Goal: Task Accomplishment & Management: Use online tool/utility

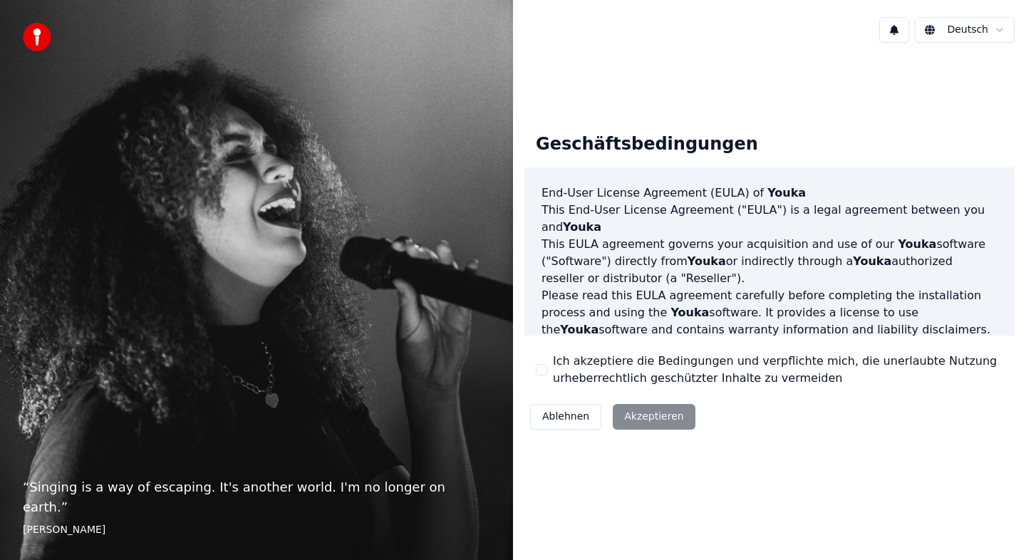
click at [656, 421] on div "Ablehnen Akzeptieren" at bounding box center [612, 416] width 177 height 37
click at [544, 369] on button "Ich akzeptiere die Bedingungen und verpflichte mich, die unerlaubte Nutzung urh…" at bounding box center [541, 369] width 11 height 11
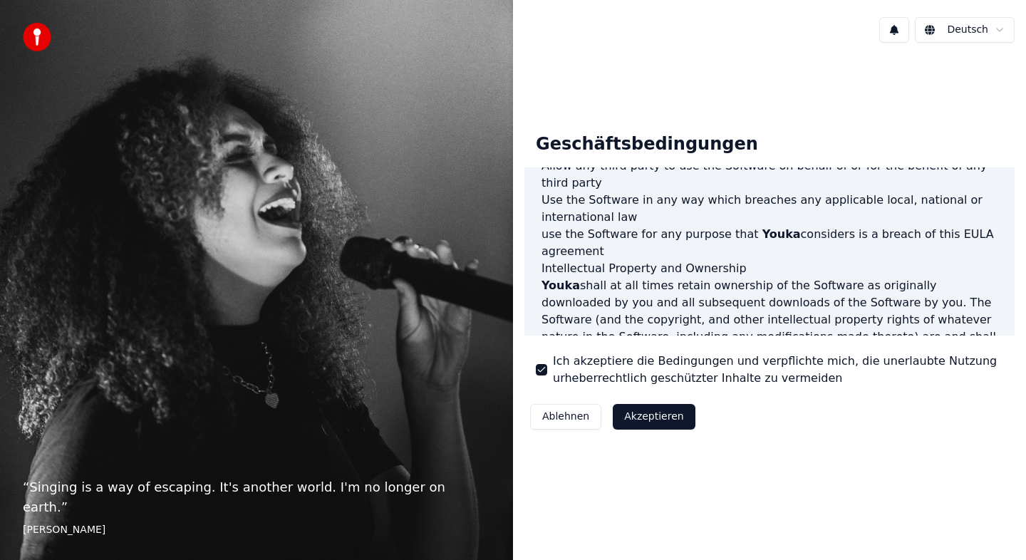
scroll to position [687, 0]
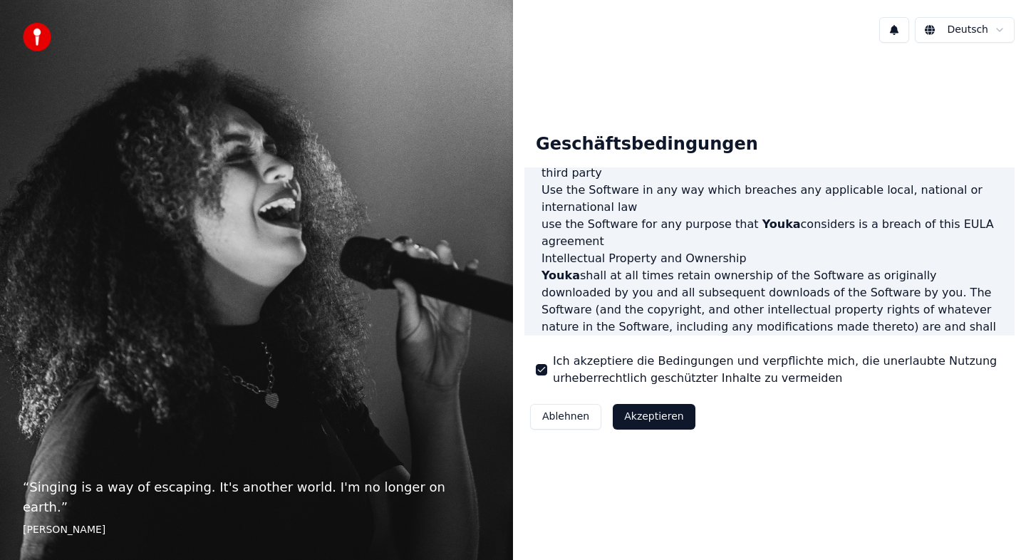
click at [657, 423] on button "Akzeptieren" at bounding box center [654, 417] width 82 height 26
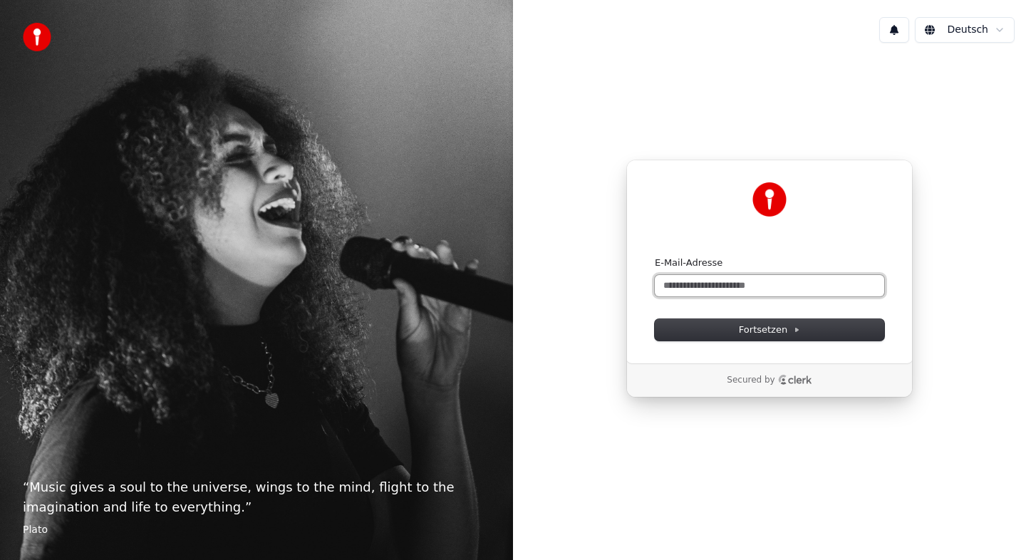
click at [680, 288] on input "E-Mail-Adresse" at bounding box center [769, 285] width 229 height 21
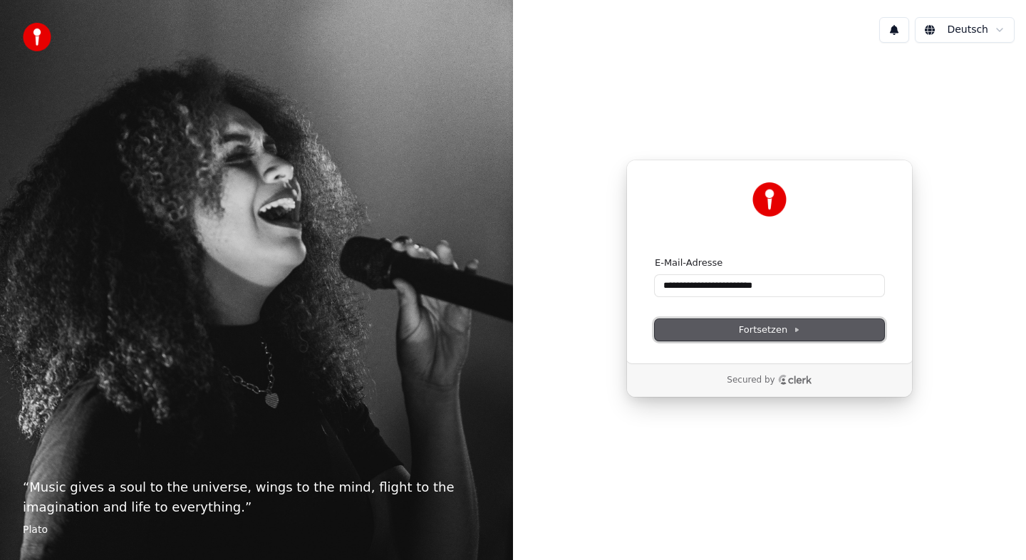
click at [745, 331] on span "Fortsetzen" at bounding box center [769, 329] width 61 height 13
type input "**********"
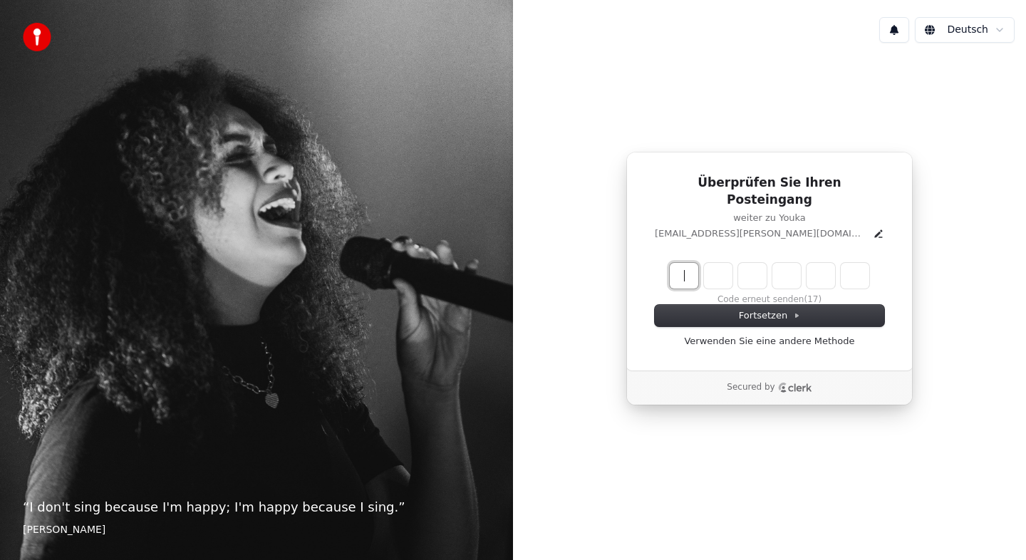
click at [684, 273] on input "Enter verification code" at bounding box center [784, 276] width 228 height 26
type input "******"
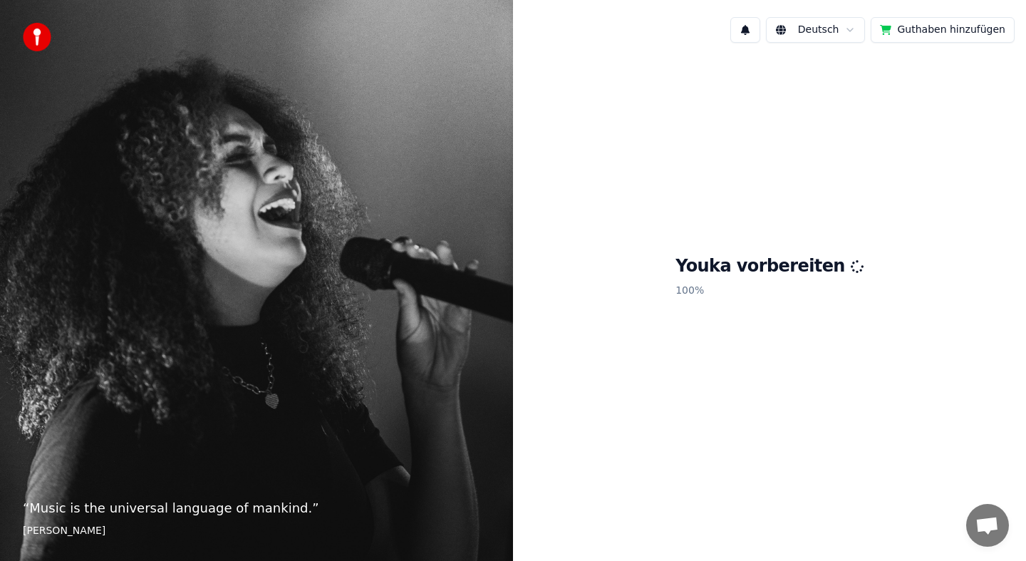
click at [991, 526] on span "Chat öffnen" at bounding box center [987, 526] width 24 height 20
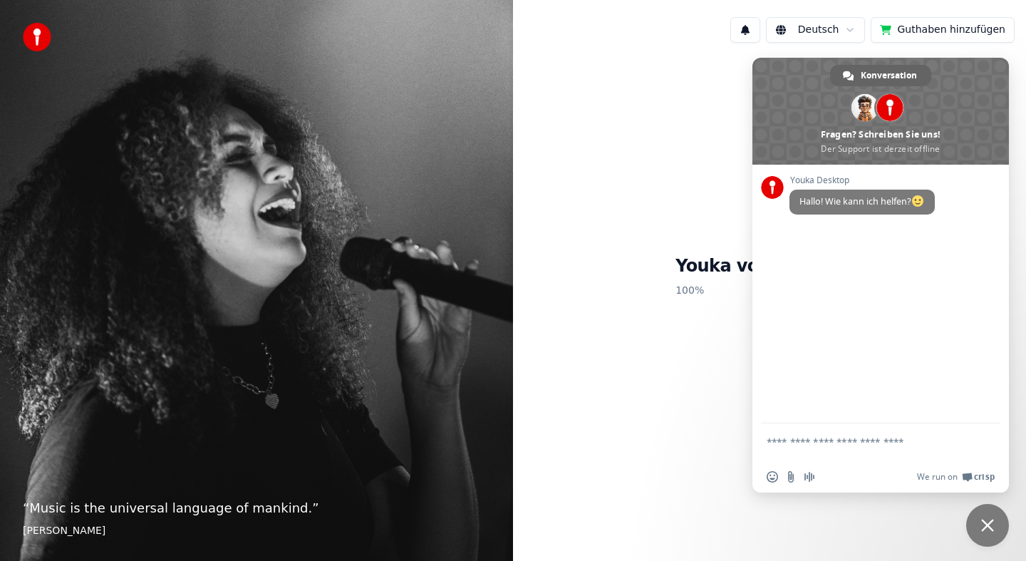
click at [676, 261] on div "Youka vorbereiten 100 %" at bounding box center [769, 278] width 513 height 449
click at [985, 528] on span "Chat schließen" at bounding box center [987, 525] width 13 height 13
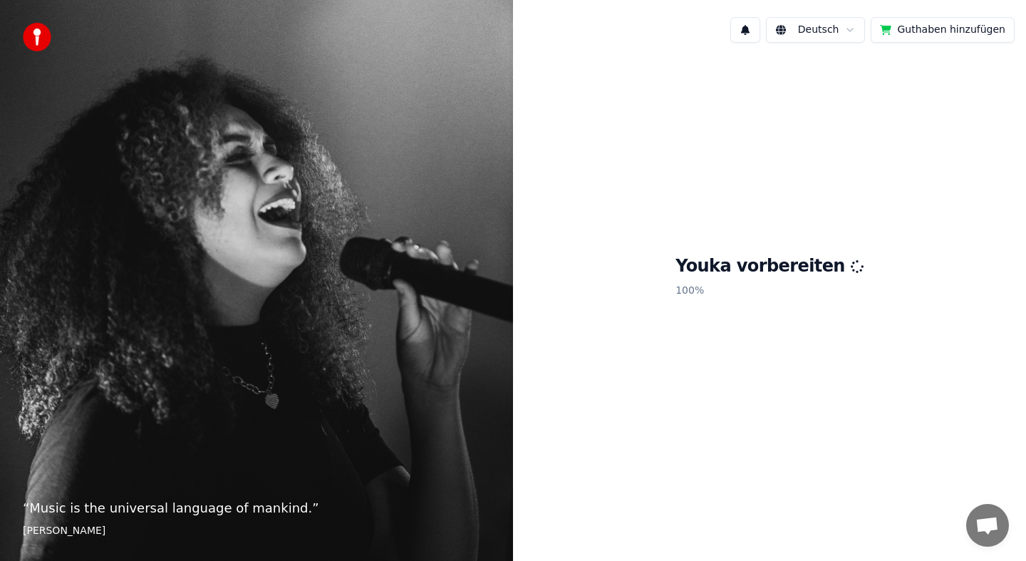
click at [759, 224] on div "Youka vorbereiten 100 %" at bounding box center [769, 278] width 513 height 449
click at [772, 230] on div "Youka vorbereiten 100 %" at bounding box center [769, 278] width 513 height 449
click at [655, 243] on div "Youka vorbereiten 100 %" at bounding box center [769, 278] width 513 height 449
drag, startPoint x: 655, startPoint y: 243, endPoint x: 645, endPoint y: 244, distance: 9.4
click at [645, 244] on div "Youka vorbereiten 100 %" at bounding box center [769, 278] width 513 height 449
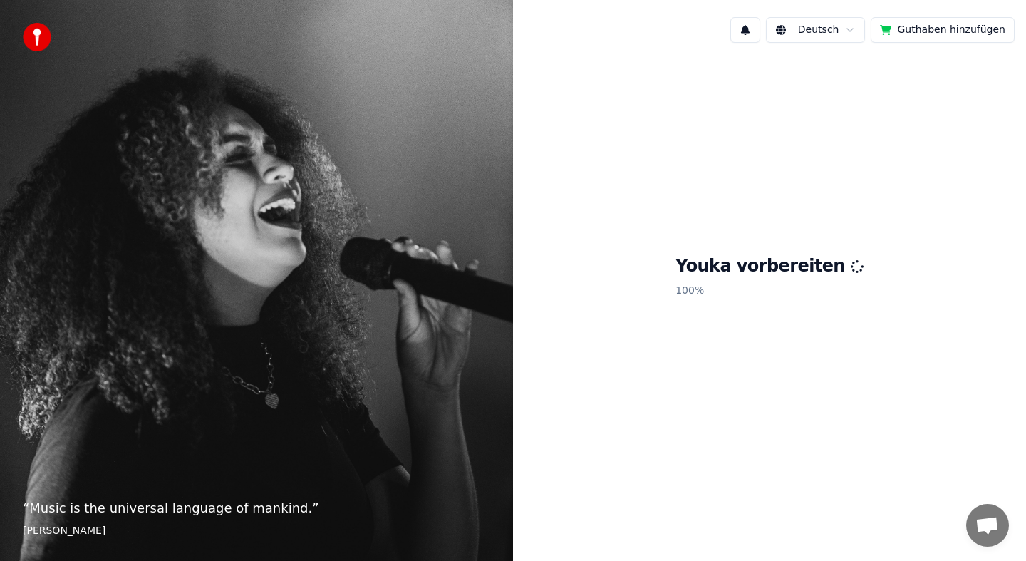
click at [645, 244] on div "Youka vorbereiten 100 %" at bounding box center [769, 278] width 513 height 449
click at [631, 200] on div "Youka vorbereiten 100 %" at bounding box center [769, 278] width 513 height 449
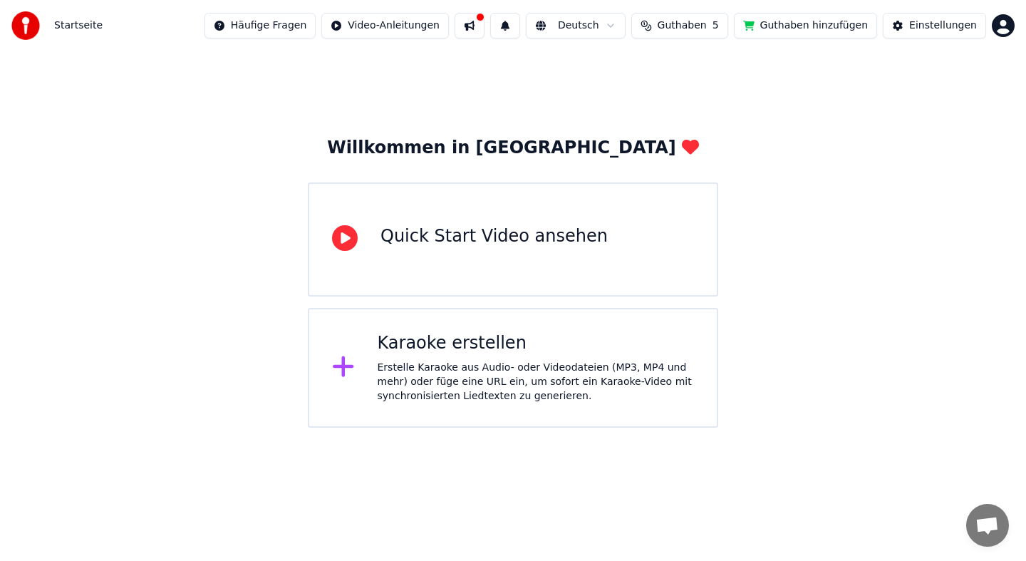
click at [482, 384] on div "Erstelle Karaoke aus Audio- oder Videodateien (MP3, MP4 und mehr) oder füge ein…" at bounding box center [536, 381] width 317 height 43
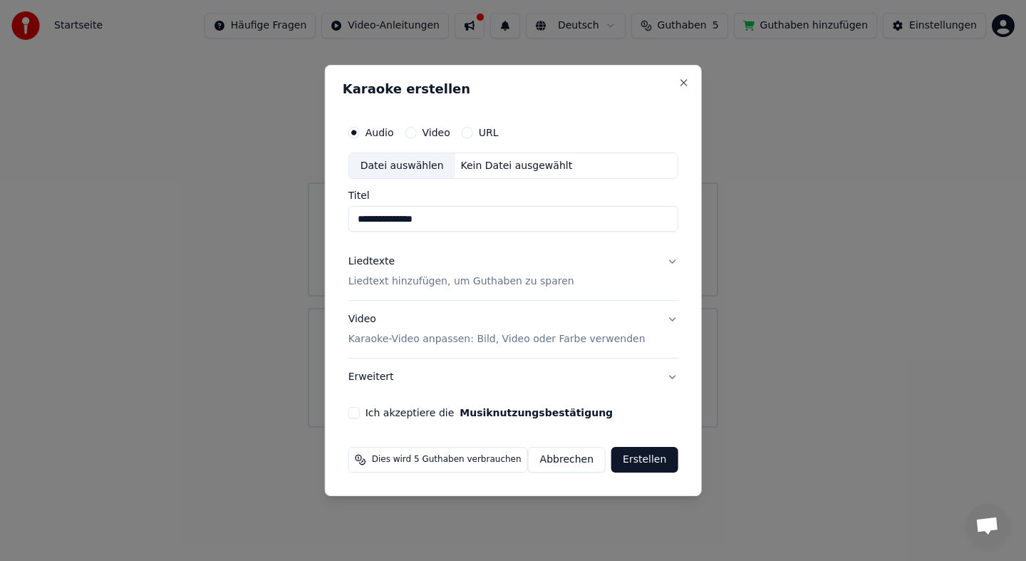
type input "**********"
click at [416, 132] on button "Video" at bounding box center [410, 132] width 11 height 11
click at [360, 128] on button "Audio" at bounding box center [353, 132] width 11 height 11
click at [413, 220] on input "Titel" at bounding box center [513, 220] width 330 height 26
type input "**********"
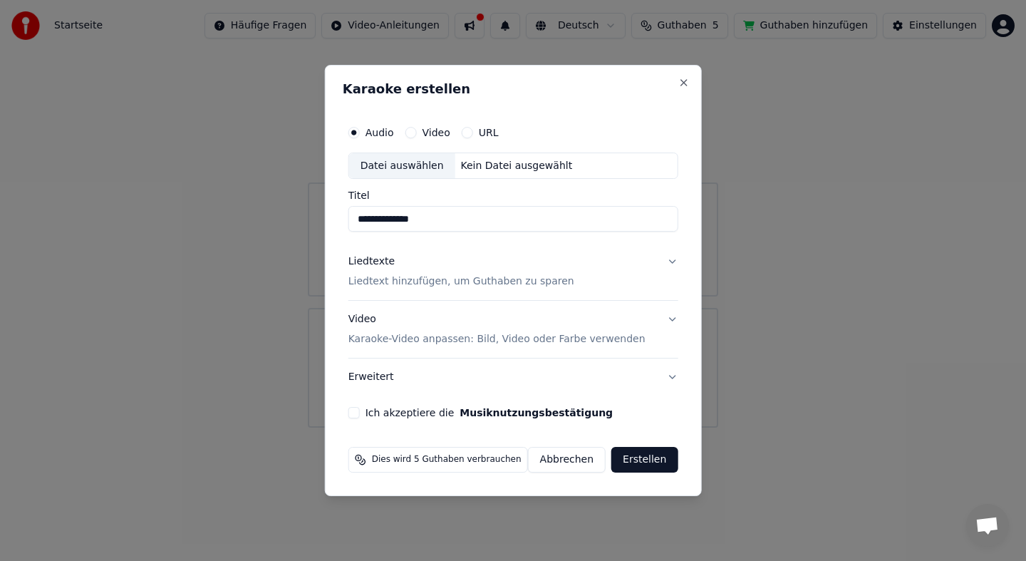
click at [668, 317] on button "Video Karaoke-Video anpassen: Bild, Video oder Farbe verwenden" at bounding box center [513, 329] width 330 height 57
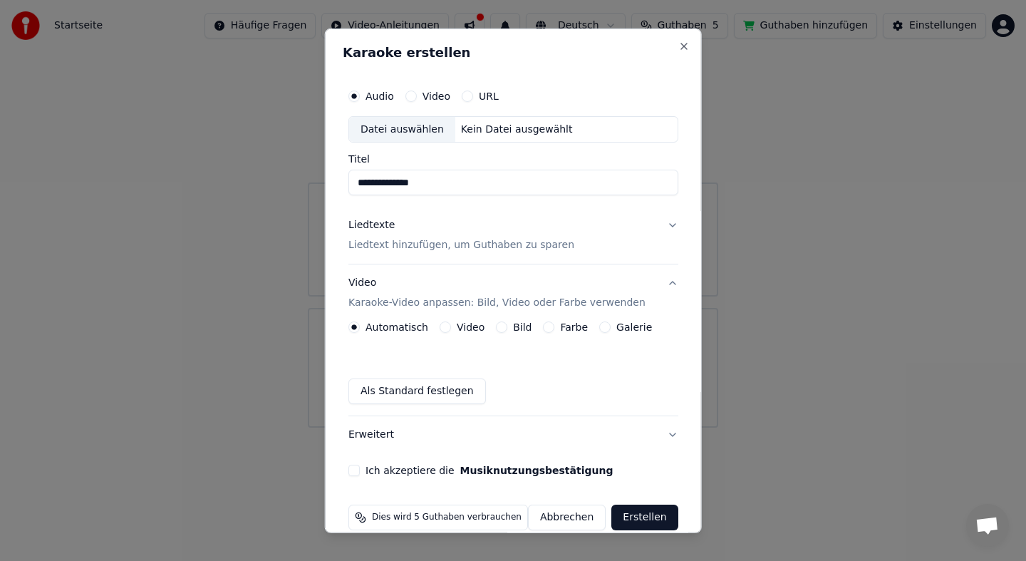
click at [670, 224] on button "Liedtexte Liedtext hinzufügen, um Guthaben zu sparen" at bounding box center [513, 235] width 330 height 57
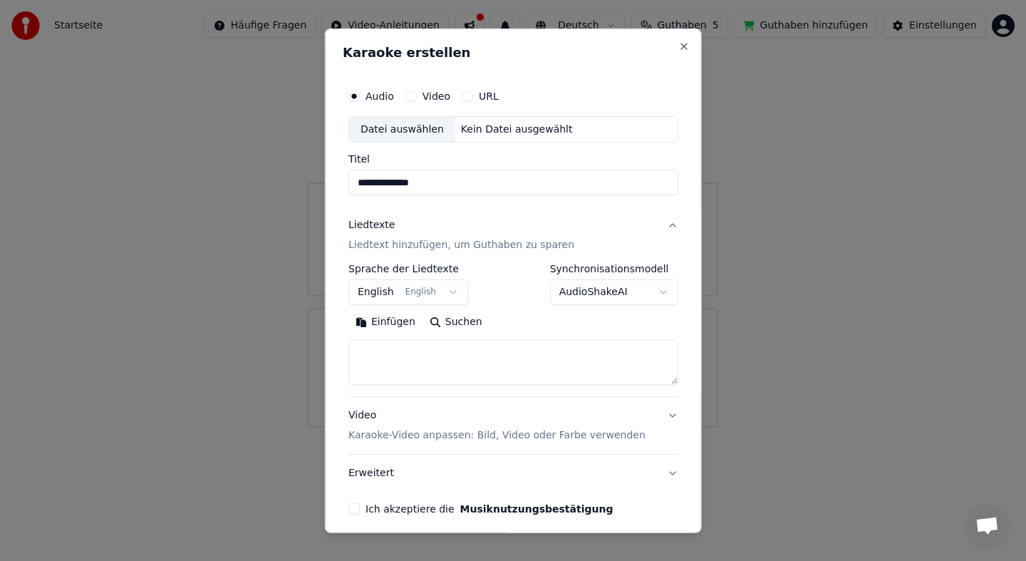
click at [455, 291] on button "English English" at bounding box center [408, 292] width 120 height 26
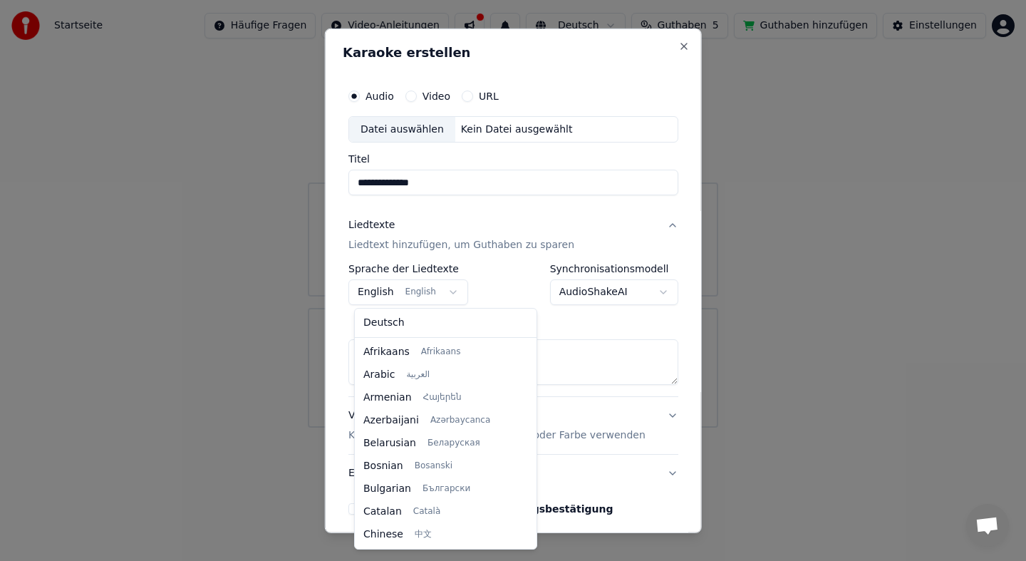
select select "**"
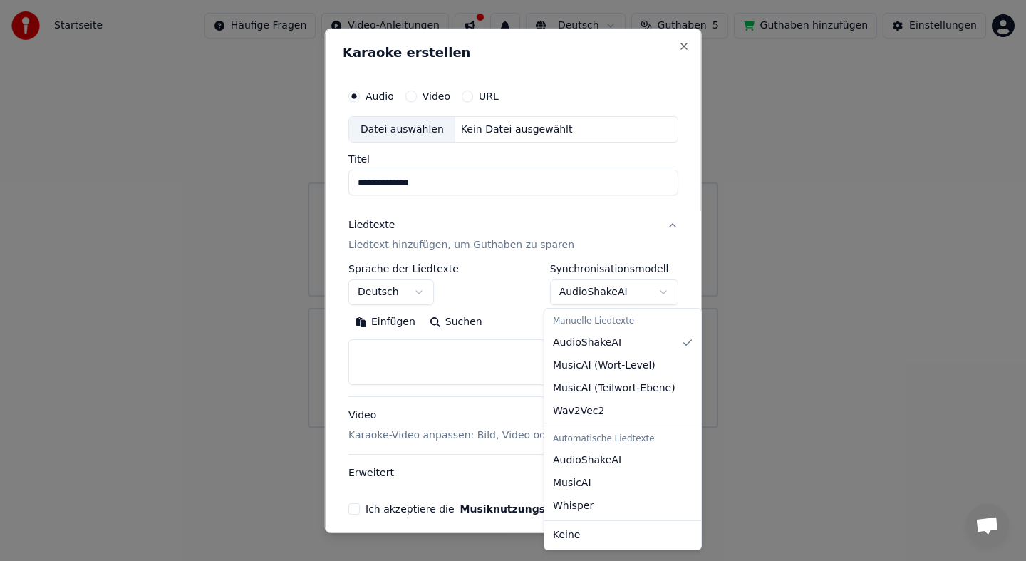
click at [659, 289] on body "**********" at bounding box center [513, 213] width 1026 height 427
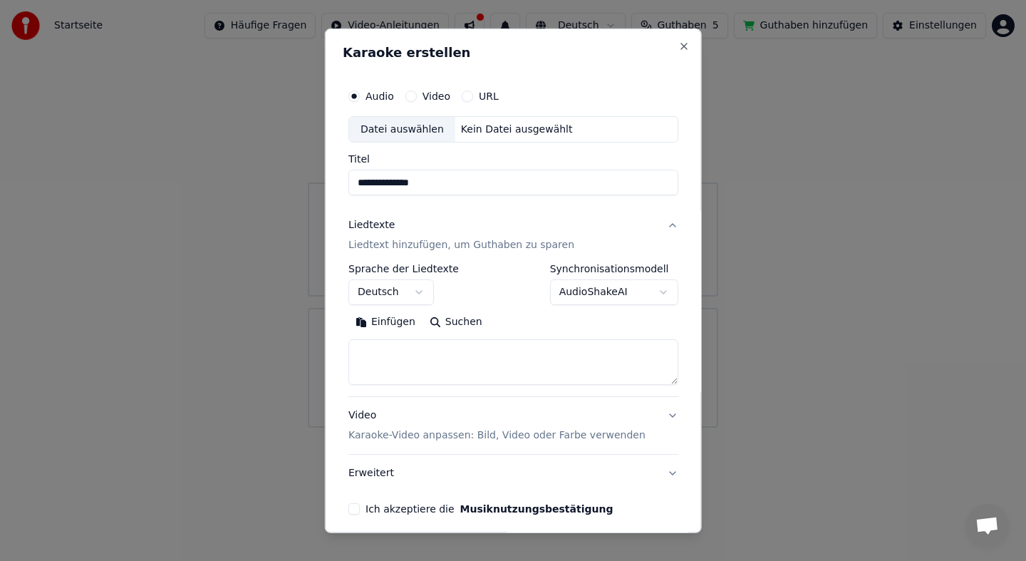
click at [506, 330] on body "**********" at bounding box center [513, 213] width 1026 height 427
click at [424, 364] on textarea at bounding box center [513, 362] width 330 height 46
click at [368, 354] on textarea at bounding box center [513, 362] width 330 height 46
type textarea "*"
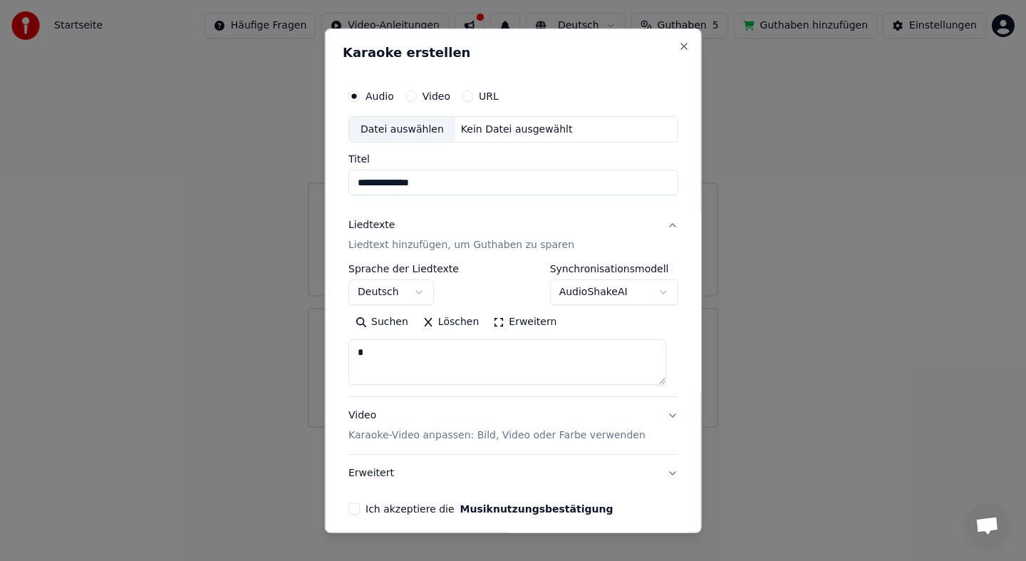
click at [366, 354] on textarea "*" at bounding box center [507, 362] width 318 height 46
click at [387, 361] on textarea "*" at bounding box center [507, 362] width 318 height 46
drag, startPoint x: 376, startPoint y: 345, endPoint x: 344, endPoint y: 346, distance: 32.1
click at [344, 346] on div "**********" at bounding box center [513, 280] width 377 height 504
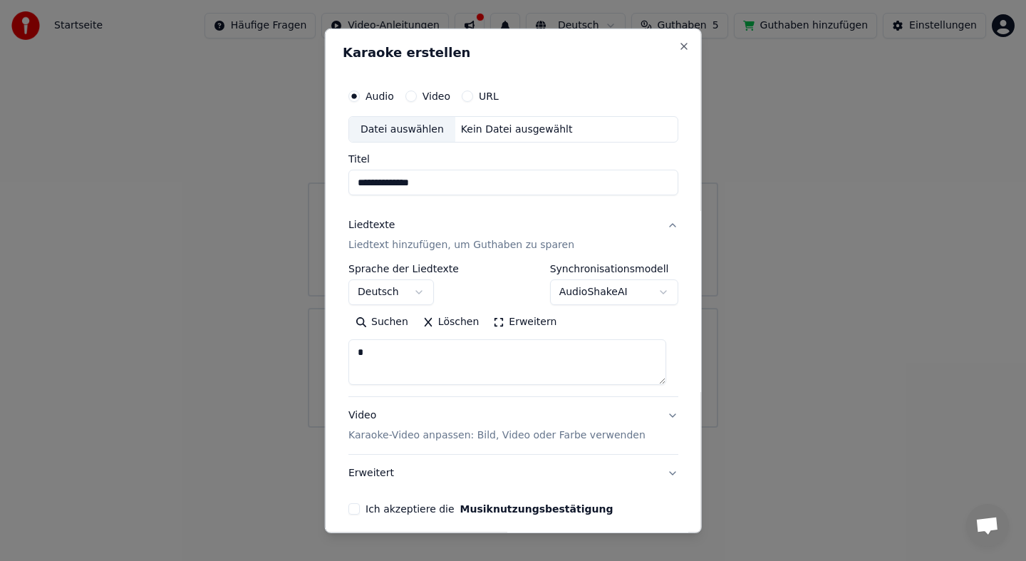
click at [392, 358] on textarea "*" at bounding box center [507, 362] width 318 height 46
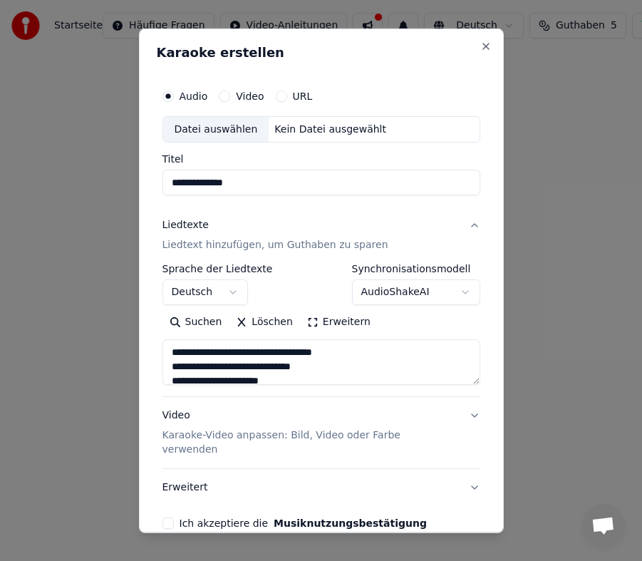
click at [366, 375] on textarea "**********" at bounding box center [321, 362] width 318 height 46
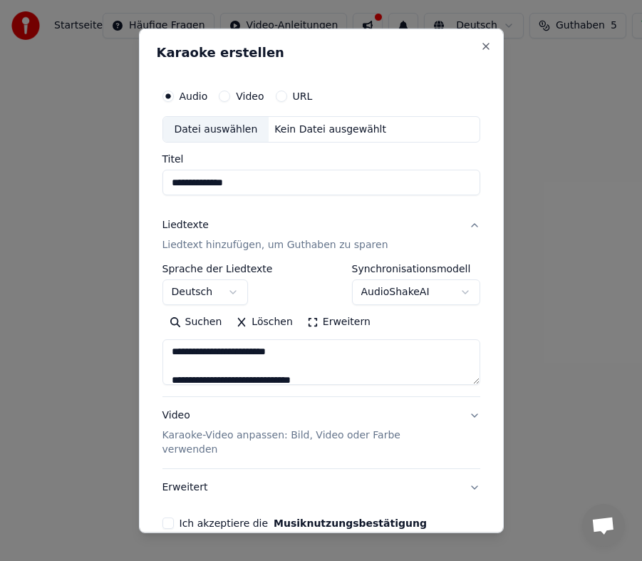
type textarea "**********"
click at [477, 410] on button "Video Karaoke-Video anpassen: Bild, Video oder Farbe verwenden" at bounding box center [321, 432] width 318 height 71
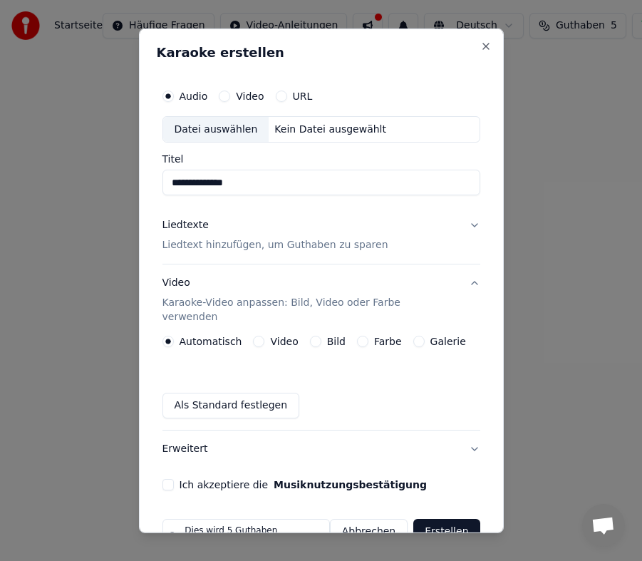
click at [415, 336] on button "Galerie" at bounding box center [418, 341] width 11 height 11
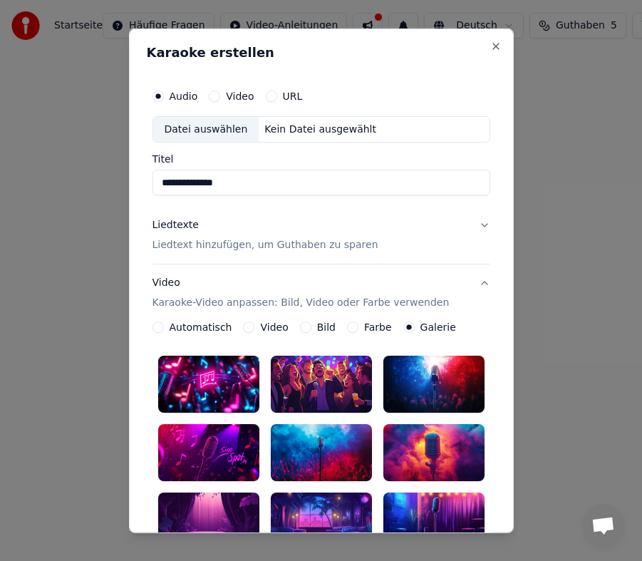
click at [303, 323] on button "Bild" at bounding box center [305, 326] width 11 height 11
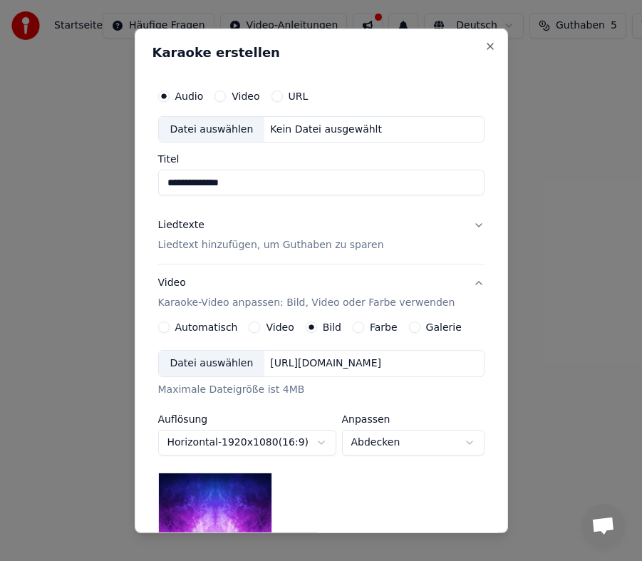
click at [193, 357] on div "Datei auswählen" at bounding box center [212, 363] width 106 height 26
click at [412, 326] on button "Galerie" at bounding box center [414, 326] width 11 height 11
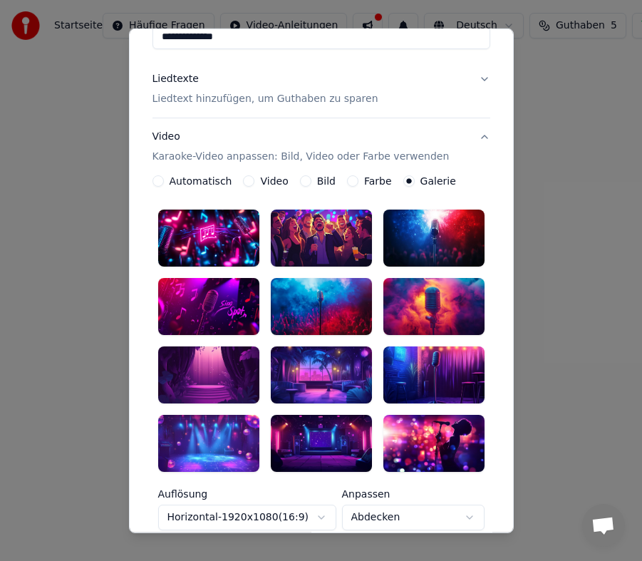
scroll to position [131, 0]
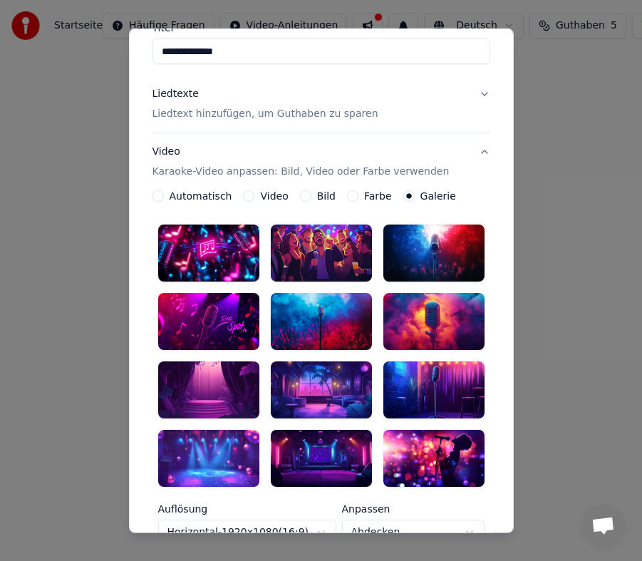
click at [300, 198] on button "Bild" at bounding box center [305, 195] width 11 height 11
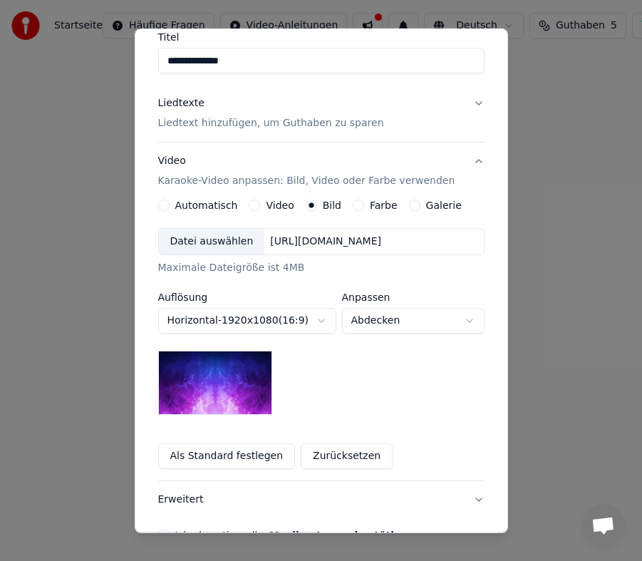
scroll to position [107, 0]
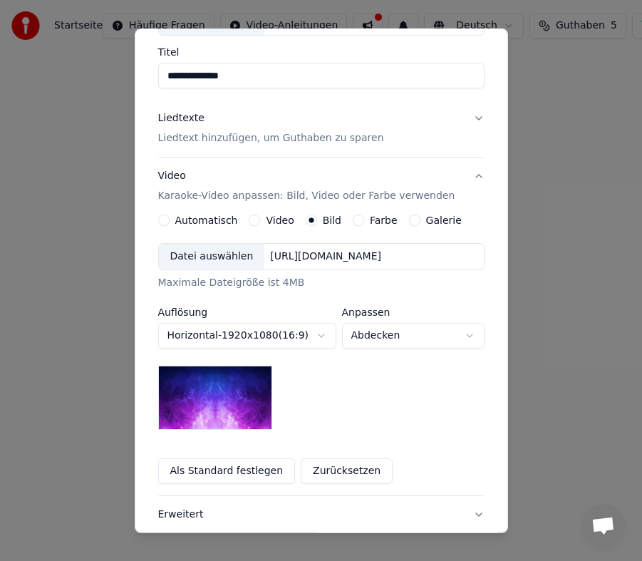
click at [212, 252] on div "Datei auswählen" at bounding box center [212, 257] width 106 height 26
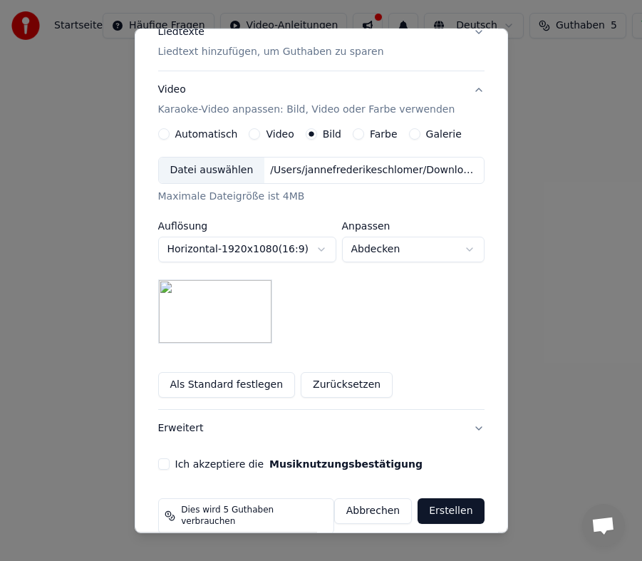
scroll to position [207, 0]
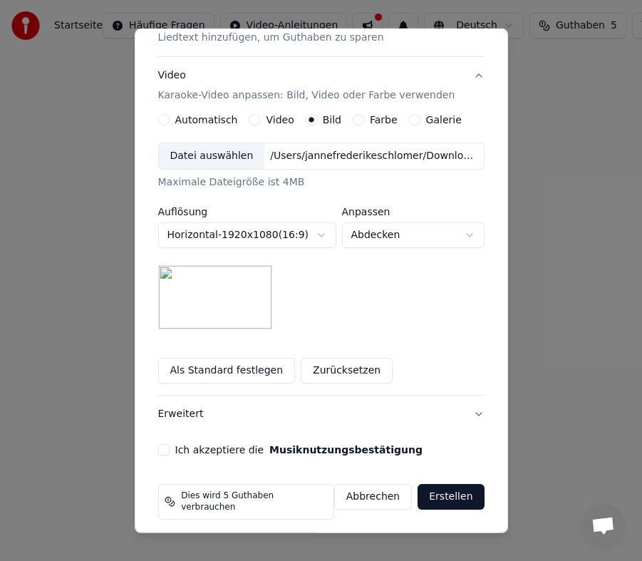
click at [167, 448] on button "Ich akzeptiere die Musiknutzungsbestätigung" at bounding box center [163, 449] width 11 height 11
click at [471, 497] on button "Erstellen" at bounding box center [450, 497] width 66 height 26
click at [454, 497] on button "Erstellen" at bounding box center [450, 497] width 66 height 26
click at [212, 365] on button "Als Standard festlegen" at bounding box center [226, 371] width 137 height 26
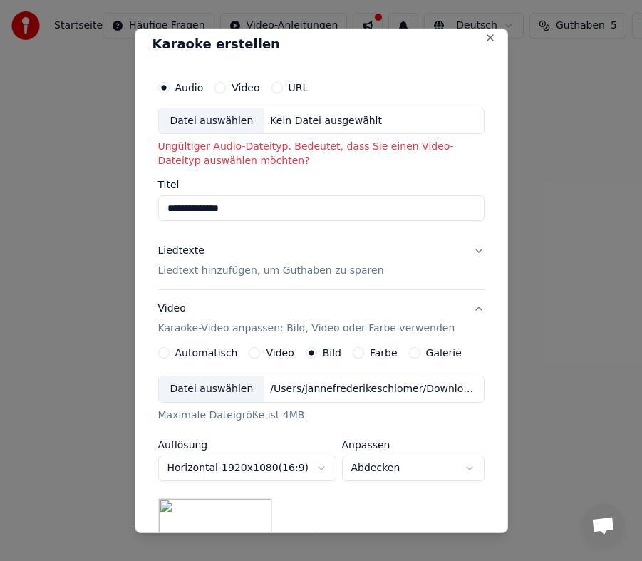
scroll to position [0, 0]
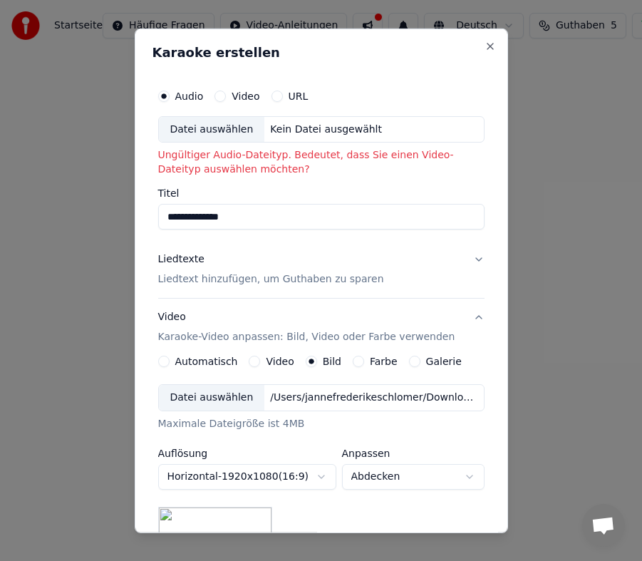
click at [209, 132] on div "Datei auswählen" at bounding box center [212, 129] width 106 height 26
click at [241, 128] on div "Datei auswählen" at bounding box center [212, 129] width 106 height 26
click at [239, 129] on div "Datei auswählen" at bounding box center [212, 129] width 106 height 26
type input "**********"
click at [219, 163] on p "Ungültiger Audio-Dateityp. Bedeutet, dass Sie einen Video-Dateityp auswählen mö…" at bounding box center [321, 162] width 326 height 28
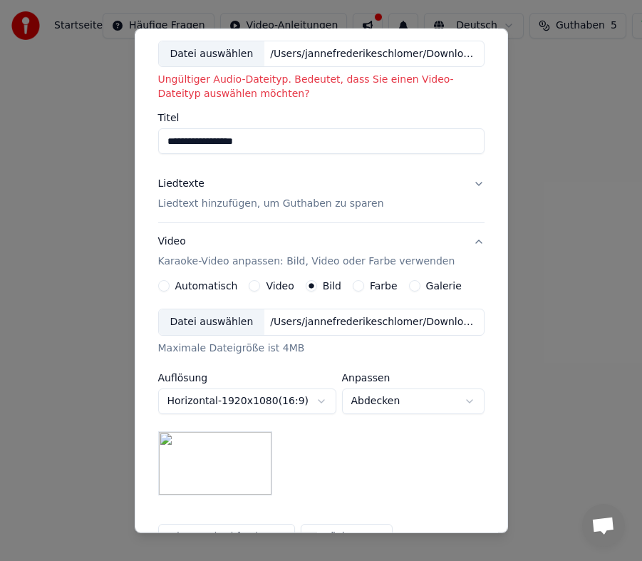
scroll to position [241, 0]
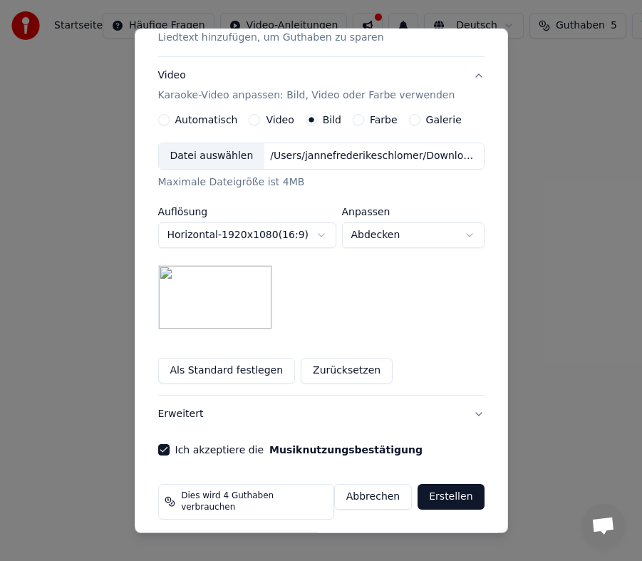
click at [462, 498] on button "Erstellen" at bounding box center [450, 497] width 66 height 26
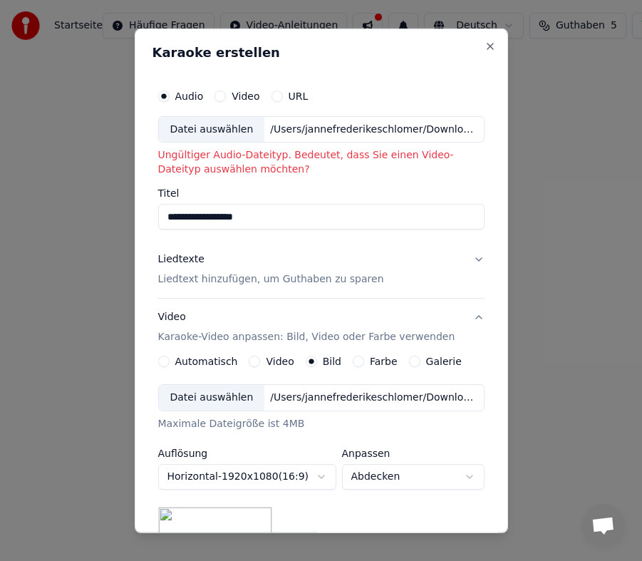
click at [218, 97] on button "Video" at bounding box center [219, 95] width 11 height 11
click at [167, 93] on button "Audio" at bounding box center [163, 95] width 11 height 11
click at [220, 127] on div "Datei auswählen" at bounding box center [212, 129] width 106 height 26
drag, startPoint x: 254, startPoint y: 219, endPoint x: 123, endPoint y: 222, distance: 131.1
click at [123, 222] on body "**********" at bounding box center [321, 239] width 642 height 479
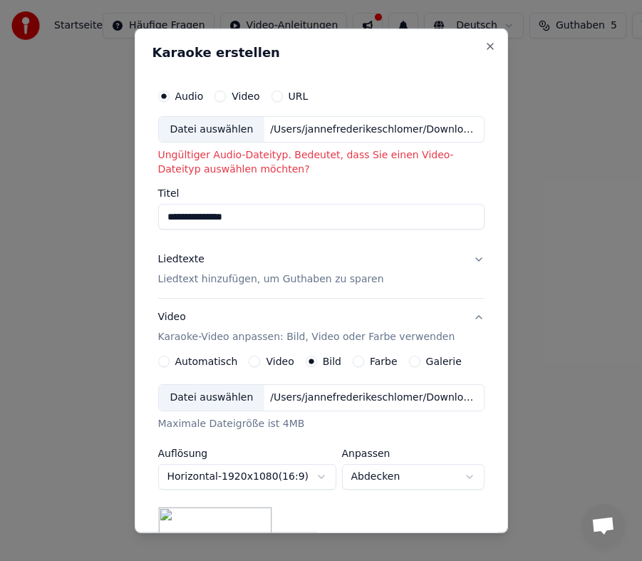
click at [248, 279] on p "Liedtext hinzufügen, um Guthaben zu sparen" at bounding box center [271, 279] width 226 height 14
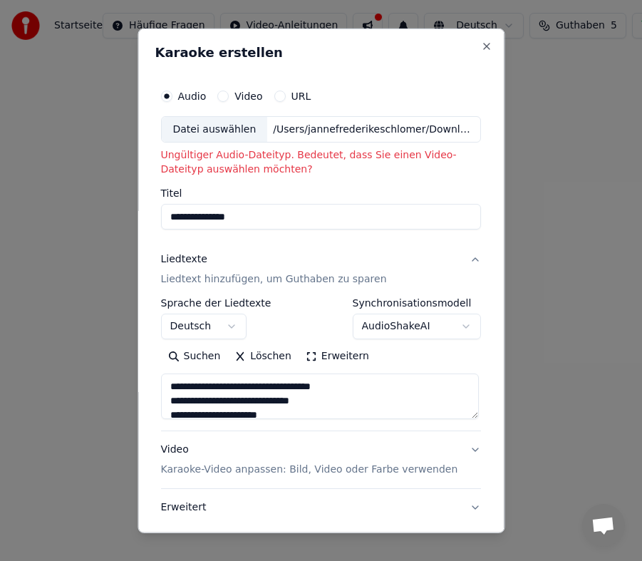
click at [313, 131] on div "/Users/jannefrederikeschlomer/Downloads/[PERSON_NAME].mov" at bounding box center [374, 129] width 212 height 14
type input "**********"
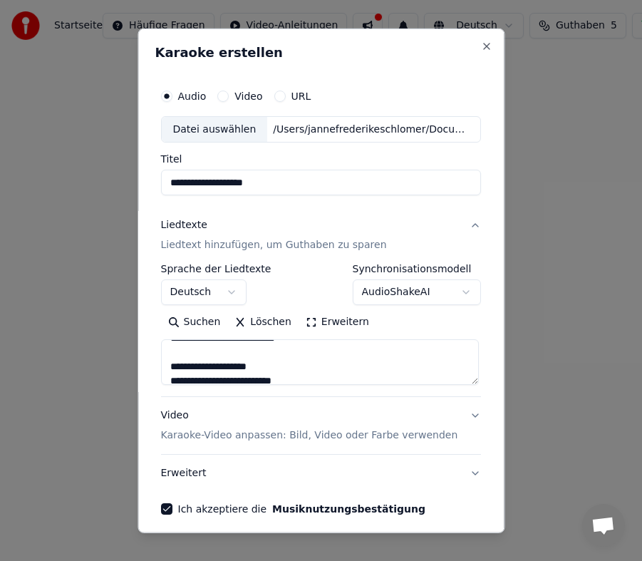
scroll to position [59, 0]
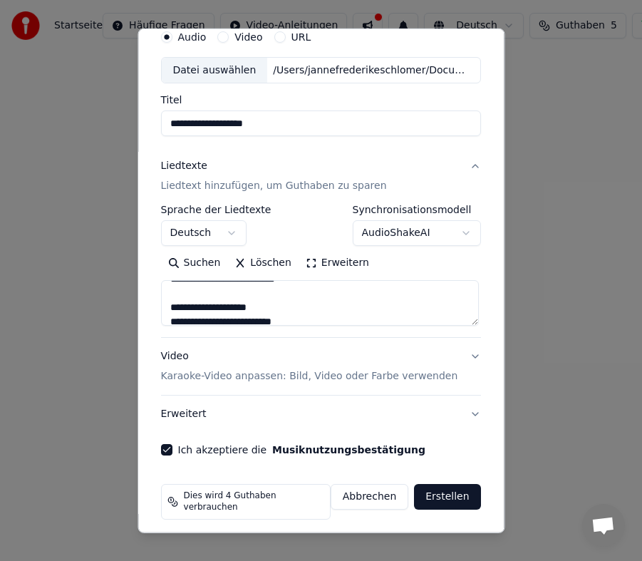
click at [474, 348] on button "Video Karaoke-Video anpassen: Bild, Video oder Farbe verwenden" at bounding box center [321, 366] width 320 height 57
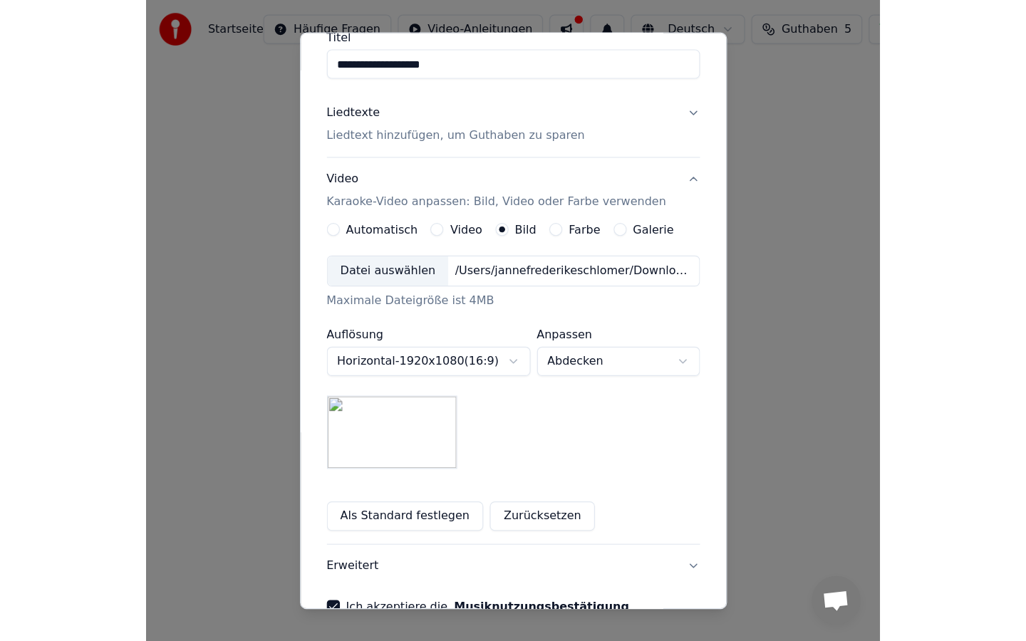
scroll to position [207, 0]
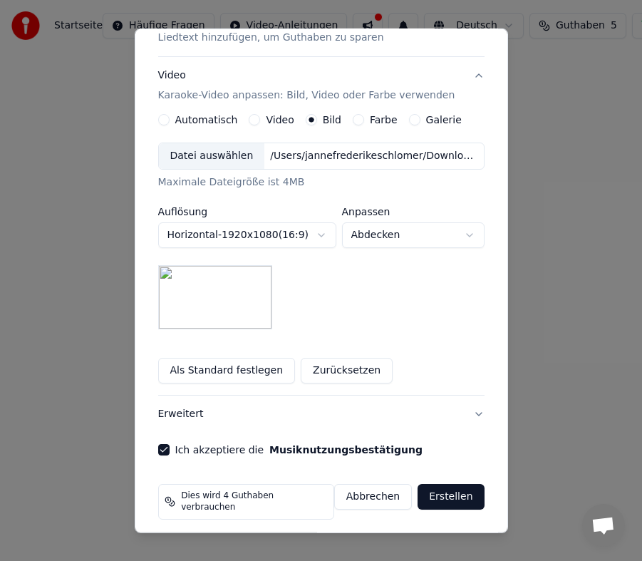
click at [453, 504] on button "Erstellen" at bounding box center [450, 497] width 66 height 26
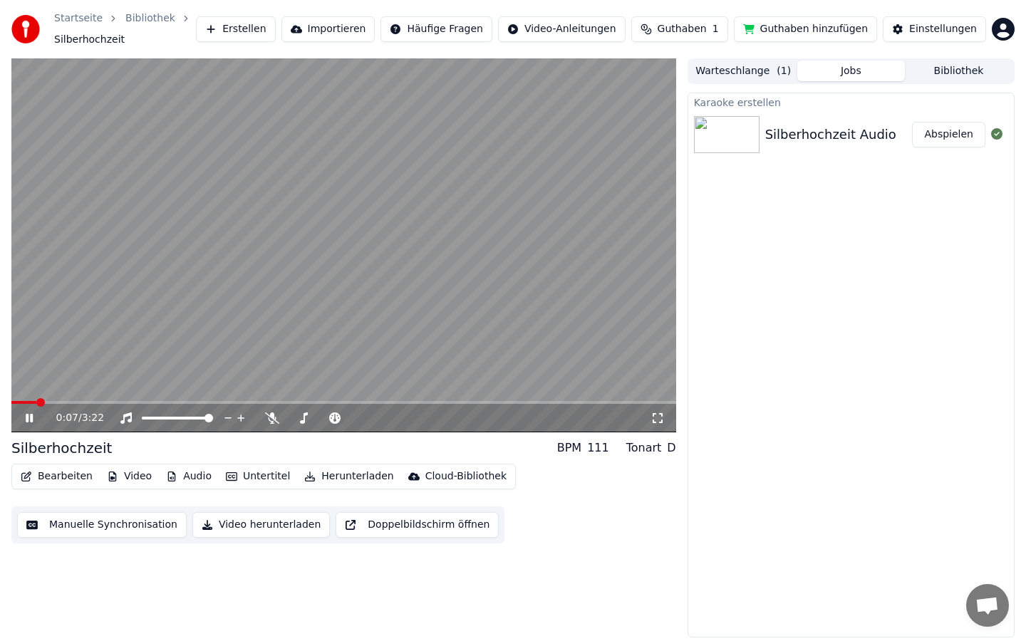
click at [28, 415] on icon at bounding box center [29, 418] width 7 height 9
click at [26, 415] on icon at bounding box center [29, 418] width 9 height 10
click at [161, 398] on span at bounding box center [164, 402] width 9 height 9
click at [211, 398] on span at bounding box center [210, 402] width 9 height 9
click at [28, 412] on icon at bounding box center [39, 417] width 33 height 11
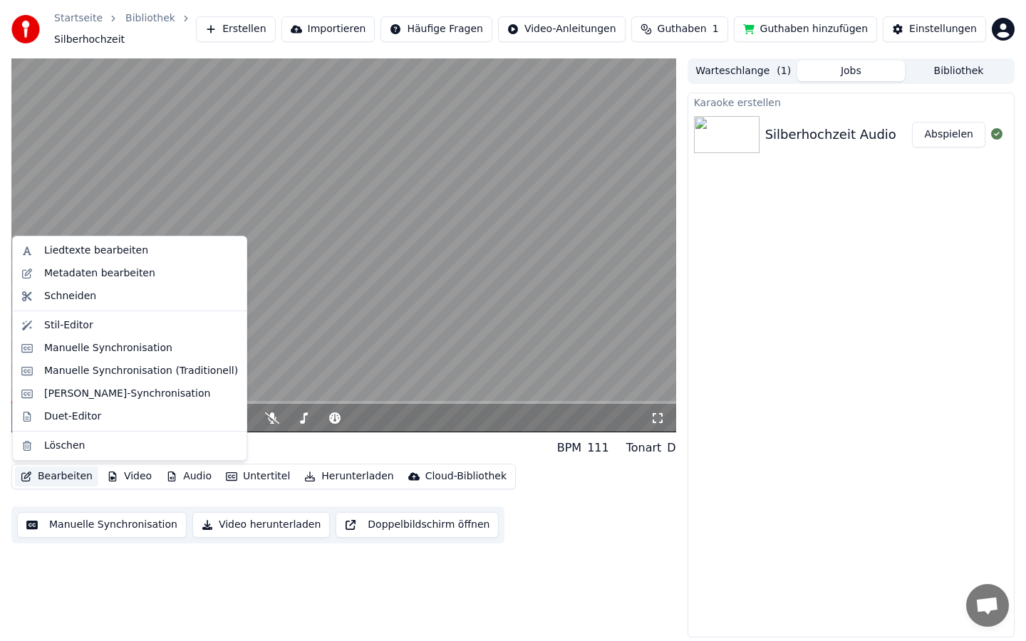
click at [53, 471] on button "Bearbeiten" at bounding box center [56, 477] width 83 height 20
click at [76, 370] on div "Manuelle Synchronisation (Traditionell)" at bounding box center [141, 371] width 194 height 14
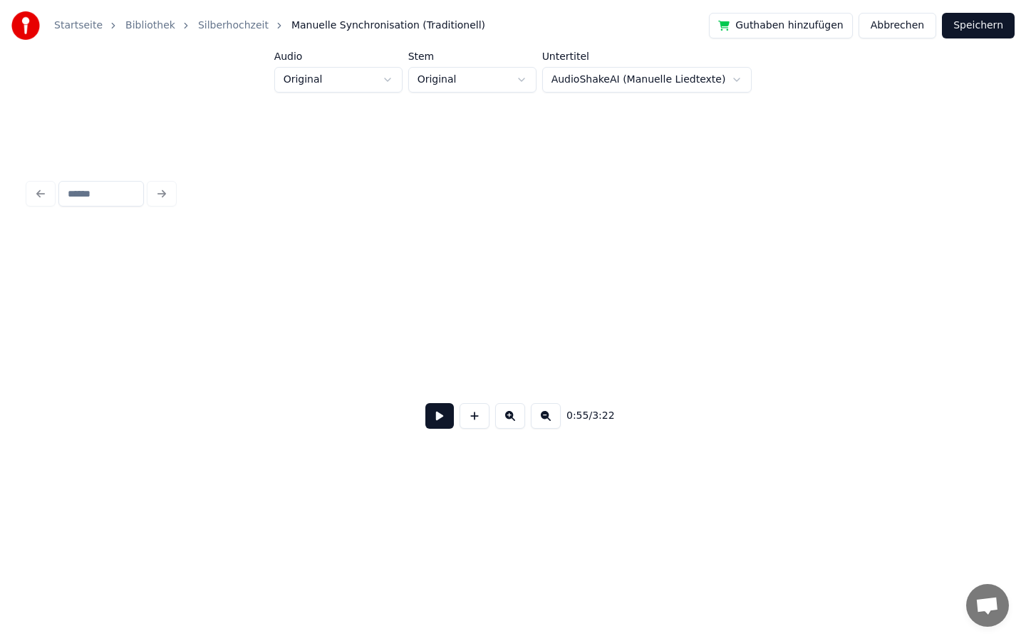
scroll to position [0, 7853]
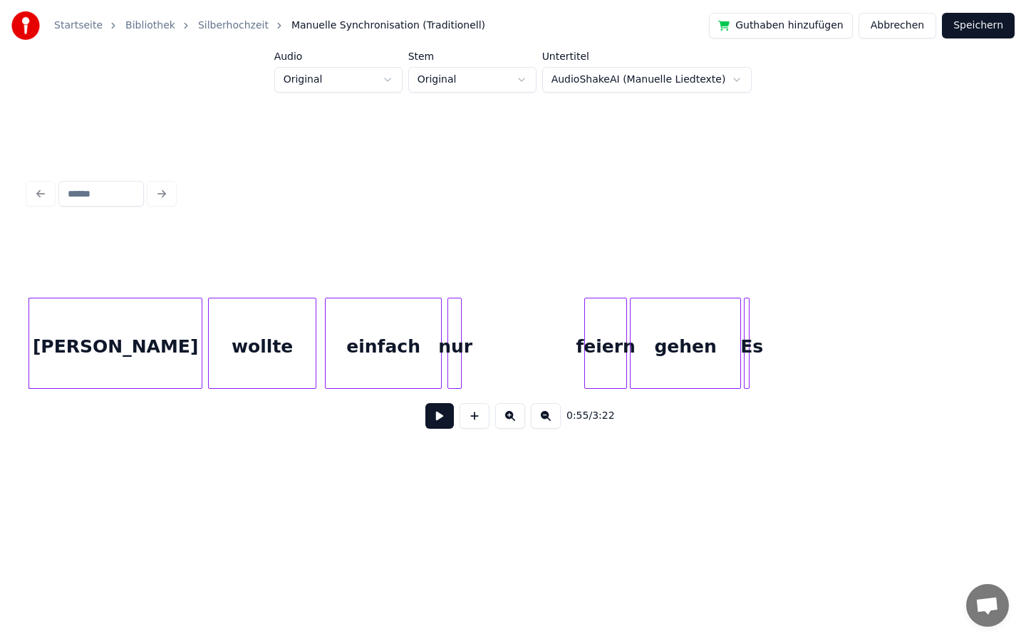
click at [442, 412] on button at bounding box center [439, 416] width 28 height 26
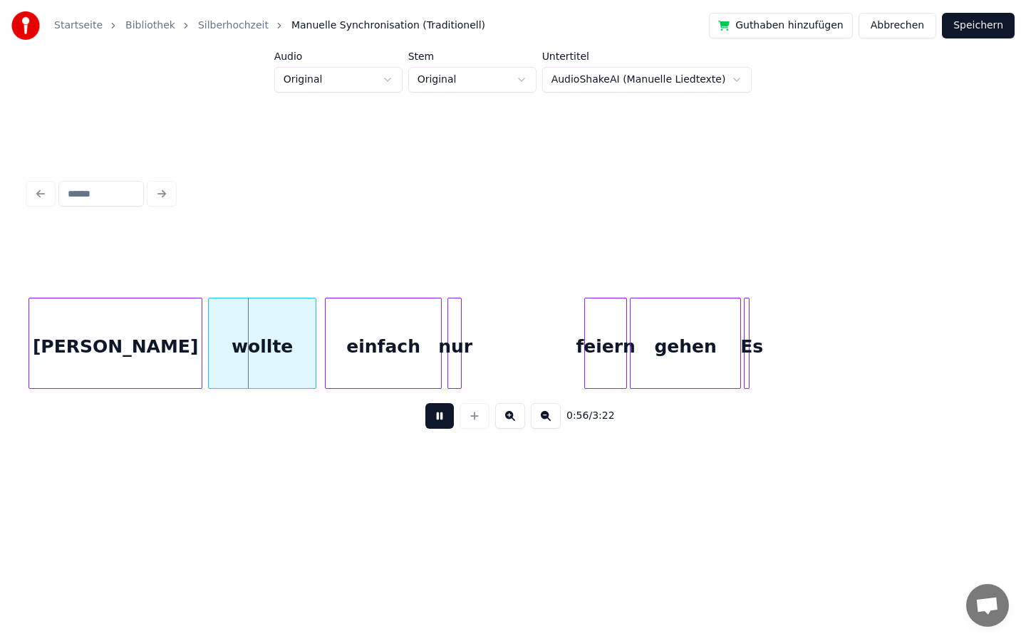
click at [444, 412] on button at bounding box center [439, 416] width 28 height 26
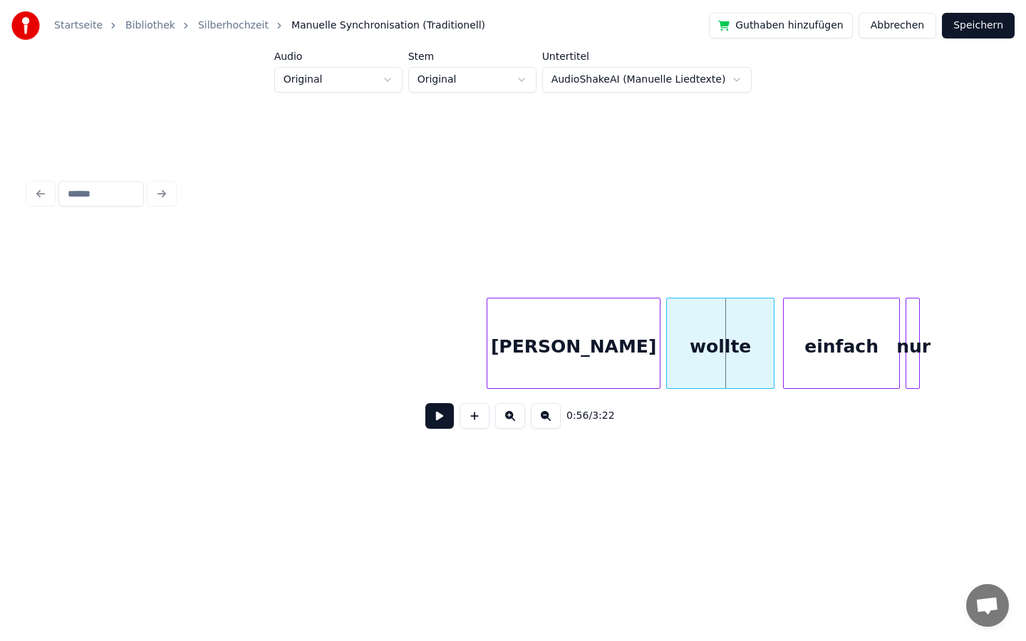
scroll to position [0, 7382]
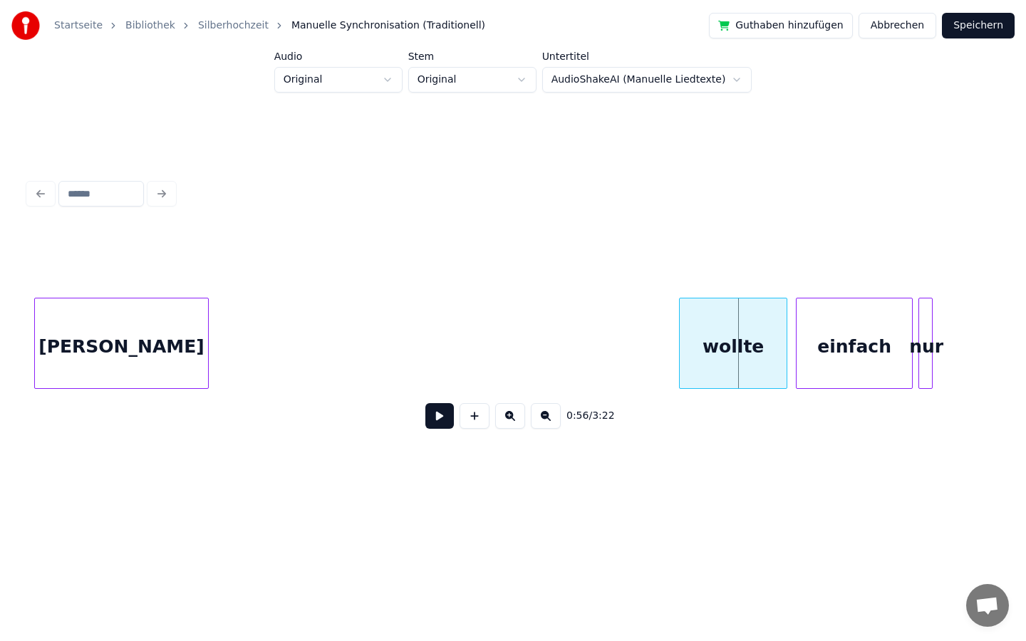
click at [98, 412] on div "0:56 / 3:22" at bounding box center [512, 335] width 969 height 217
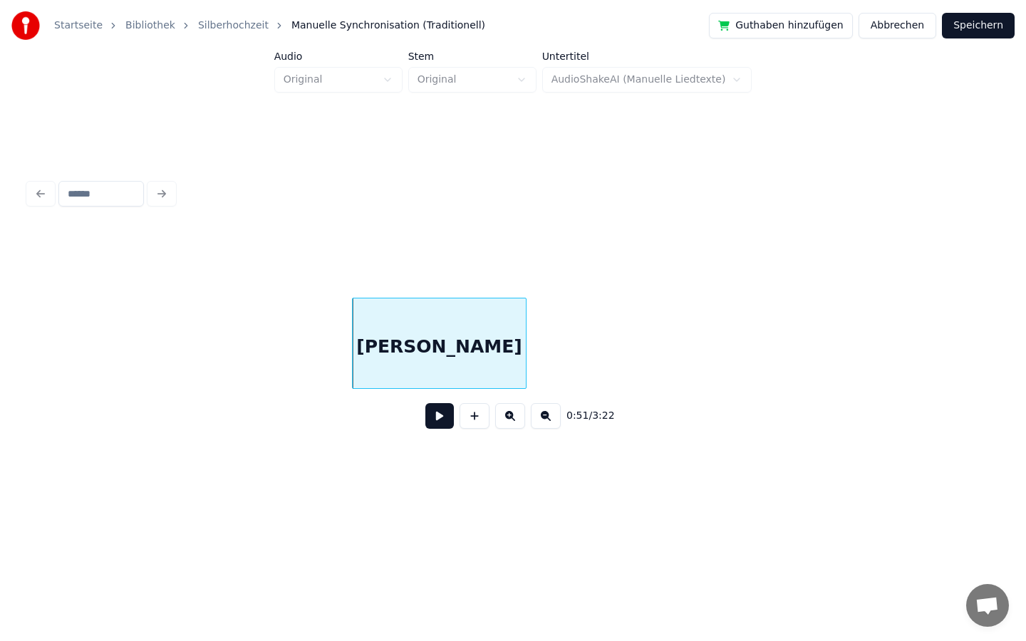
scroll to position [0, 6859]
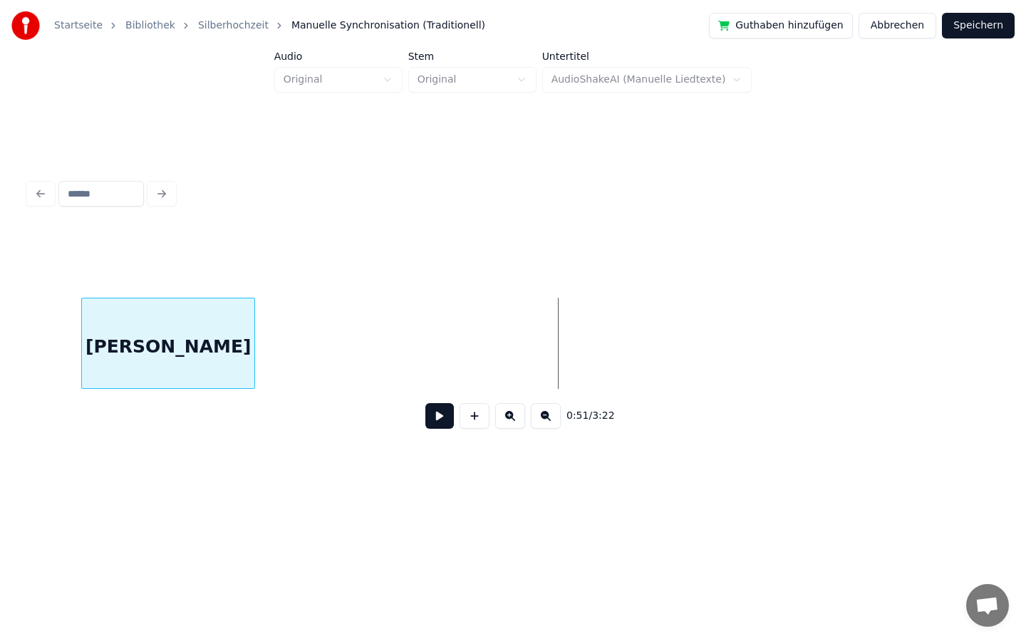
click at [153, 376] on div "[PERSON_NAME]" at bounding box center [168, 346] width 172 height 97
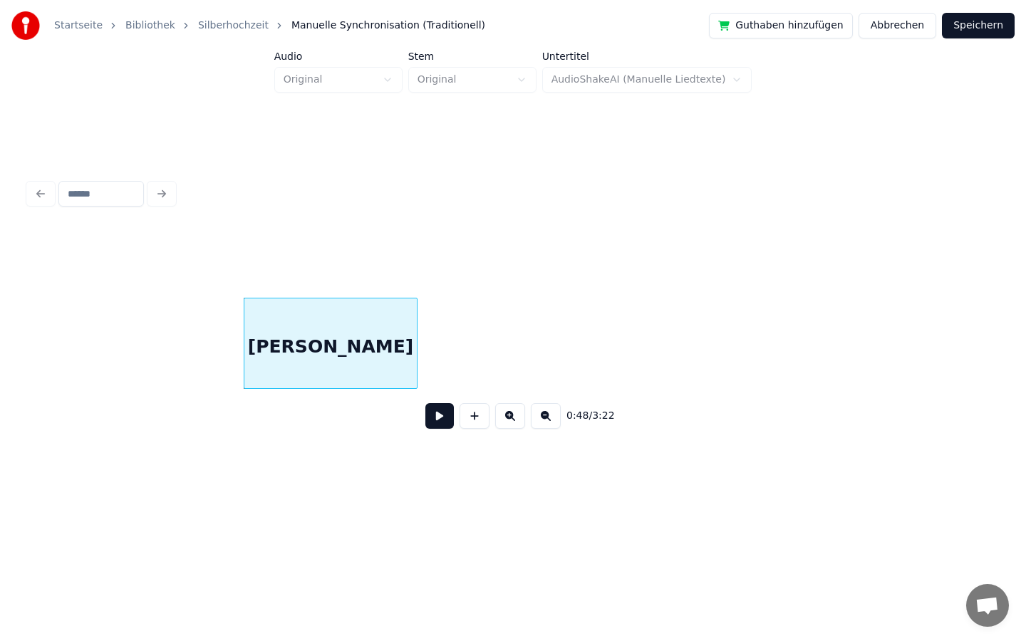
scroll to position [0, 6387]
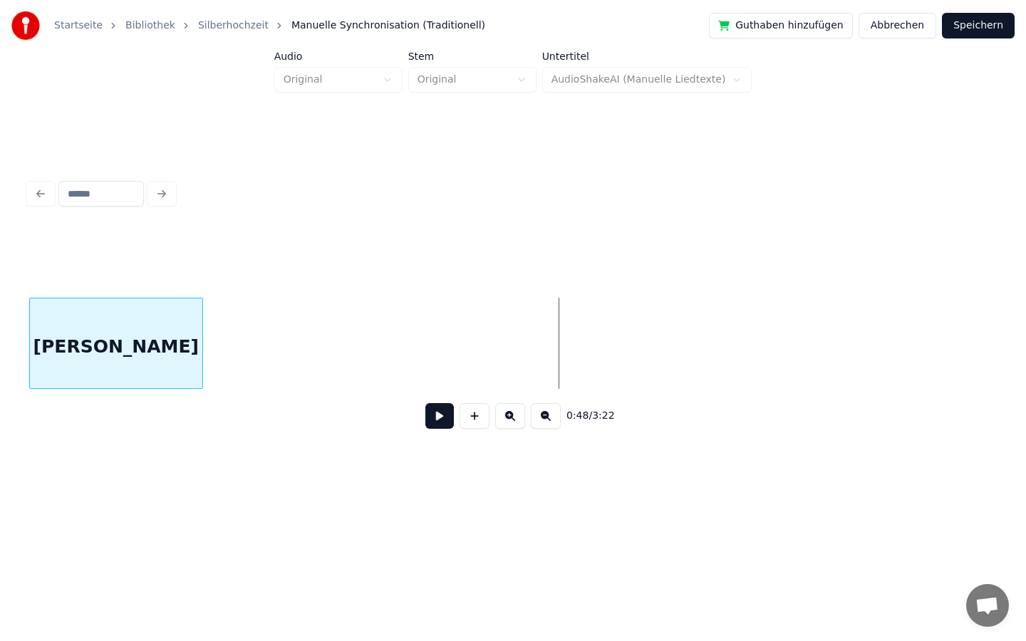
click at [105, 356] on div "[PERSON_NAME]" at bounding box center [116, 346] width 172 height 97
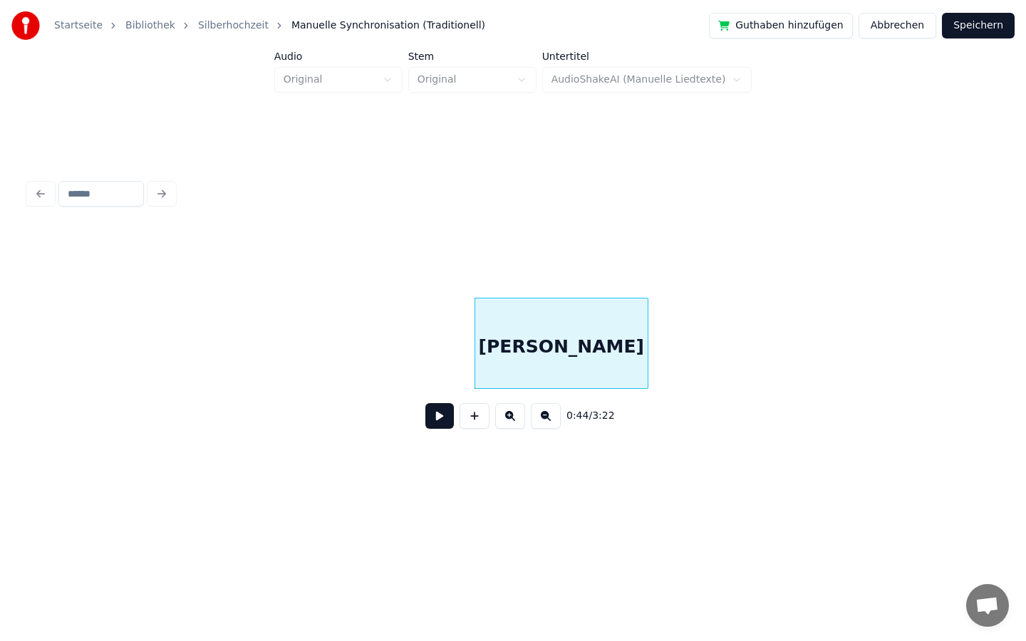
scroll to position [0, 5880]
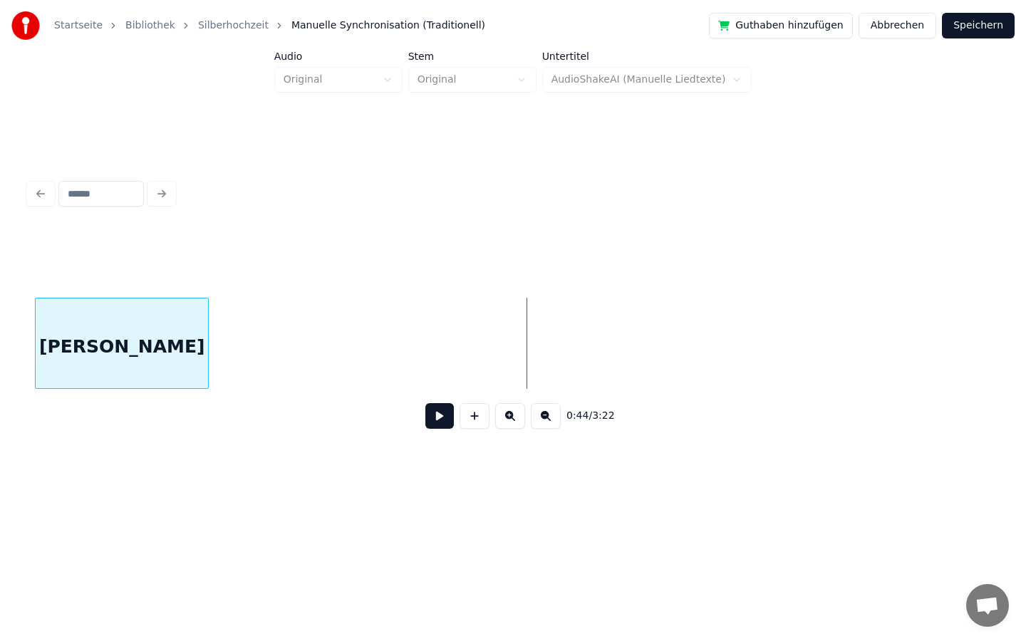
click at [123, 365] on div "[PERSON_NAME]" at bounding box center [122, 346] width 172 height 97
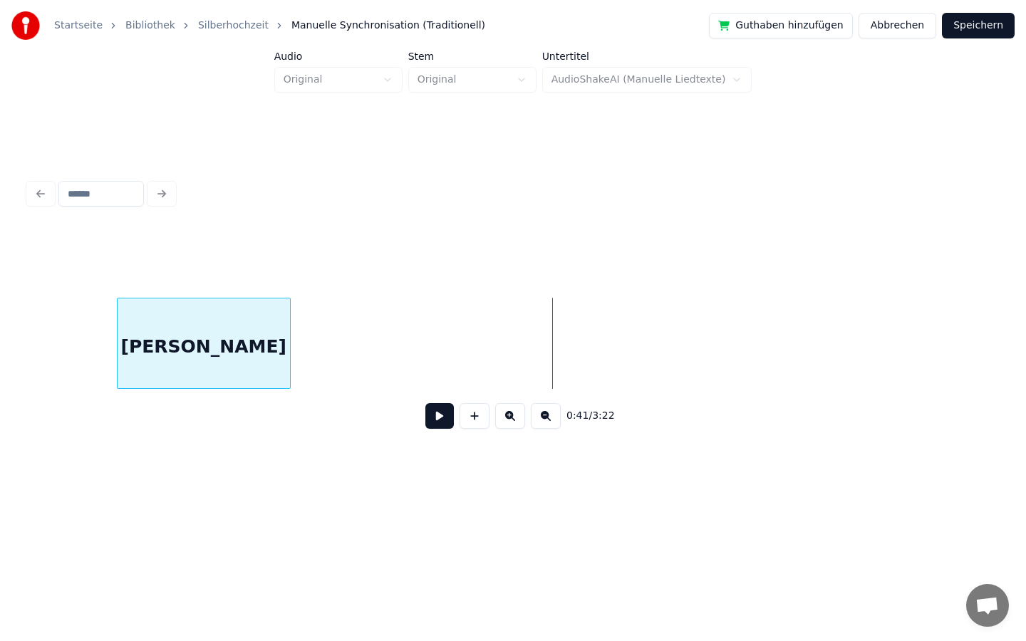
scroll to position [0, 5252]
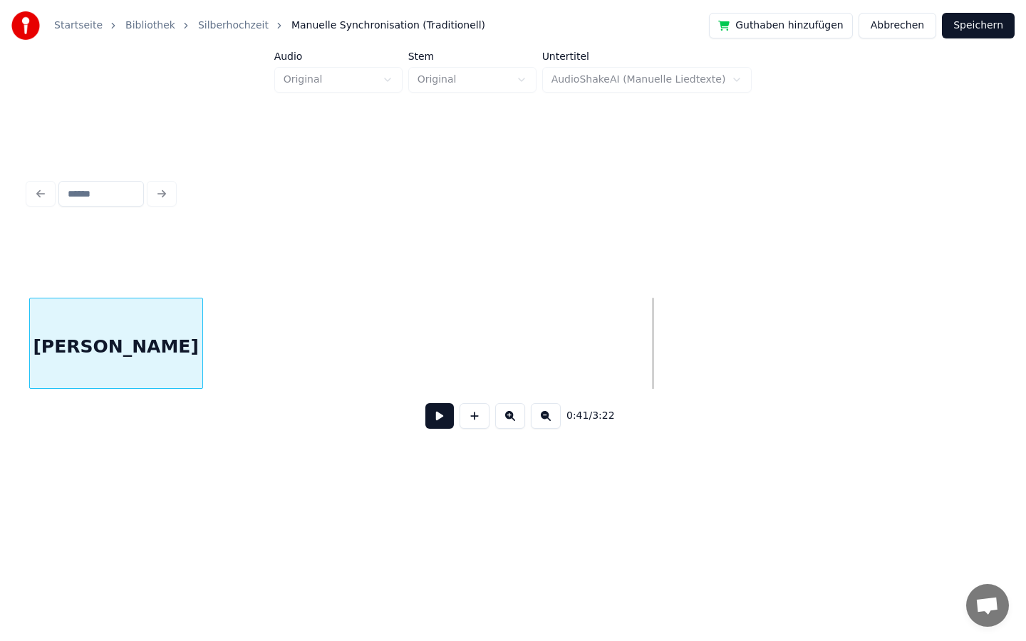
click at [0, 403] on div "Startseite Bibliothek Silberhochzeit Manuelle Synchronisation (Traditionell) Gu…" at bounding box center [513, 250] width 1026 height 500
click at [4, 343] on div "Startseite Bibliothek Silberhochzeit Manuelle Synchronisation (Traditionell) Gu…" at bounding box center [513, 250] width 1026 height 500
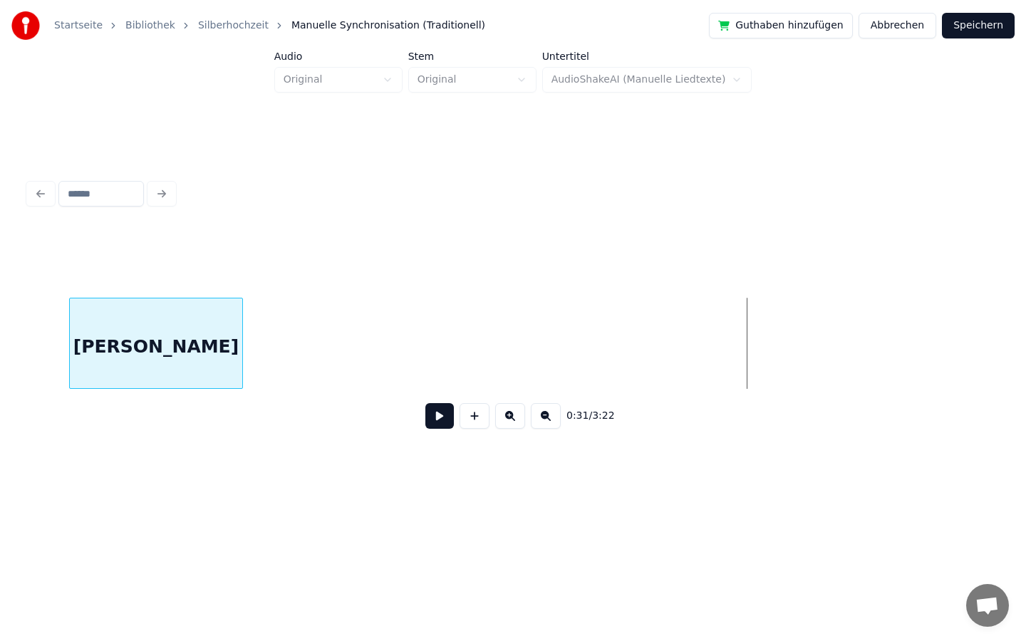
scroll to position [0, 3659]
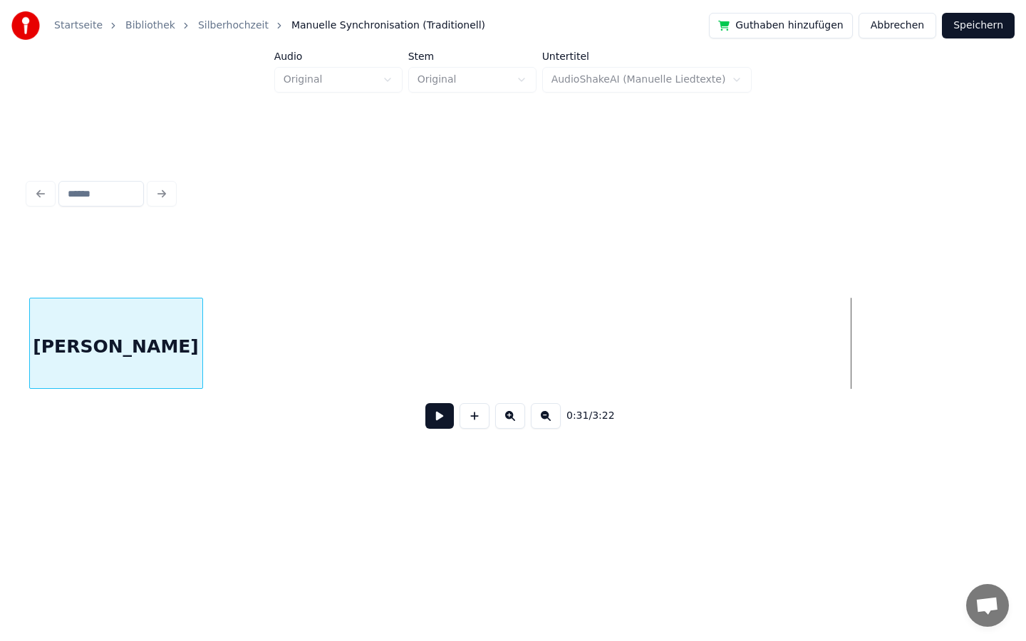
click at [17, 373] on div "Startseite Bibliothek Silberhochzeit Manuelle Synchronisation (Traditionell) Gu…" at bounding box center [513, 250] width 1026 height 500
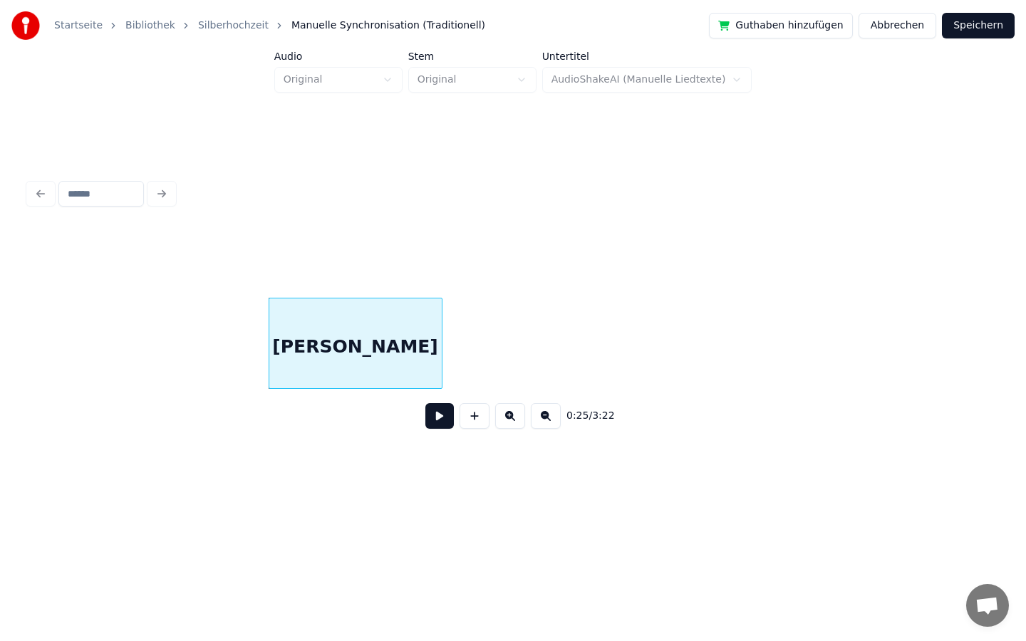
scroll to position [0, 3162]
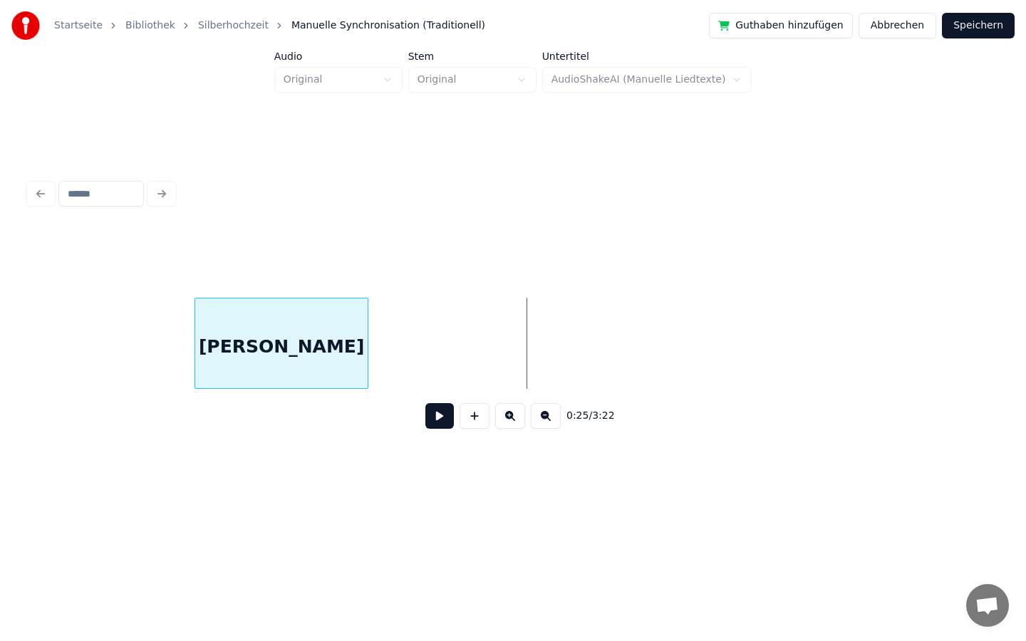
click at [245, 281] on div "0:25 / 3:22" at bounding box center [512, 335] width 969 height 217
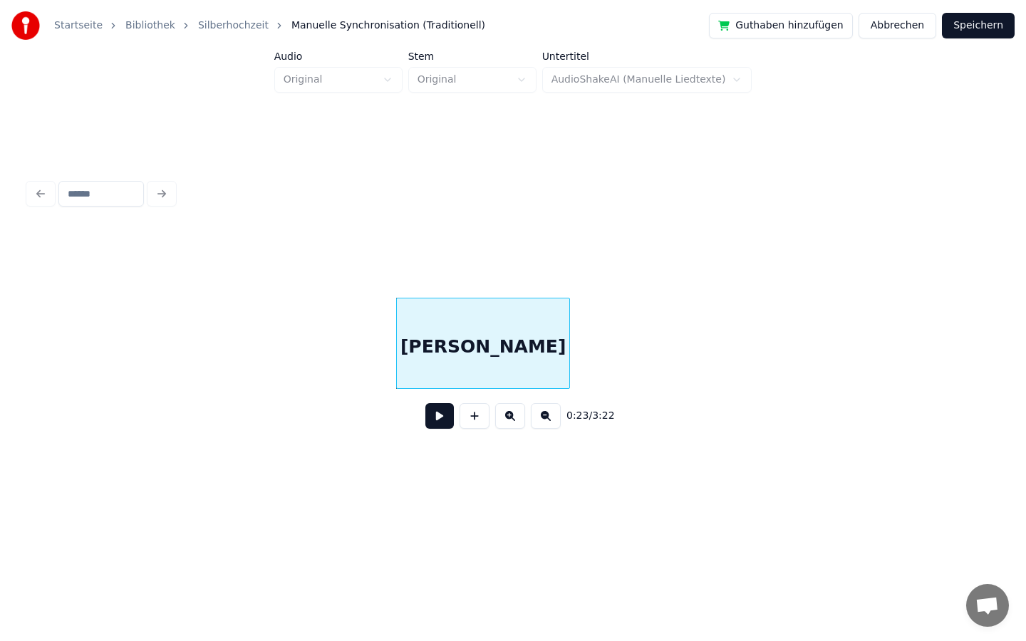
scroll to position [0, 2770]
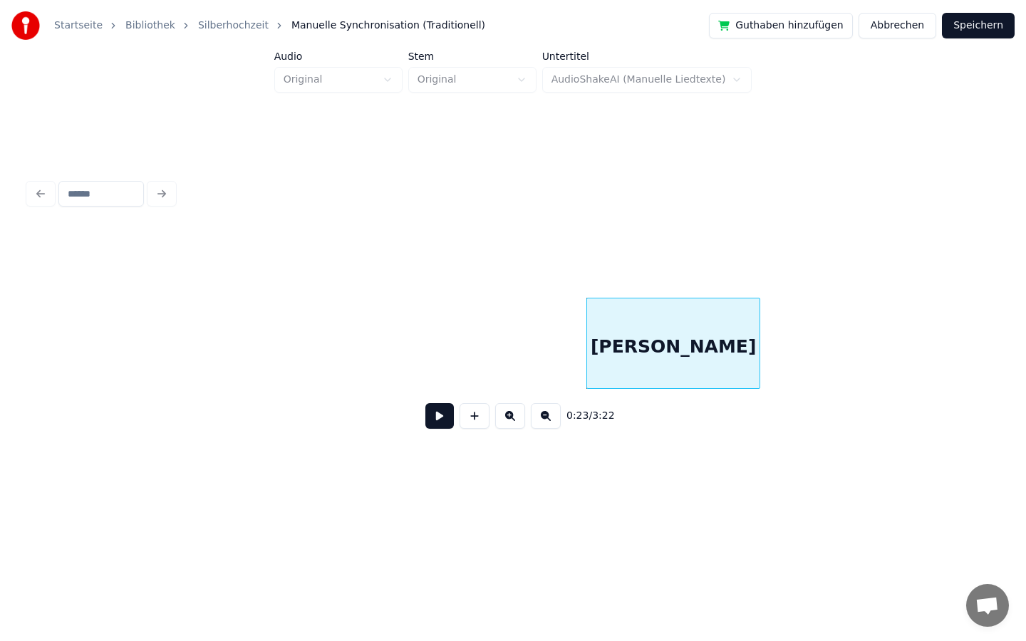
click at [440, 415] on button at bounding box center [439, 416] width 28 height 26
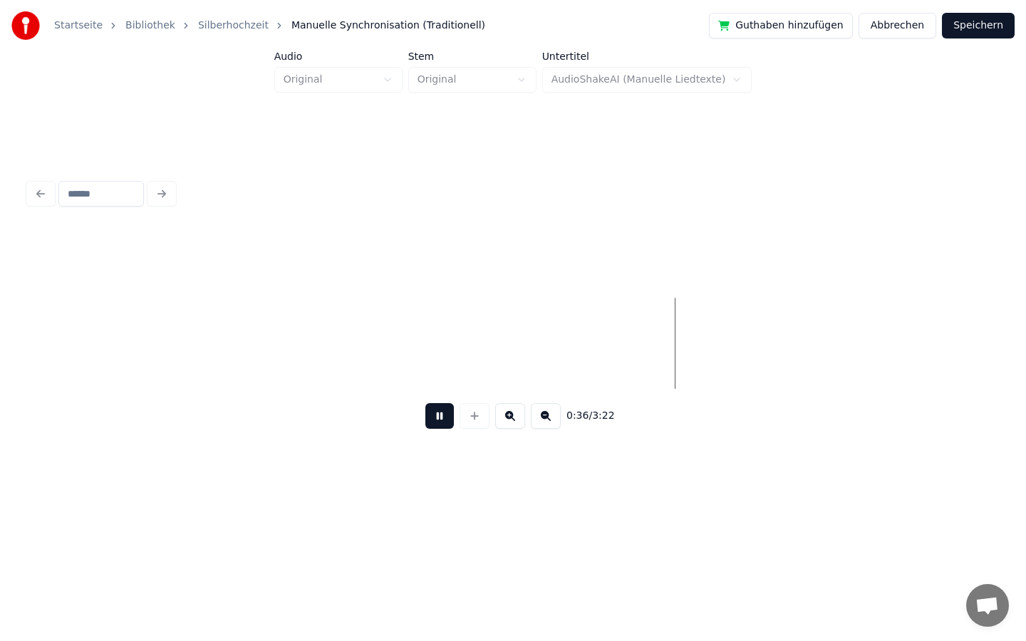
scroll to position [0, 4486]
click at [438, 417] on button at bounding box center [439, 416] width 28 height 26
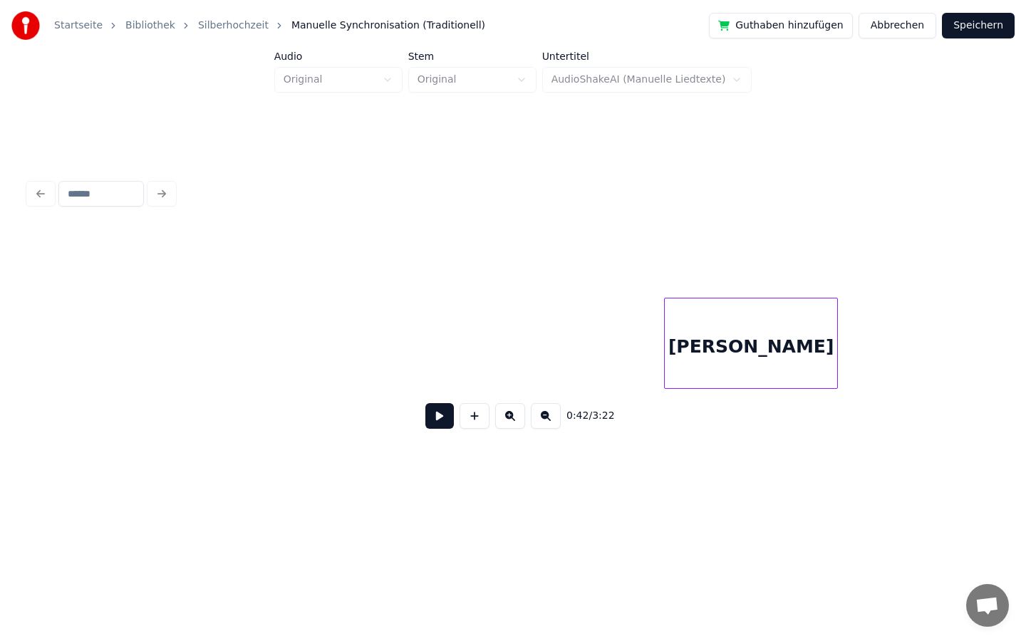
scroll to position [0, 2676]
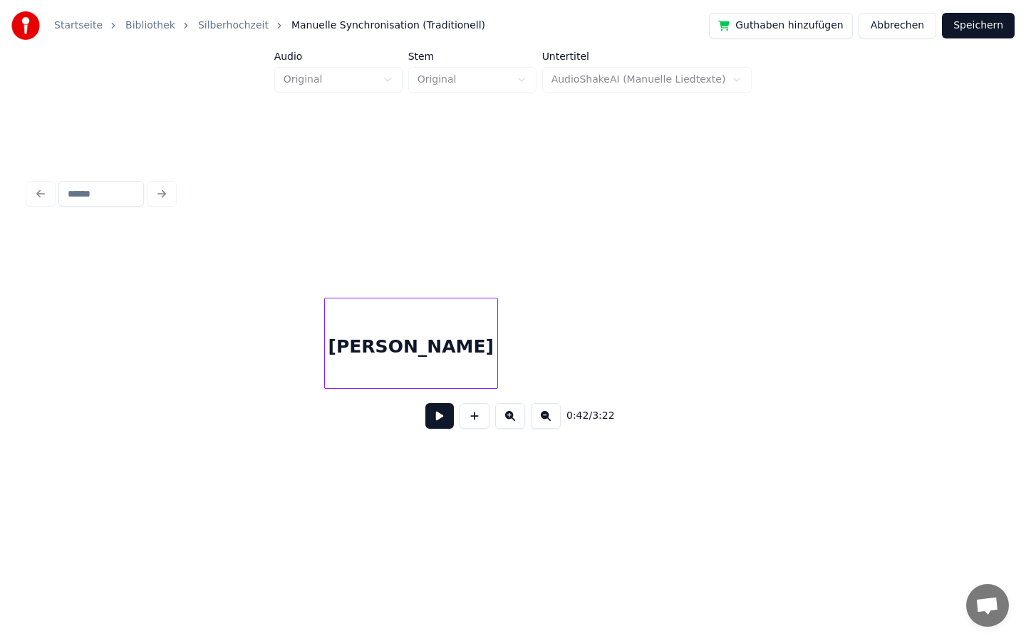
click at [245, 406] on div "0:42 / 3:22" at bounding box center [512, 335] width 969 height 217
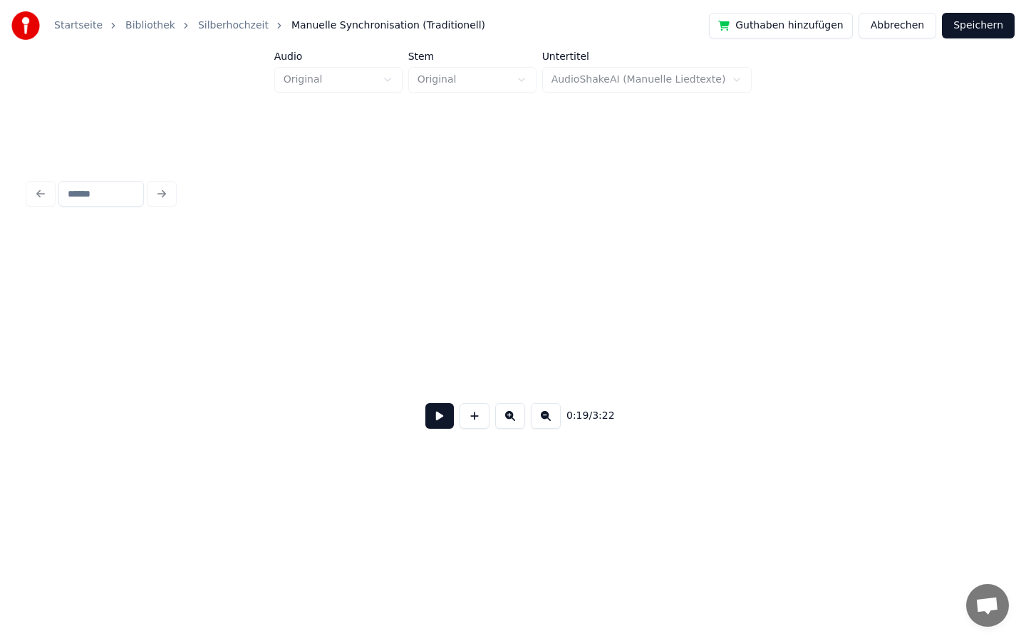
scroll to position [0, 0]
click at [432, 413] on button at bounding box center [439, 416] width 28 height 26
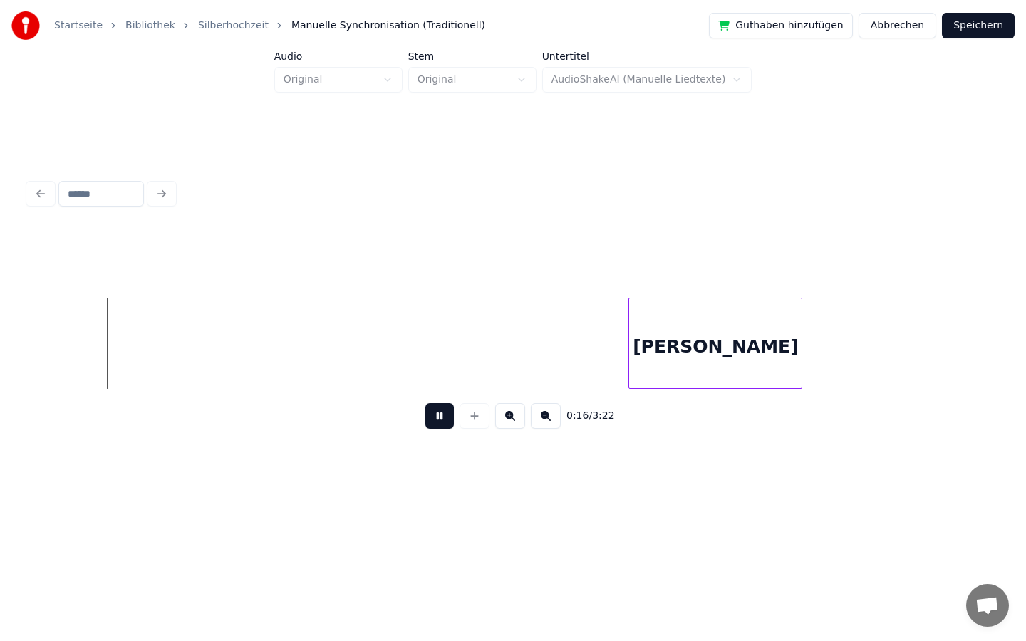
scroll to position [0, 2248]
click at [436, 417] on button at bounding box center [439, 416] width 28 height 26
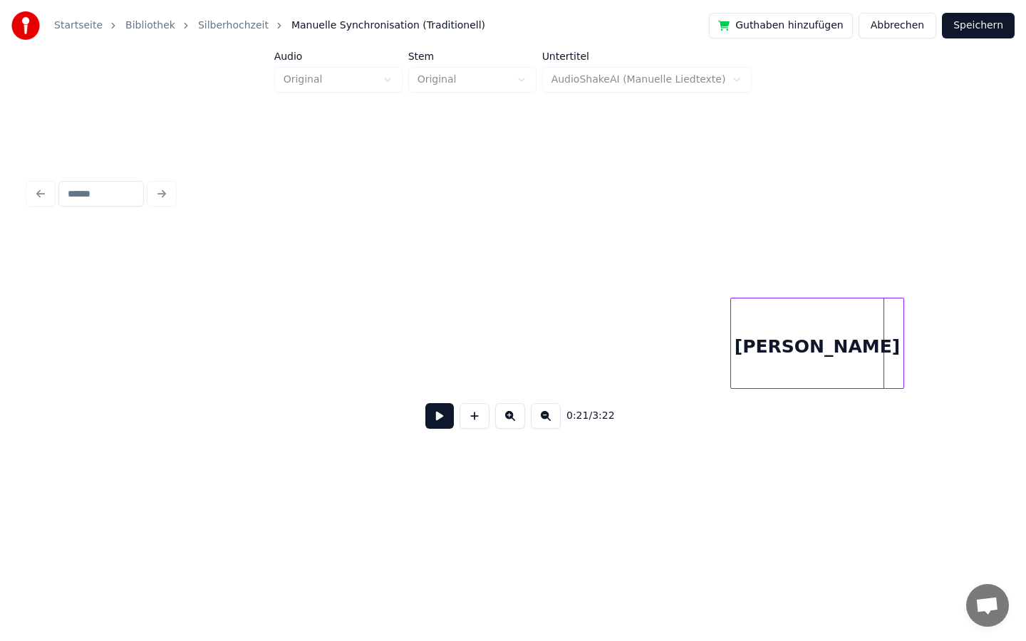
click at [811, 360] on div "[PERSON_NAME]" at bounding box center [817, 346] width 172 height 97
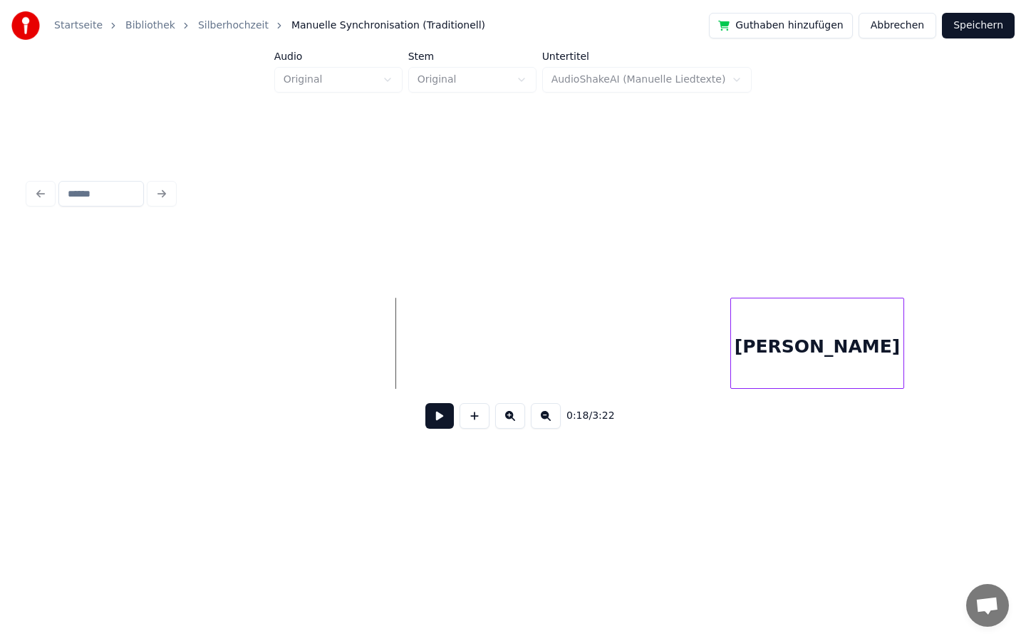
click at [443, 415] on button at bounding box center [439, 416] width 28 height 26
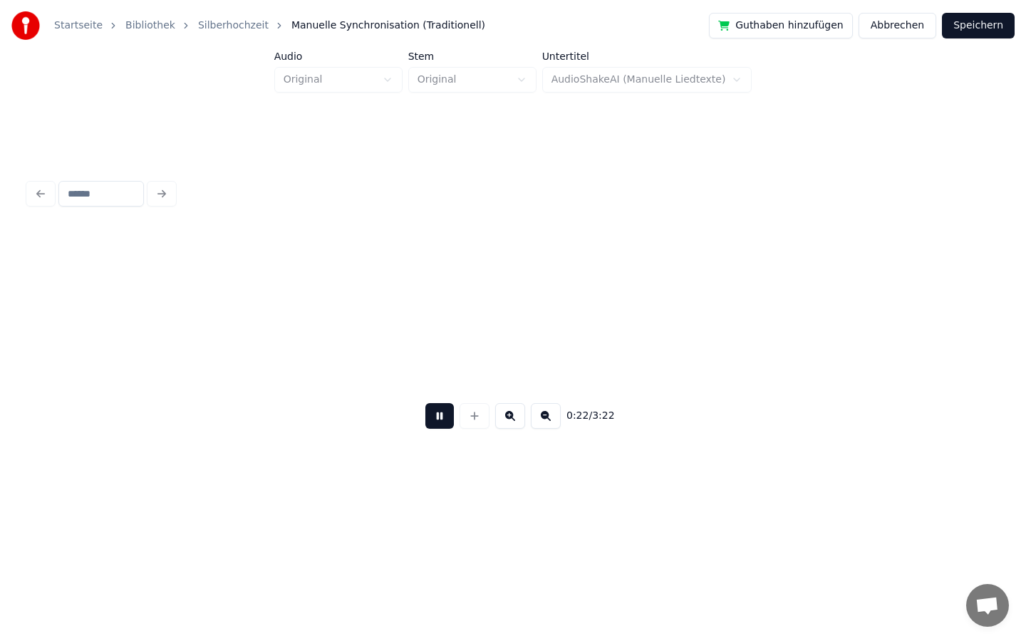
scroll to position [0, 3217]
click at [443, 415] on button at bounding box center [439, 416] width 28 height 26
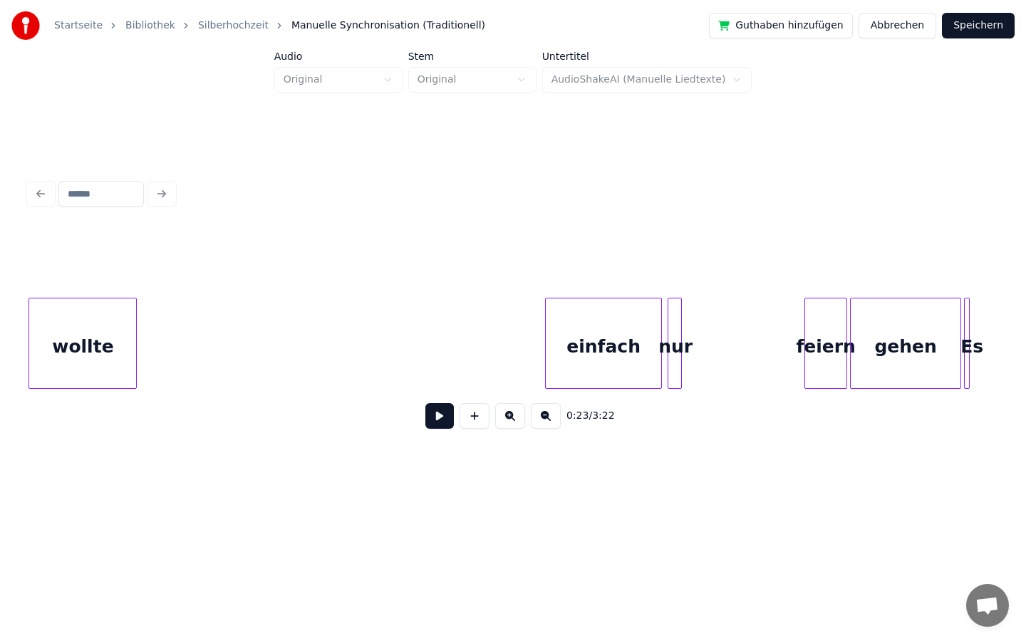
scroll to position [0, 7630]
click at [0, 437] on div "Startseite Bibliothek Silberhochzeit Manuelle Synchronisation (Traditionell) Gu…" at bounding box center [513, 250] width 1026 height 500
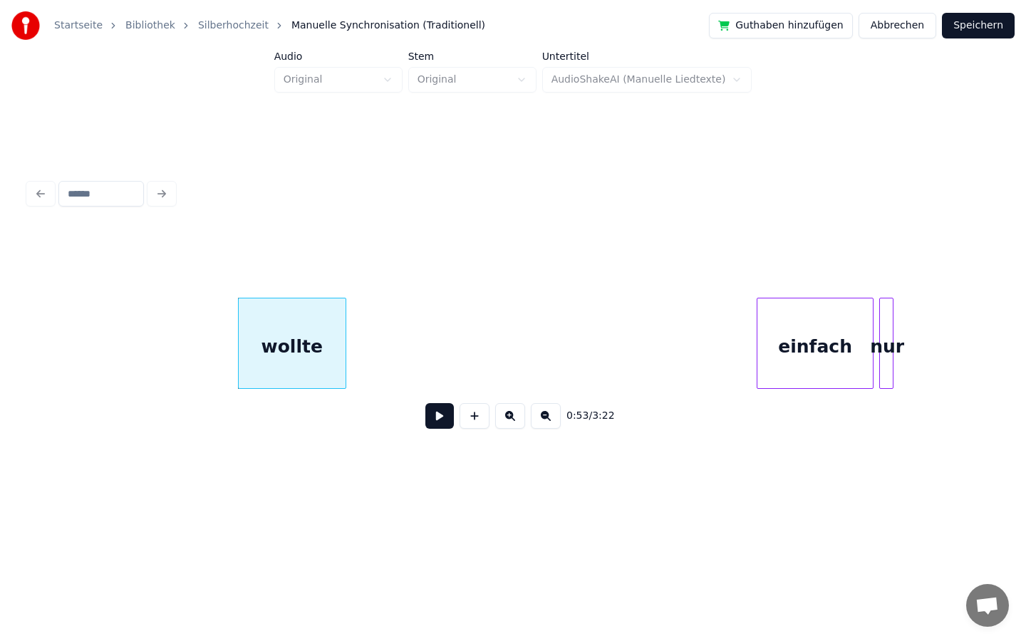
scroll to position [0, 7420]
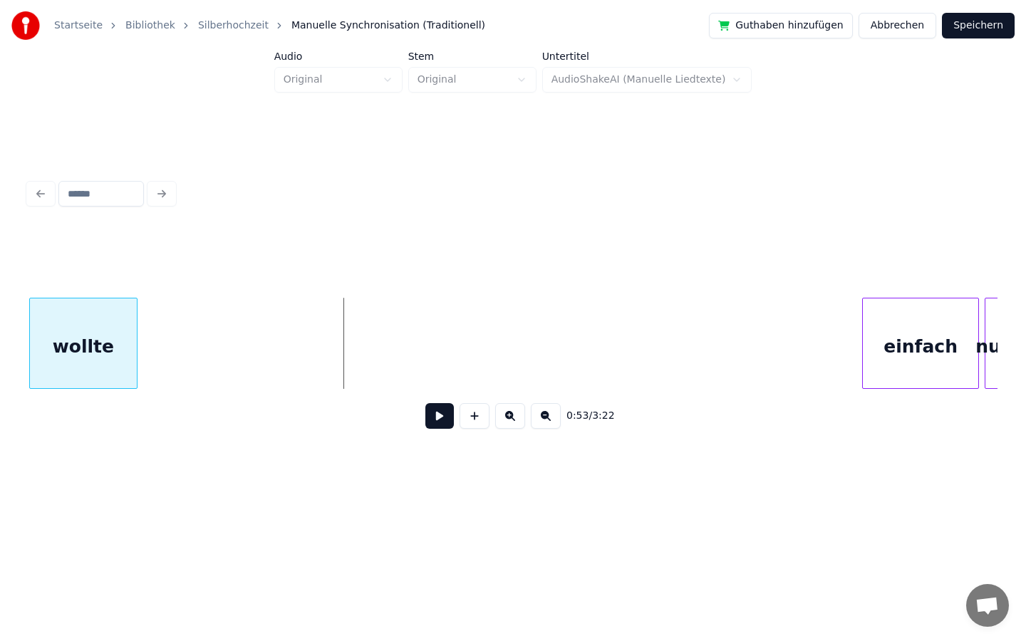
click at [0, 340] on div "Startseite Bibliothek Silberhochzeit Manuelle Synchronisation (Traditionell) Gu…" at bounding box center [513, 250] width 1026 height 500
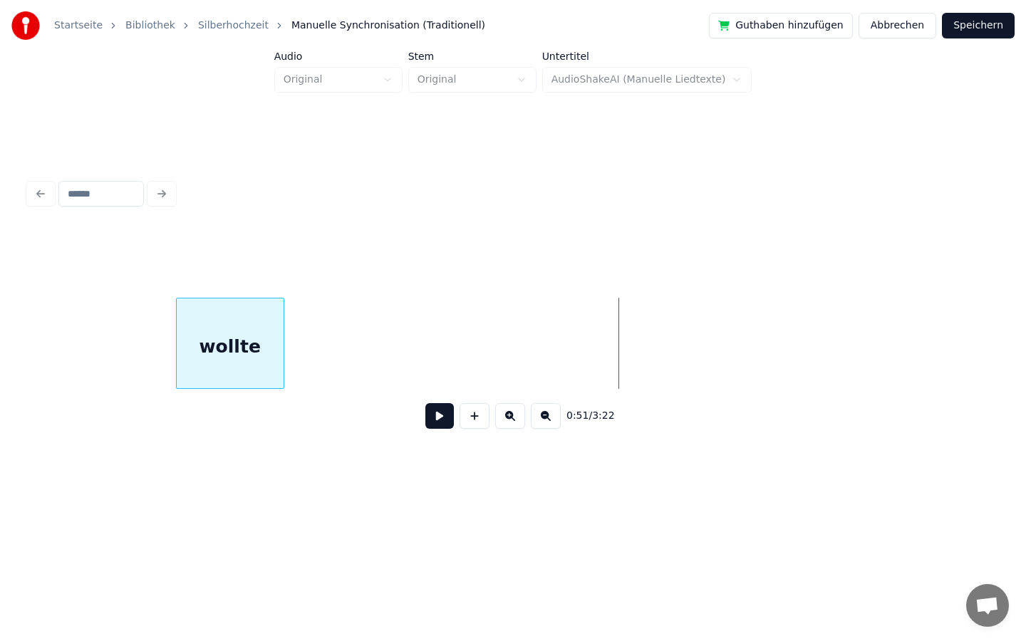
scroll to position [0, 6637]
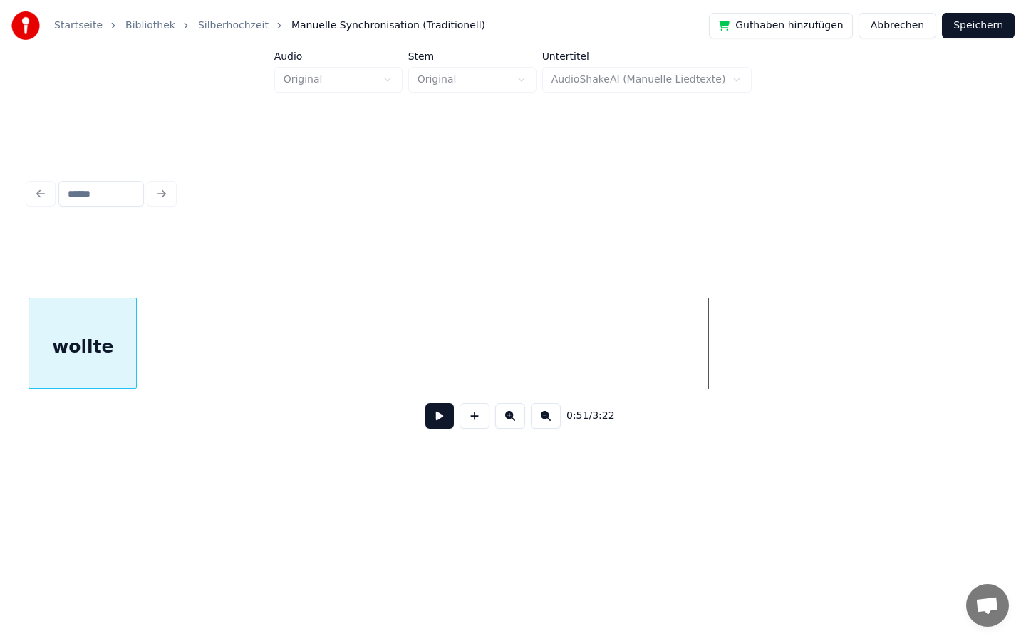
click at [0, 354] on div "Startseite Bibliothek Silberhochzeit Manuelle Synchronisation (Traditionell) Gu…" at bounding box center [513, 250] width 1026 height 500
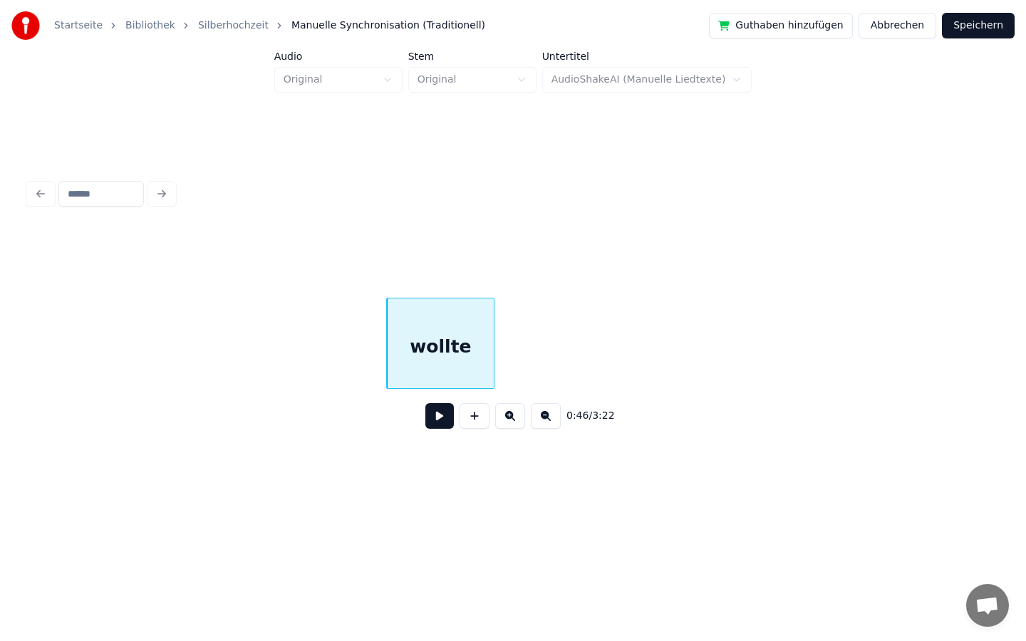
scroll to position [0, 6164]
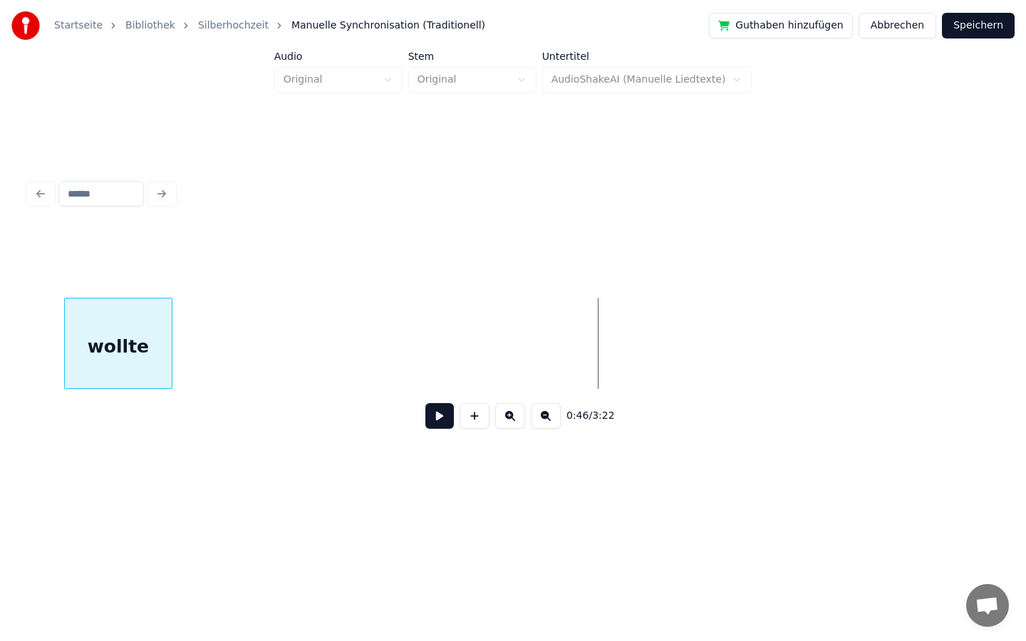
click at [0, 336] on div "Startseite Bibliothek Silberhochzeit Manuelle Synchronisation (Traditionell) Gu…" at bounding box center [513, 250] width 1026 height 500
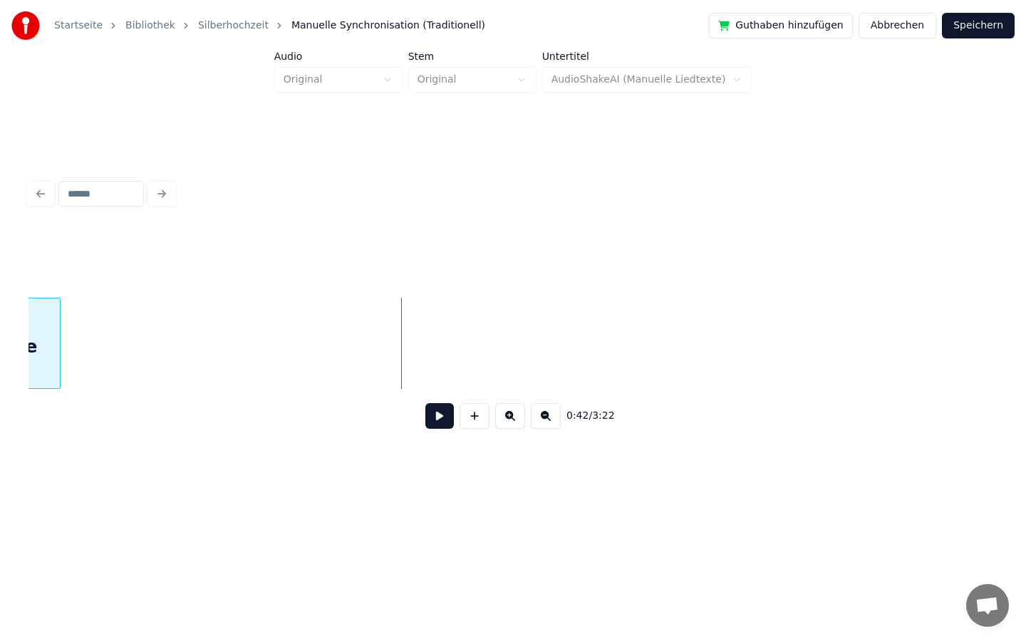
scroll to position [0, 5621]
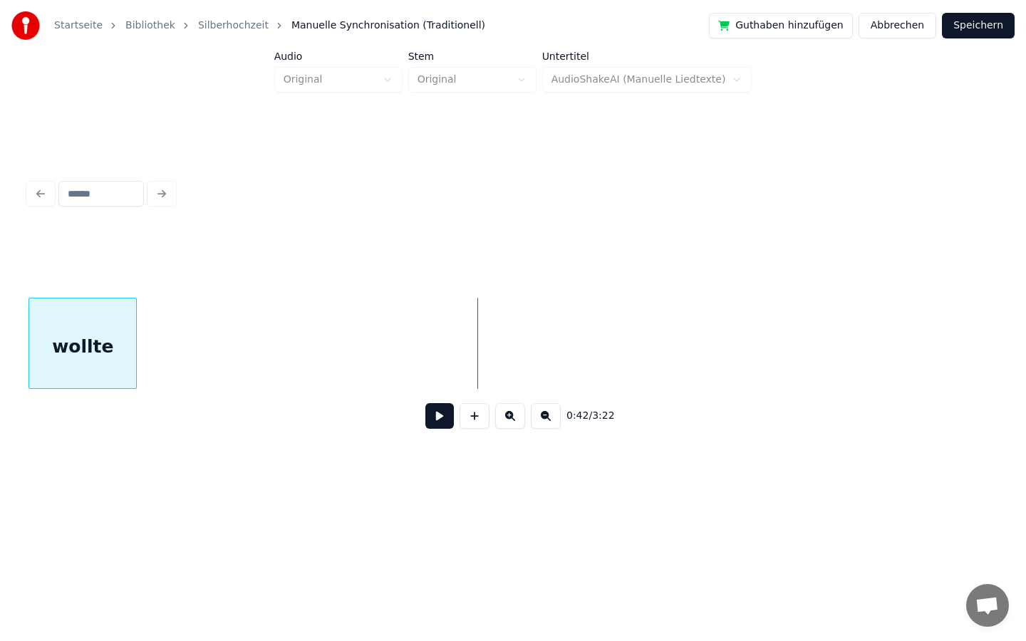
click at [0, 246] on div "Startseite Bibliothek Silberhochzeit Manuelle Synchronisation (Traditionell) Gu…" at bounding box center [513, 250] width 1026 height 500
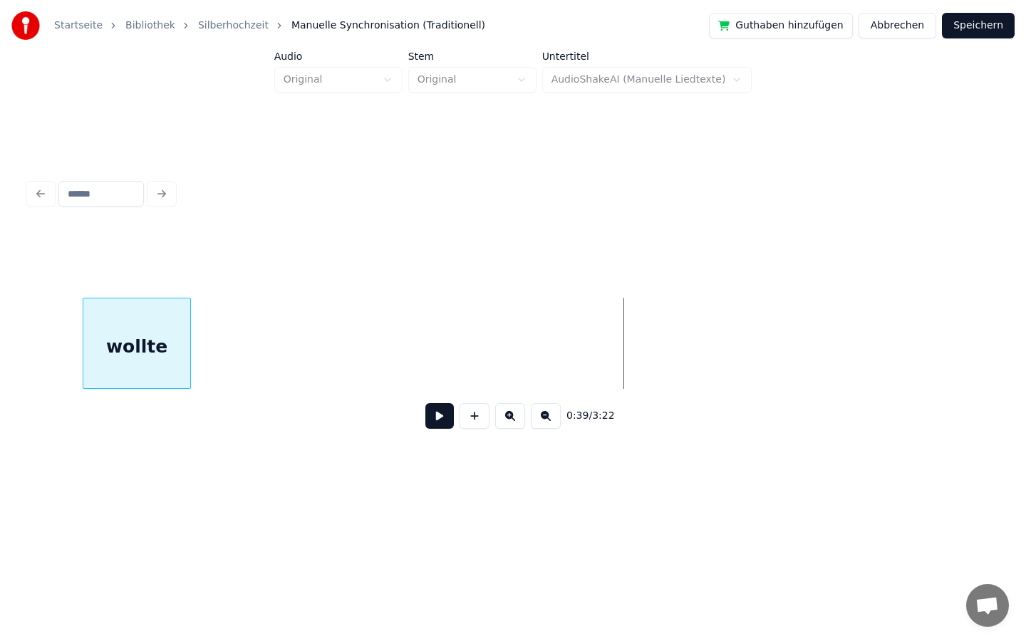
scroll to position [0, 5007]
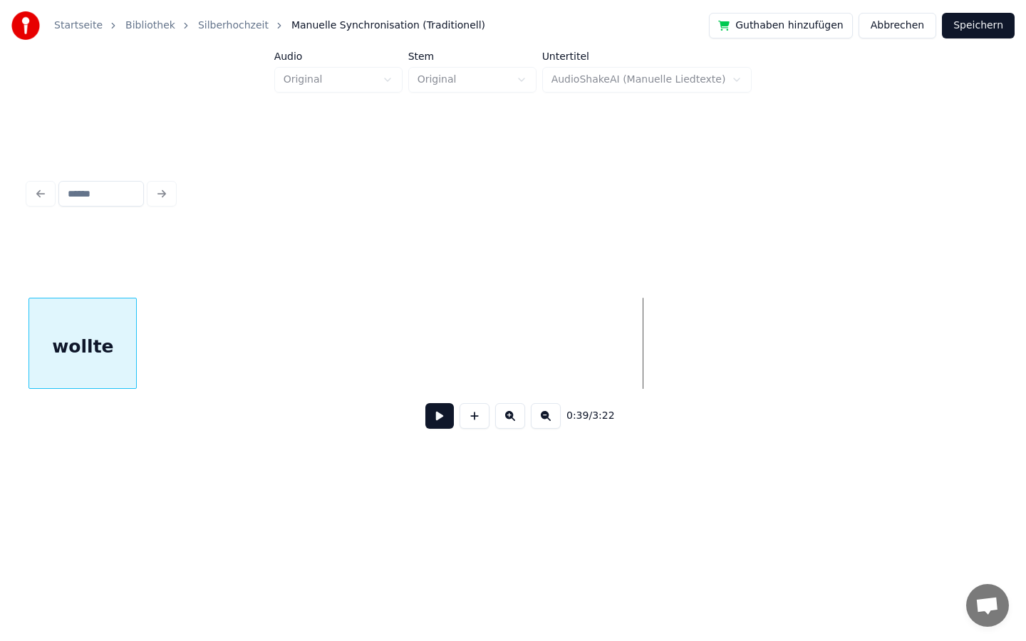
click at [34, 358] on div "wollte" at bounding box center [82, 346] width 107 height 97
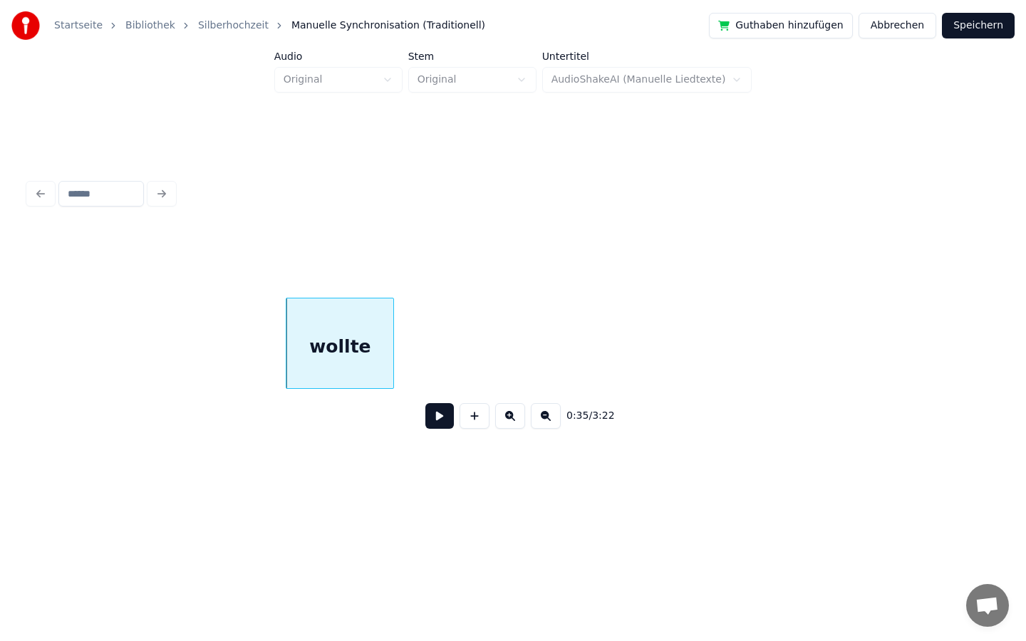
scroll to position [0, 4700]
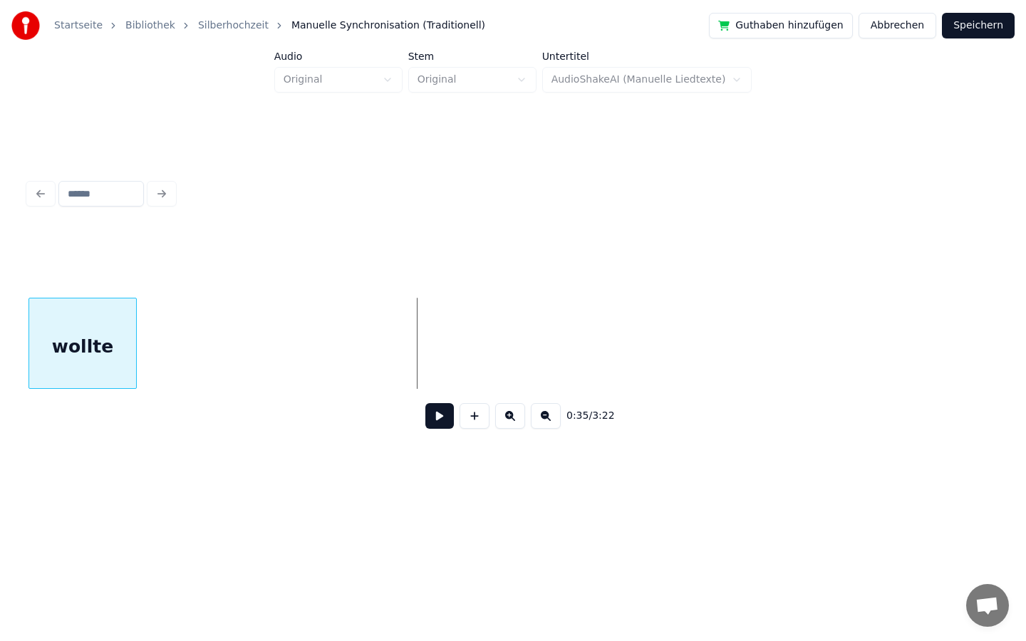
click at [0, 402] on div "Startseite Bibliothek Silberhochzeit Manuelle Synchronisation (Traditionell) Gu…" at bounding box center [513, 250] width 1026 height 500
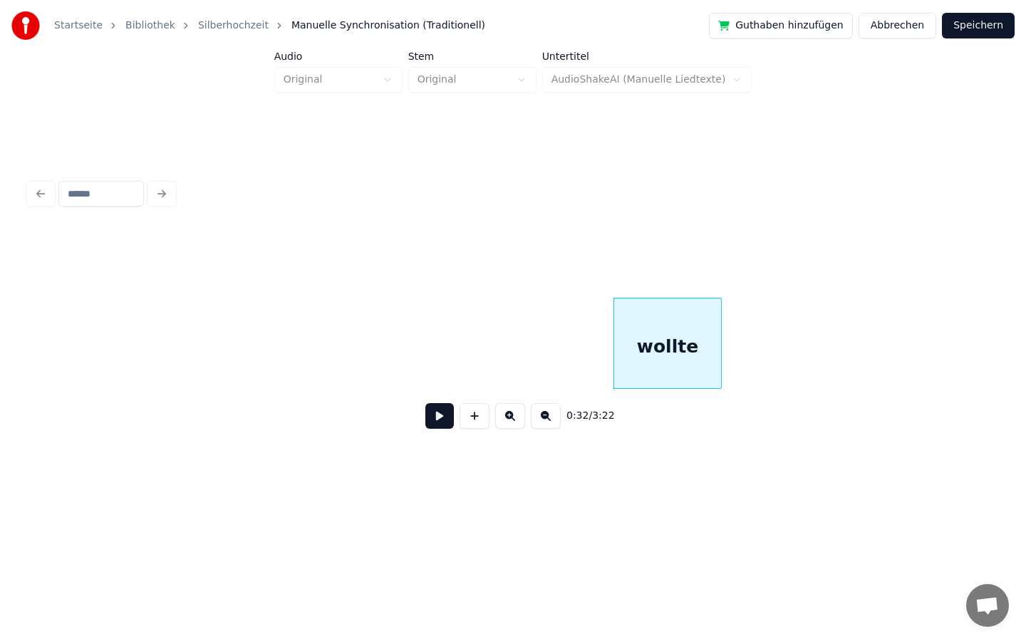
scroll to position [0, 3886]
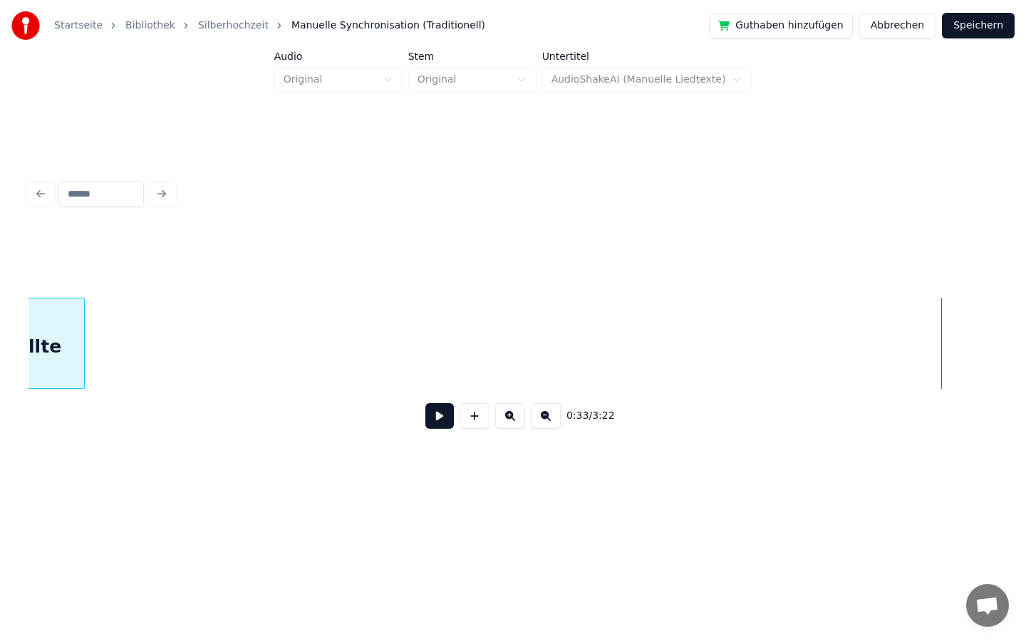
scroll to position [0, 3760]
click at [0, 418] on div "Startseite Bibliothek Silberhochzeit Manuelle Synchronisation (Traditionell) Gu…" at bounding box center [513, 250] width 1026 height 500
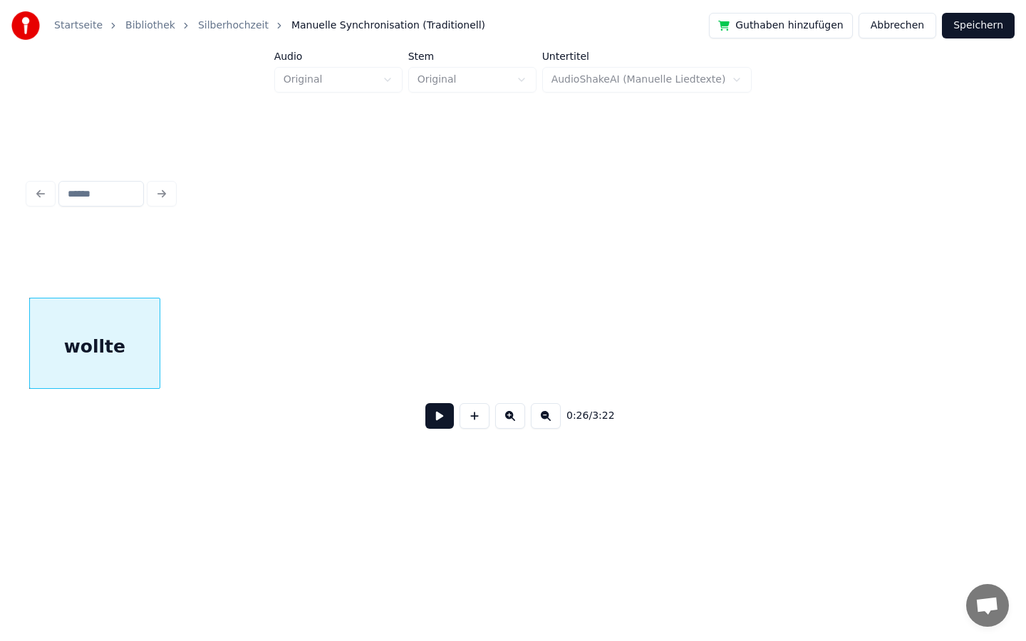
click at [158, 344] on div at bounding box center [157, 343] width 4 height 90
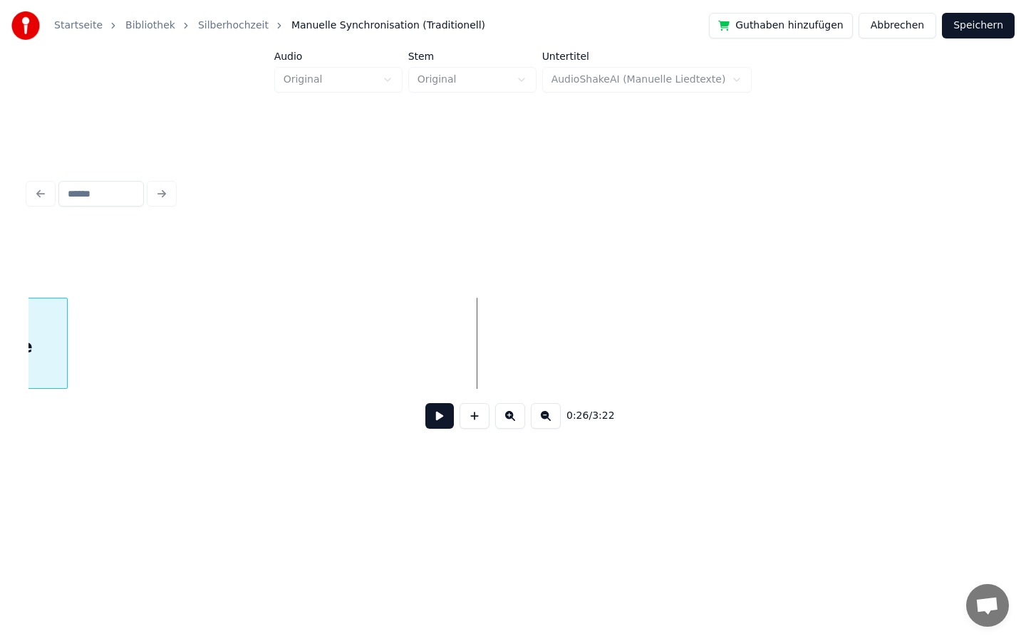
scroll to position [0, 3220]
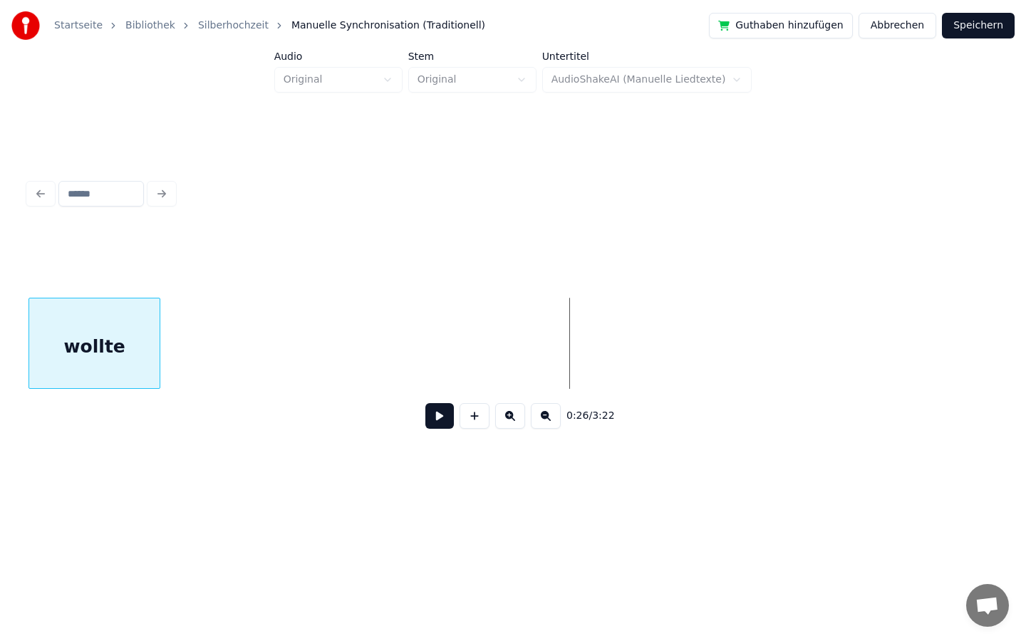
click at [0, 232] on div "Startseite Bibliothek Silberhochzeit Manuelle Synchronisation (Traditionell) Gu…" at bounding box center [513, 250] width 1026 height 500
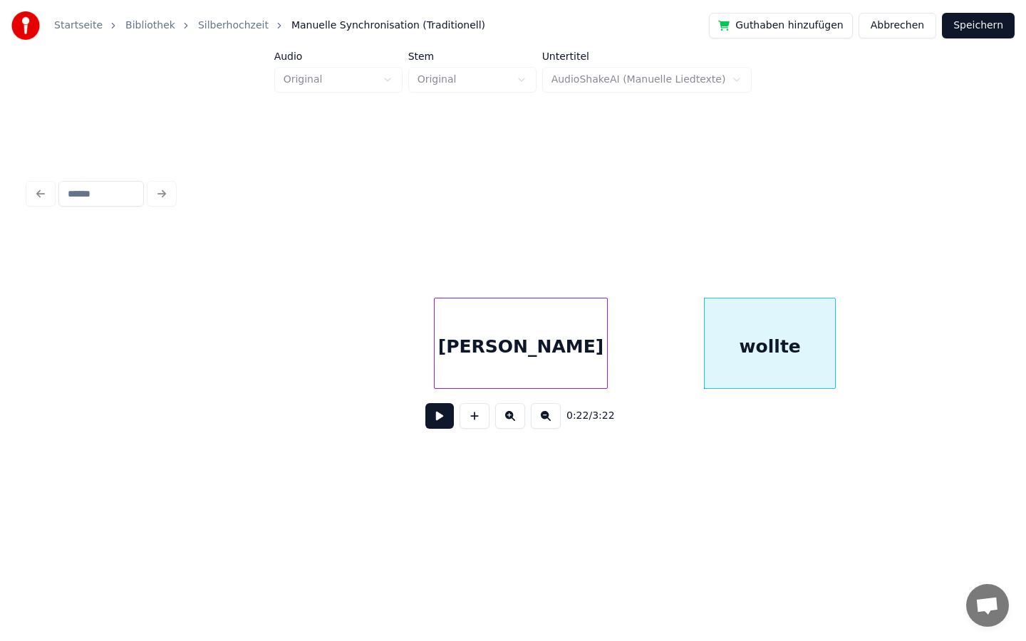
scroll to position [0, 2577]
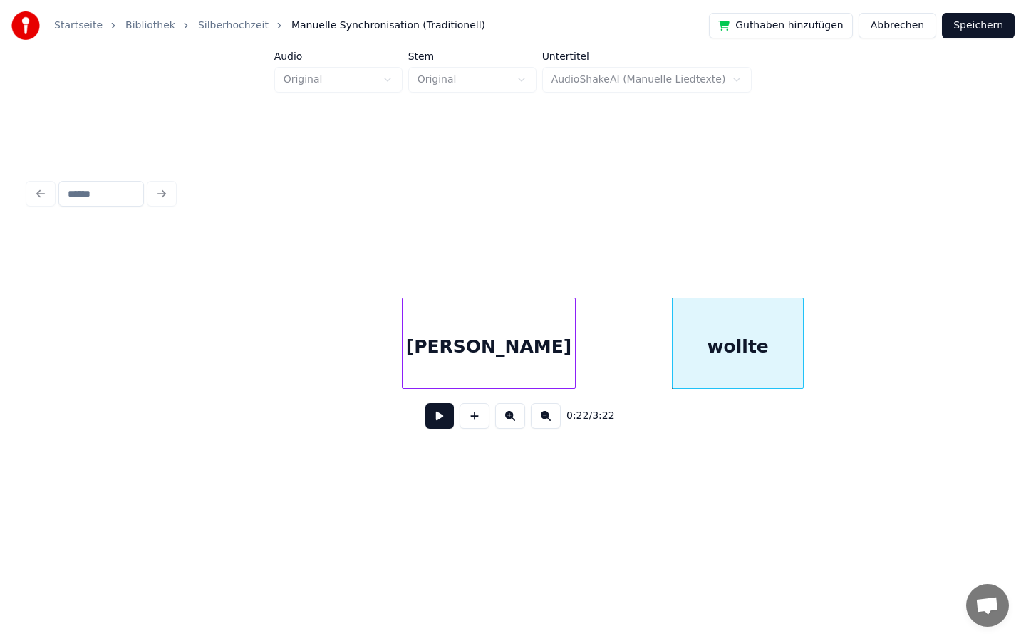
click at [486, 355] on div "[PERSON_NAME]" at bounding box center [488, 346] width 172 height 97
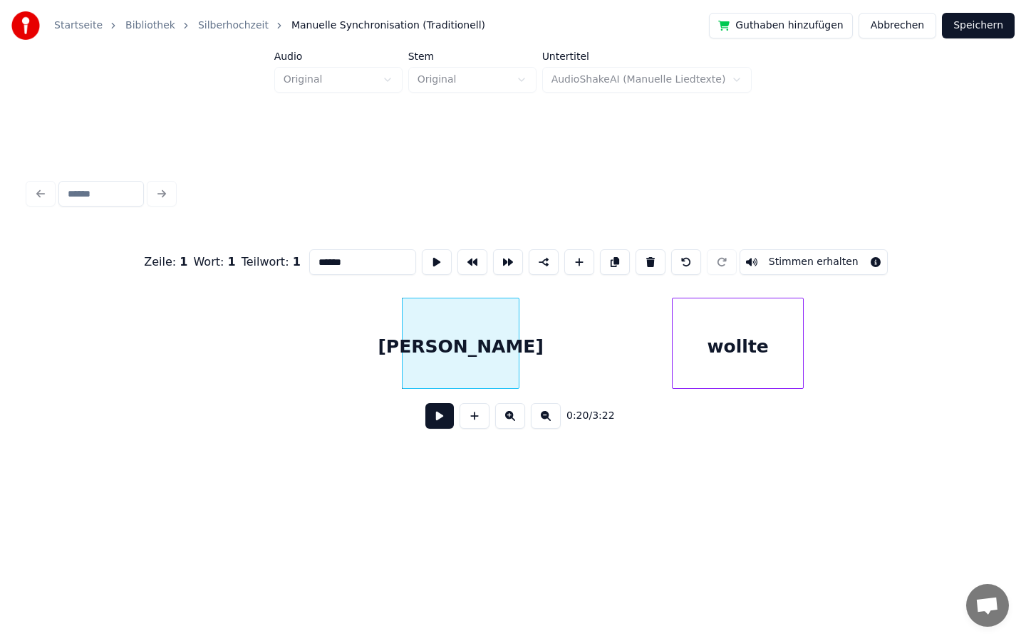
click at [518, 350] on div at bounding box center [516, 343] width 4 height 90
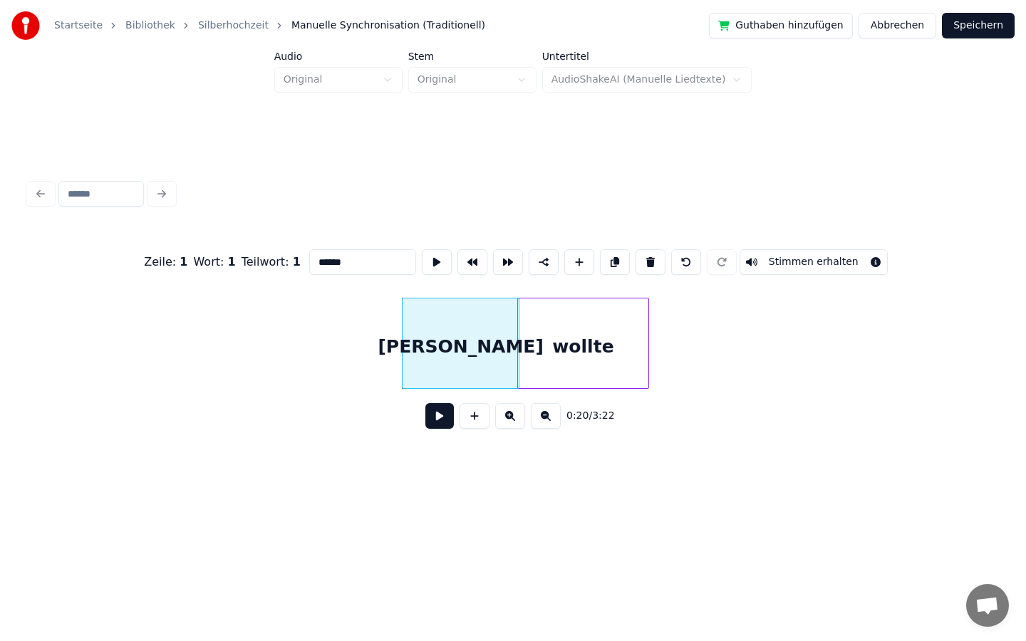
click at [590, 358] on div "wollte" at bounding box center [583, 346] width 130 height 97
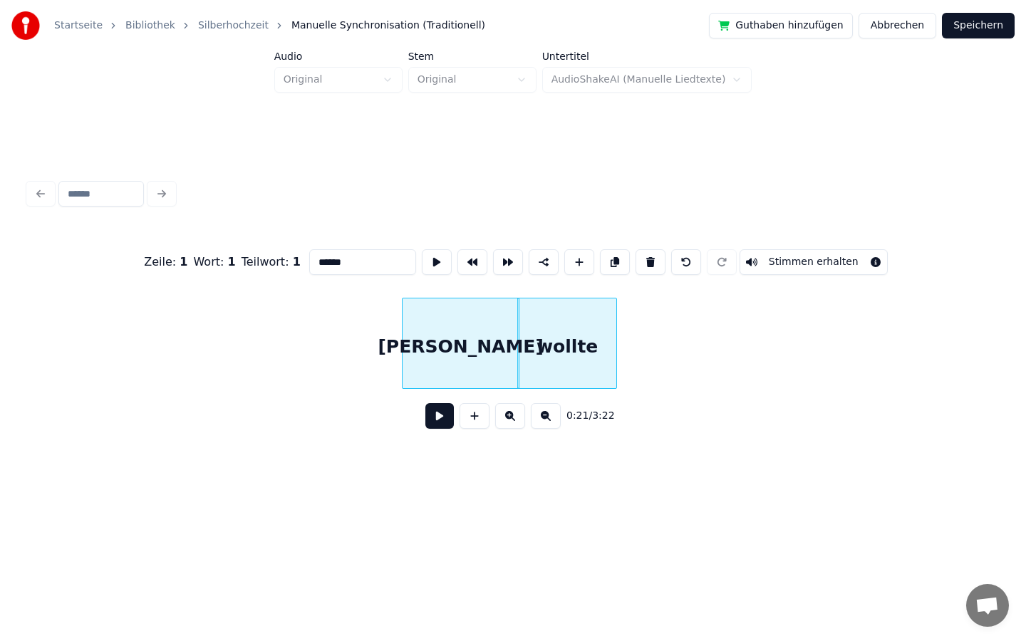
click at [615, 350] on div at bounding box center [614, 343] width 4 height 90
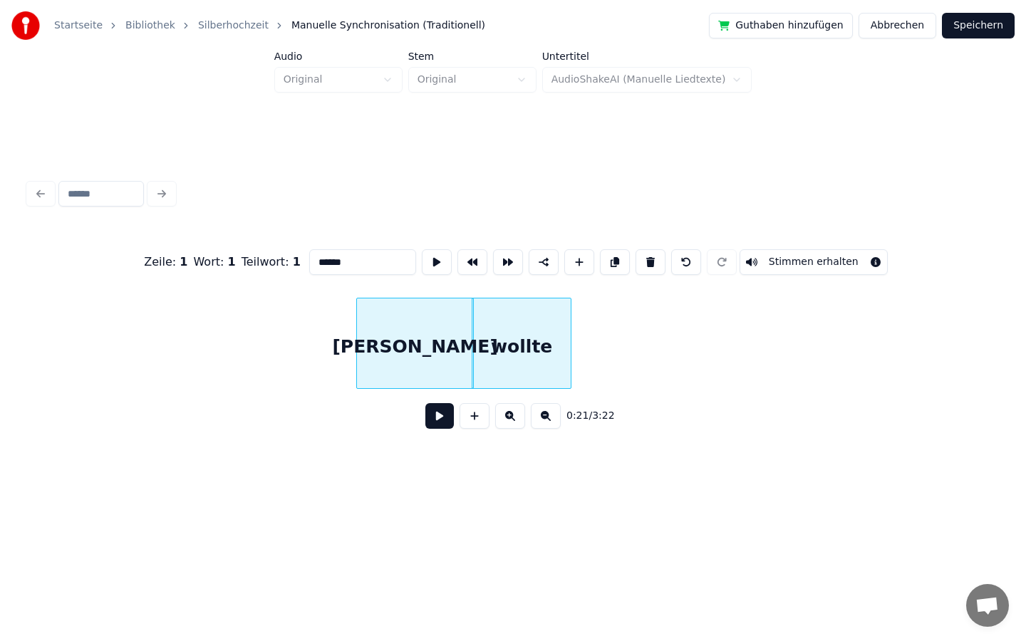
scroll to position [0, 2621]
click at [534, 349] on div "wollte" at bounding box center [522, 346] width 98 height 97
type input "******"
click at [582, 350] on div at bounding box center [583, 343] width 4 height 90
click at [427, 425] on button at bounding box center [439, 416] width 28 height 26
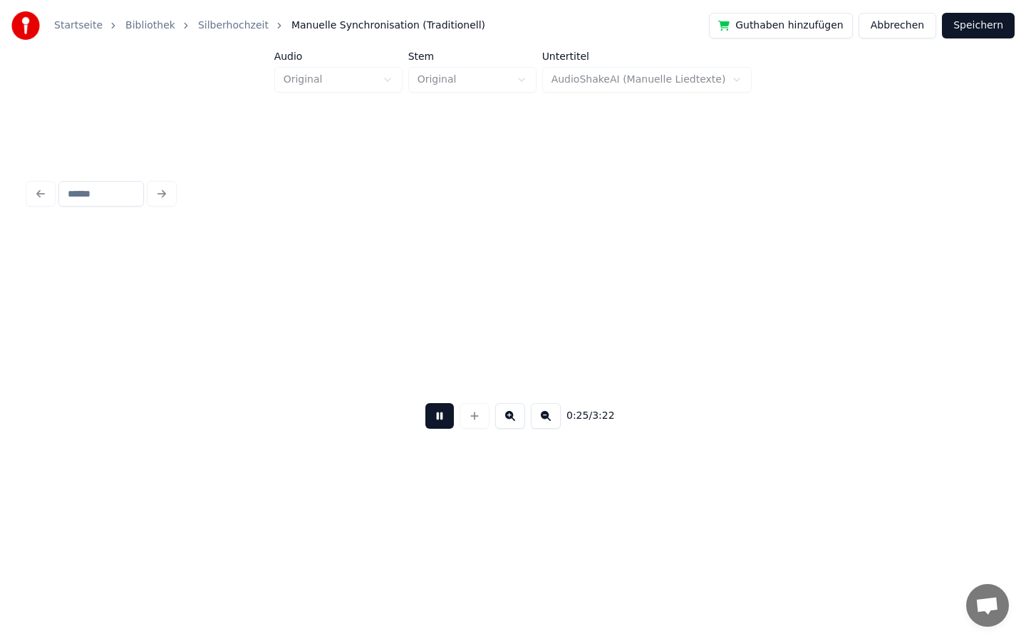
scroll to position [0, 3591]
click at [442, 415] on button at bounding box center [439, 416] width 28 height 26
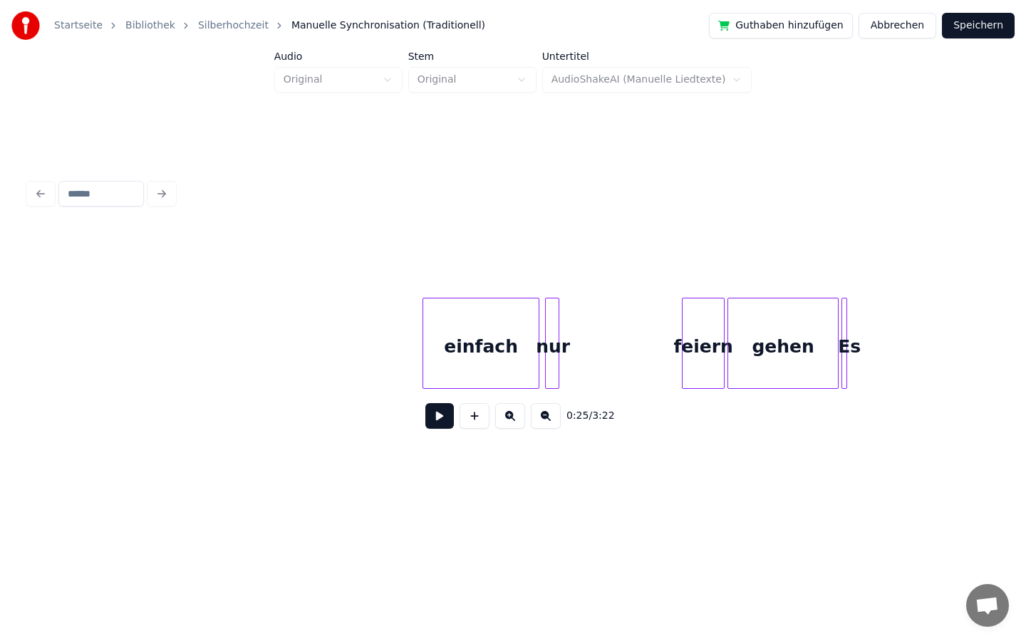
scroll to position [0, 7820]
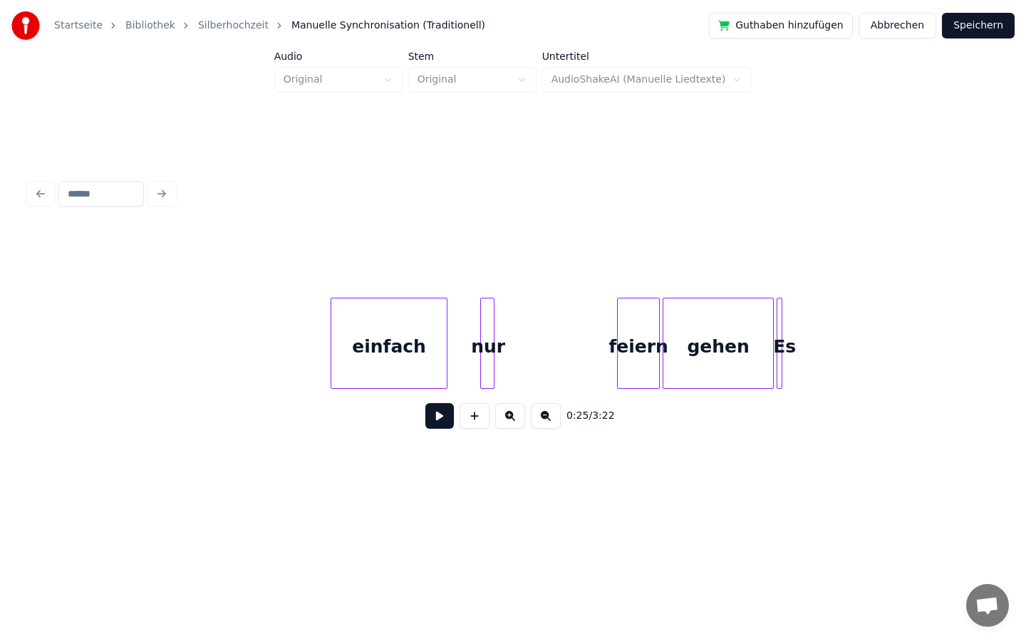
click at [430, 363] on div "einfach" at bounding box center [388, 346] width 115 height 97
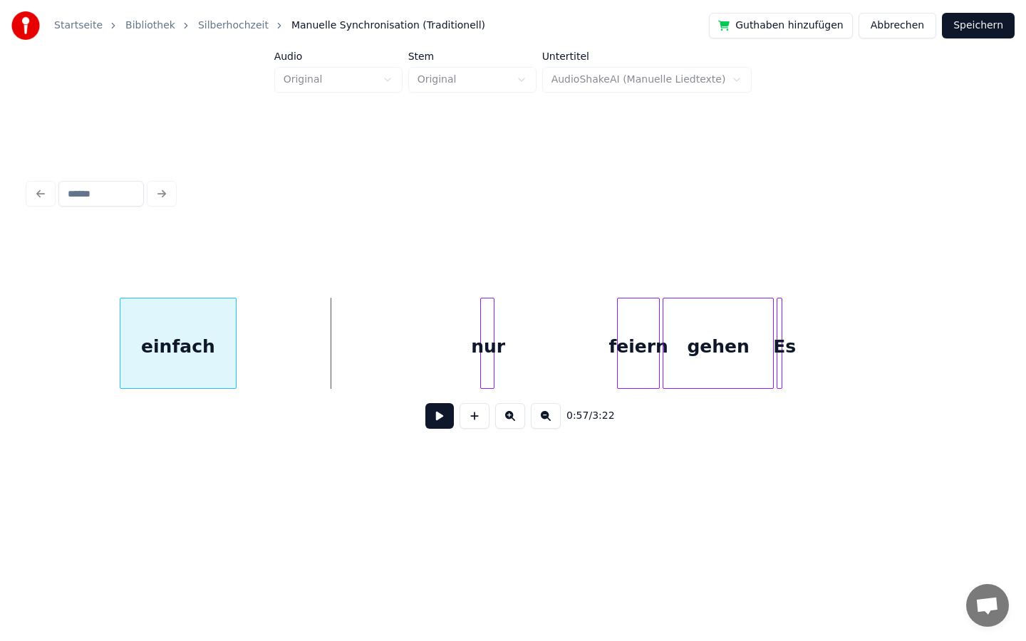
scroll to position [0, 7733]
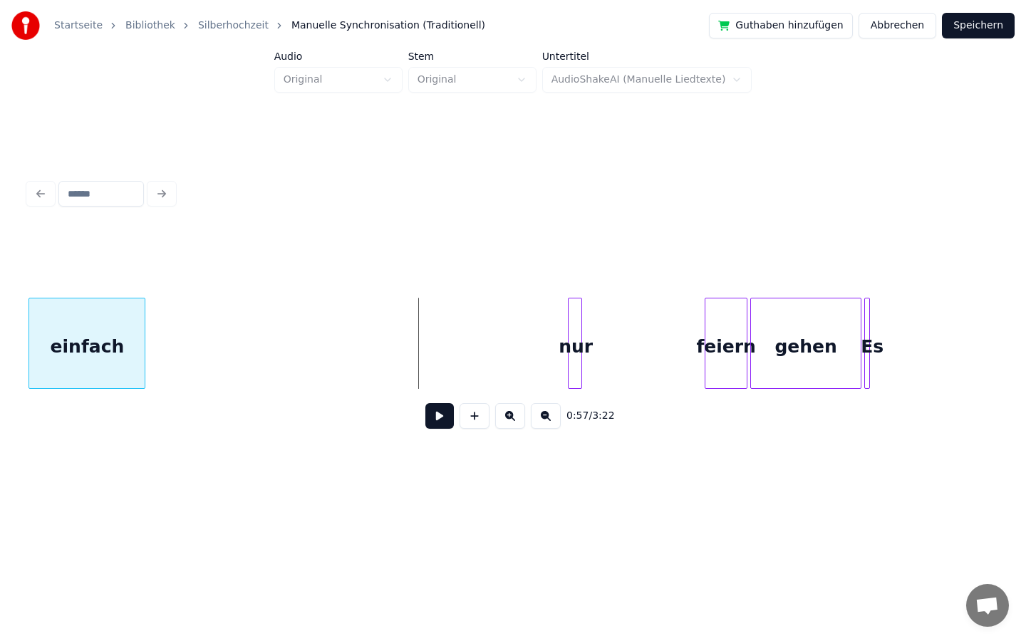
click at [0, 321] on div "Startseite Bibliothek Silberhochzeit Manuelle Synchronisation (Traditionell) Gu…" at bounding box center [513, 250] width 1026 height 500
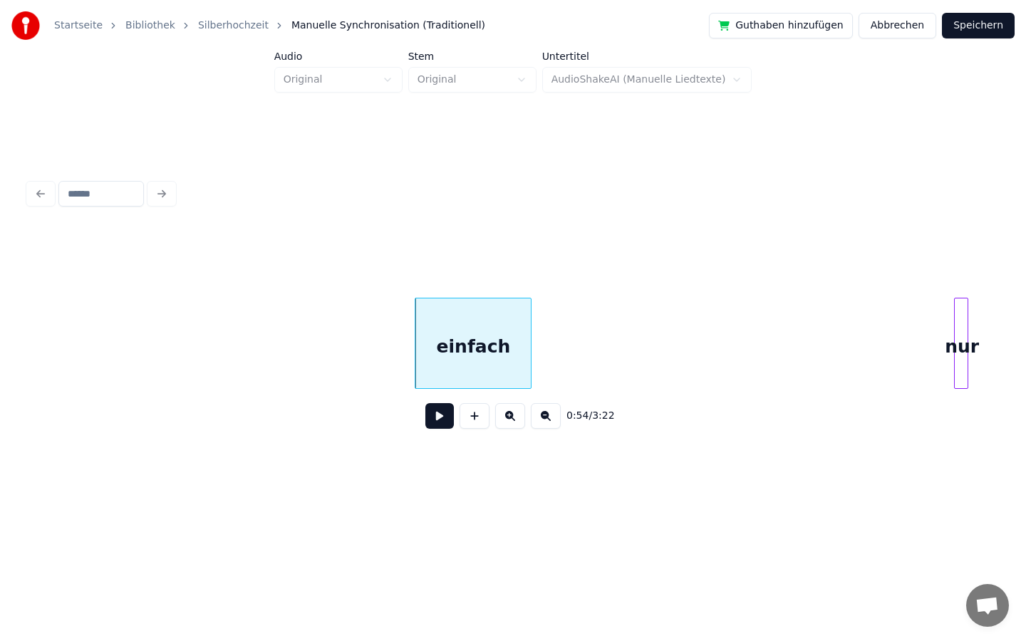
scroll to position [0, 7225]
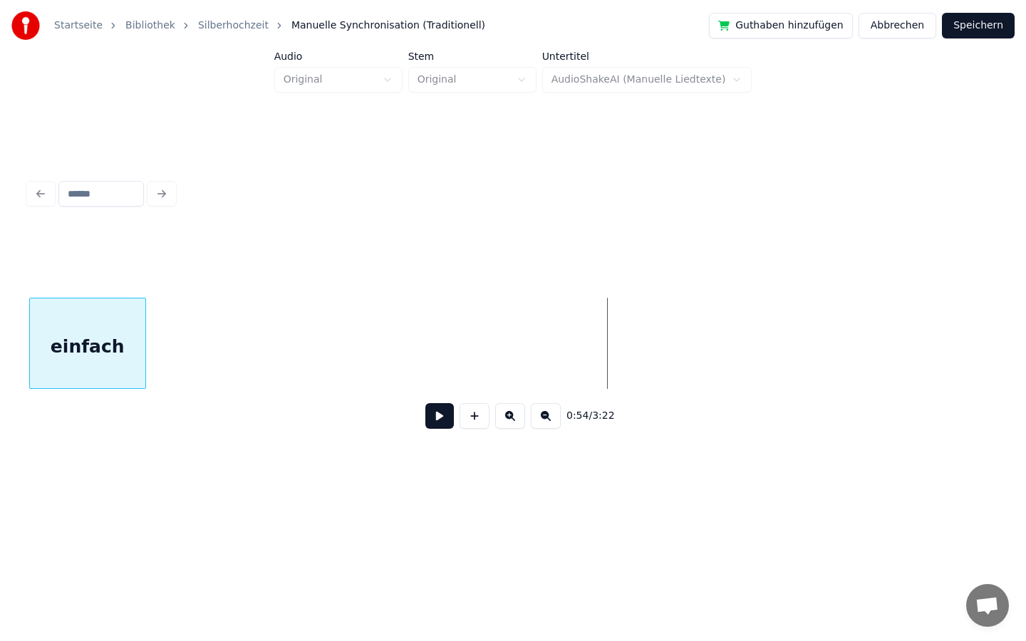
click at [26, 296] on div "0:54 / 3:22" at bounding box center [513, 308] width 980 height 282
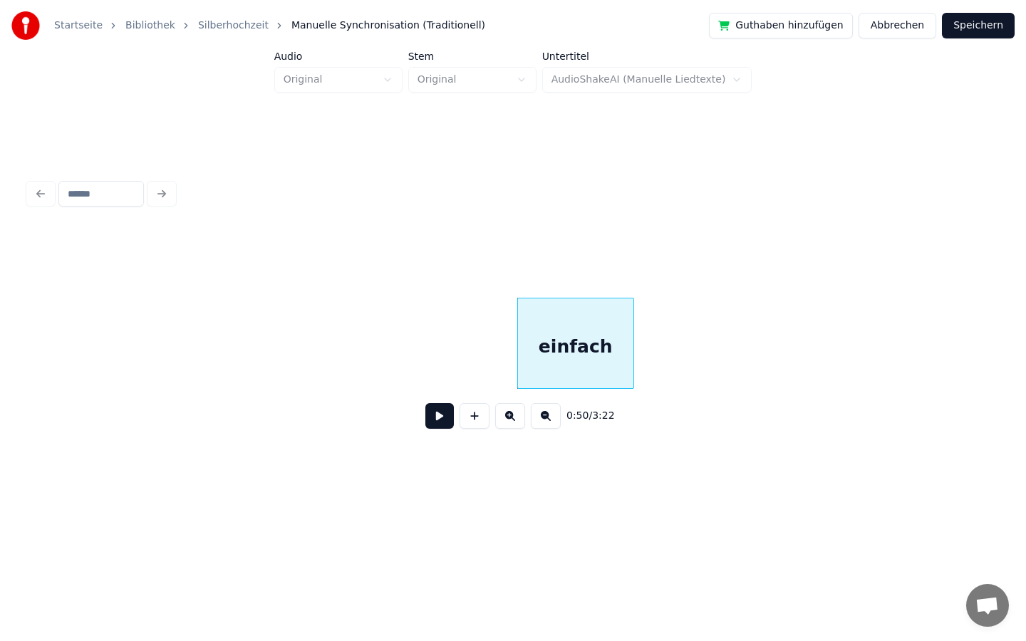
scroll to position [0, 6375]
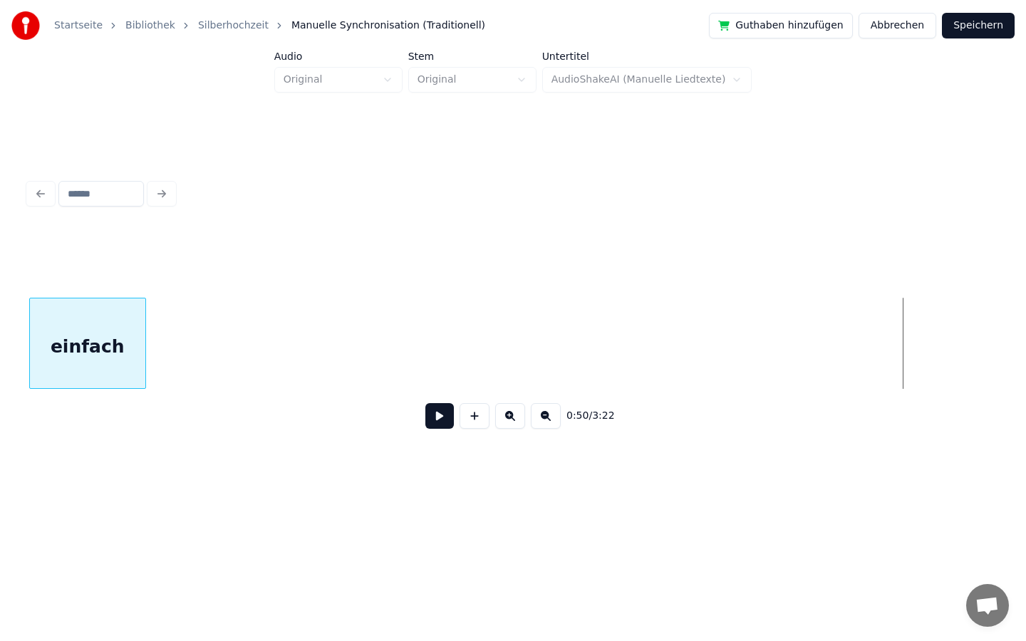
click at [0, 323] on div "Startseite Bibliothek Silberhochzeit Manuelle Synchronisation (Traditionell) Gu…" at bounding box center [513, 250] width 1026 height 500
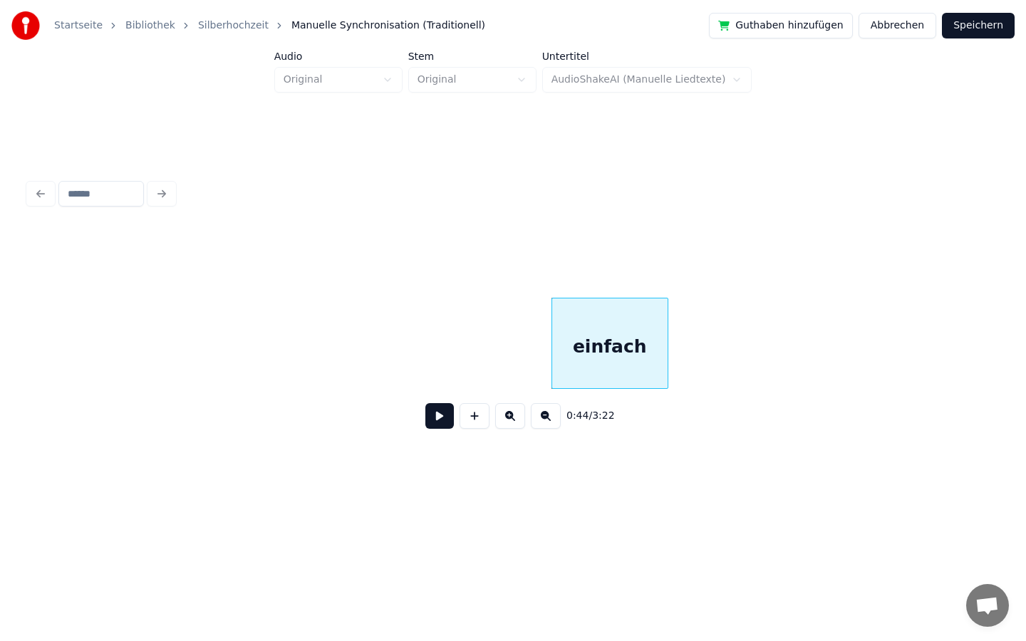
scroll to position [0, 5528]
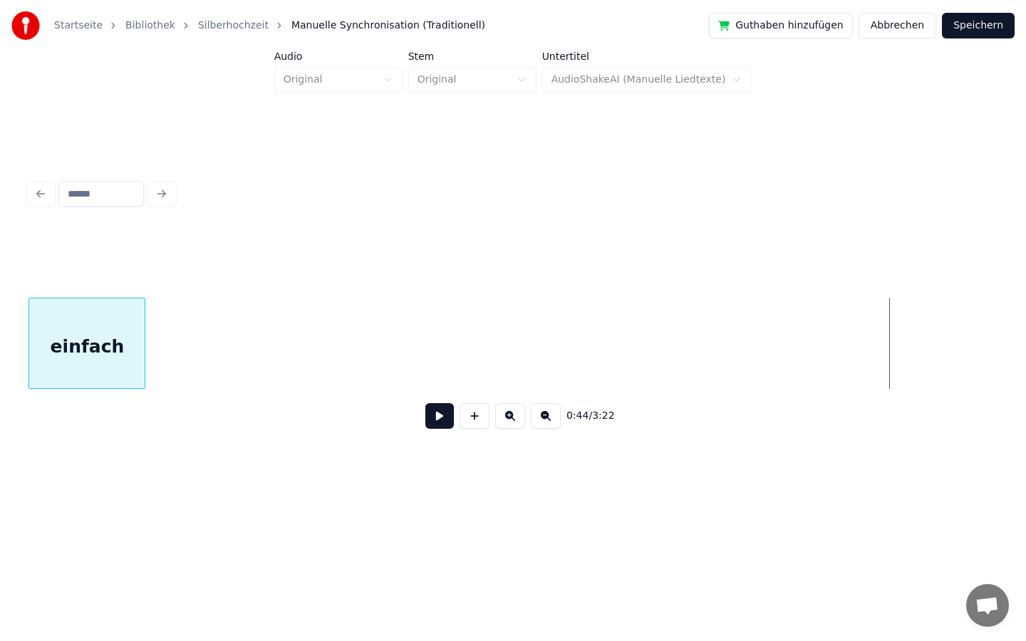
click at [0, 287] on div "Startseite Bibliothek Silberhochzeit Manuelle Synchronisation (Traditionell) Gu…" at bounding box center [513, 250] width 1026 height 500
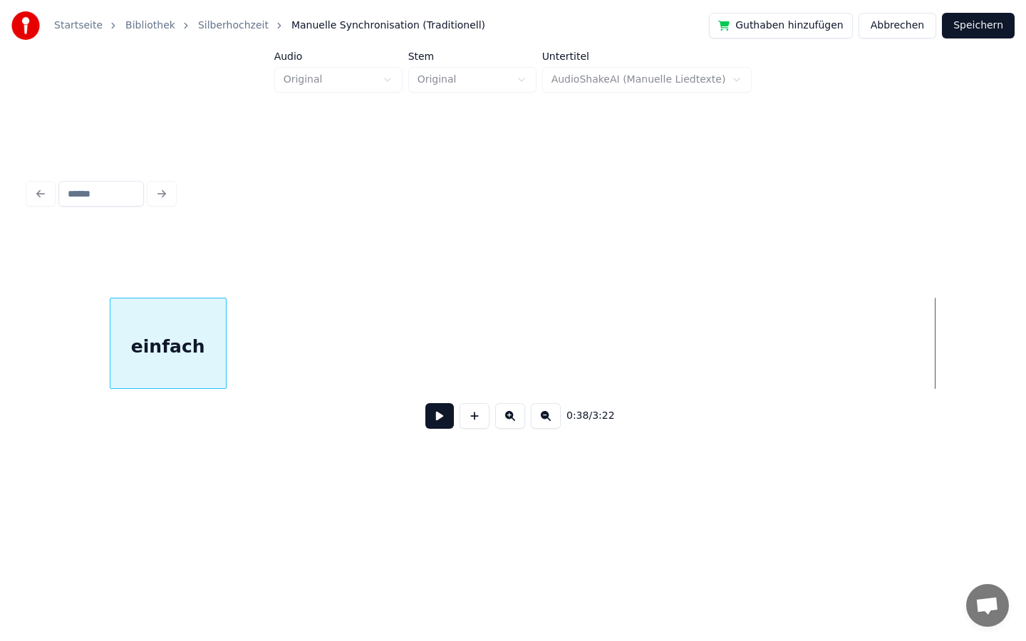
scroll to position [0, 4465]
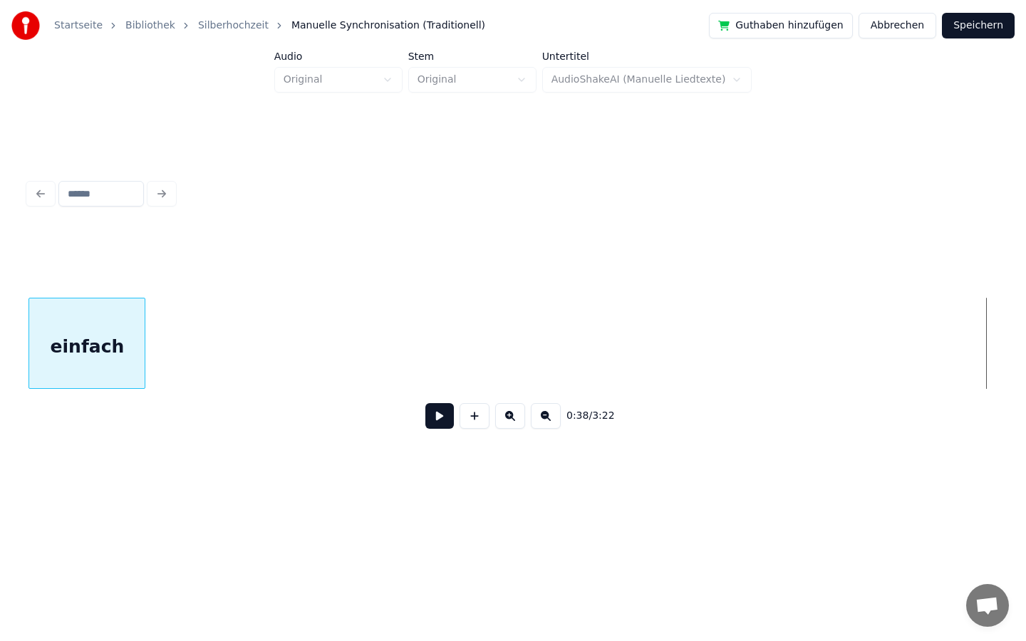
click at [0, 336] on div "Startseite Bibliothek Silberhochzeit Manuelle Synchronisation (Traditionell) Gu…" at bounding box center [513, 250] width 1026 height 500
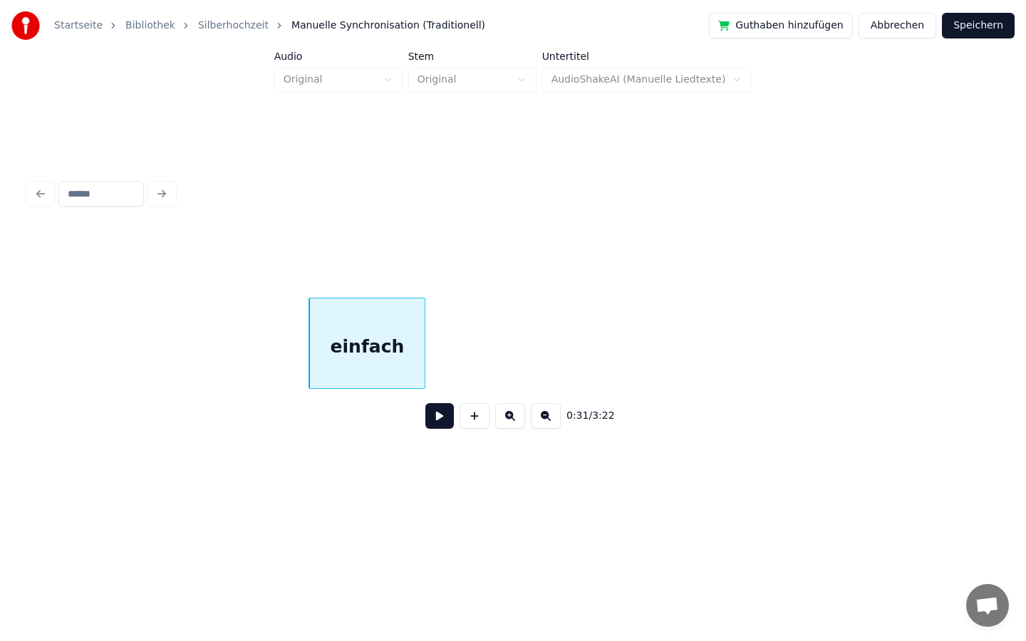
scroll to position [0, 3738]
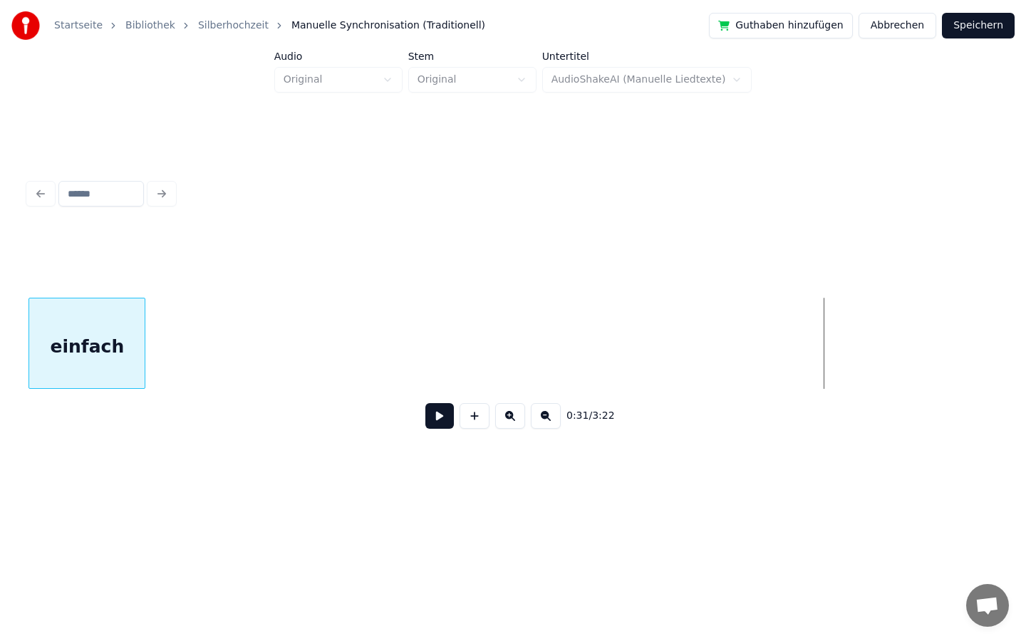
click at [0, 396] on div "Startseite Bibliothek Silberhochzeit Manuelle Synchronisation (Traditionell) Gu…" at bounding box center [513, 250] width 1026 height 500
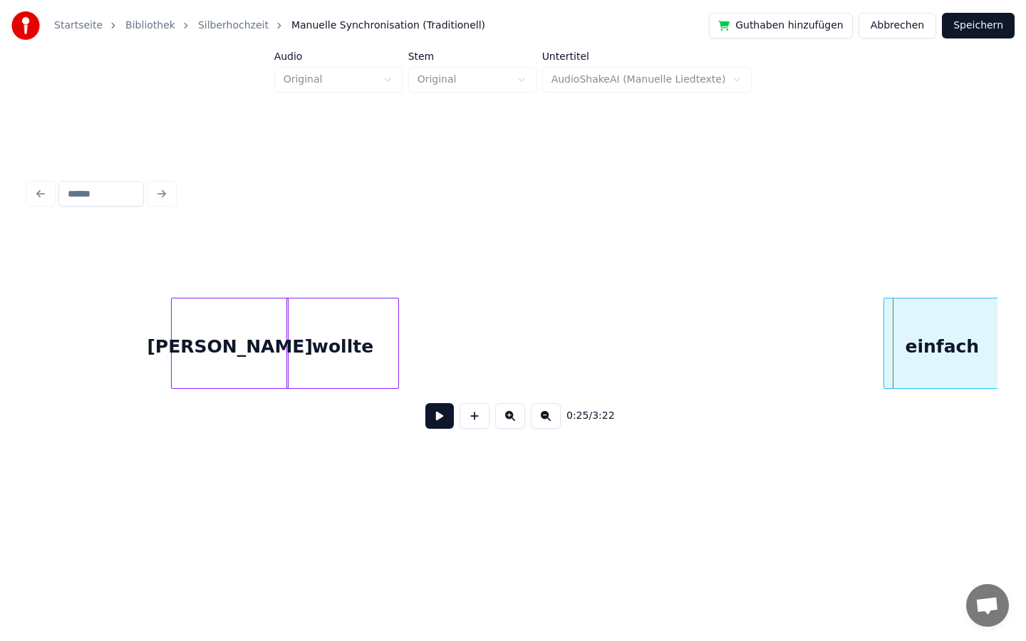
scroll to position [0, 2810]
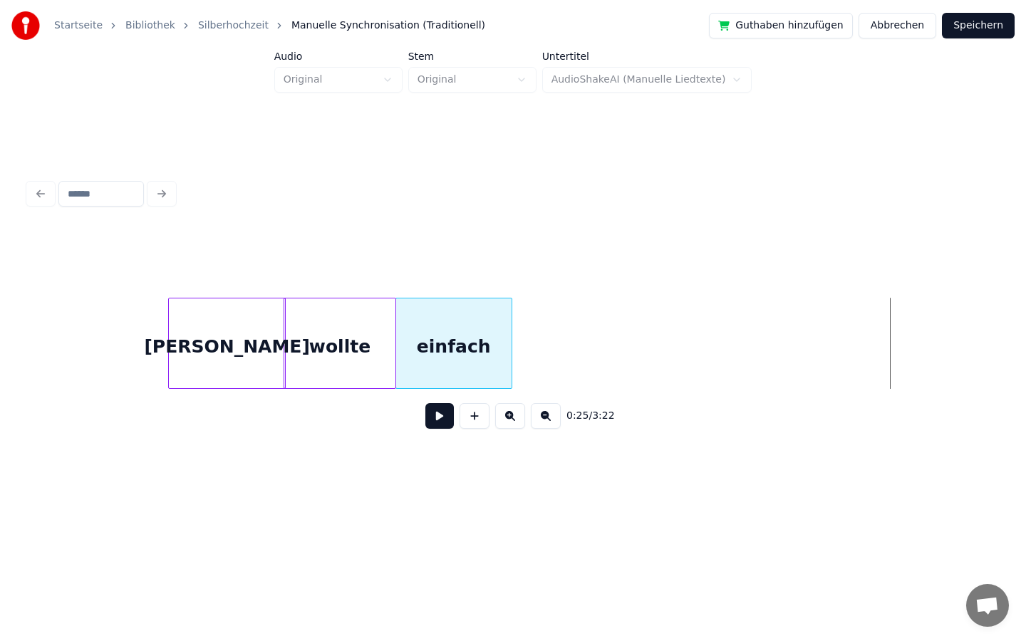
click at [434, 401] on div "0:25 / 3:22" at bounding box center [512, 335] width 969 height 217
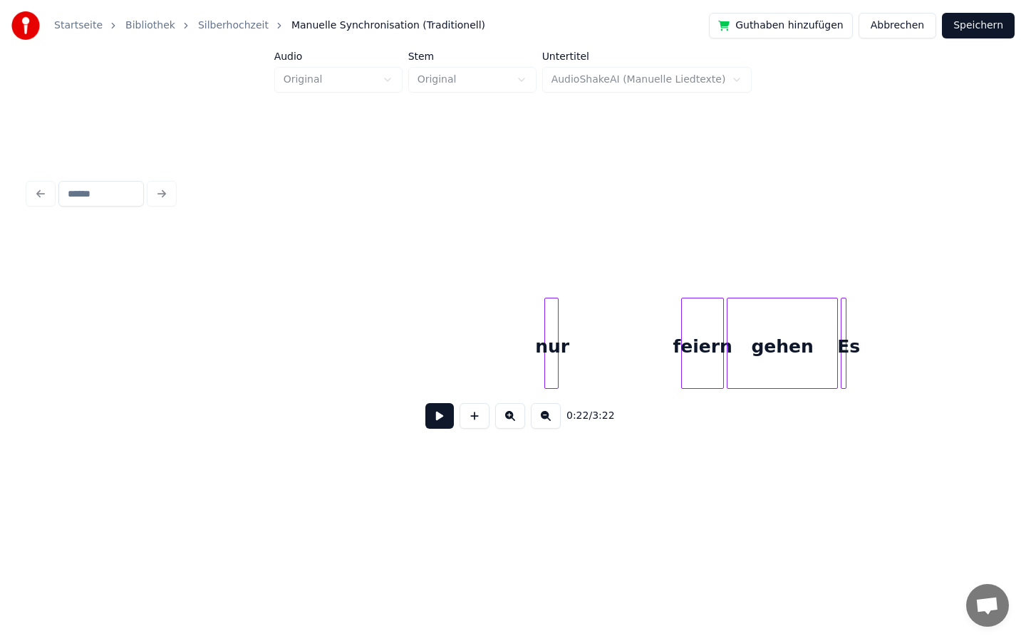
scroll to position [0, 7752]
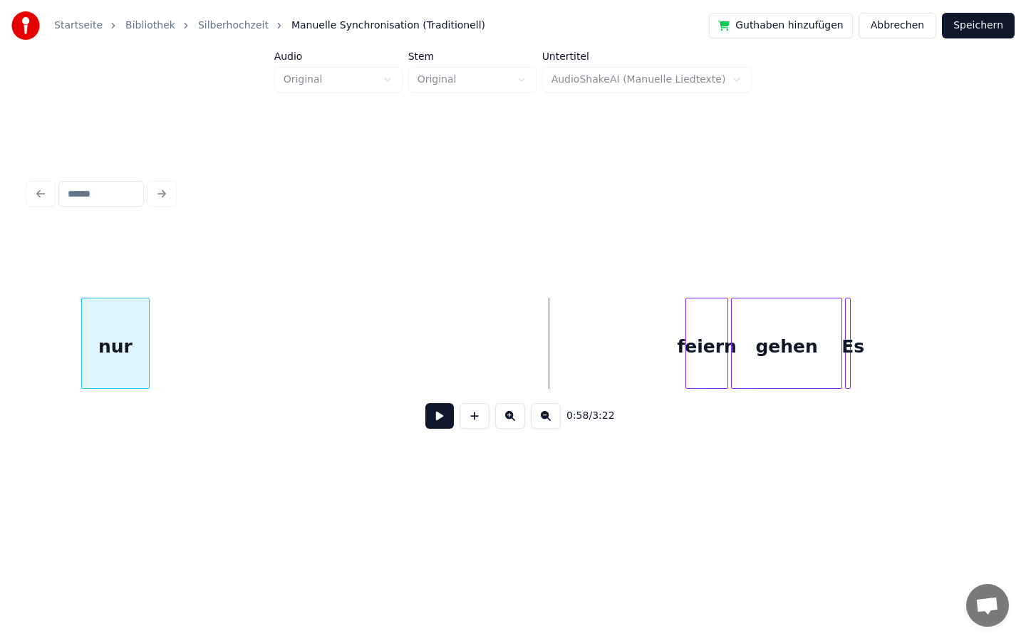
scroll to position [0, 7690]
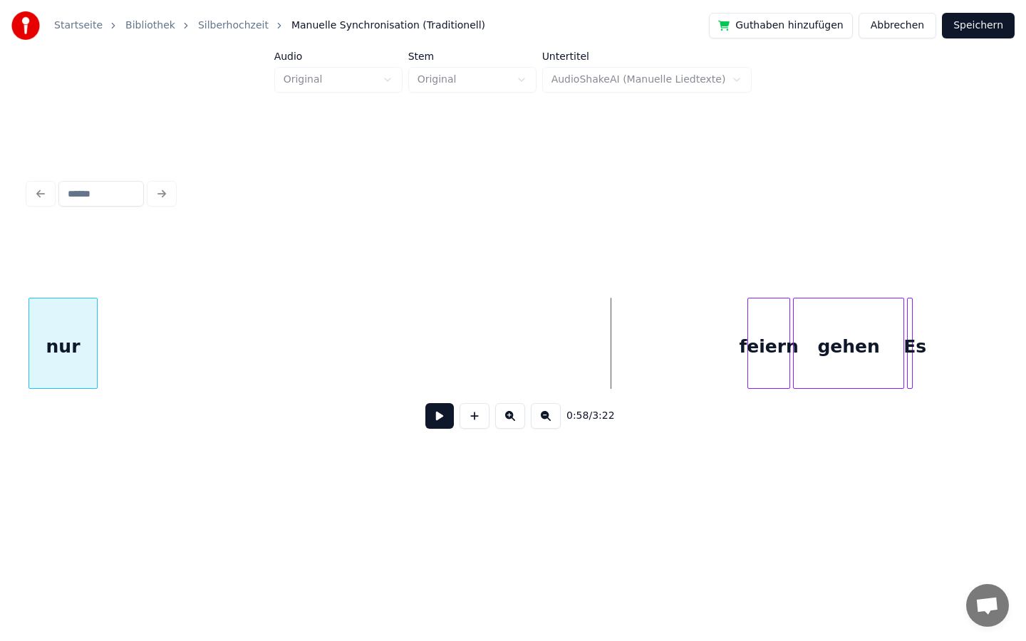
click at [0, 396] on div "Startseite Bibliothek Silberhochzeit Manuelle Synchronisation (Traditionell) Gu…" at bounding box center [513, 250] width 1026 height 500
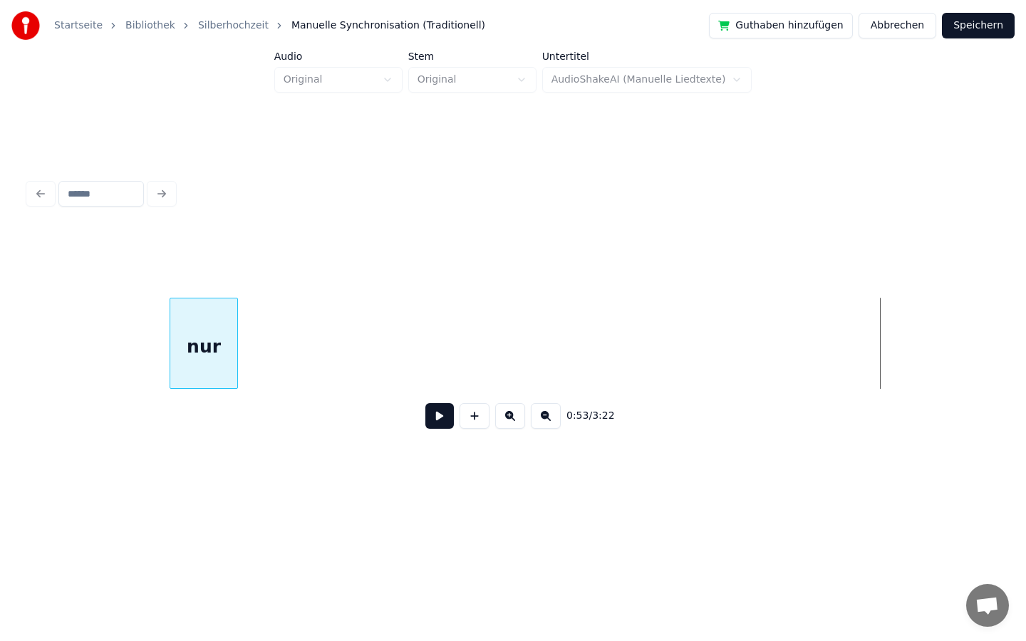
scroll to position [0, 6807]
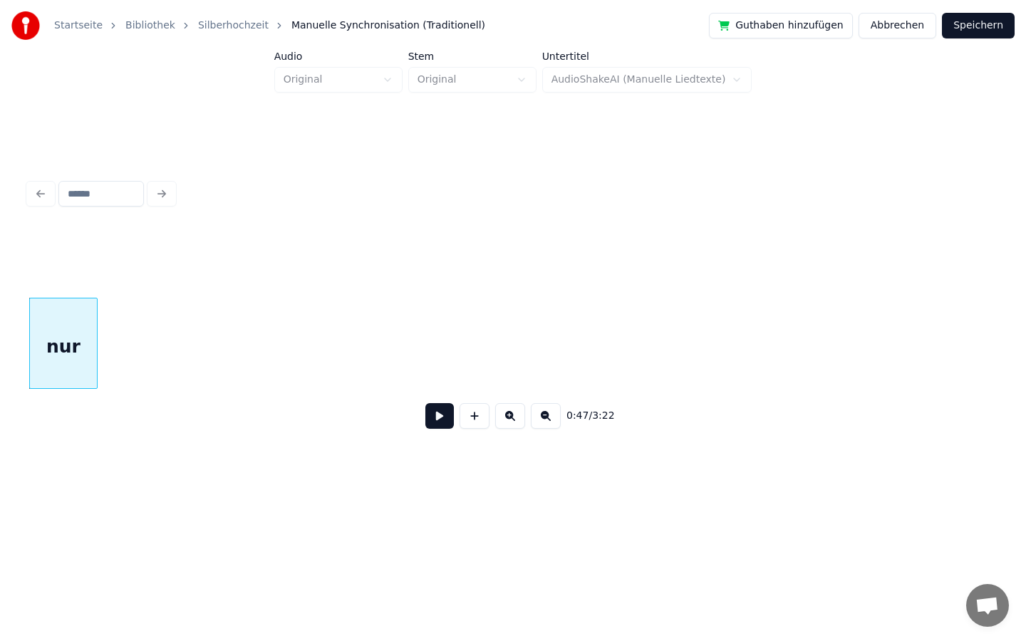
click at [0, 523] on html "Startseite Bibliothek Silberhochzeit Manuelle Synchronisation (Traditionell) Gu…" at bounding box center [513, 261] width 1026 height 523
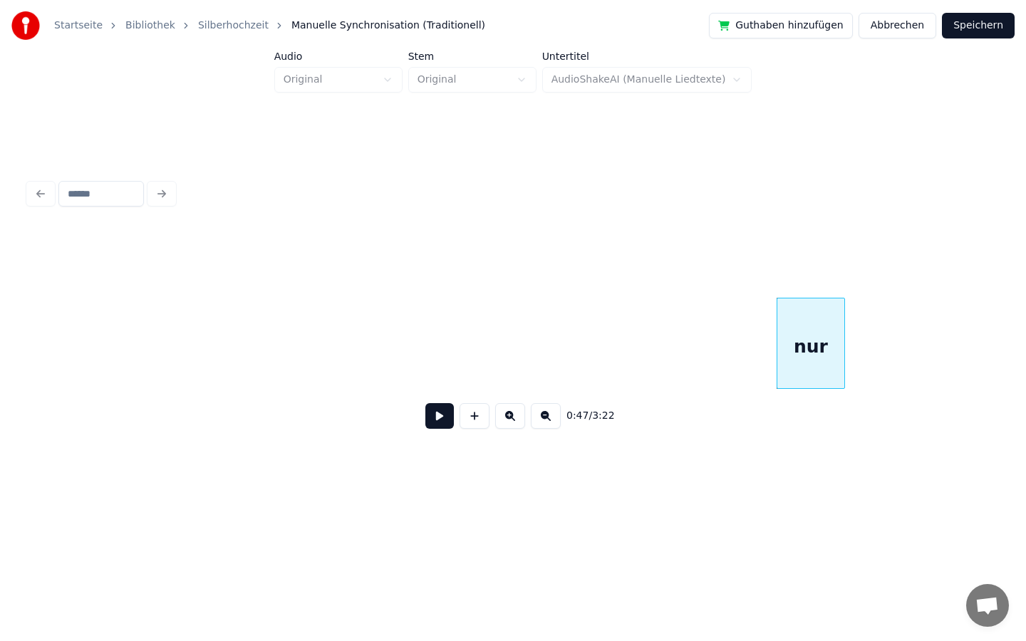
scroll to position [0, 6009]
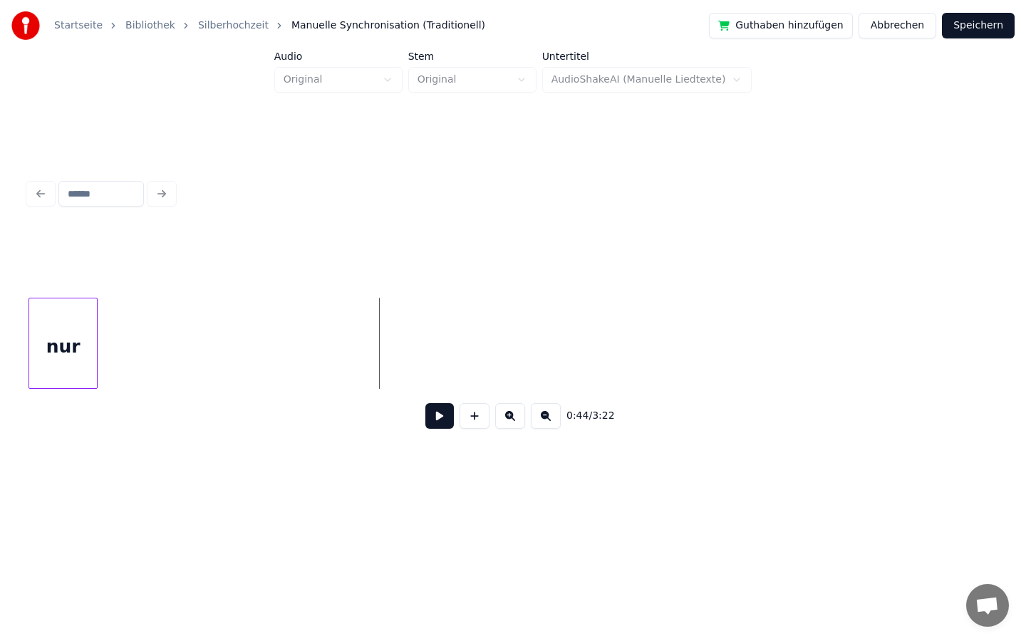
click at [0, 408] on div "Startseite Bibliothek Silberhochzeit Manuelle Synchronisation (Traditionell) Gu…" at bounding box center [513, 250] width 1026 height 500
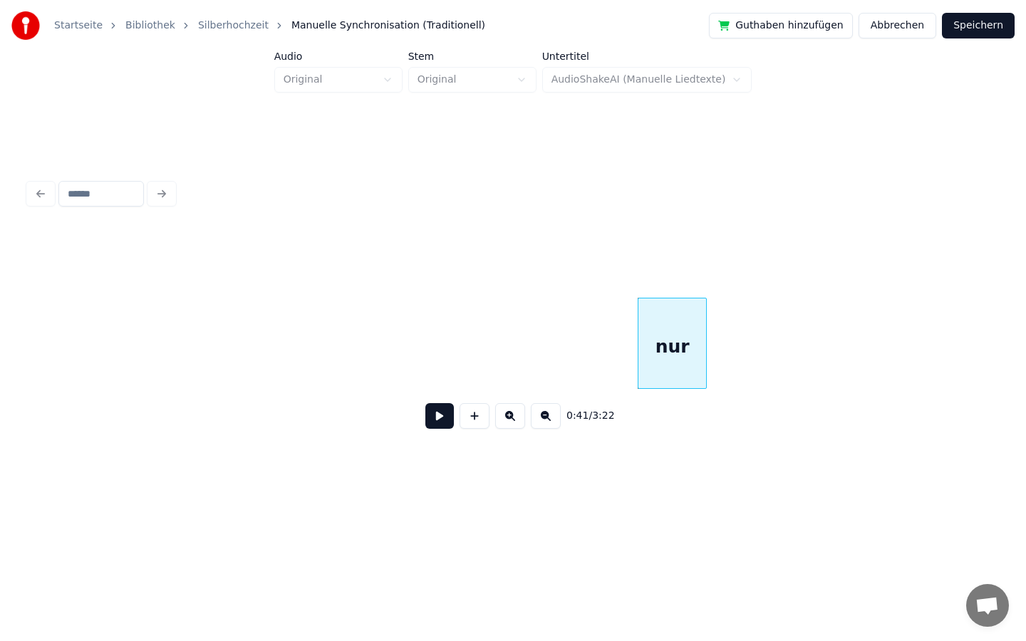
scroll to position [0, 5321]
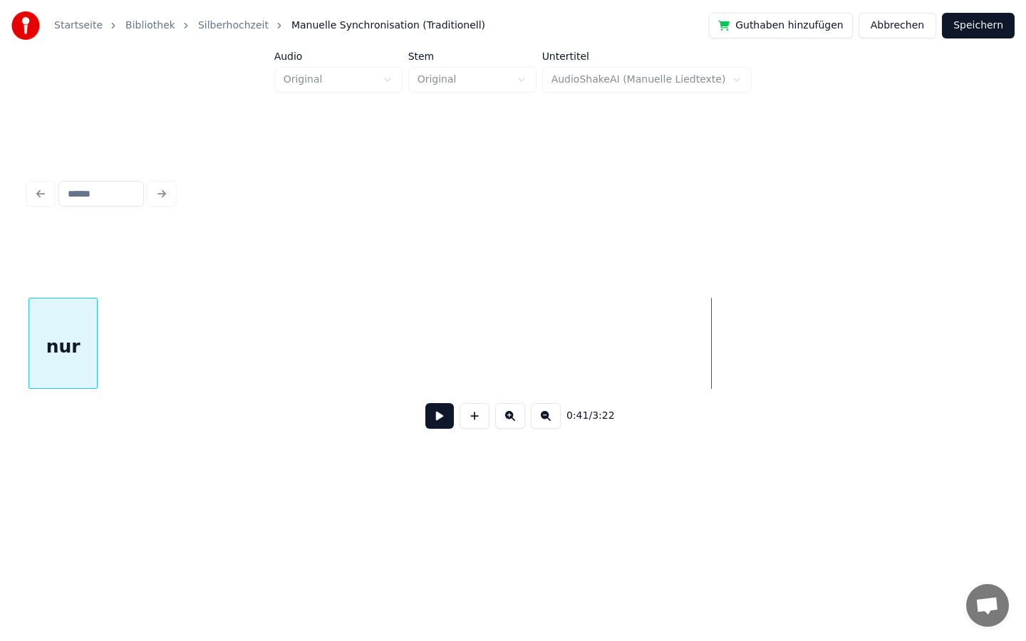
click at [0, 402] on div "Startseite Bibliothek Silberhochzeit Manuelle Synchronisation (Traditionell) Gu…" at bounding box center [513, 250] width 1026 height 500
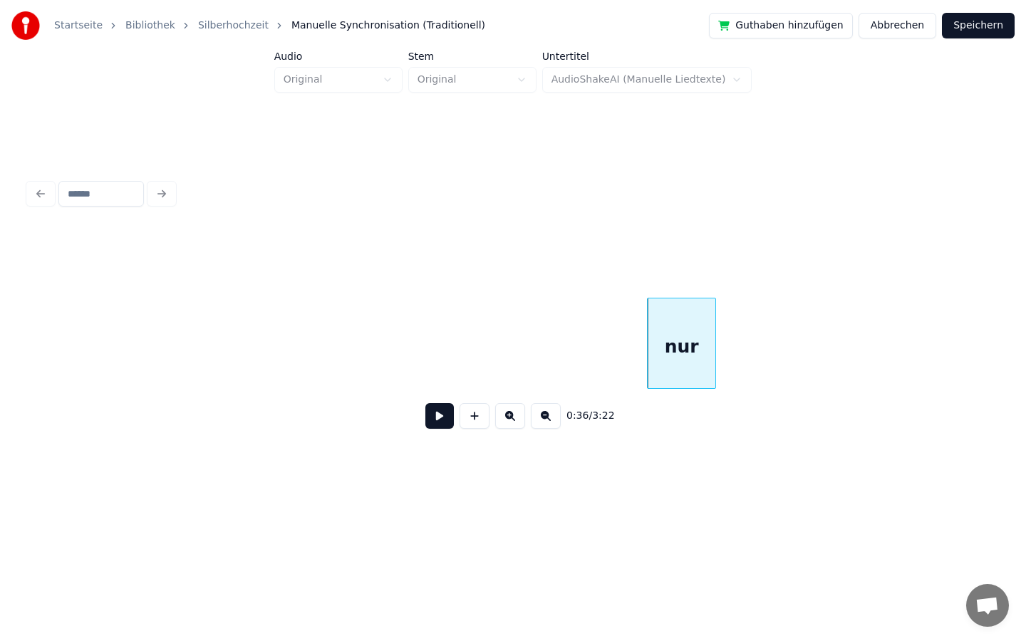
scroll to position [0, 4596]
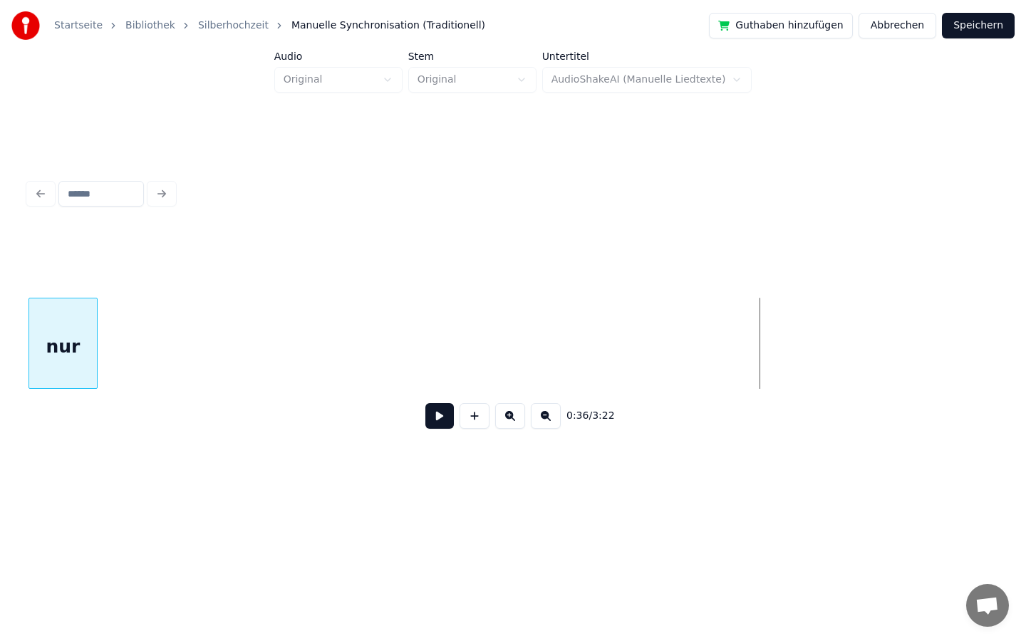
click at [0, 362] on div "Startseite Bibliothek Silberhochzeit Manuelle Synchronisation (Traditionell) Gu…" at bounding box center [513, 250] width 1026 height 500
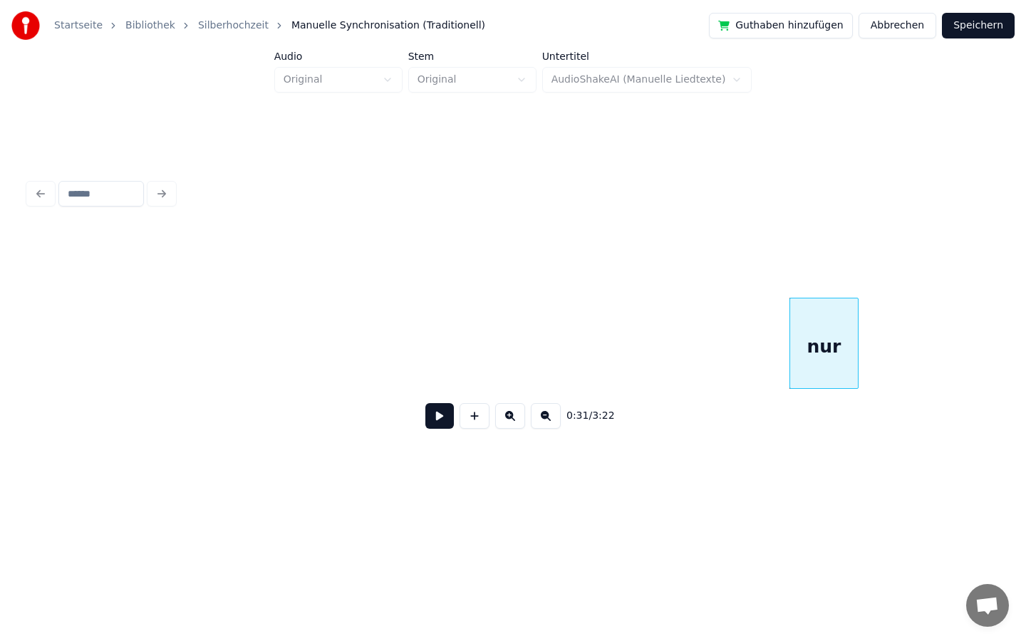
scroll to position [0, 3753]
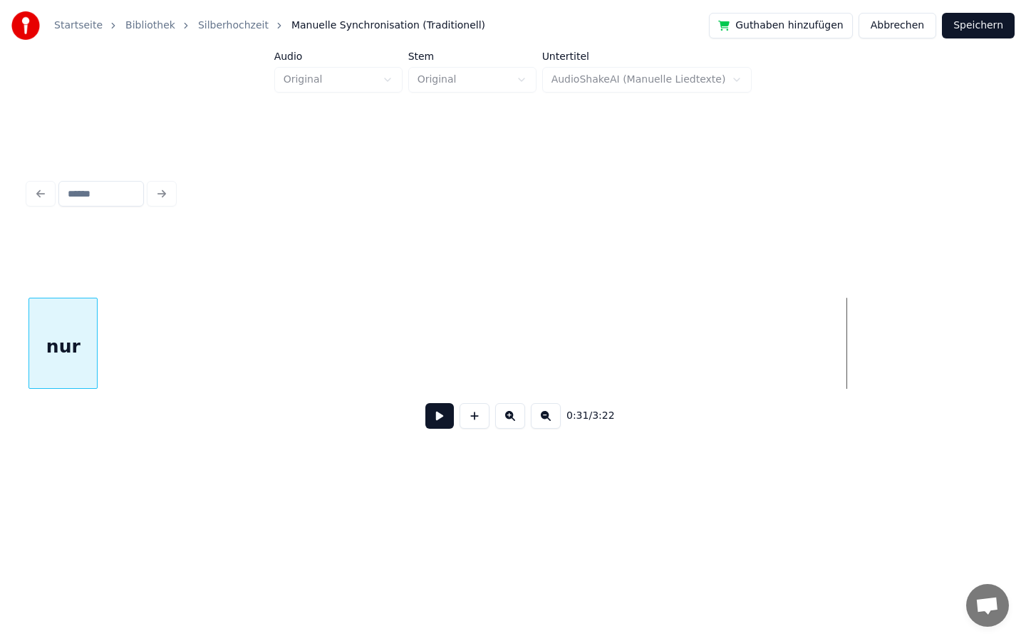
click at [0, 375] on div "Startseite Bibliothek Silberhochzeit Manuelle Synchronisation (Traditionell) Gu…" at bounding box center [513, 250] width 1026 height 500
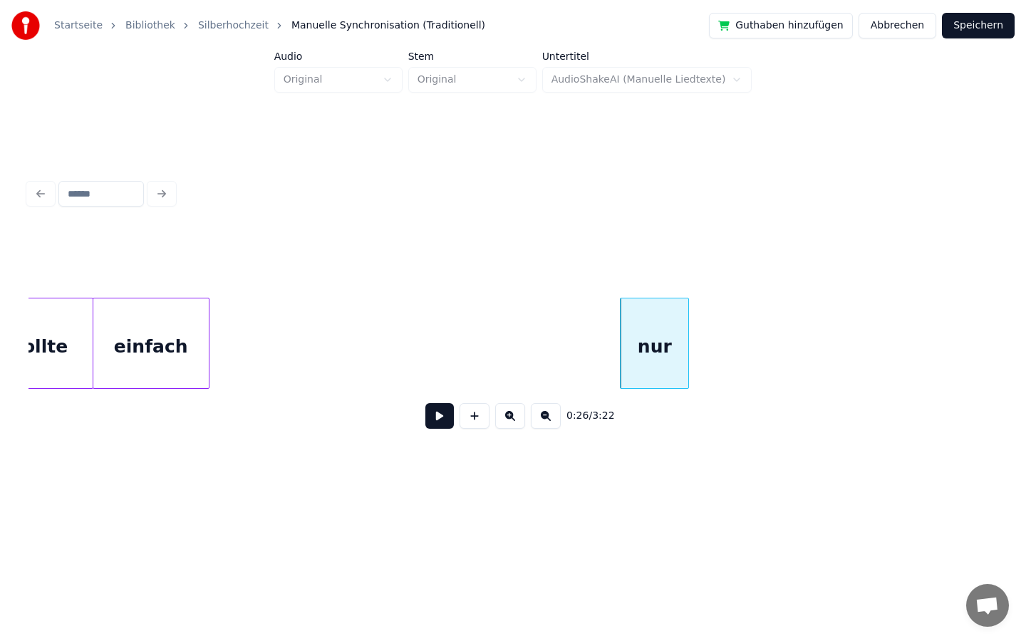
scroll to position [0, 3114]
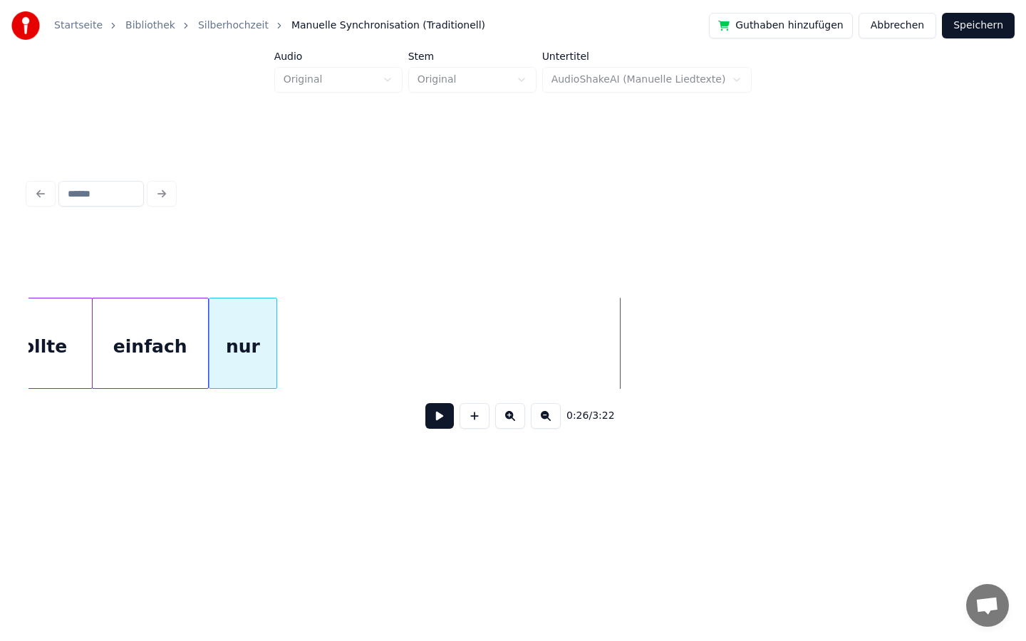
click at [237, 386] on div "nur" at bounding box center [243, 346] width 68 height 97
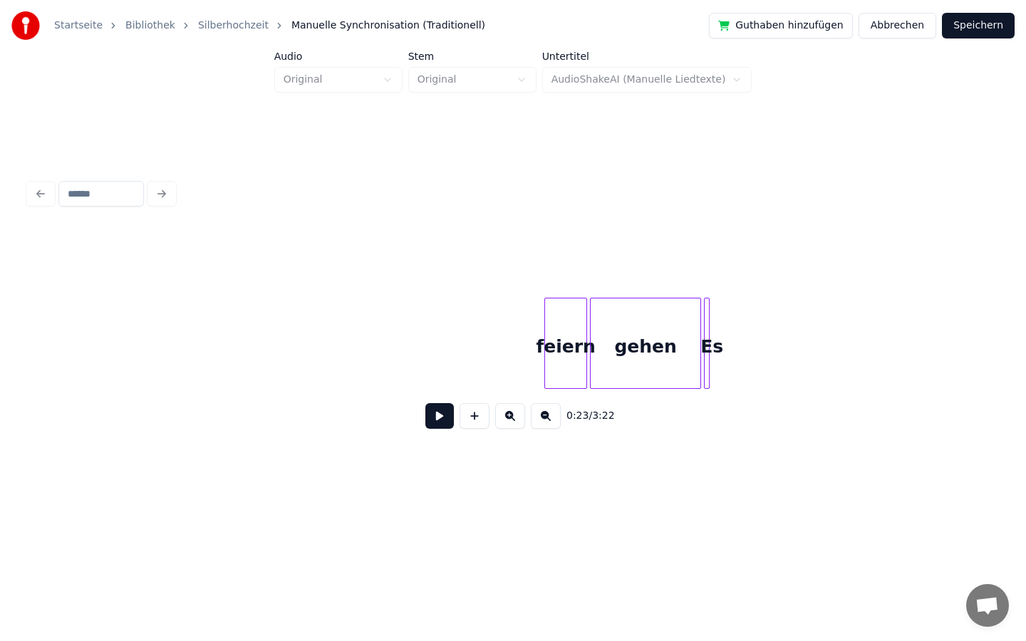
scroll to position [0, 7898]
click at [497, 353] on div at bounding box center [499, 343] width 4 height 90
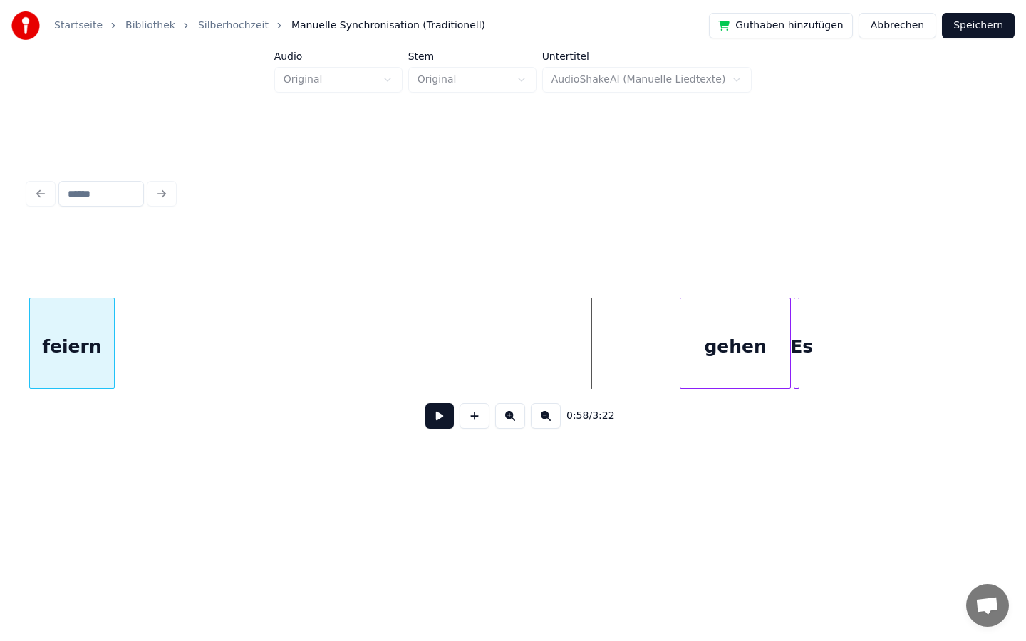
click at [0, 415] on div "Startseite Bibliothek Silberhochzeit Manuelle Synchronisation (Traditionell) Gu…" at bounding box center [513, 250] width 1026 height 500
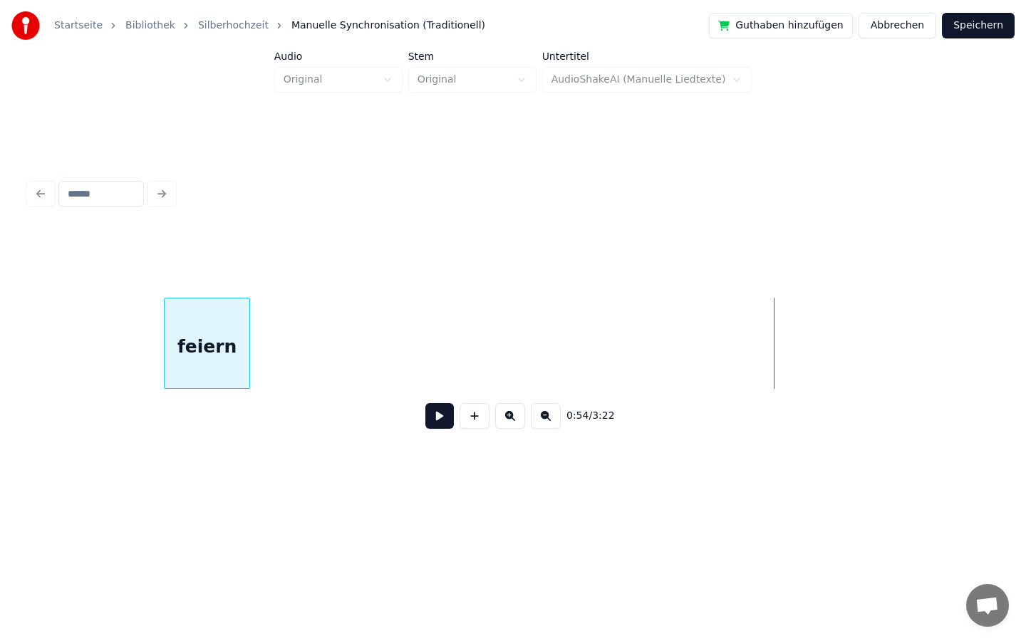
scroll to position [0, 6979]
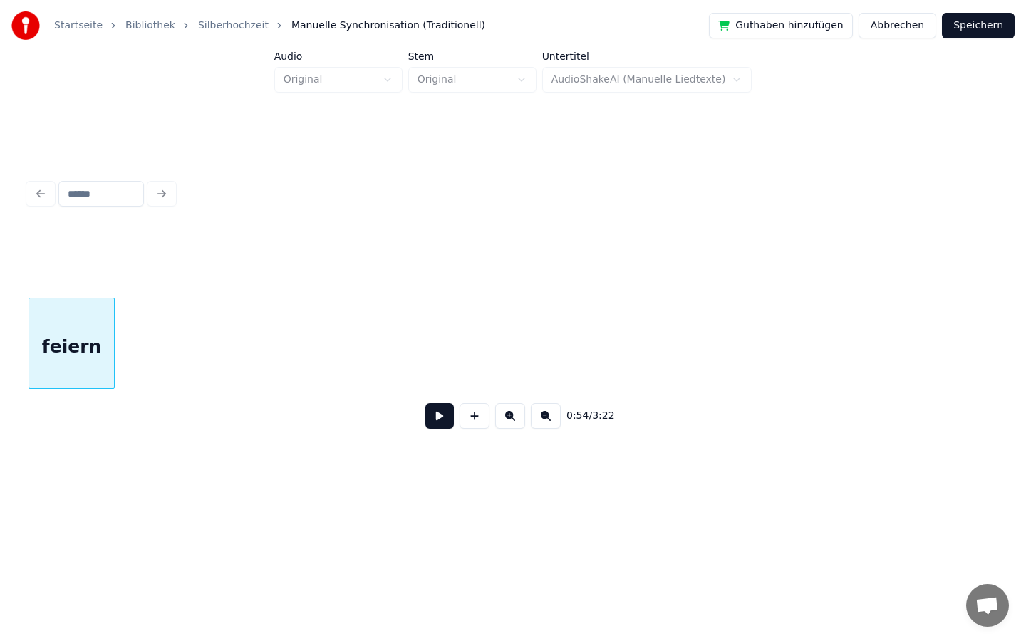
click at [0, 410] on div "Startseite Bibliothek Silberhochzeit Manuelle Synchronisation (Traditionell) Gu…" at bounding box center [513, 250] width 1026 height 500
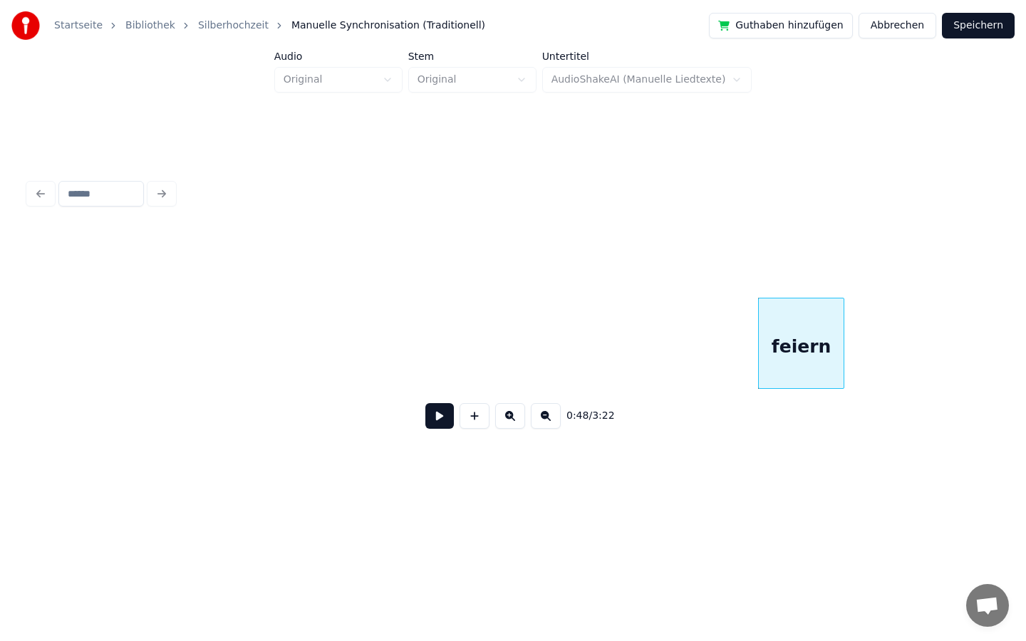
scroll to position [0, 6242]
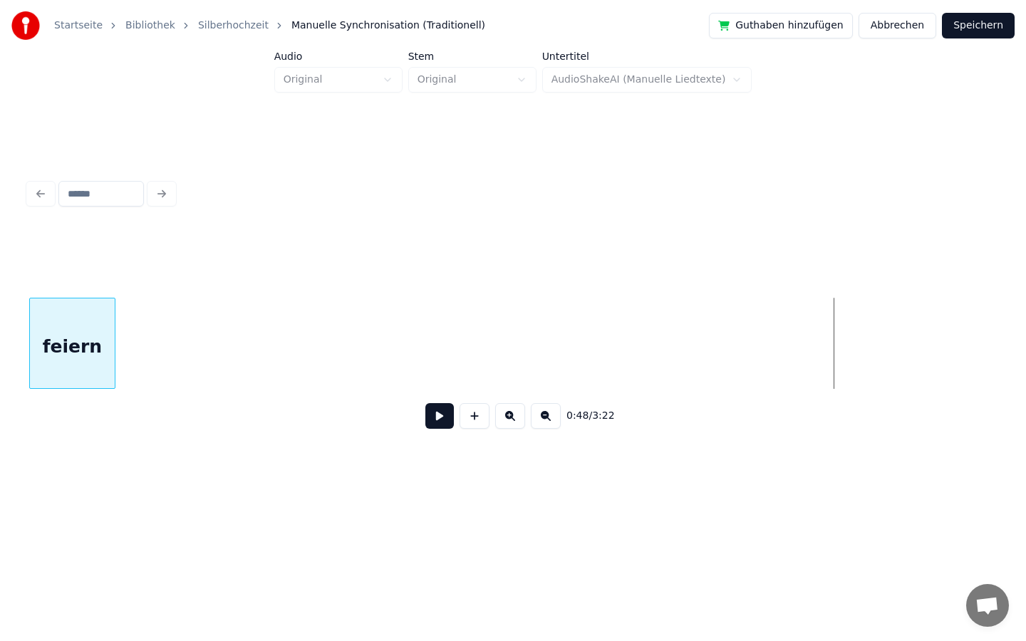
click at [0, 410] on div "Startseite Bibliothek Silberhochzeit Manuelle Synchronisation (Traditionell) Gu…" at bounding box center [513, 250] width 1026 height 500
click at [0, 449] on div "Startseite Bibliothek Silberhochzeit Manuelle Synchronisation (Traditionell) Gu…" at bounding box center [513, 250] width 1026 height 500
click at [18, 432] on div "Startseite Bibliothek Silberhochzeit Manuelle Synchronisation (Traditionell) Gu…" at bounding box center [513, 250] width 1026 height 500
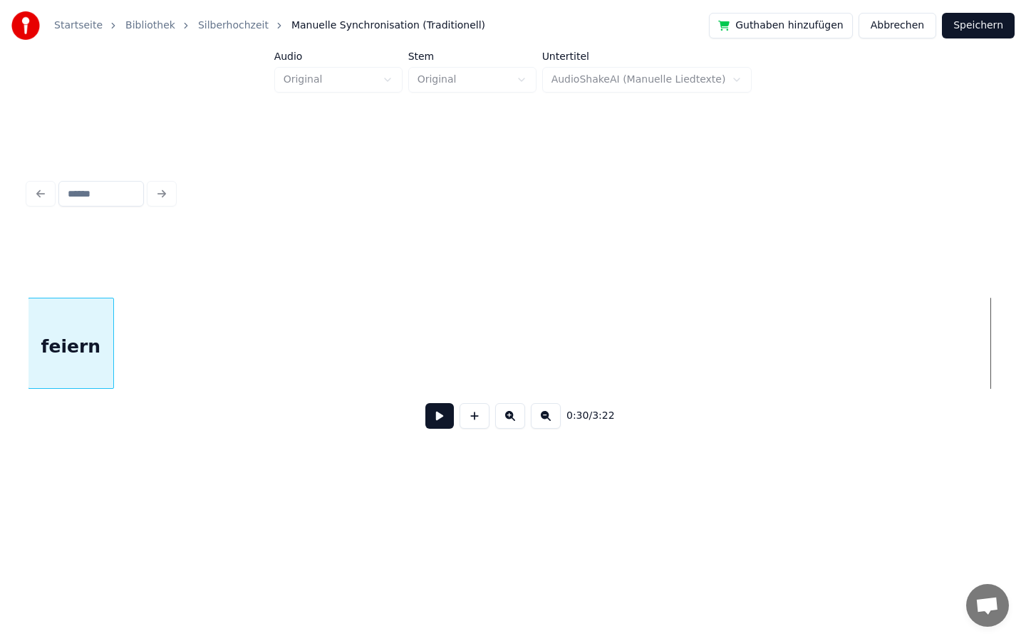
scroll to position [0, 3408]
click at [0, 445] on div "Startseite Bibliothek Silberhochzeit Manuelle Synchronisation (Traditionell) Gu…" at bounding box center [513, 250] width 1026 height 500
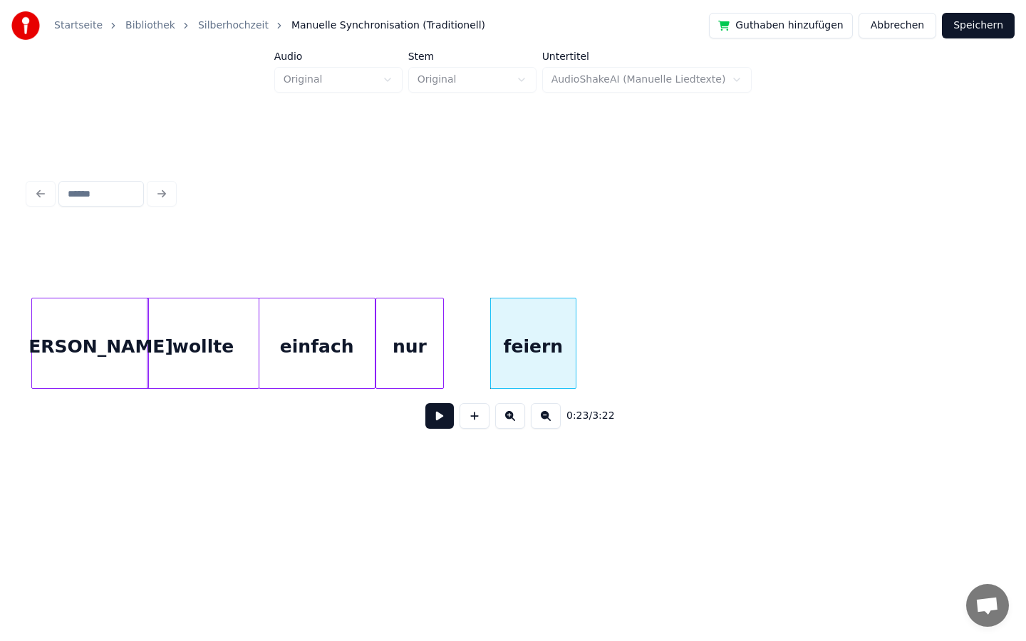
scroll to position [0, 2941]
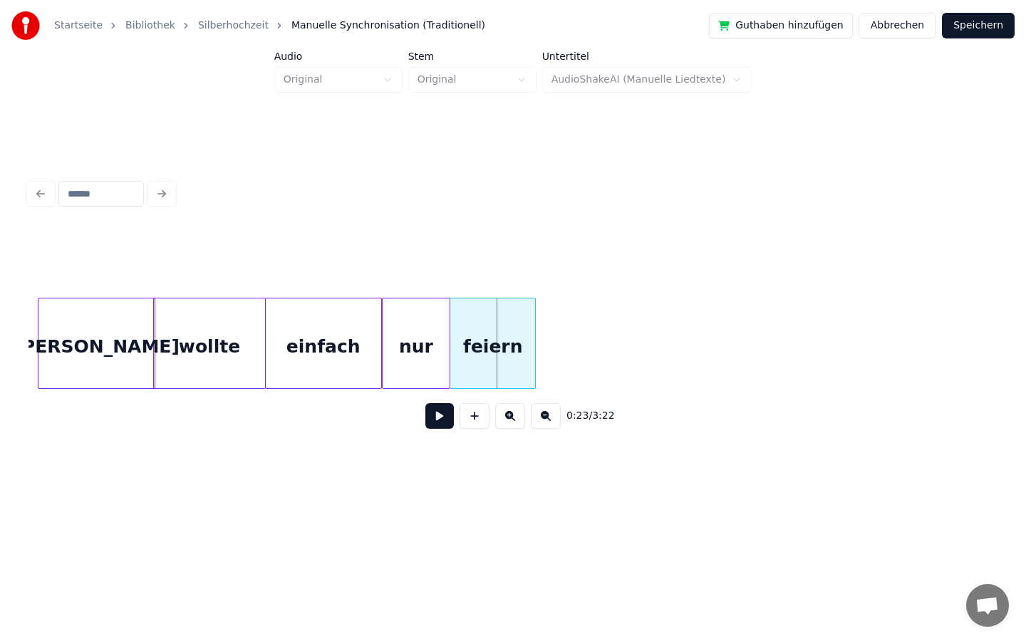
click at [467, 357] on div "feiern" at bounding box center [492, 346] width 85 height 97
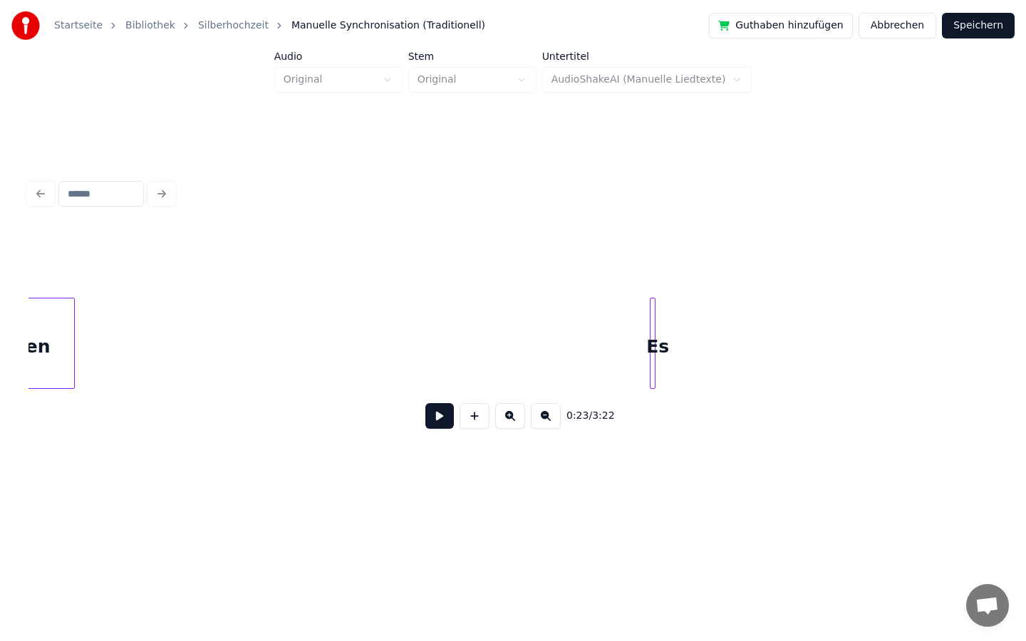
scroll to position [0, 7862]
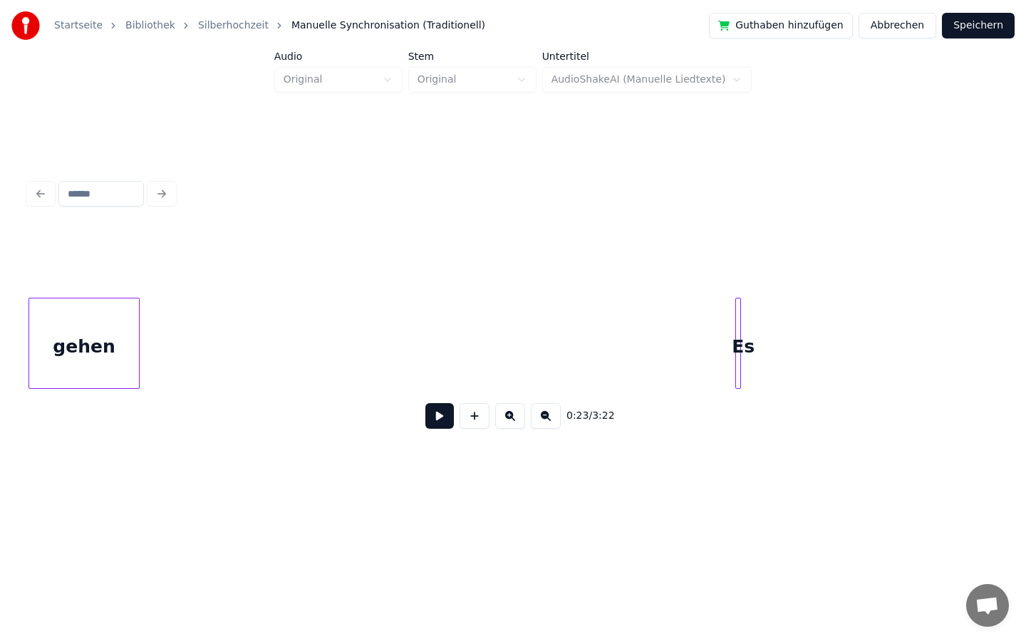
click at [0, 470] on div "Startseite Bibliothek Silberhochzeit Manuelle Synchronisation (Traditionell) Gu…" at bounding box center [513, 250] width 1026 height 500
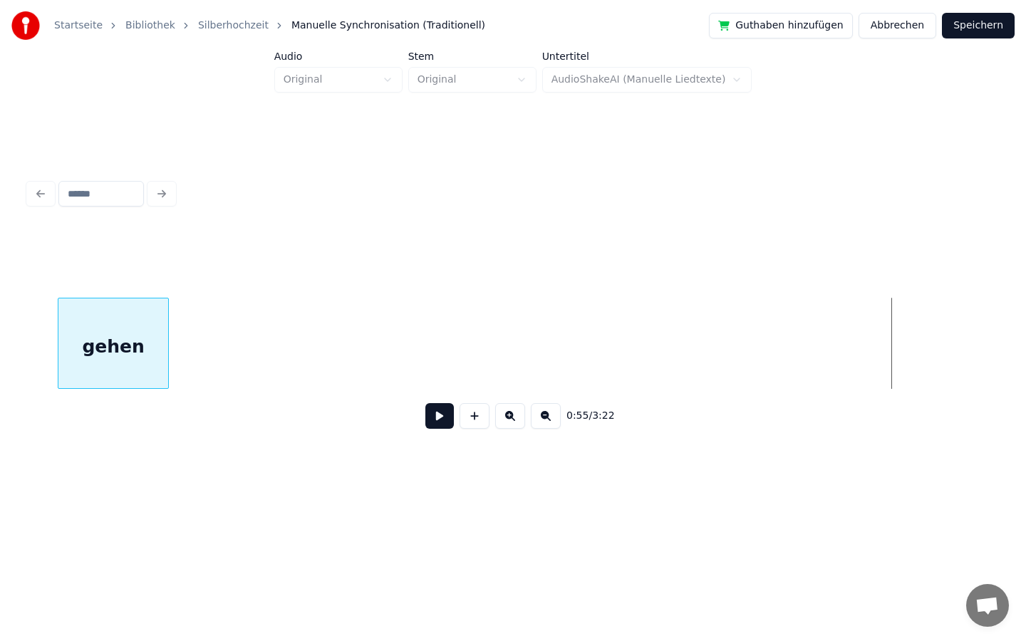
scroll to position [0, 6881]
click at [0, 241] on div "Startseite Bibliothek Silberhochzeit Manuelle Synchronisation (Traditionell) Gu…" at bounding box center [513, 250] width 1026 height 500
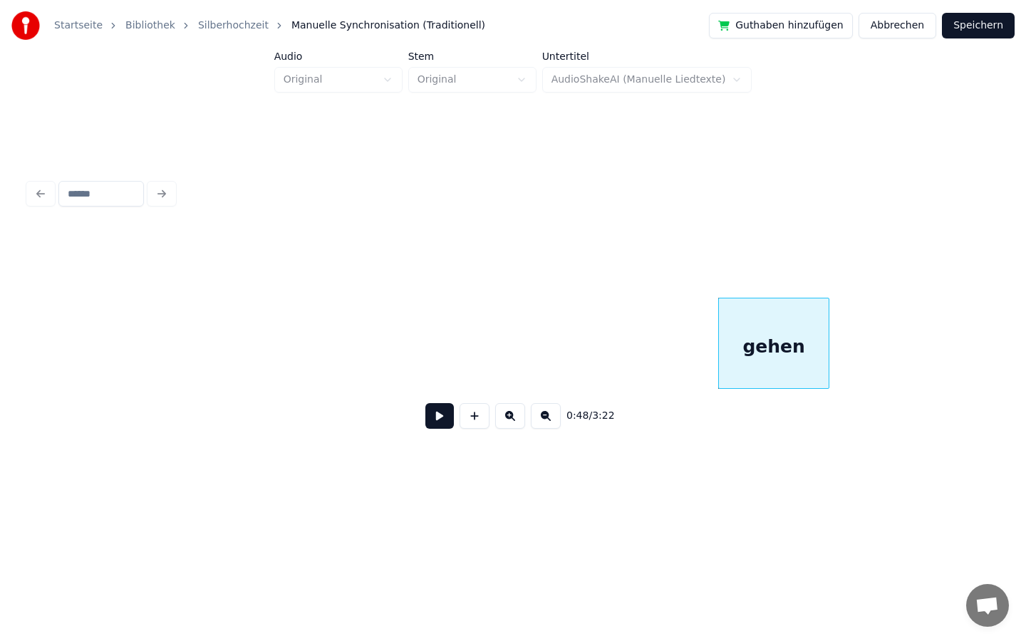
scroll to position [0, 6111]
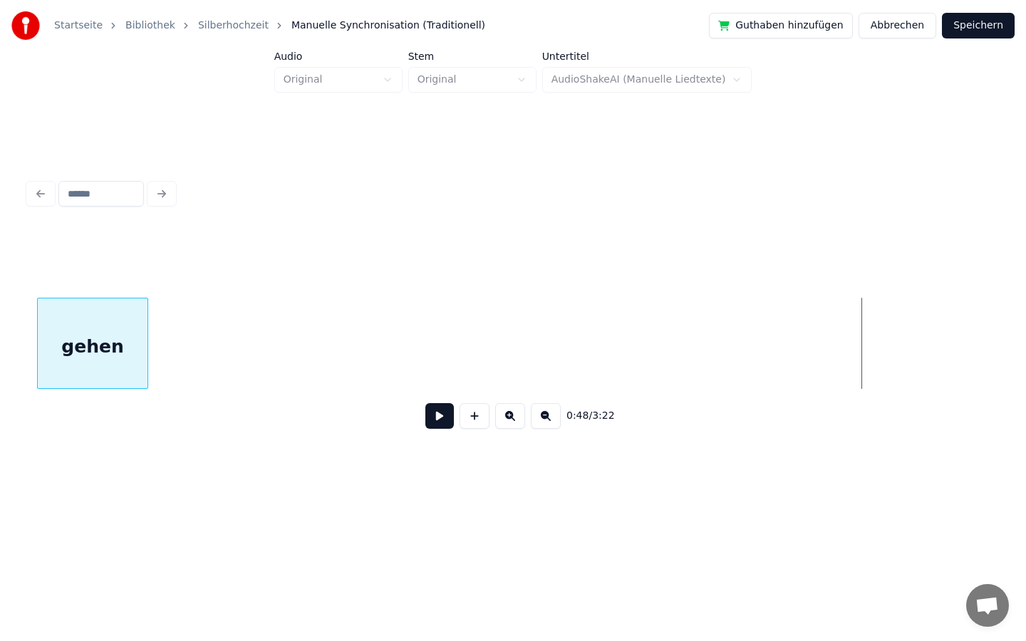
click at [39, 375] on div "gehen" at bounding box center [93, 346] width 110 height 97
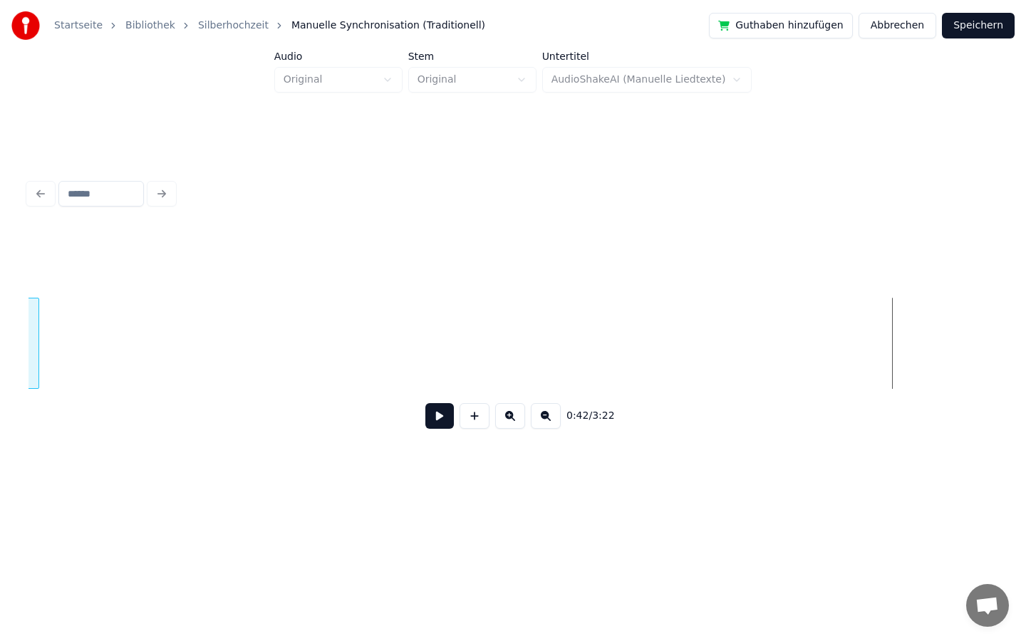
scroll to position [0, 5081]
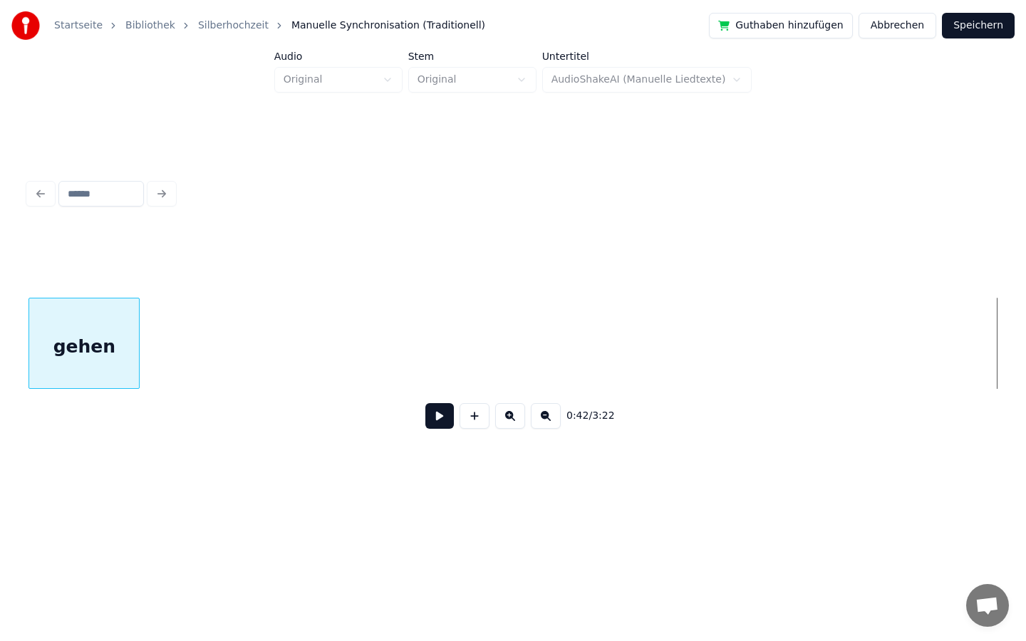
click at [0, 309] on div "Startseite Bibliothek Silberhochzeit Manuelle Synchronisation (Traditionell) Gu…" at bounding box center [513, 250] width 1026 height 500
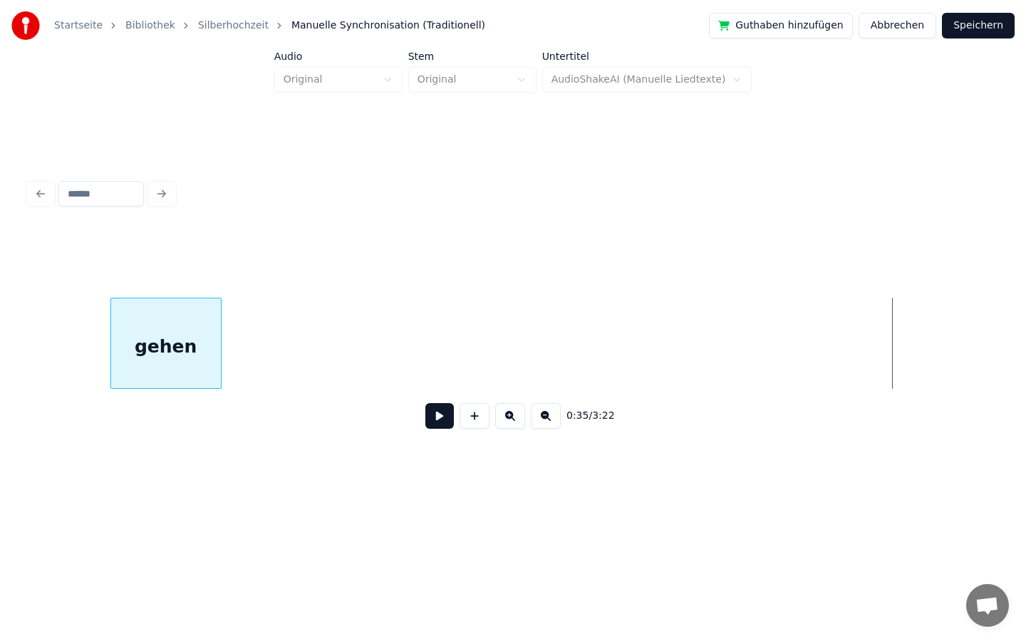
scroll to position [0, 4104]
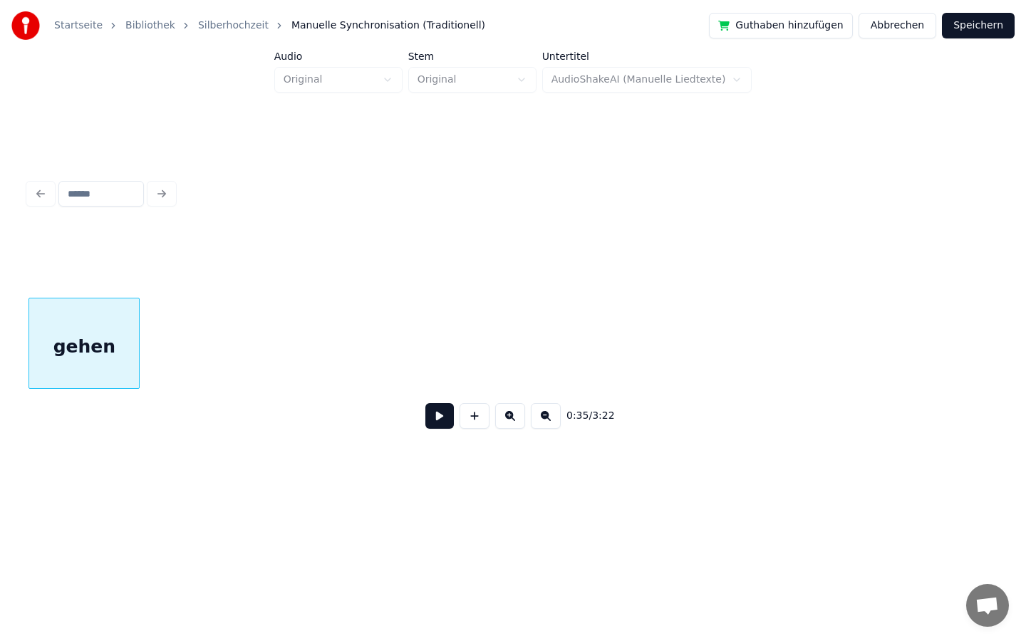
click at [0, 489] on div "Startseite Bibliothek Silberhochzeit Manuelle Synchronisation (Traditionell) Gu…" at bounding box center [513, 250] width 1026 height 500
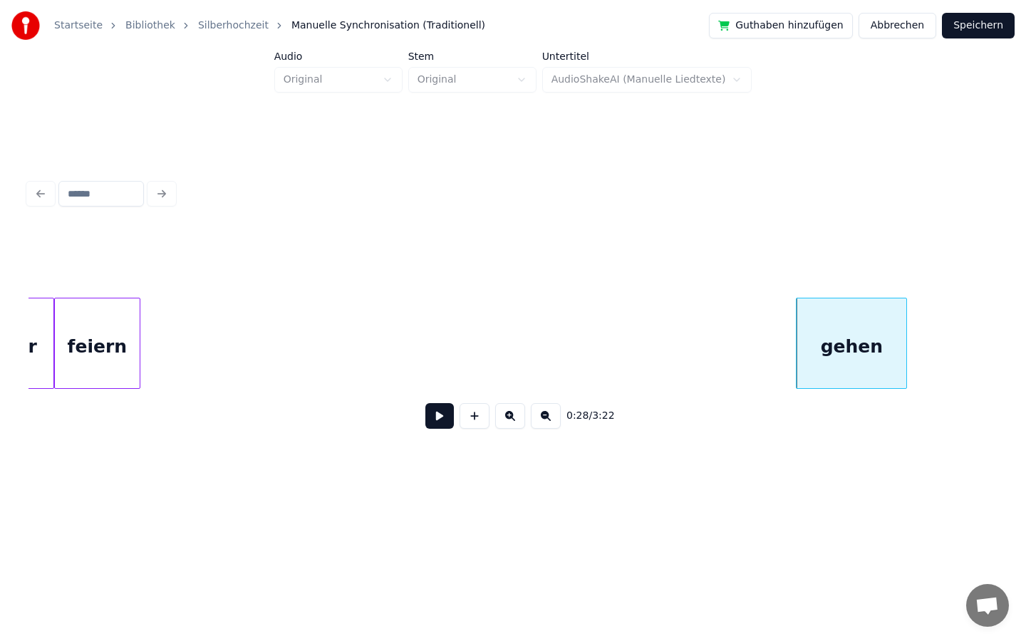
scroll to position [0, 3307]
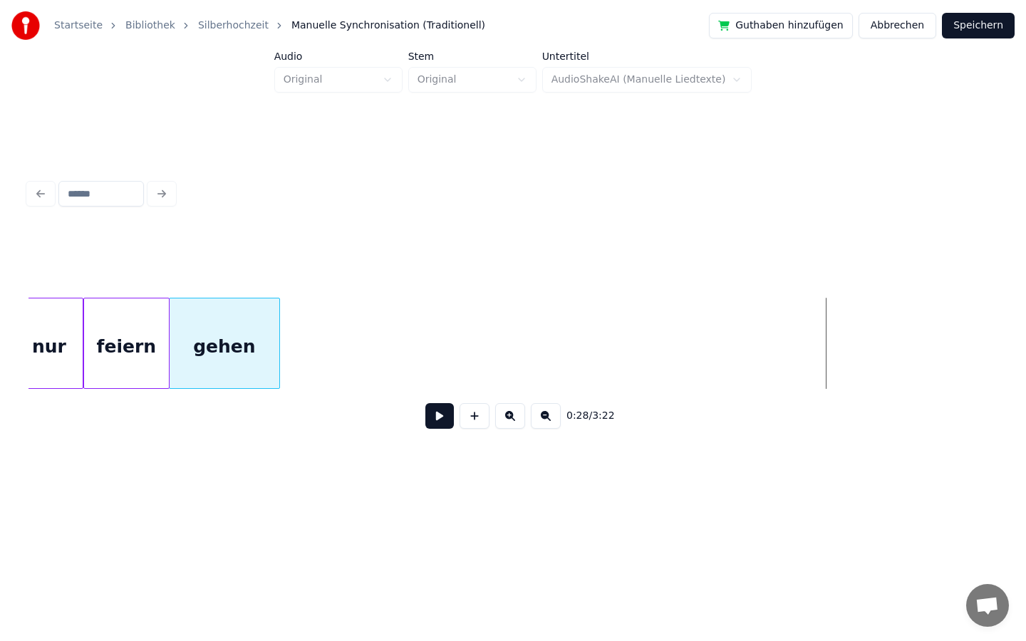
click at [241, 289] on div "0:28 / 3:22" at bounding box center [512, 335] width 969 height 217
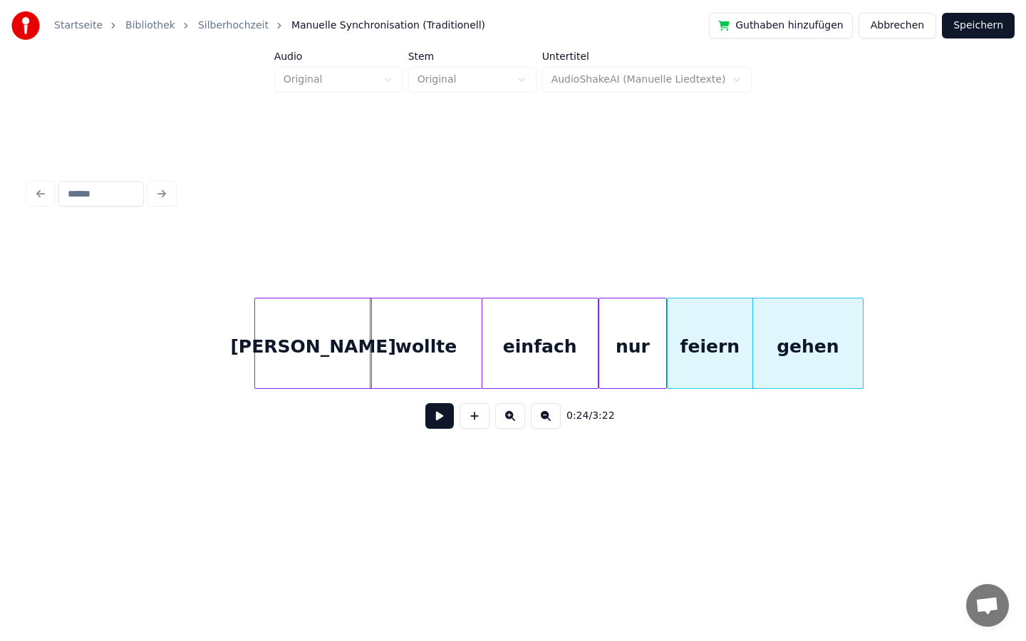
scroll to position [0, 2734]
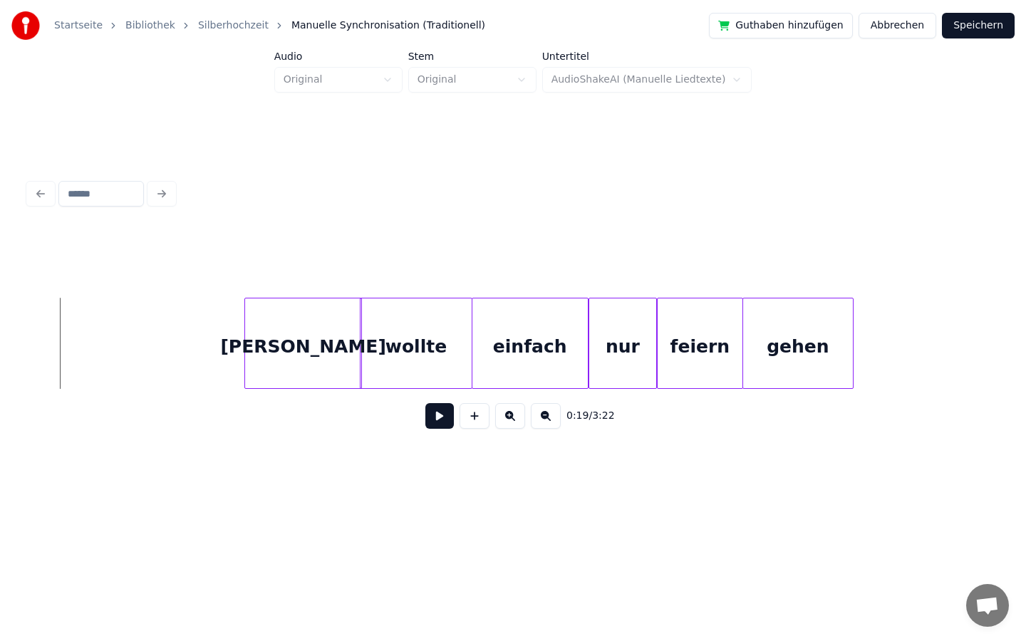
click at [436, 420] on button at bounding box center [439, 416] width 28 height 26
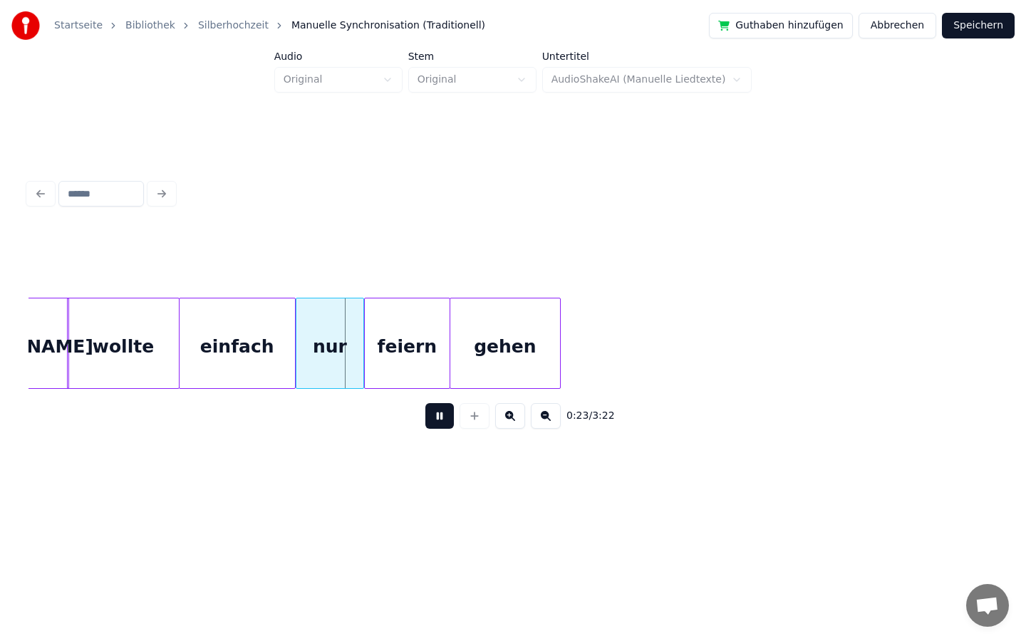
scroll to position [0, 3026]
click at [436, 416] on button at bounding box center [439, 416] width 28 height 26
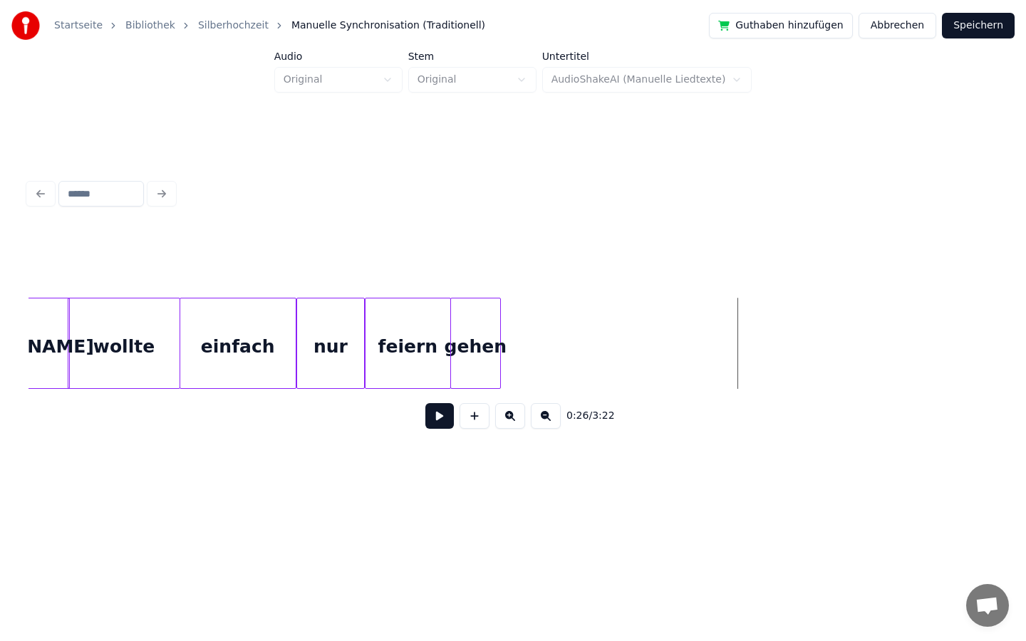
click at [499, 349] on div at bounding box center [498, 343] width 4 height 90
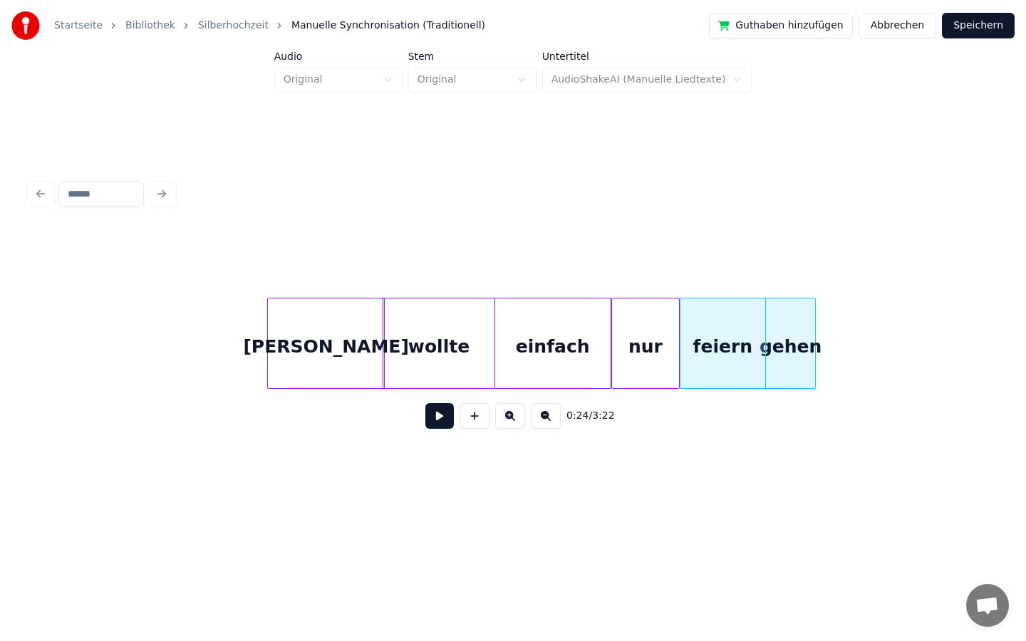
scroll to position [0, 2554]
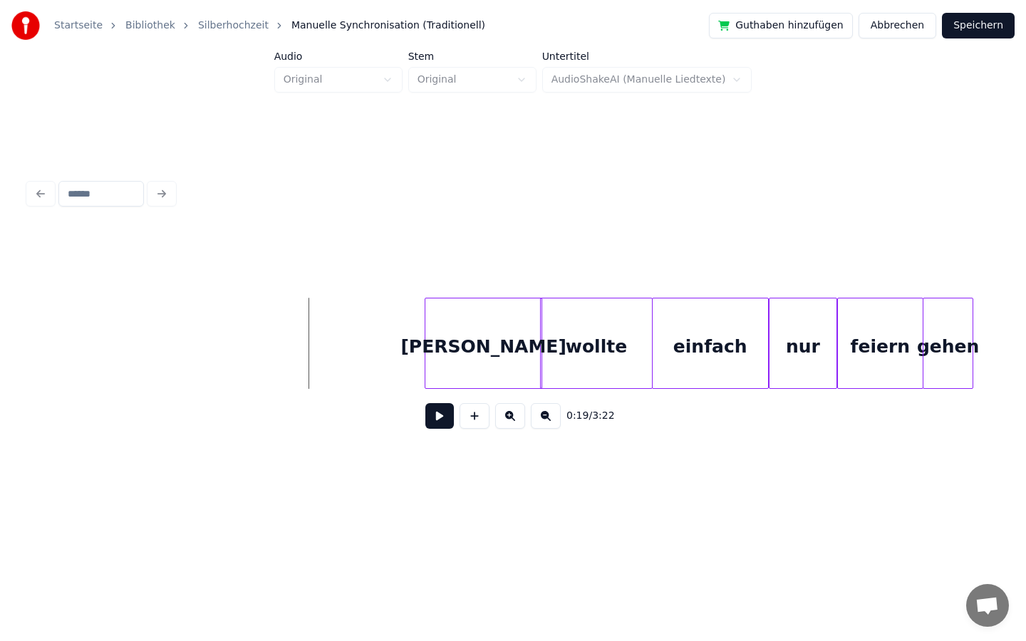
click at [445, 430] on div "0:19 / 3:22" at bounding box center [513, 415] width 946 height 31
click at [438, 418] on button at bounding box center [439, 416] width 28 height 26
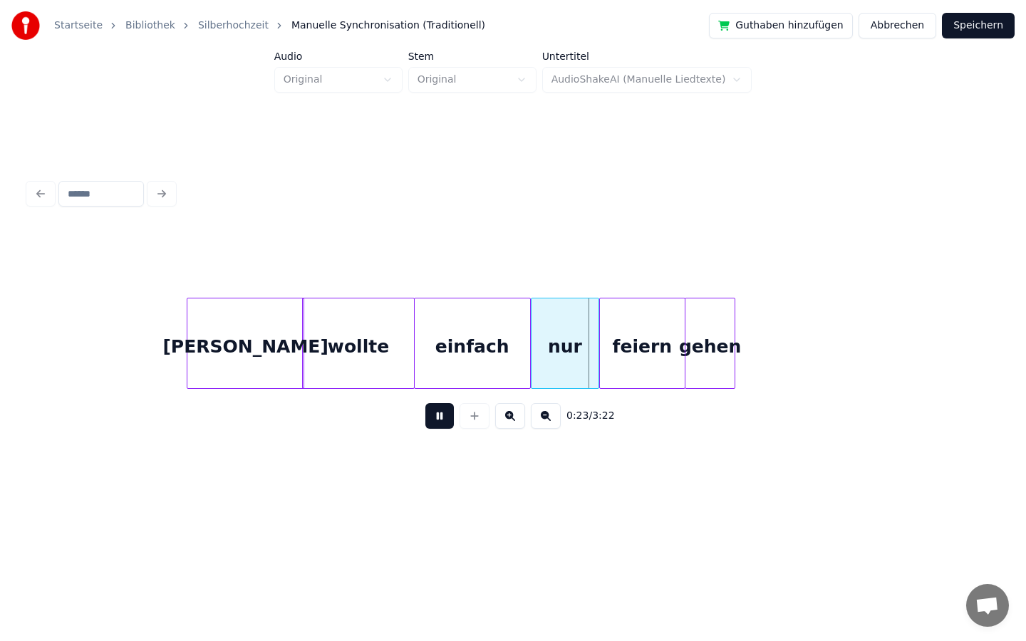
scroll to position [0, 2792]
click at [440, 413] on button at bounding box center [439, 416] width 28 height 26
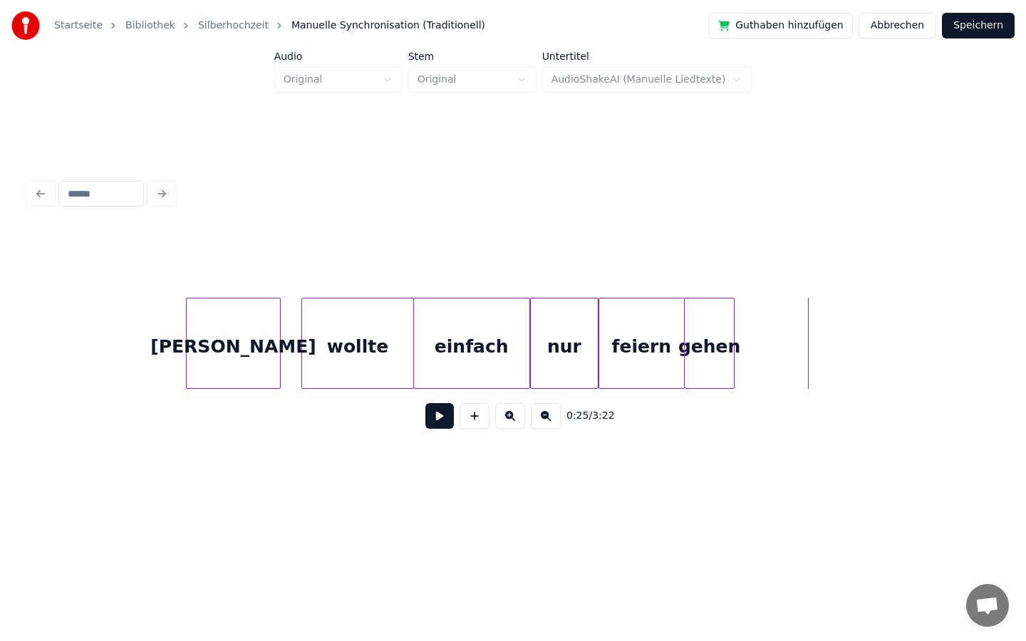
click at [278, 343] on div at bounding box center [278, 343] width 4 height 90
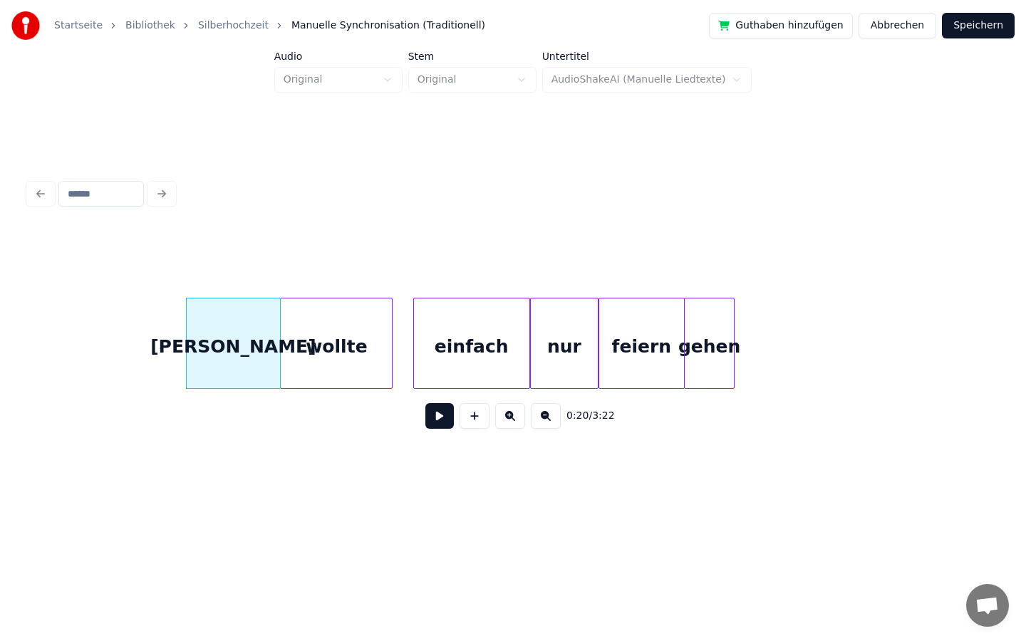
click at [326, 358] on div "wollte" at bounding box center [336, 346] width 111 height 97
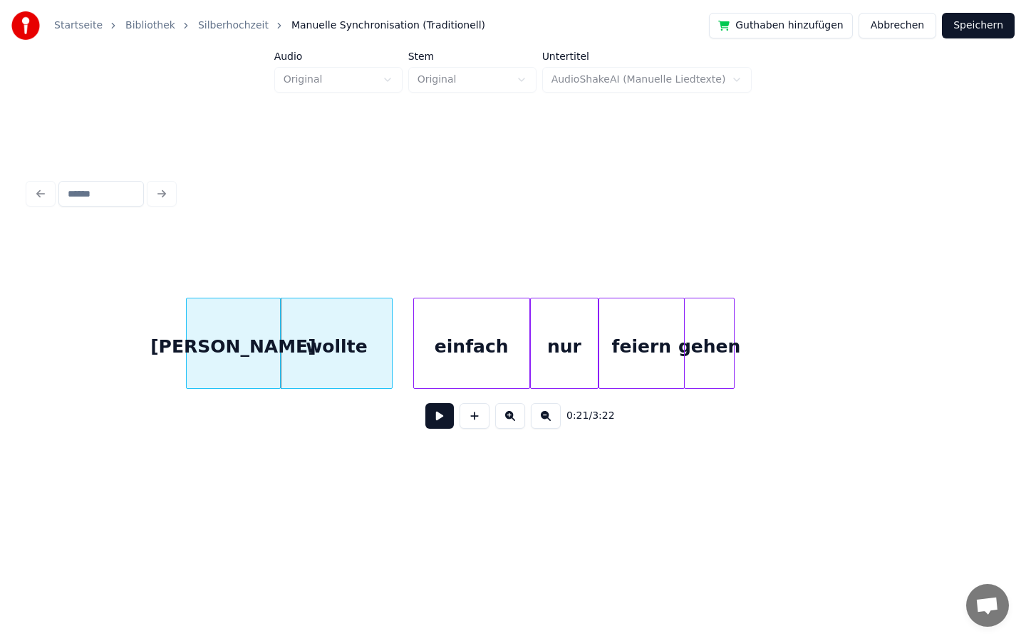
click at [391, 352] on div "wollte" at bounding box center [336, 343] width 113 height 91
click at [380, 352] on div at bounding box center [378, 343] width 4 height 90
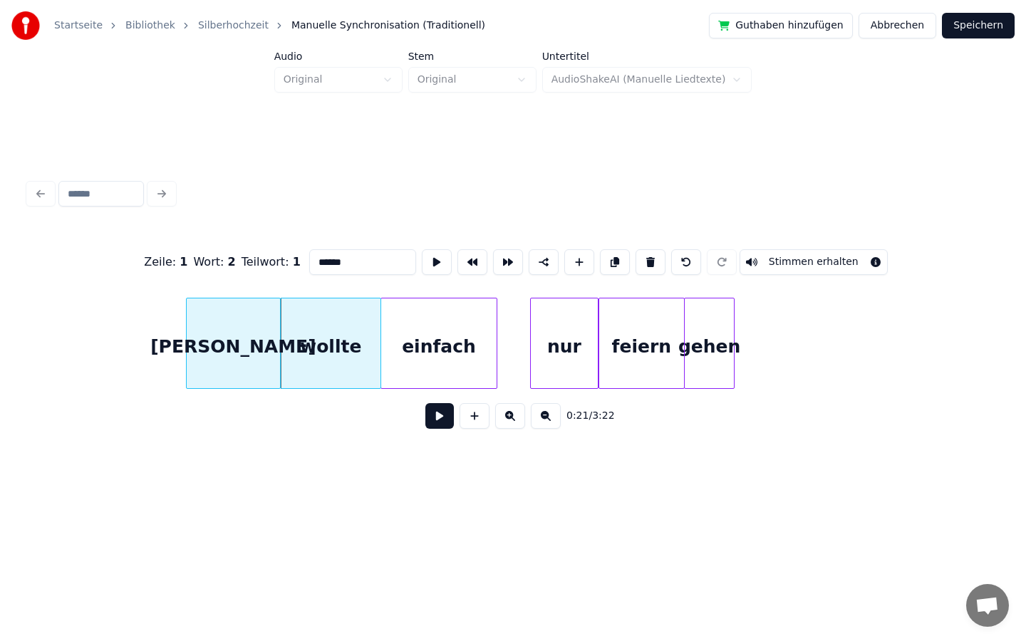
click at [457, 357] on div "einfach" at bounding box center [438, 346] width 115 height 97
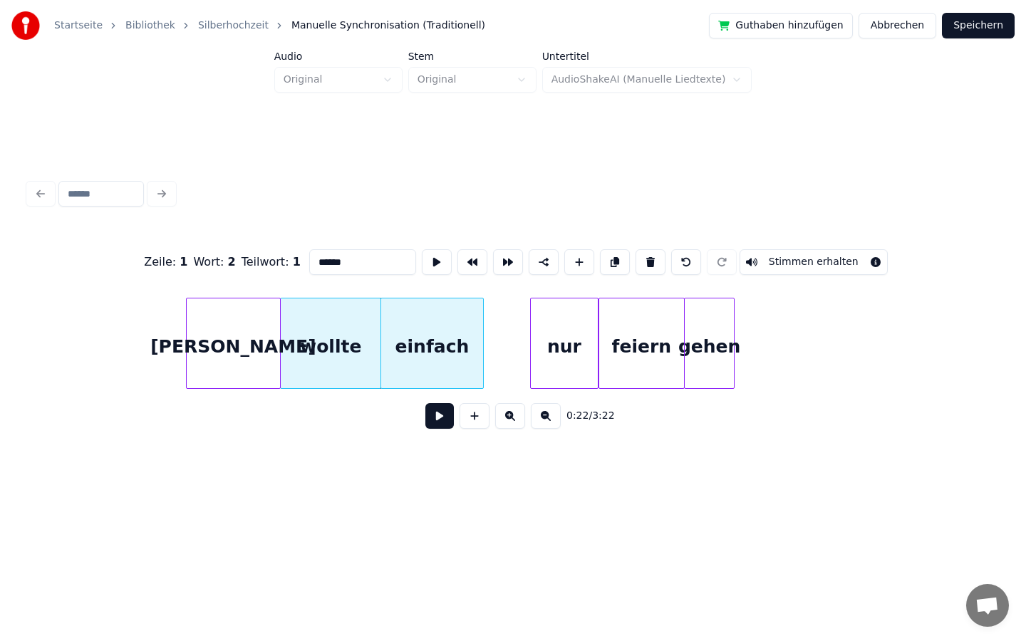
click at [481, 350] on div at bounding box center [481, 343] width 4 height 90
click at [516, 370] on div "nur" at bounding box center [518, 346] width 68 height 97
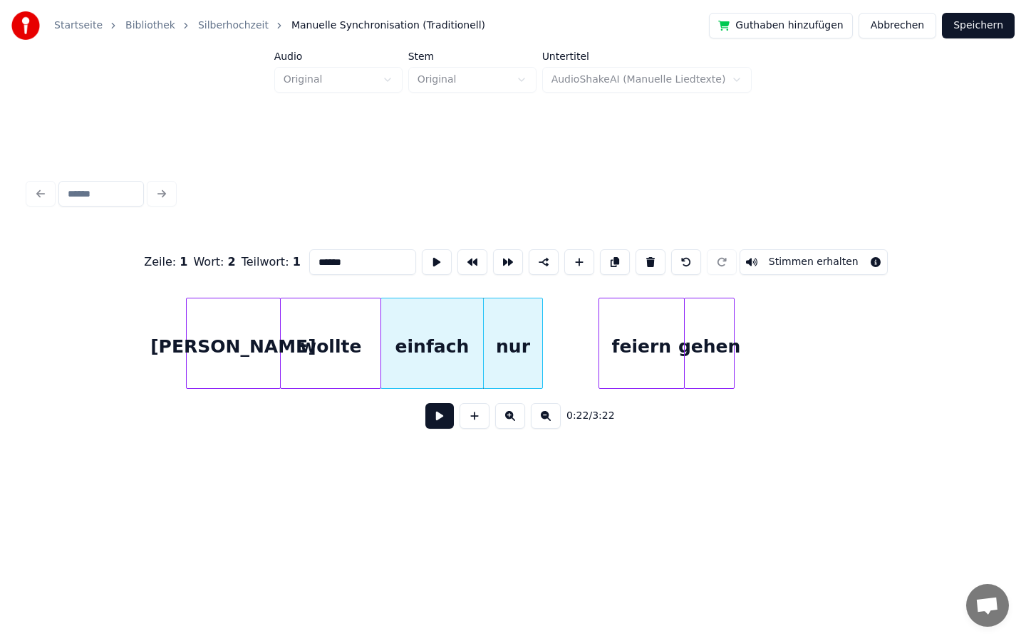
click at [541, 345] on div at bounding box center [540, 343] width 4 height 90
click at [575, 359] on div "feiern" at bounding box center [586, 346] width 85 height 97
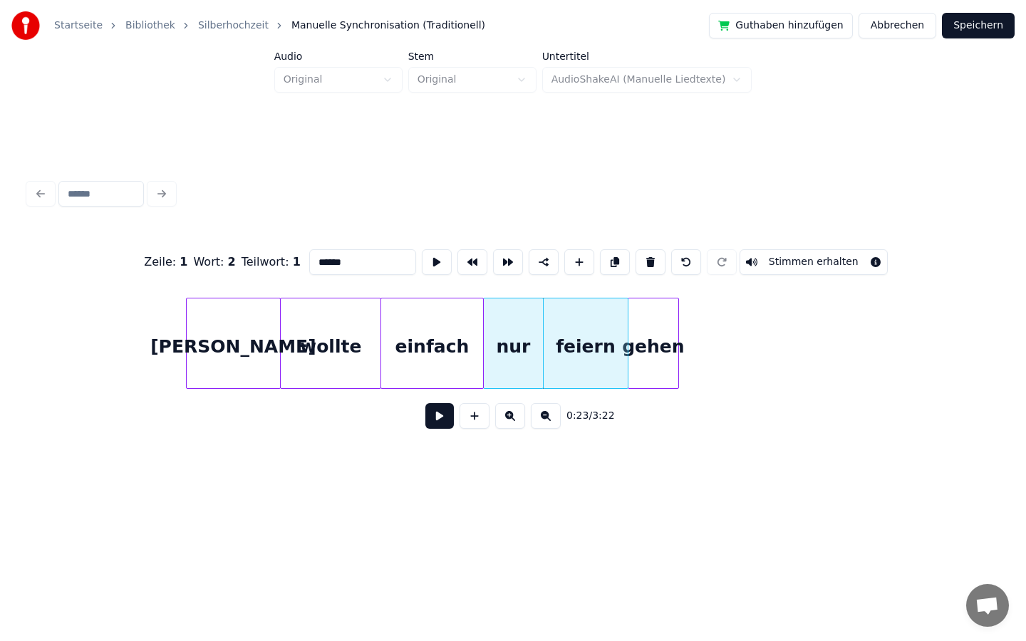
click at [653, 360] on div "gehen" at bounding box center [652, 346] width 49 height 97
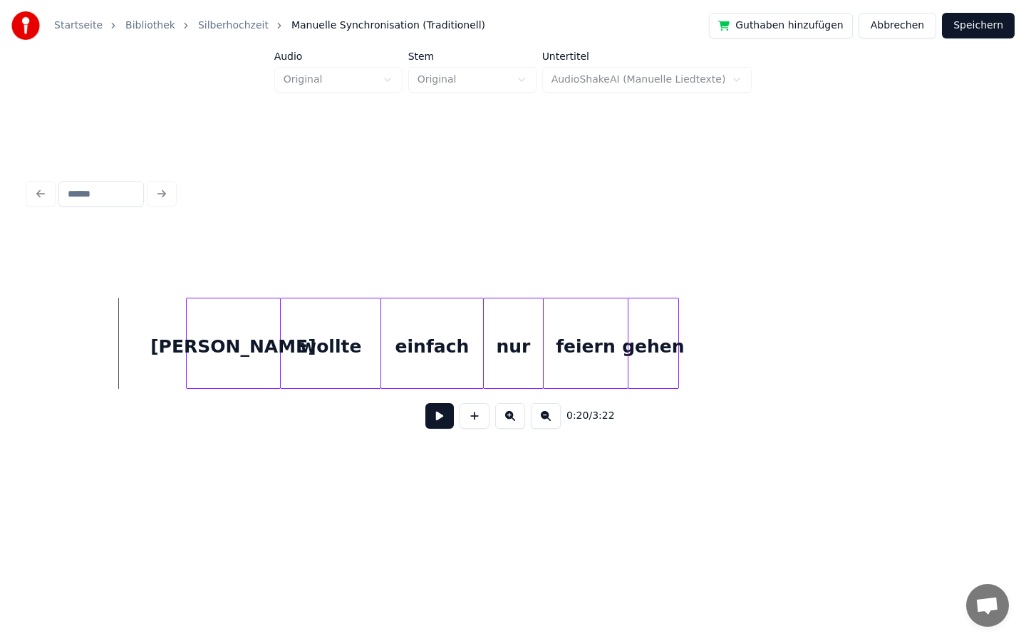
click at [436, 413] on button at bounding box center [439, 416] width 28 height 26
click at [433, 417] on button at bounding box center [439, 416] width 28 height 26
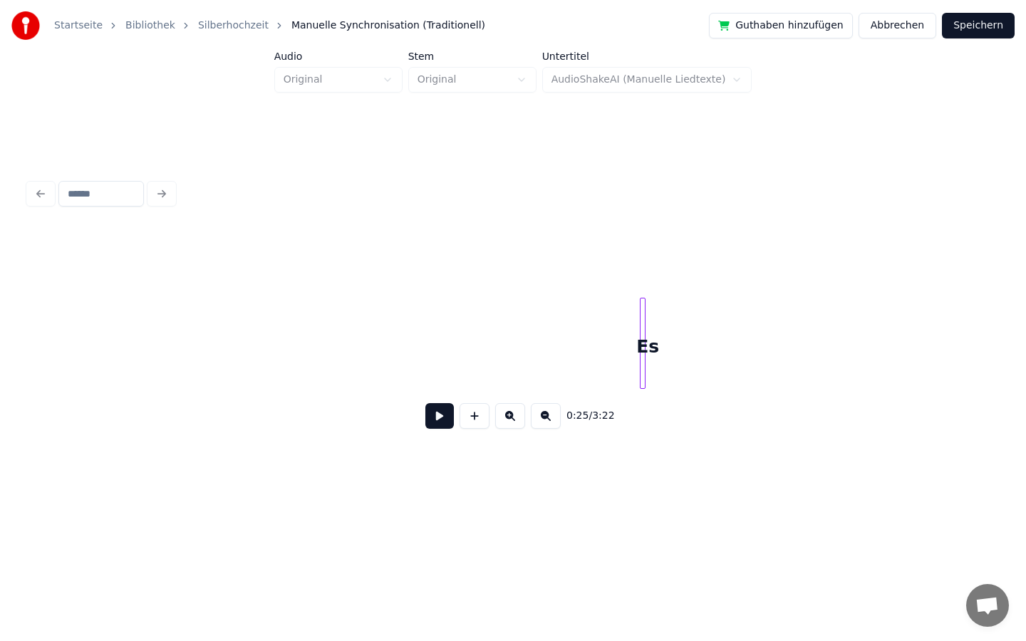
scroll to position [0, 7964]
click at [662, 344] on div "Es" at bounding box center [665, 346] width 14 height 97
click at [696, 339] on div at bounding box center [697, 343] width 4 height 90
click at [0, 362] on div "Startseite Bibliothek Silberhochzeit Manuelle Synchronisation (Traditionell) Gu…" at bounding box center [513, 250] width 1026 height 500
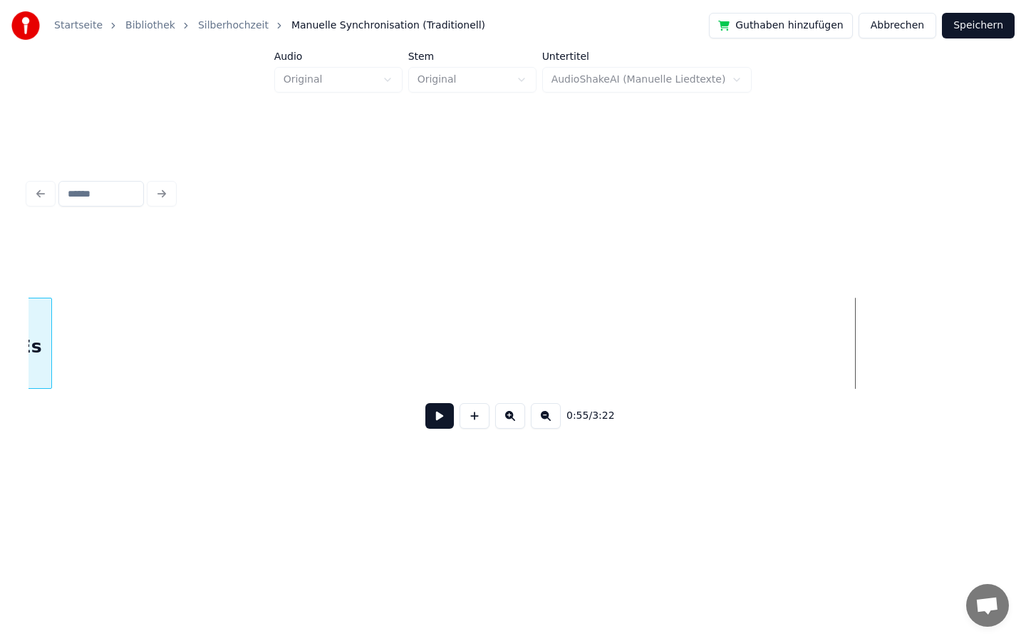
scroll to position [0, 7040]
click at [0, 311] on div "Startseite Bibliothek Silberhochzeit Manuelle Synchronisation (Traditionell) Gu…" at bounding box center [513, 250] width 1026 height 500
click at [0, 326] on div "Startseite Bibliothek Silberhochzeit Manuelle Synchronisation (Traditionell) Gu…" at bounding box center [513, 250] width 1026 height 500
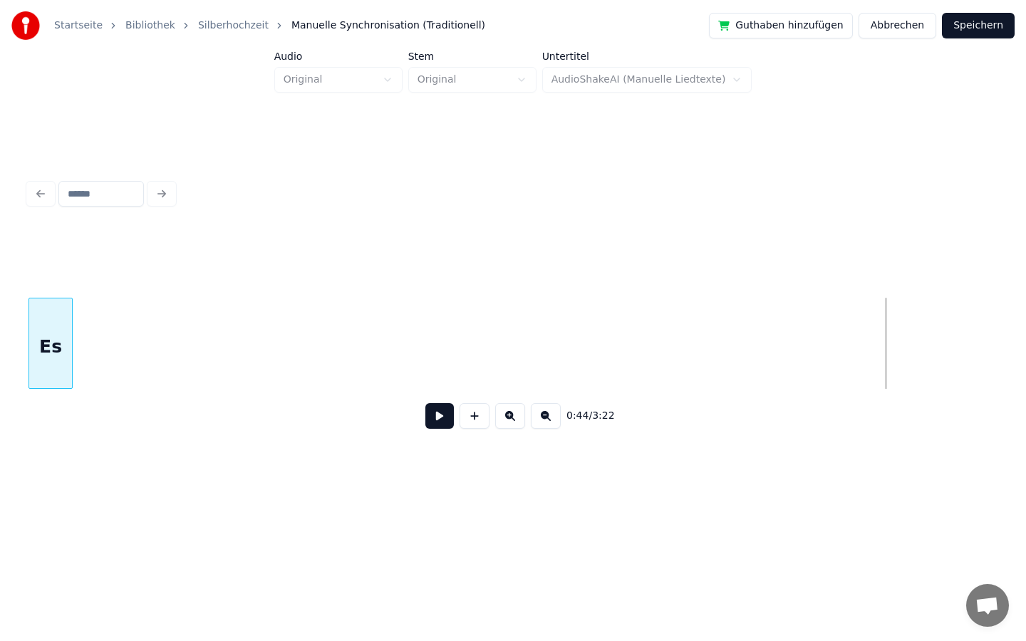
click at [0, 398] on div "Startseite Bibliothek Silberhochzeit Manuelle Synchronisation (Traditionell) Gu…" at bounding box center [513, 250] width 1026 height 500
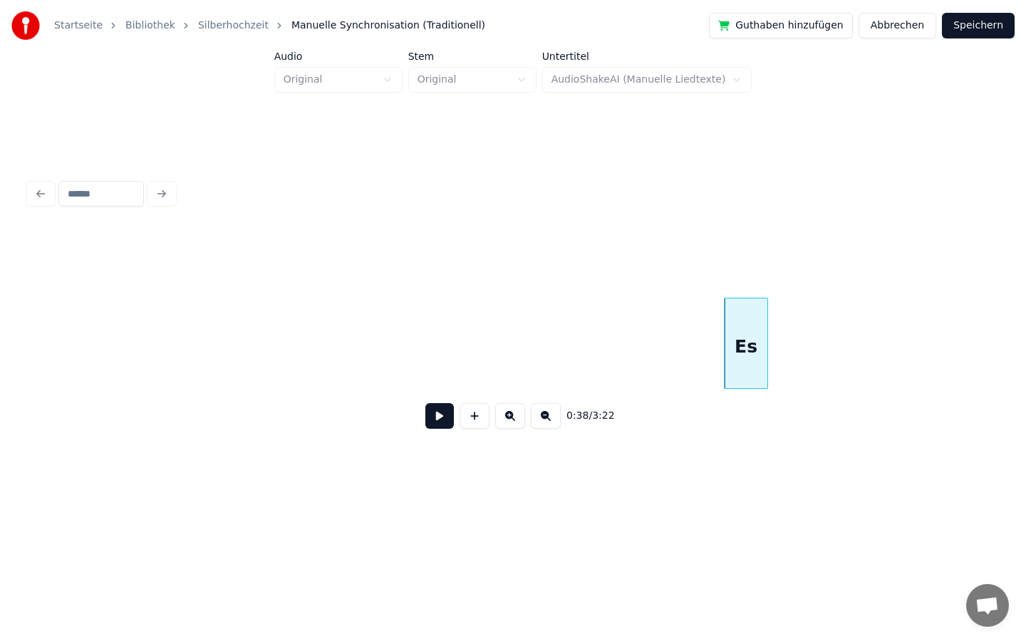
scroll to position [0, 4605]
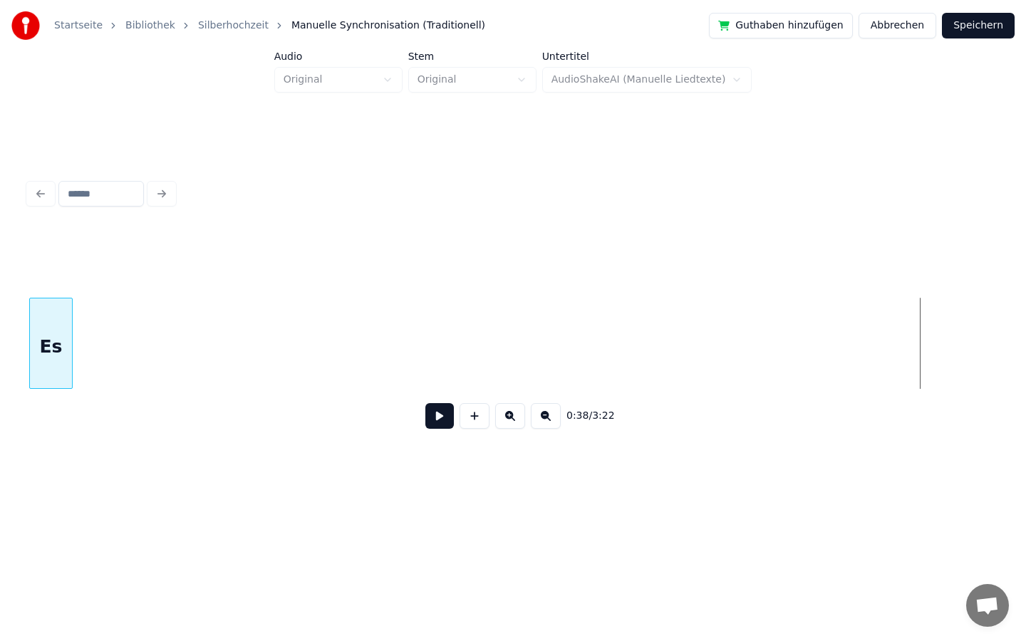
click at [0, 318] on div "Startseite Bibliothek Silberhochzeit Manuelle Synchronisation (Traditionell) Gu…" at bounding box center [513, 250] width 1026 height 500
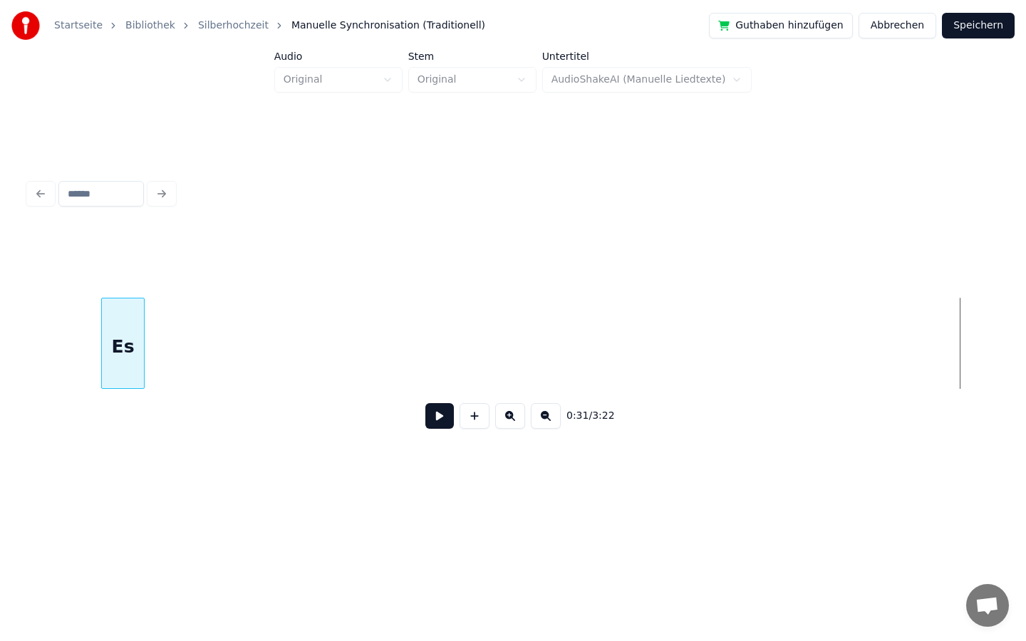
scroll to position [0, 3574]
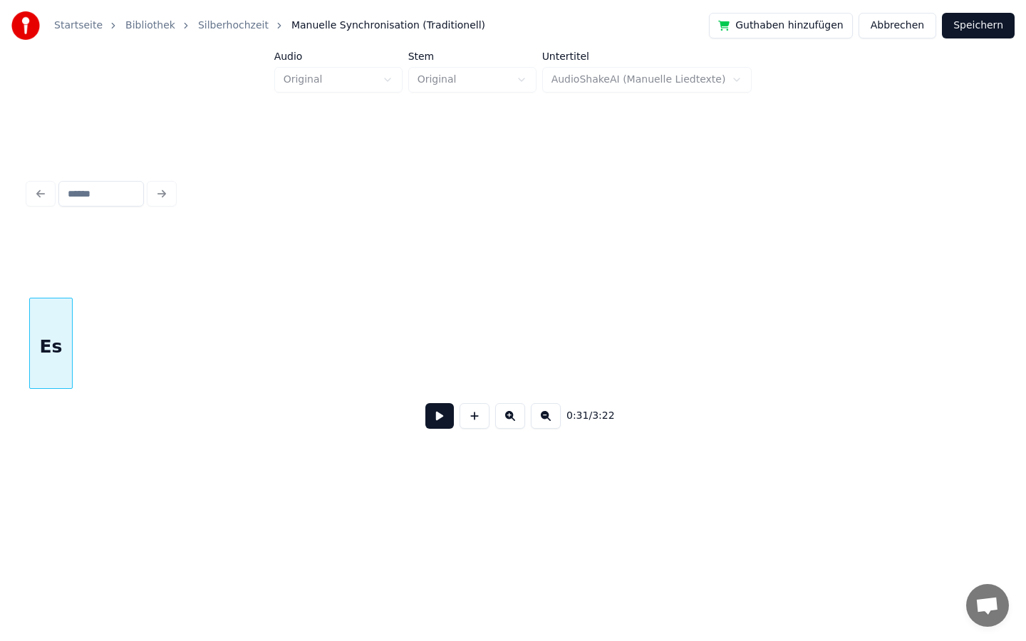
click at [0, 471] on div "Startseite Bibliothek Silberhochzeit Manuelle Synchronisation (Traditionell) Gu…" at bounding box center [513, 250] width 1026 height 500
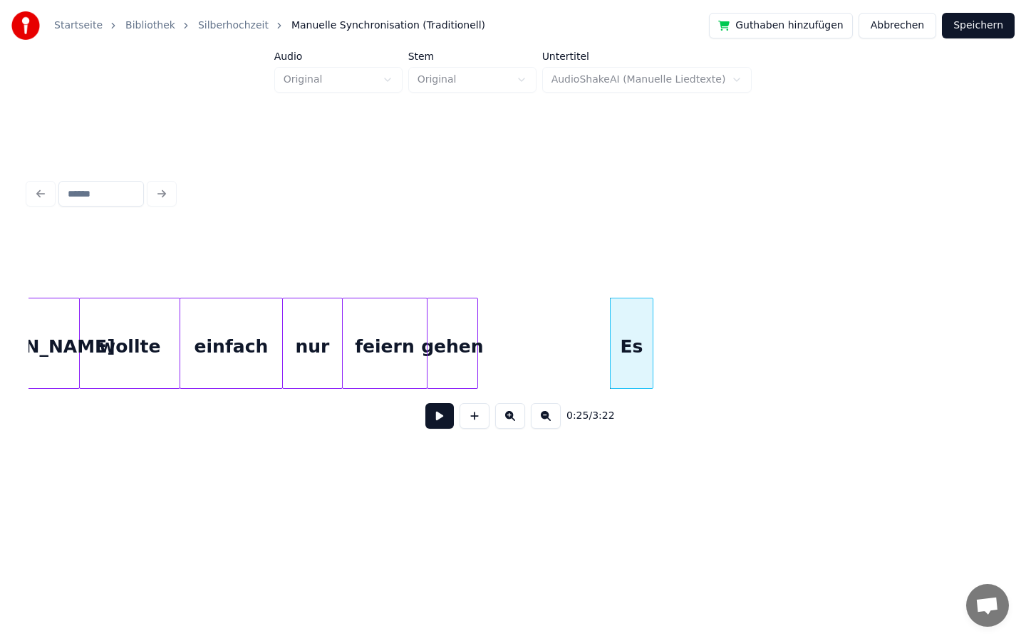
scroll to position [0, 2980]
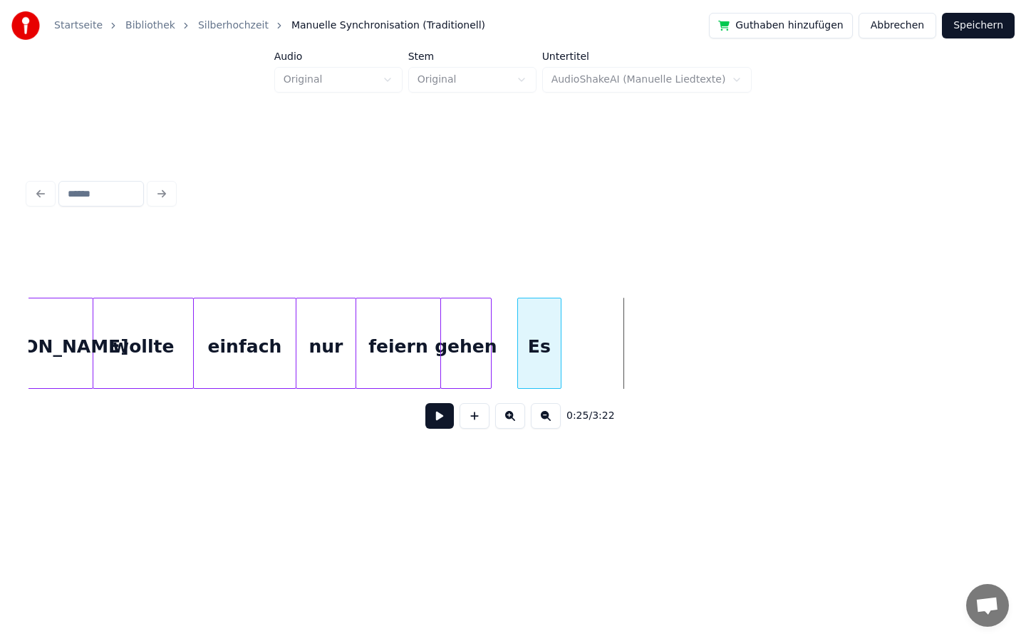
click at [546, 333] on div "Es" at bounding box center [539, 346] width 42 height 97
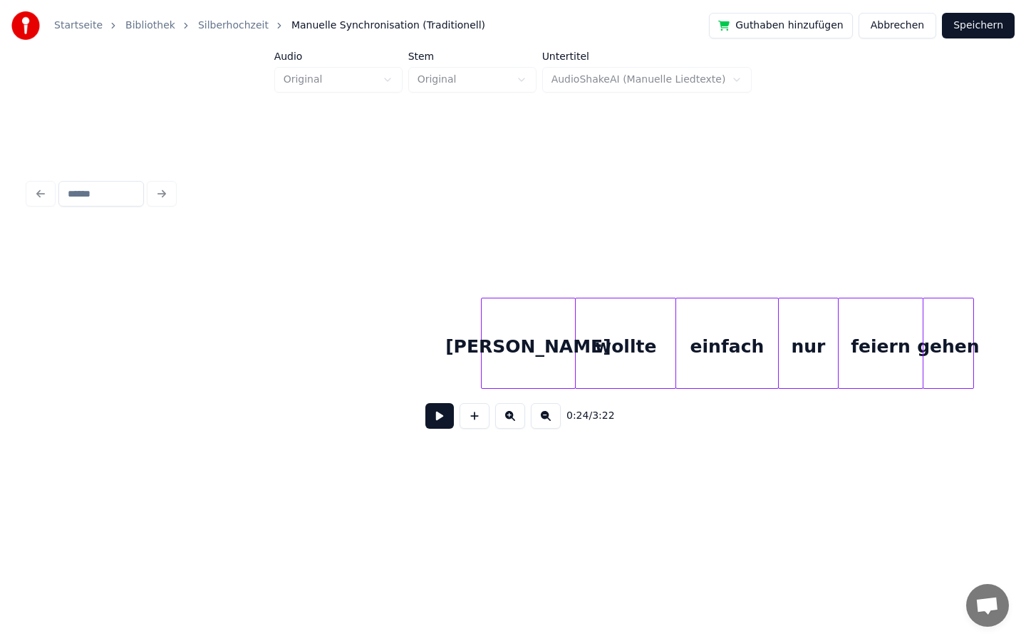
scroll to position [0, 2510]
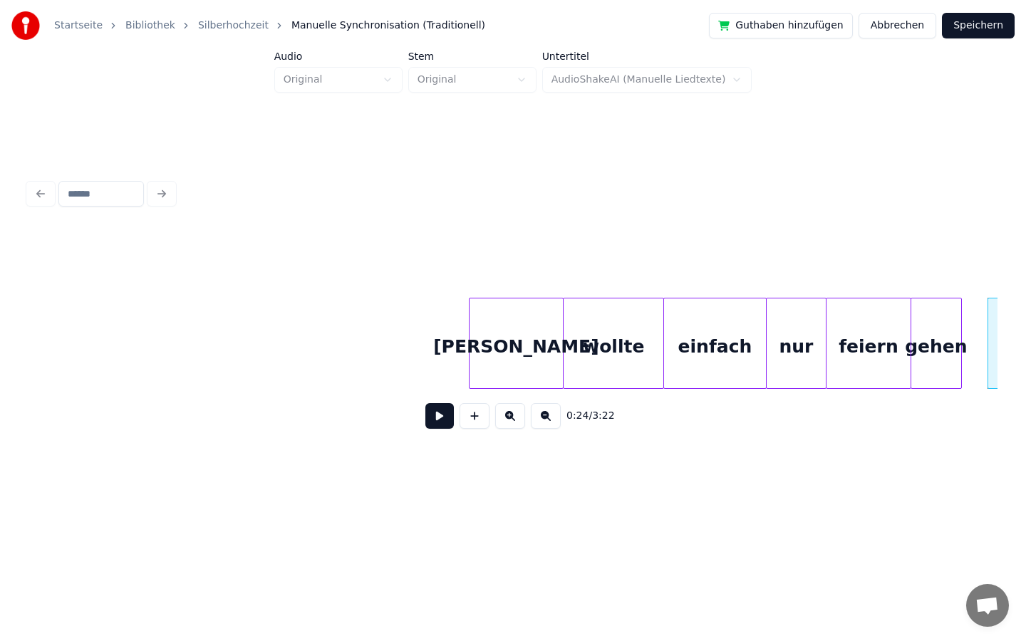
click at [433, 420] on button at bounding box center [439, 416] width 28 height 26
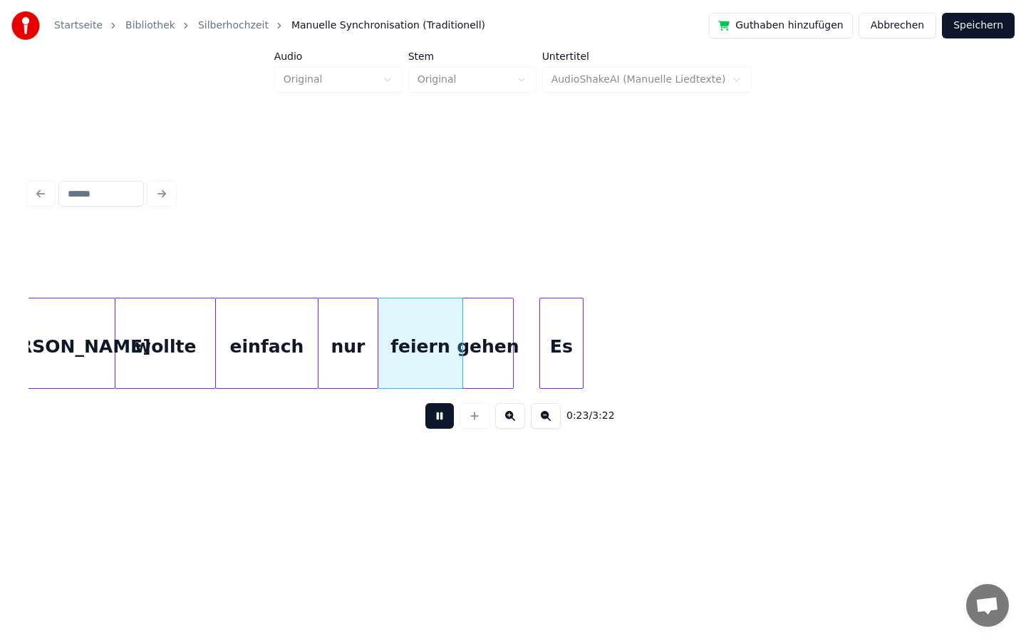
scroll to position [0, 2983]
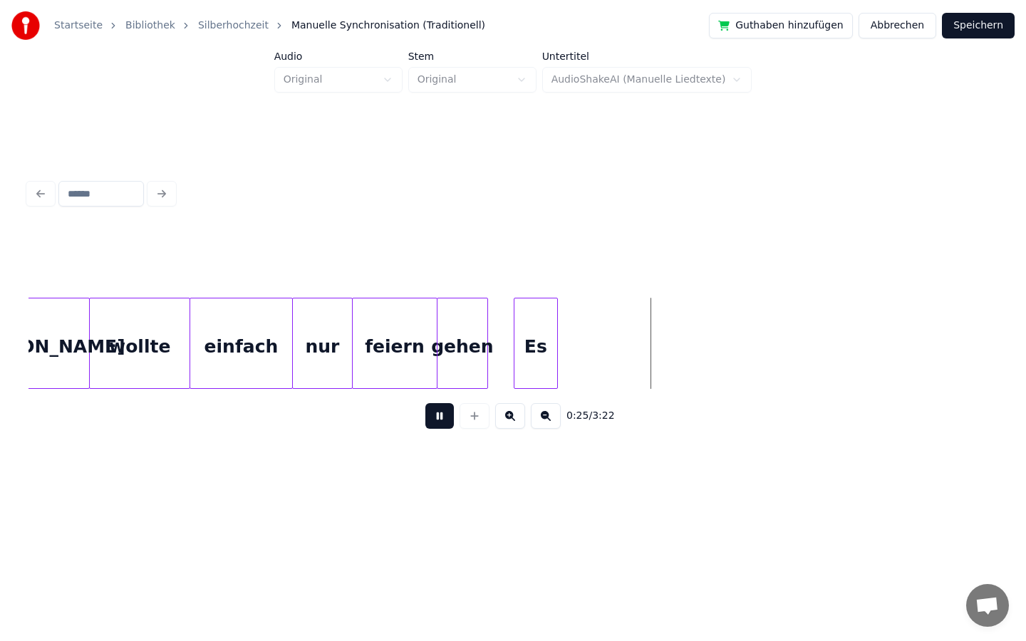
click at [442, 417] on button at bounding box center [439, 416] width 28 height 26
click at [608, 354] on div "Es" at bounding box center [613, 346] width 42 height 97
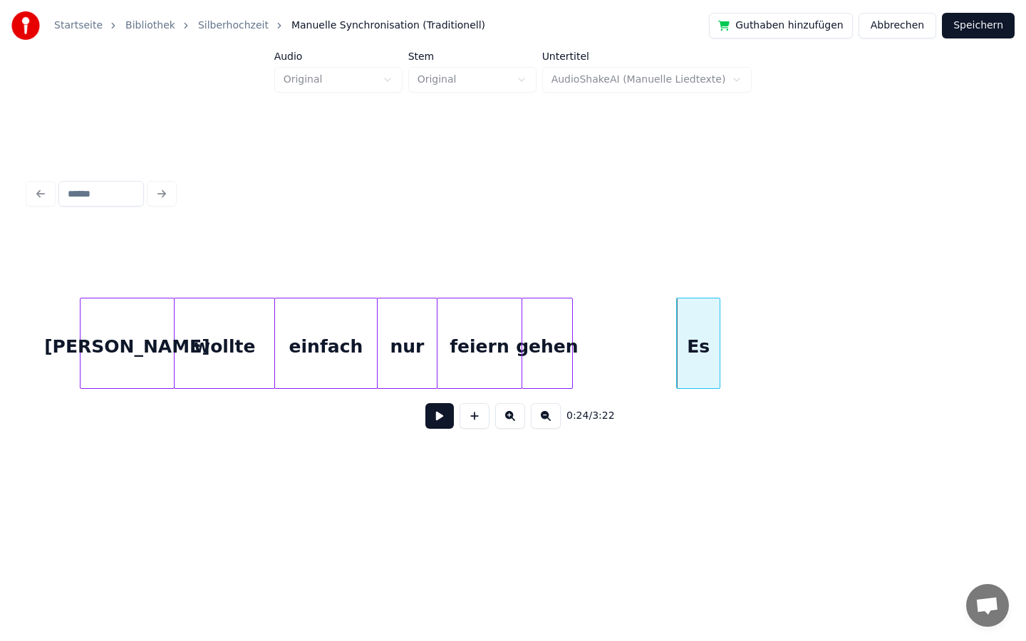
scroll to position [0, 2895]
click at [189, 348] on div at bounding box center [191, 343] width 4 height 90
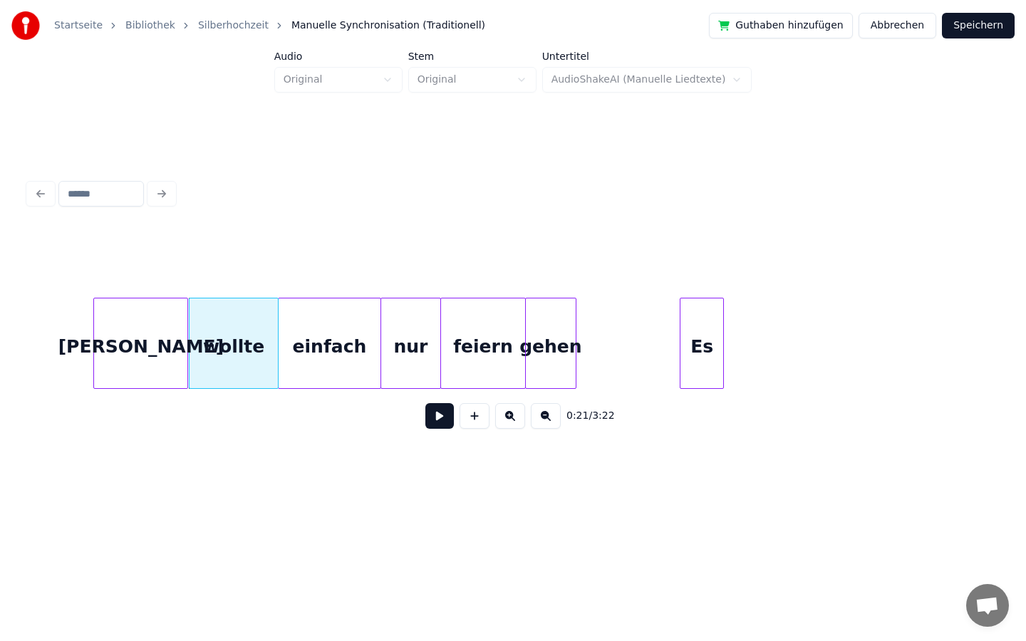
click at [129, 348] on div "[PERSON_NAME]" at bounding box center [140, 346] width 93 height 97
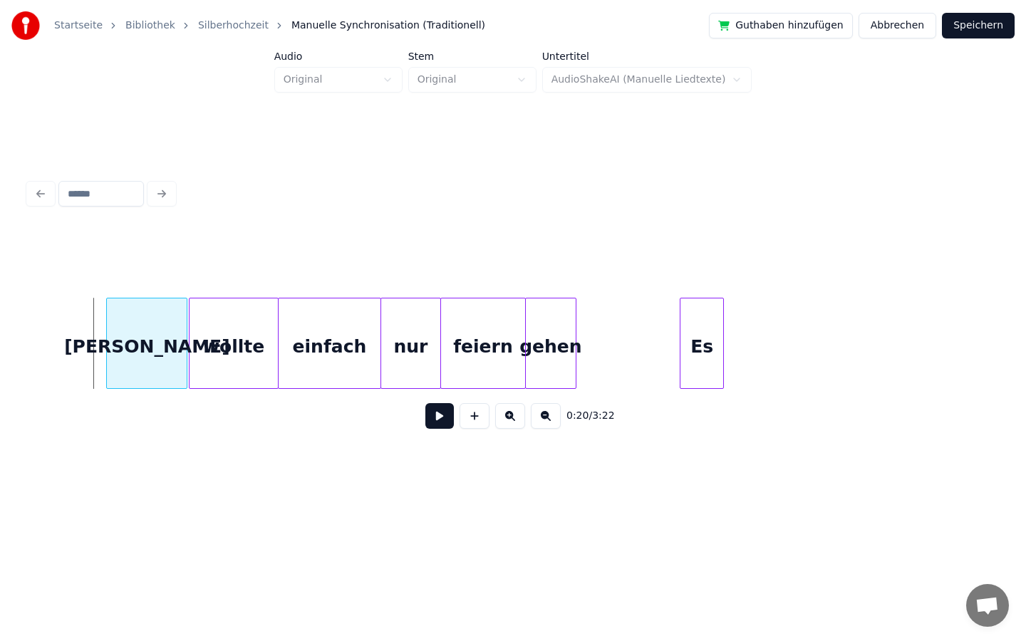
click at [110, 350] on div at bounding box center [109, 343] width 4 height 90
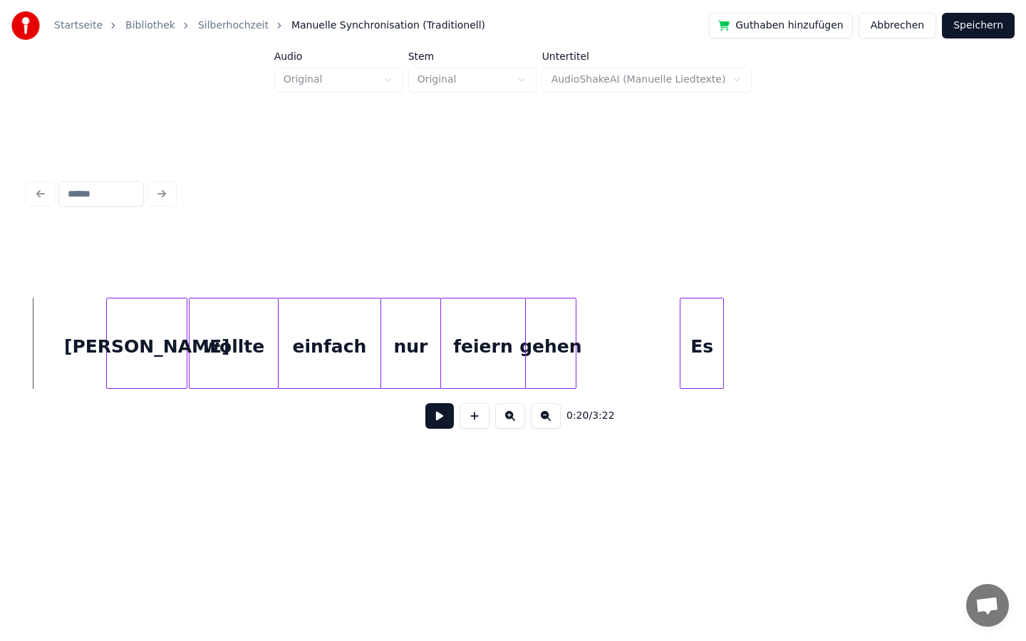
click at [440, 422] on button at bounding box center [439, 416] width 28 height 26
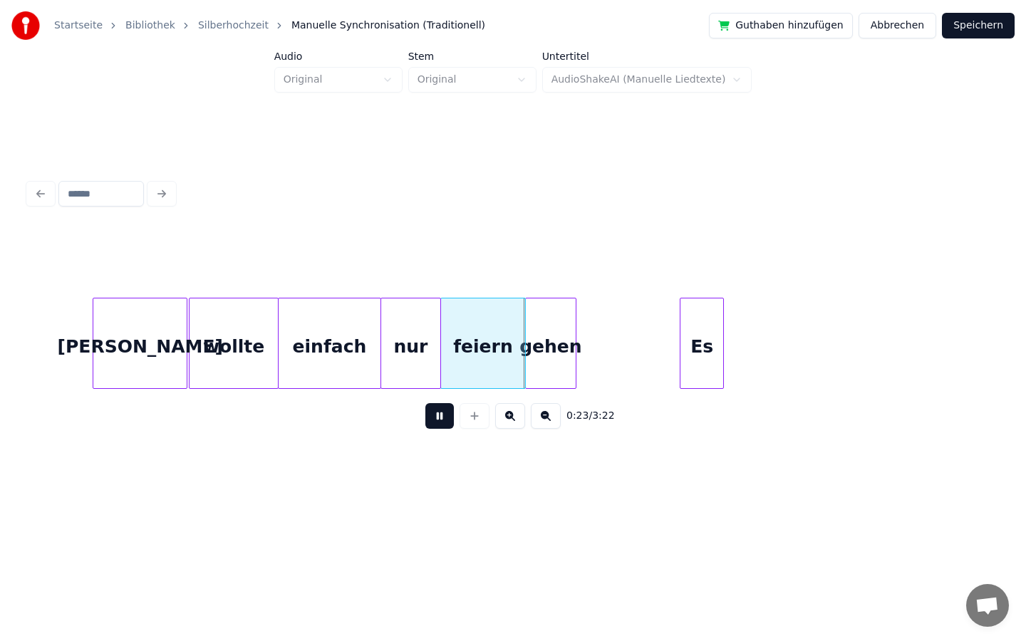
click at [93, 344] on div at bounding box center [95, 343] width 4 height 90
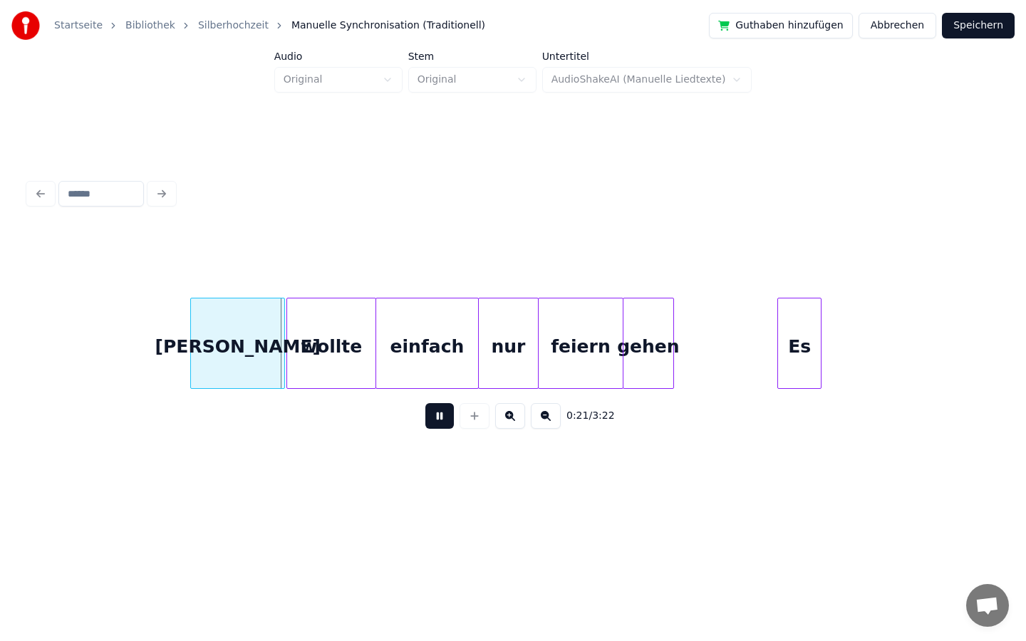
scroll to position [0, 2795]
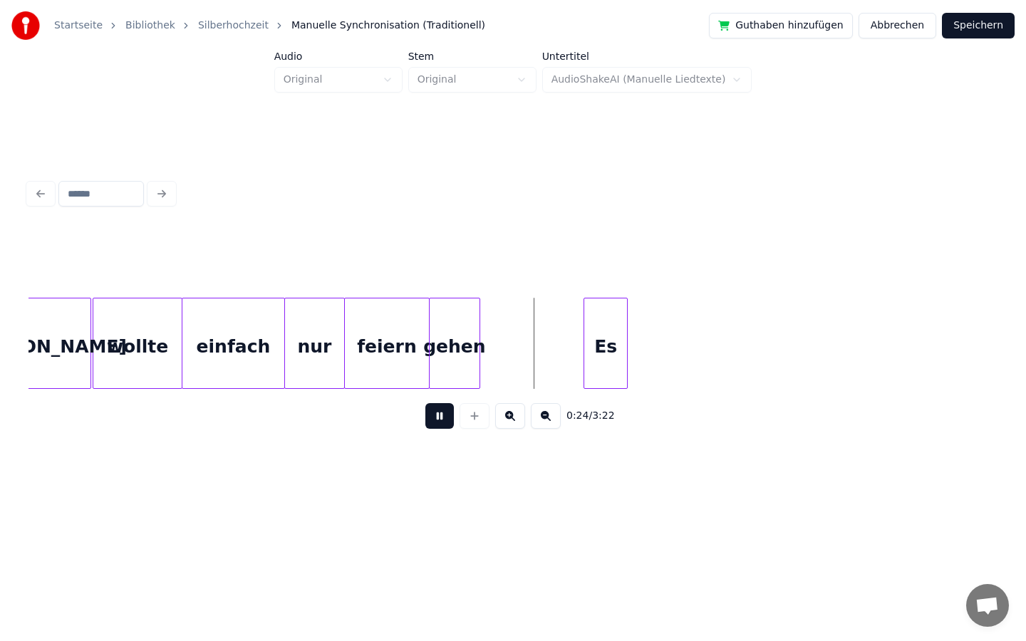
scroll to position [0, 2996]
click at [632, 346] on div "Es" at bounding box center [627, 346] width 42 height 97
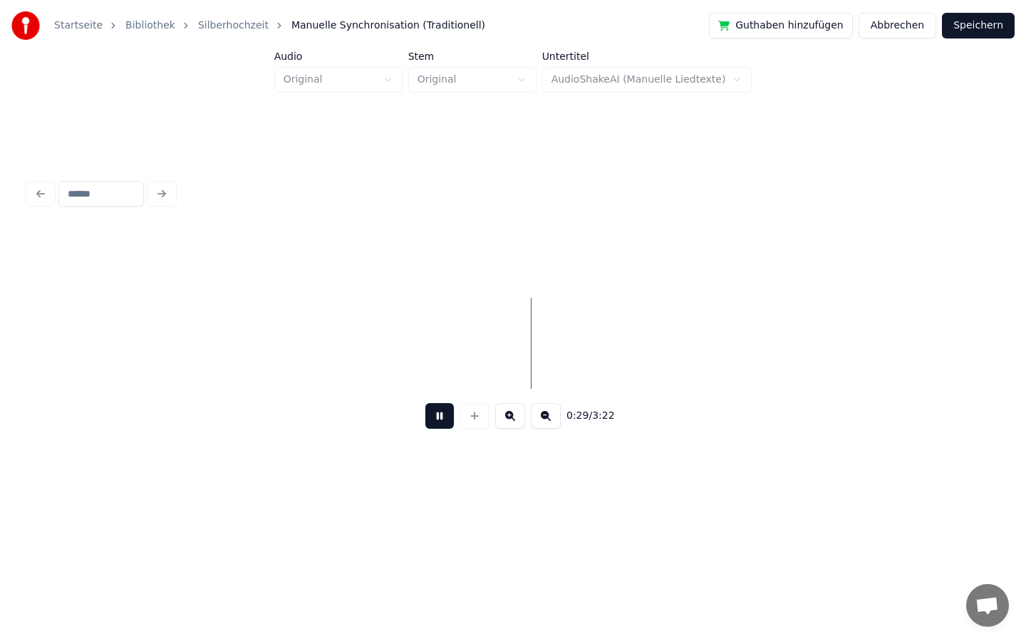
scroll to position [0, 3728]
click at [440, 416] on button at bounding box center [439, 416] width 28 height 26
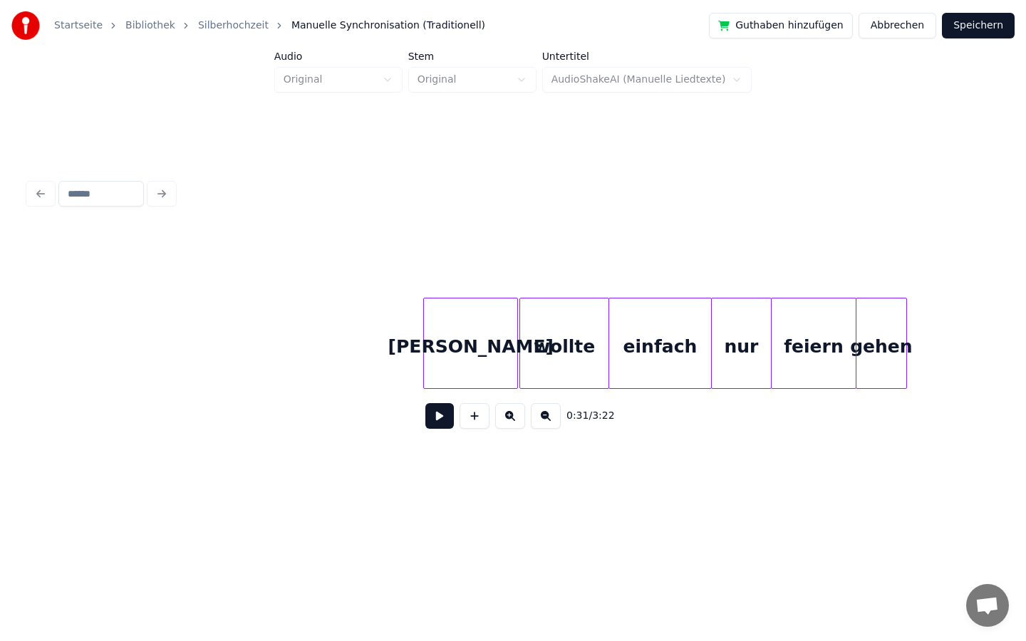
scroll to position [0, 2541]
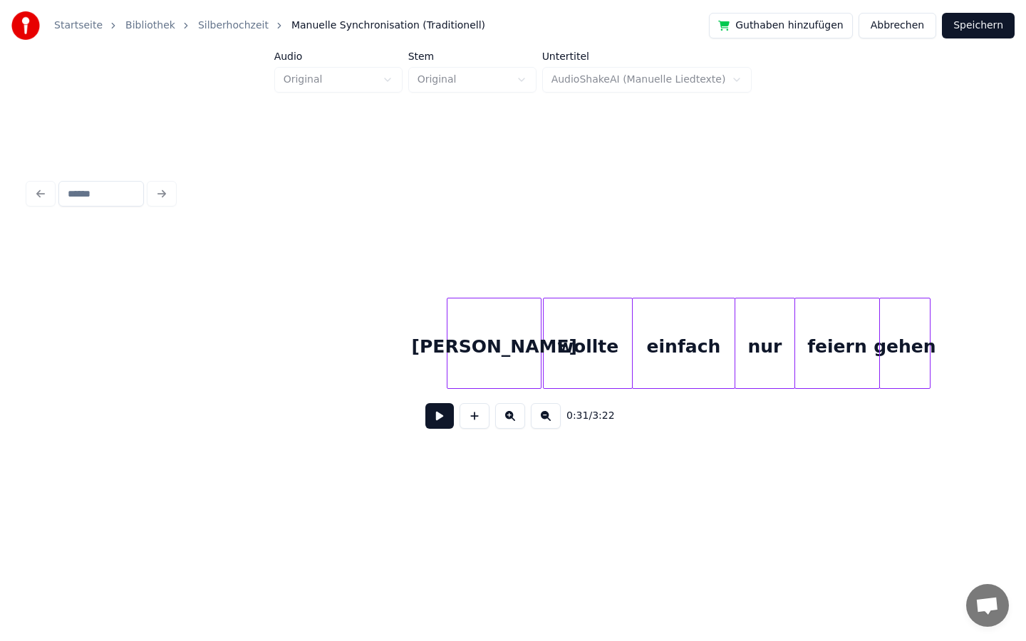
click at [441, 417] on button at bounding box center [439, 416] width 28 height 26
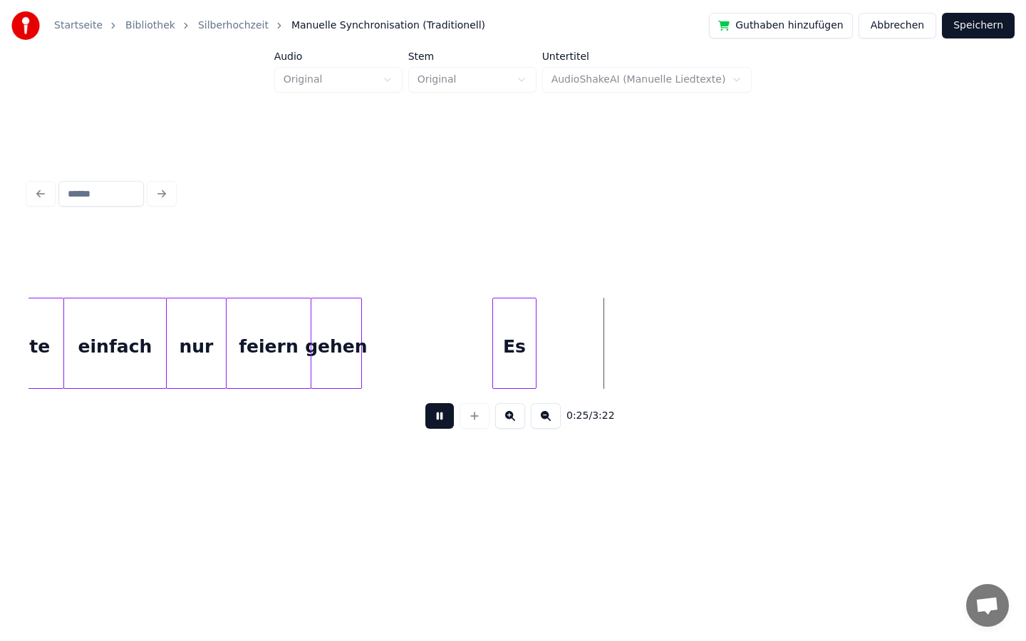
scroll to position [0, 3122]
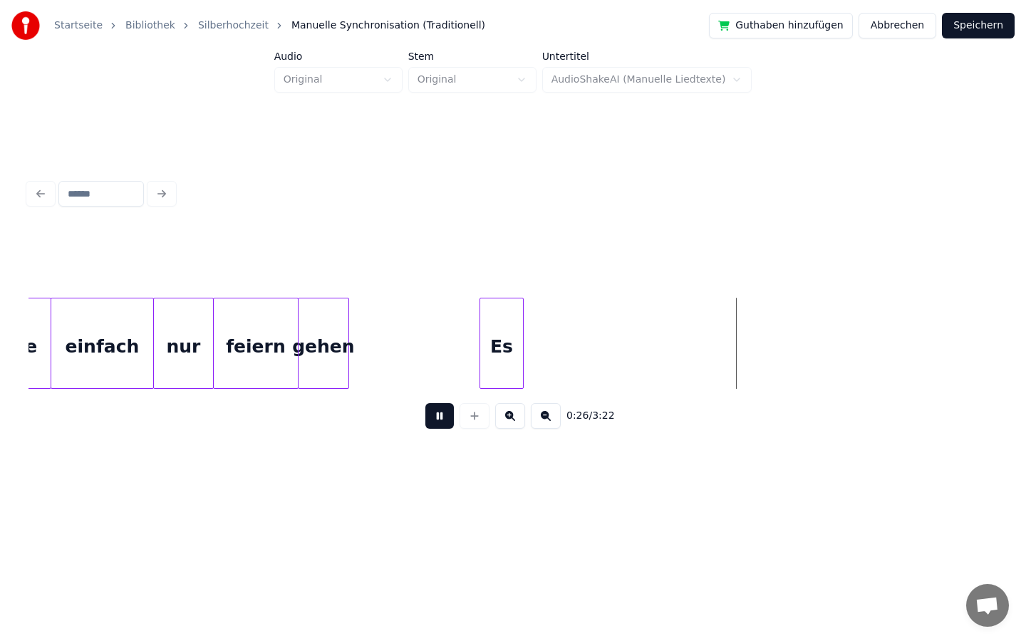
click at [434, 415] on button at bounding box center [439, 416] width 28 height 26
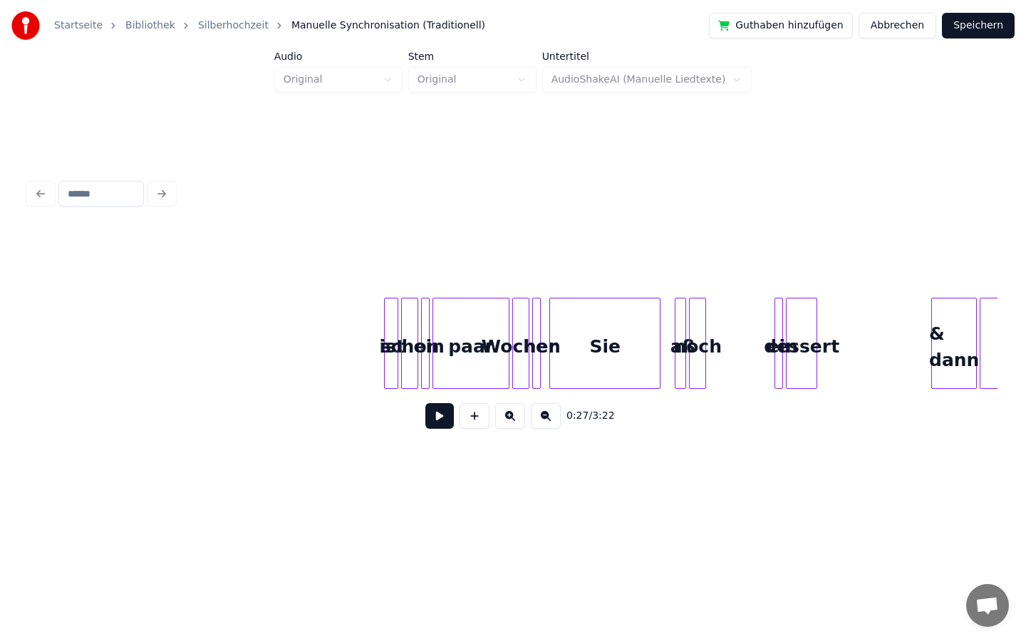
scroll to position [0, 8736]
click at [405, 345] on div "schon" at bounding box center [413, 346] width 16 height 97
click at [337, 345] on div at bounding box center [335, 343] width 4 height 90
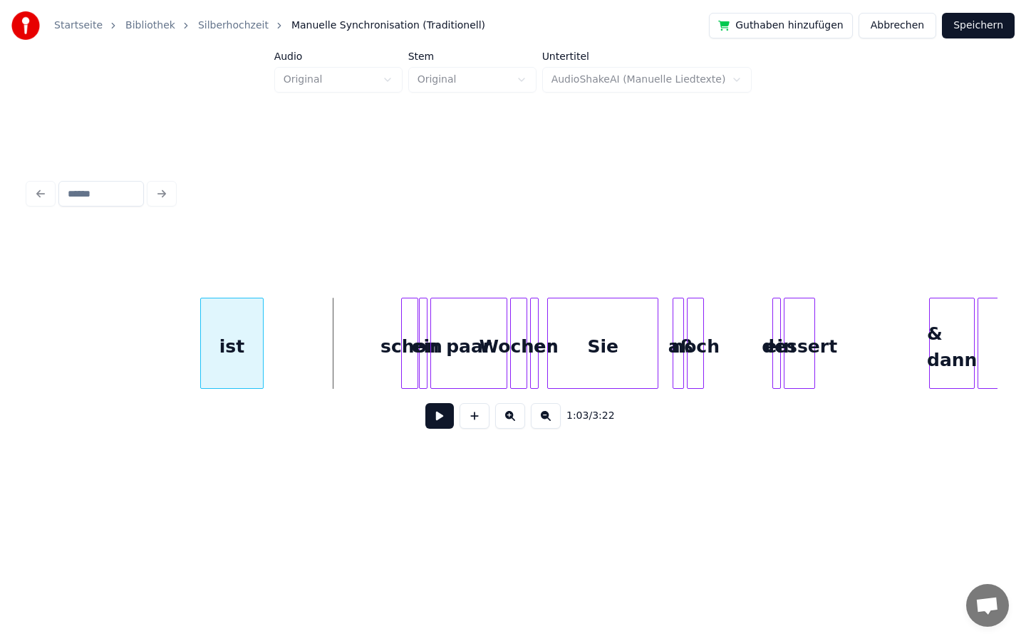
click at [208, 369] on div "ist" at bounding box center [232, 346] width 62 height 97
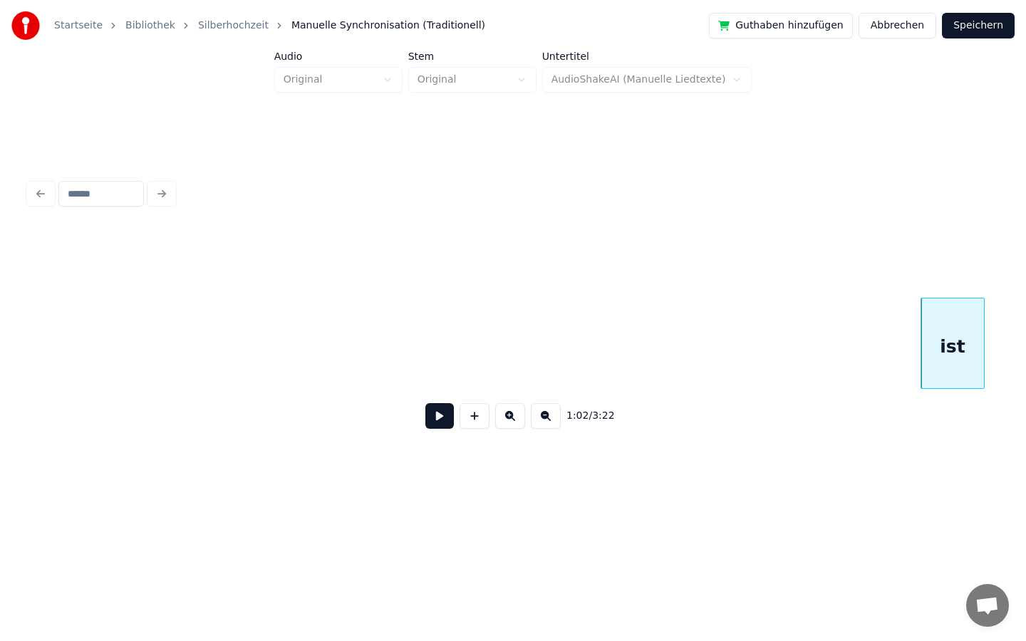
scroll to position [0, 7986]
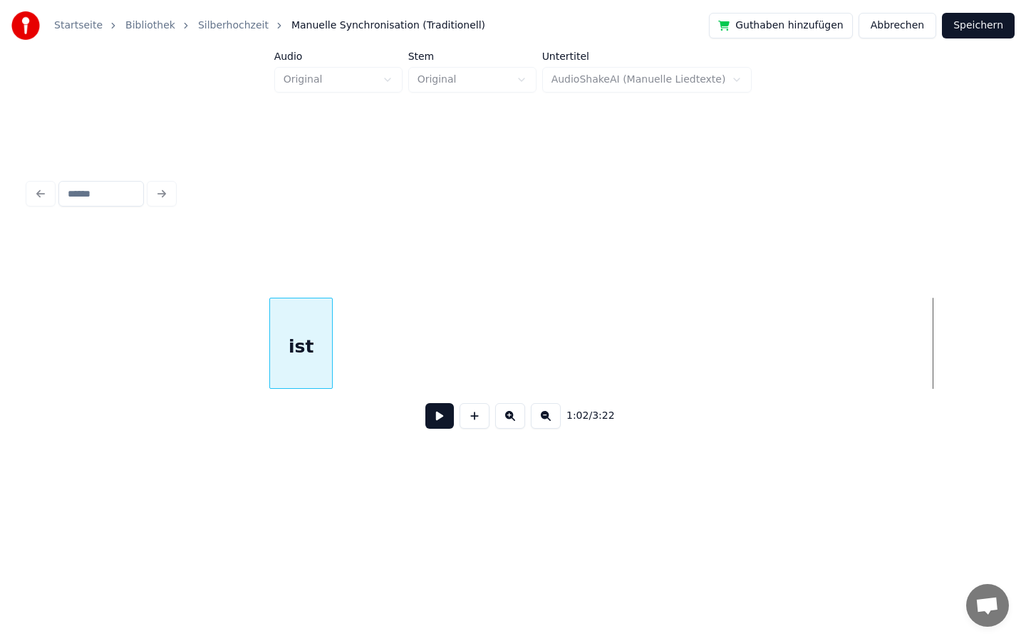
click at [297, 466] on div "1:02 / 3:22" at bounding box center [513, 307] width 980 height 385
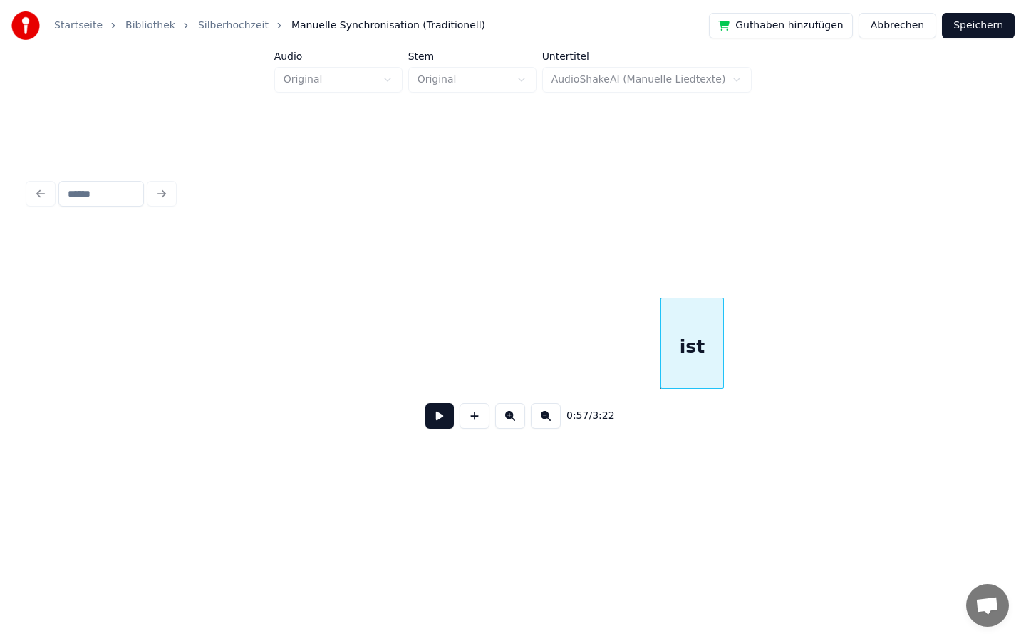
scroll to position [0, 7587]
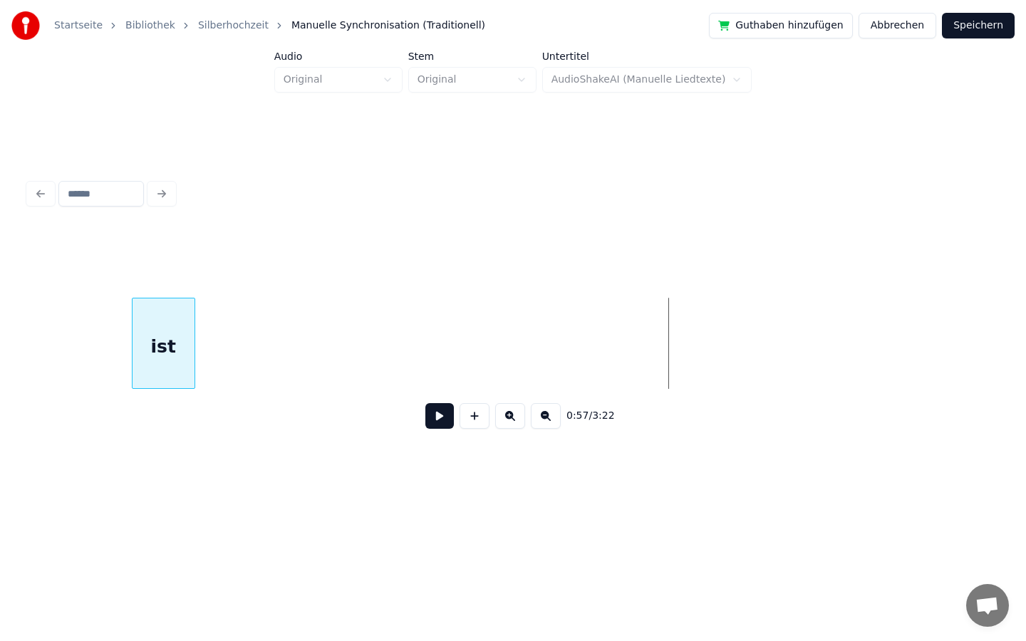
click at [162, 403] on div "0:57 / 3:22" at bounding box center [512, 335] width 969 height 217
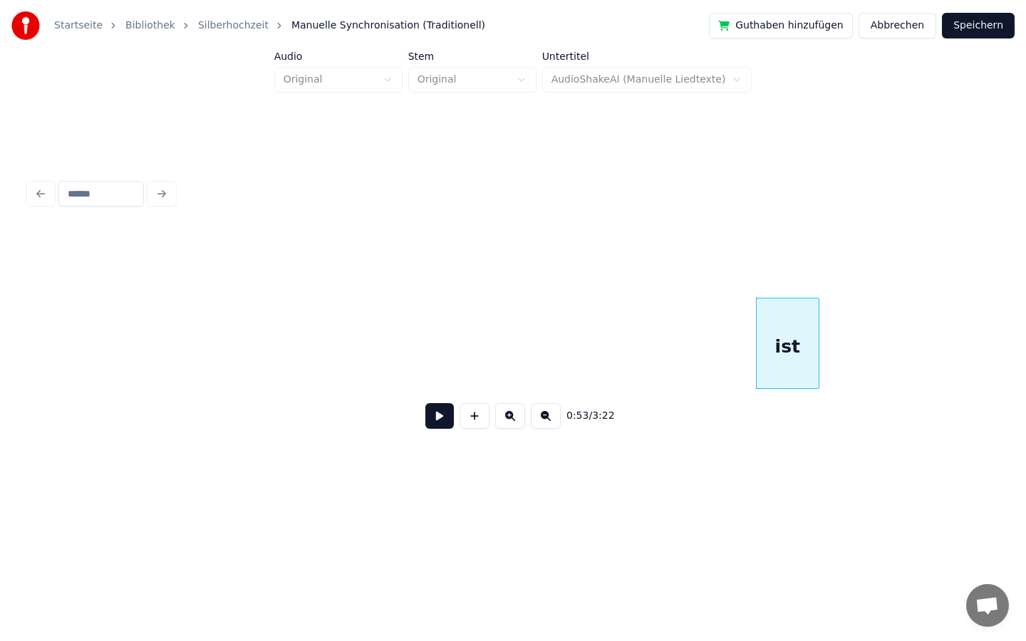
scroll to position [0, 6962]
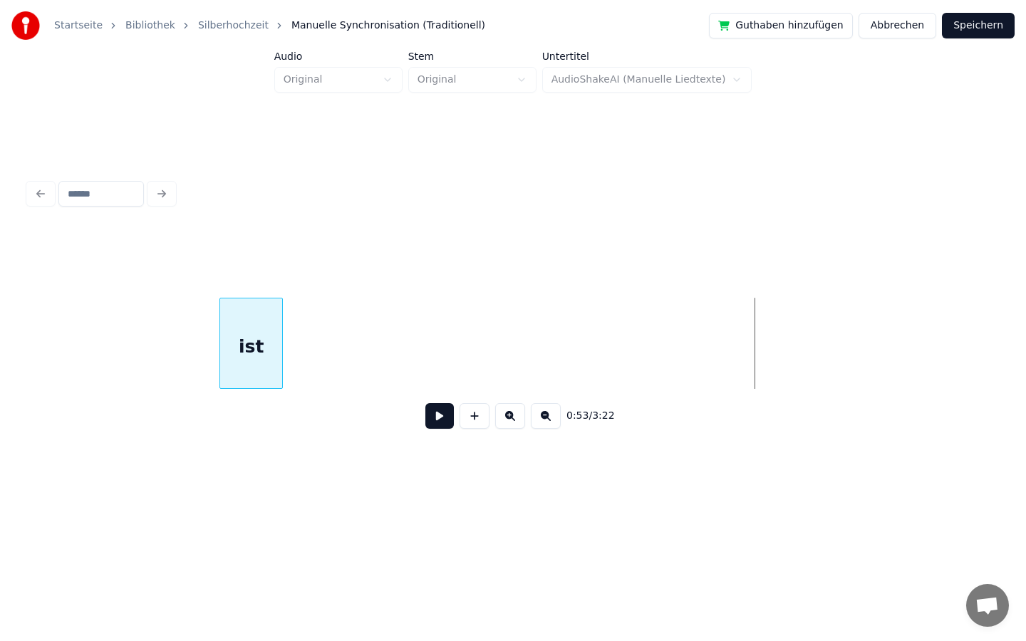
click at [259, 460] on div "0:53 / 3:22" at bounding box center [513, 307] width 980 height 385
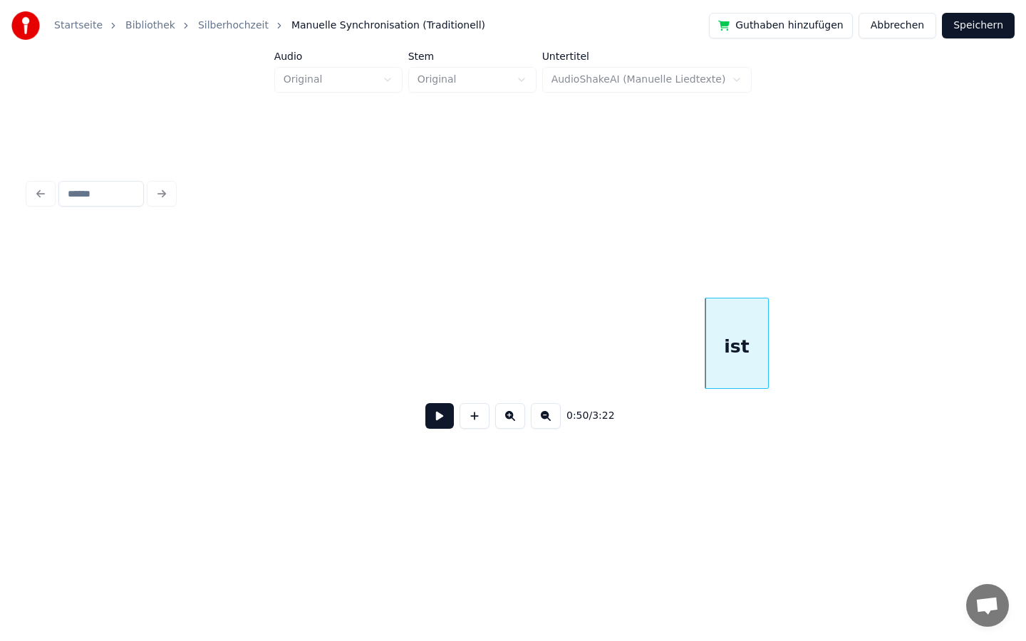
scroll to position [0, 6428]
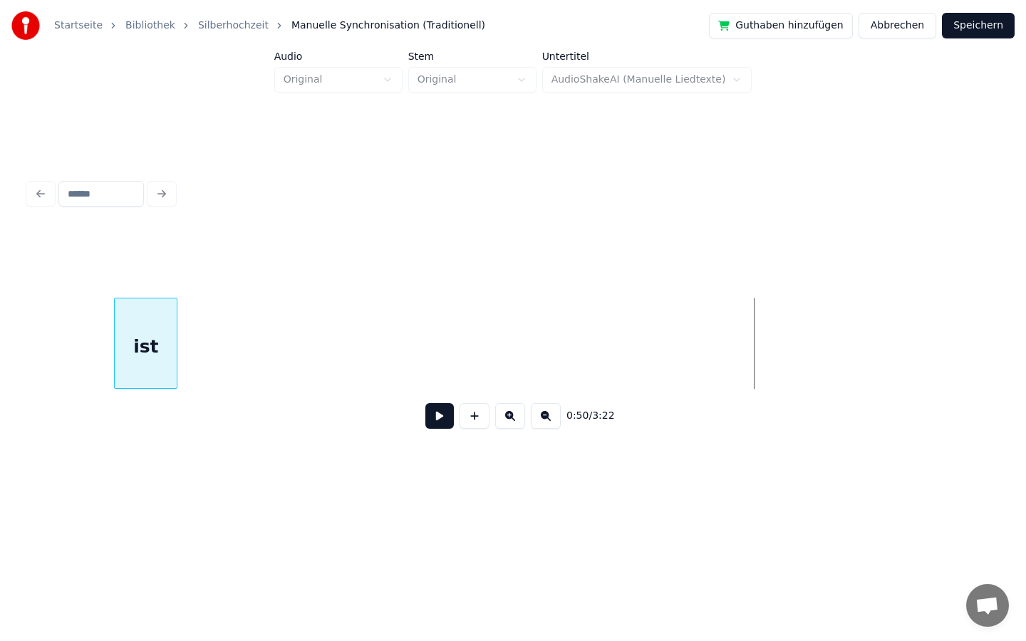
click at [143, 447] on div "0:50 / 3:22" at bounding box center [513, 308] width 980 height 282
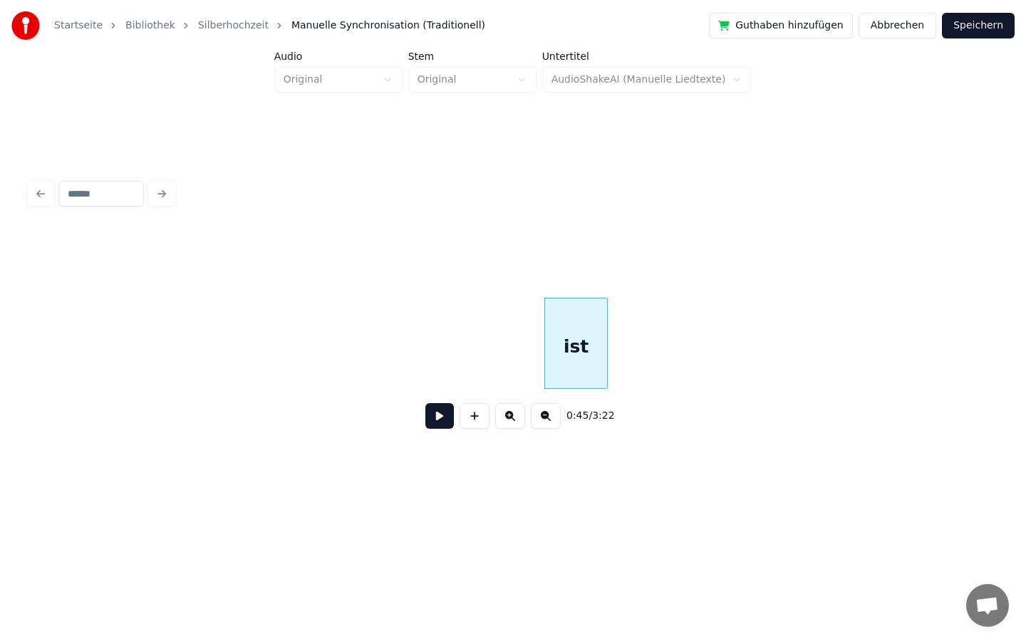
scroll to position [0, 5999]
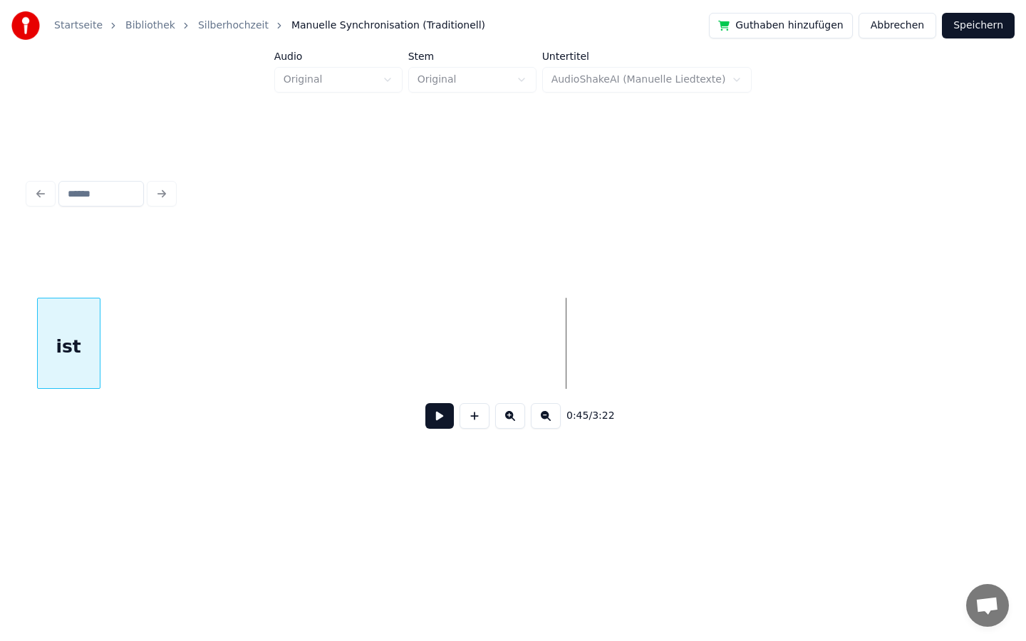
click at [19, 349] on div "Startseite Bibliothek Silberhochzeit Manuelle Synchronisation (Traditionell) Gu…" at bounding box center [513, 250] width 1026 height 500
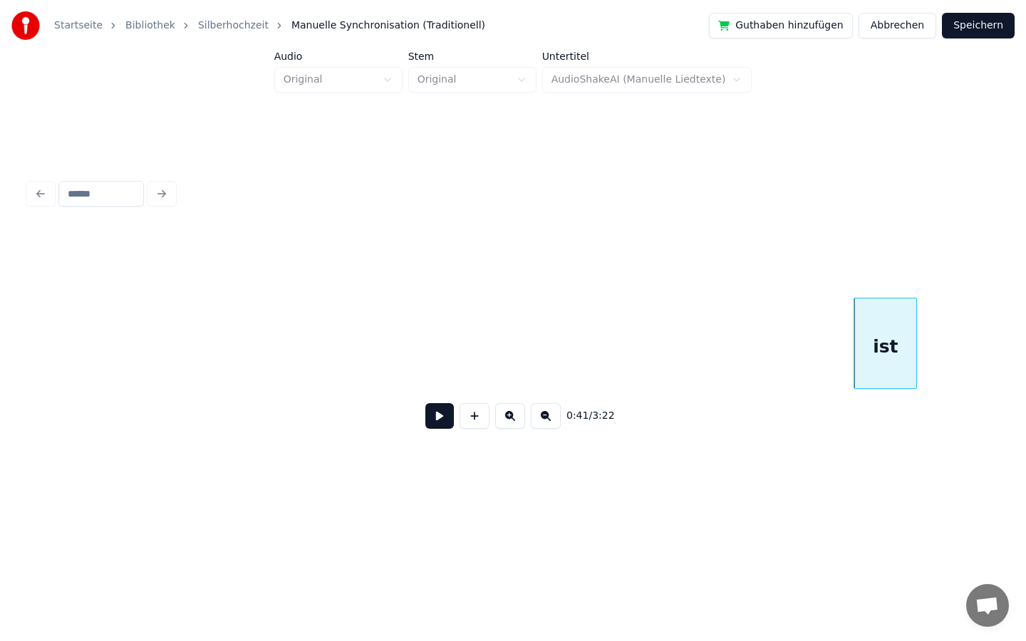
scroll to position [0, 5152]
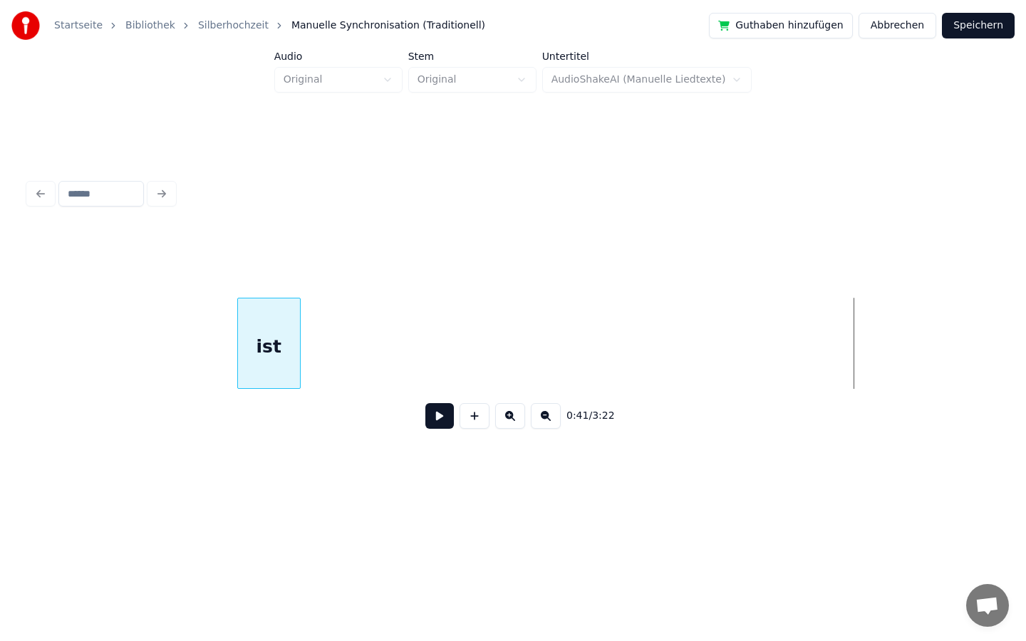
click at [254, 393] on div "0:41 / 3:22" at bounding box center [512, 335] width 969 height 217
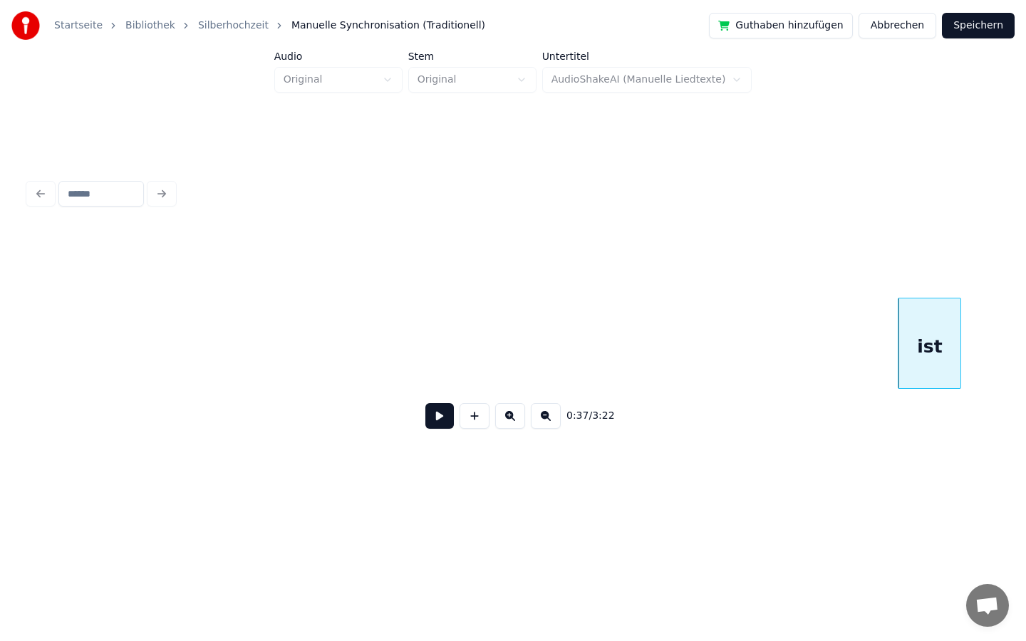
scroll to position [0, 4492]
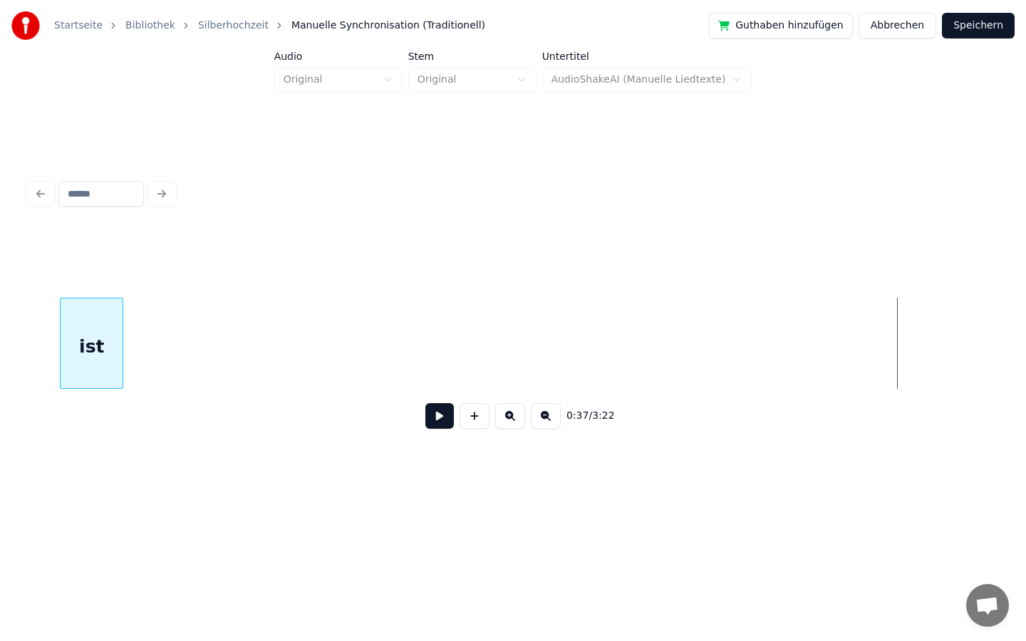
click at [102, 299] on div "ist" at bounding box center [92, 346] width 62 height 97
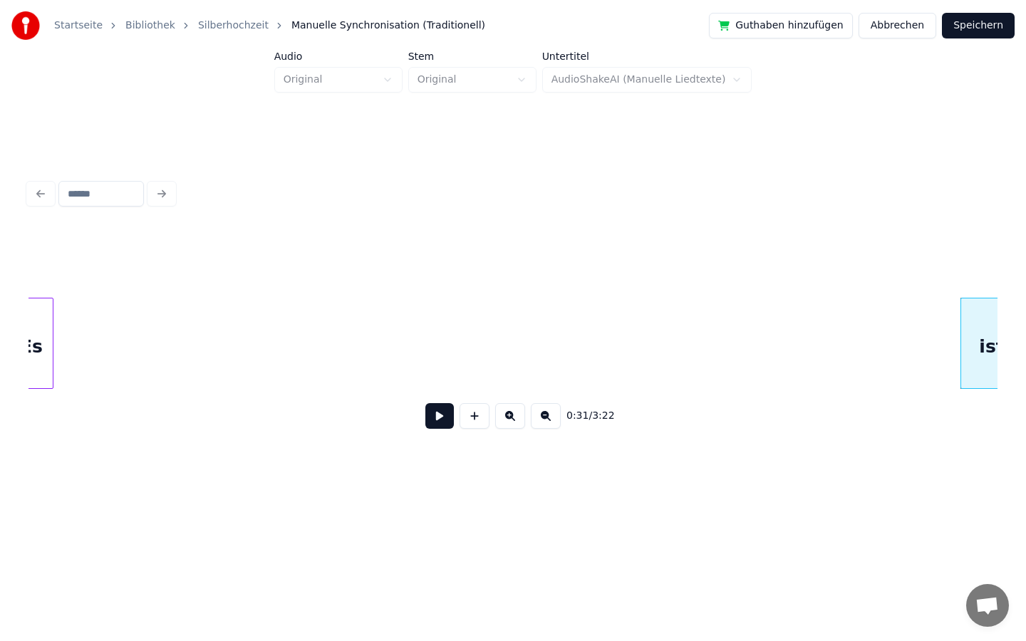
scroll to position [0, 3613]
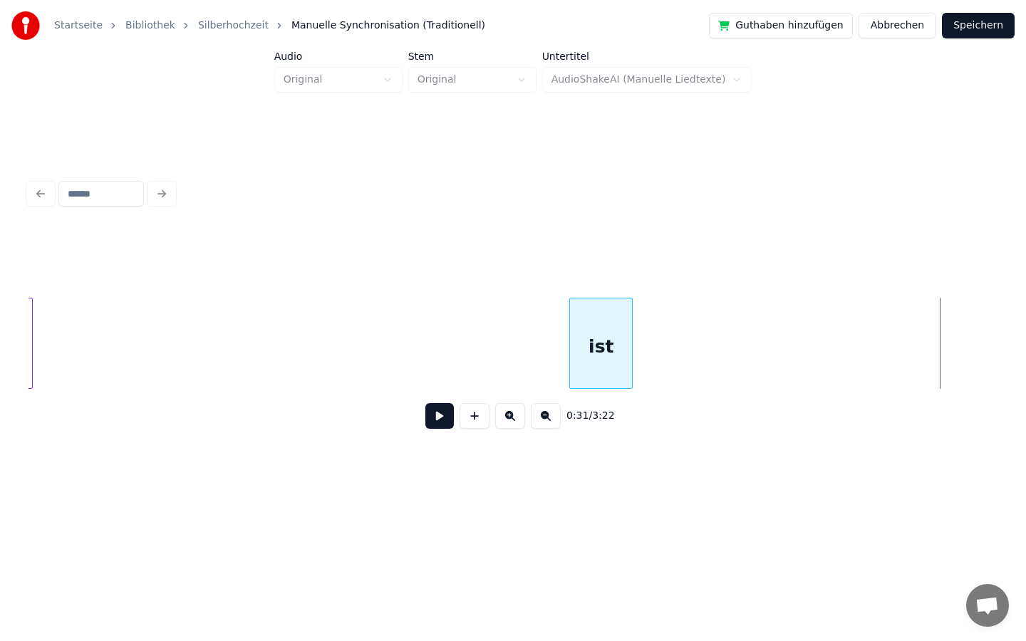
click at [619, 326] on div "ist" at bounding box center [601, 346] width 62 height 97
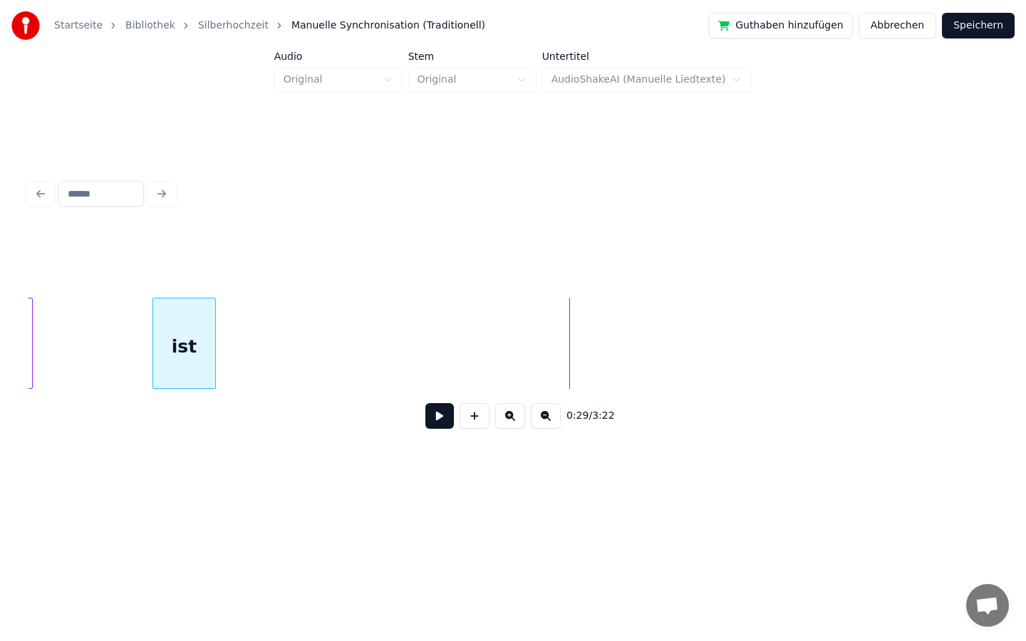
click at [200, 338] on div "ist" at bounding box center [184, 346] width 62 height 97
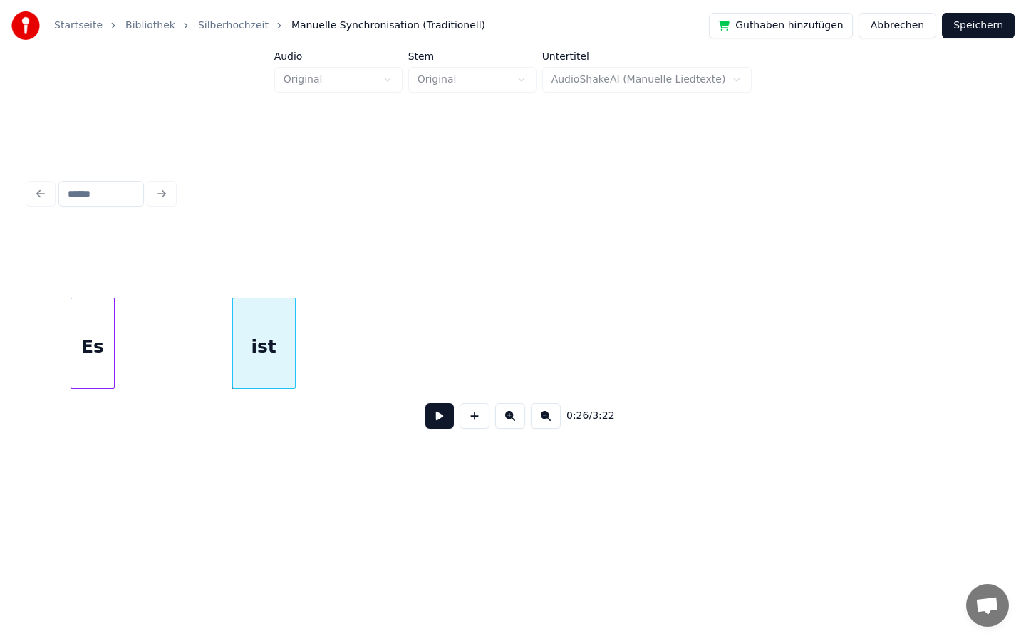
scroll to position [0, 3387]
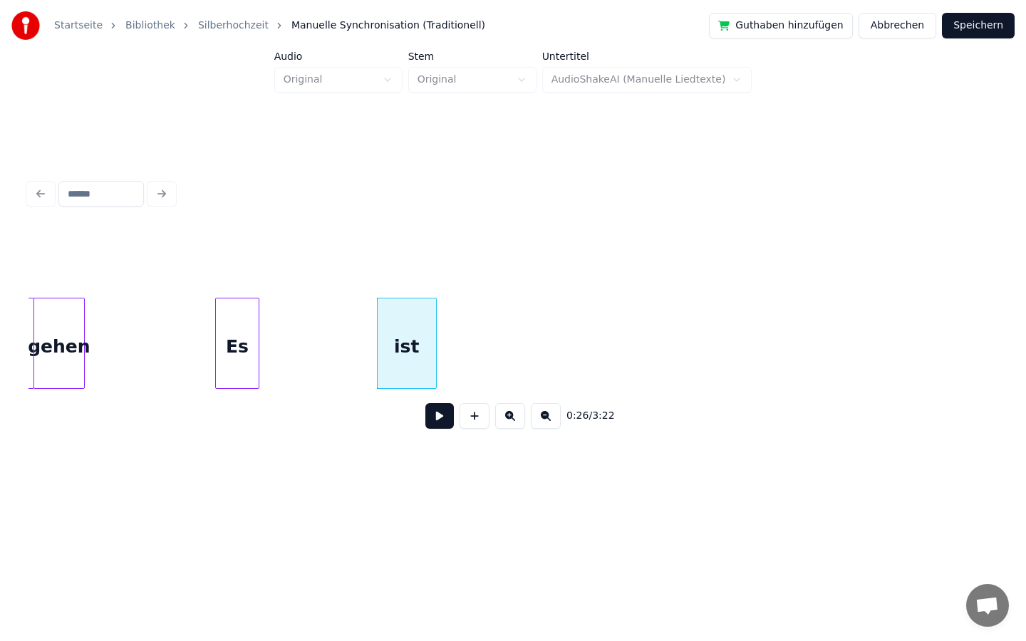
click at [435, 343] on div at bounding box center [434, 343] width 4 height 90
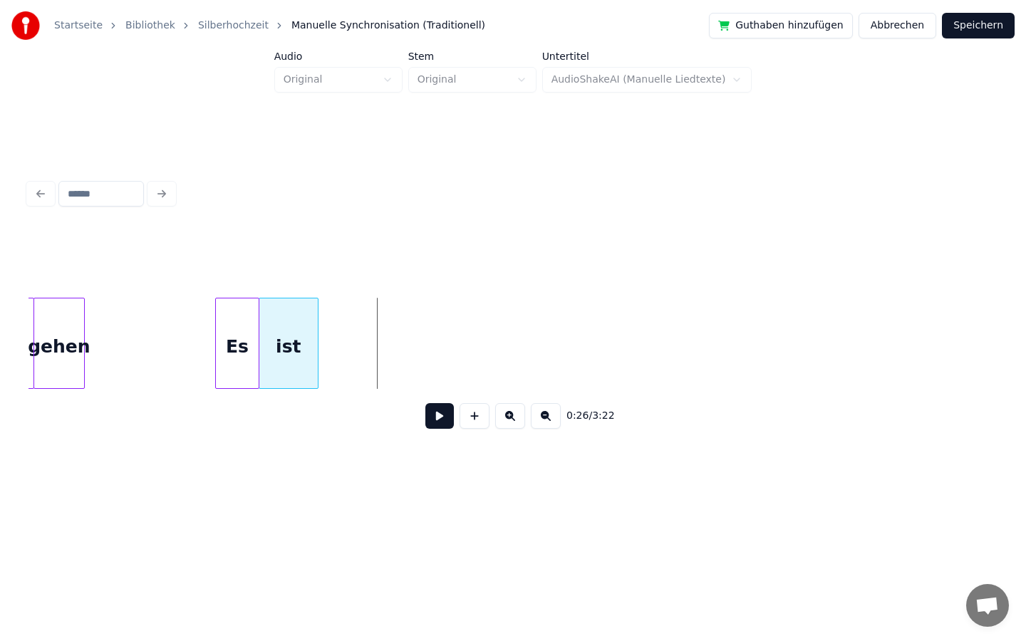
click at [278, 360] on div "ist" at bounding box center [288, 346] width 58 height 97
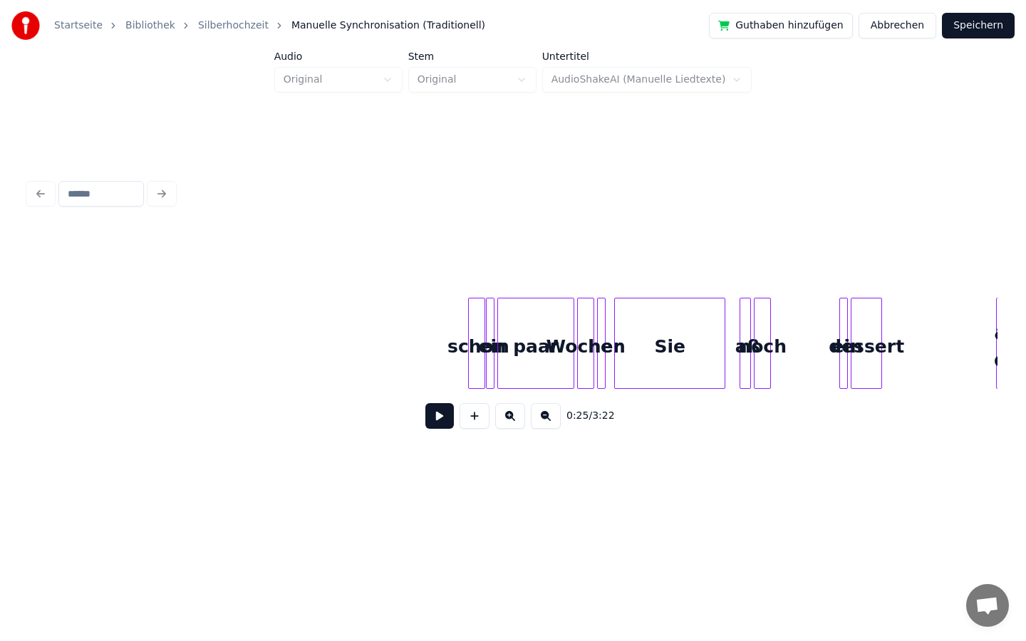
scroll to position [0, 8664]
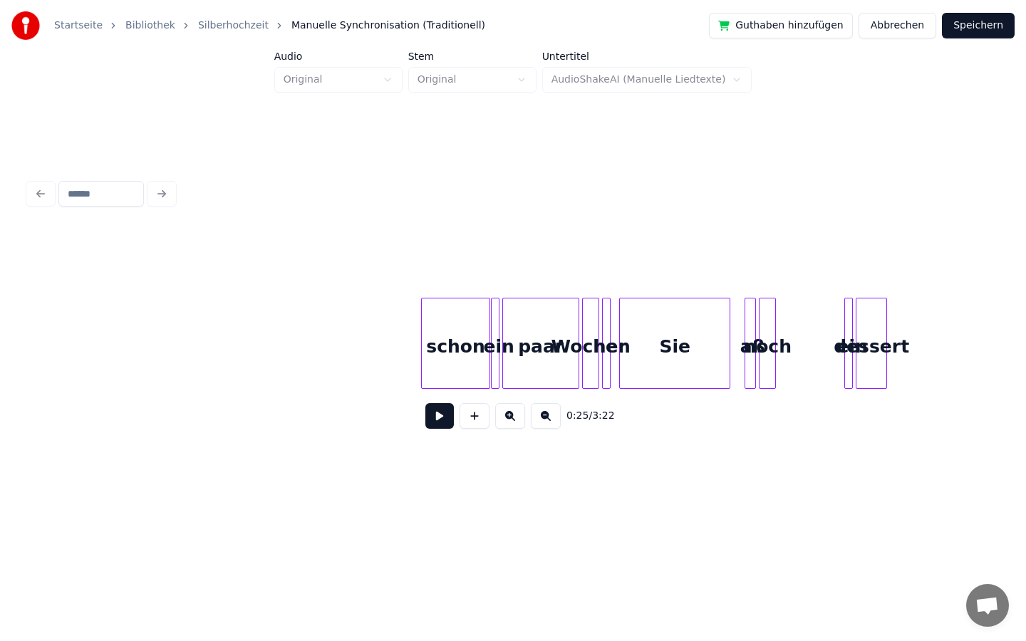
click at [424, 358] on div at bounding box center [424, 343] width 4 height 90
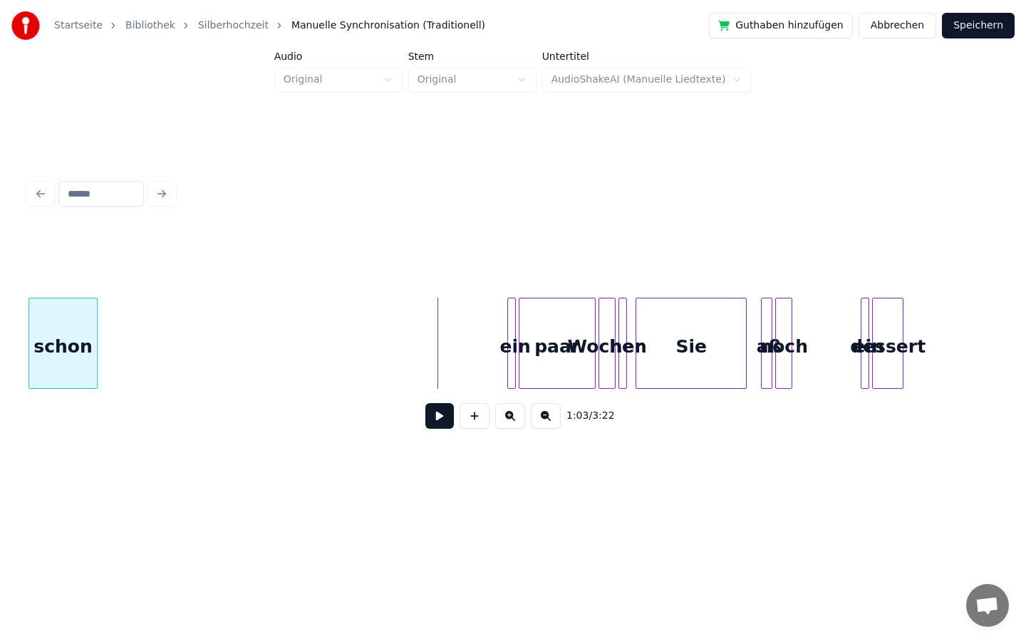
scroll to position [0, 8647]
click at [56, 412] on div "1:03 / 3:22" at bounding box center [512, 335] width 969 height 217
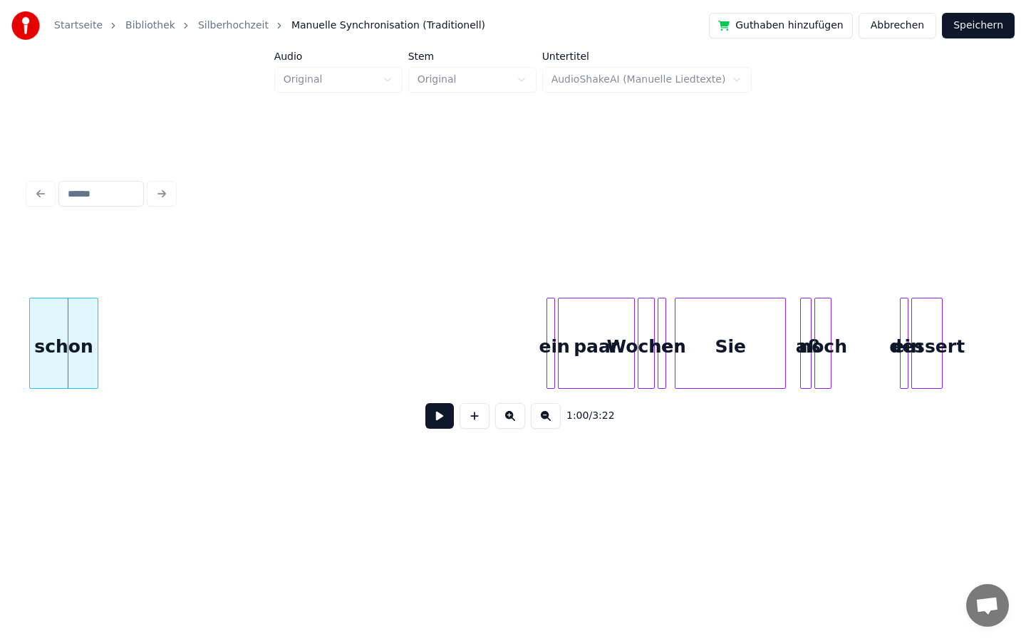
scroll to position [0, 8575]
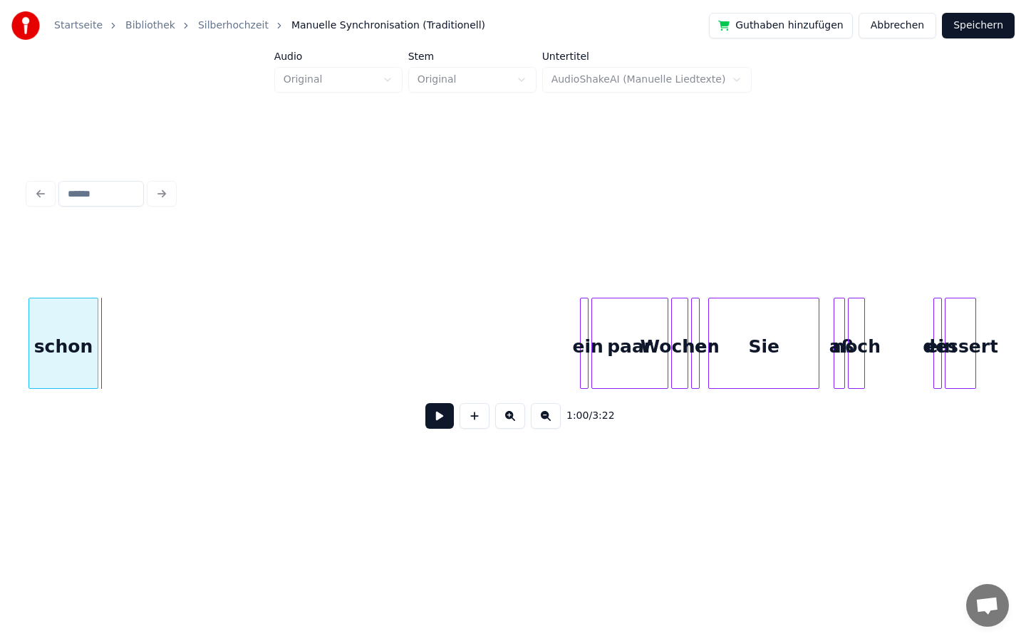
click at [0, 368] on div "Startseite Bibliothek Silberhochzeit Manuelle Synchronisation (Traditionell) Gu…" at bounding box center [513, 250] width 1026 height 500
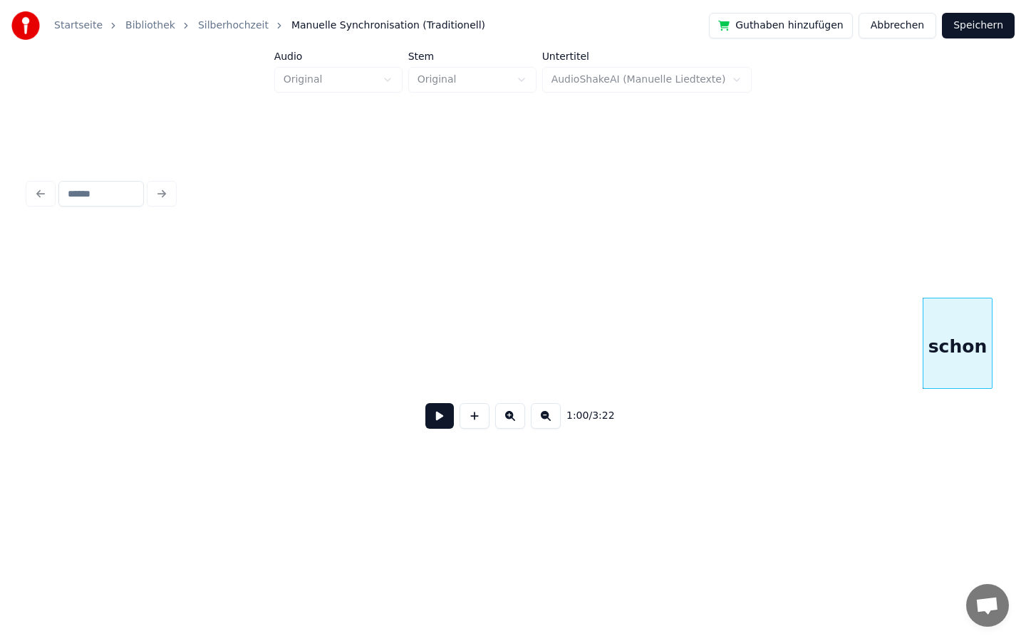
scroll to position [0, 7682]
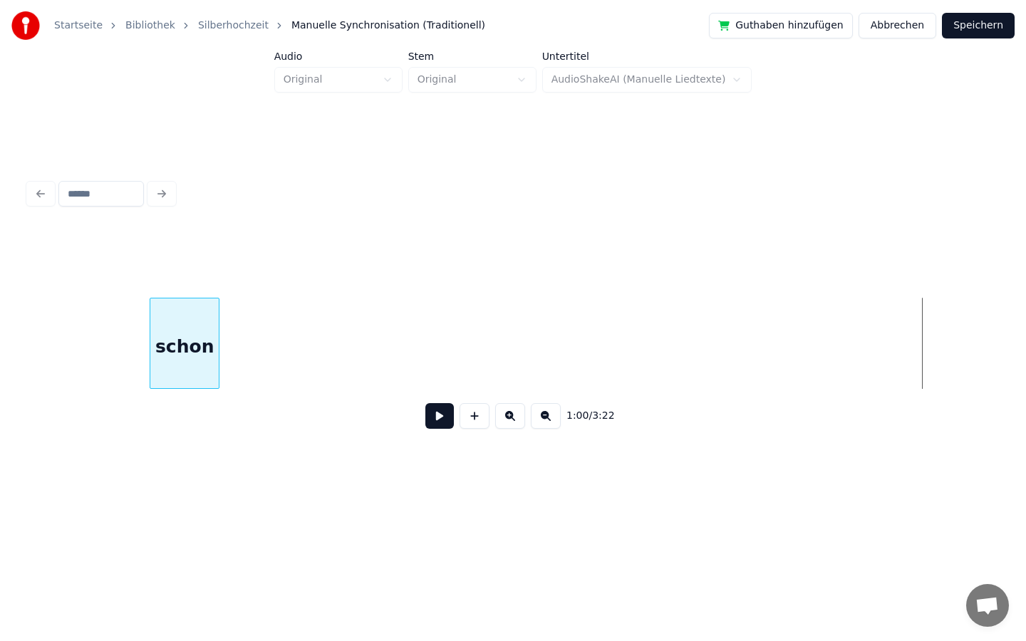
click at [197, 321] on div "schon" at bounding box center [184, 346] width 68 height 97
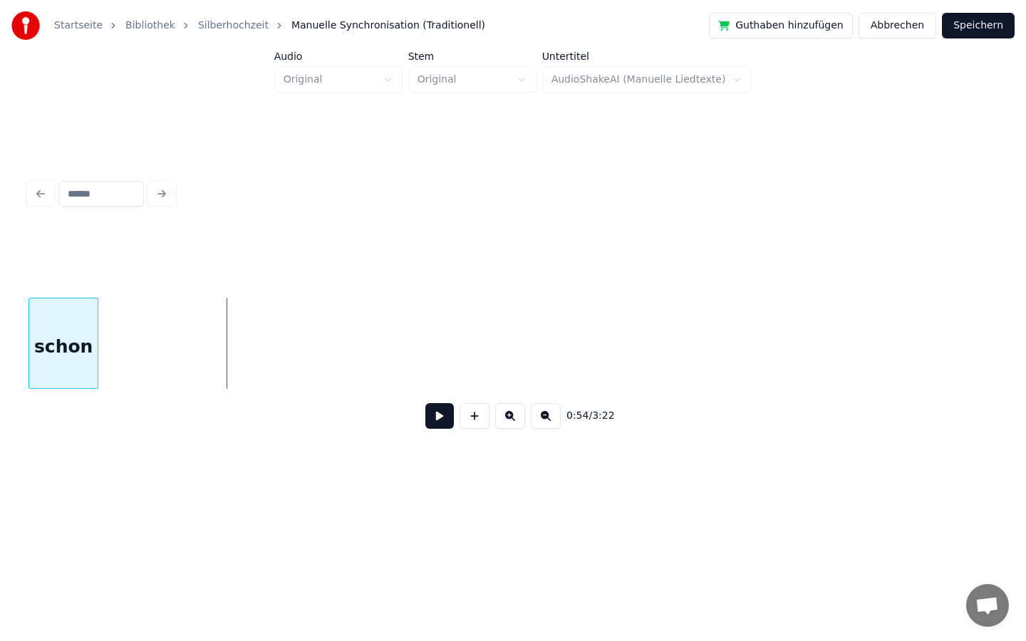
click at [0, 341] on div "Startseite Bibliothek Silberhochzeit Manuelle Synchronisation (Traditionell) Gu…" at bounding box center [513, 250] width 1026 height 500
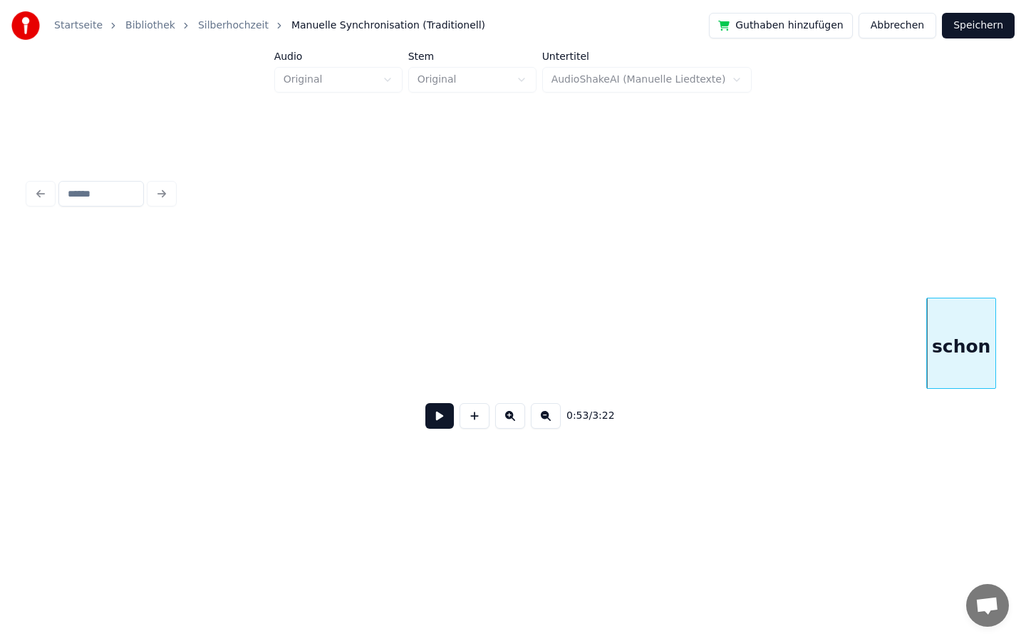
scroll to position [0, 6710]
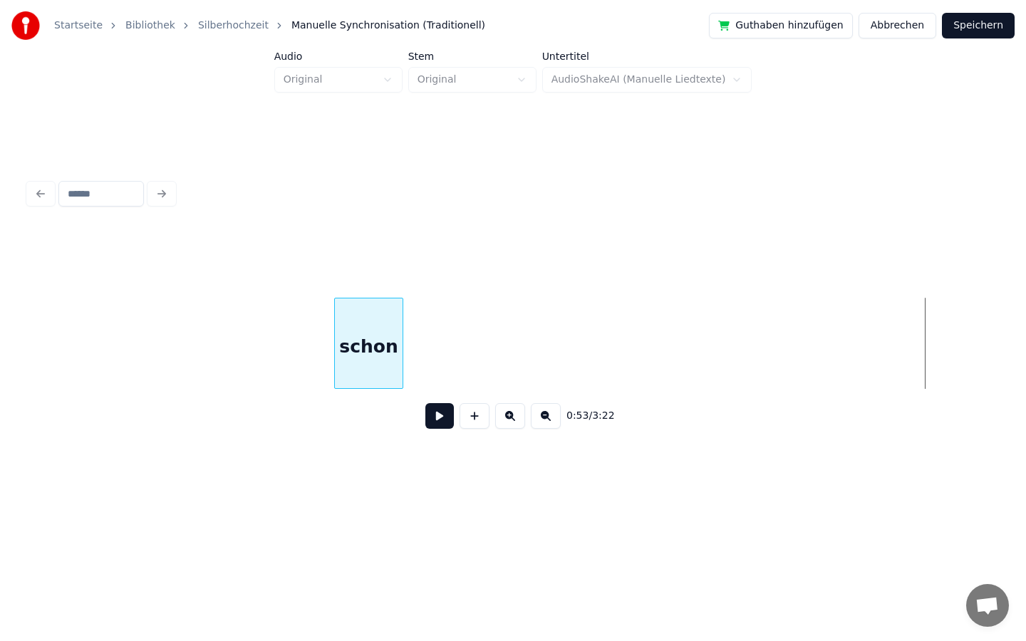
click at [371, 355] on div "schon" at bounding box center [369, 346] width 68 height 97
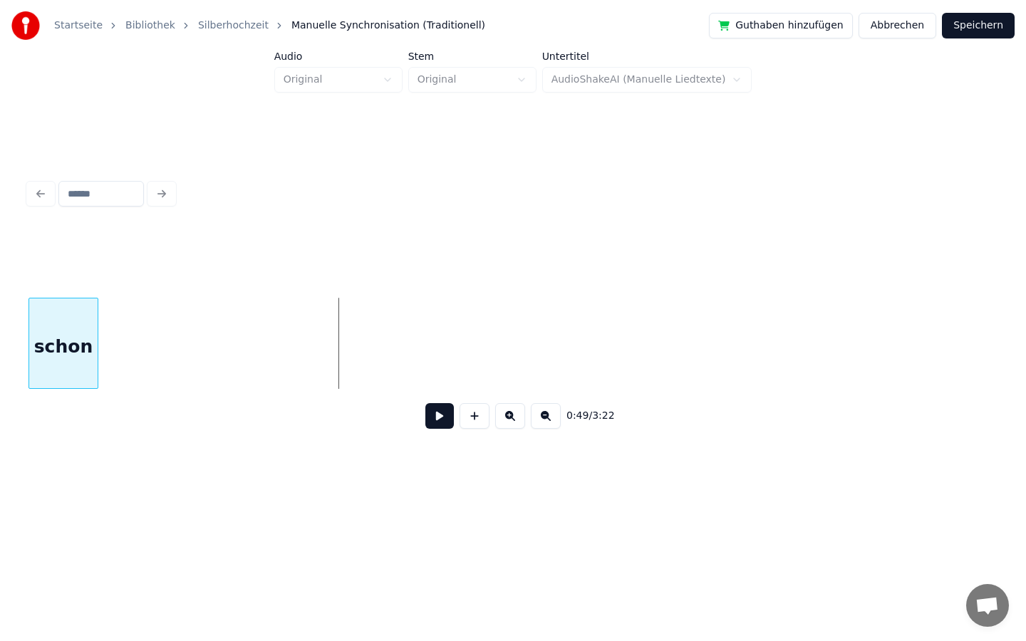
click at [59, 385] on div "schon" at bounding box center [512, 343] width 969 height 91
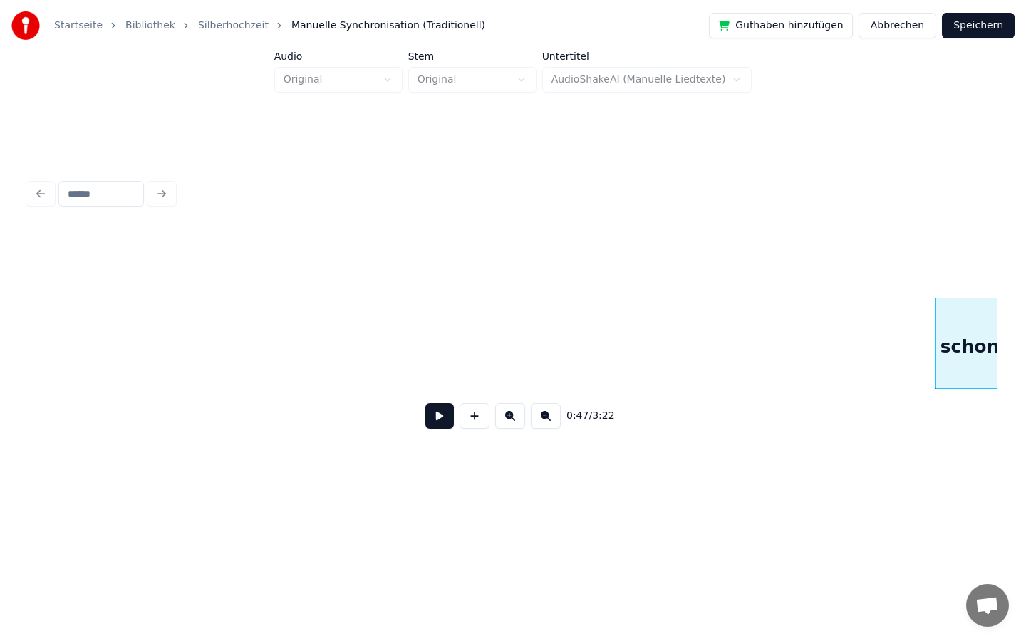
scroll to position [0, 5799]
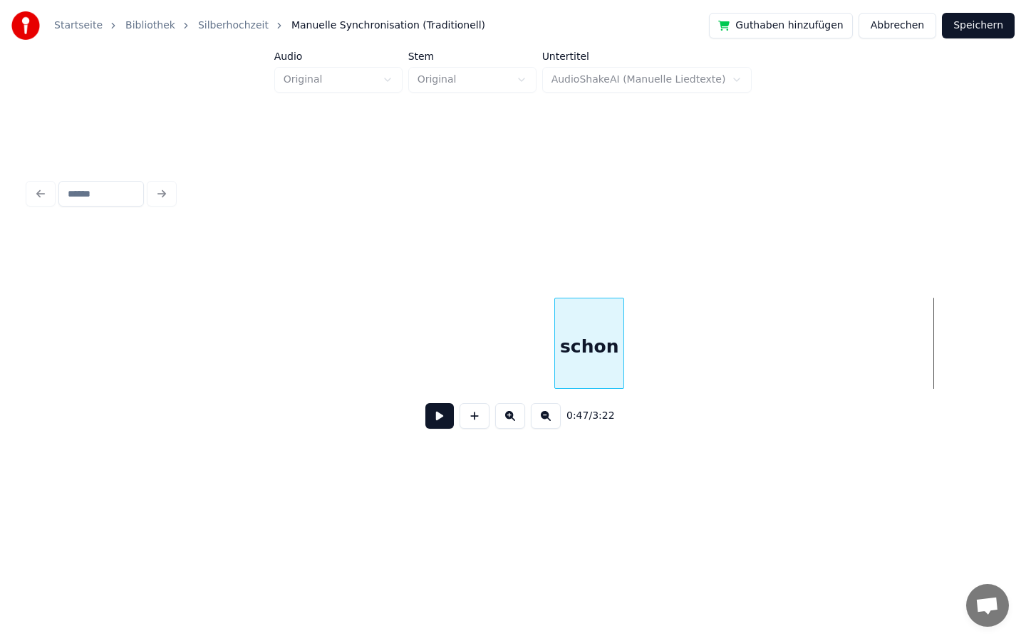
click at [555, 362] on div "schon" at bounding box center [589, 346] width 68 height 97
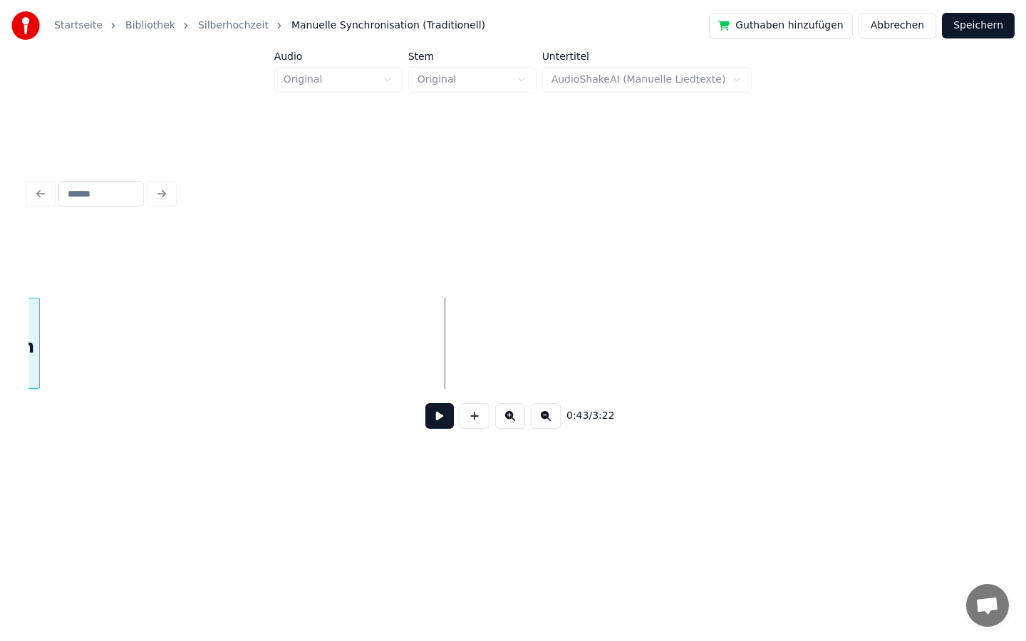
scroll to position [0, 5740]
click at [0, 378] on div "Startseite Bibliothek Silberhochzeit Manuelle Synchronisation (Traditionell) Gu…" at bounding box center [513, 250] width 1026 height 500
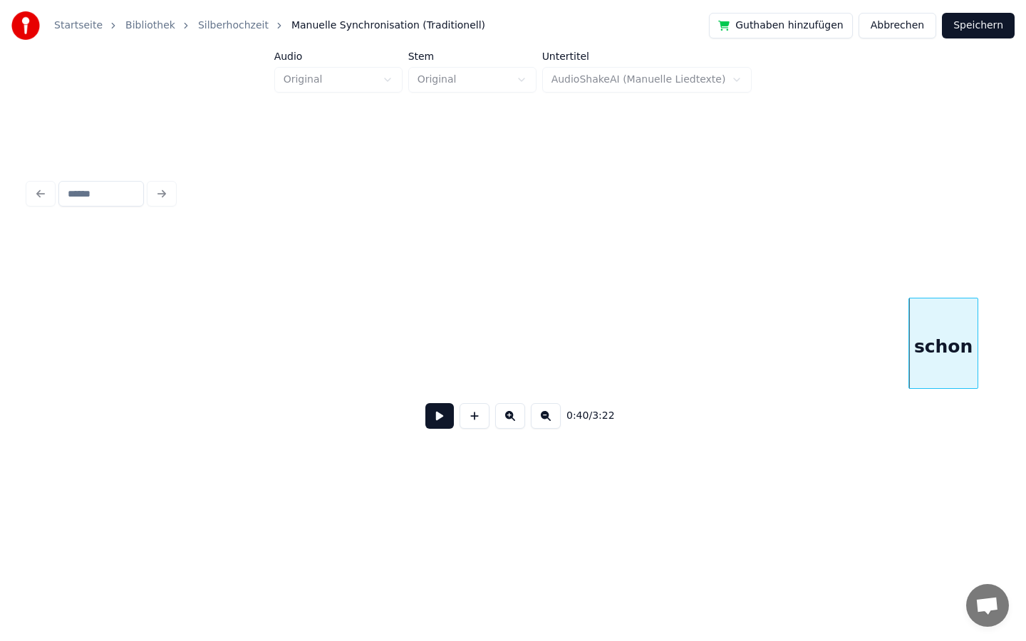
scroll to position [0, 4861]
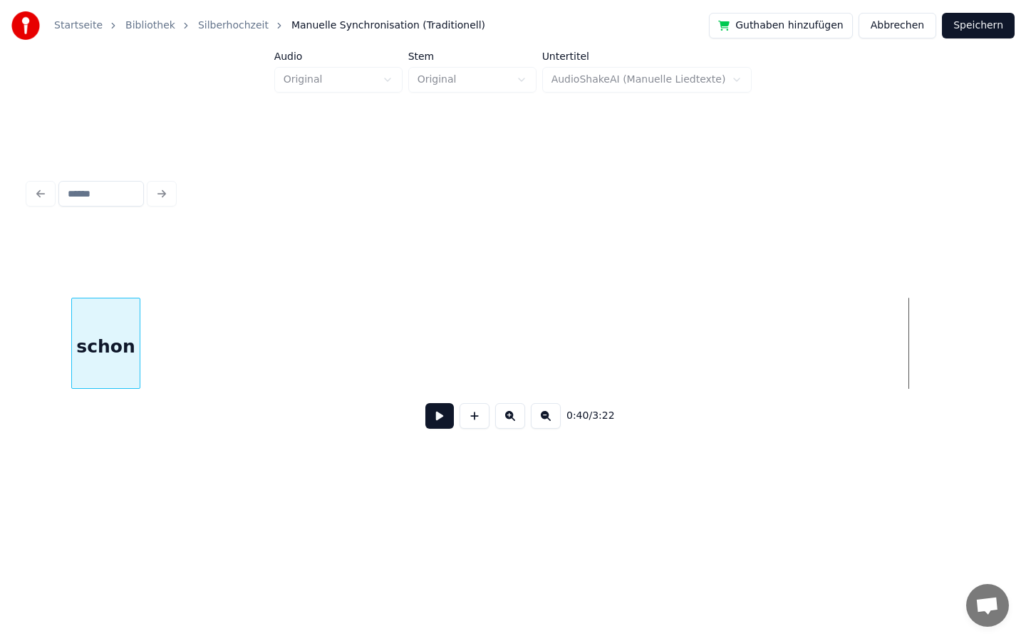
click at [108, 378] on div "schon" at bounding box center [106, 346] width 68 height 97
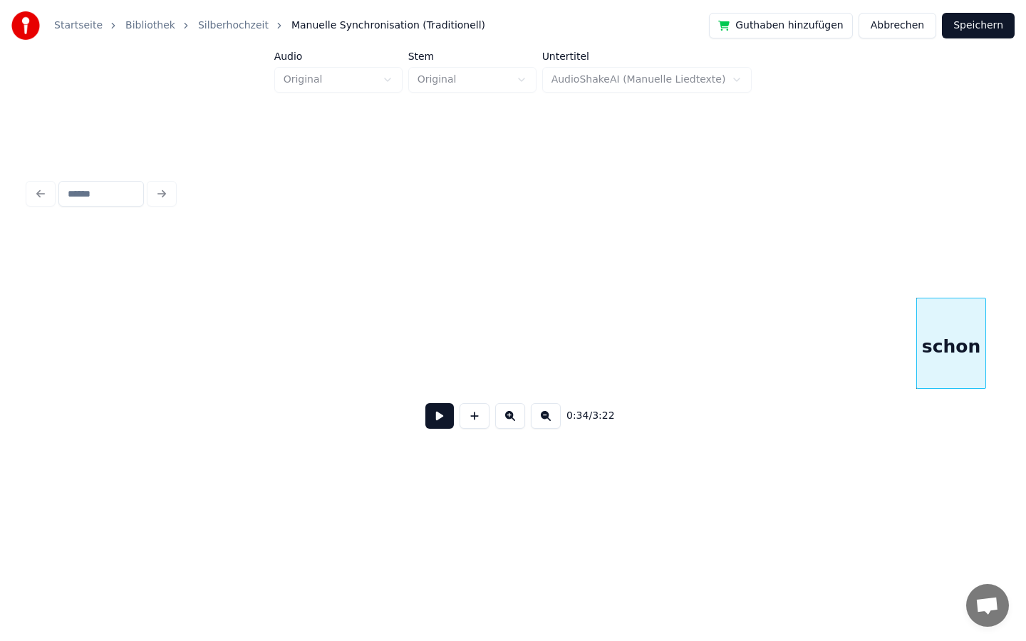
scroll to position [0, 4033]
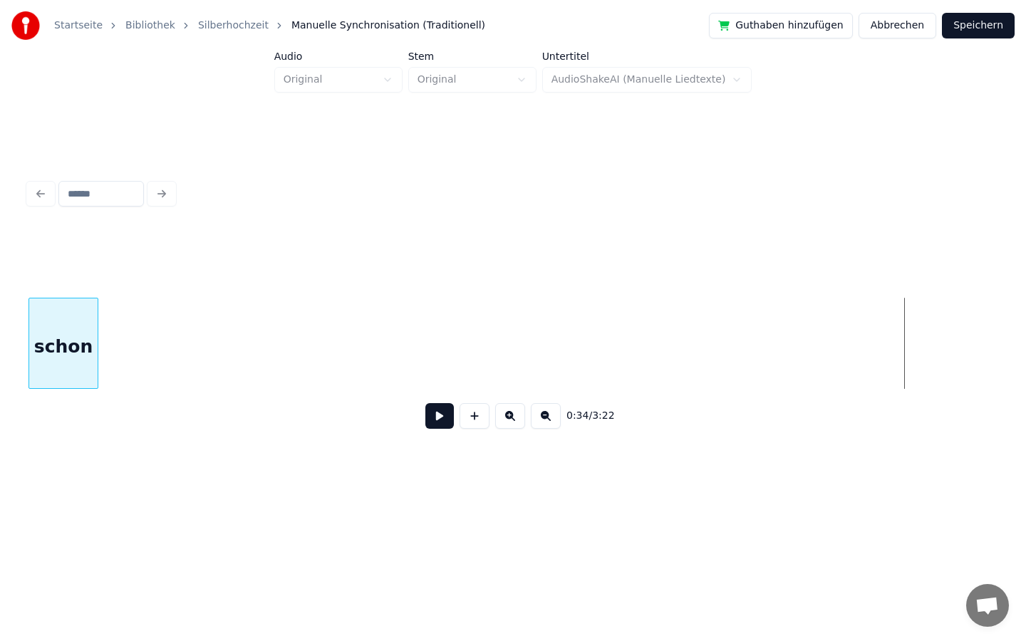
click at [63, 341] on div "schon" at bounding box center [63, 346] width 68 height 97
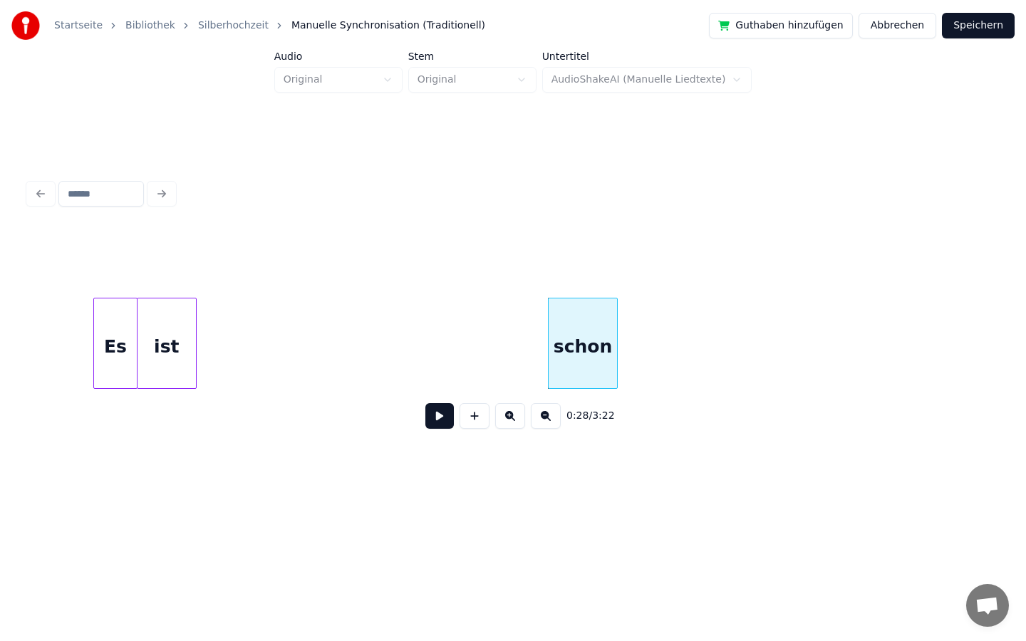
scroll to position [0, 3478]
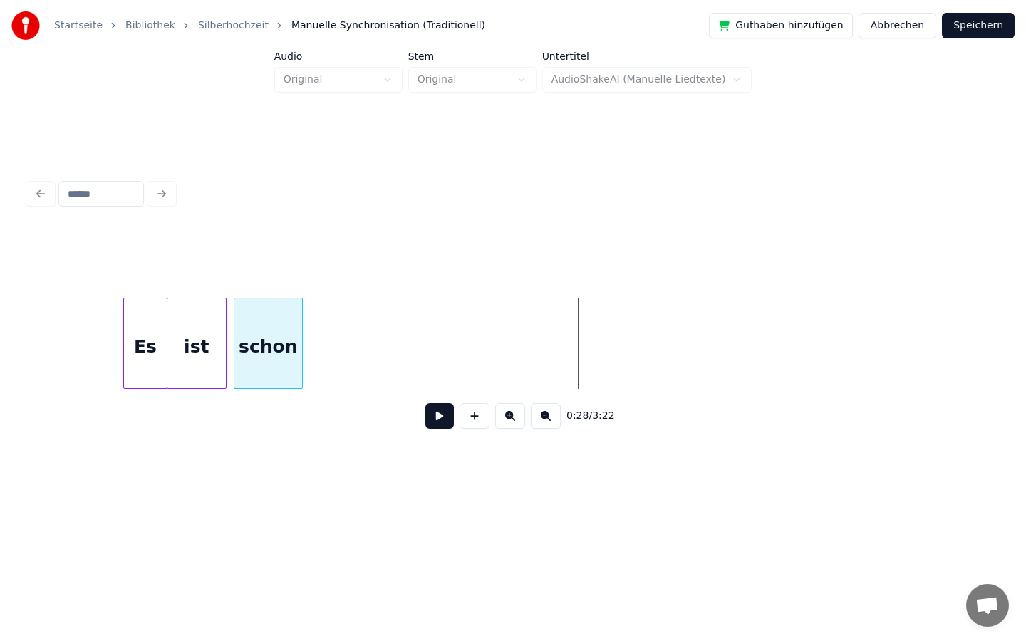
click at [252, 452] on div "0:28 / 3:22" at bounding box center [513, 307] width 980 height 385
click at [269, 343] on div "schon" at bounding box center [266, 346] width 68 height 97
click at [263, 336] on div "schon" at bounding box center [256, 346] width 68 height 97
click at [269, 315] on div "schon" at bounding box center [260, 346] width 68 height 97
click at [270, 313] on div "schon" at bounding box center [261, 346] width 68 height 97
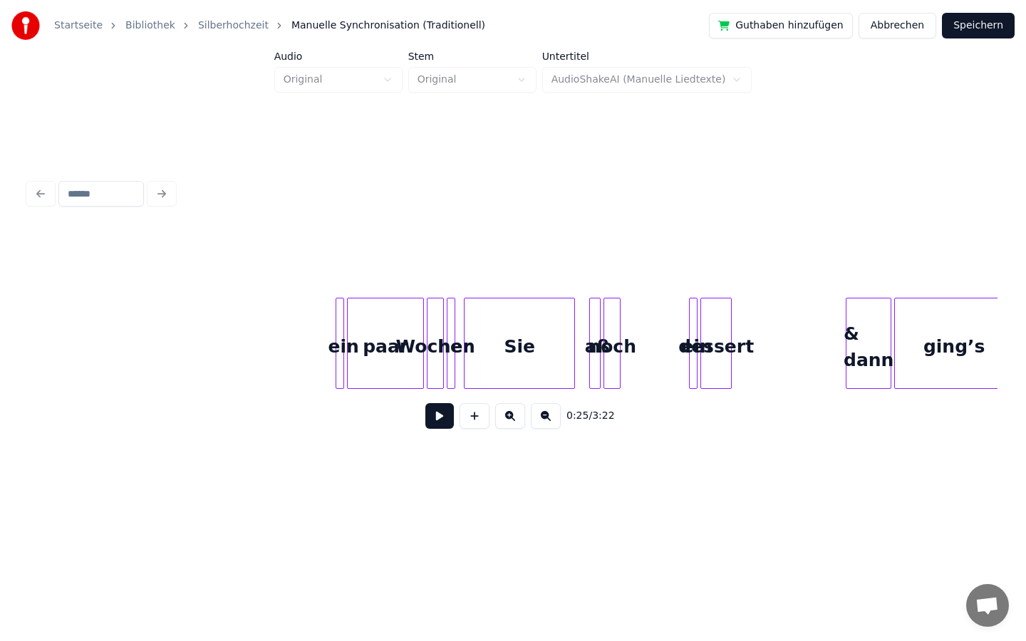
scroll to position [0, 8856]
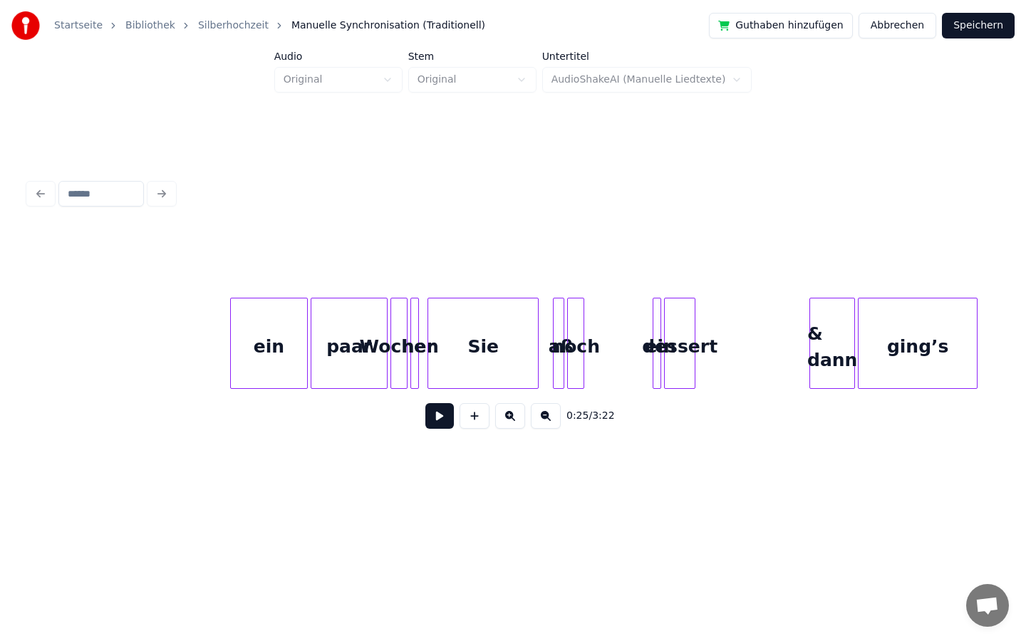
click at [232, 343] on div at bounding box center [233, 343] width 4 height 90
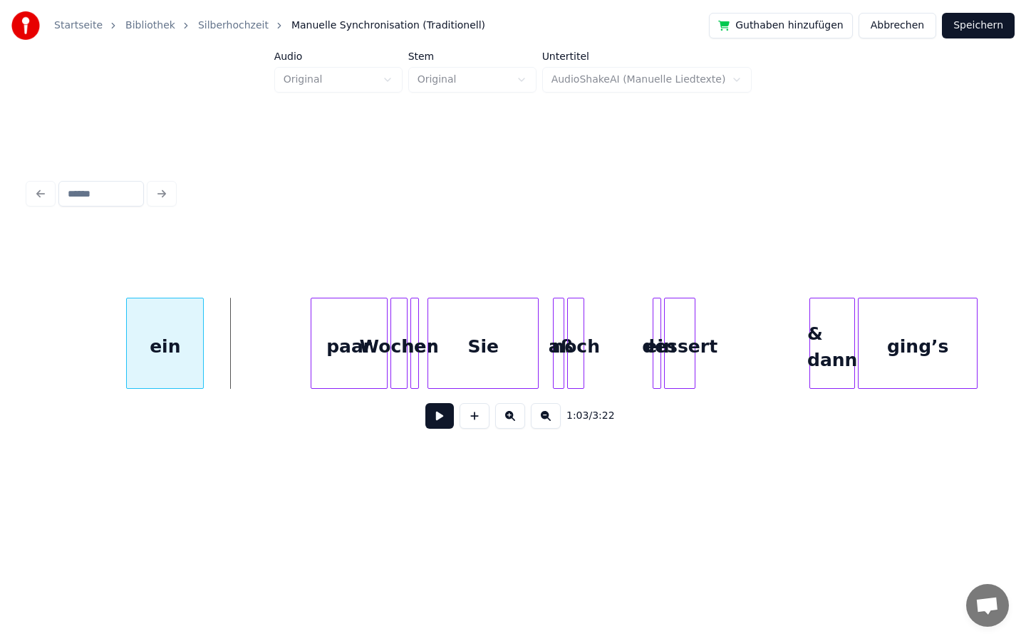
scroll to position [0, 8786]
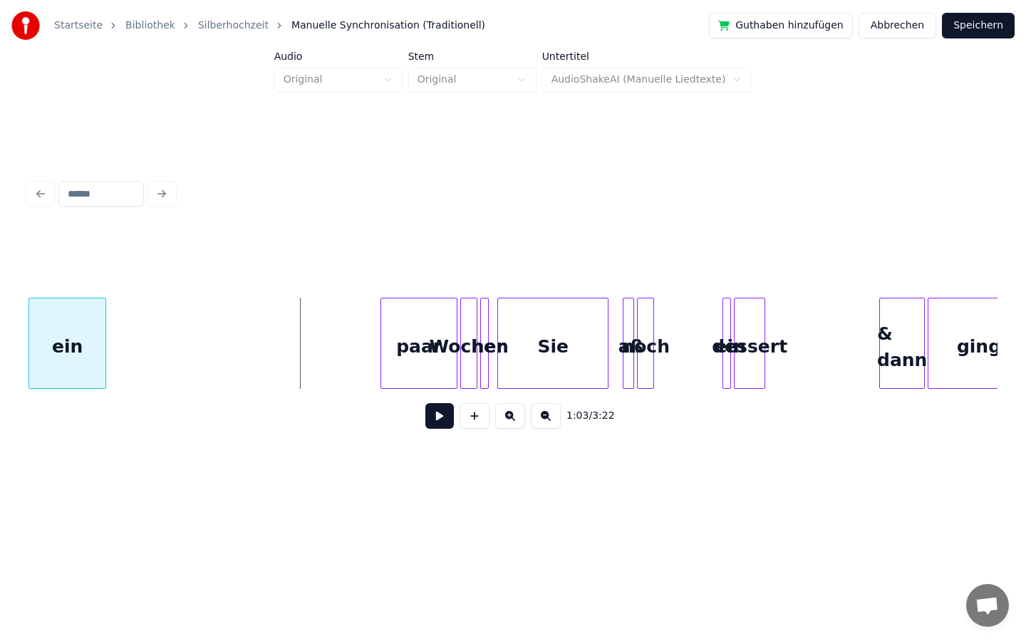
click at [0, 316] on div "Startseite Bibliothek Silberhochzeit Manuelle Synchronisation (Traditionell) Gu…" at bounding box center [513, 250] width 1026 height 500
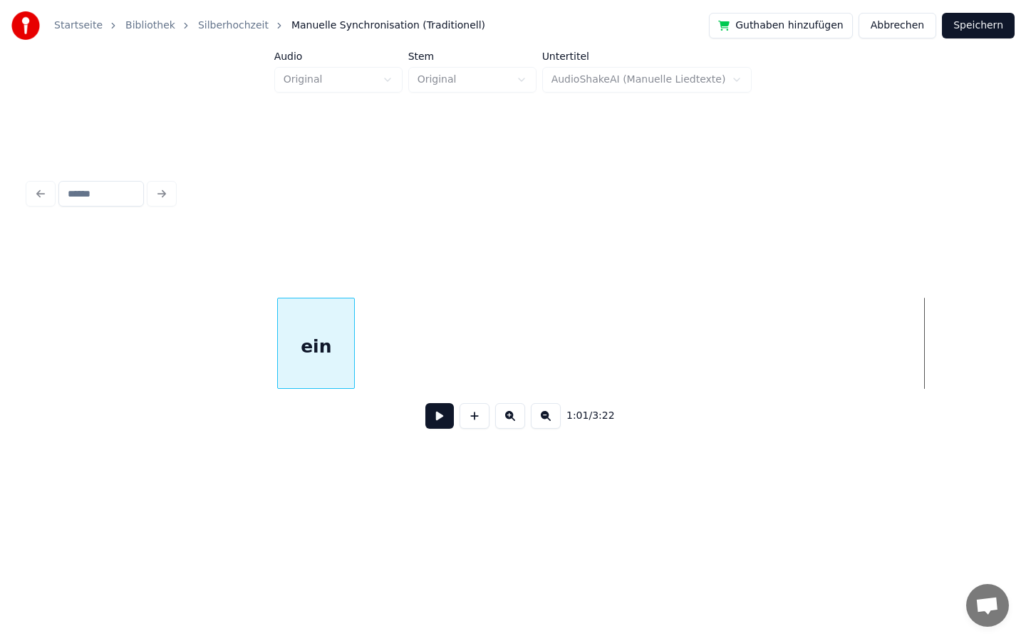
scroll to position [0, 7812]
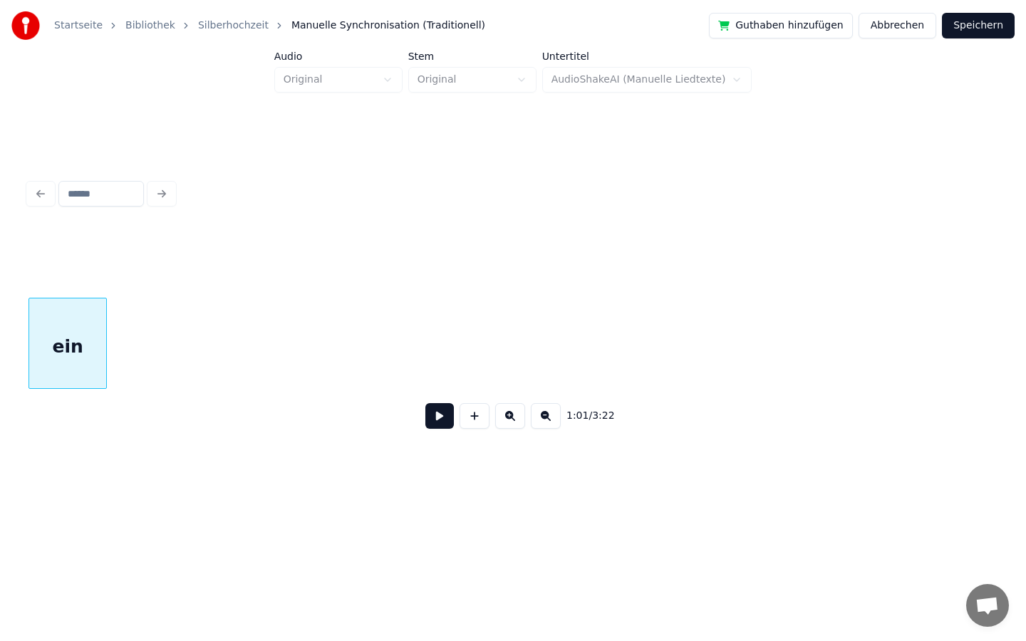
click at [0, 228] on div "Startseite Bibliothek Silberhochzeit Manuelle Synchronisation (Traditionell) Gu…" at bounding box center [513, 250] width 1026 height 500
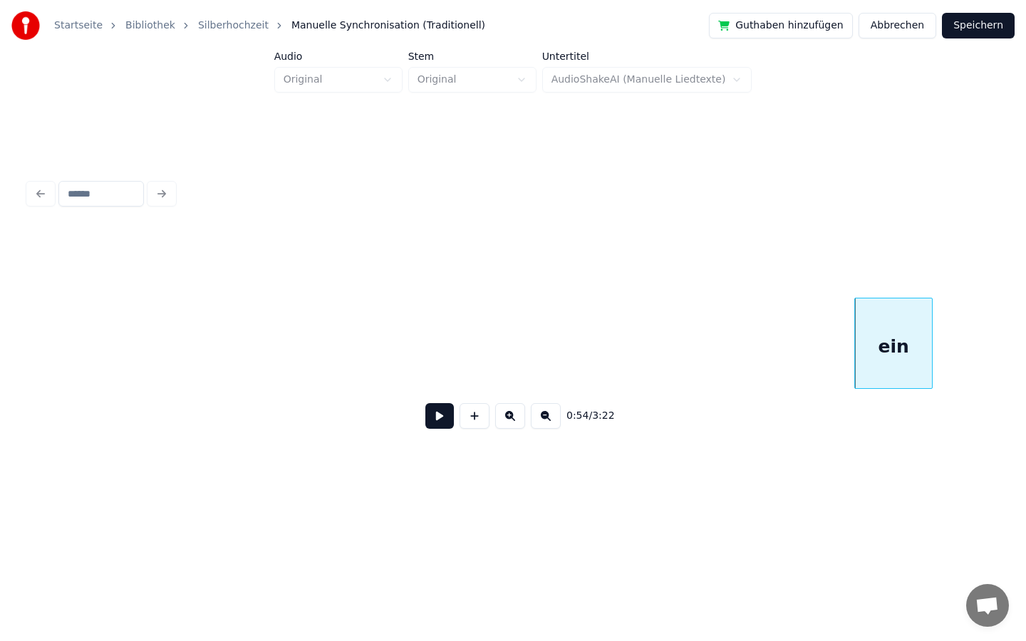
scroll to position [0, 6963]
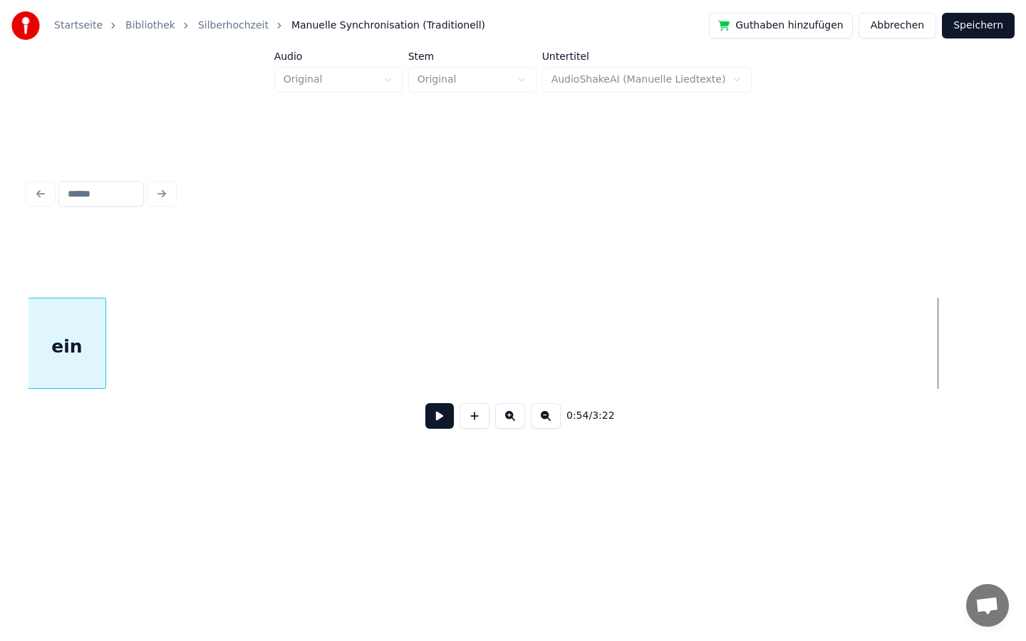
click at [4, 354] on div "Startseite Bibliothek Silberhochzeit Manuelle Synchronisation (Traditionell) Gu…" at bounding box center [513, 250] width 1026 height 500
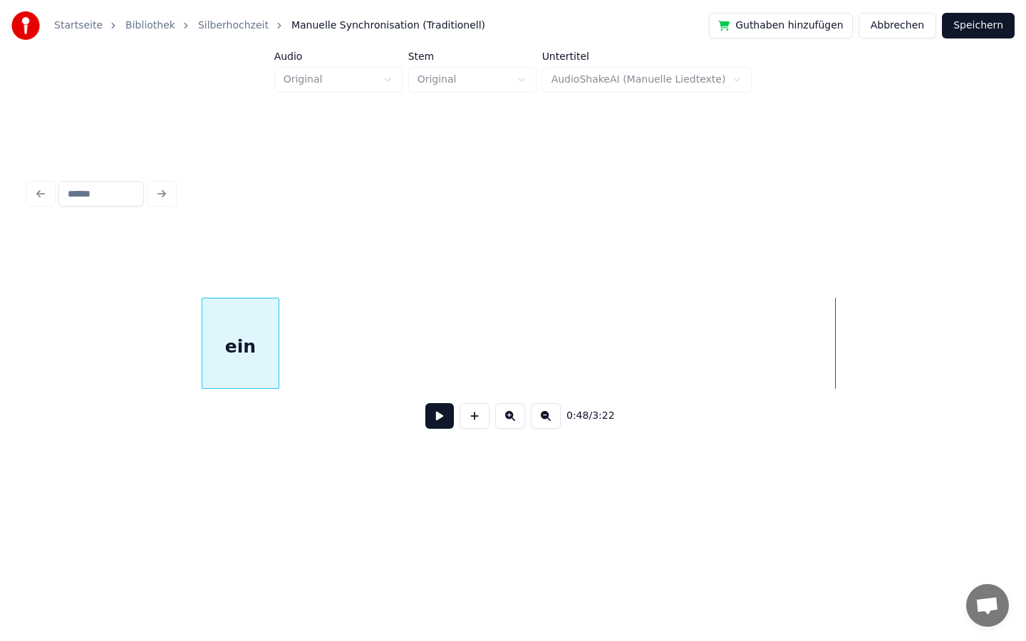
scroll to position [0, 6030]
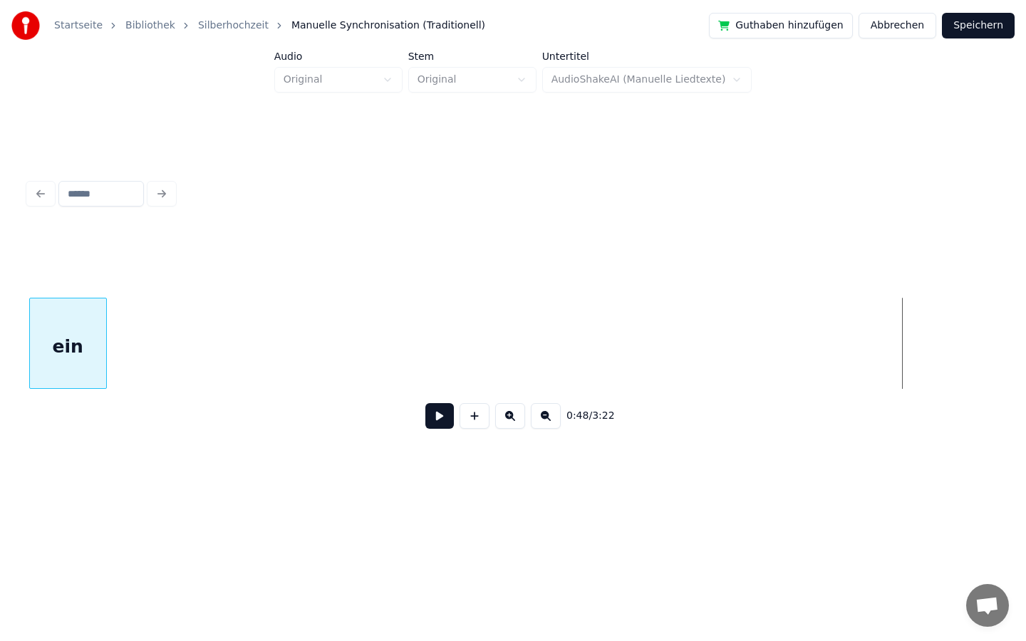
click at [0, 313] on div "Startseite Bibliothek Silberhochzeit Manuelle Synchronisation (Traditionell) Gu…" at bounding box center [513, 250] width 1026 height 500
click at [0, 350] on div "Startseite Bibliothek Silberhochzeit Manuelle Synchronisation (Traditionell) Gu…" at bounding box center [513, 250] width 1026 height 500
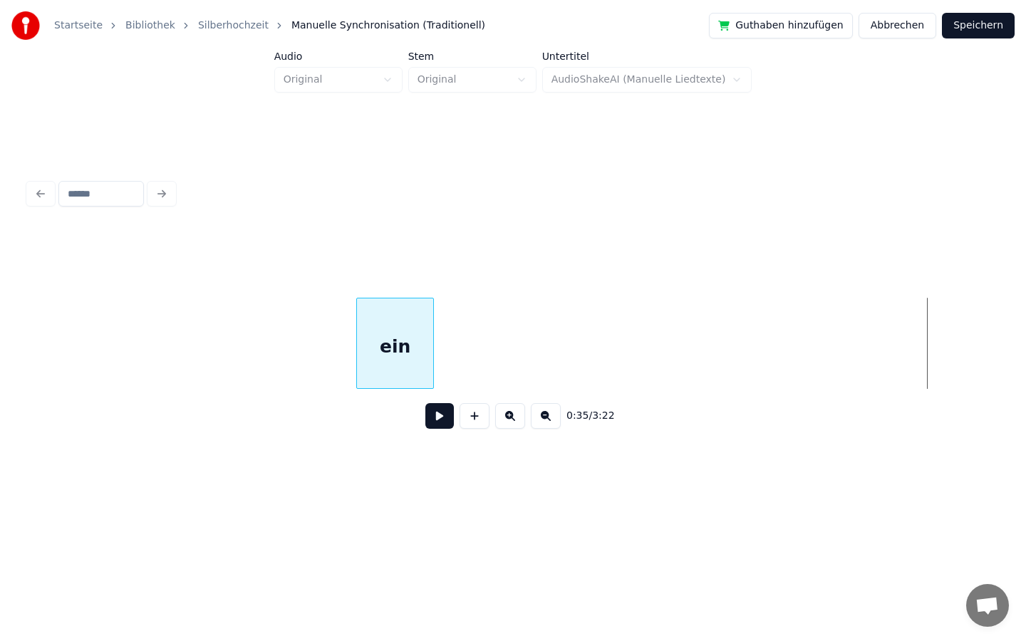
scroll to position [0, 4115]
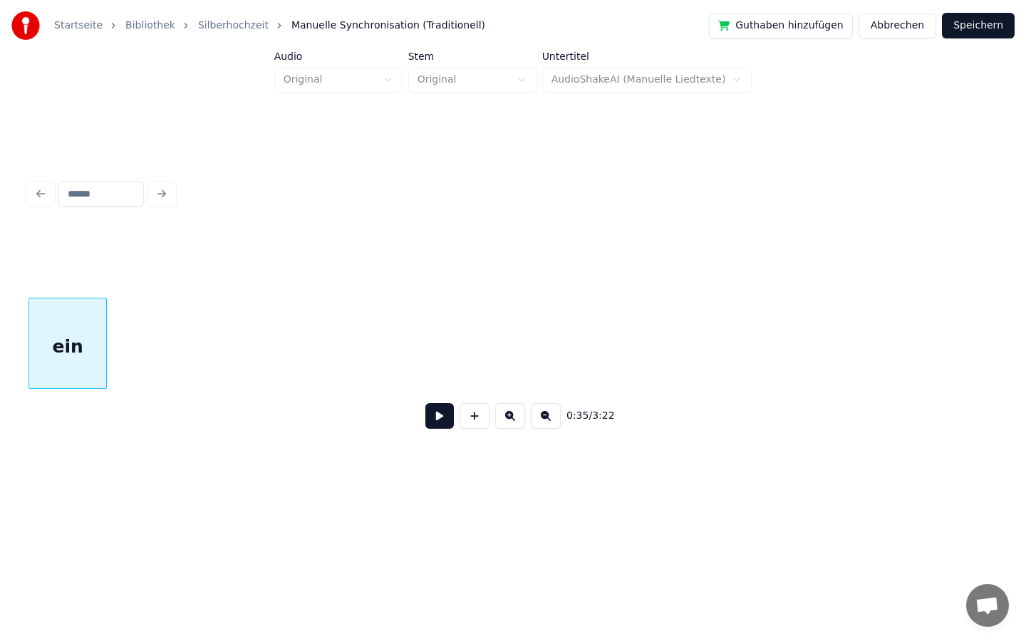
click at [0, 312] on div "Startseite Bibliothek Silberhochzeit Manuelle Synchronisation (Traditionell) Gu…" at bounding box center [513, 250] width 1026 height 500
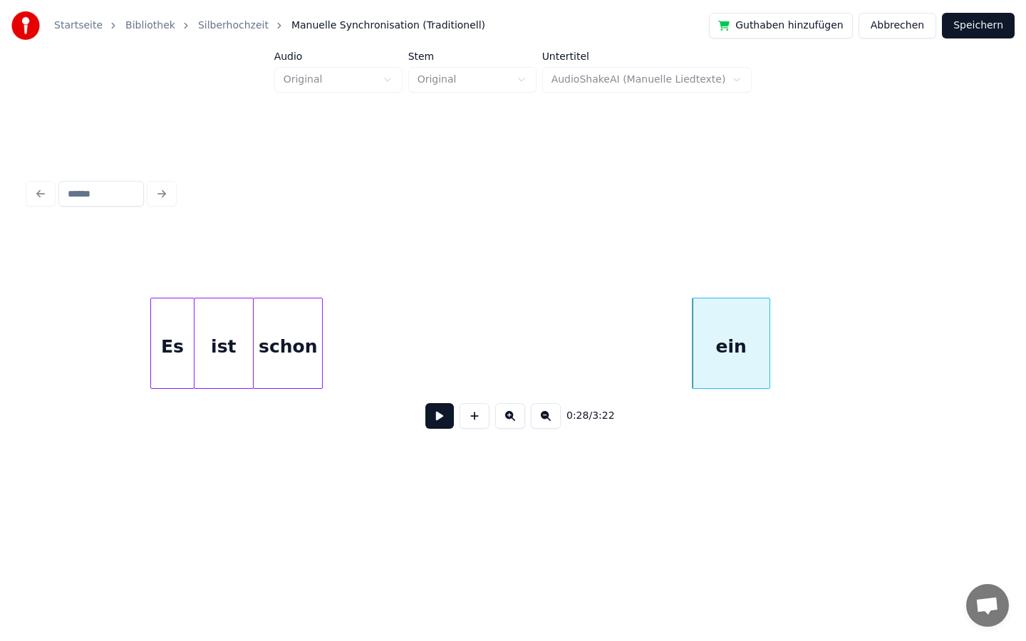
scroll to position [0, 3435]
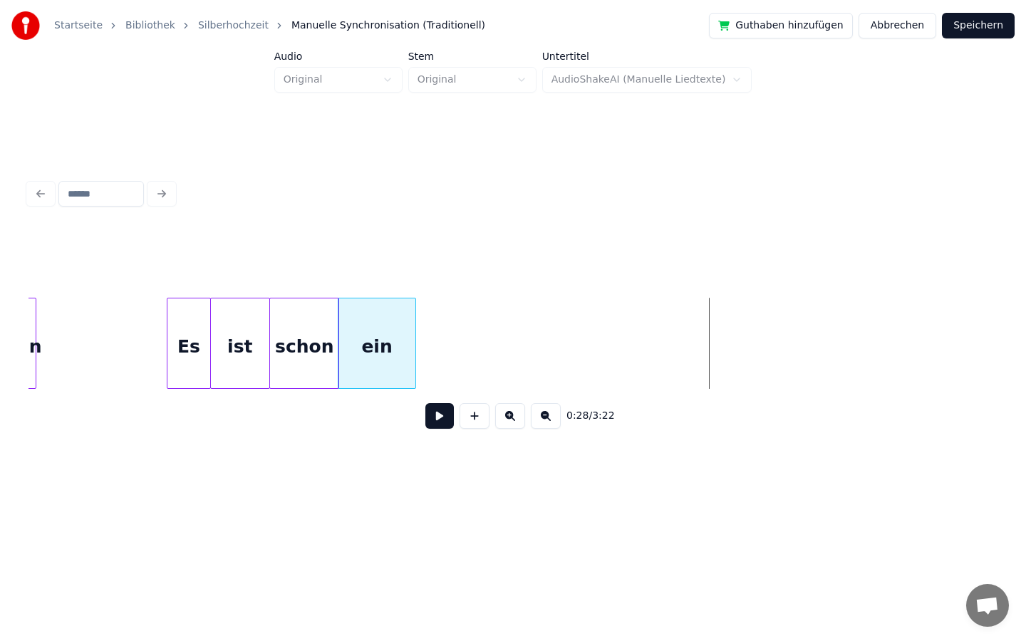
click at [379, 321] on div "ein" at bounding box center [376, 346] width 76 height 97
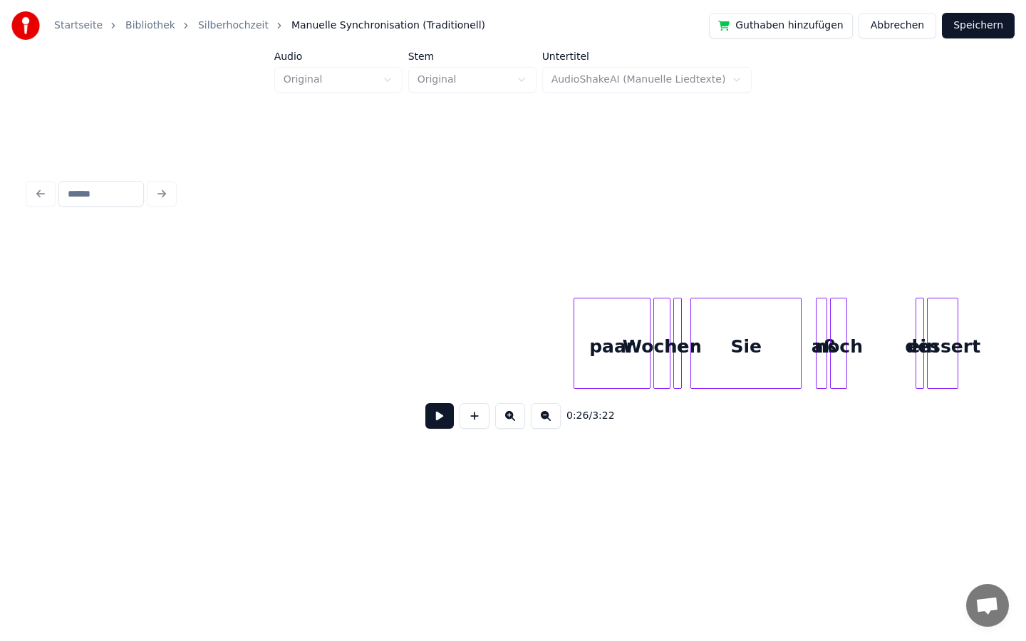
scroll to position [0, 8598]
click at [653, 338] on div "Wochen" at bounding box center [661, 346] width 16 height 97
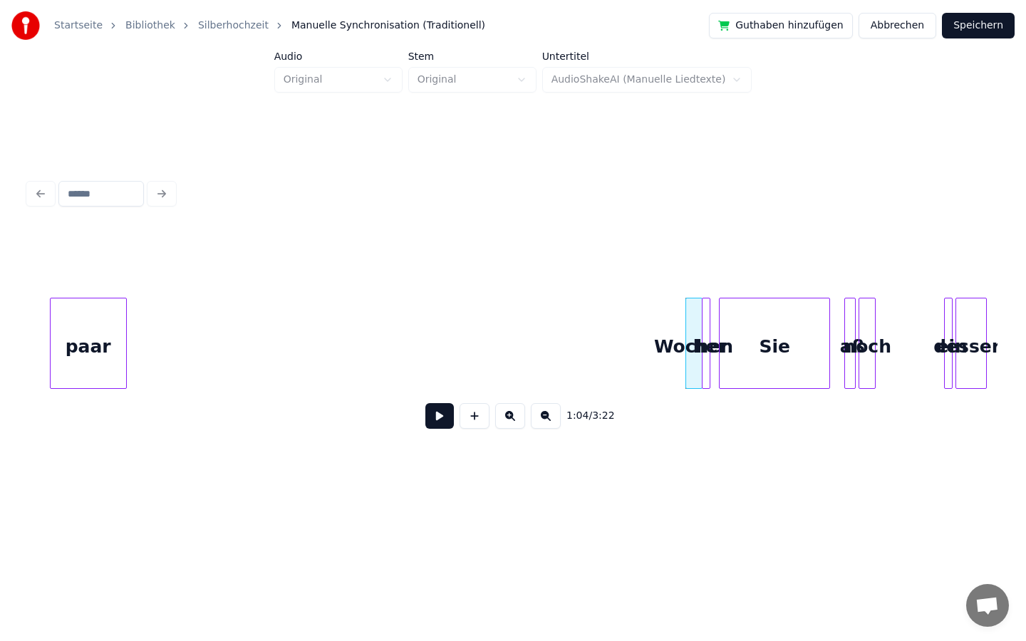
click at [50, 348] on div "paar" at bounding box center [88, 343] width 77 height 91
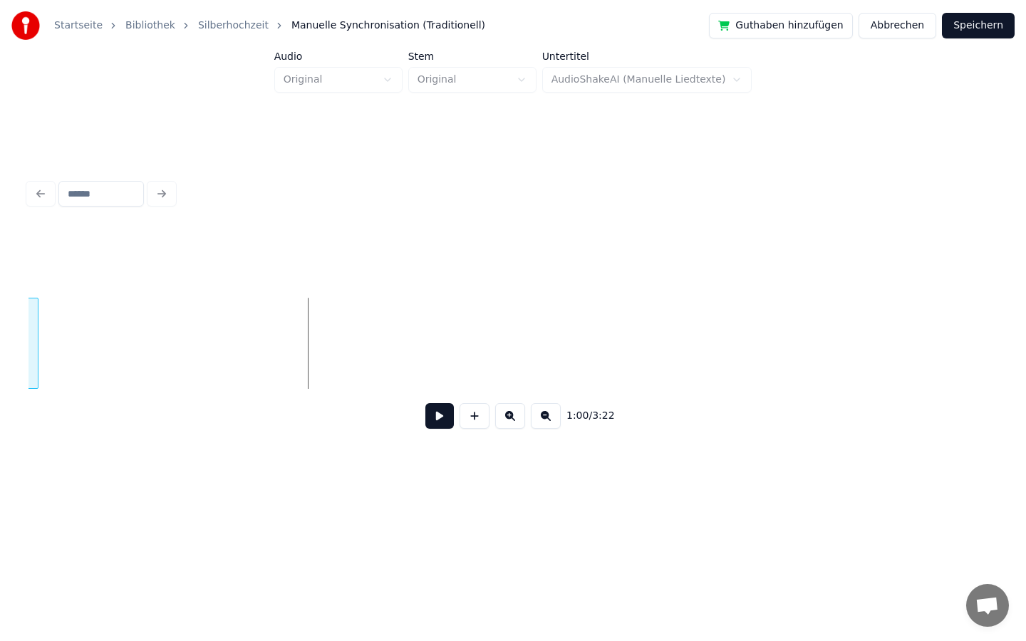
scroll to position [0, 8219]
click at [0, 323] on div "Startseite Bibliothek Silberhochzeit Manuelle Synchronisation (Traditionell) Gu…" at bounding box center [513, 250] width 1026 height 500
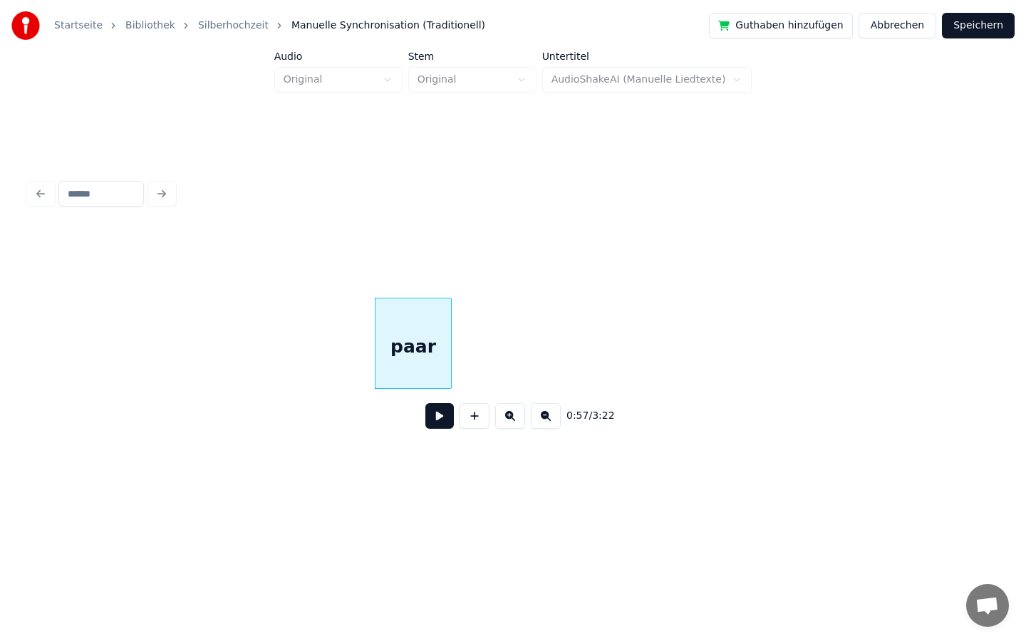
scroll to position [0, 7871]
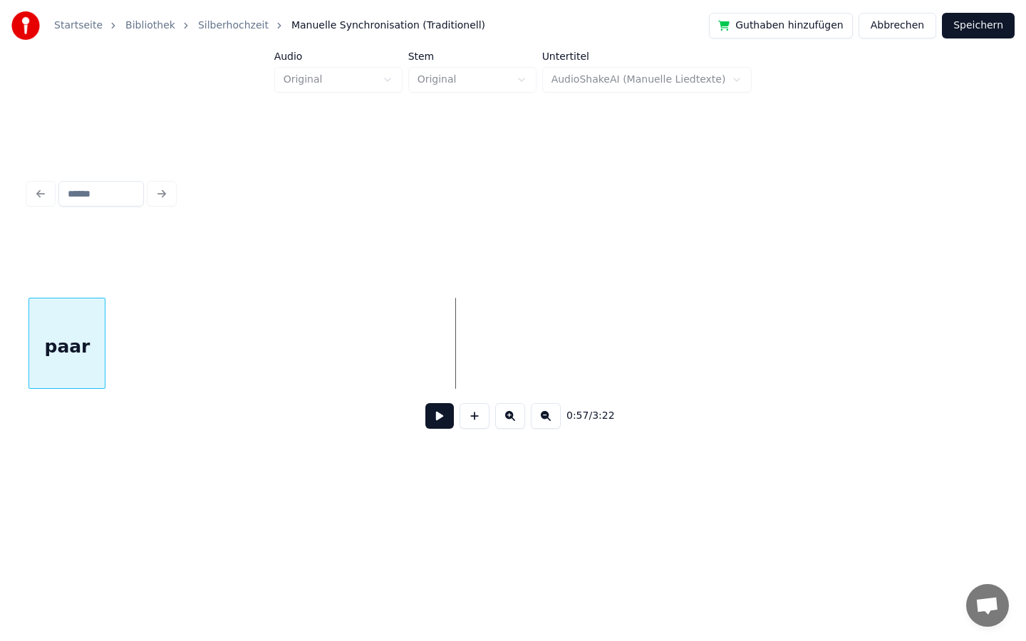
click at [0, 360] on div "Startseite Bibliothek Silberhochzeit Manuelle Synchronisation (Traditionell) Gu…" at bounding box center [513, 250] width 1026 height 500
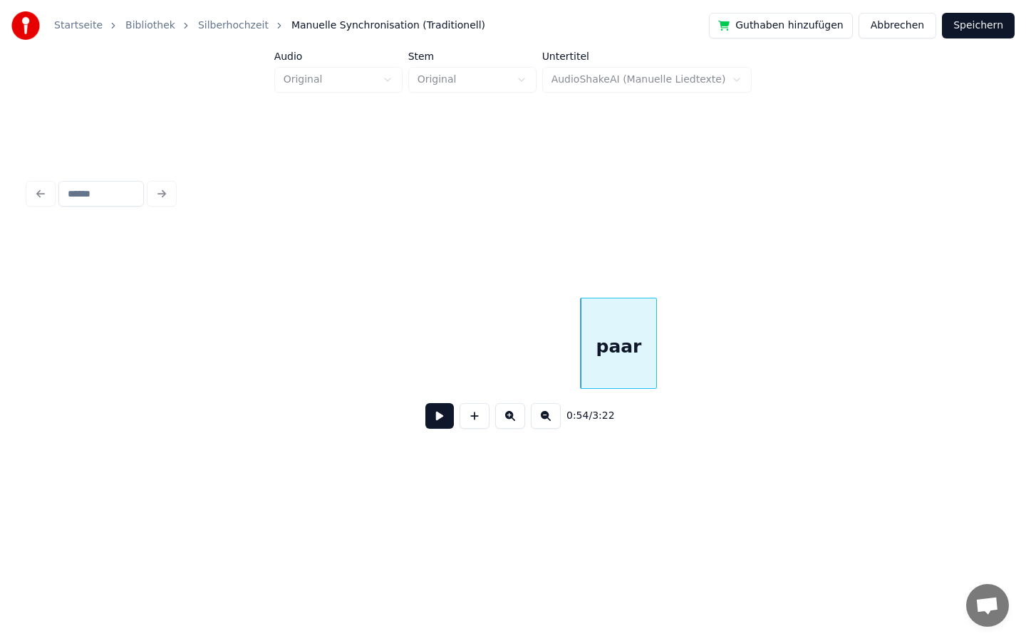
scroll to position [0, 7203]
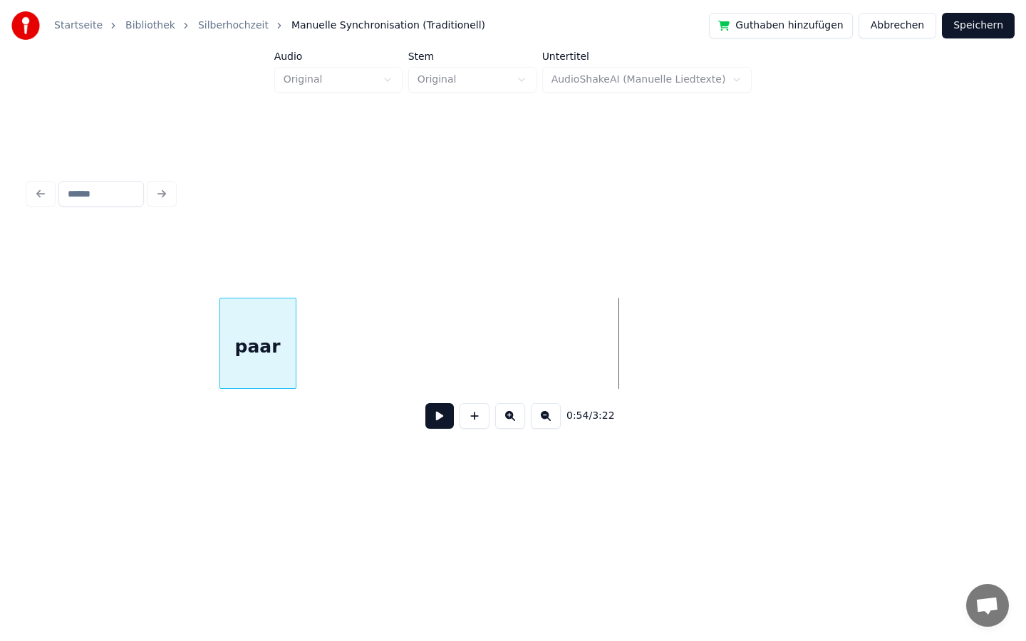
click at [244, 369] on div "paar" at bounding box center [258, 346] width 76 height 97
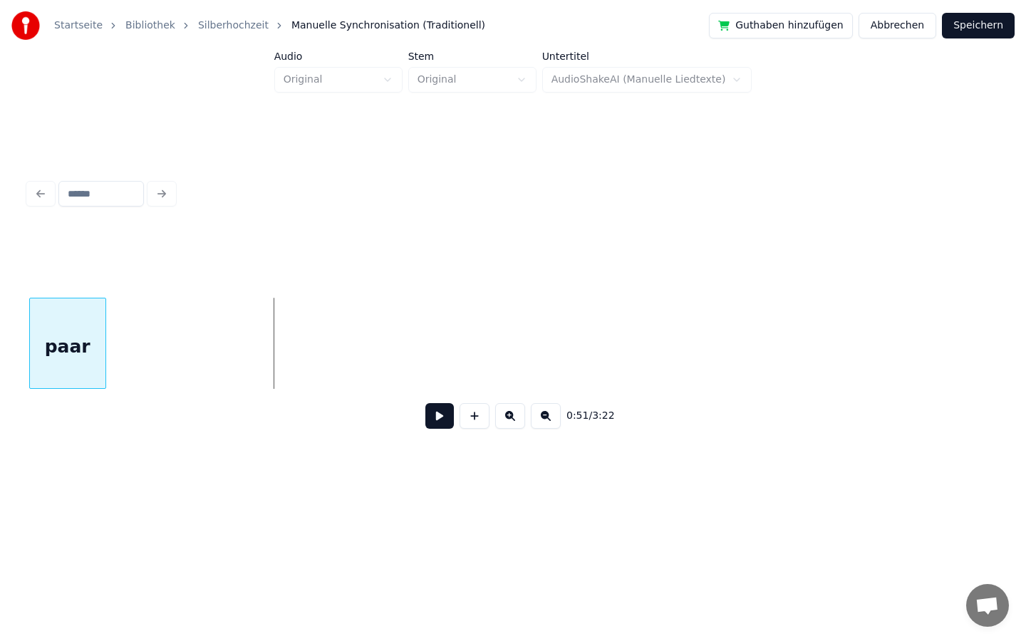
click at [0, 387] on div "Startseite Bibliothek Silberhochzeit Manuelle Synchronisation (Traditionell) Gu…" at bounding box center [513, 250] width 1026 height 500
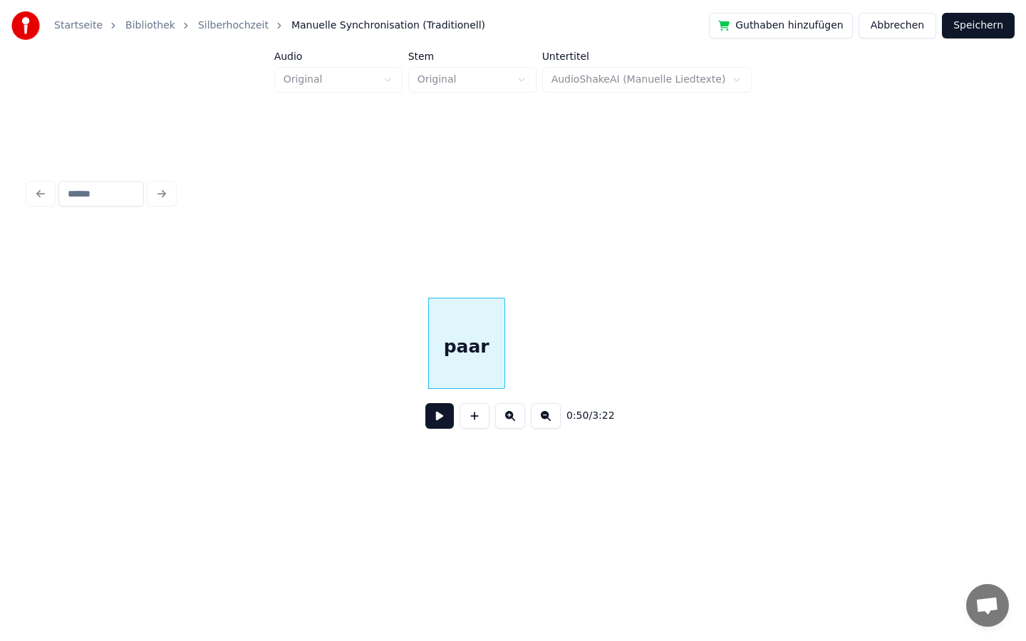
scroll to position [0, 6465]
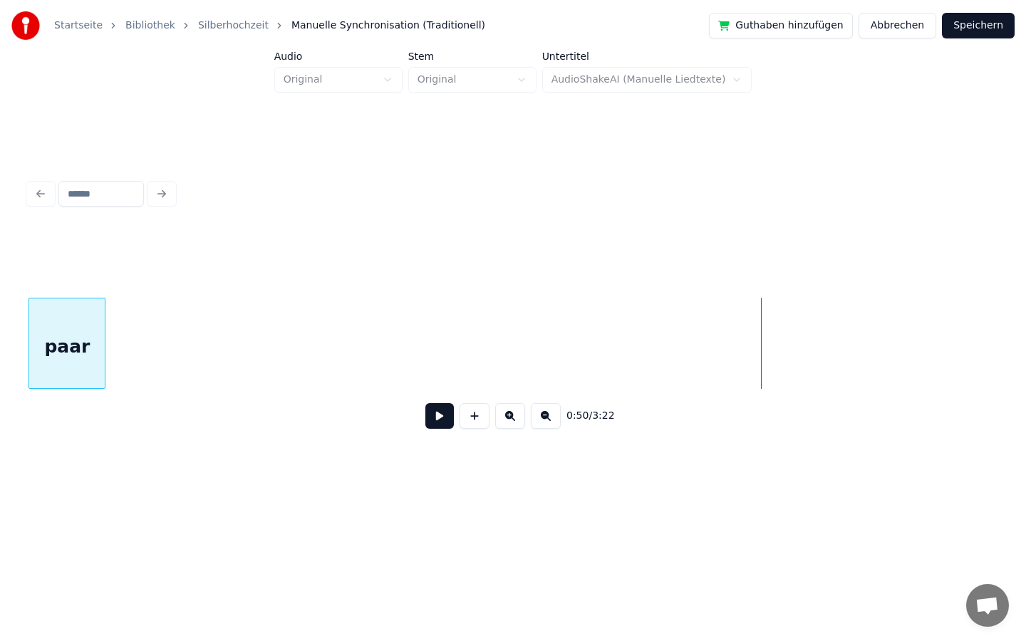
click at [0, 427] on div "Startseite Bibliothek Silberhochzeit Manuelle Synchronisation (Traditionell) Gu…" at bounding box center [513, 250] width 1026 height 500
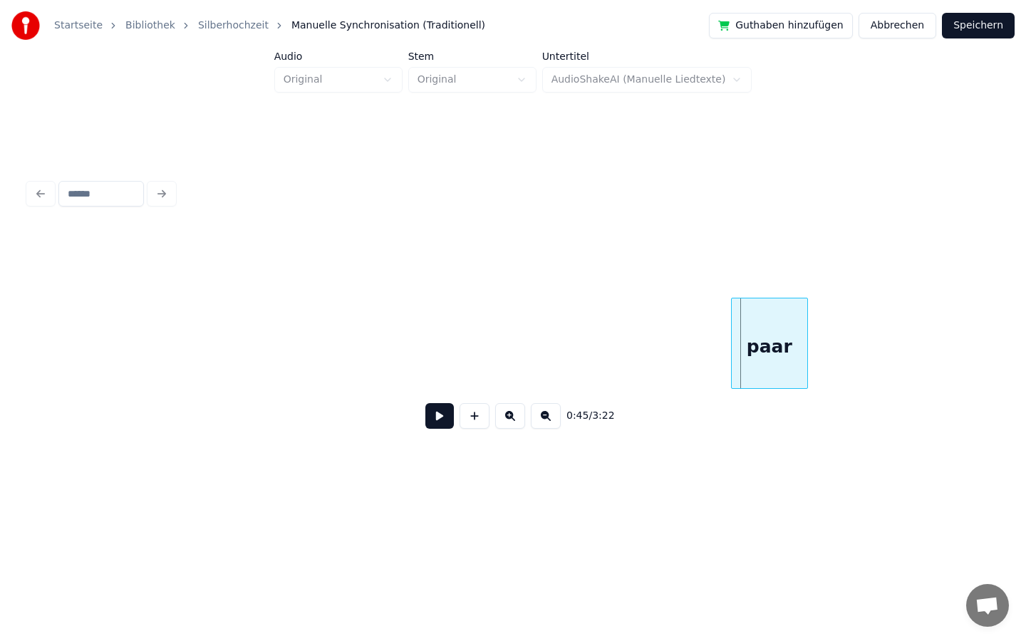
scroll to position [0, 5639]
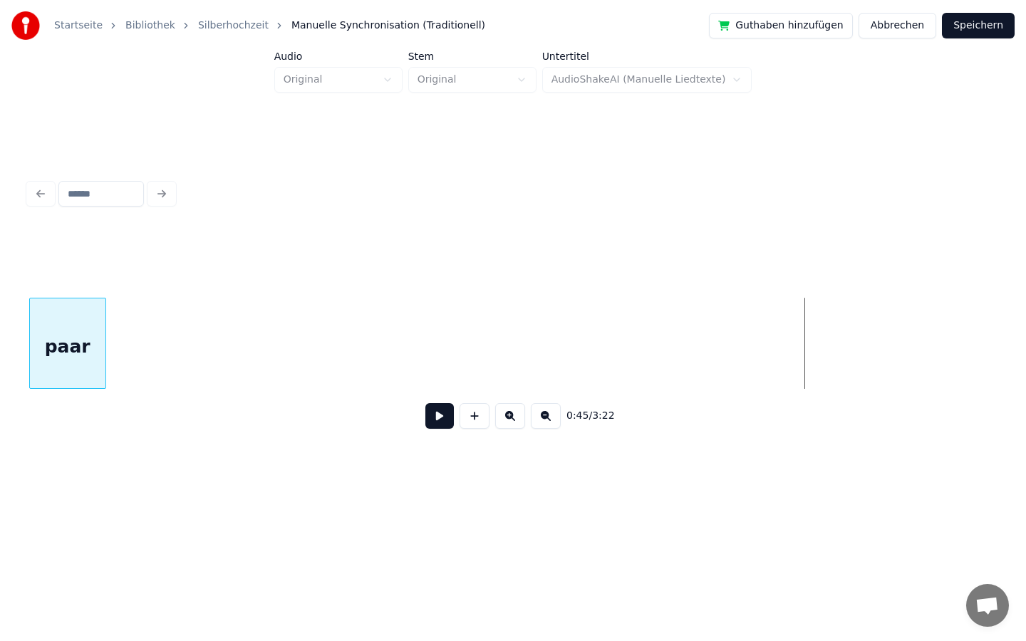
click at [0, 327] on div "Startseite Bibliothek Silberhochzeit Manuelle Synchronisation (Traditionell) Gu…" at bounding box center [513, 250] width 1026 height 500
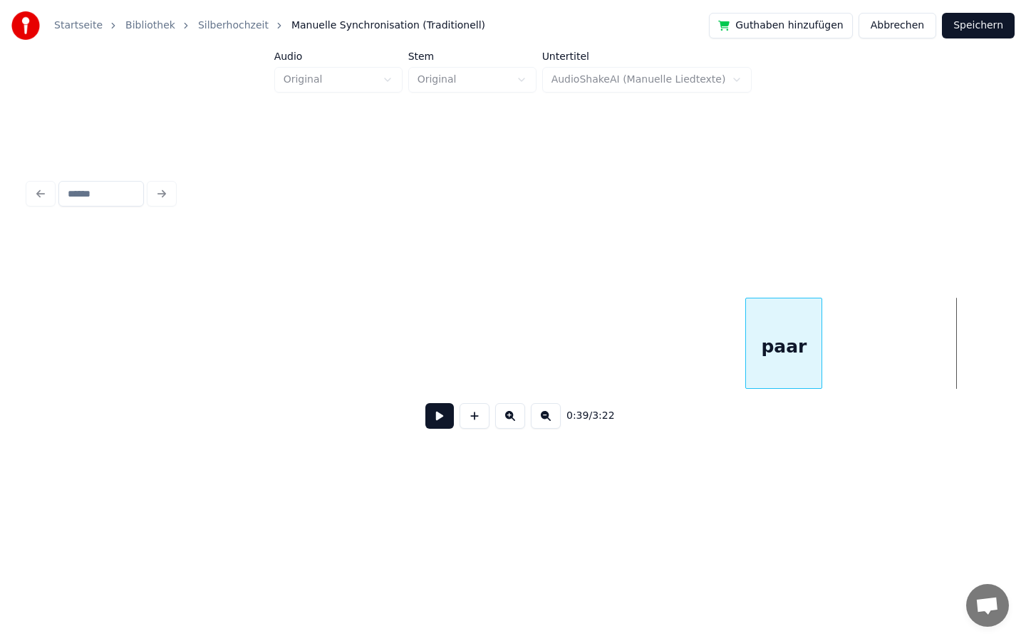
scroll to position [0, 4724]
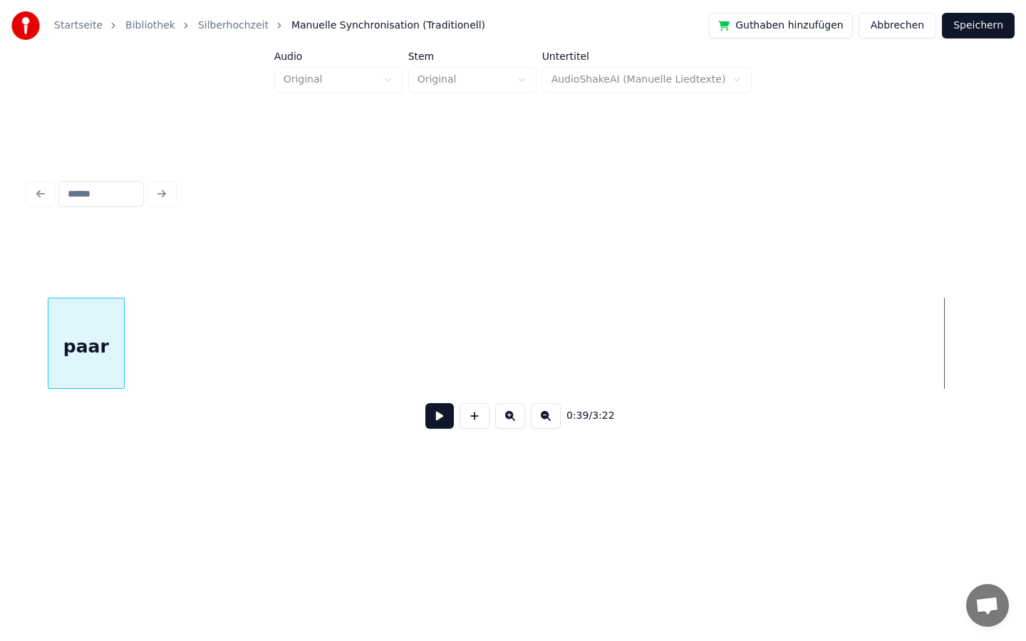
click at [72, 334] on div "paar" at bounding box center [86, 346] width 76 height 97
click at [0, 283] on div "Startseite Bibliothek Silberhochzeit Manuelle Synchronisation (Traditionell) Gu…" at bounding box center [513, 250] width 1026 height 500
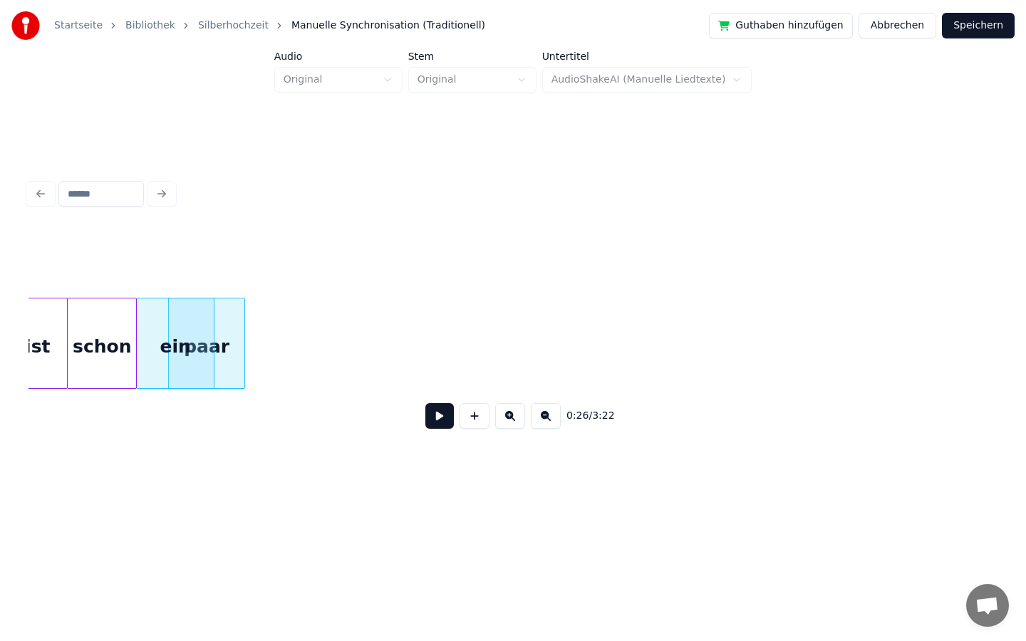
scroll to position [0, 3635]
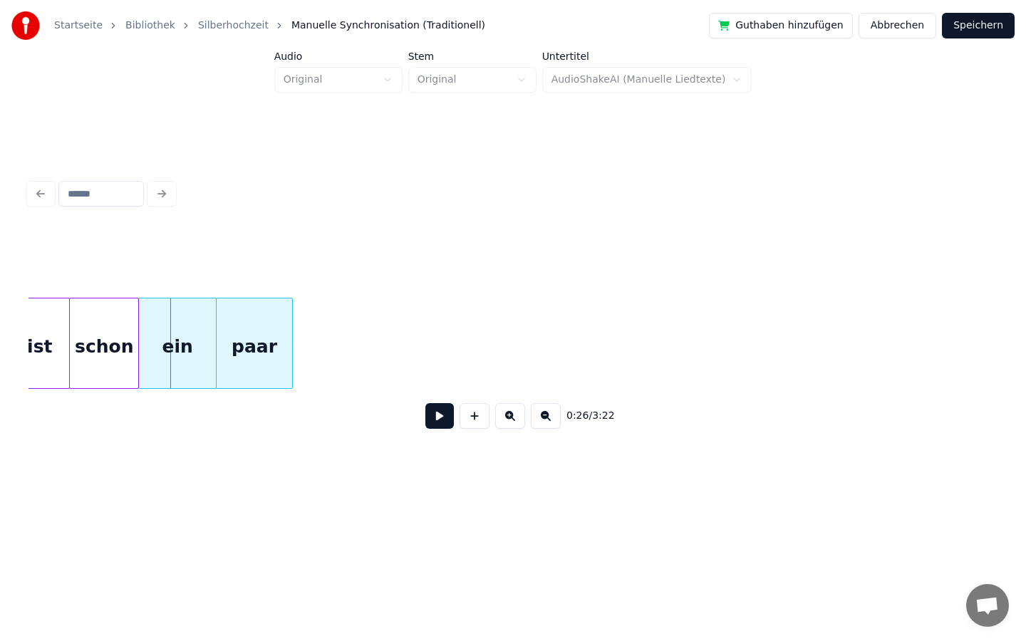
click at [279, 333] on div "paar" at bounding box center [255, 346] width 76 height 97
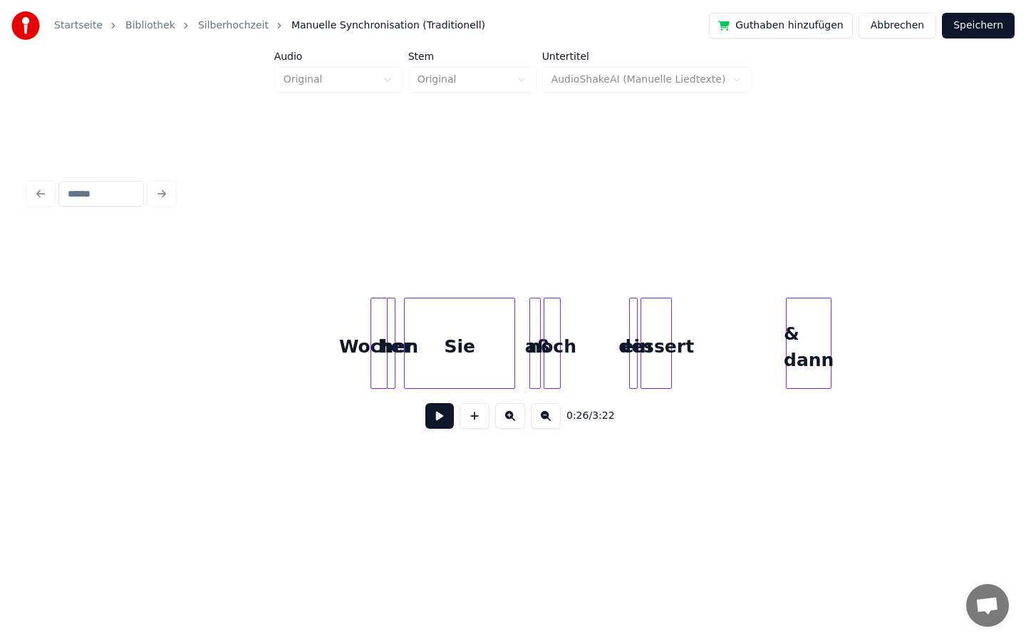
scroll to position [0, 8979]
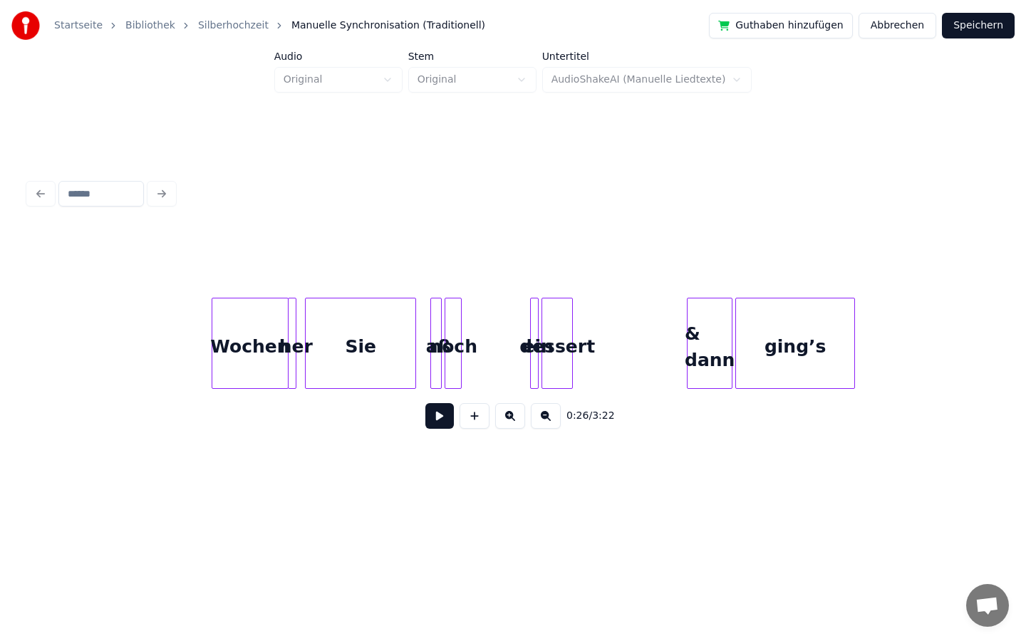
click at [216, 344] on div at bounding box center [214, 343] width 4 height 90
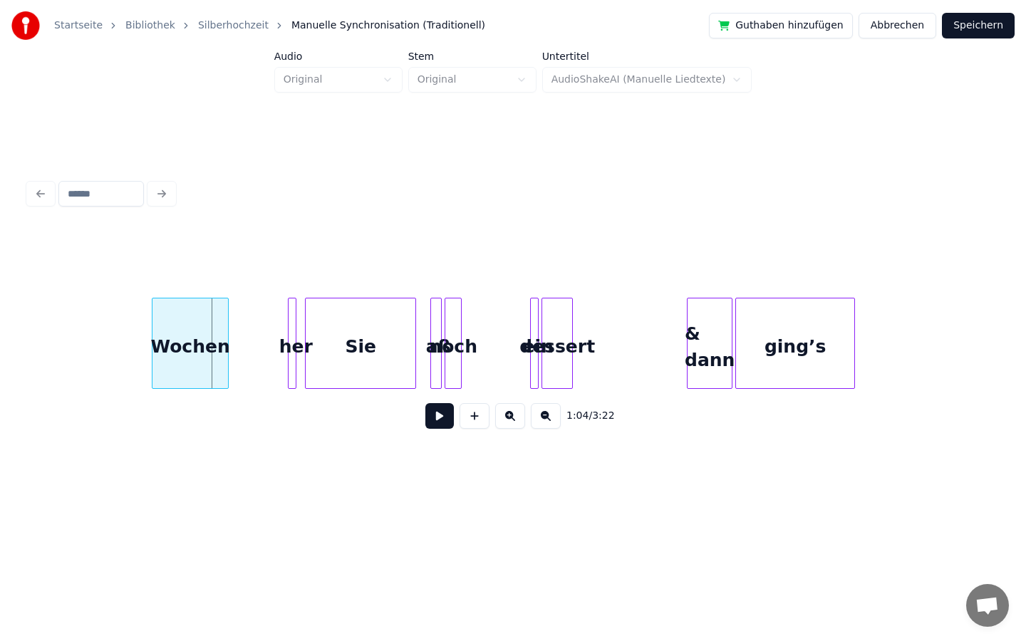
scroll to position [0, 8932]
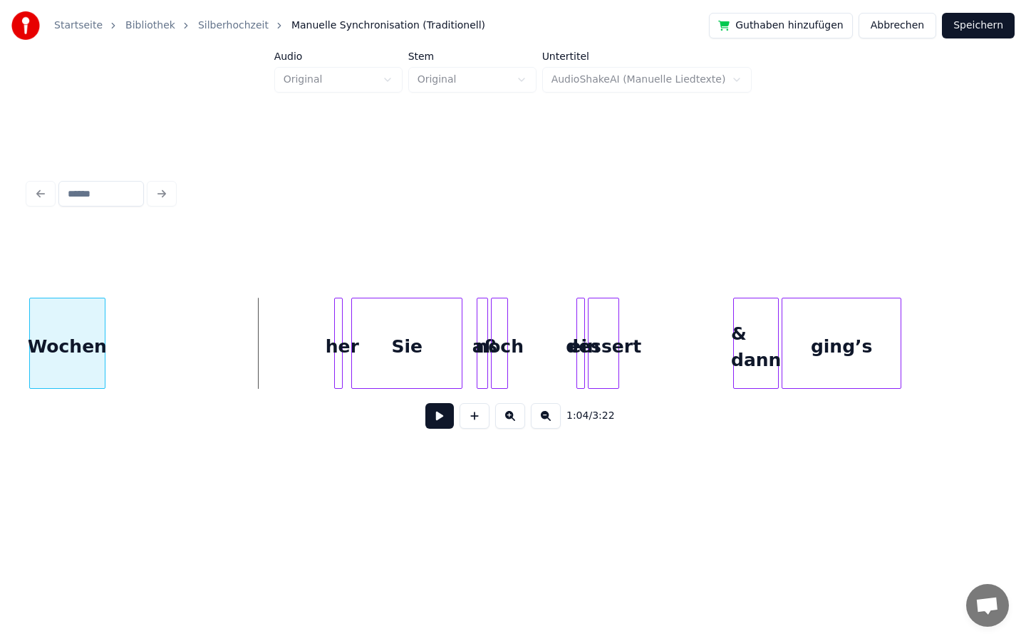
click at [0, 364] on div "Startseite Bibliothek Silberhochzeit Manuelle Synchronisation (Traditionell) Gu…" at bounding box center [513, 250] width 1026 height 500
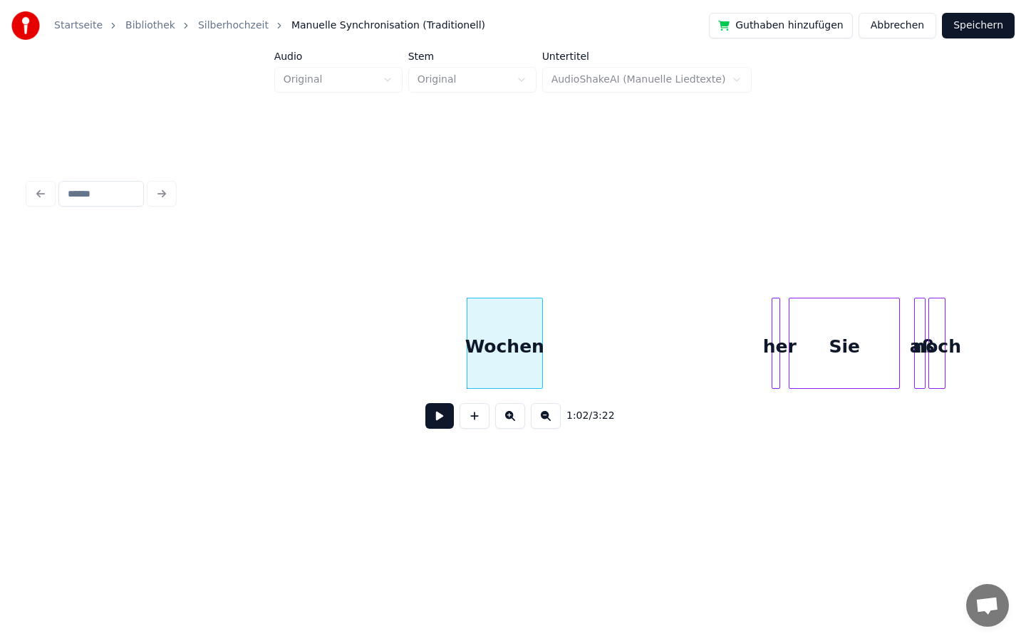
scroll to position [0, 8485]
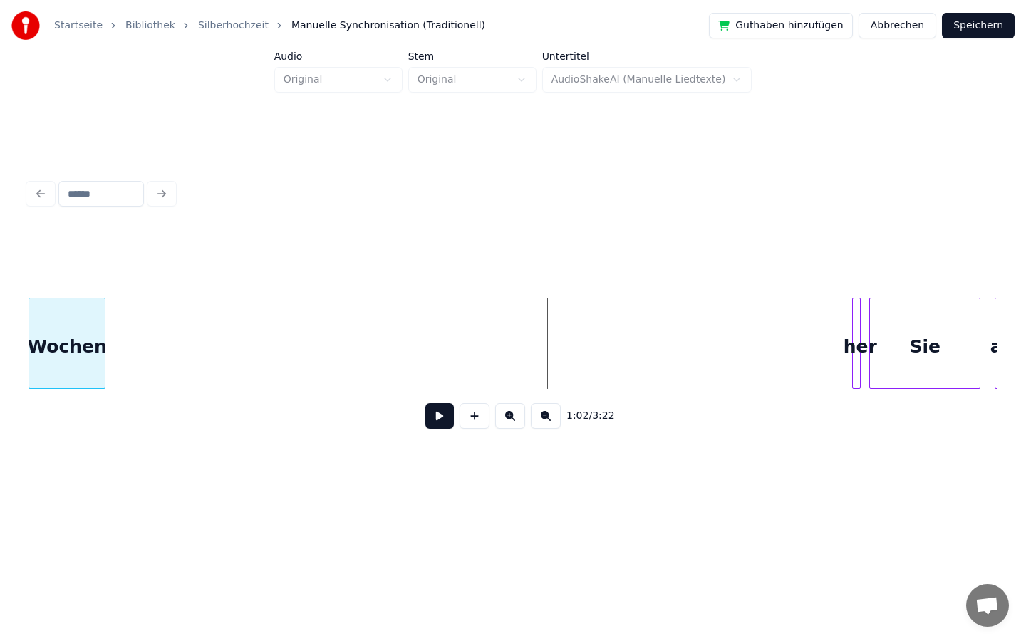
click at [14, 347] on div "Startseite Bibliothek Silberhochzeit Manuelle Synchronisation (Traditionell) Gu…" at bounding box center [513, 250] width 1026 height 500
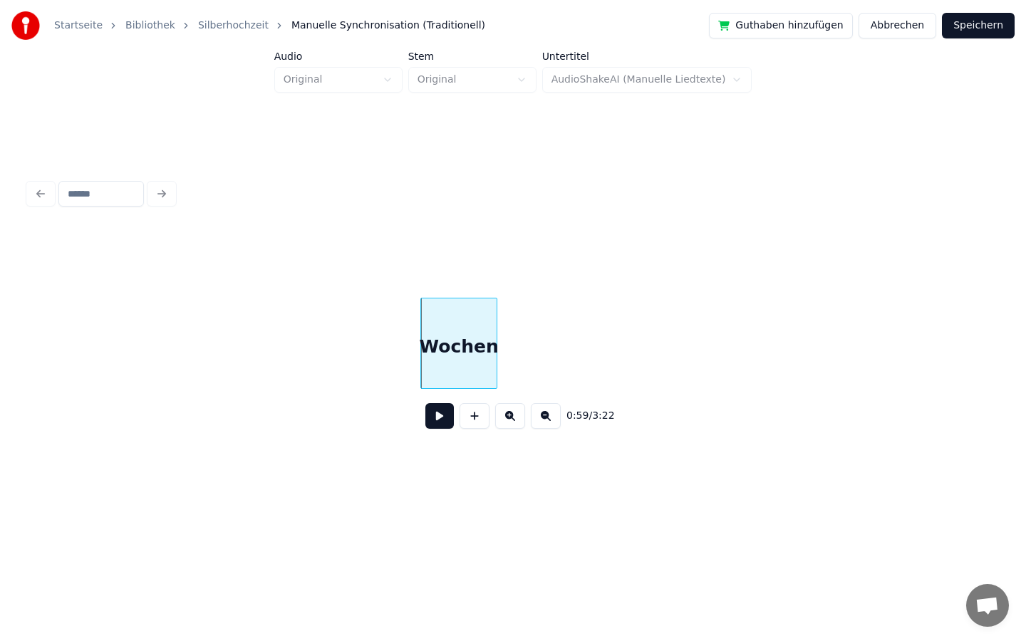
scroll to position [0, 7804]
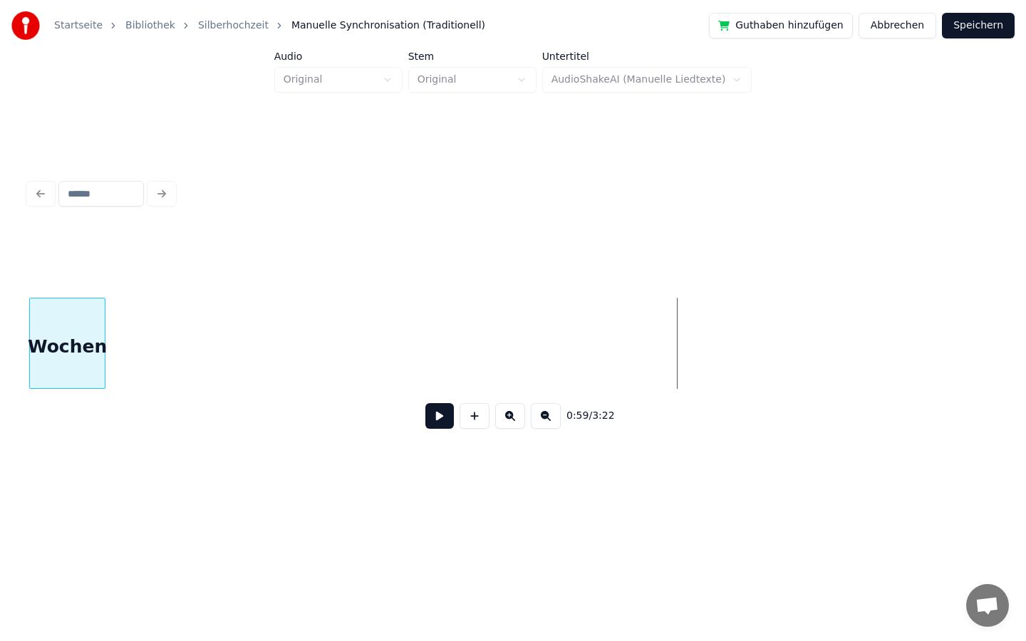
click at [33, 336] on div "Wochen" at bounding box center [67, 346] width 75 height 97
click at [286, 388] on div at bounding box center [512, 343] width 969 height 91
click at [0, 319] on div "Startseite Bibliothek Silberhochzeit Manuelle Synchronisation (Traditionell) Gu…" at bounding box center [513, 250] width 1026 height 500
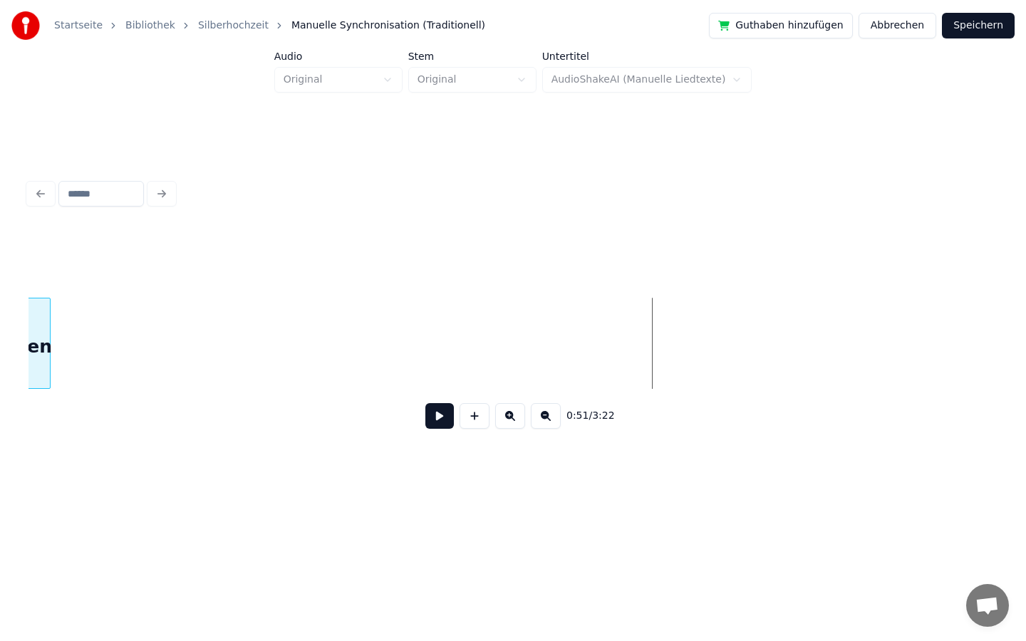
scroll to position [0, 6598]
click at [0, 360] on div "Startseite Bibliothek Silberhochzeit Manuelle Synchronisation (Traditionell) Gu…" at bounding box center [513, 250] width 1026 height 500
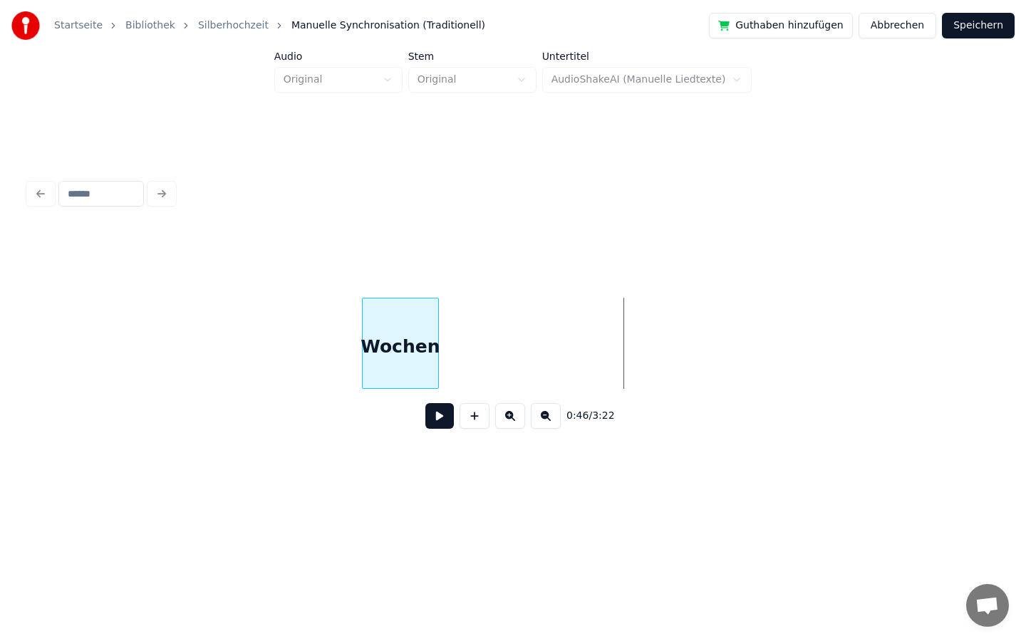
scroll to position [0, 5949]
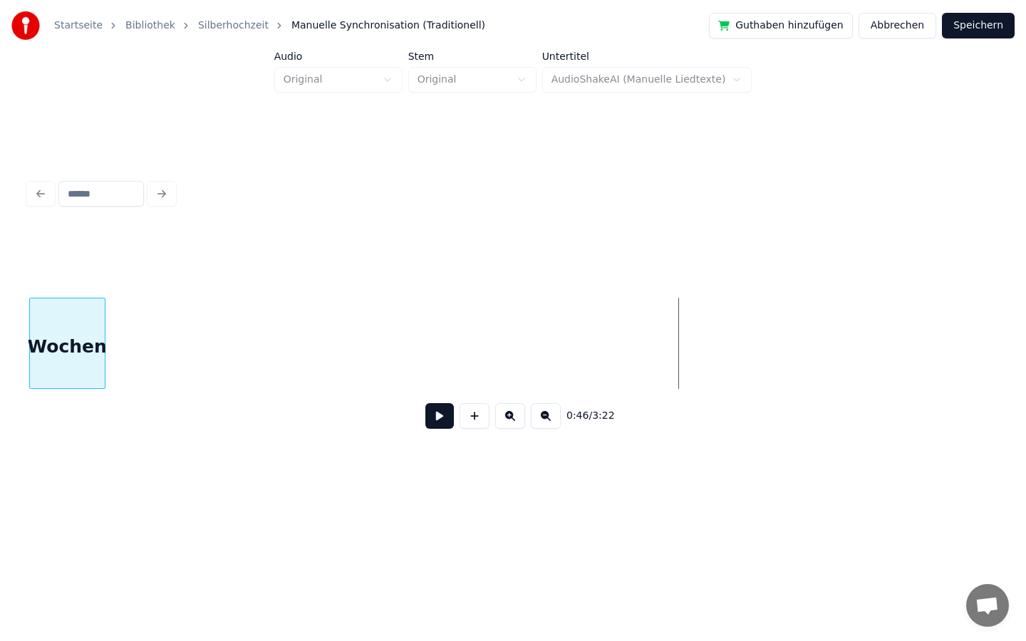
click at [0, 333] on div "Startseite Bibliothek Silberhochzeit Manuelle Synchronisation (Traditionell) Gu…" at bounding box center [513, 250] width 1026 height 500
click at [0, 424] on div "Startseite Bibliothek Silberhochzeit Manuelle Synchronisation (Traditionell) Gu…" at bounding box center [513, 250] width 1026 height 500
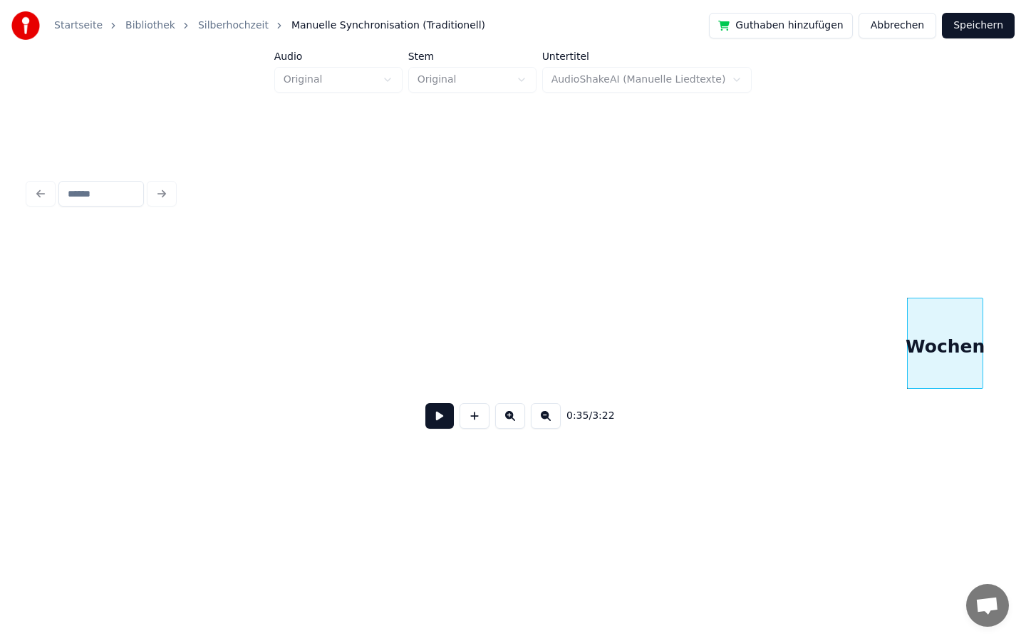
scroll to position [0, 4228]
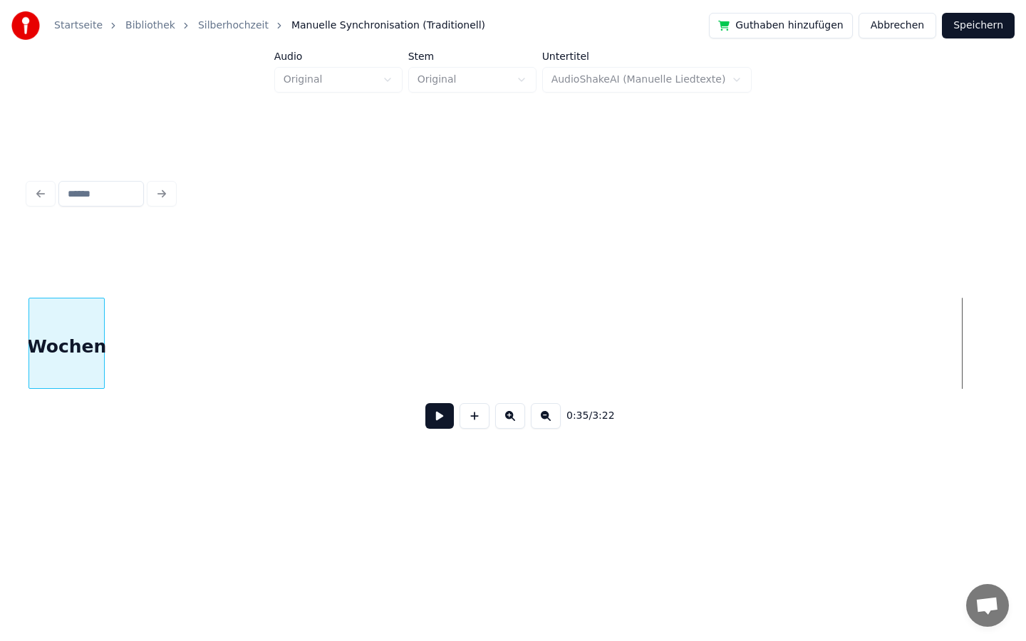
click at [0, 402] on div "Startseite Bibliothek Silberhochzeit Manuelle Synchronisation (Traditionell) Gu…" at bounding box center [513, 250] width 1026 height 500
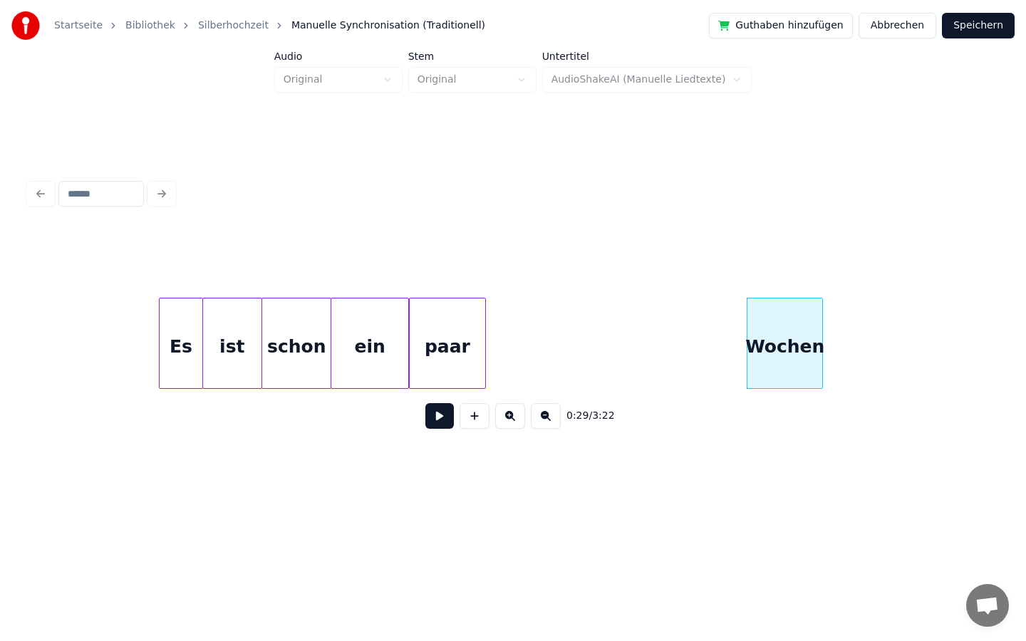
scroll to position [0, 3459]
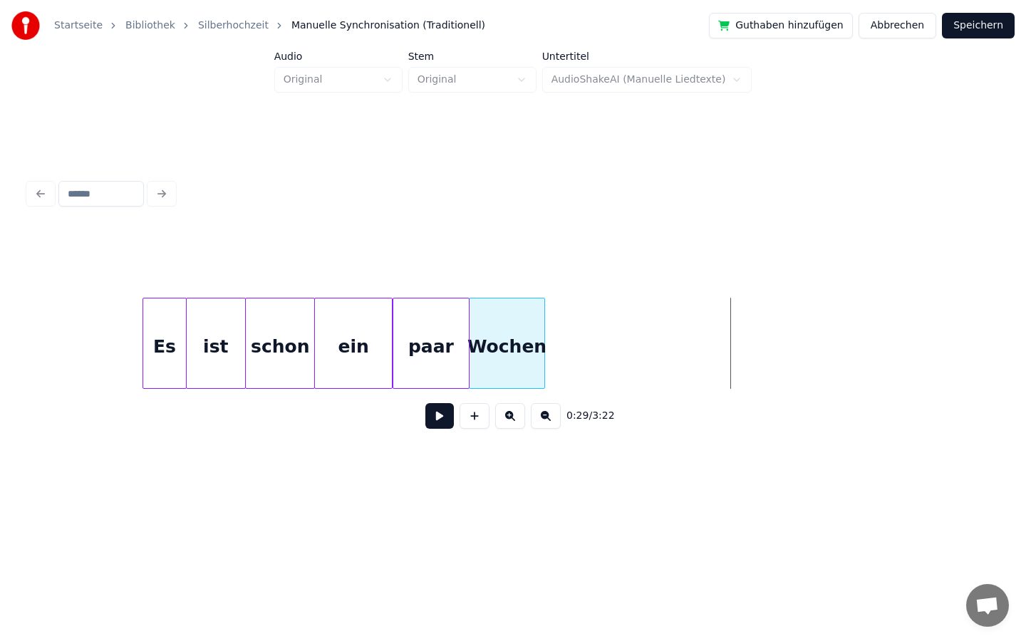
click at [506, 331] on div "Wochen" at bounding box center [506, 346] width 75 height 97
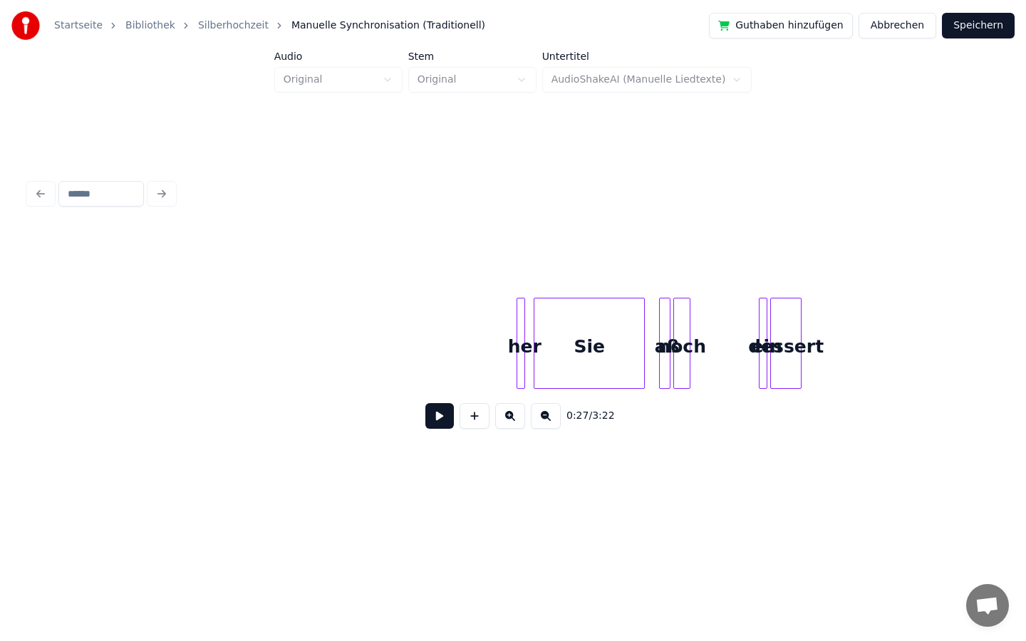
scroll to position [0, 8762]
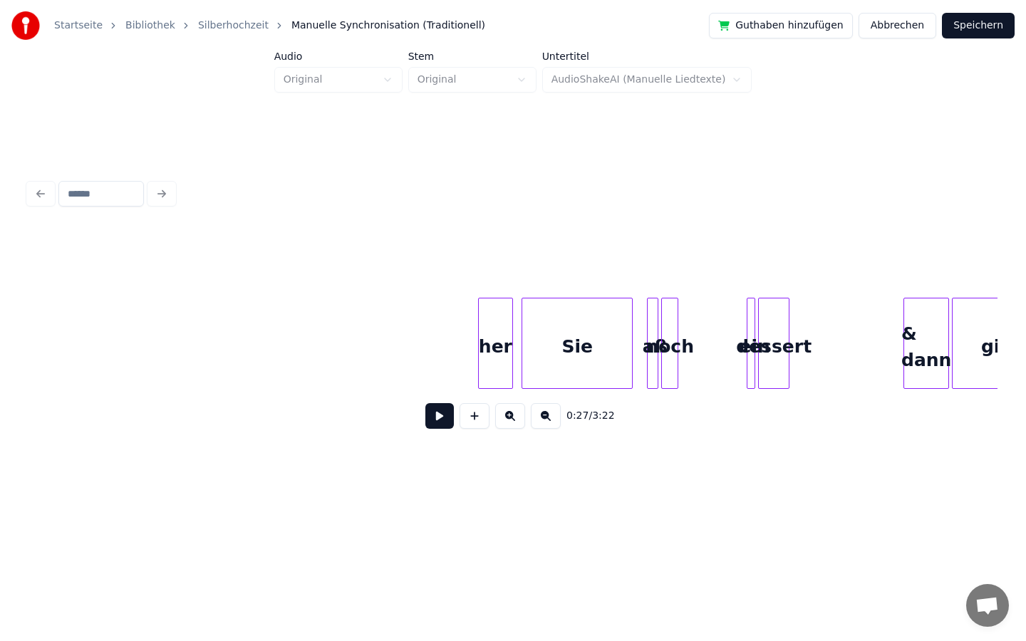
click at [479, 331] on div at bounding box center [481, 343] width 4 height 90
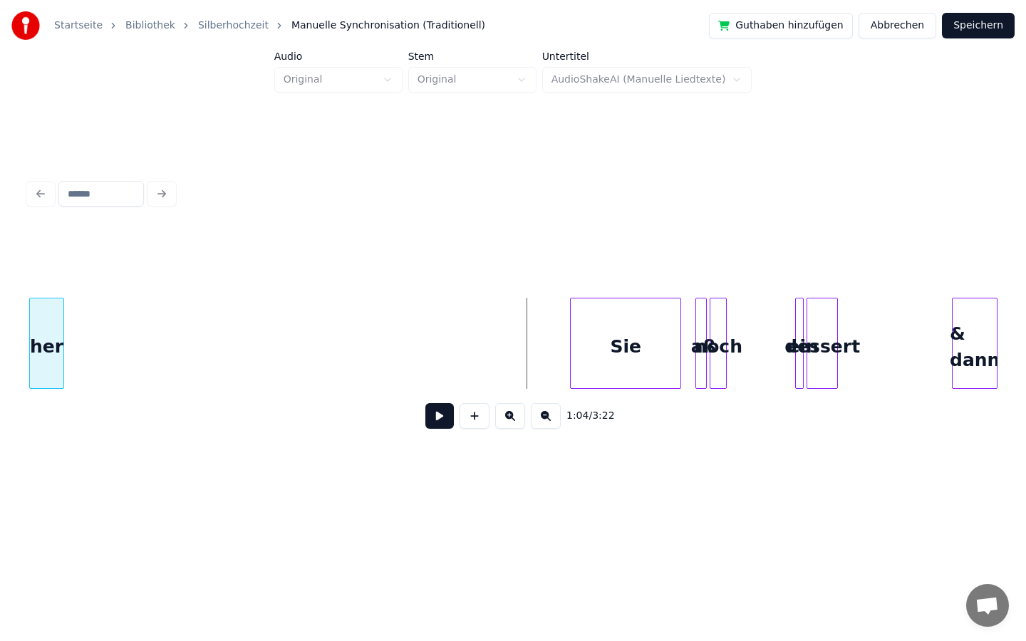
click at [0, 350] on div "Startseite Bibliothek Silberhochzeit Manuelle Synchronisation (Traditionell) Gu…" at bounding box center [513, 250] width 1026 height 500
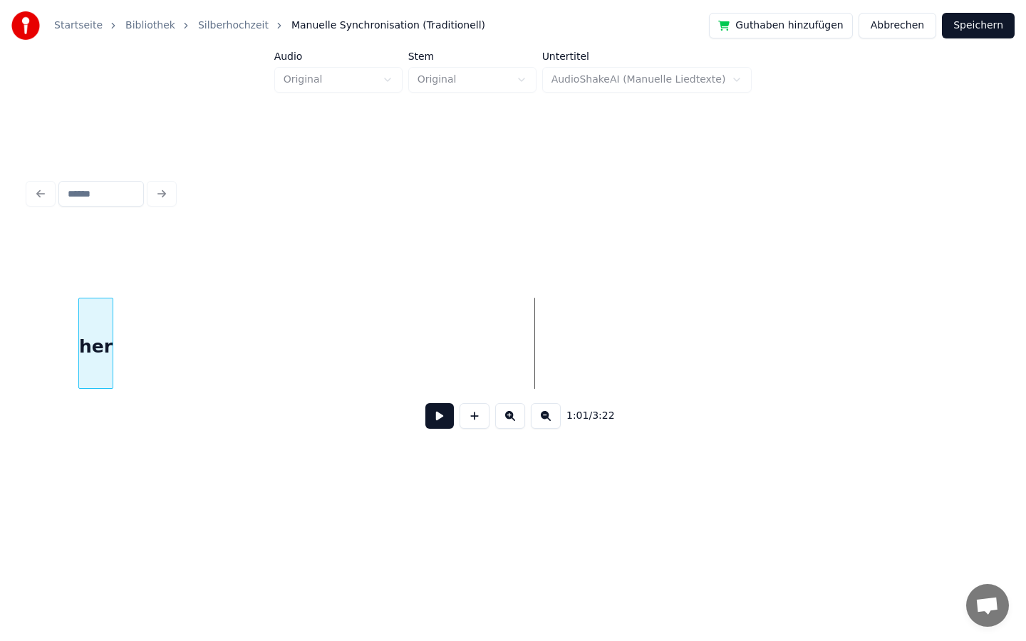
scroll to position [0, 8162]
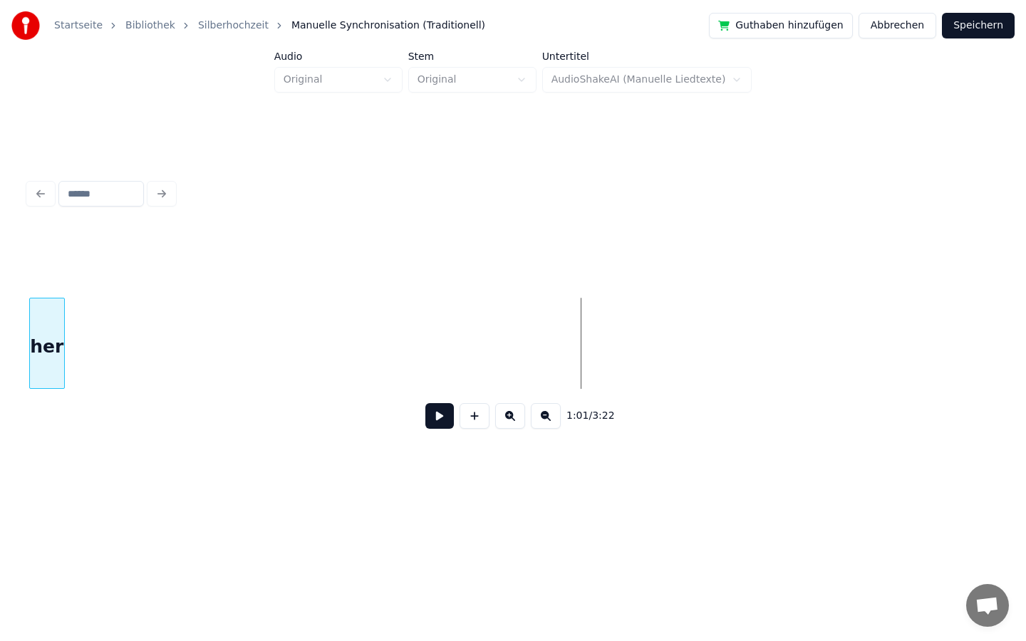
click at [0, 321] on div "Startseite Bibliothek Silberhochzeit Manuelle Synchronisation (Traditionell) Gu…" at bounding box center [513, 250] width 1026 height 500
click at [0, 317] on div "Startseite Bibliothek Silberhochzeit Manuelle Synchronisation (Traditionell) Gu…" at bounding box center [513, 250] width 1026 height 500
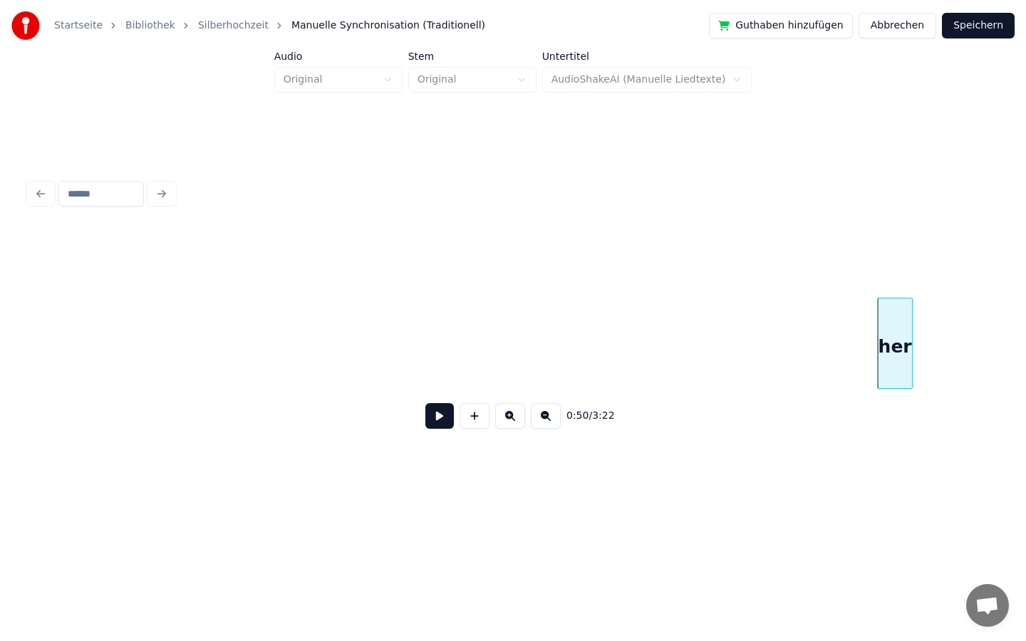
scroll to position [0, 6388]
click at [877, 341] on div at bounding box center [878, 343] width 4 height 90
click at [0, 281] on div "Startseite Bibliothek Silberhochzeit Manuelle Synchronisation (Traditionell) Gu…" at bounding box center [513, 250] width 1026 height 500
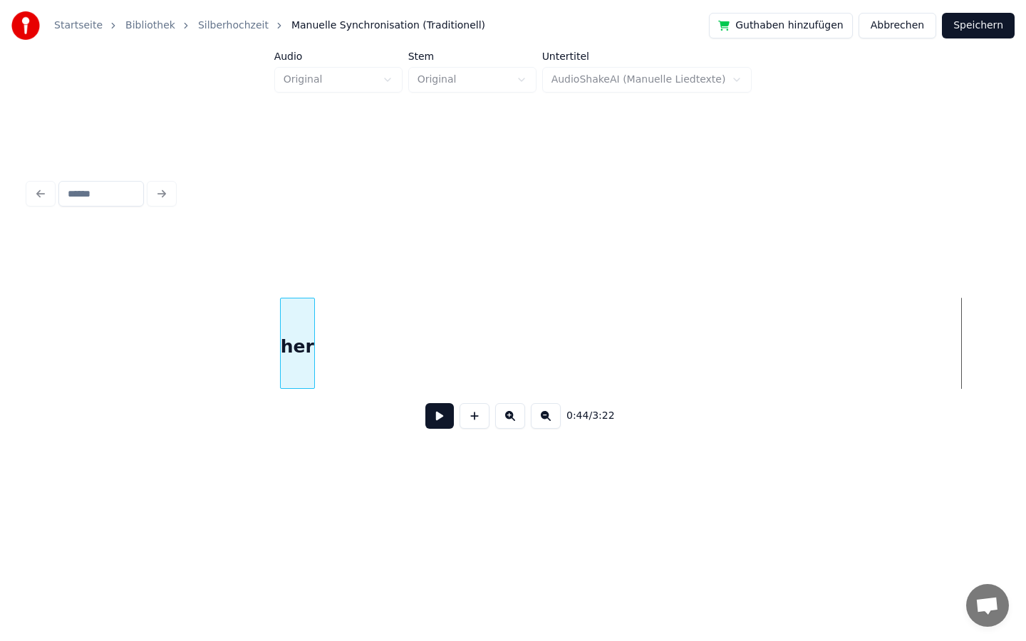
scroll to position [0, 5359]
click at [0, 266] on div "Startseite Bibliothek Silberhochzeit Manuelle Synchronisation (Traditionell) Gu…" at bounding box center [513, 250] width 1026 height 500
click at [0, 342] on div "Startseite Bibliothek Silberhochzeit Manuelle Synchronisation (Traditionell) Gu…" at bounding box center [513, 250] width 1026 height 500
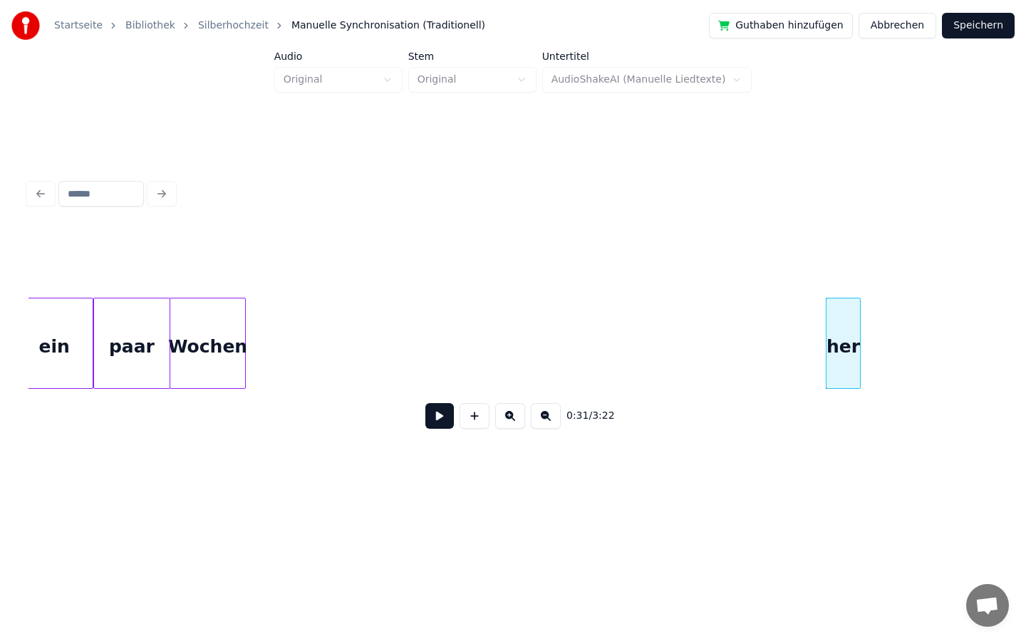
scroll to position [0, 3759]
click at [818, 345] on div at bounding box center [818, 343] width 4 height 90
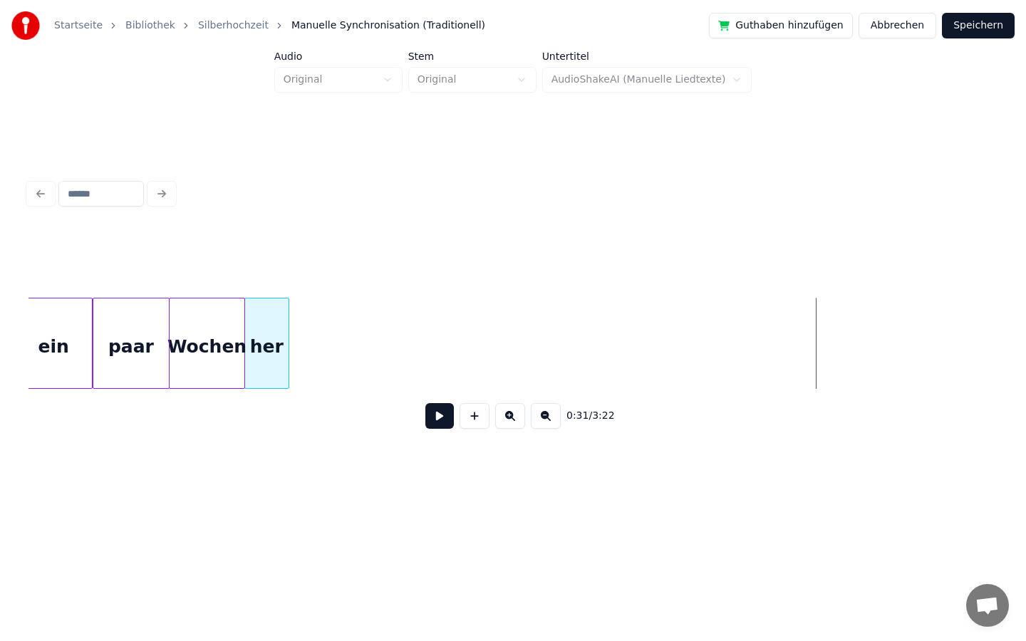
click at [266, 274] on div "0:31 / 3:22" at bounding box center [512, 335] width 969 height 217
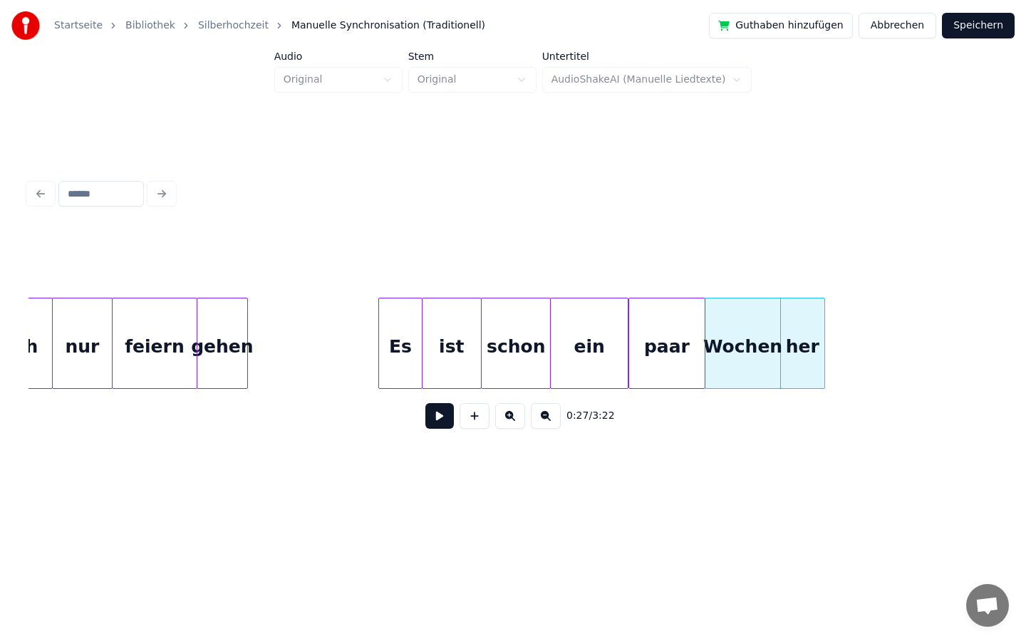
scroll to position [0, 3220]
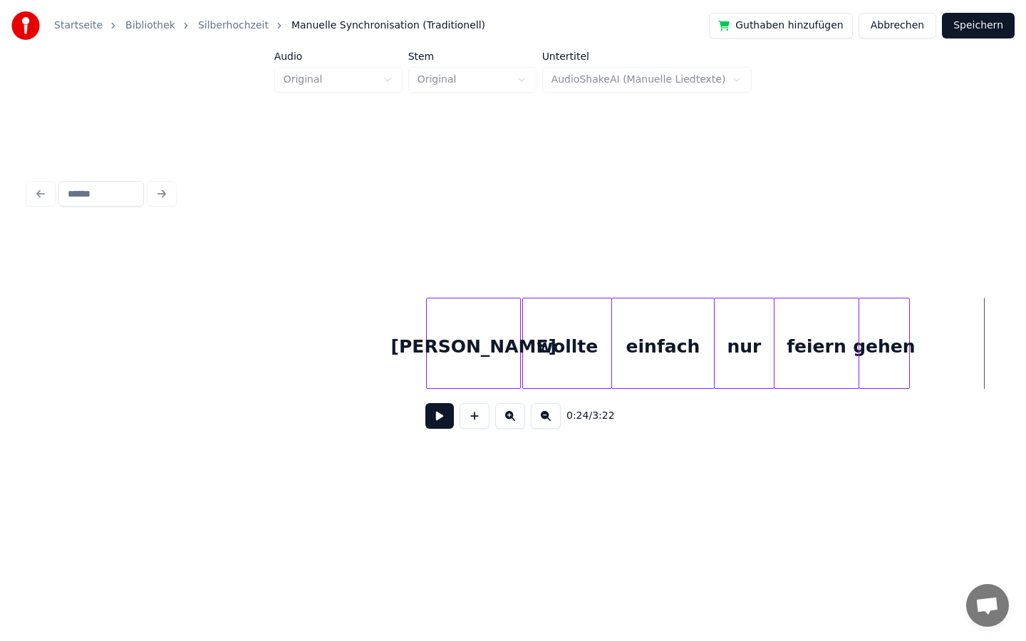
scroll to position [0, 2564]
click at [440, 413] on button at bounding box center [439, 416] width 28 height 26
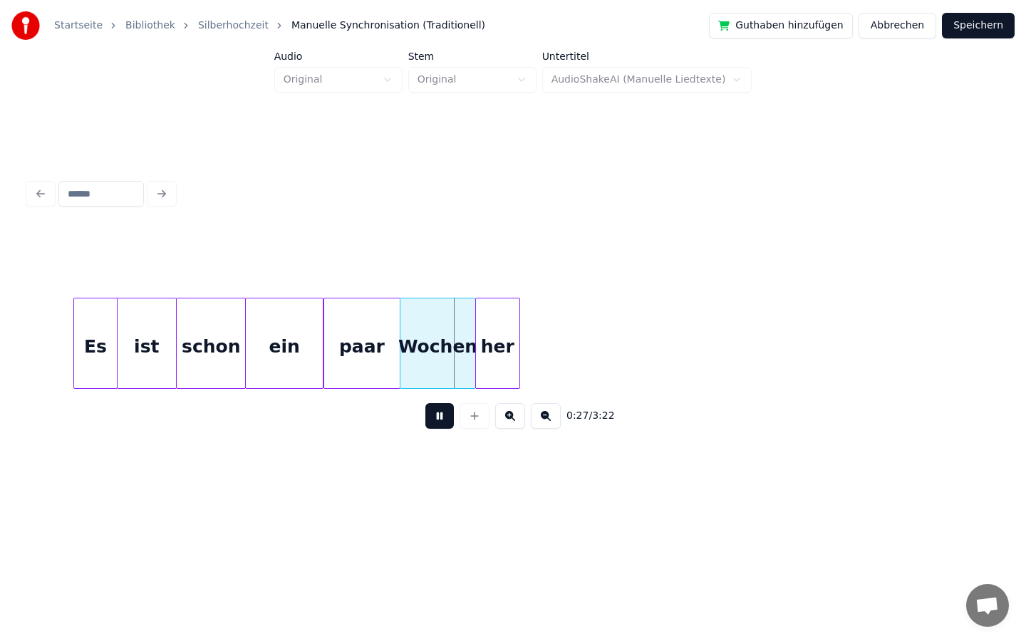
scroll to position [0, 3528]
click at [436, 420] on button at bounding box center [439, 416] width 28 height 26
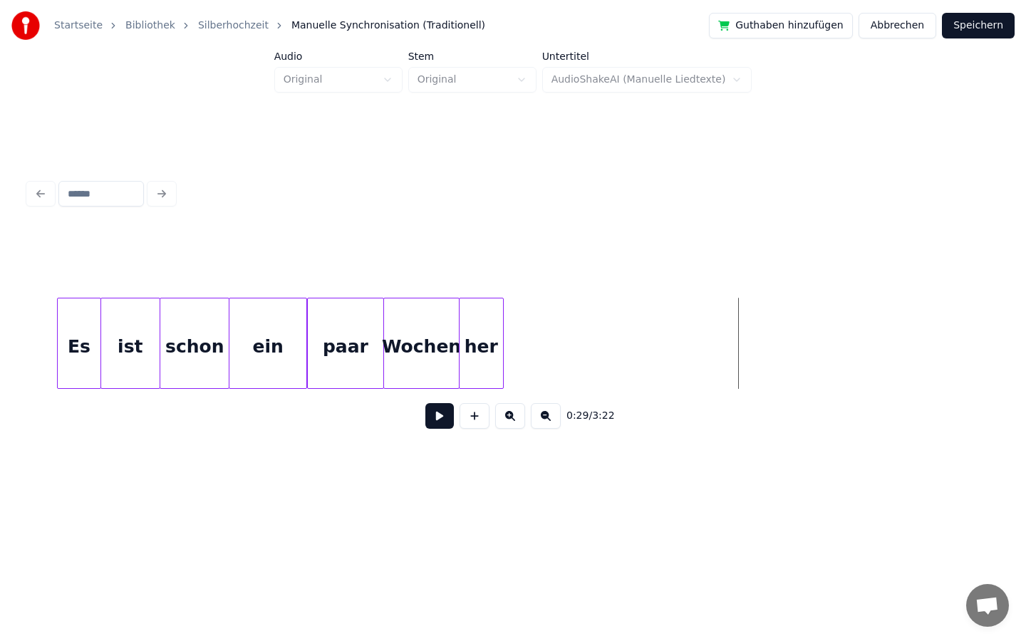
scroll to position [0, 3546]
click at [26, 343] on div "0:28 / 3:22" at bounding box center [513, 308] width 980 height 282
click at [438, 419] on button at bounding box center [439, 416] width 28 height 26
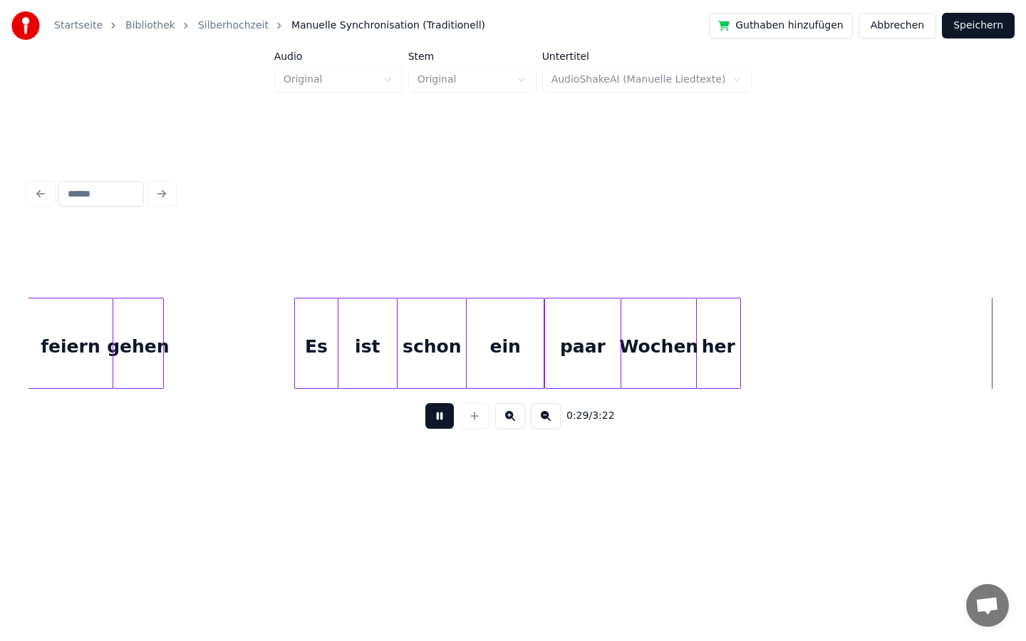
scroll to position [0, 4278]
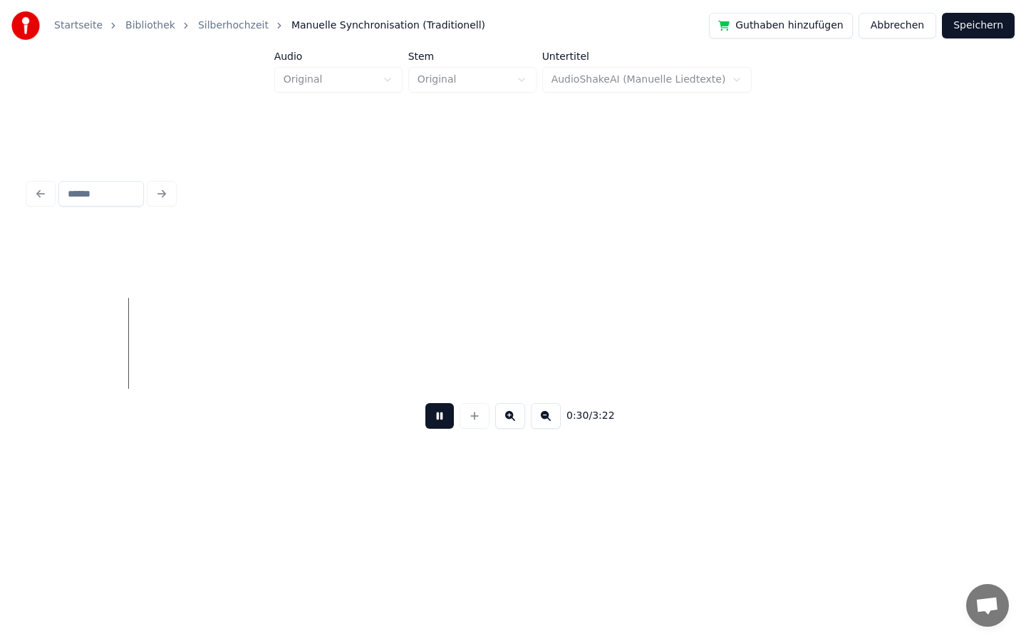
click at [437, 415] on button at bounding box center [439, 416] width 28 height 26
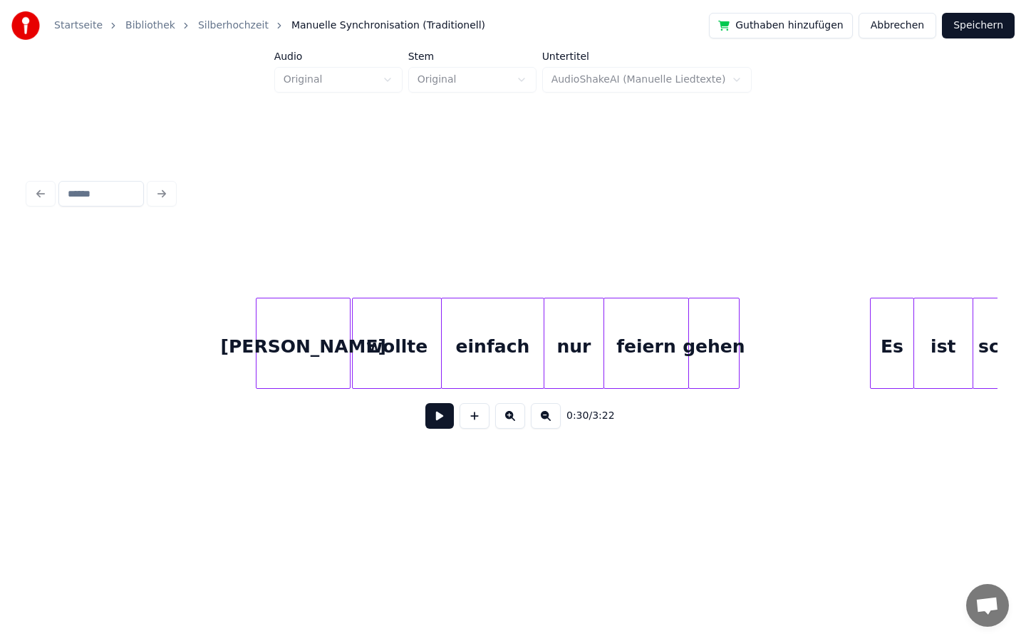
scroll to position [0, 2519]
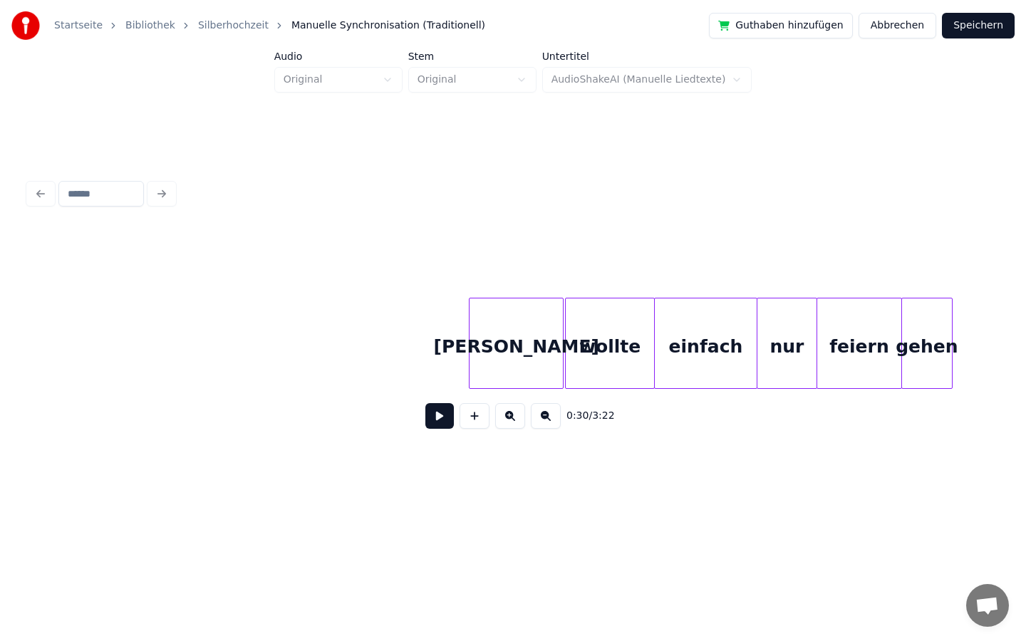
click at [435, 417] on button at bounding box center [439, 416] width 28 height 26
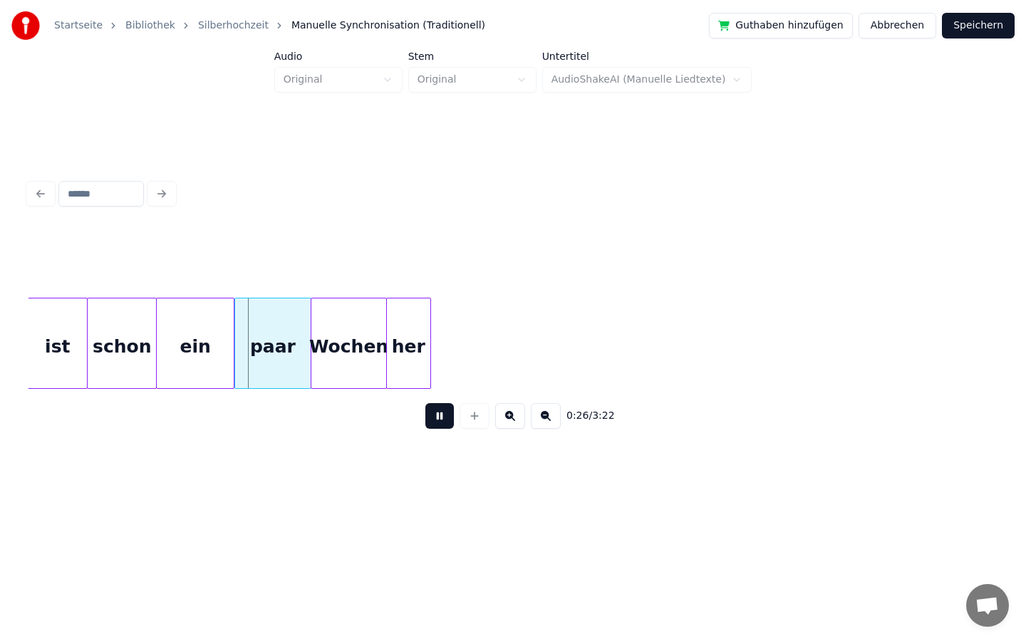
scroll to position [0, 3618]
click at [430, 412] on button at bounding box center [439, 416] width 28 height 26
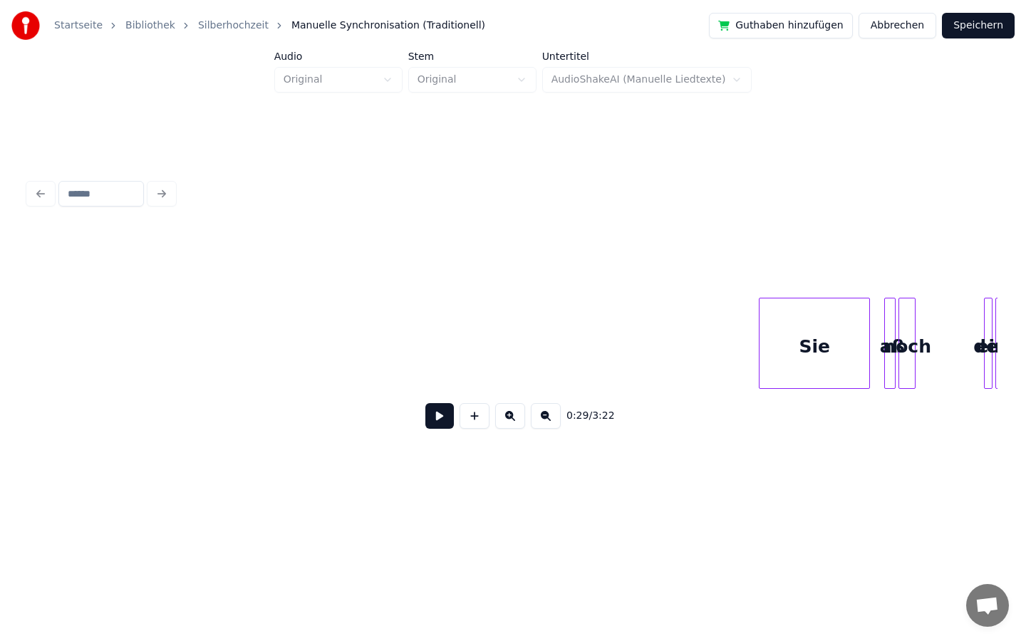
scroll to position [0, 8721]
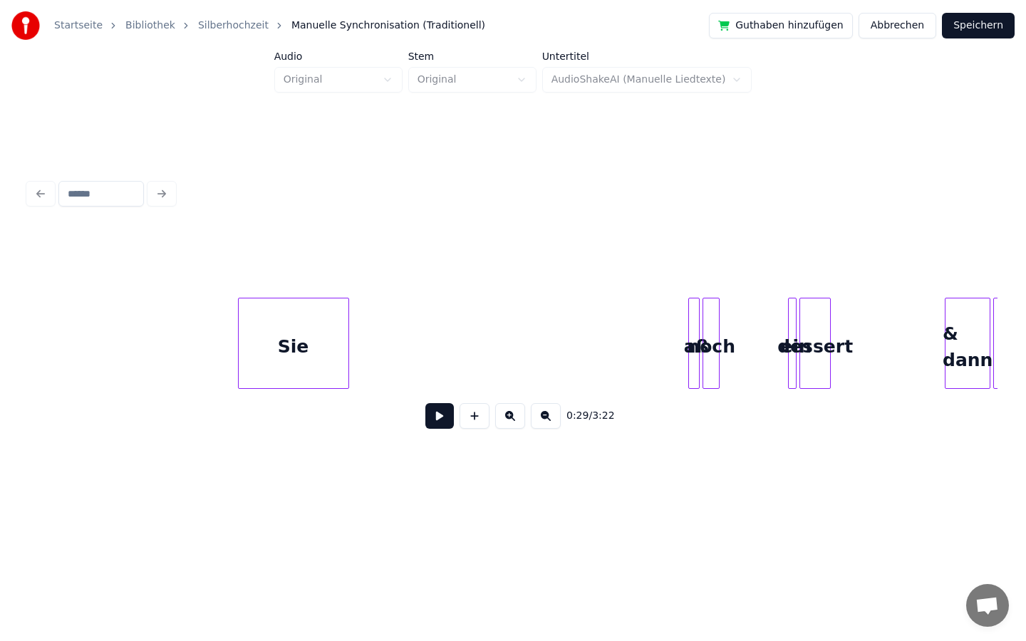
click at [293, 334] on div "Sie" at bounding box center [294, 346] width 110 height 97
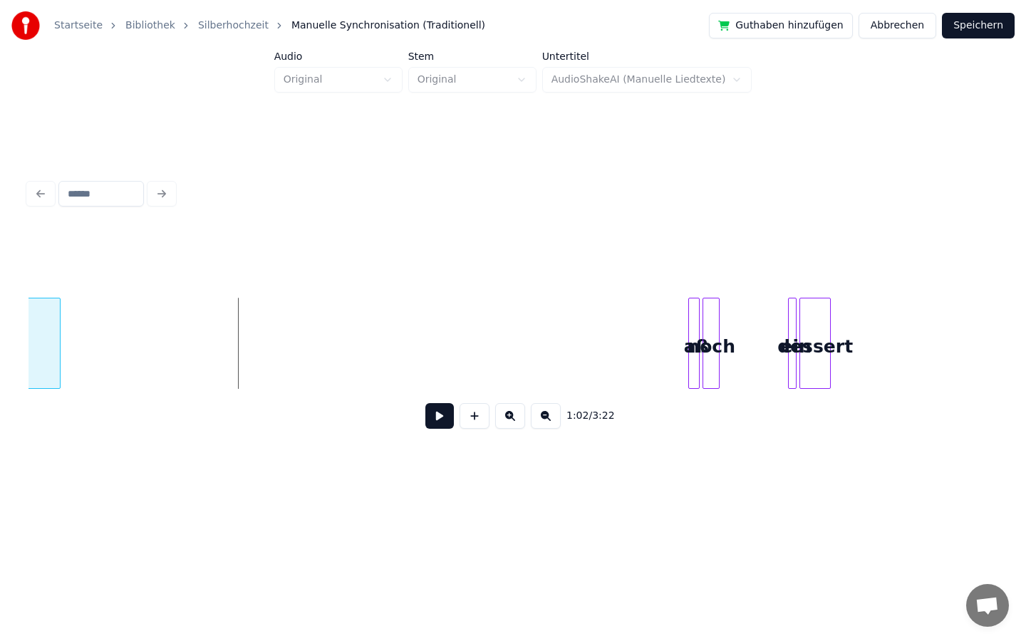
scroll to position [0, 8636]
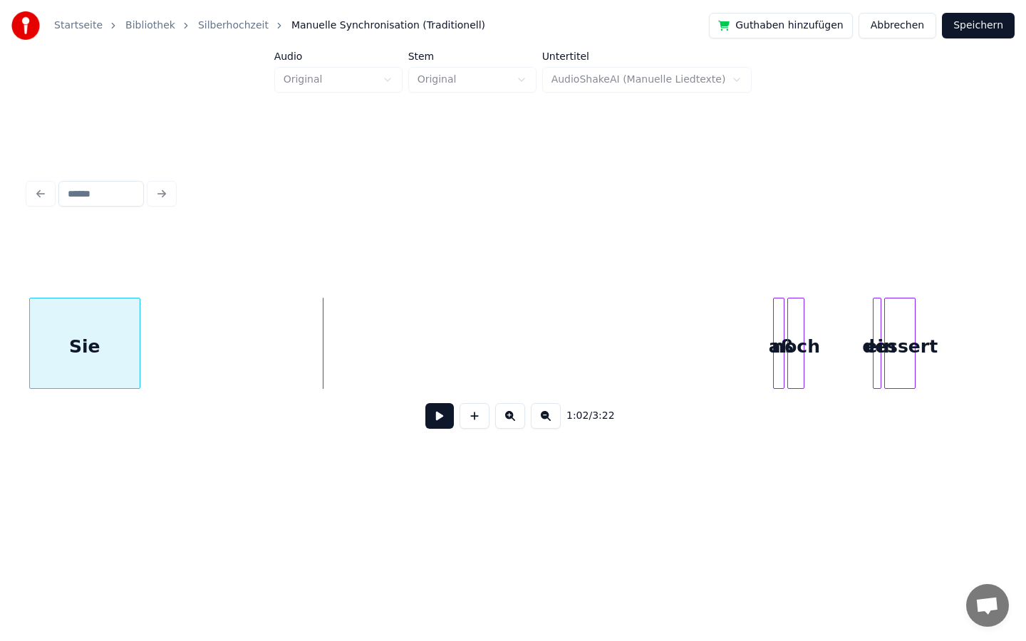
click at [18, 341] on div "Startseite Bibliothek Silberhochzeit Manuelle Synchronisation (Traditionell) Gu…" at bounding box center [513, 250] width 1026 height 500
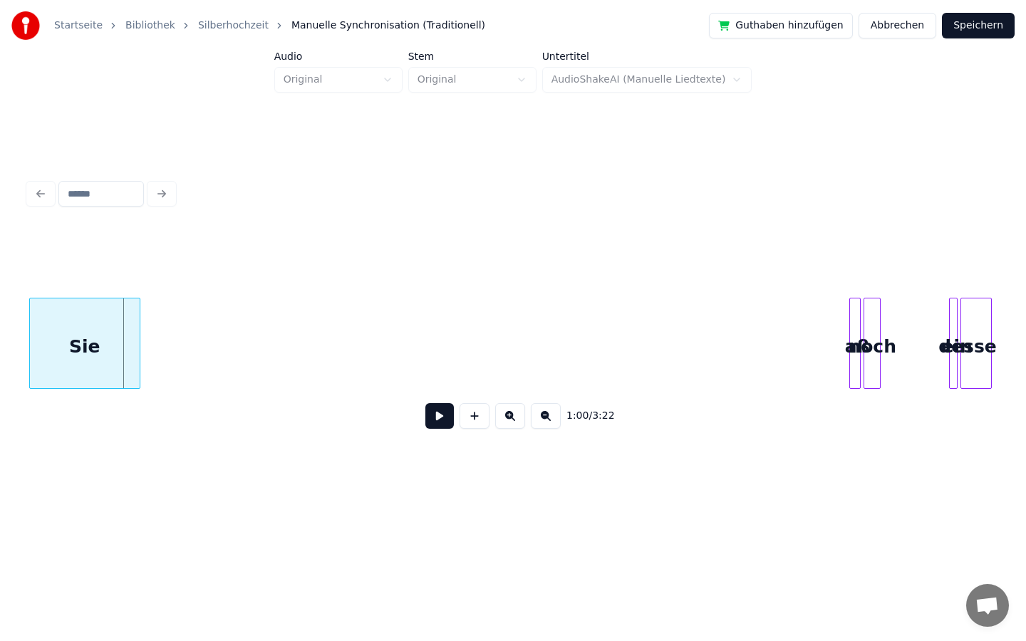
click at [0, 346] on div "Startseite Bibliothek Silberhochzeit Manuelle Synchronisation (Traditionell) Gu…" at bounding box center [513, 250] width 1026 height 500
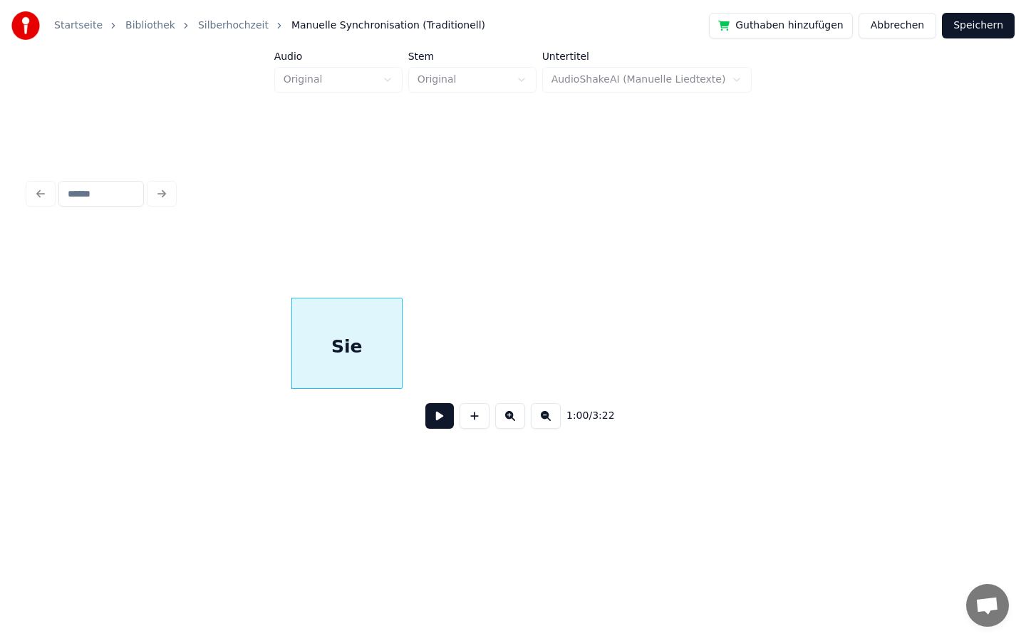
scroll to position [0, 8123]
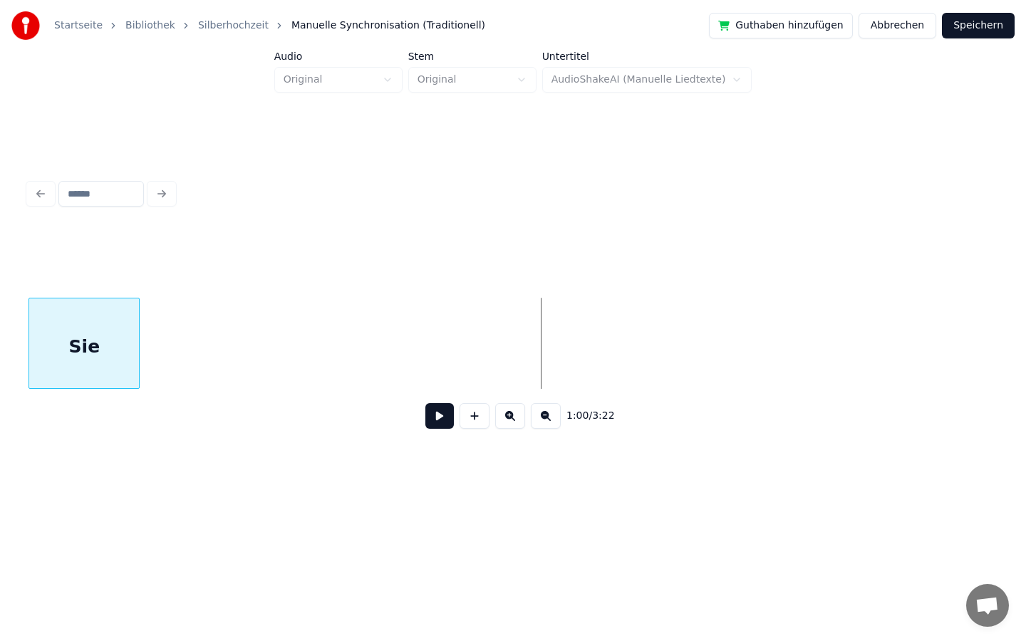
click at [0, 347] on div "Startseite Bibliothek Silberhochzeit Manuelle Synchronisation (Traditionell) Gu…" at bounding box center [513, 250] width 1026 height 500
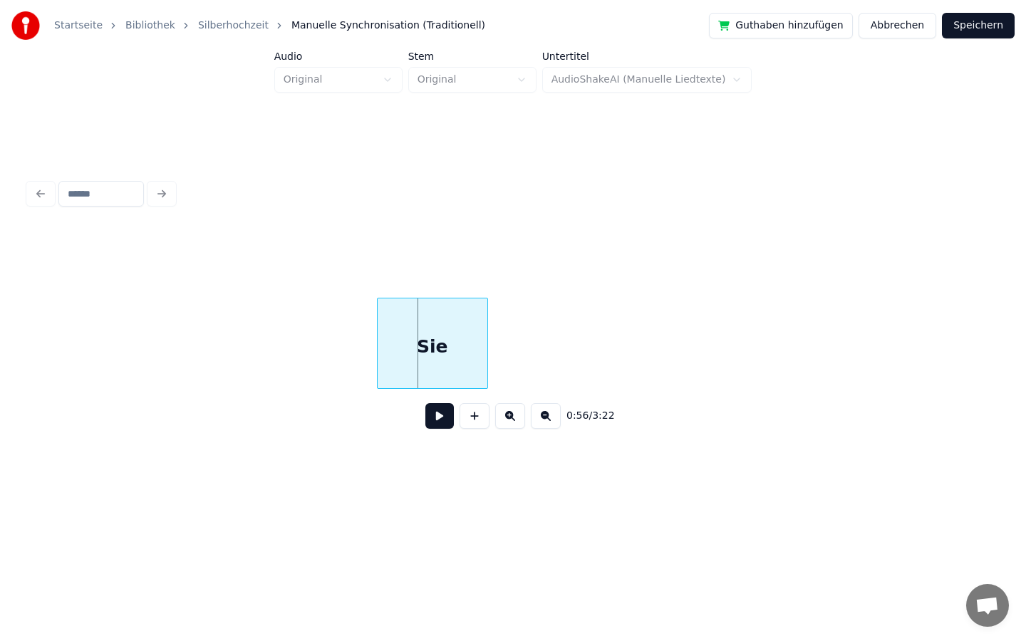
scroll to position [0, 7569]
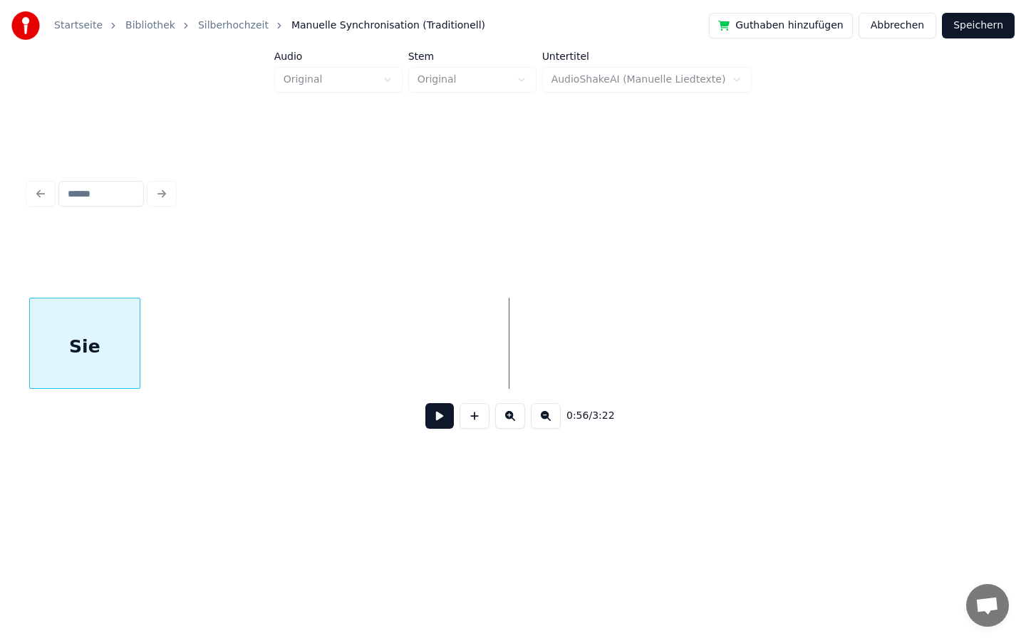
click at [0, 385] on div "Startseite Bibliothek Silberhochzeit Manuelle Synchronisation (Traditionell) Gu…" at bounding box center [513, 250] width 1026 height 500
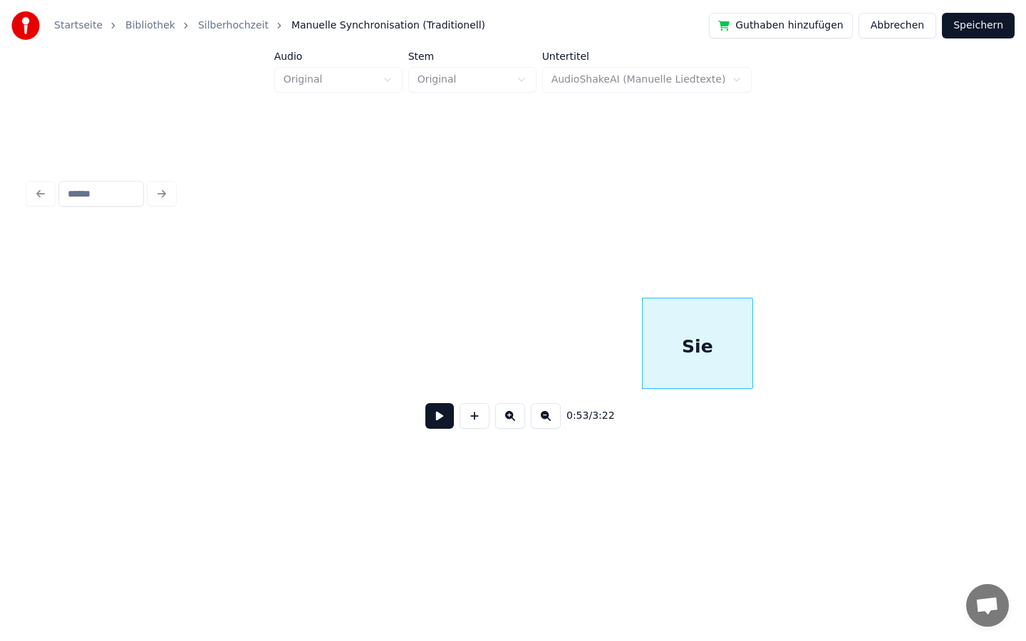
scroll to position [0, 6931]
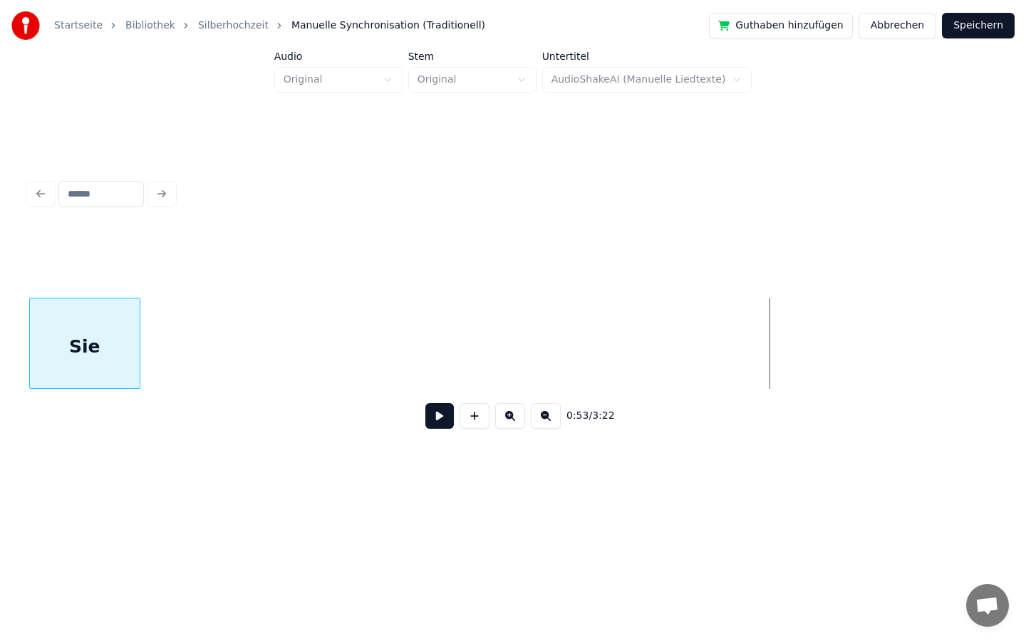
click at [0, 258] on div "Startseite Bibliothek Silberhochzeit Manuelle Synchronisation (Traditionell) Gu…" at bounding box center [513, 250] width 1026 height 500
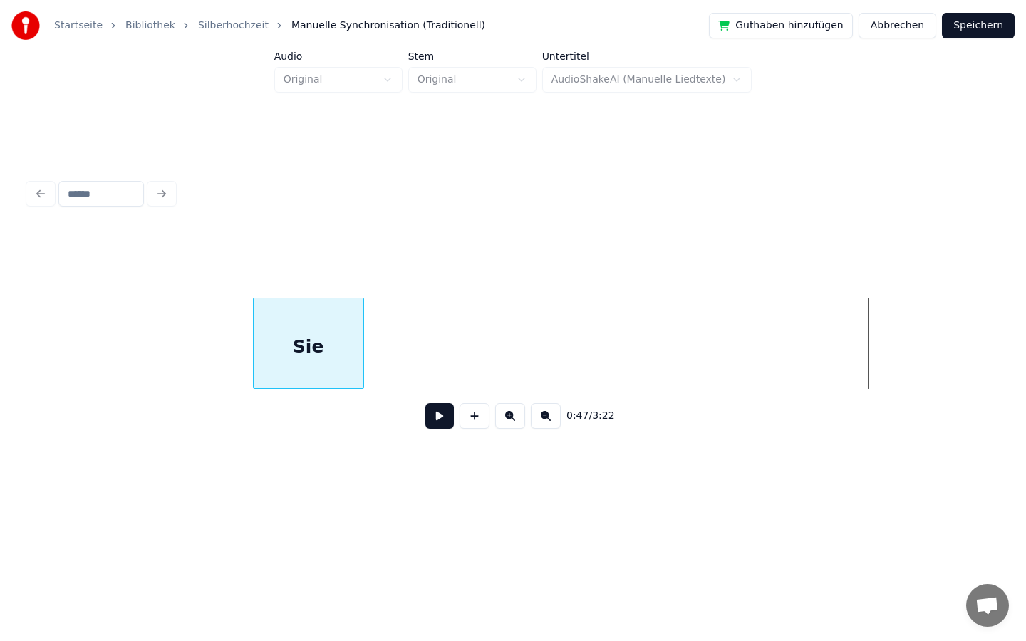
scroll to position [0, 5935]
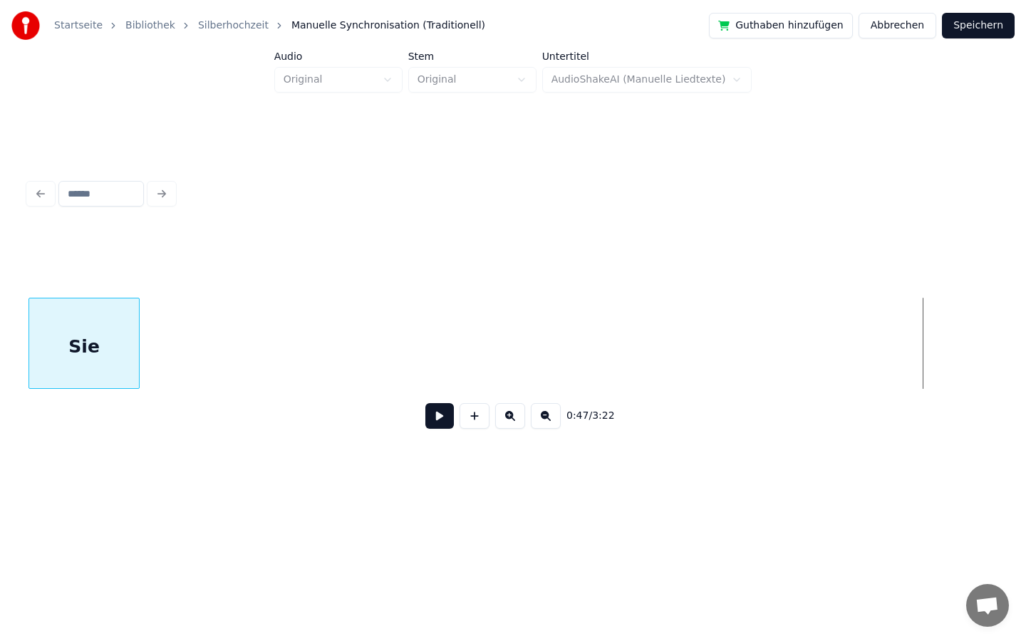
click at [0, 308] on div "Startseite Bibliothek Silberhochzeit Manuelle Synchronisation (Traditionell) Gu…" at bounding box center [513, 250] width 1026 height 500
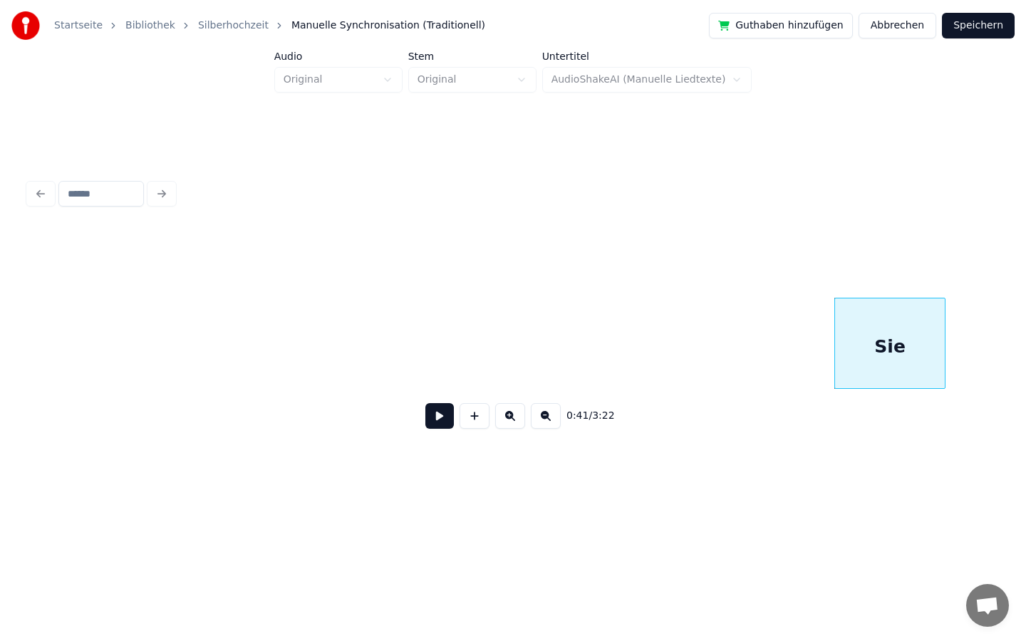
scroll to position [0, 5063]
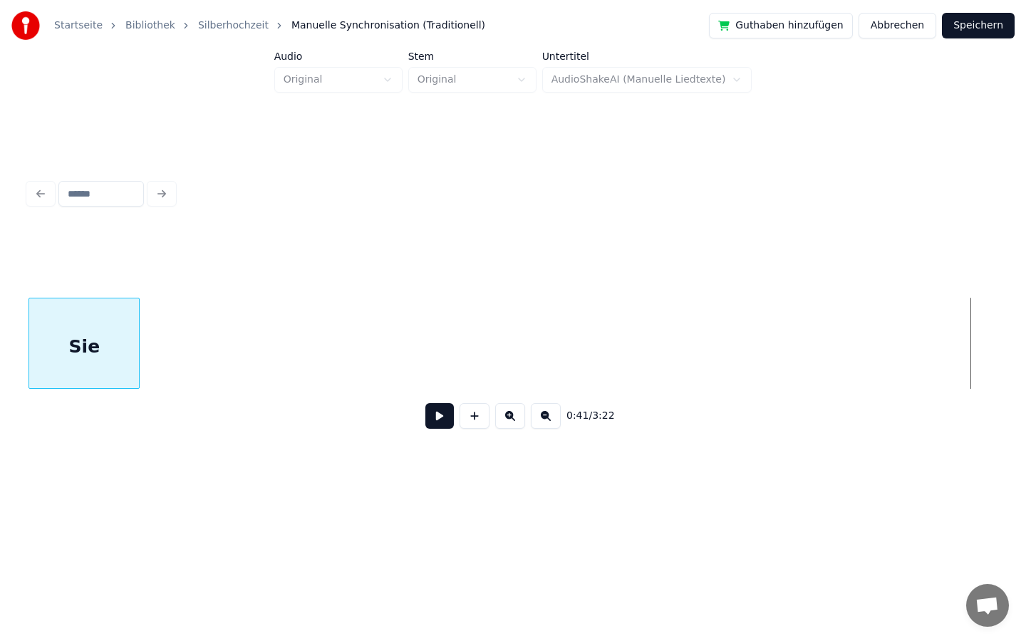
click at [0, 311] on div "Startseite Bibliothek Silberhochzeit Manuelle Synchronisation (Traditionell) Gu…" at bounding box center [513, 250] width 1026 height 500
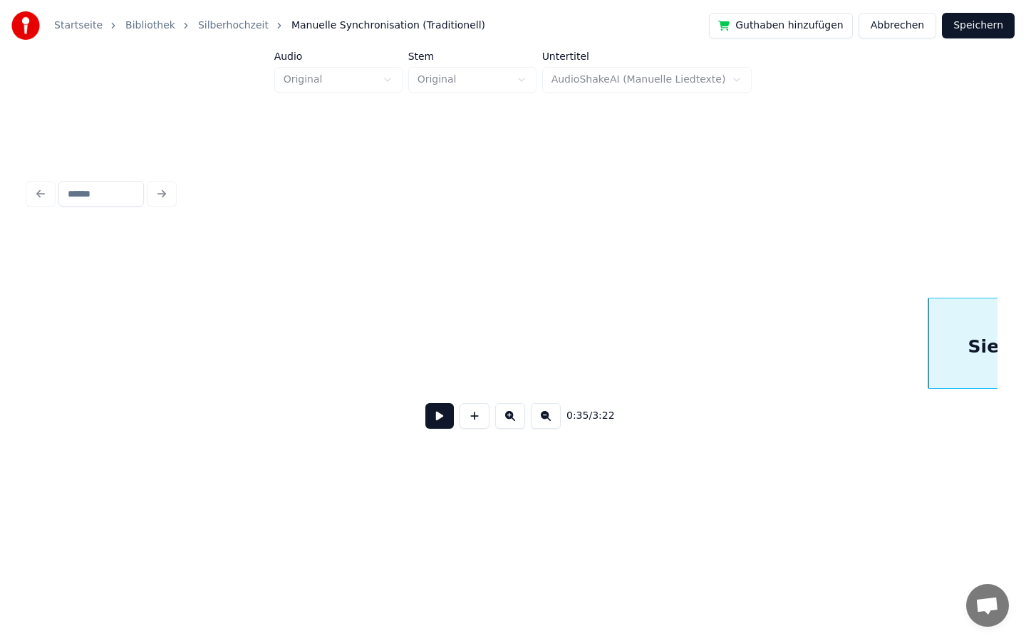
scroll to position [0, 4101]
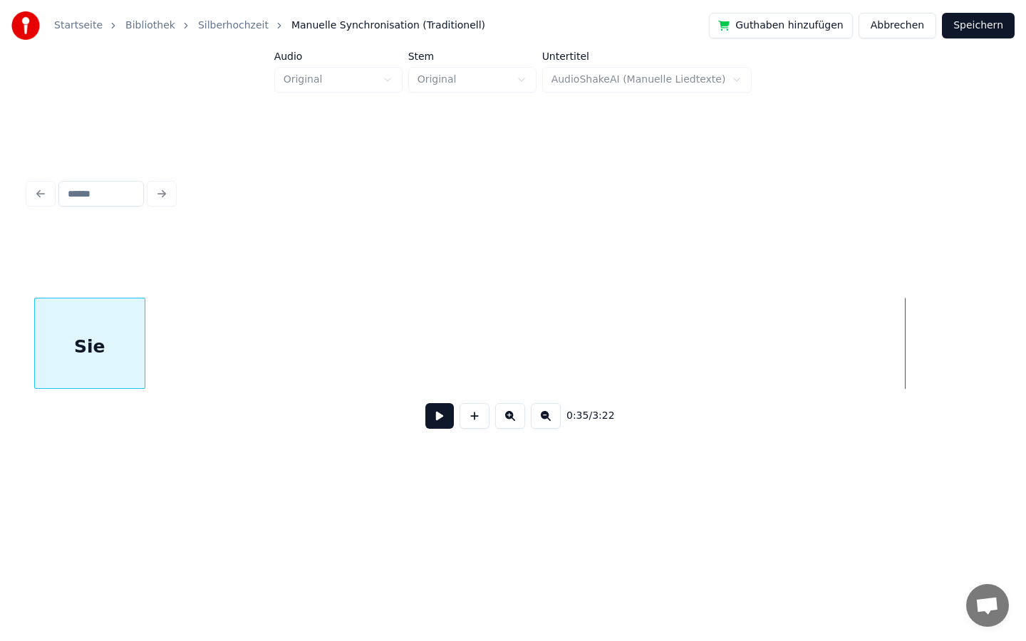
click at [110, 251] on div "0:35 / 3:22" at bounding box center [512, 335] width 969 height 217
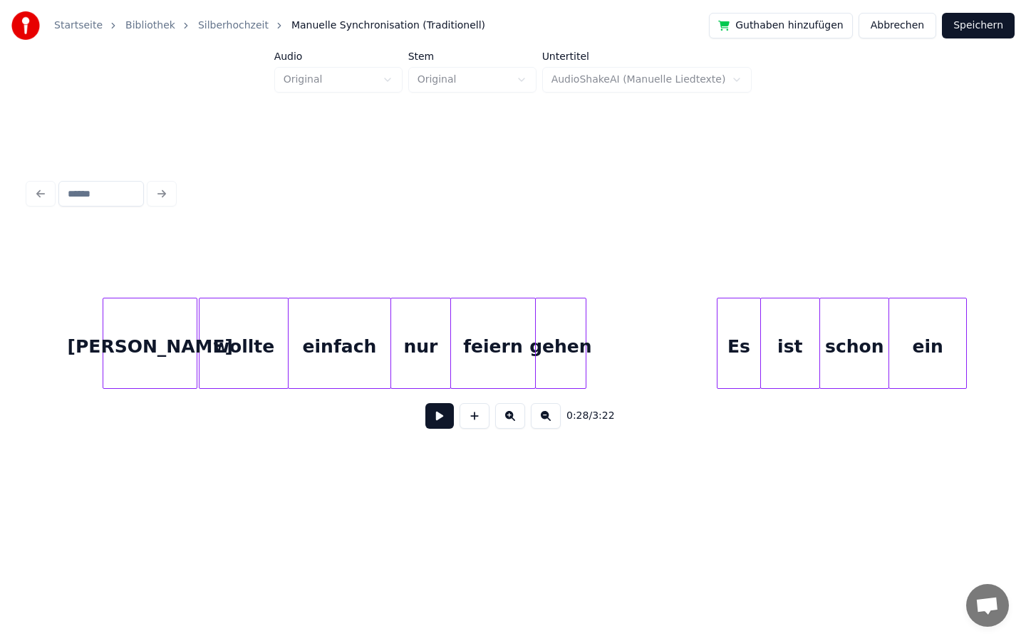
scroll to position [0, 2837]
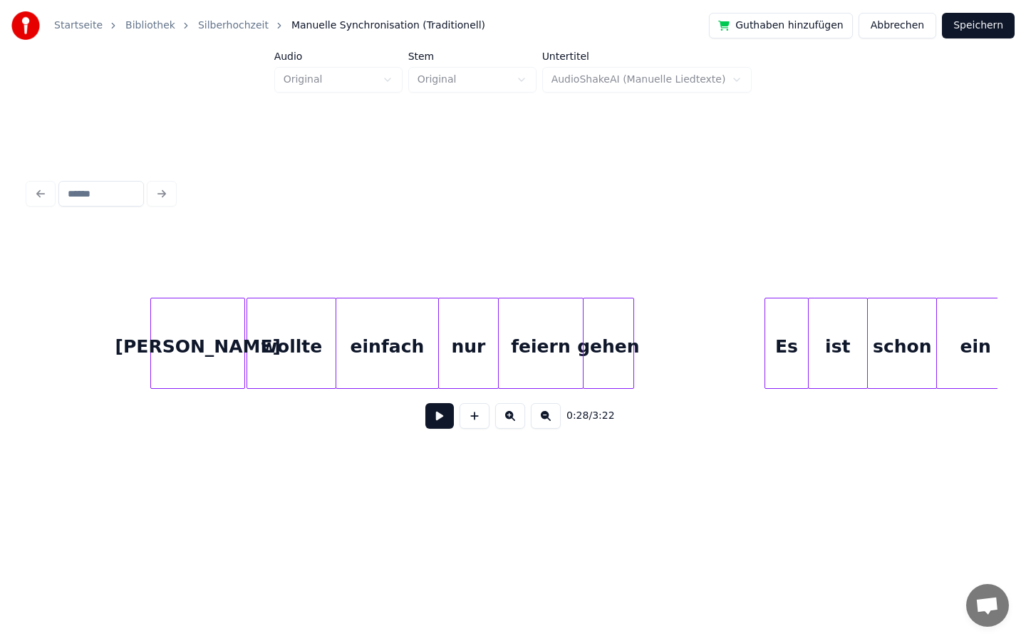
click at [145, 345] on div at bounding box center [147, 343] width 4 height 90
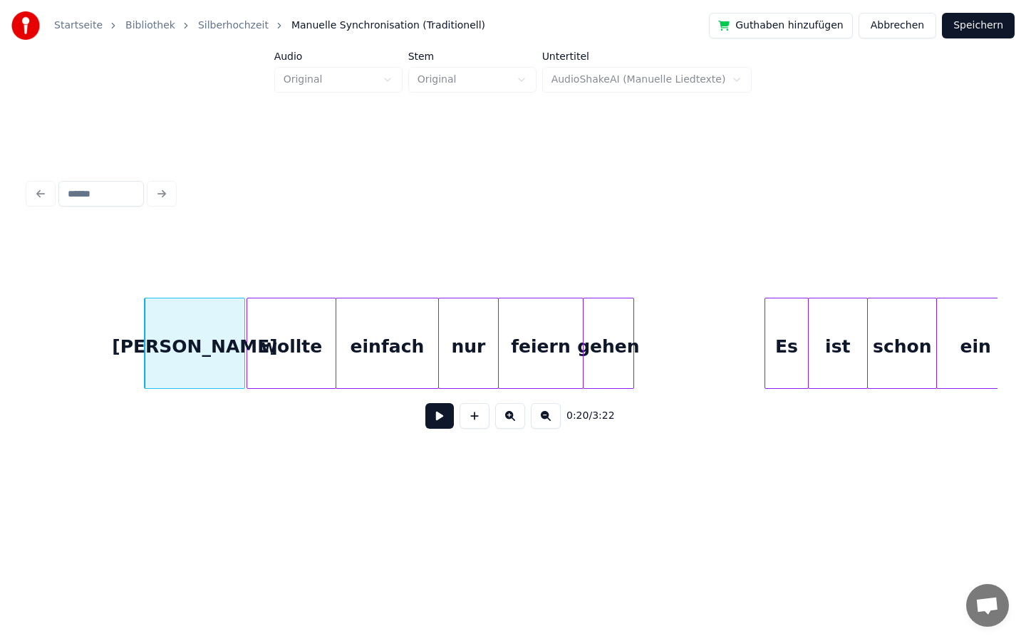
click at [440, 417] on button at bounding box center [439, 416] width 28 height 26
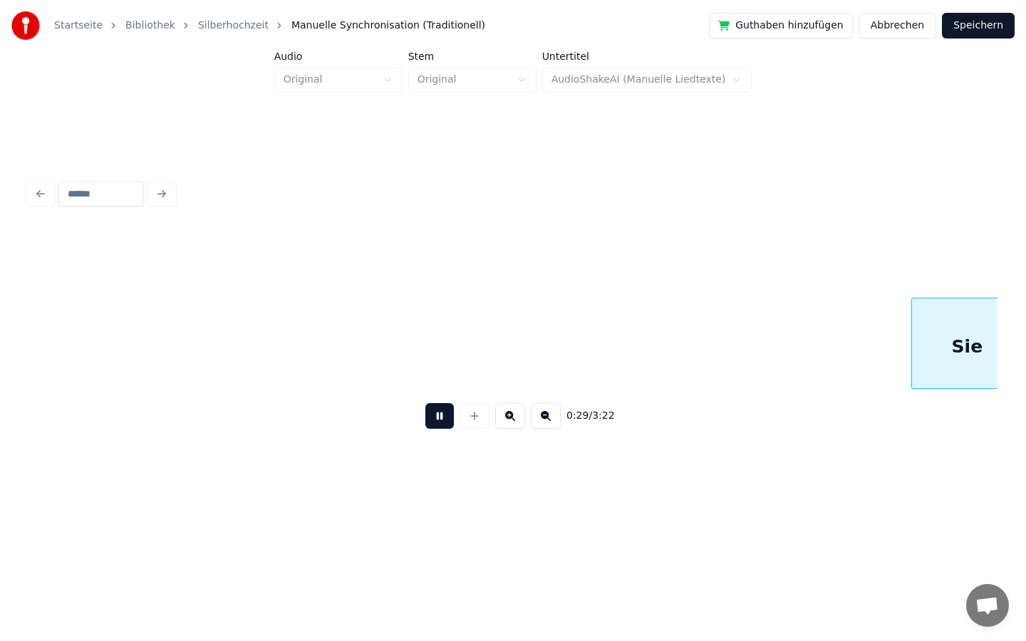
scroll to position [0, 4209]
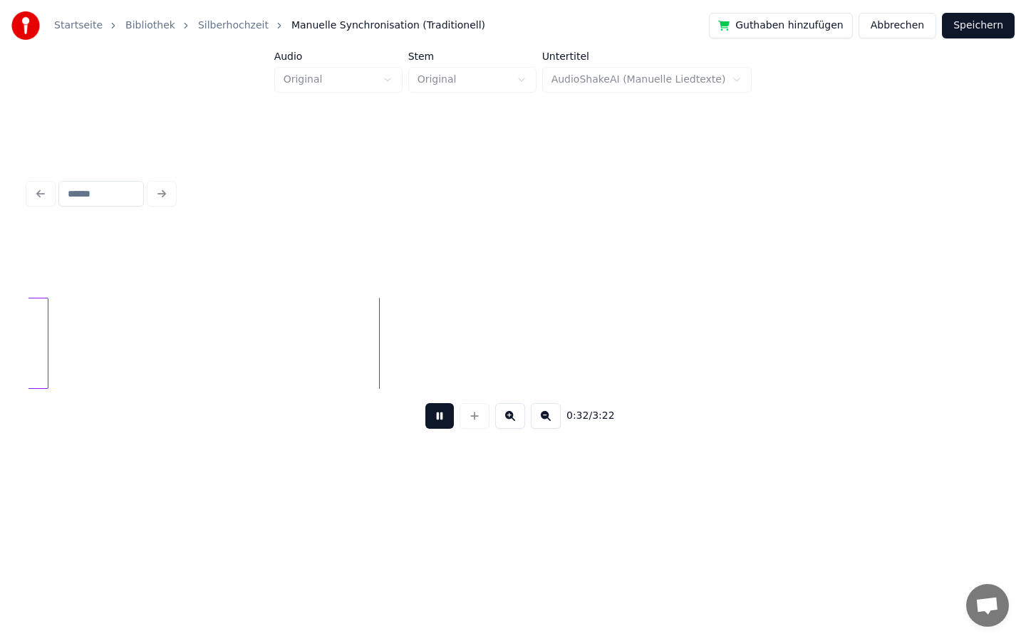
click at [443, 417] on button at bounding box center [439, 416] width 28 height 26
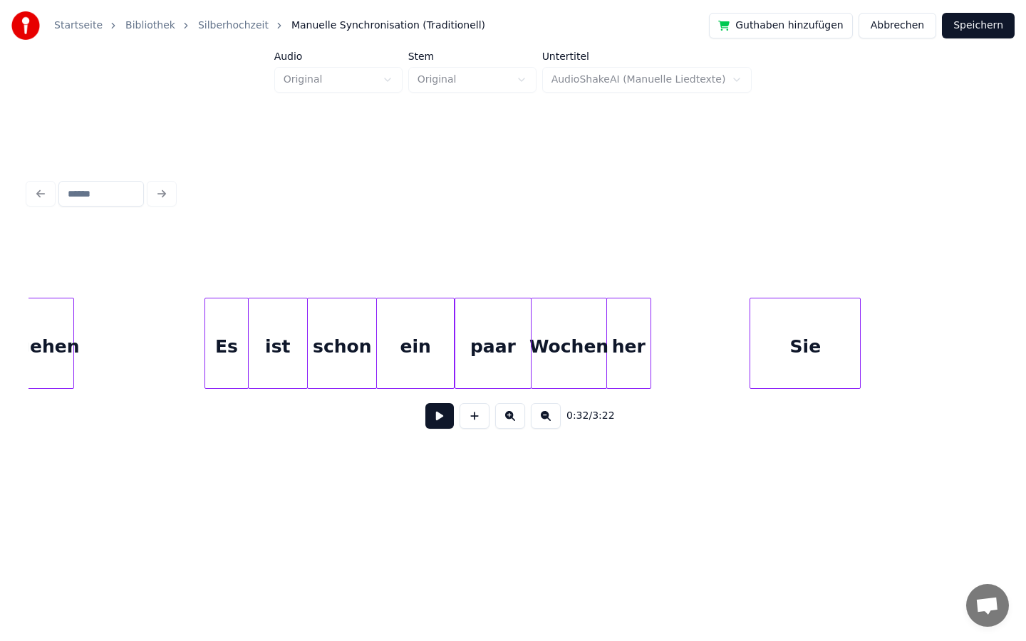
scroll to position [0, 3398]
click at [514, 343] on div at bounding box center [513, 343] width 4 height 90
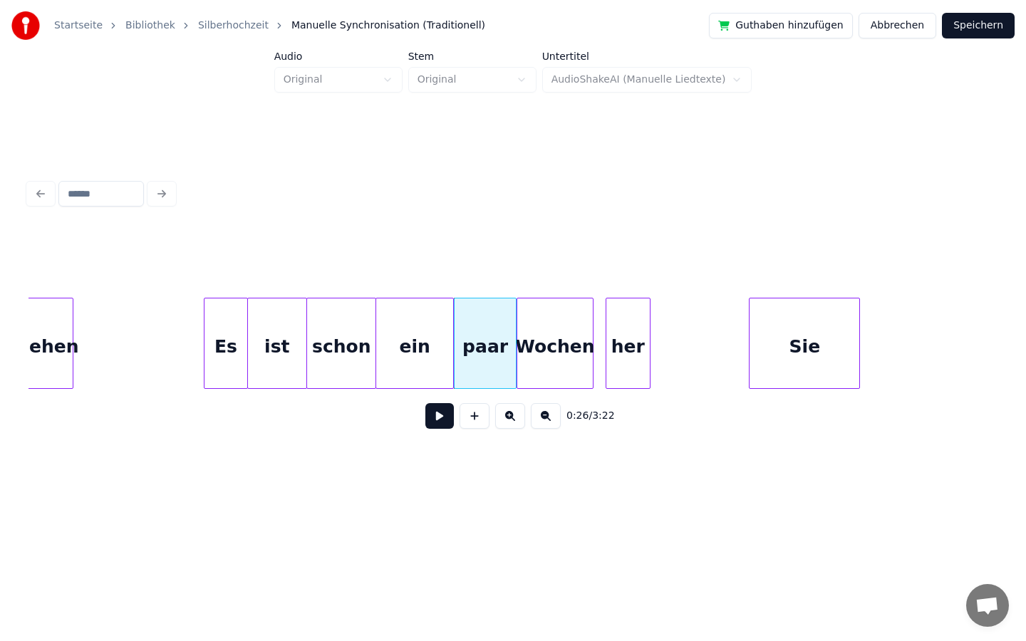
click at [549, 338] on div "Wochen" at bounding box center [554, 346] width 75 height 97
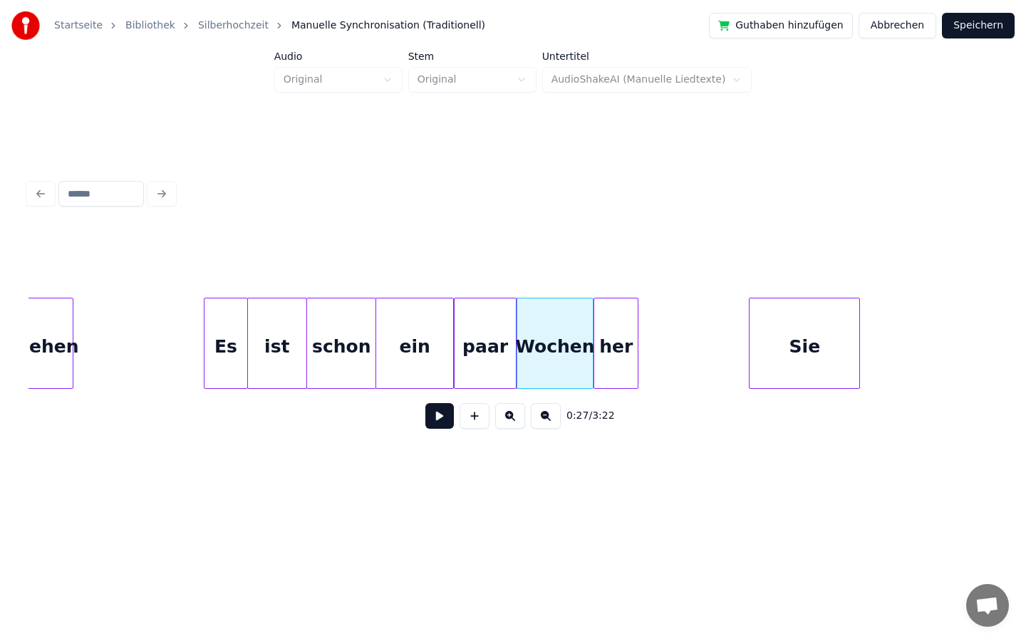
click at [600, 347] on div "her" at bounding box center [615, 346] width 43 height 97
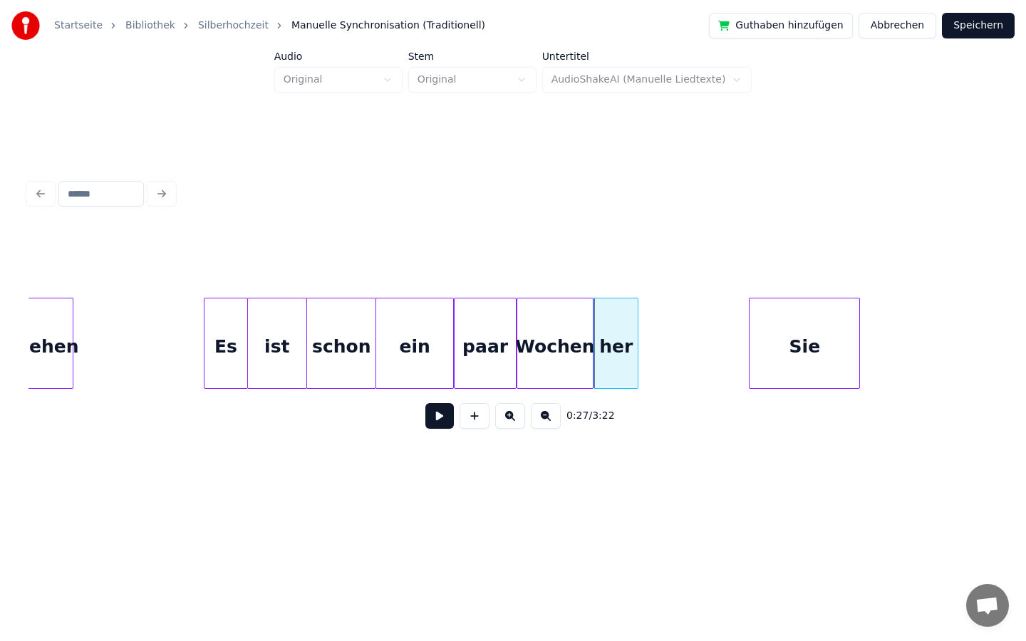
click at [433, 422] on button at bounding box center [439, 416] width 28 height 26
click at [449, 410] on button at bounding box center [439, 416] width 28 height 26
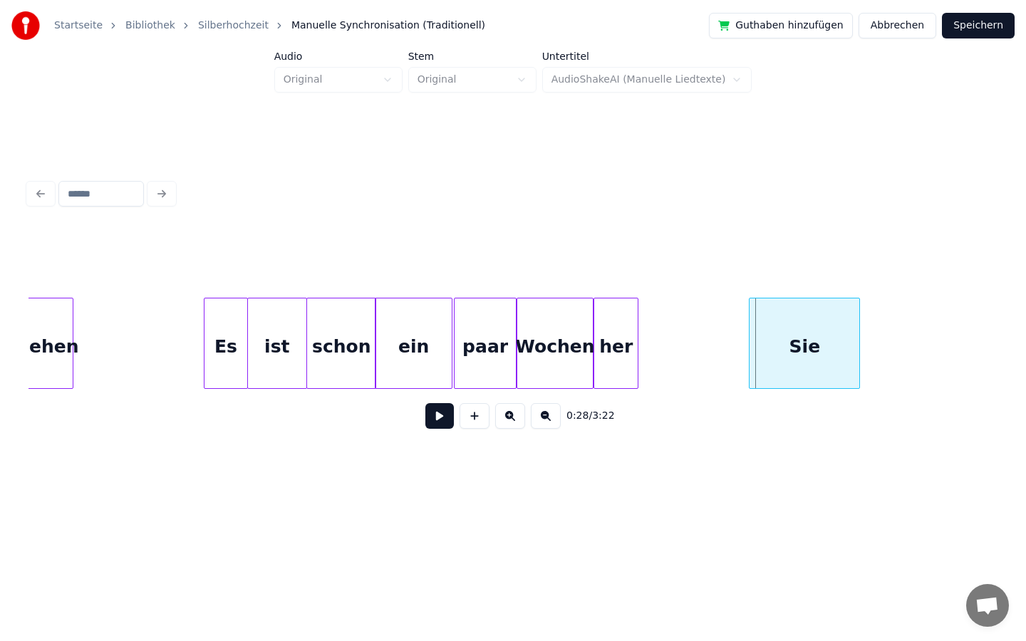
click at [452, 347] on div "ein" at bounding box center [414, 343] width 78 height 91
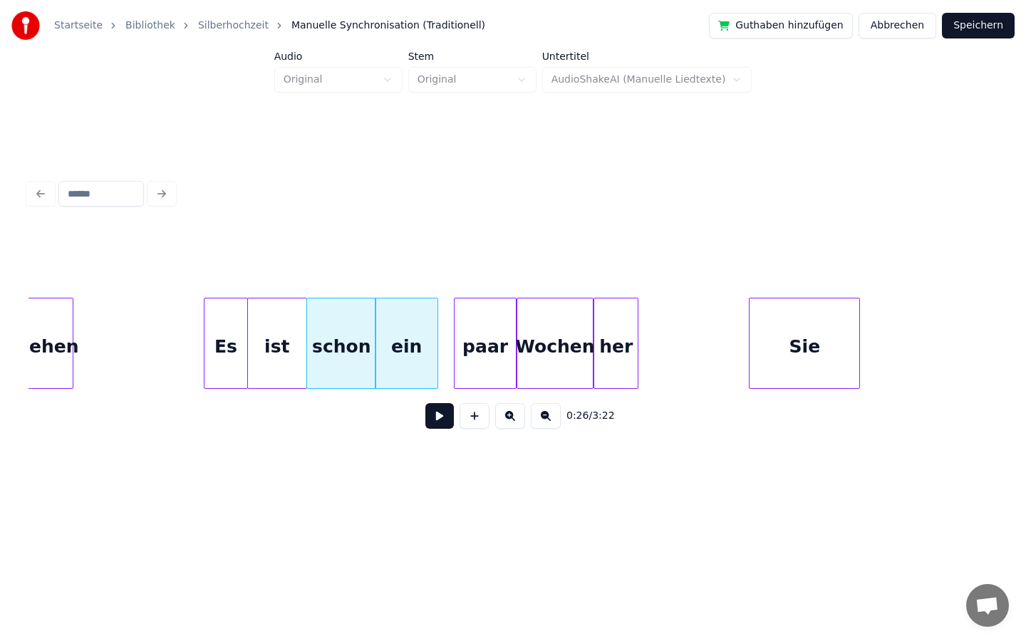
click at [435, 348] on div at bounding box center [435, 343] width 4 height 90
click at [472, 346] on div "paar" at bounding box center [469, 346] width 61 height 97
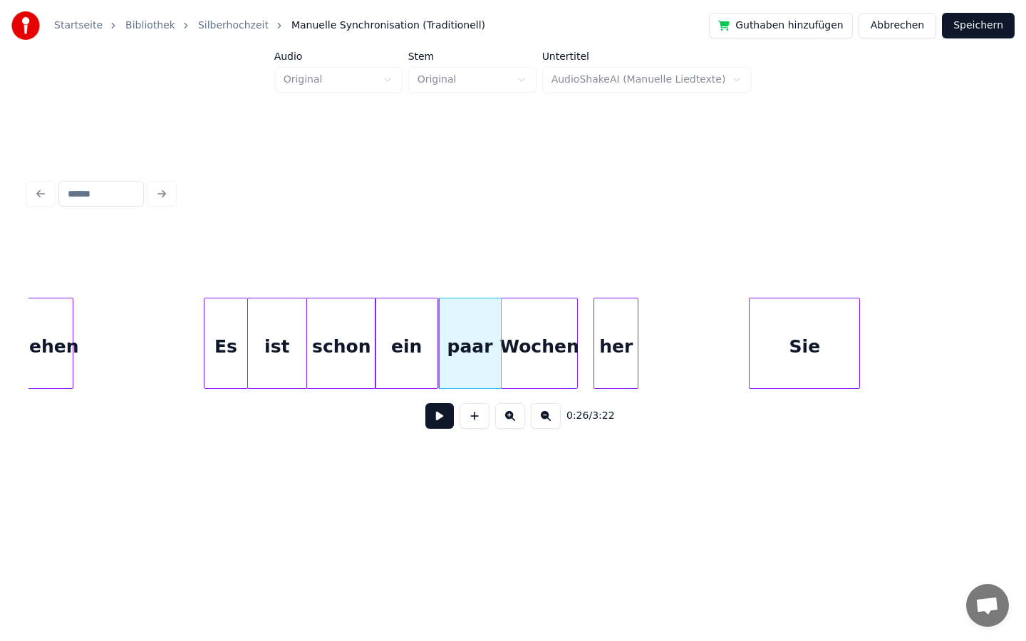
click at [533, 350] on div "Wochen" at bounding box center [539, 346] width 75 height 97
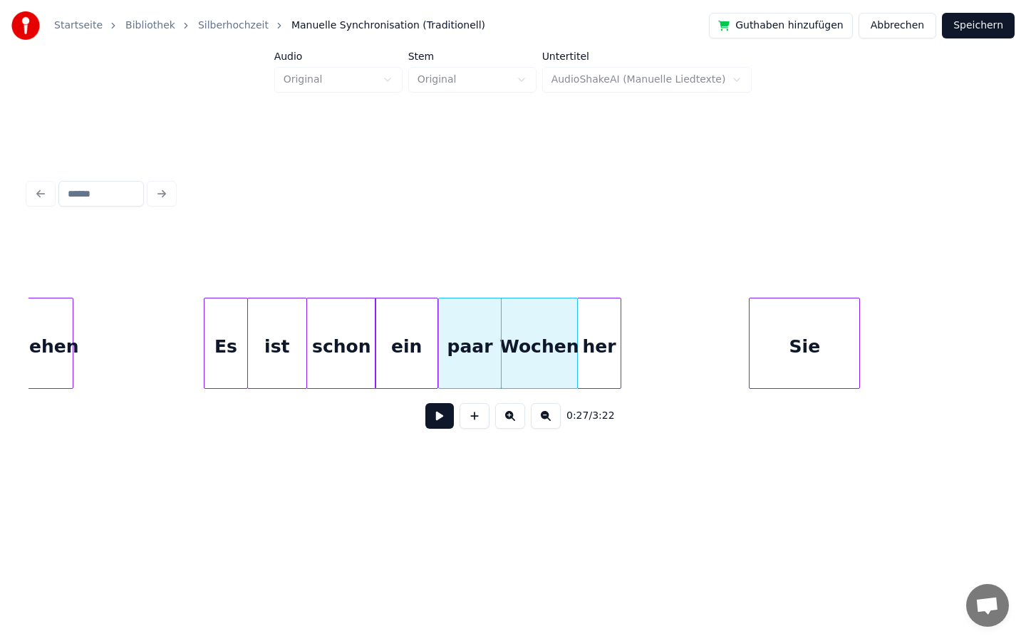
click at [598, 349] on div "her" at bounding box center [599, 346] width 43 height 97
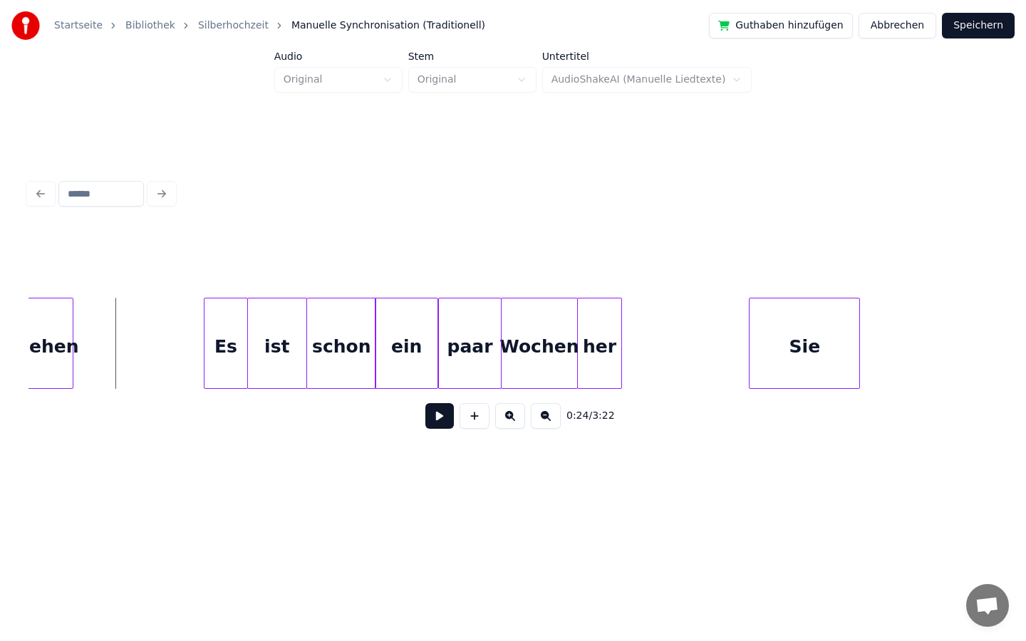
click at [440, 430] on div "0:24 / 3:22" at bounding box center [513, 415] width 946 height 31
click at [436, 417] on button at bounding box center [439, 416] width 28 height 26
click at [438, 415] on button at bounding box center [439, 416] width 28 height 26
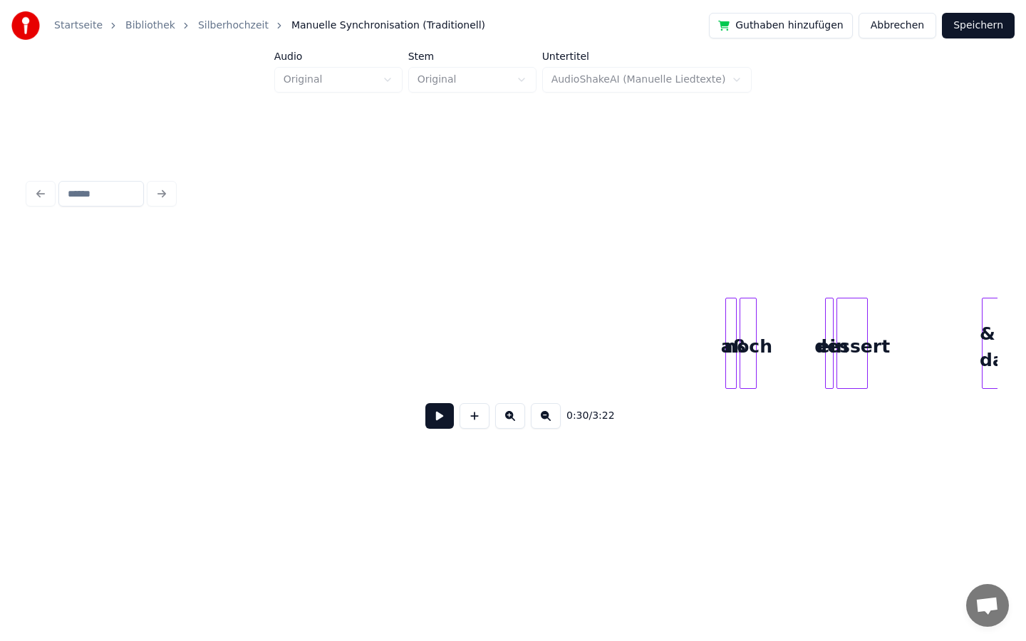
scroll to position [0, 8690]
click at [686, 348] on div at bounding box center [686, 343] width 4 height 90
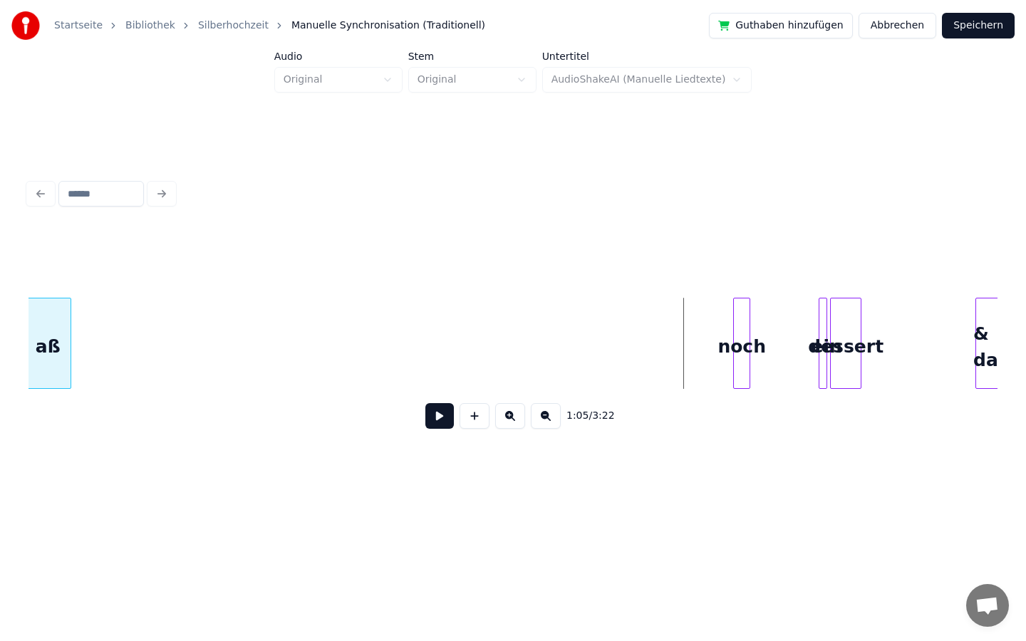
scroll to position [0, 8635]
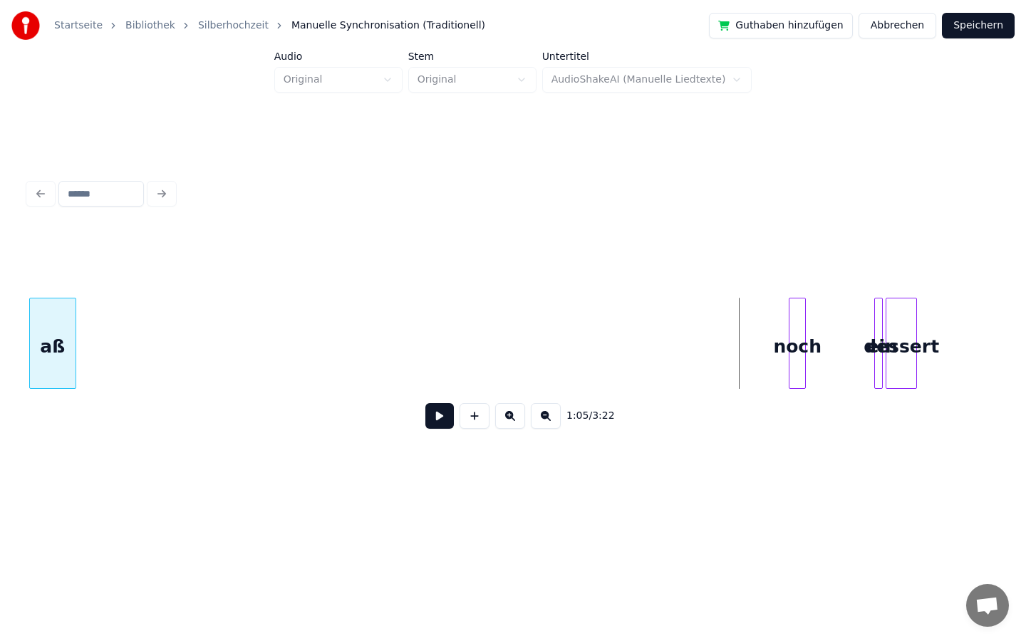
click at [0, 307] on div "Startseite Bibliothek Silberhochzeit Manuelle Synchronisation (Traditionell) Gu…" at bounding box center [513, 250] width 1026 height 500
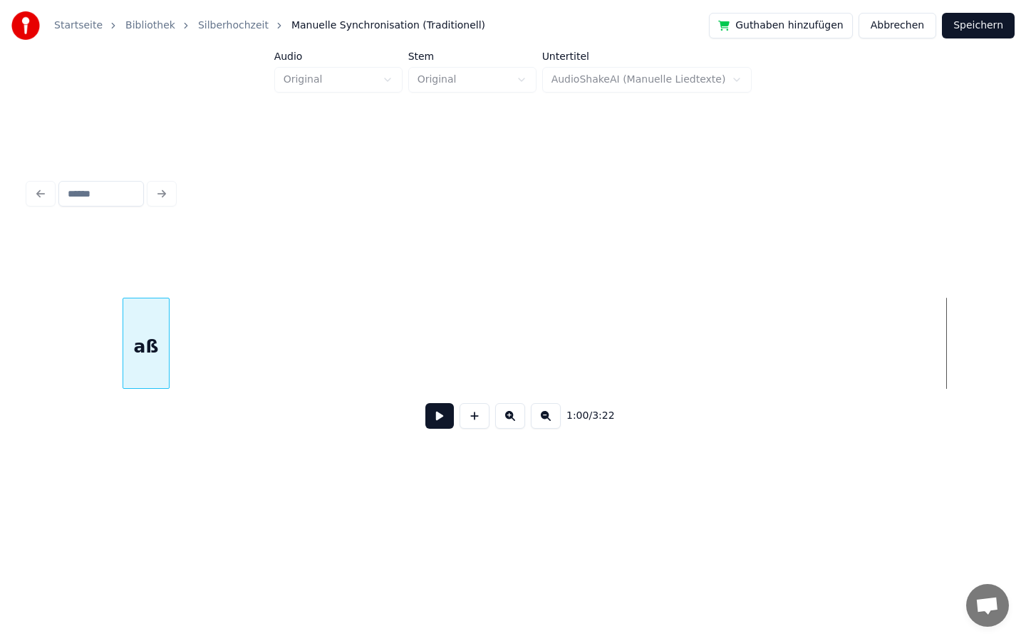
scroll to position [0, 7659]
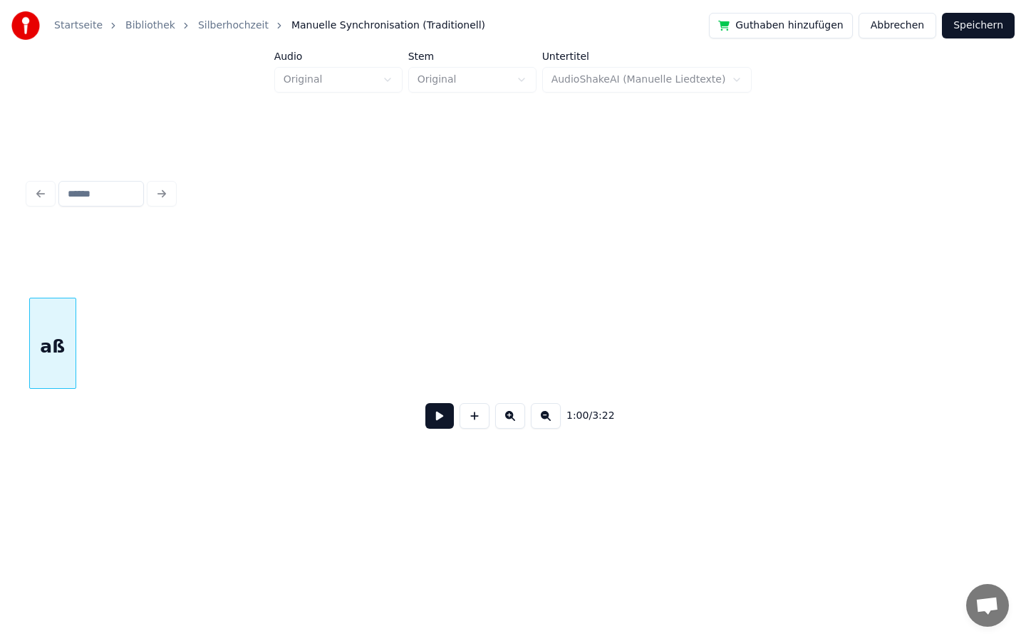
click at [0, 274] on div "Startseite Bibliothek Silberhochzeit Manuelle Synchronisation (Traditionell) Gu…" at bounding box center [513, 250] width 1026 height 500
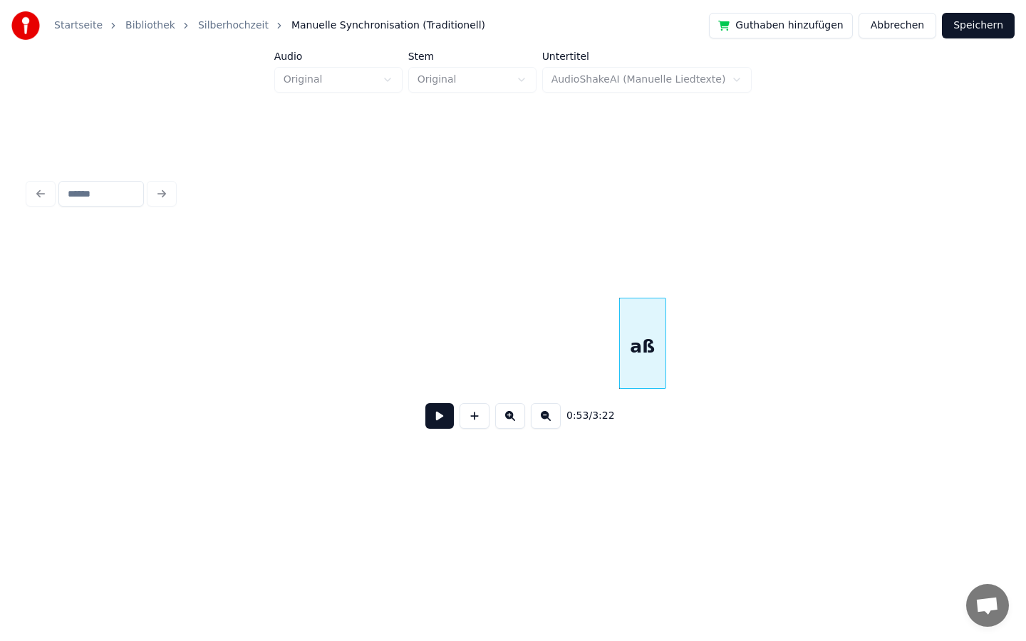
scroll to position [0, 7065]
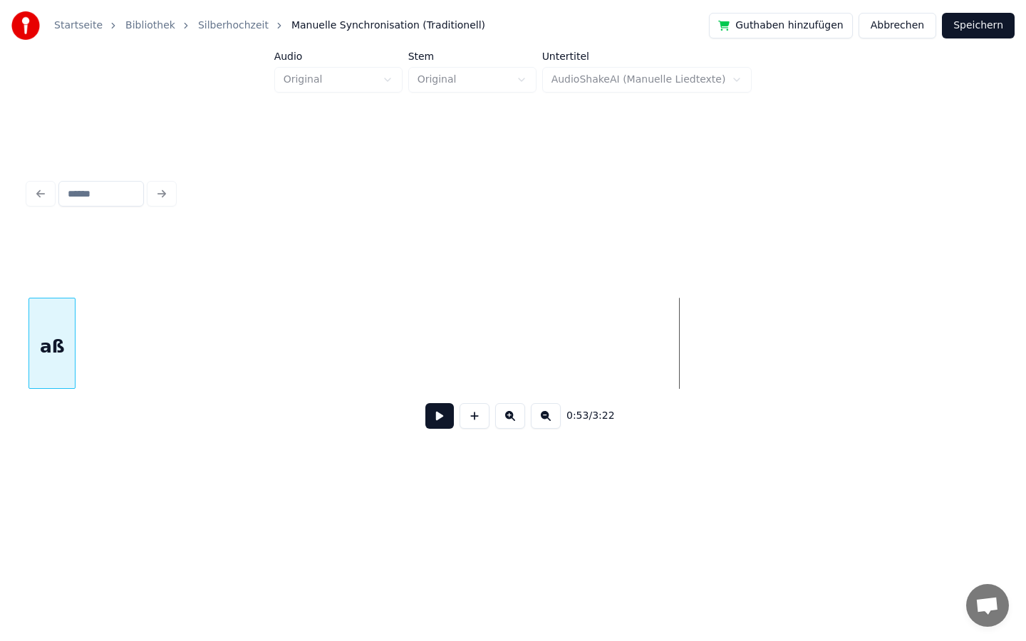
click at [0, 276] on div "Startseite Bibliothek Silberhochzeit Manuelle Synchronisation (Traditionell) Gu…" at bounding box center [513, 250] width 1026 height 500
click at [0, 336] on div "Startseite Bibliothek Silberhochzeit Manuelle Synchronisation (Traditionell) Gu…" at bounding box center [513, 250] width 1026 height 500
click at [23, 355] on div "0:43 / 3:22" at bounding box center [513, 308] width 980 height 282
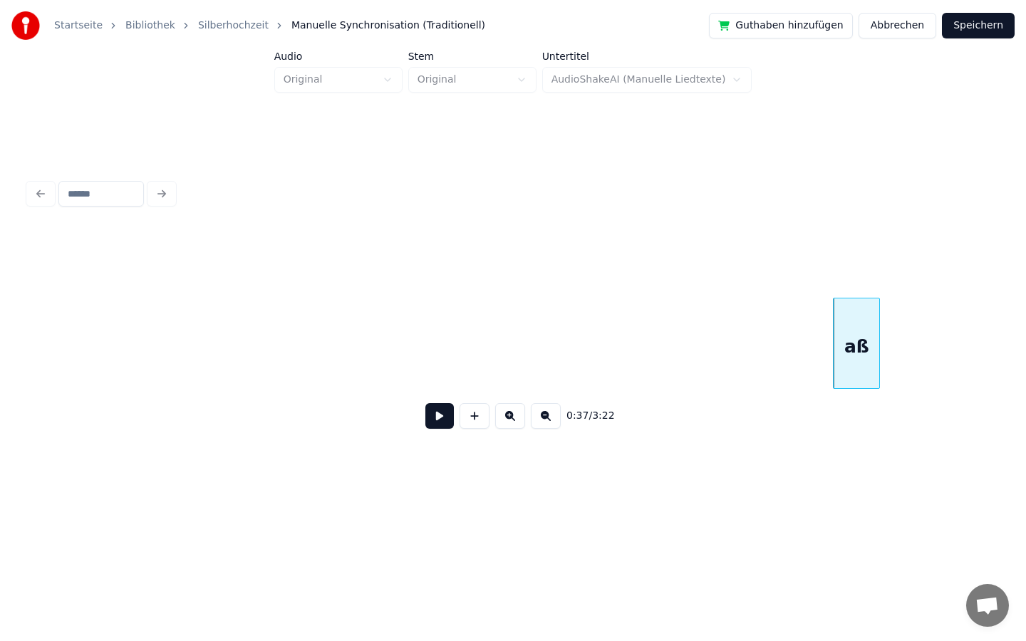
scroll to position [0, 4511]
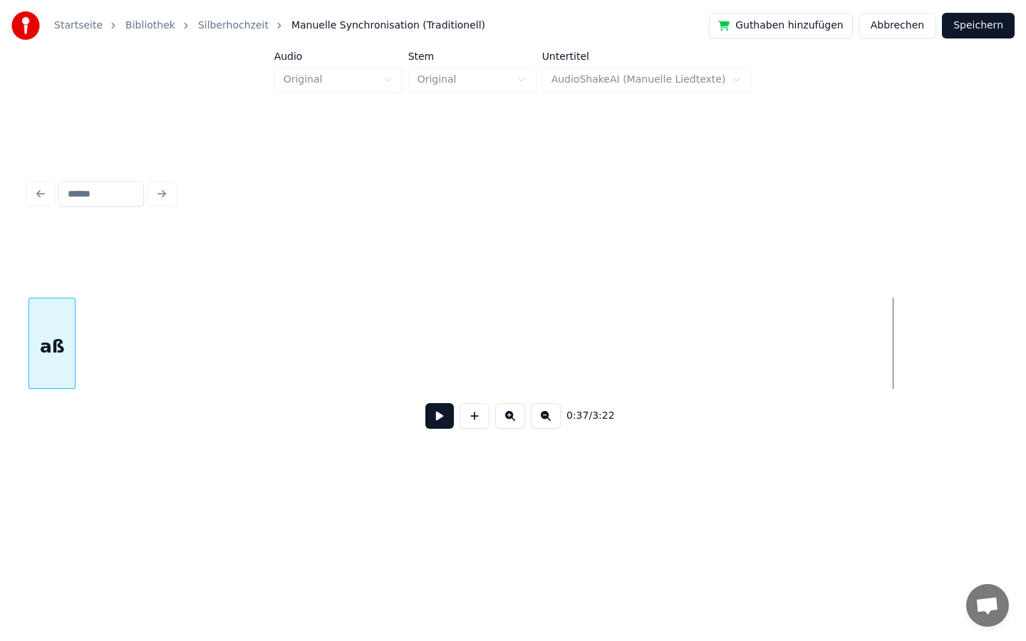
click at [0, 376] on div "Startseite Bibliothek Silberhochzeit Manuelle Synchronisation (Traditionell) Gu…" at bounding box center [513, 250] width 1026 height 500
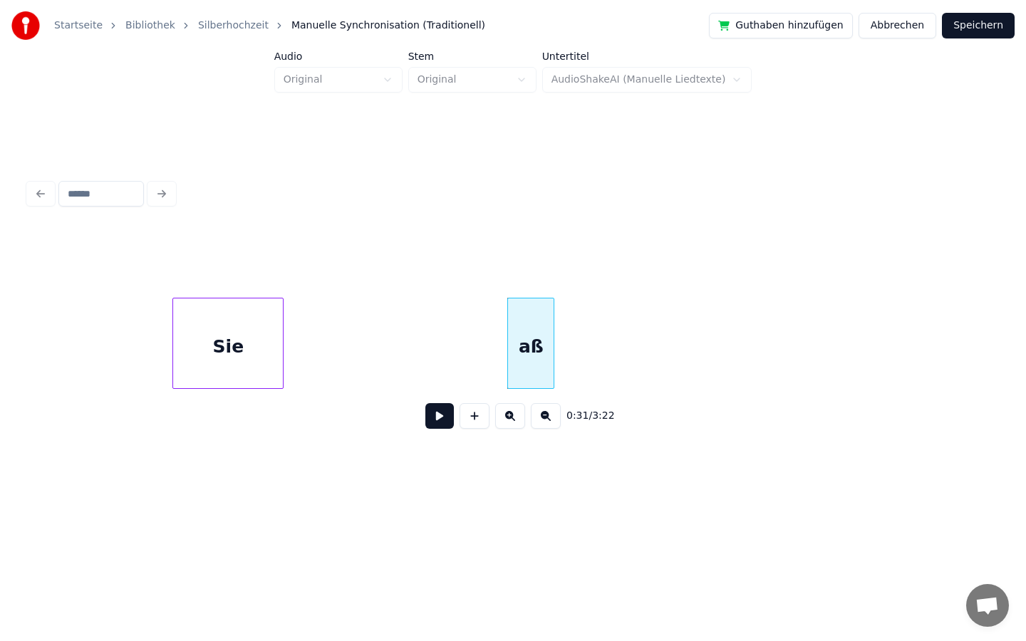
scroll to position [0, 3992]
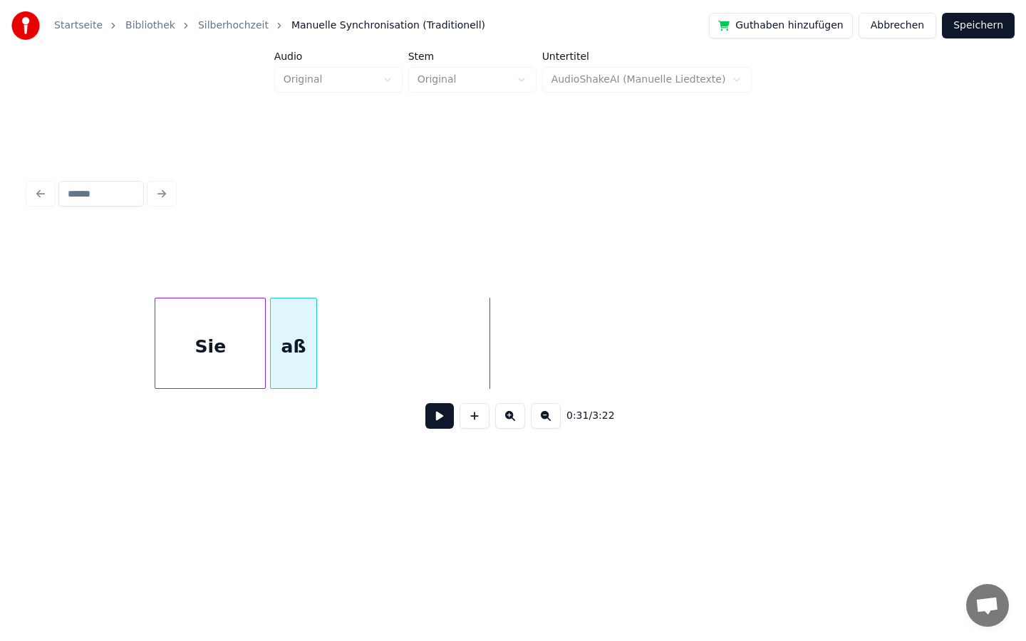
click at [287, 331] on div "aß" at bounding box center [294, 346] width 46 height 97
click at [224, 338] on div at bounding box center [224, 343] width 4 height 90
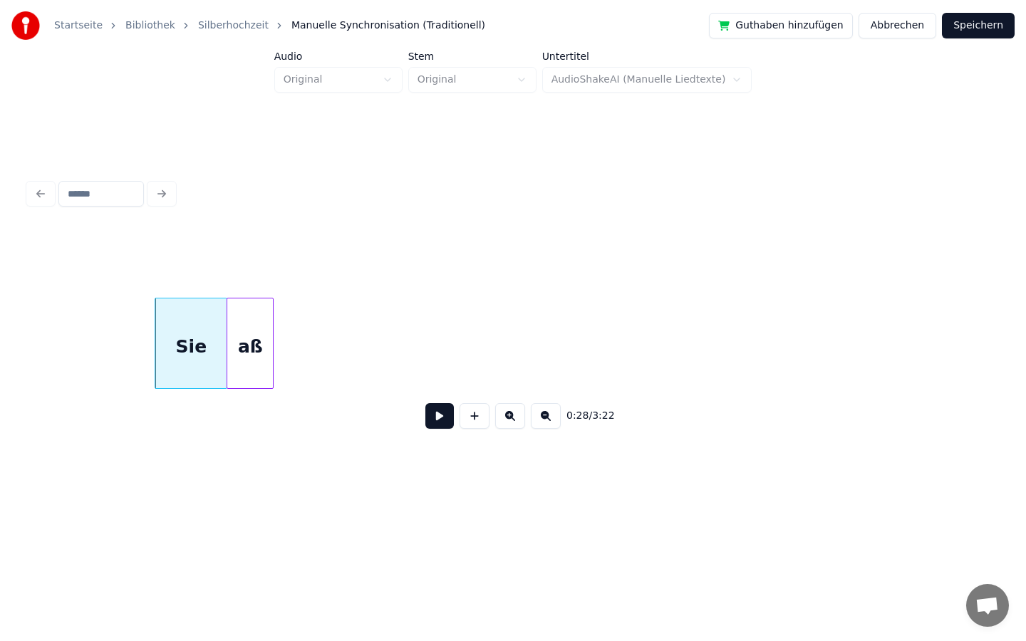
click at [261, 338] on div "aß" at bounding box center [250, 346] width 46 height 97
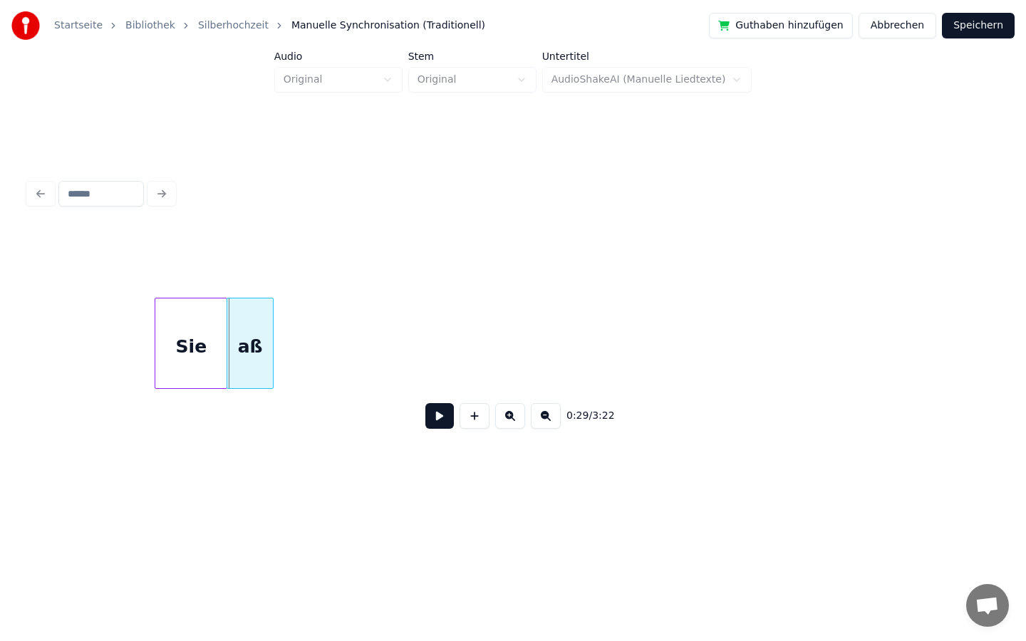
click at [259, 346] on div "aß" at bounding box center [250, 346] width 46 height 97
click at [266, 323] on div "aß" at bounding box center [251, 346] width 46 height 97
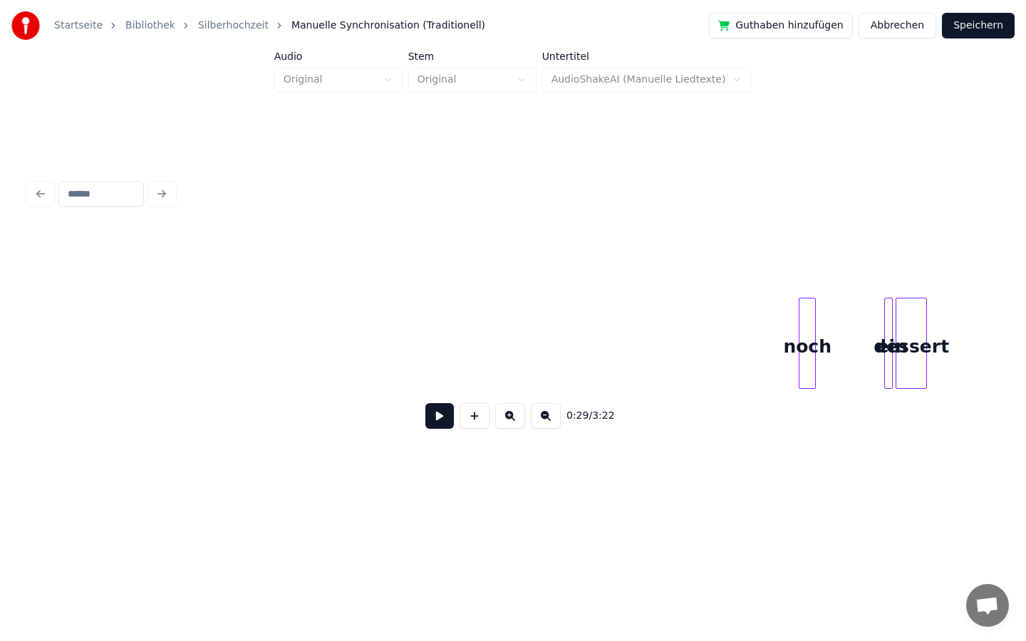
scroll to position [0, 8706]
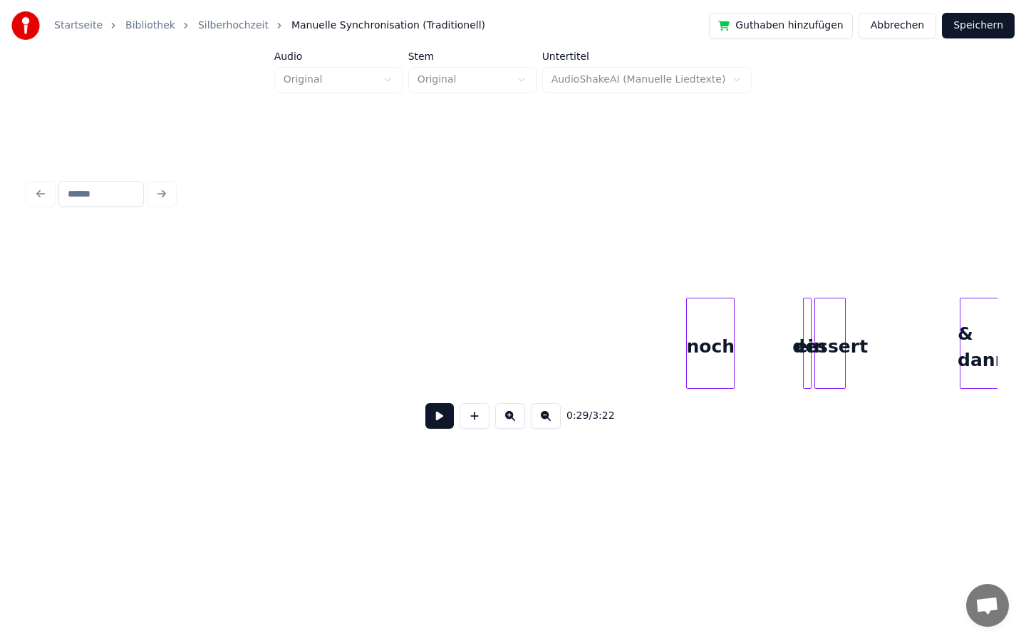
click at [687, 345] on div at bounding box center [689, 343] width 4 height 90
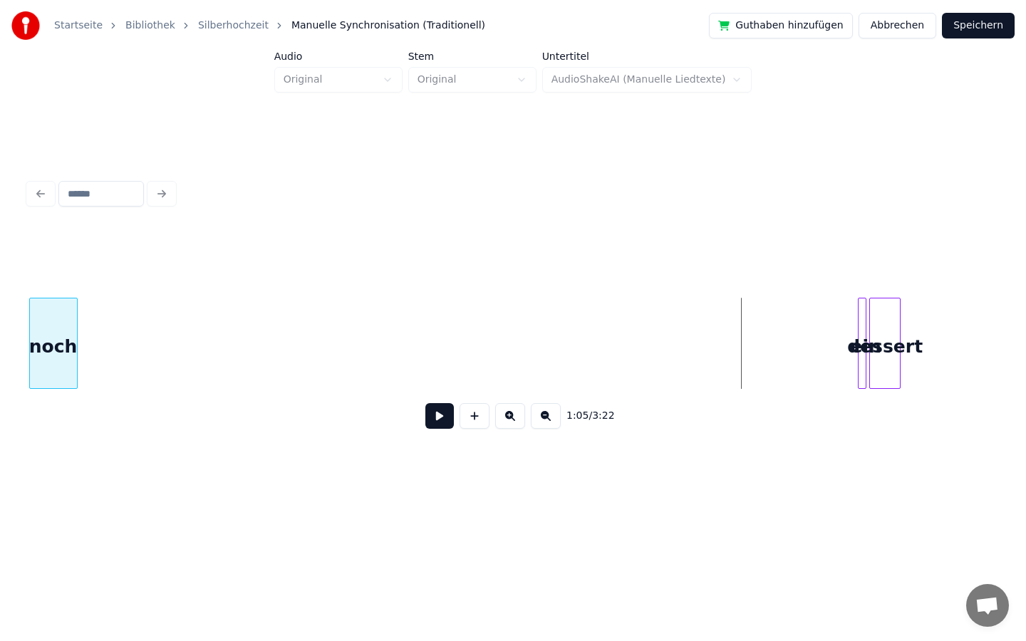
click at [0, 405] on div "Startseite Bibliothek Silberhochzeit Manuelle Synchronisation (Traditionell) Gu…" at bounding box center [513, 250] width 1026 height 500
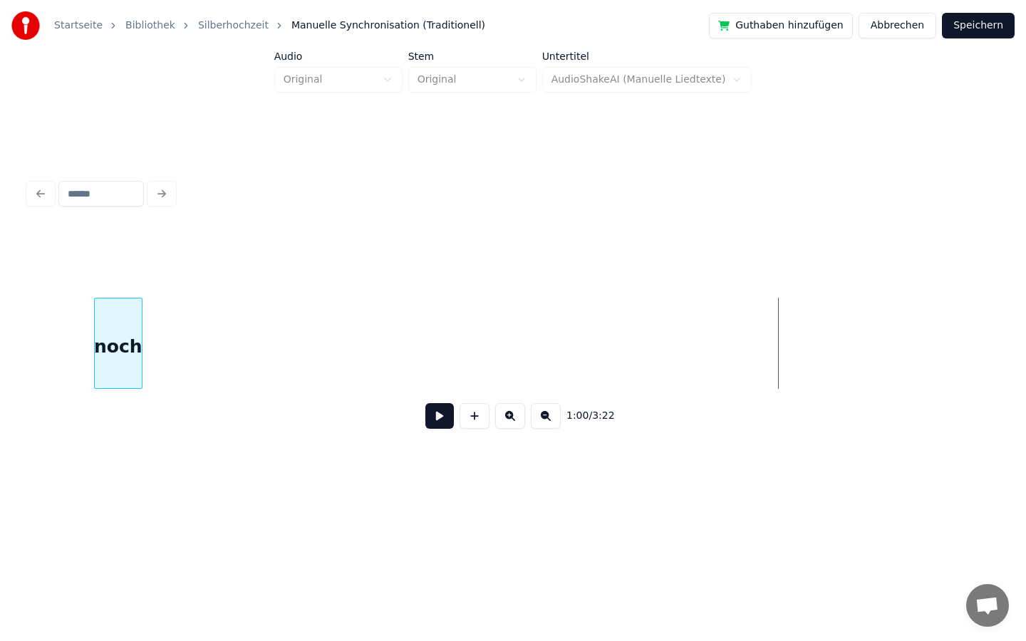
scroll to position [0, 7837]
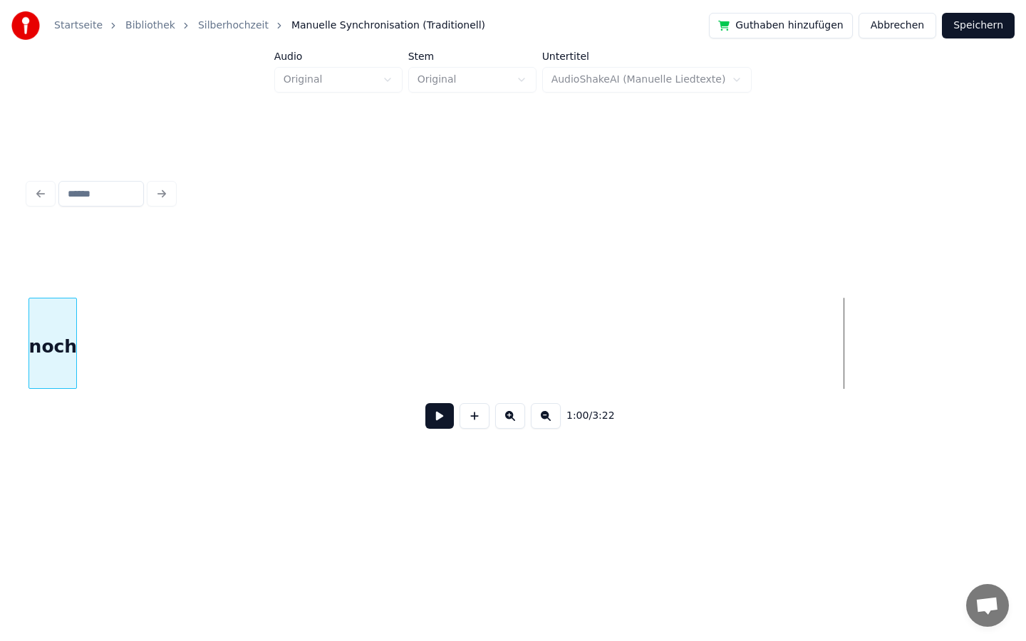
click at [0, 286] on div "Startseite Bibliothek Silberhochzeit Manuelle Synchronisation (Traditionell) Gu…" at bounding box center [513, 250] width 1026 height 500
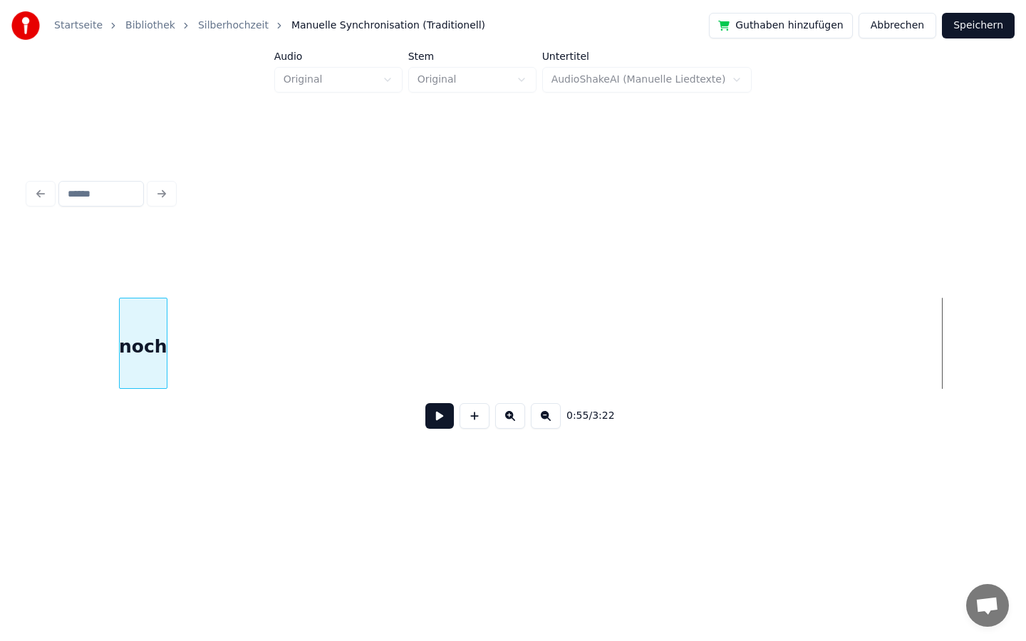
scroll to position [0, 6879]
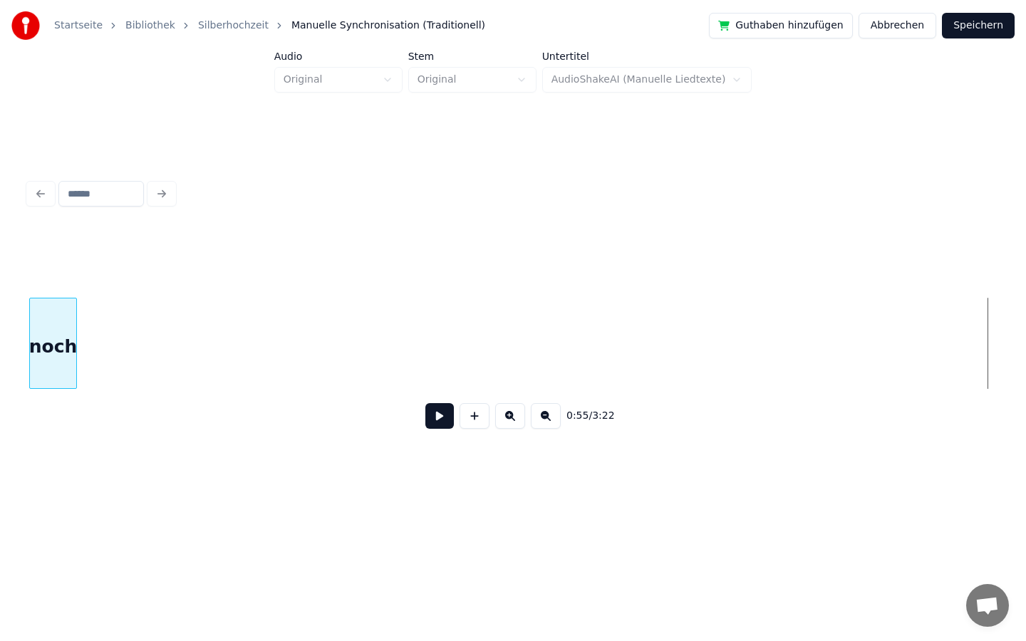
click at [0, 368] on div "Startseite Bibliothek Silberhochzeit Manuelle Synchronisation (Traditionell) Gu…" at bounding box center [513, 250] width 1026 height 500
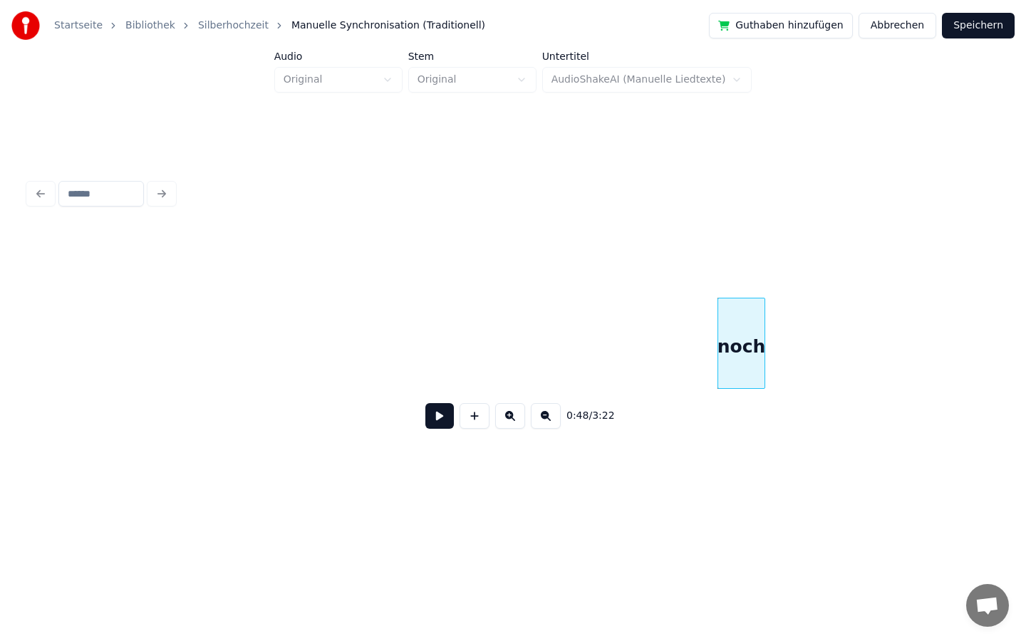
scroll to position [0, 6165]
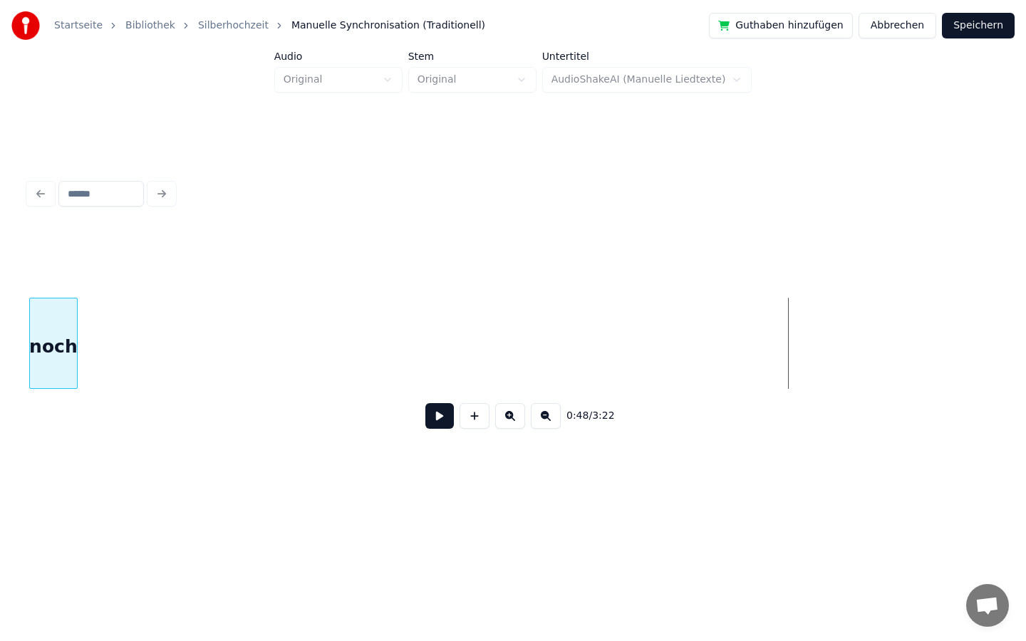
click at [0, 362] on div "Startseite Bibliothek Silberhochzeit Manuelle Synchronisation (Traditionell) Gu…" at bounding box center [513, 250] width 1026 height 500
click at [0, 326] on div "Startseite Bibliothek Silberhochzeit Manuelle Synchronisation (Traditionell) Gu…" at bounding box center [513, 250] width 1026 height 500
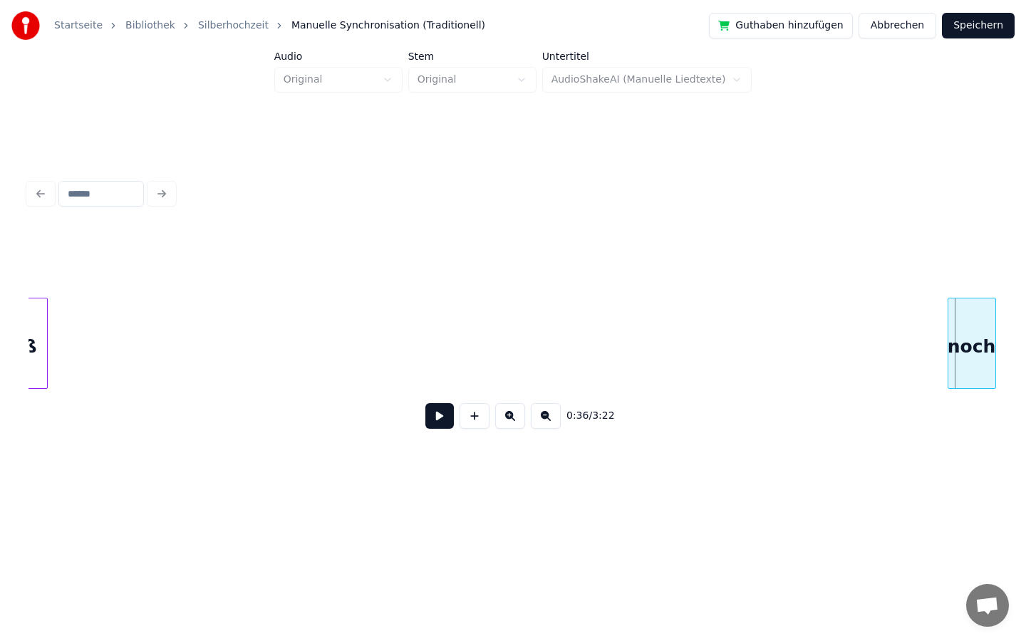
scroll to position [0, 4221]
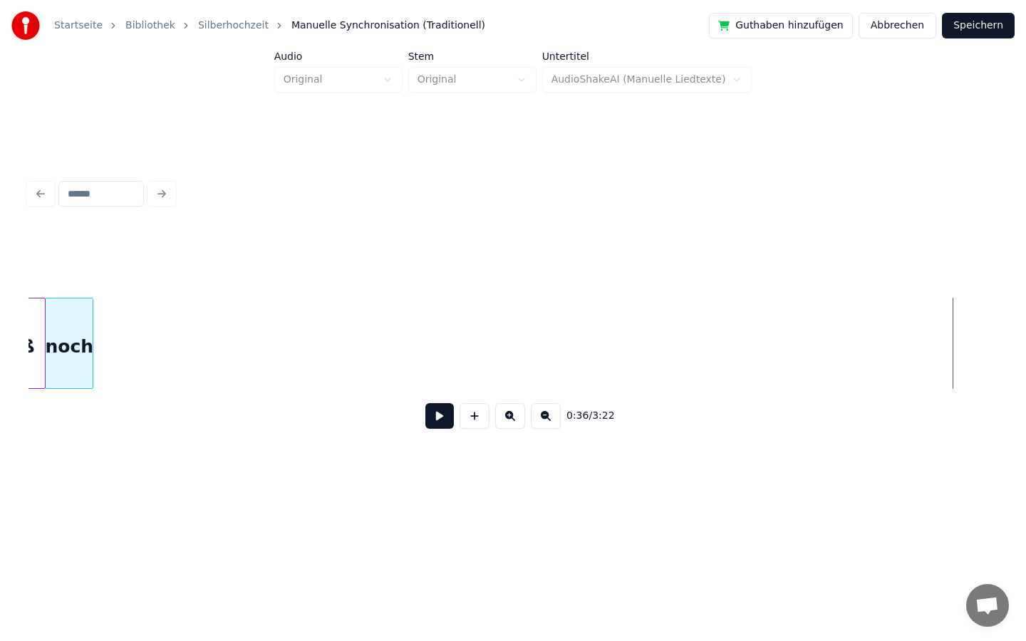
click at [72, 270] on div "0:36 / 3:22" at bounding box center [512, 335] width 969 height 217
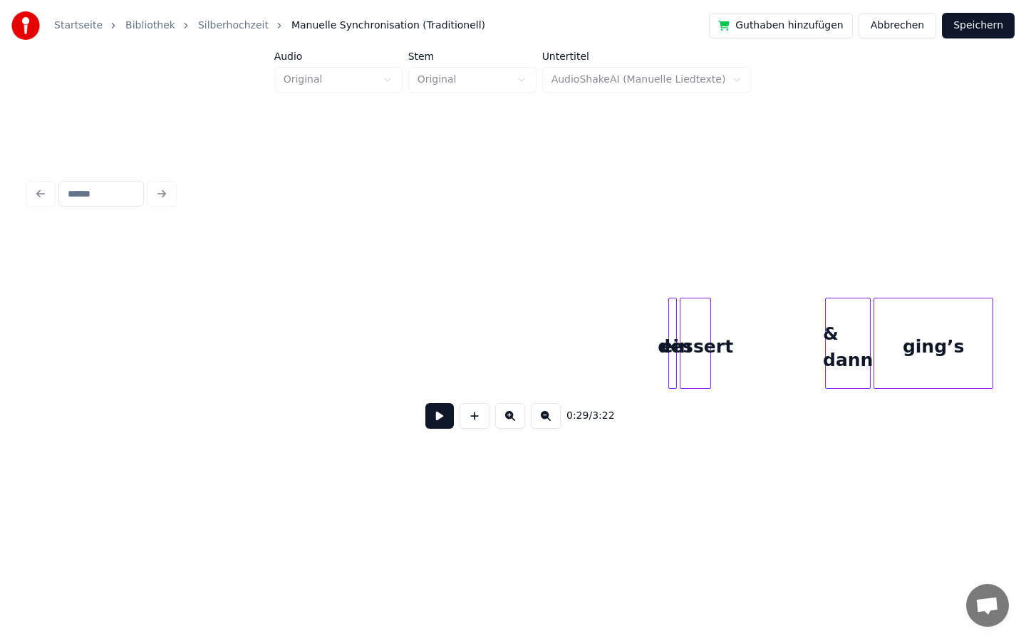
scroll to position [0, 8896]
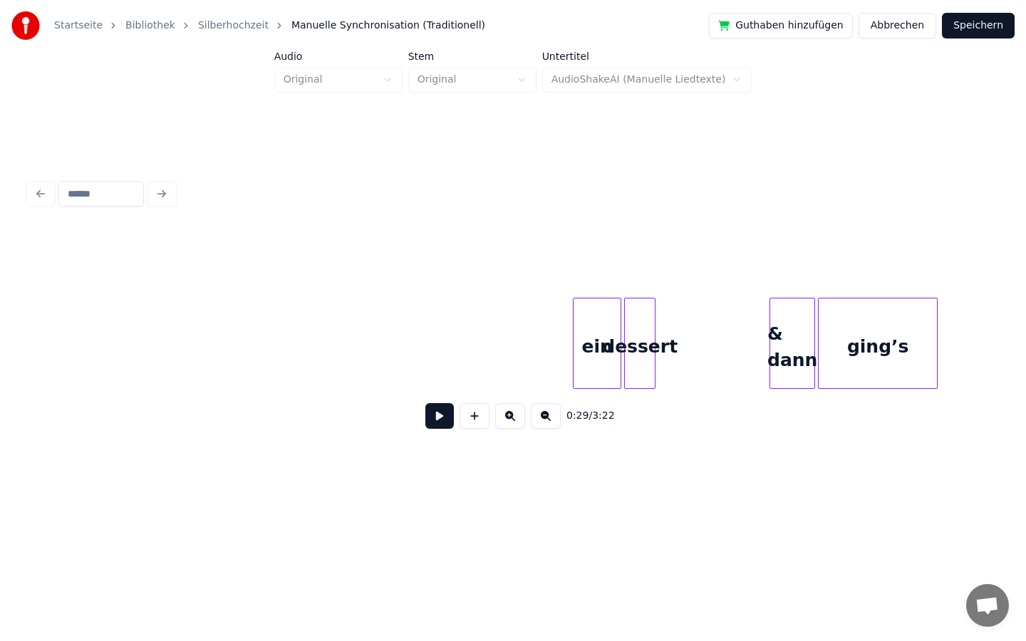
click at [573, 345] on div at bounding box center [575, 343] width 4 height 90
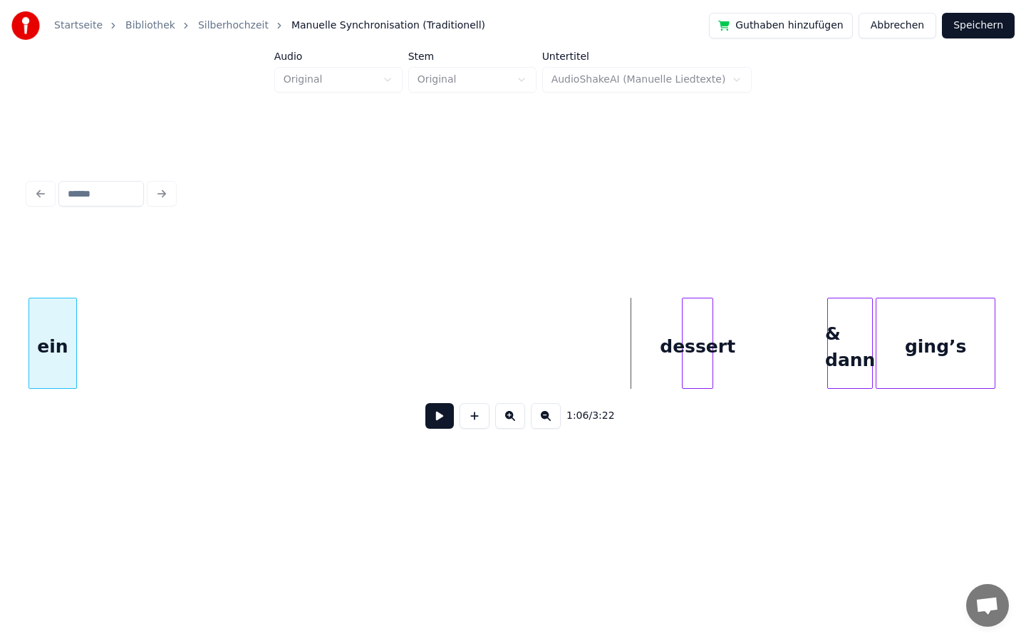
click at [0, 254] on div "Startseite Bibliothek Silberhochzeit Manuelle Synchronisation (Traditionell) Gu…" at bounding box center [513, 250] width 1026 height 500
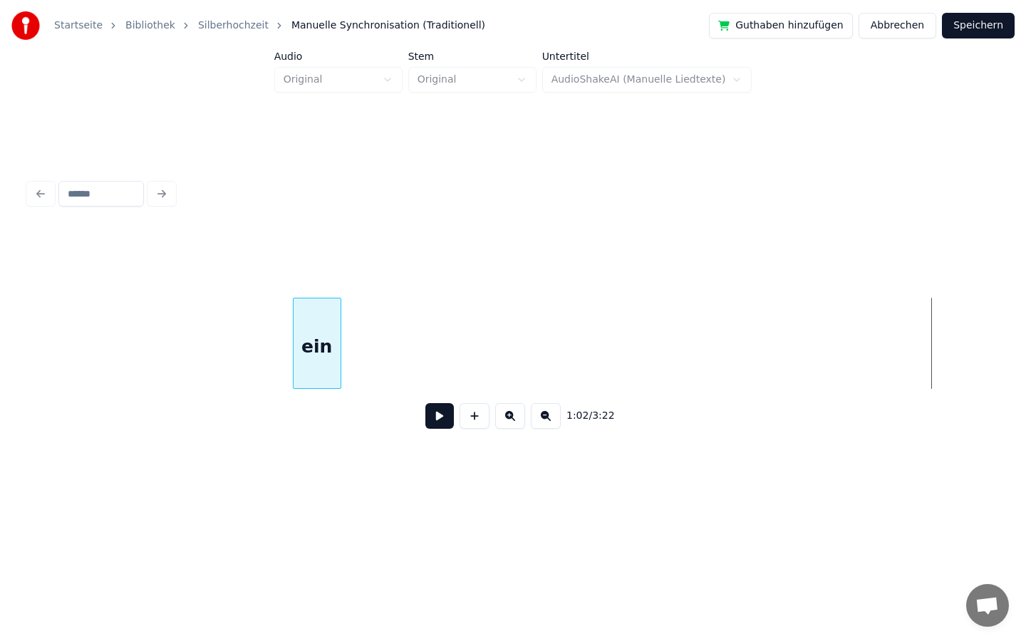
scroll to position [0, 7877]
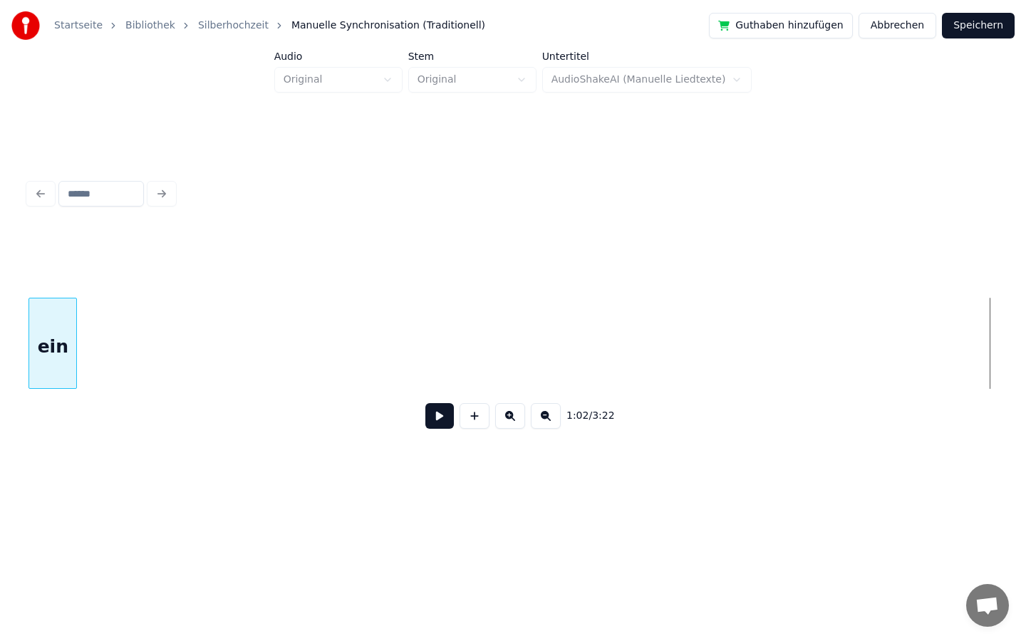
click at [0, 341] on div "Startseite Bibliothek Silberhochzeit Manuelle Synchronisation (Traditionell) Gu…" at bounding box center [513, 250] width 1026 height 500
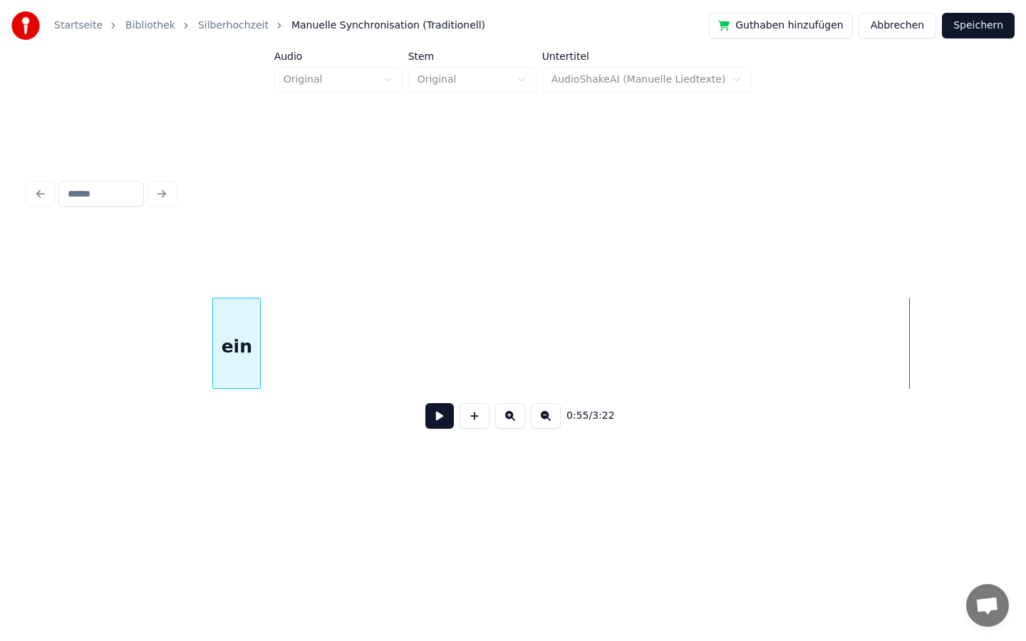
scroll to position [0, 6936]
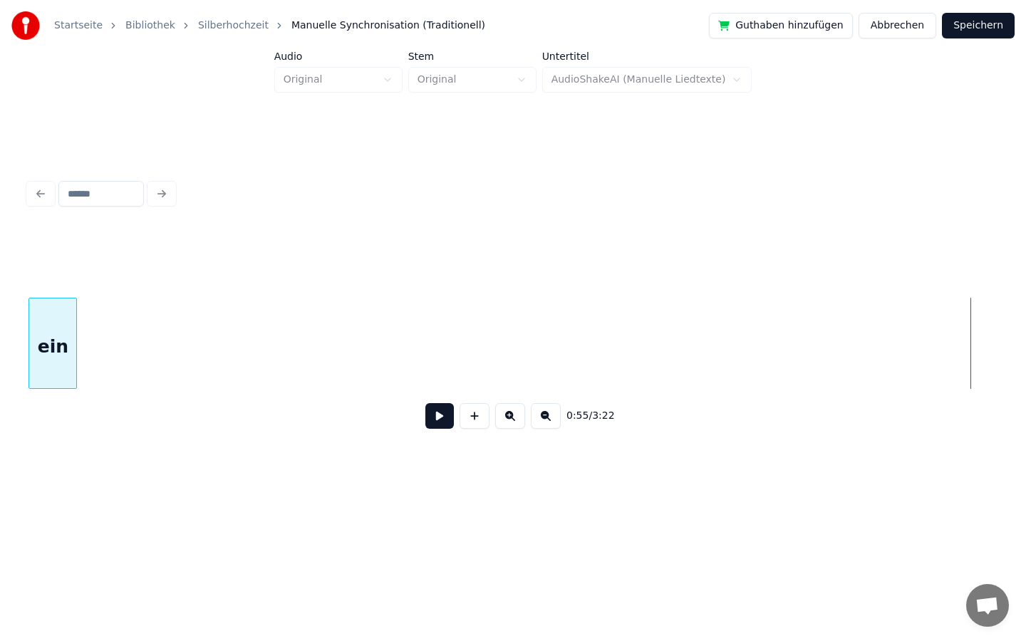
click at [0, 337] on div "Startseite Bibliothek Silberhochzeit Manuelle Synchronisation (Traditionell) Gu…" at bounding box center [513, 250] width 1026 height 500
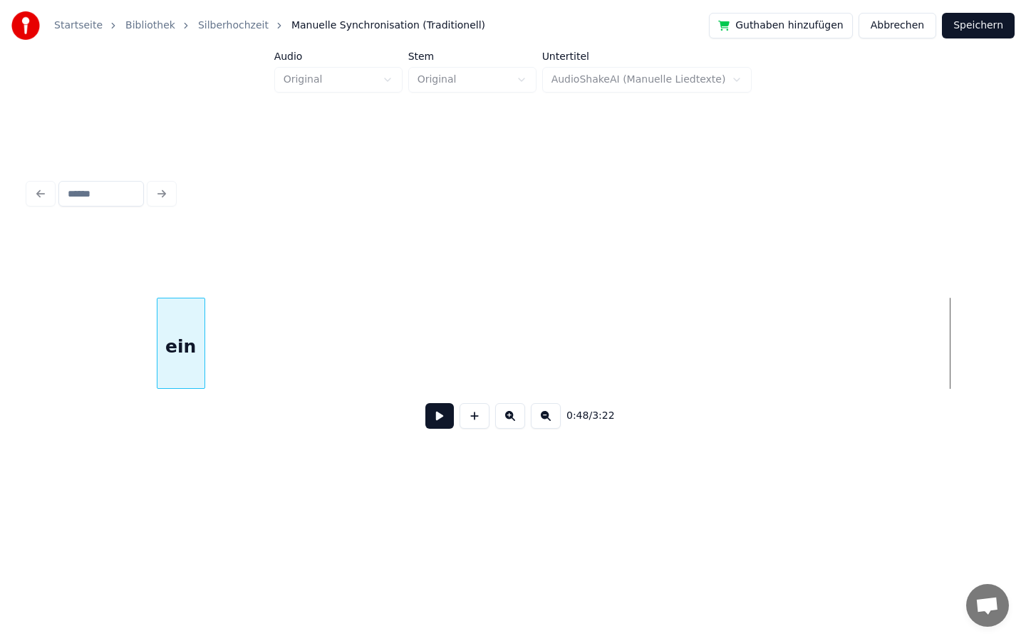
scroll to position [0, 5960]
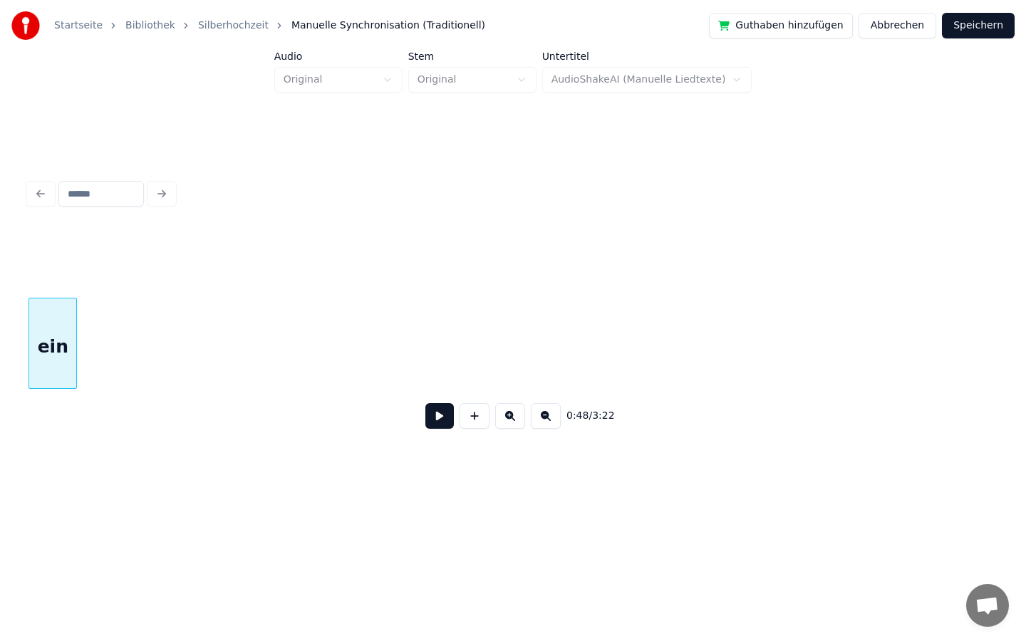
click at [0, 276] on div "Startseite Bibliothek Silberhochzeit Manuelle Synchronisation (Traditionell) Gu…" at bounding box center [513, 250] width 1026 height 500
click at [11, 344] on div "Startseite Bibliothek Silberhochzeit Manuelle Synchronisation (Traditionell) Gu…" at bounding box center [513, 250] width 1026 height 500
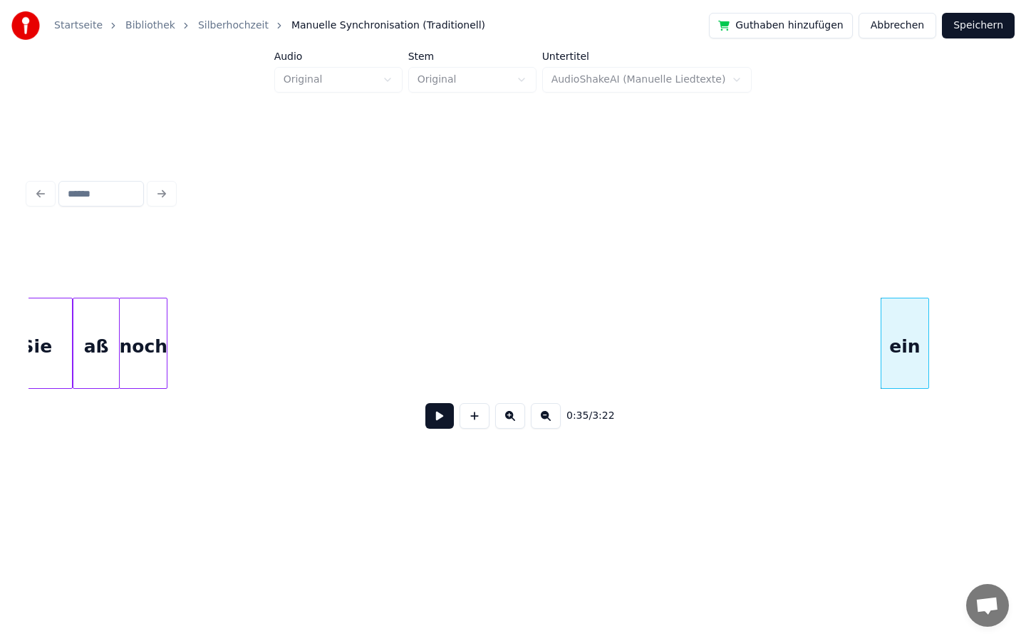
scroll to position [0, 4137]
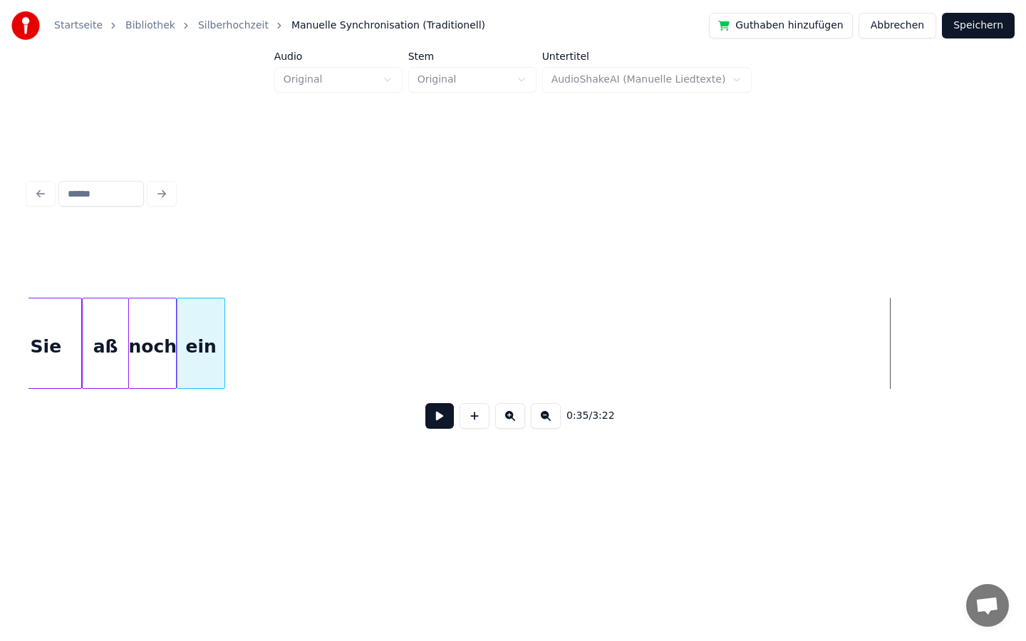
click at [204, 325] on div "ein" at bounding box center [200, 346] width 47 height 97
click at [209, 324] on div "ein" at bounding box center [200, 346] width 47 height 97
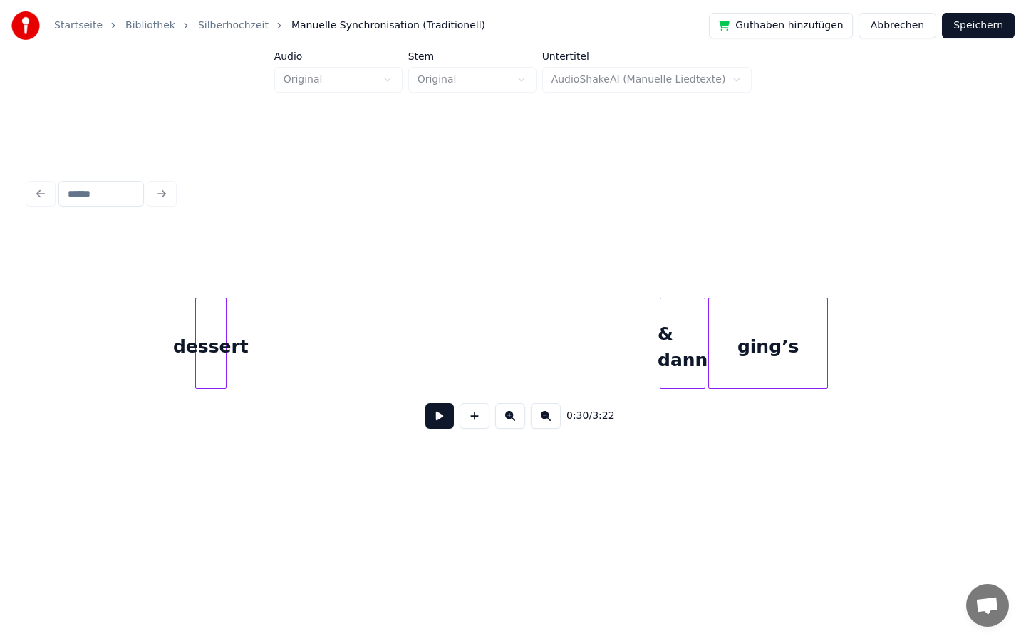
scroll to position [0, 8955]
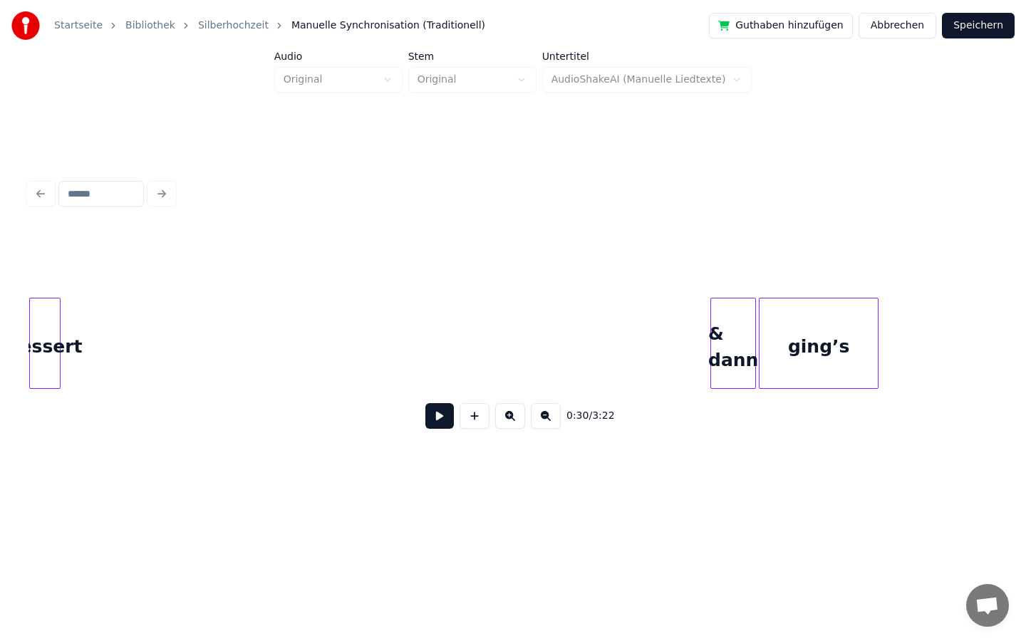
click at [0, 266] on div "Startseite Bibliothek Silberhochzeit Manuelle Synchronisation (Traditionell) Gu…" at bounding box center [513, 250] width 1026 height 500
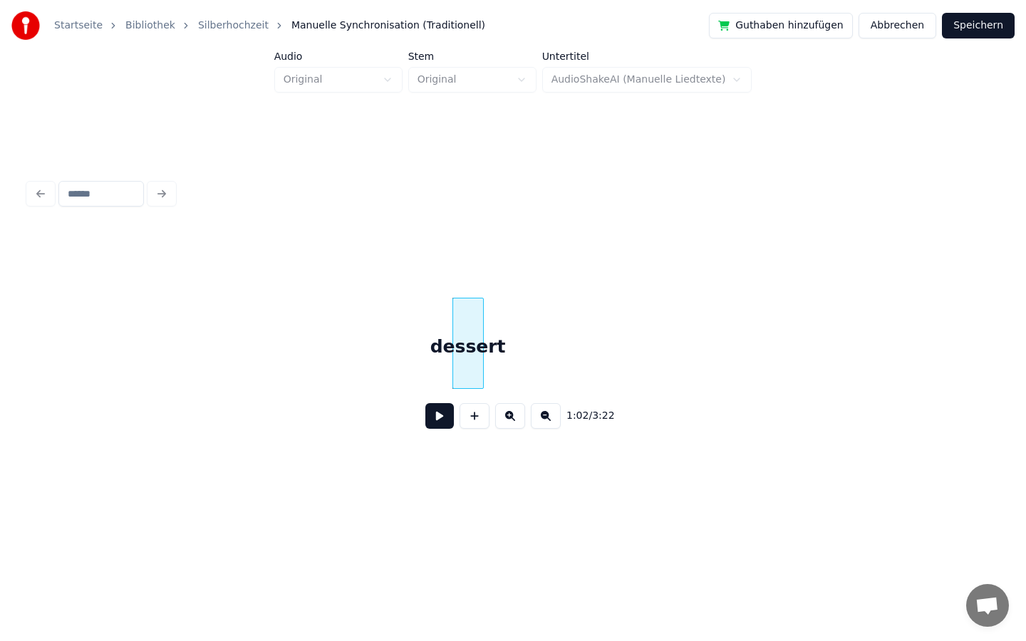
scroll to position [0, 8518]
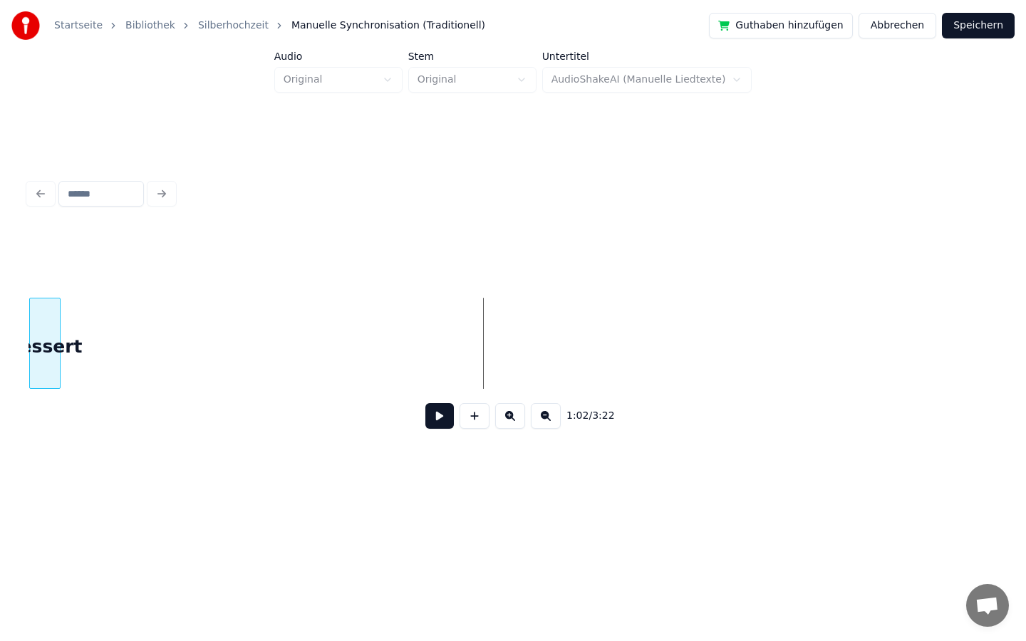
click at [35, 331] on div "dessert" at bounding box center [45, 346] width 30 height 97
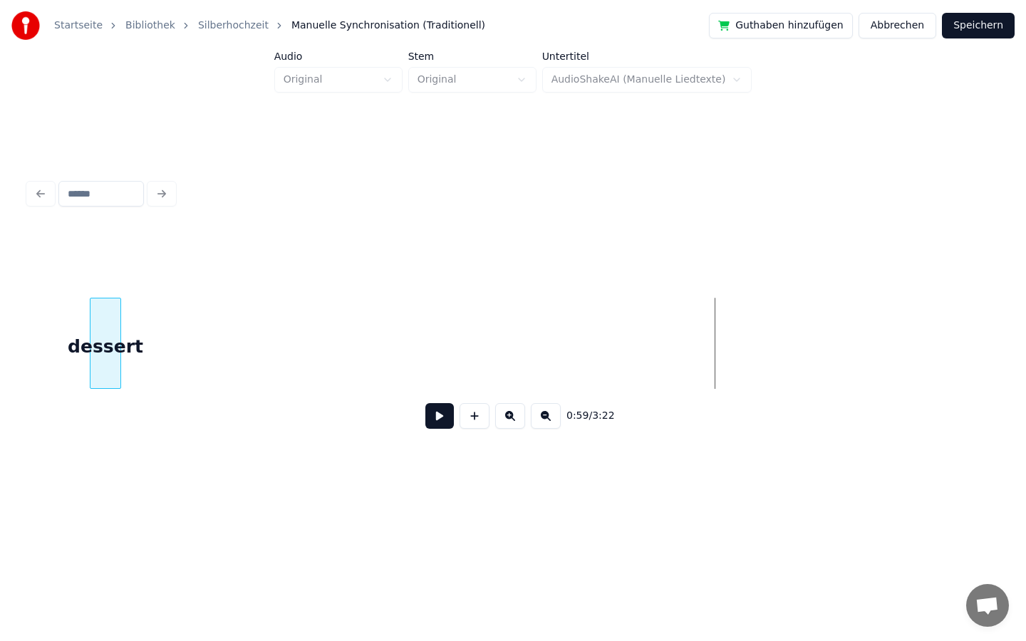
scroll to position [0, 7763]
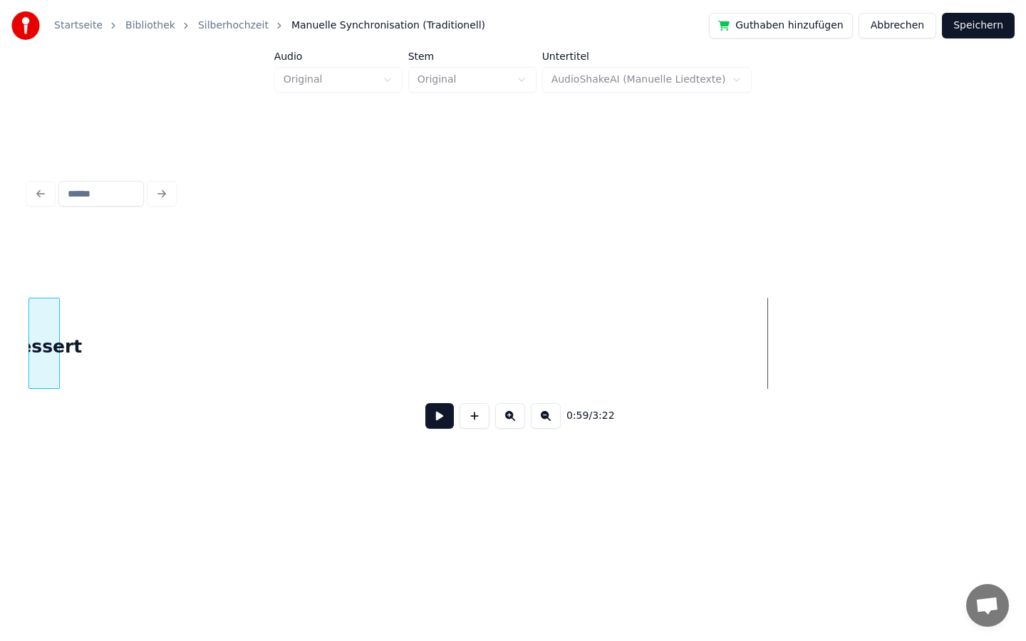
click at [0, 351] on div "Startseite Bibliothek Silberhochzeit Manuelle Synchronisation (Traditionell) Gu…" at bounding box center [513, 250] width 1026 height 500
click at [0, 328] on div "Startseite Bibliothek Silberhochzeit Manuelle Synchronisation (Traditionell) Gu…" at bounding box center [513, 250] width 1026 height 500
click at [107, 339] on div at bounding box center [109, 343] width 4 height 90
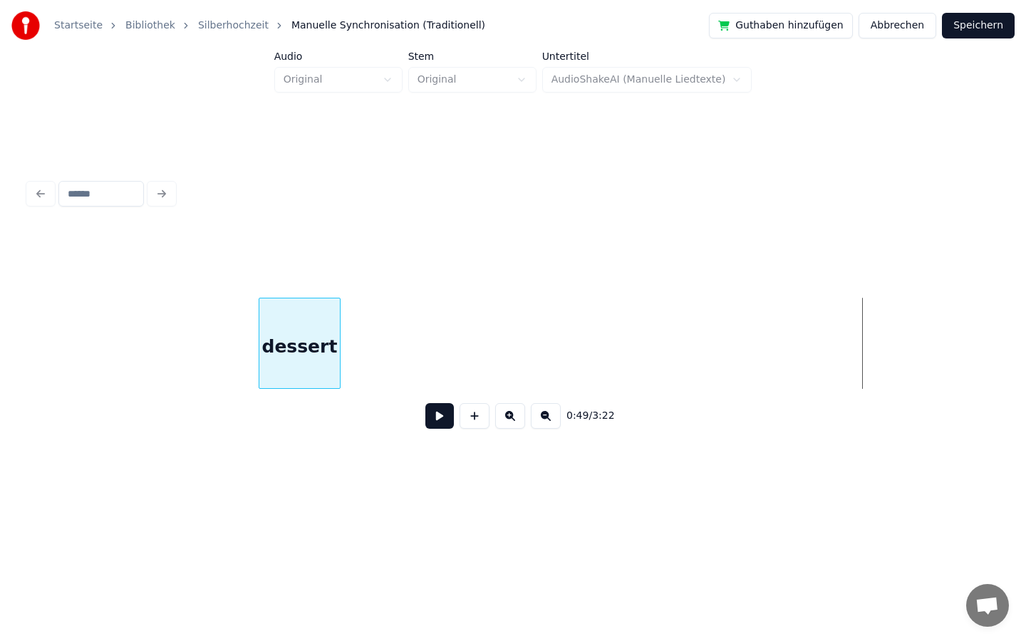
scroll to position [0, 6197]
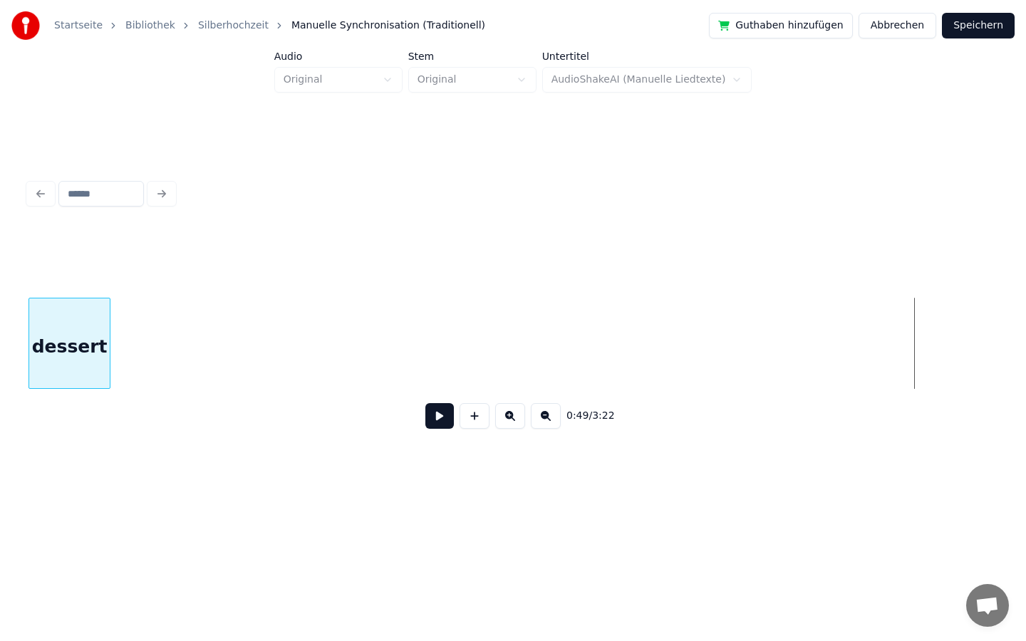
click at [0, 400] on div "Startseite Bibliothek Silberhochzeit Manuelle Synchronisation (Traditionell) Gu…" at bounding box center [513, 250] width 1026 height 500
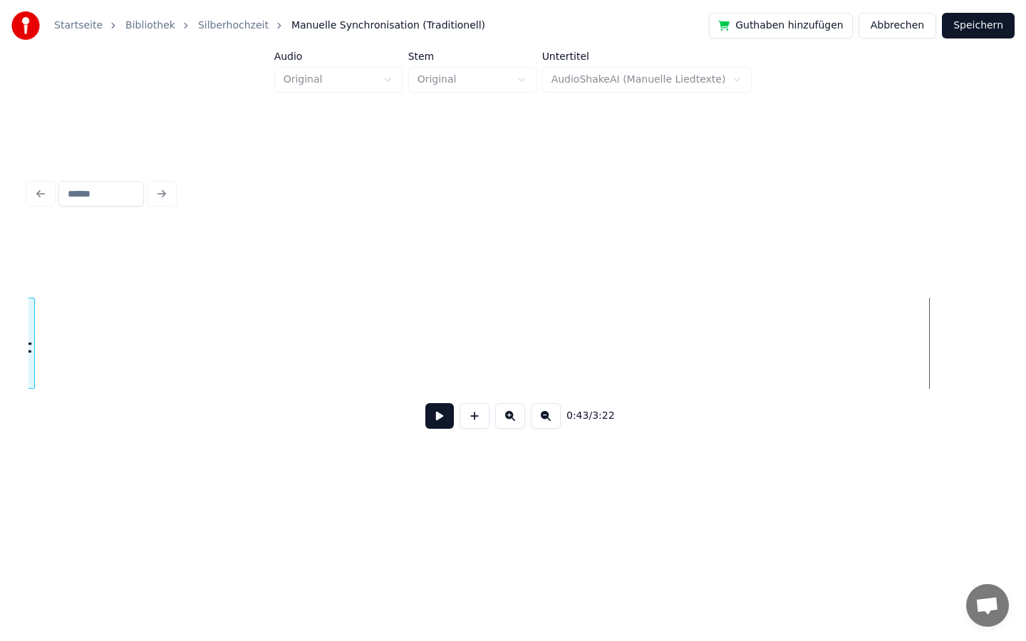
scroll to position [0, 5221]
click at [0, 315] on div "Startseite Bibliothek Silberhochzeit Manuelle Synchronisation (Traditionell) Gu…" at bounding box center [513, 250] width 1026 height 500
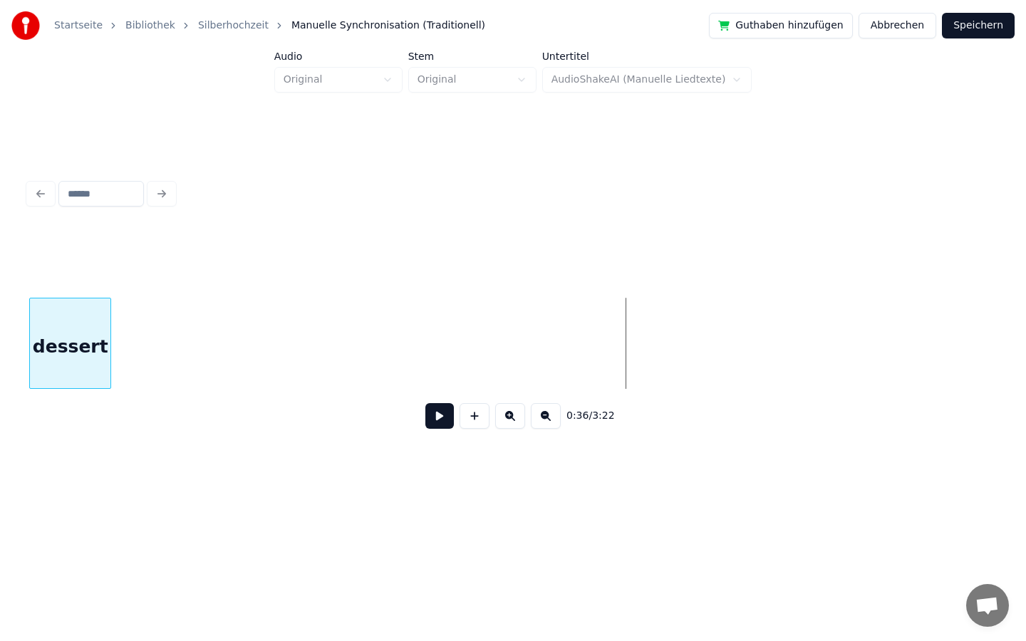
scroll to position [0, 4538]
click at [0, 325] on div "Startseite Bibliothek Silberhochzeit Manuelle Synchronisation (Traditionell) Gu…" at bounding box center [513, 250] width 1026 height 500
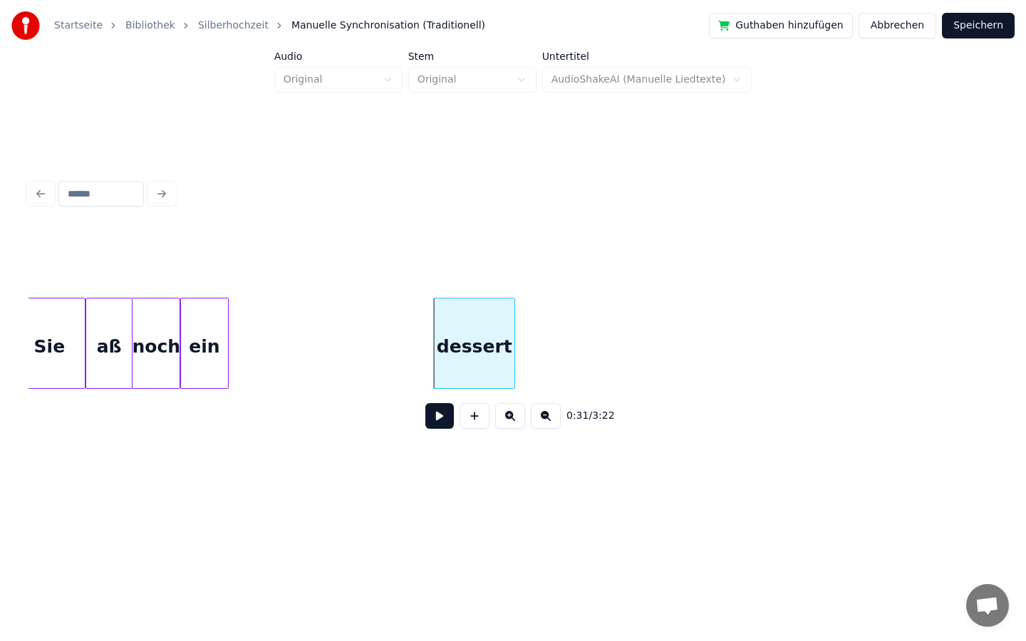
scroll to position [0, 4130]
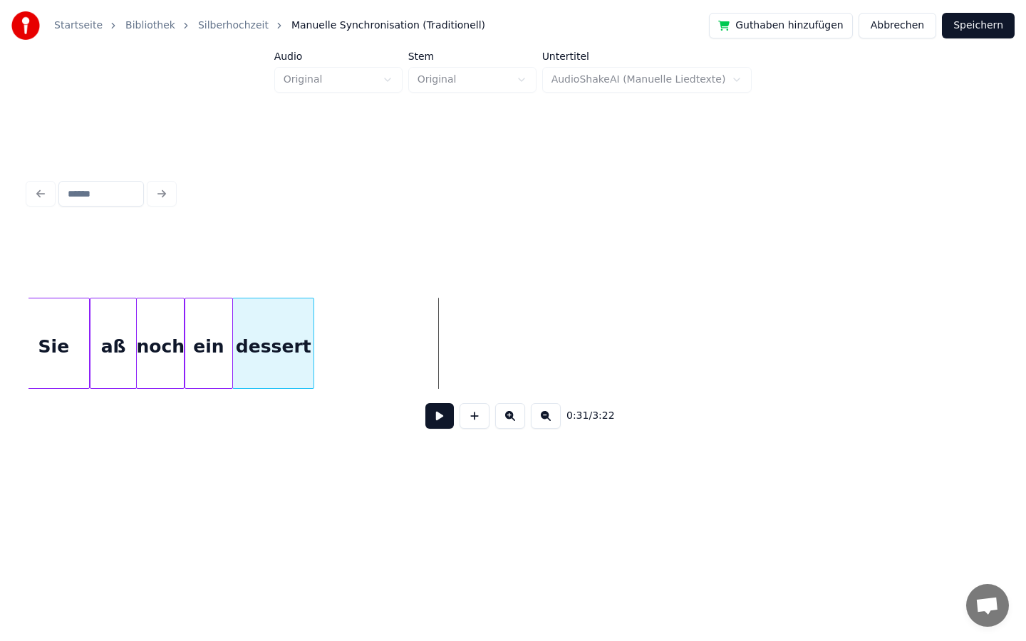
click at [266, 323] on div "dessert" at bounding box center [273, 346] width 80 height 97
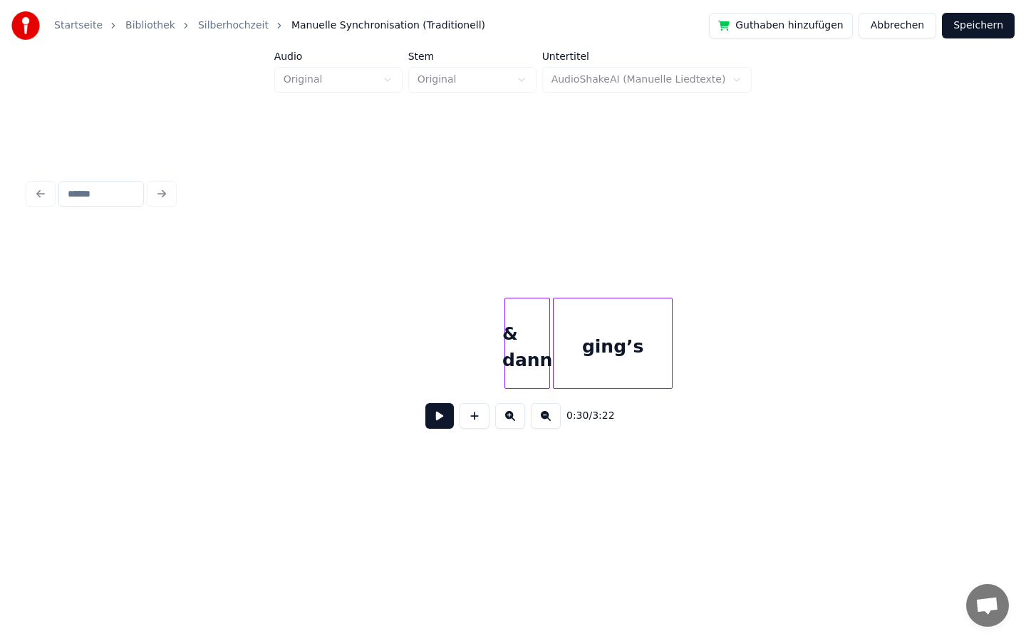
scroll to position [0, 9182]
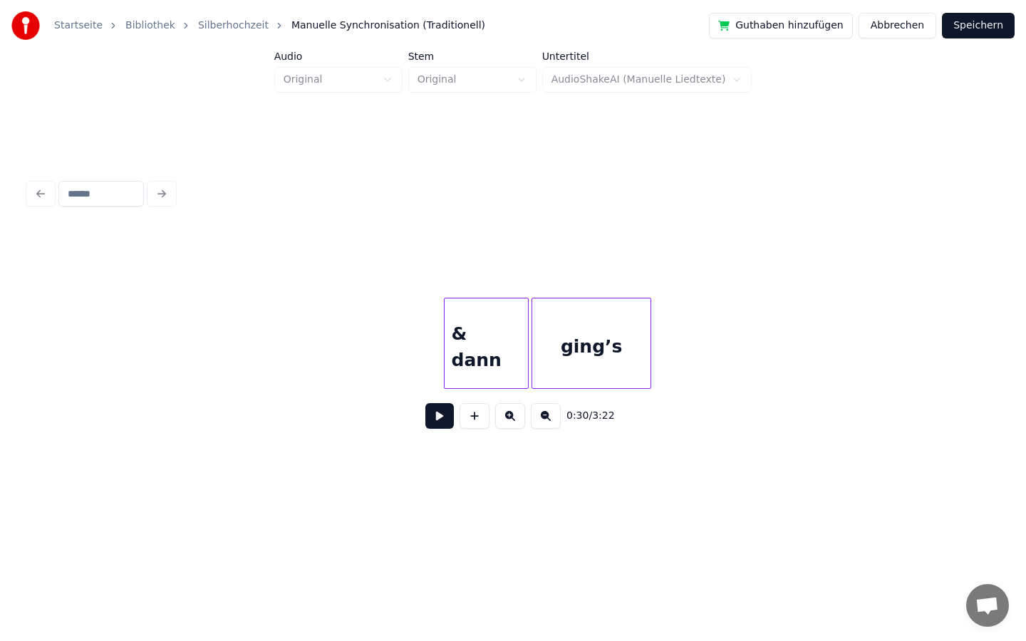
click at [445, 347] on div at bounding box center [447, 343] width 4 height 90
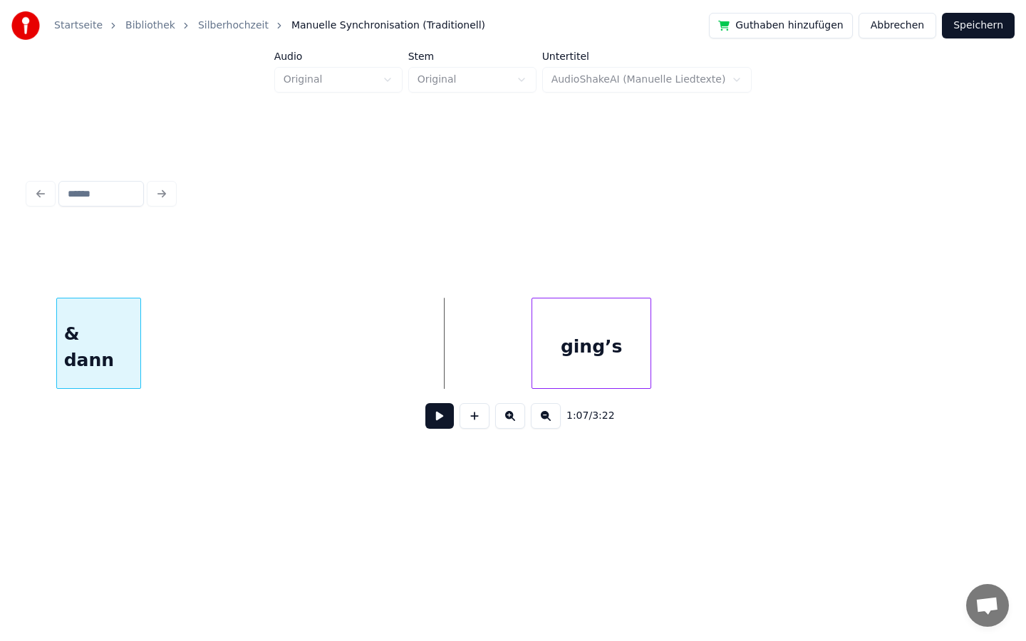
scroll to position [0, 9089]
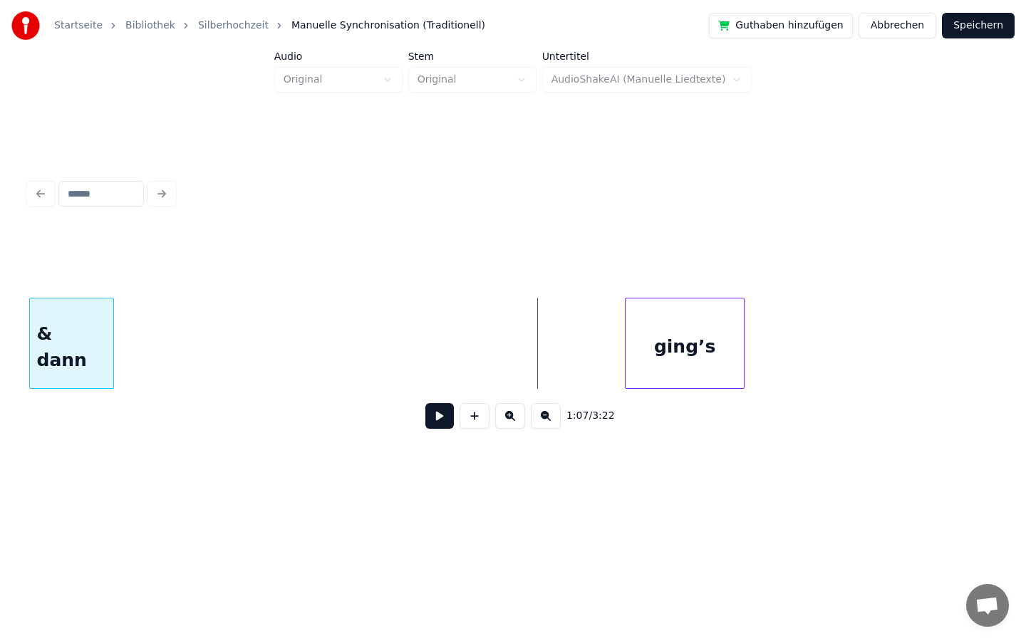
click at [0, 300] on div "Startseite Bibliothek Silberhochzeit Manuelle Synchronisation (Traditionell) Gu…" at bounding box center [513, 250] width 1026 height 500
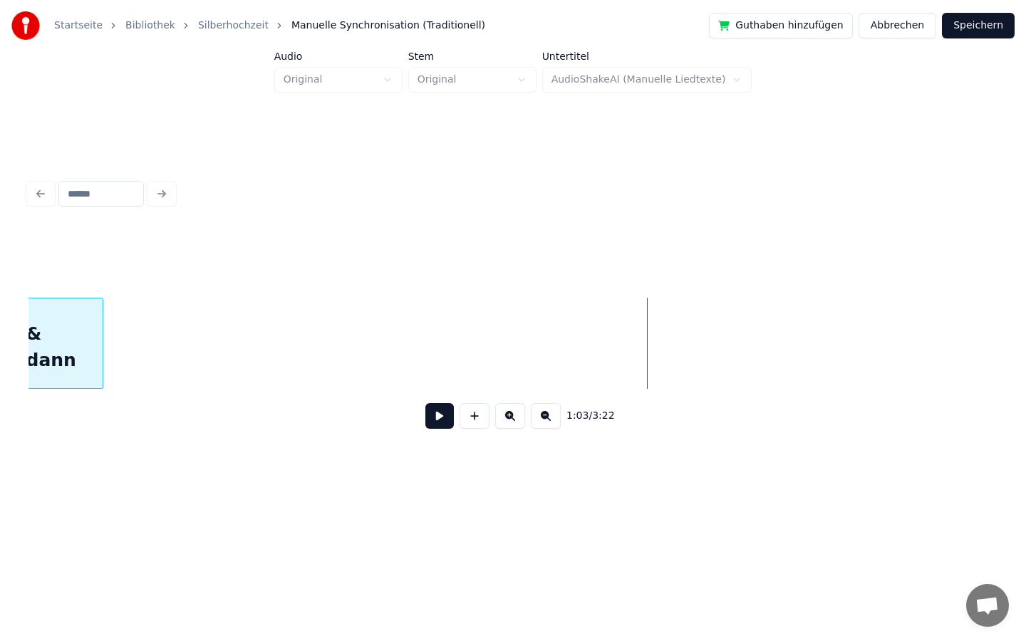
scroll to position [0, 8442]
click at [38, 355] on div "& dann" at bounding box center [71, 346] width 84 height 97
click at [0, 401] on div "Startseite Bibliothek Silberhochzeit Manuelle Synchronisation (Traditionell) Gu…" at bounding box center [513, 250] width 1026 height 500
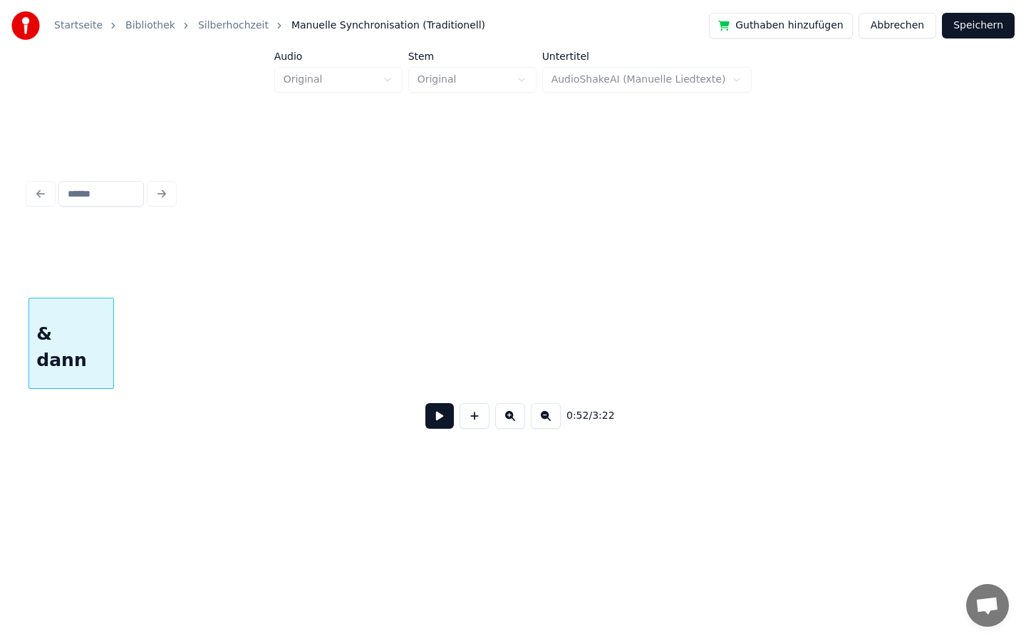
click at [0, 258] on div "Startseite Bibliothek Silberhochzeit Manuelle Synchronisation (Traditionell) Gu…" at bounding box center [513, 250] width 1026 height 500
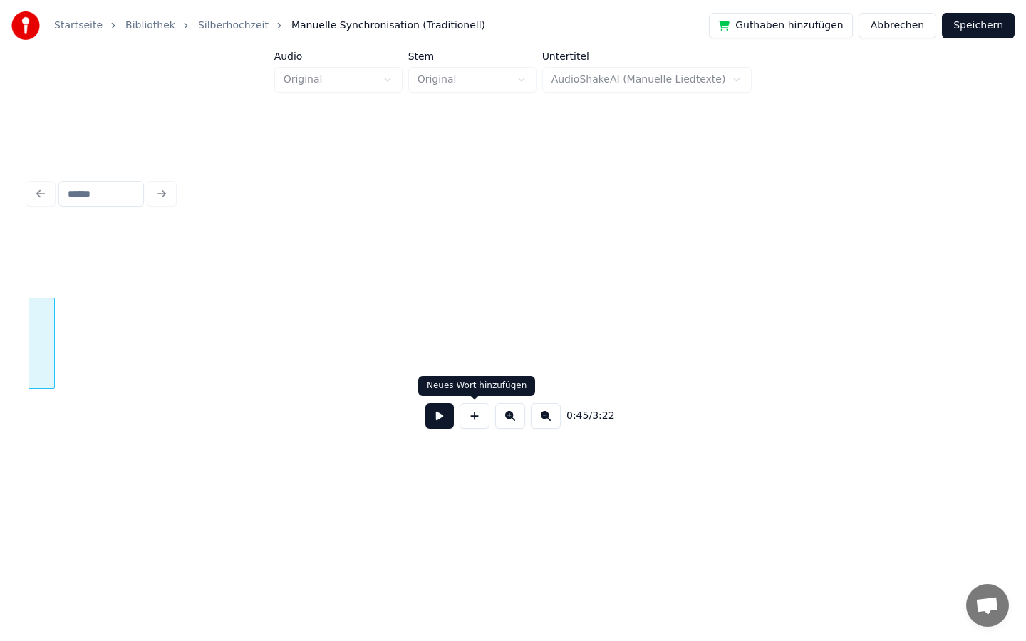
scroll to position [0, 5509]
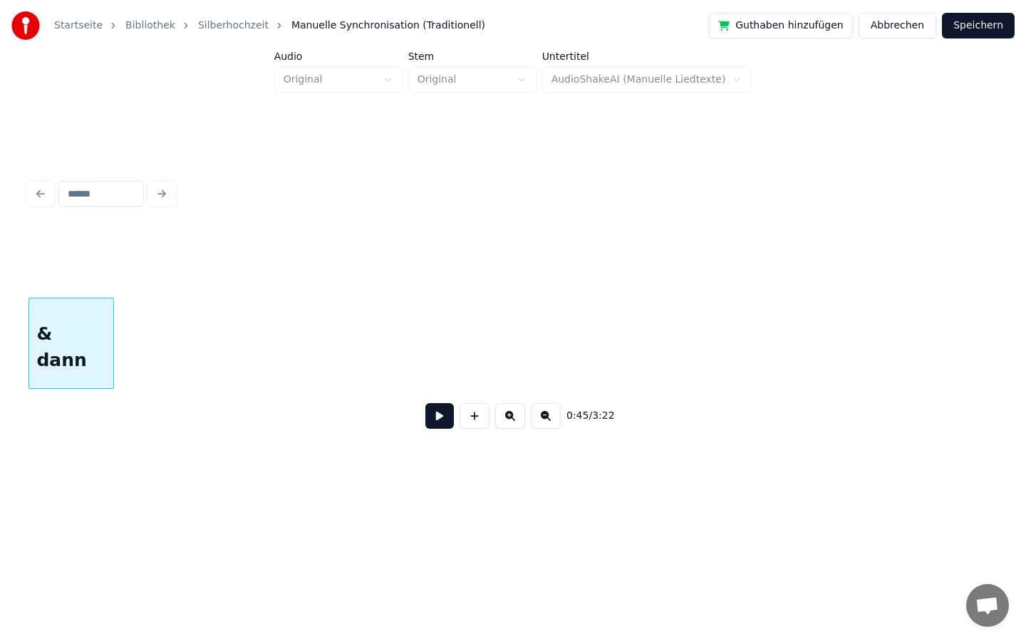
click at [0, 355] on div "Startseite Bibliothek Silberhochzeit Manuelle Synchronisation (Traditionell) Gu…" at bounding box center [513, 250] width 1026 height 500
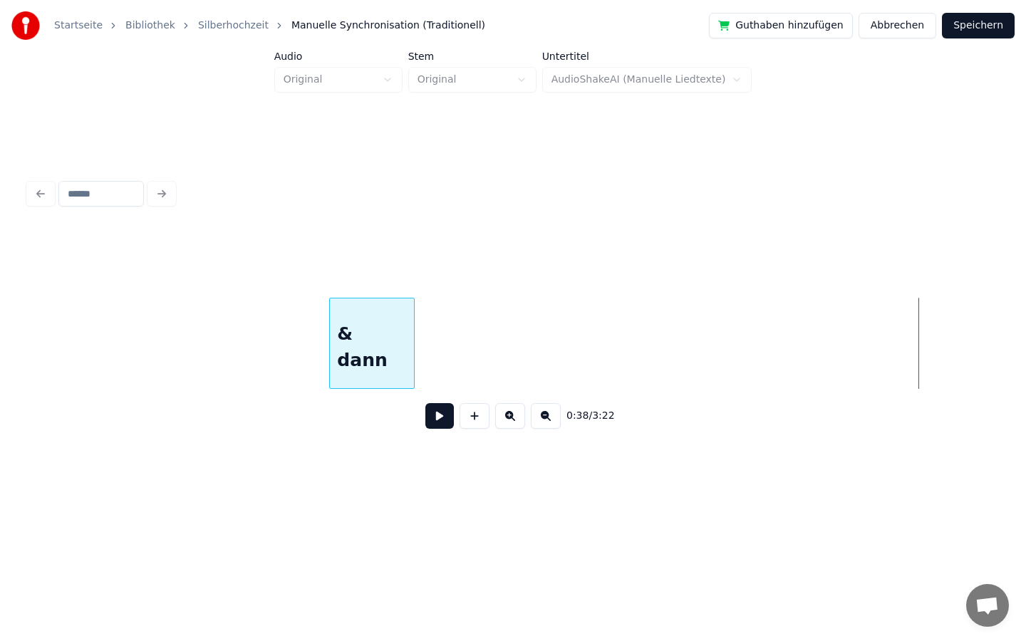
scroll to position [0, 4533]
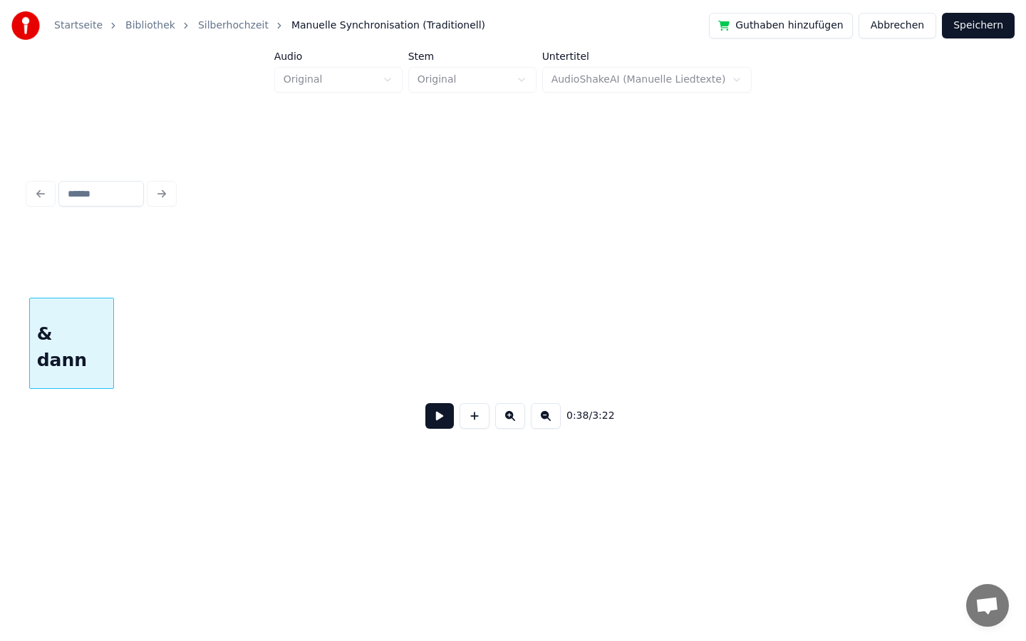
click at [0, 393] on div "Startseite Bibliothek Silberhochzeit Manuelle Synchronisation (Traditionell) Gu…" at bounding box center [513, 250] width 1026 height 500
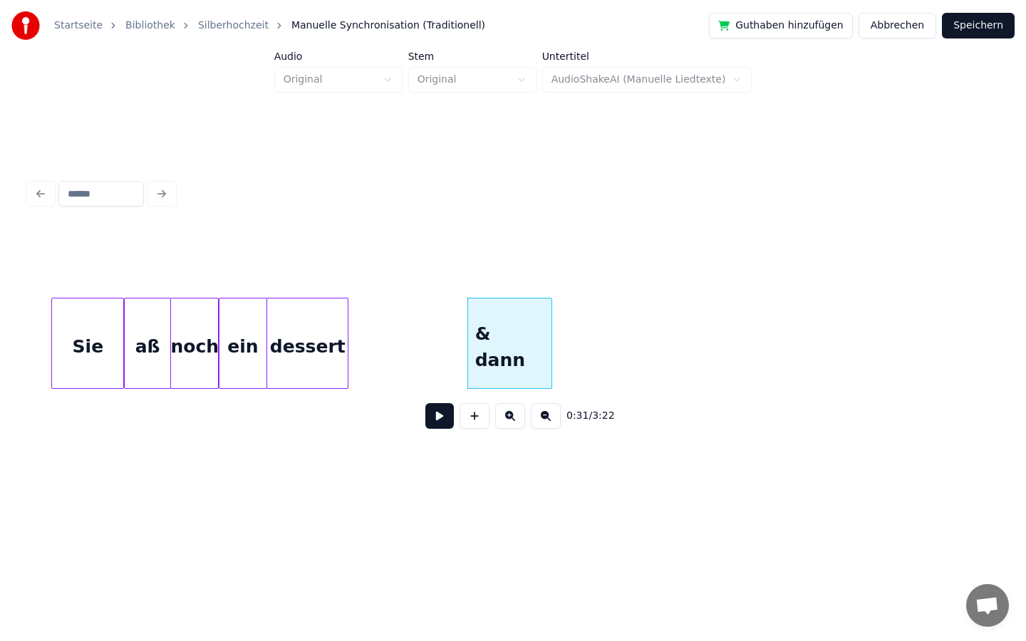
scroll to position [0, 4029]
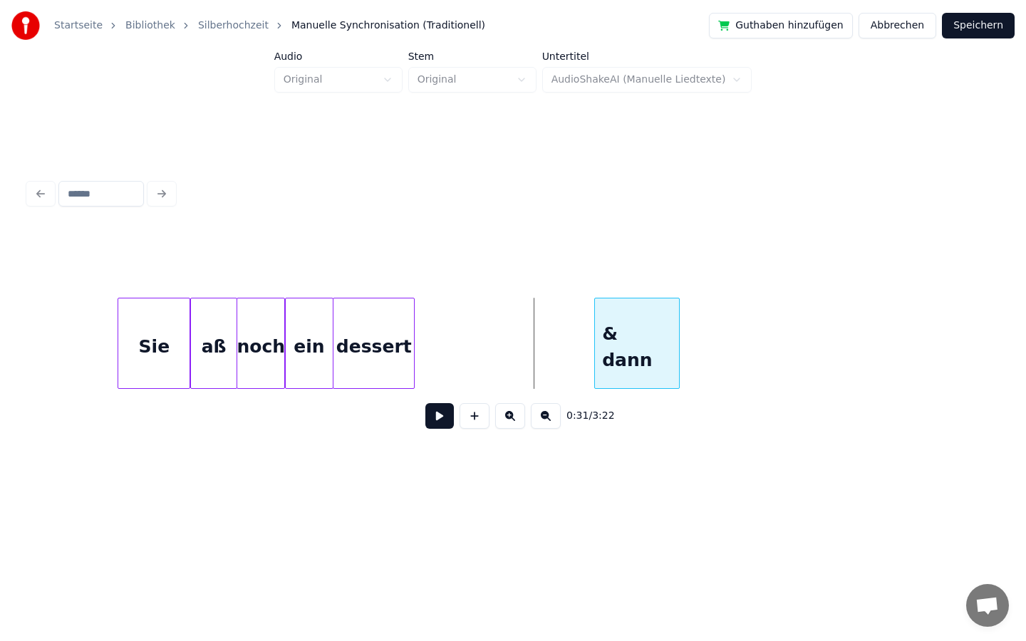
click at [633, 392] on div "0:31 / 3:22" at bounding box center [512, 335] width 969 height 217
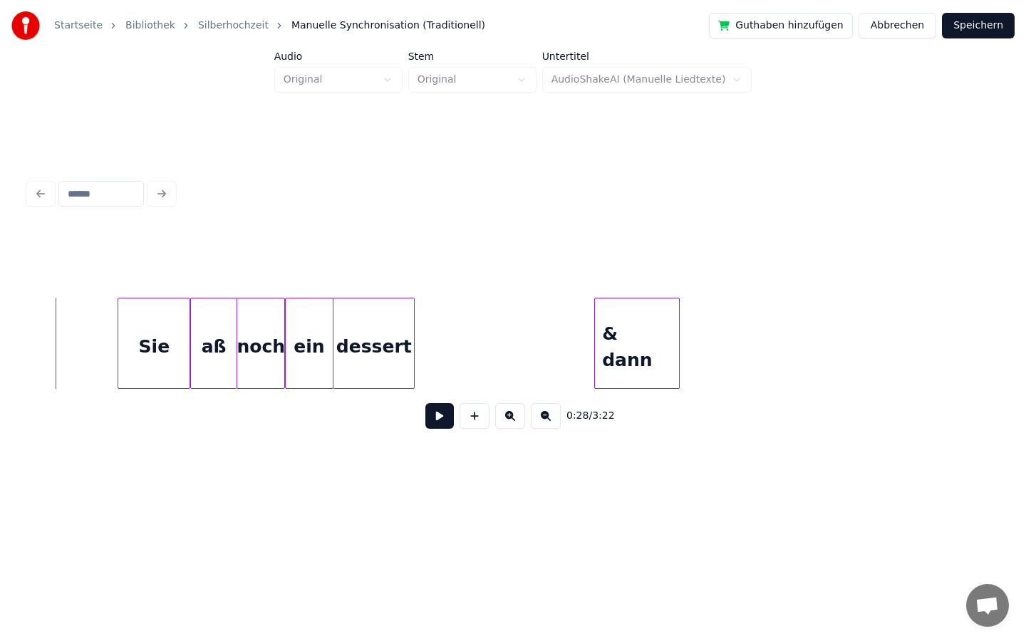
click at [440, 421] on button at bounding box center [439, 416] width 28 height 26
click at [438, 416] on button at bounding box center [439, 416] width 28 height 26
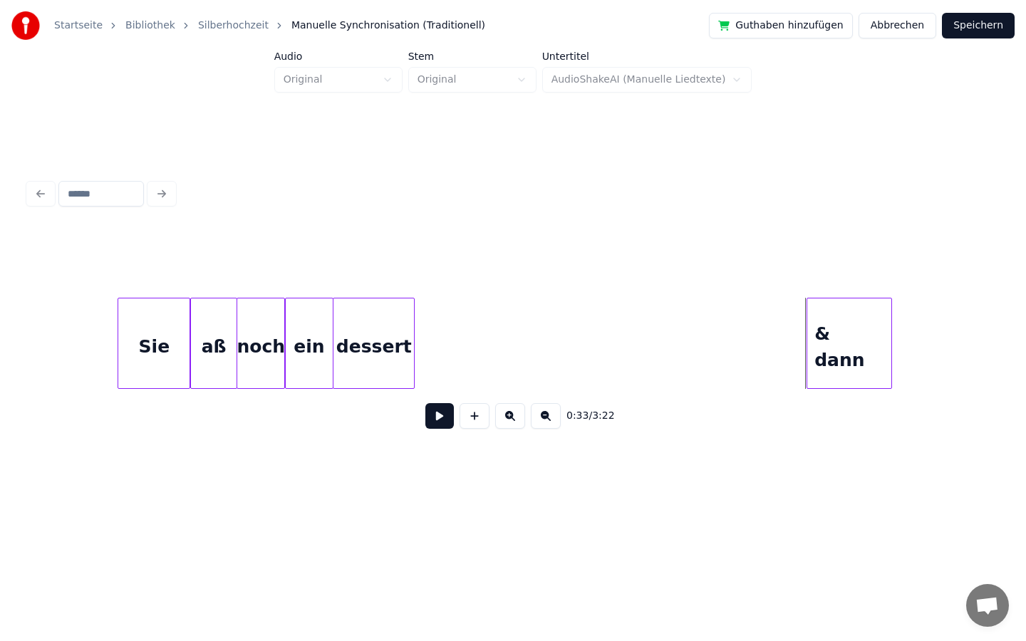
click at [872, 336] on div "& dann" at bounding box center [849, 346] width 84 height 97
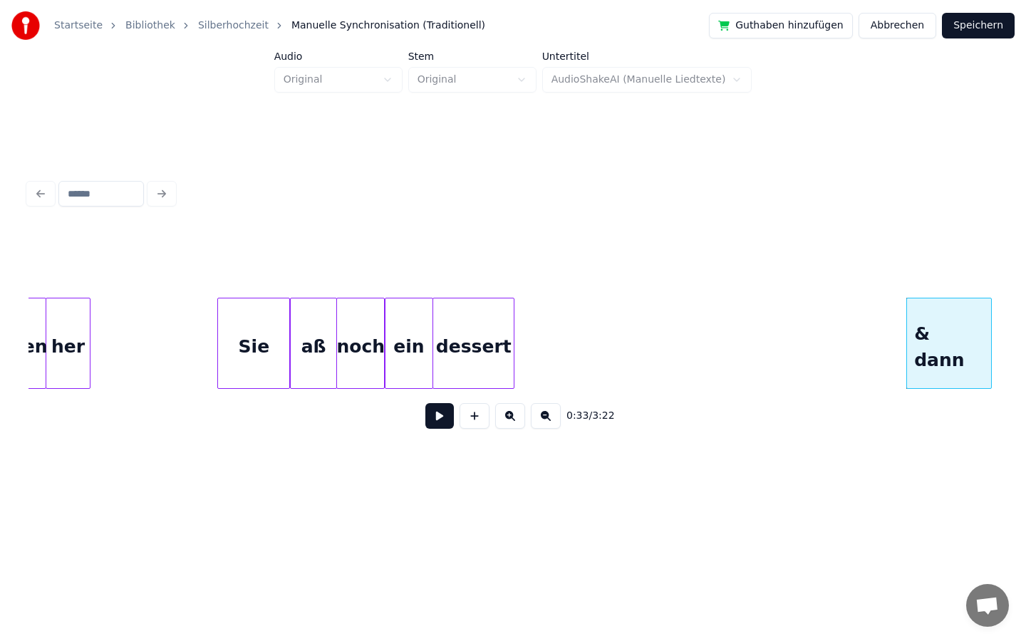
scroll to position [0, 3927]
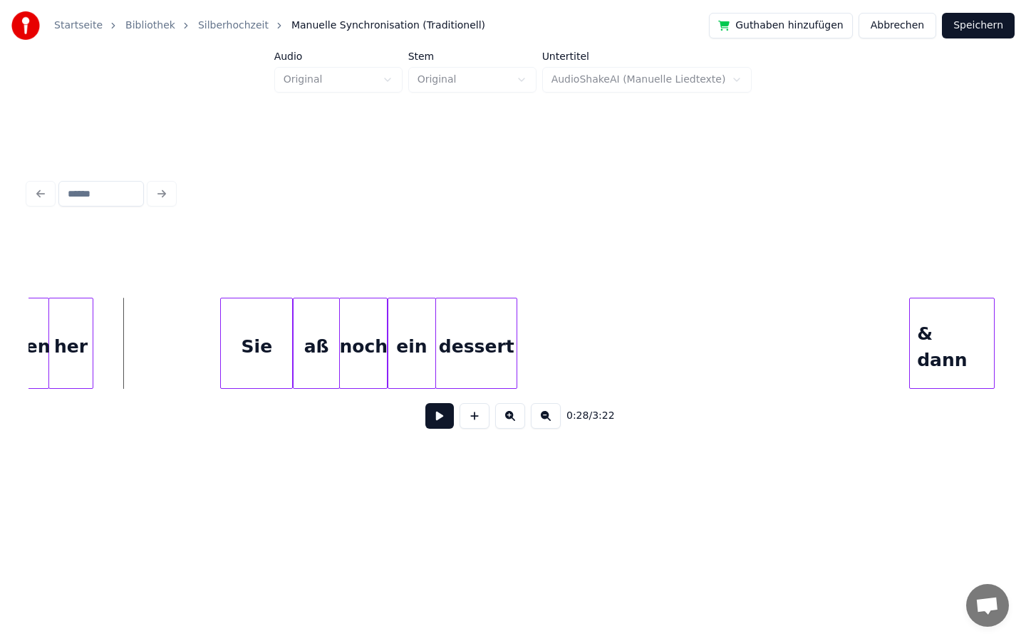
click at [437, 422] on button at bounding box center [439, 416] width 28 height 26
click at [438, 419] on button at bounding box center [439, 416] width 28 height 26
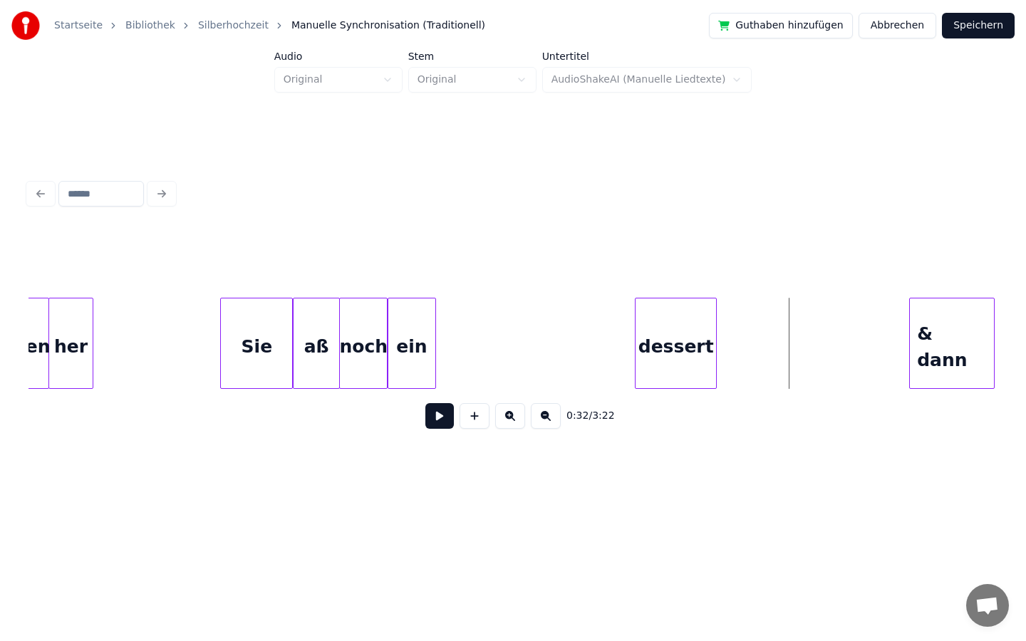
click at [677, 373] on div "dessert" at bounding box center [675, 346] width 80 height 97
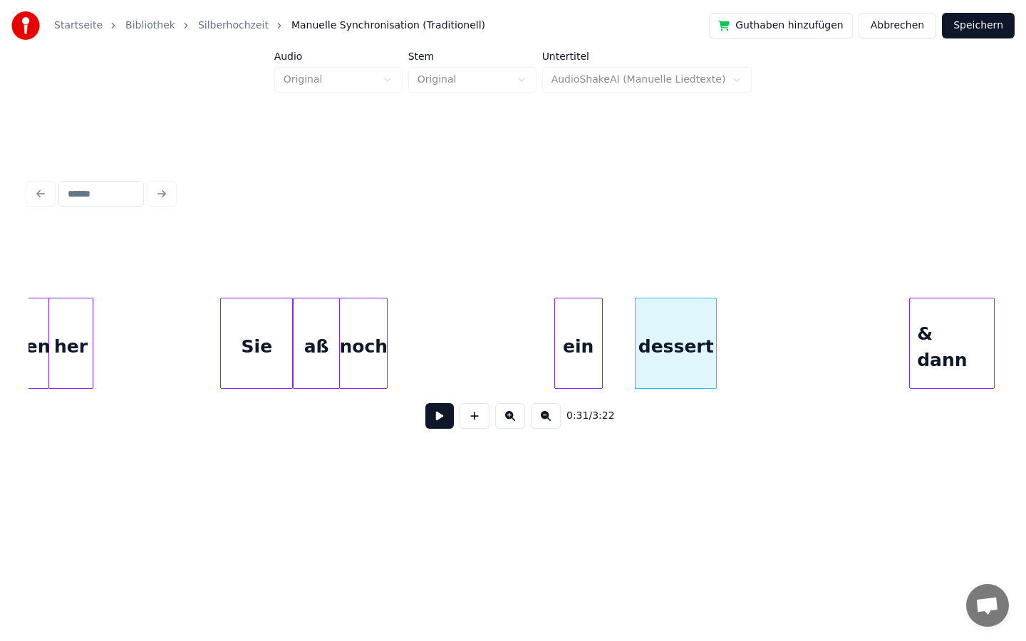
click at [583, 346] on div "ein" at bounding box center [578, 346] width 47 height 97
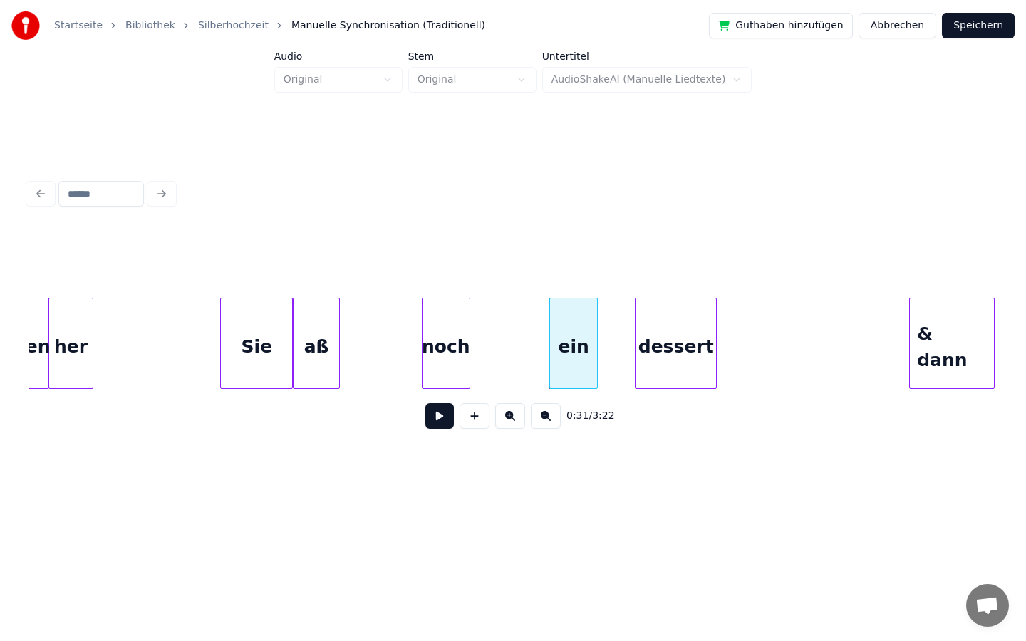
click at [467, 349] on div "noch" at bounding box center [445, 346] width 47 height 97
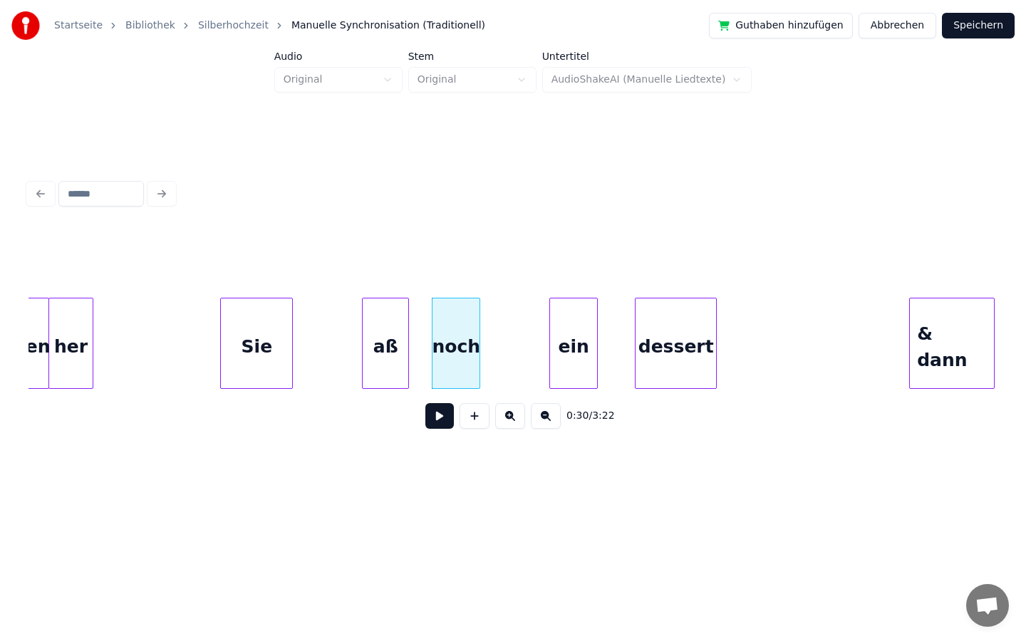
click at [374, 333] on div "aß" at bounding box center [386, 346] width 46 height 97
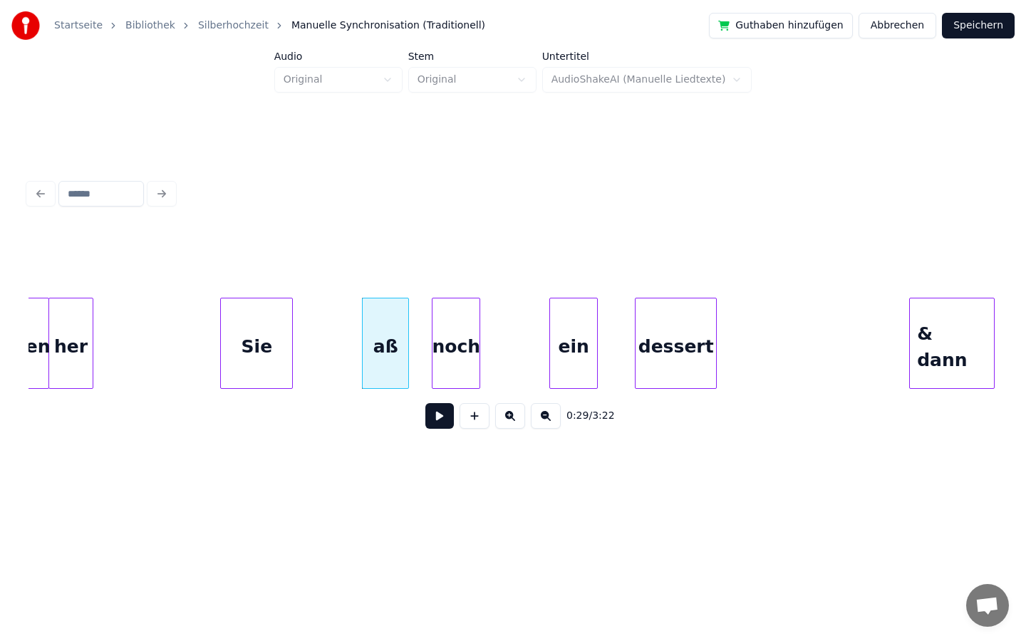
click at [447, 414] on button at bounding box center [439, 416] width 28 height 26
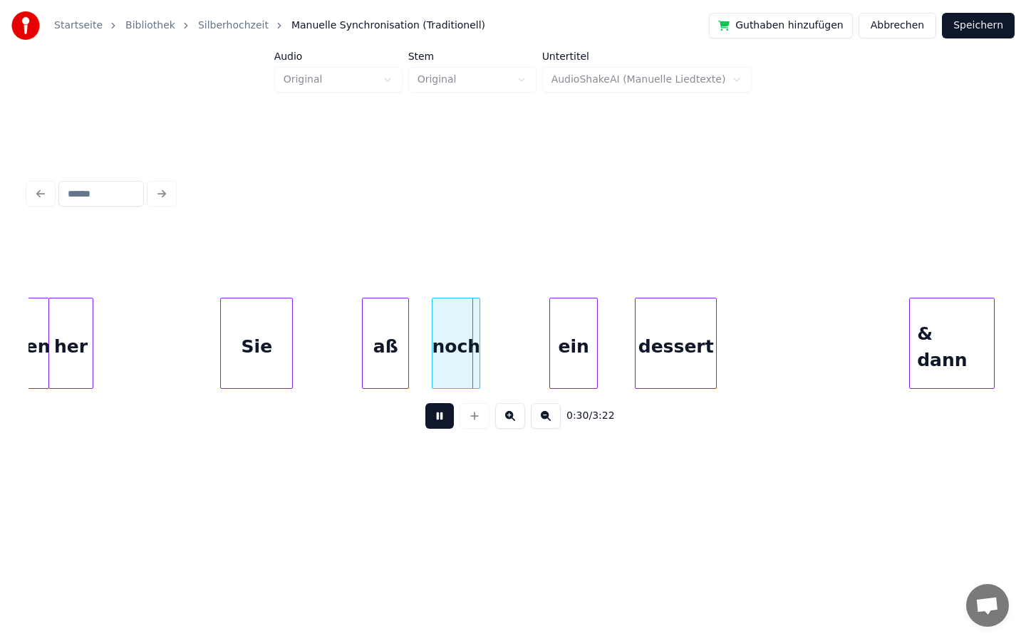
click at [435, 409] on button at bounding box center [439, 416] width 28 height 26
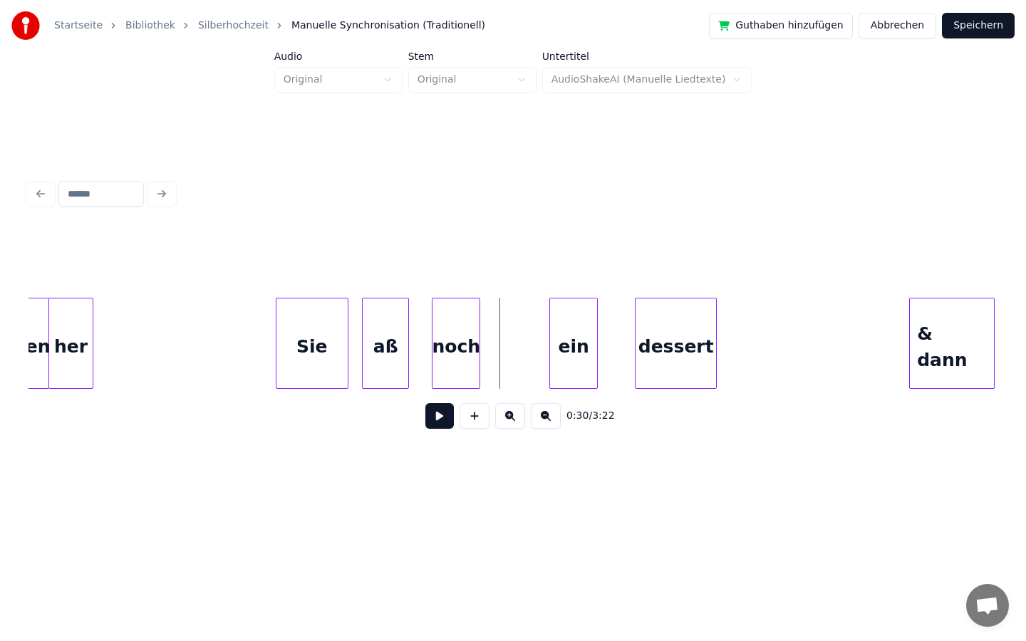
click at [296, 365] on div "Sie" at bounding box center [311, 346] width 71 height 97
click at [443, 420] on button at bounding box center [439, 416] width 28 height 26
click at [293, 366] on div "Sie" at bounding box center [289, 346] width 71 height 97
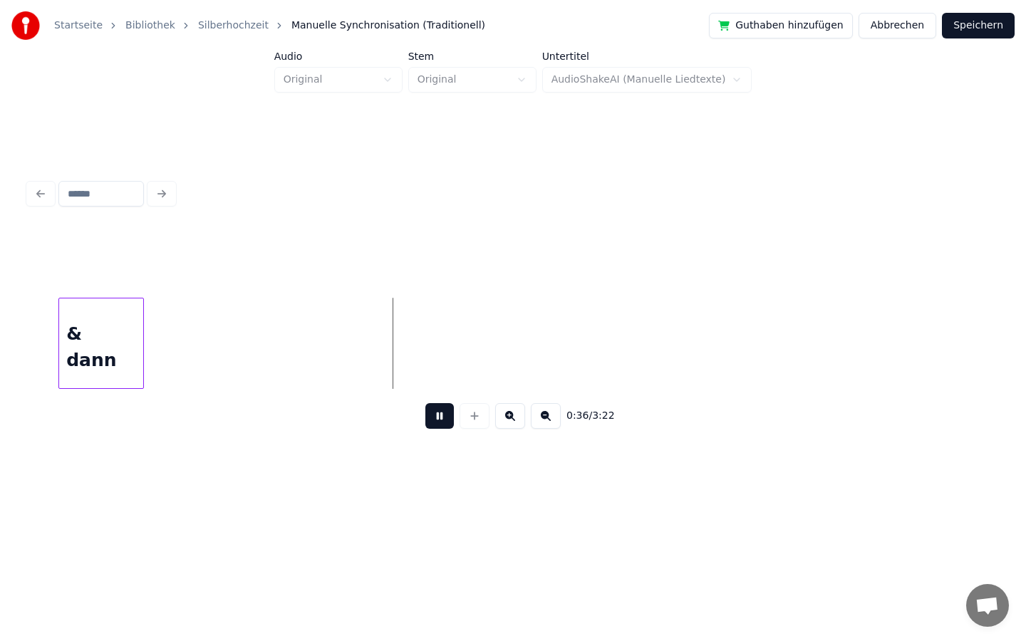
scroll to position [0, 4764]
click at [441, 411] on button at bounding box center [439, 416] width 28 height 26
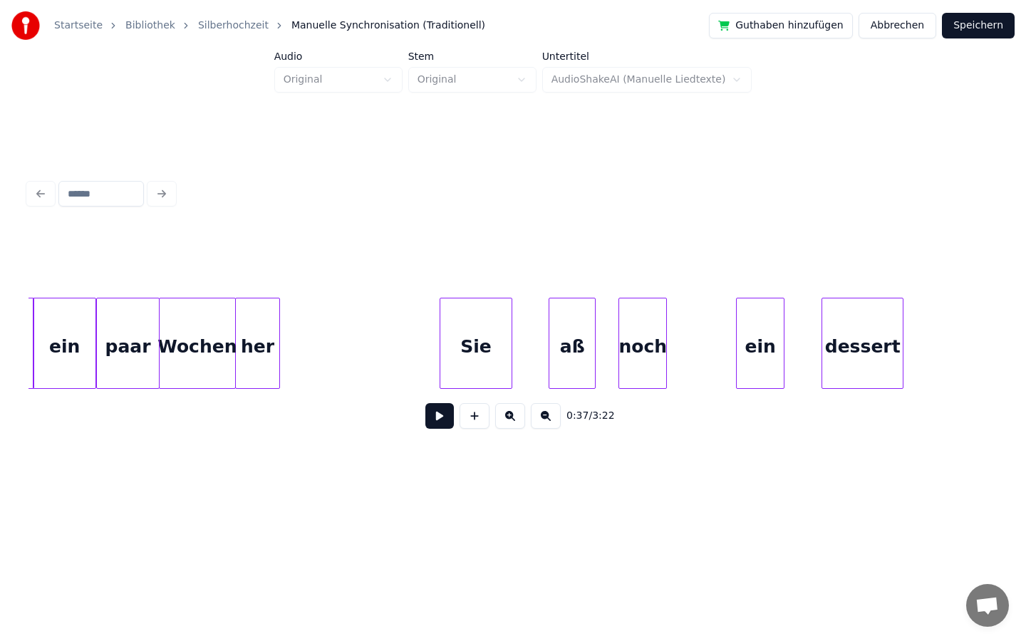
scroll to position [0, 3696]
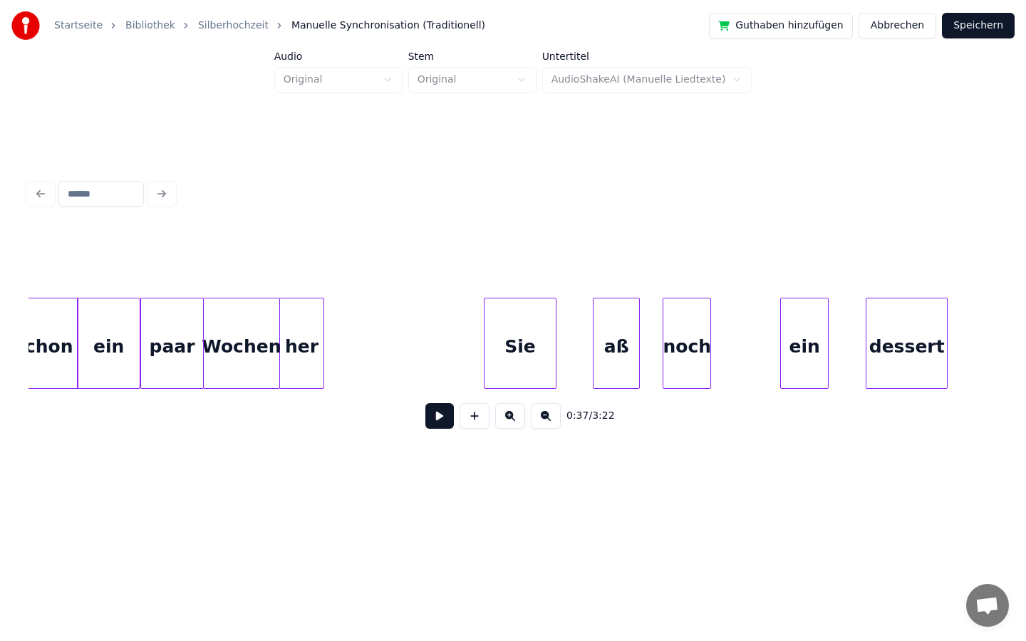
click at [436, 425] on button at bounding box center [439, 416] width 28 height 26
click at [445, 421] on button at bounding box center [439, 416] width 28 height 26
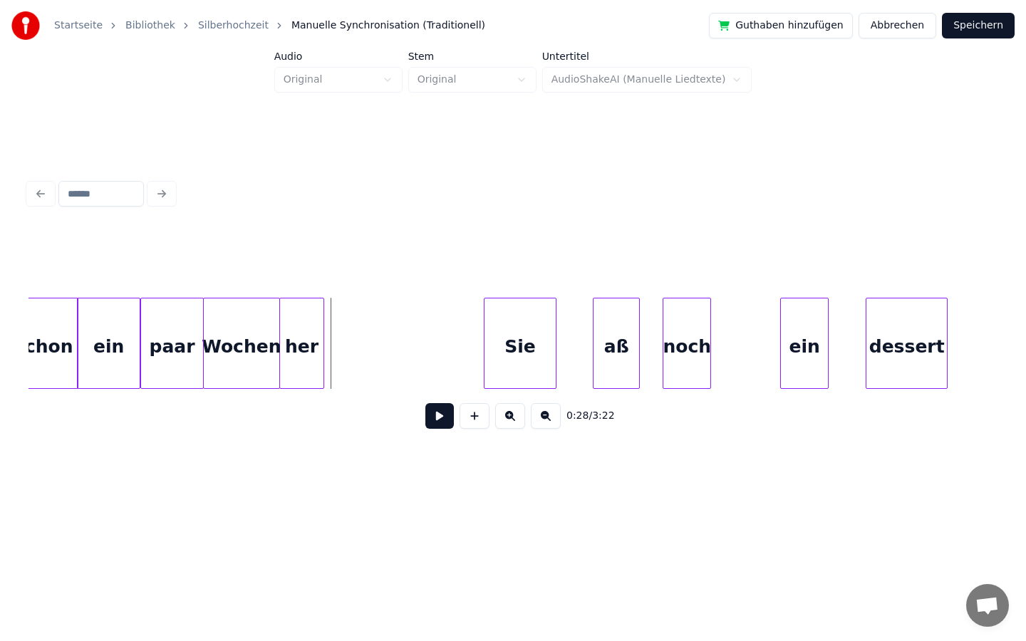
click at [432, 419] on button at bounding box center [439, 416] width 28 height 26
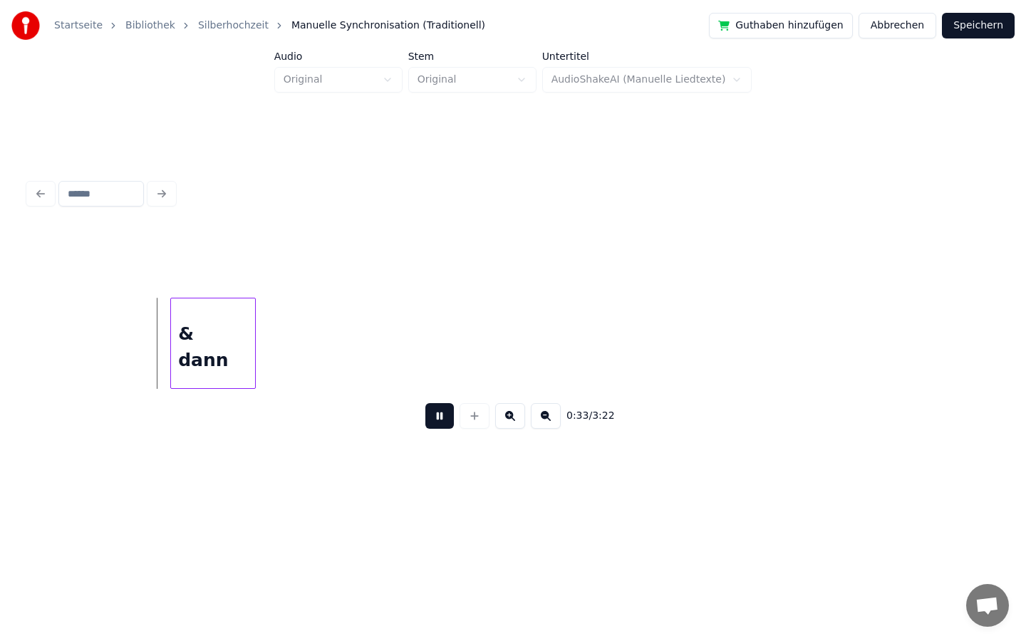
click at [432, 419] on button at bounding box center [439, 416] width 28 height 26
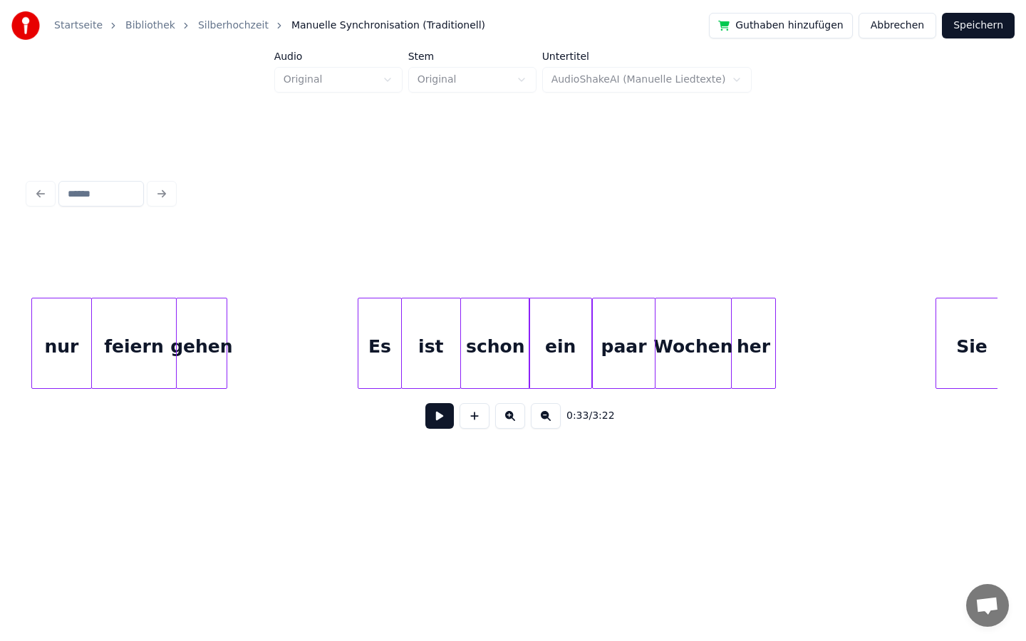
scroll to position [0, 3212]
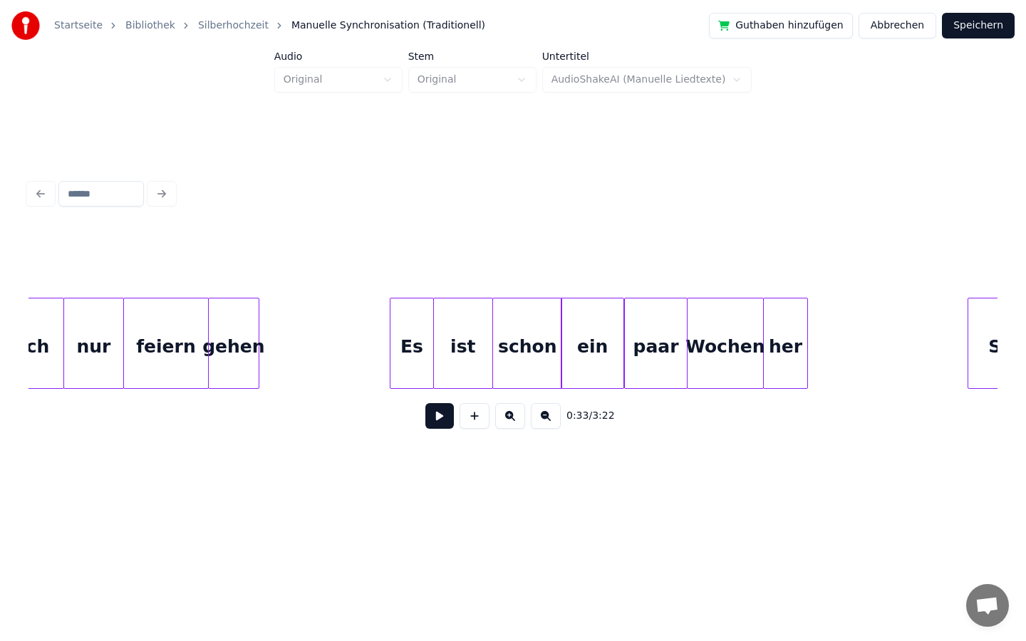
click at [437, 427] on button at bounding box center [439, 416] width 28 height 26
click at [440, 419] on button at bounding box center [439, 416] width 28 height 26
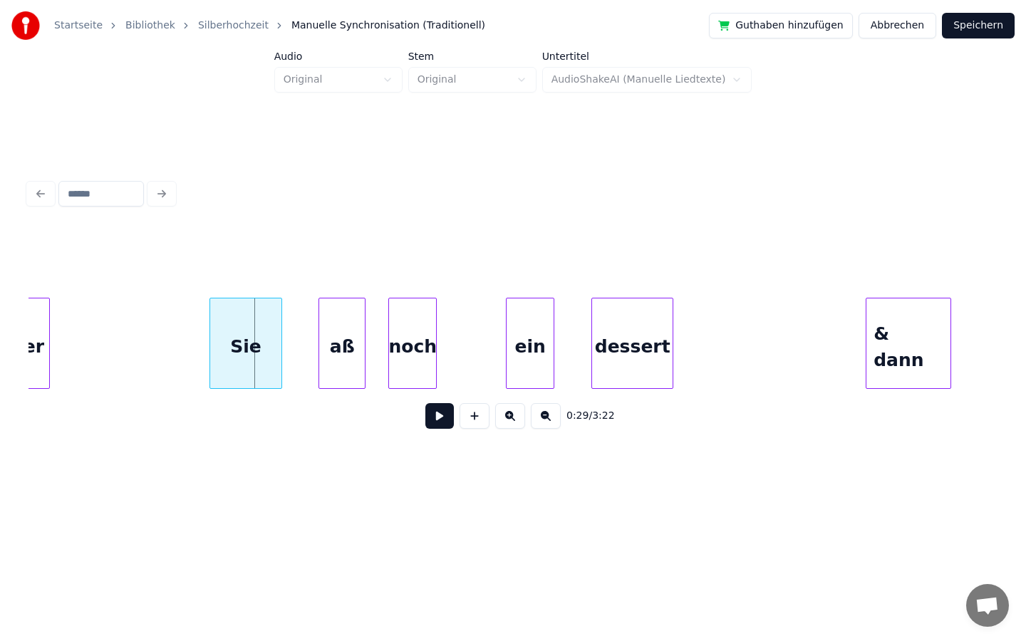
scroll to position [0, 3971]
click at [435, 416] on button at bounding box center [439, 416] width 28 height 26
click at [437, 415] on button at bounding box center [439, 416] width 28 height 26
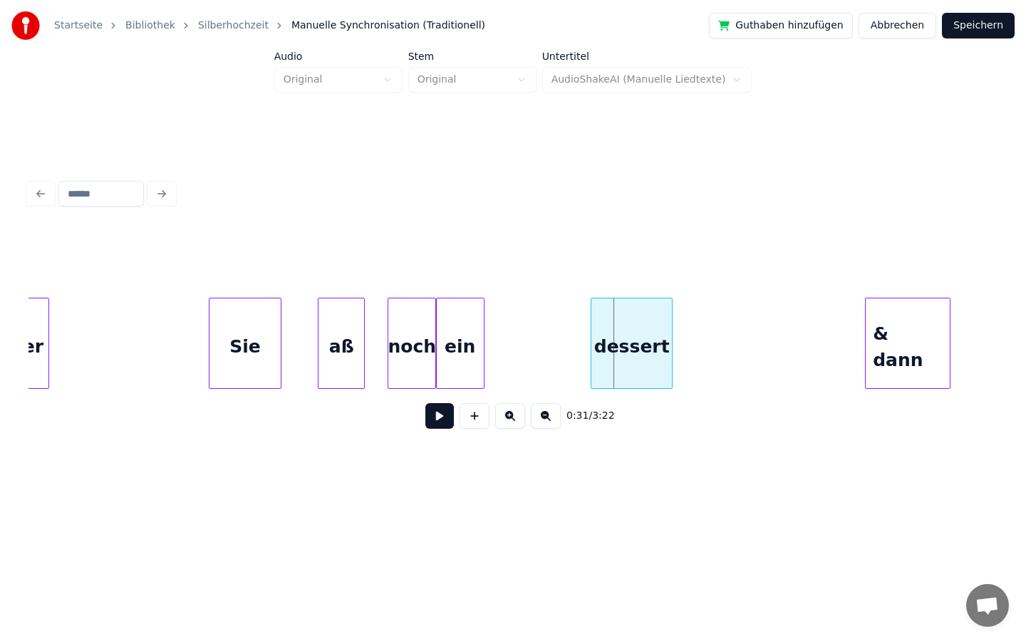
click at [458, 359] on div "ein" at bounding box center [460, 346] width 47 height 97
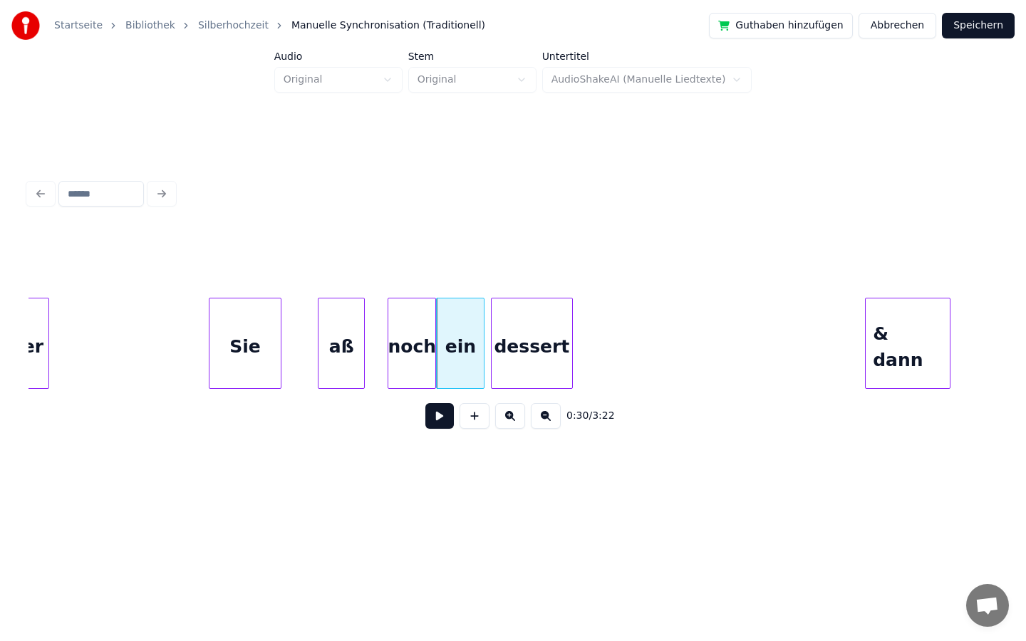
click at [531, 362] on div "dessert" at bounding box center [532, 346] width 80 height 97
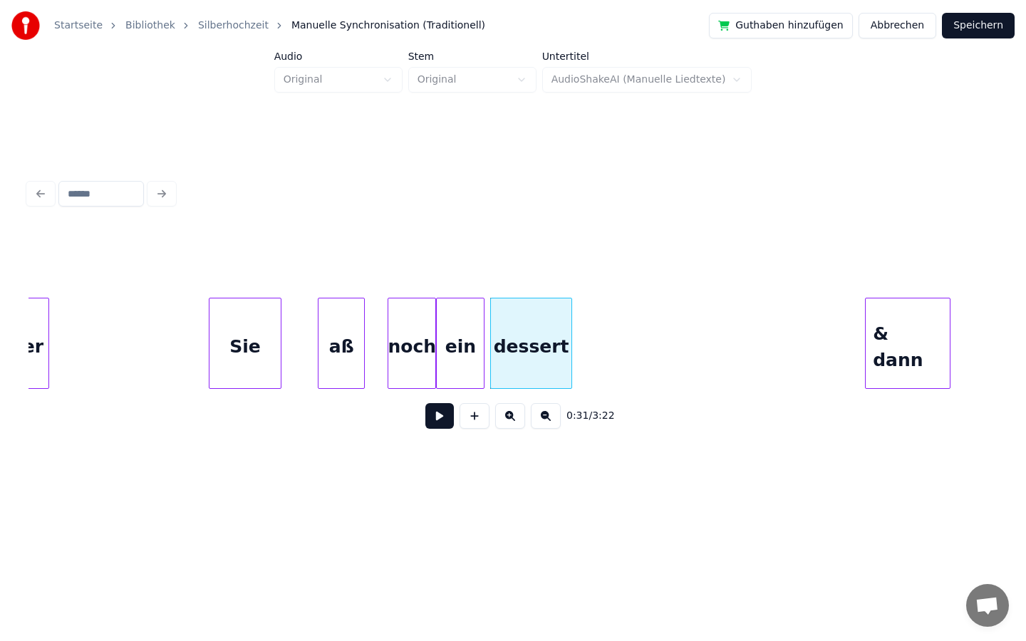
click at [442, 412] on button at bounding box center [439, 416] width 28 height 26
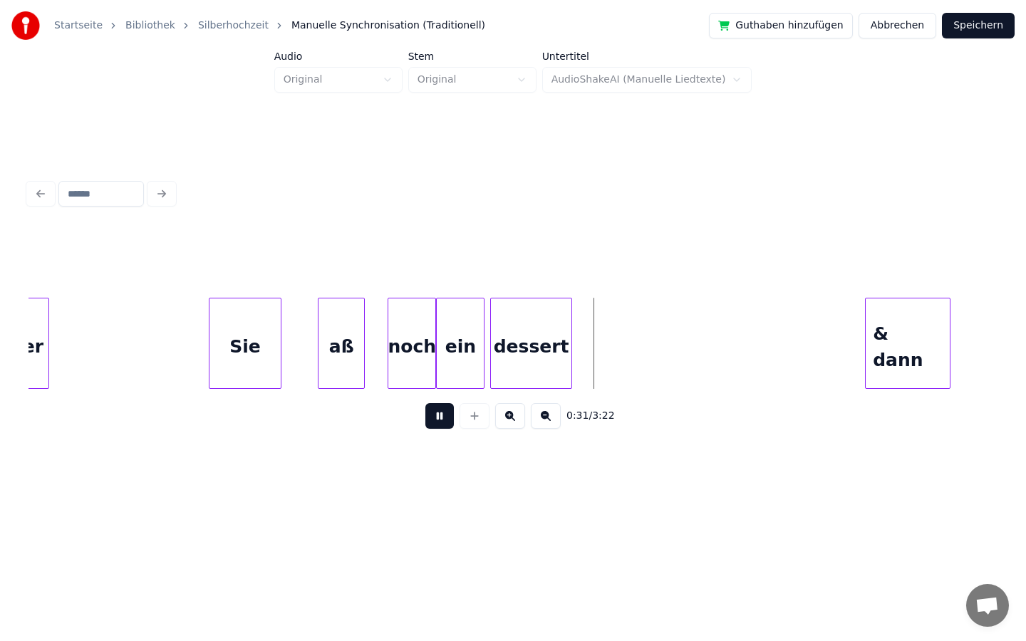
click at [444, 412] on button at bounding box center [439, 416] width 28 height 26
click at [439, 423] on button at bounding box center [439, 416] width 28 height 26
click at [440, 413] on button at bounding box center [439, 416] width 28 height 26
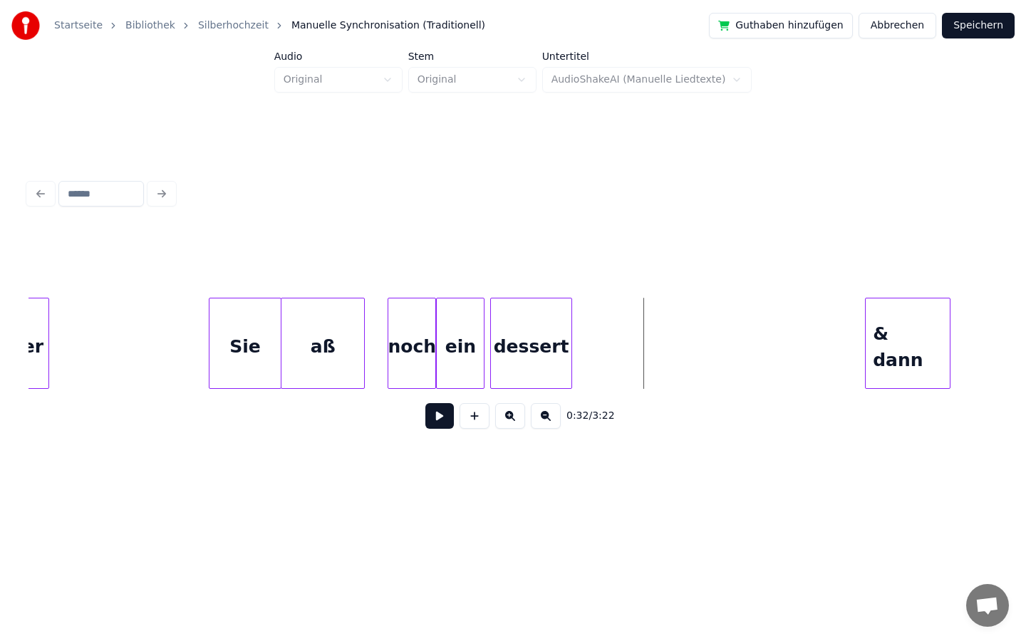
click at [281, 353] on div at bounding box center [283, 343] width 4 height 90
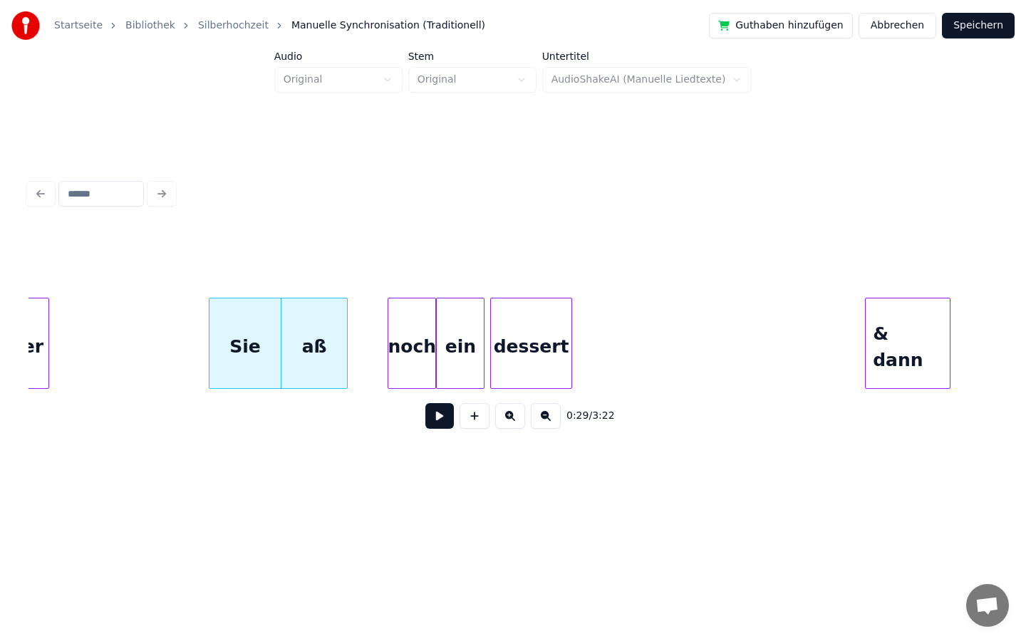
click at [345, 355] on div at bounding box center [345, 343] width 4 height 90
click at [370, 355] on div at bounding box center [372, 343] width 4 height 90
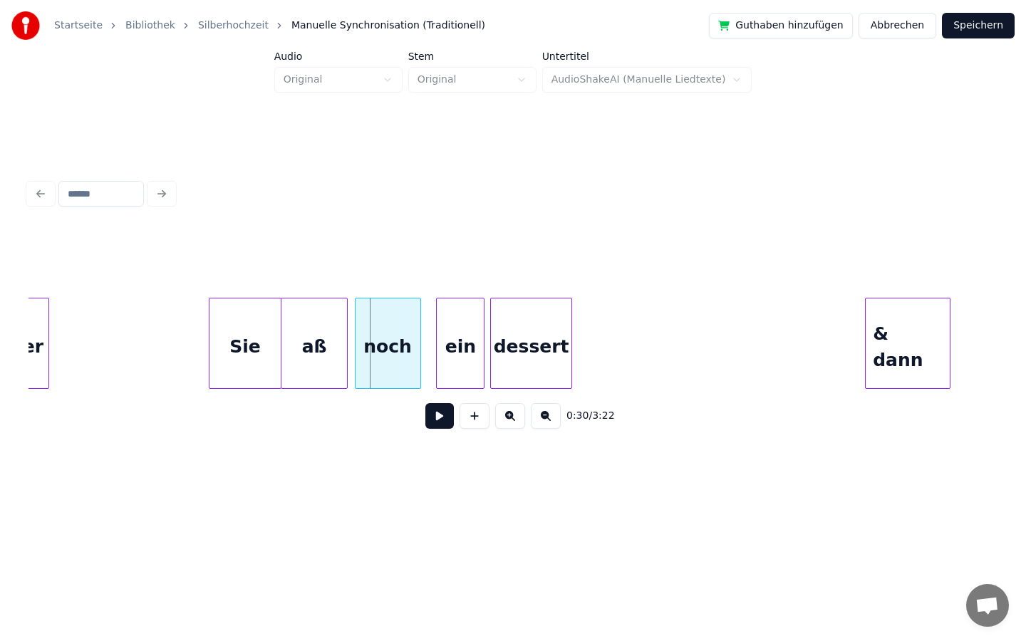
click at [382, 361] on div "noch" at bounding box center [387, 346] width 65 height 97
click at [453, 363] on div "ein" at bounding box center [448, 346] width 47 height 97
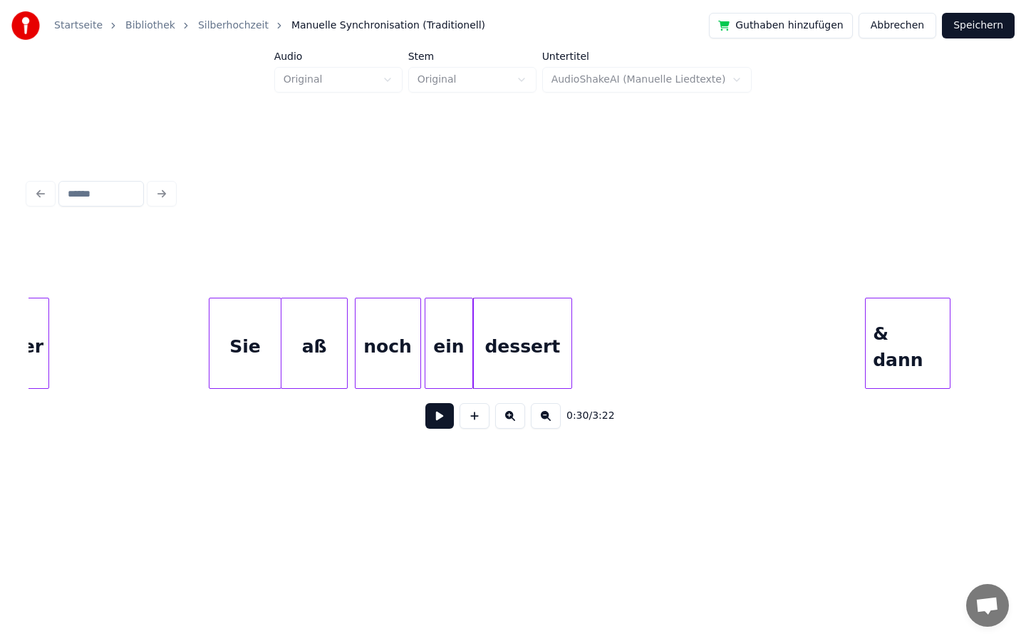
click at [476, 342] on div at bounding box center [476, 343] width 4 height 90
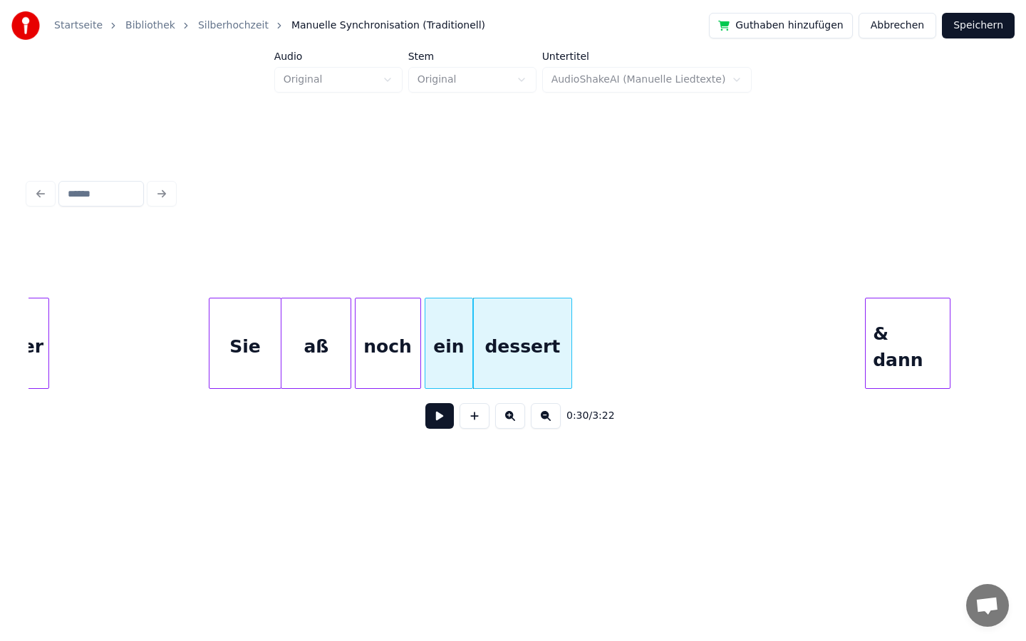
click at [348, 353] on div at bounding box center [348, 343] width 4 height 90
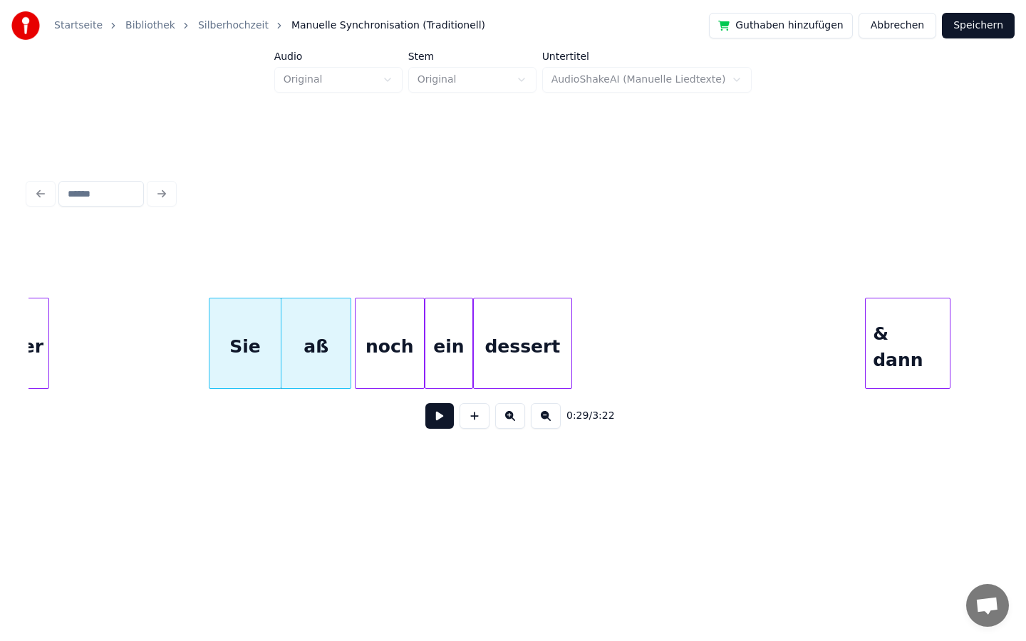
click at [423, 346] on div at bounding box center [422, 343] width 4 height 90
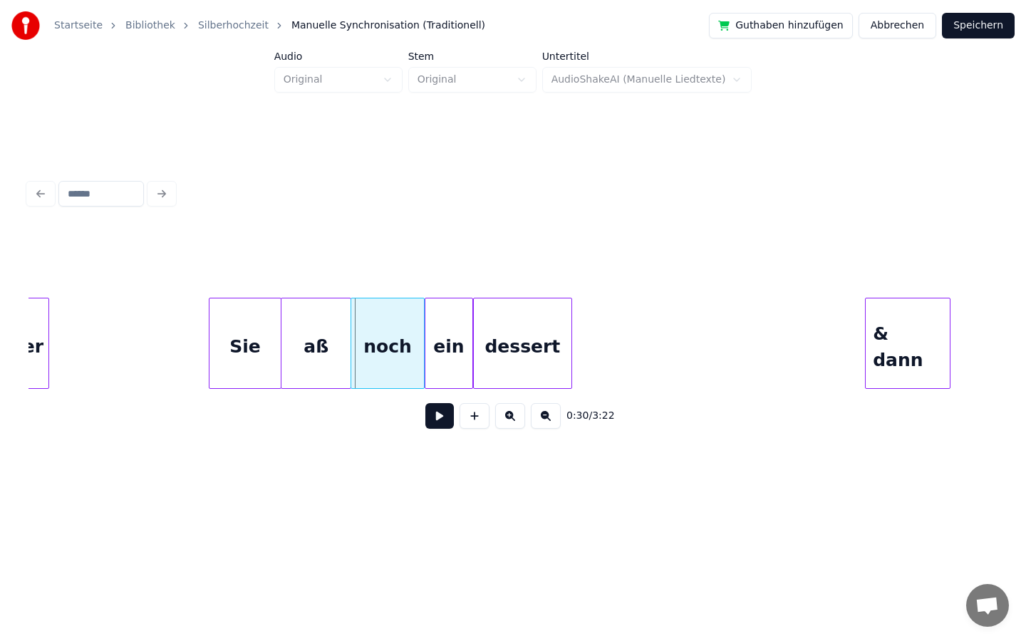
click at [351, 342] on div at bounding box center [353, 343] width 4 height 90
click at [434, 410] on button at bounding box center [439, 416] width 28 height 26
click at [449, 415] on button at bounding box center [439, 416] width 28 height 26
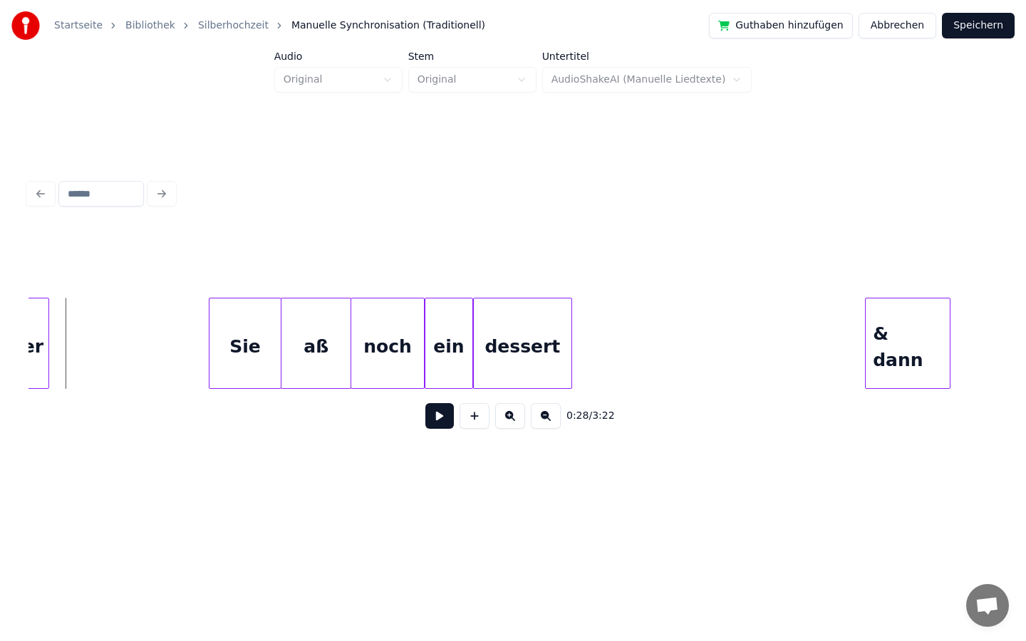
click at [441, 417] on button at bounding box center [439, 416] width 28 height 26
click at [437, 417] on button at bounding box center [439, 416] width 28 height 26
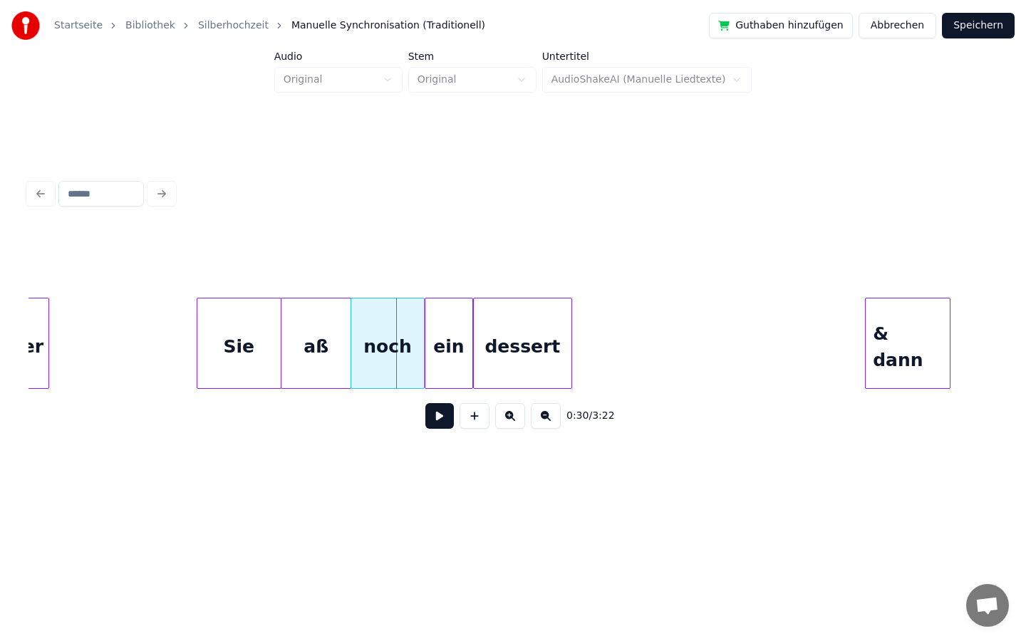
click at [197, 345] on div at bounding box center [199, 343] width 4 height 90
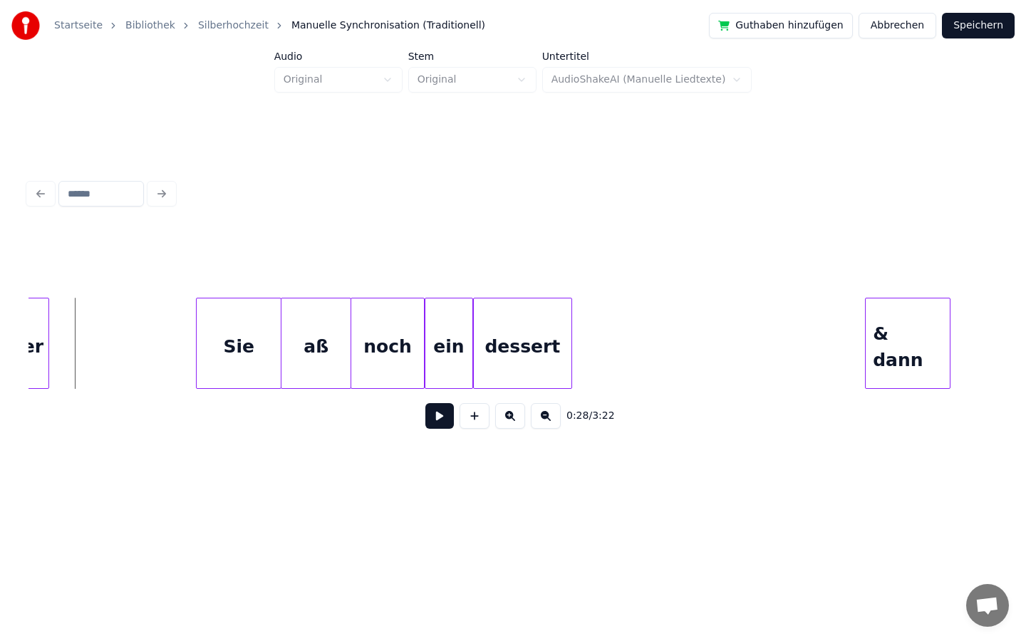
click at [444, 415] on button at bounding box center [439, 416] width 28 height 26
click at [433, 414] on button at bounding box center [439, 416] width 28 height 26
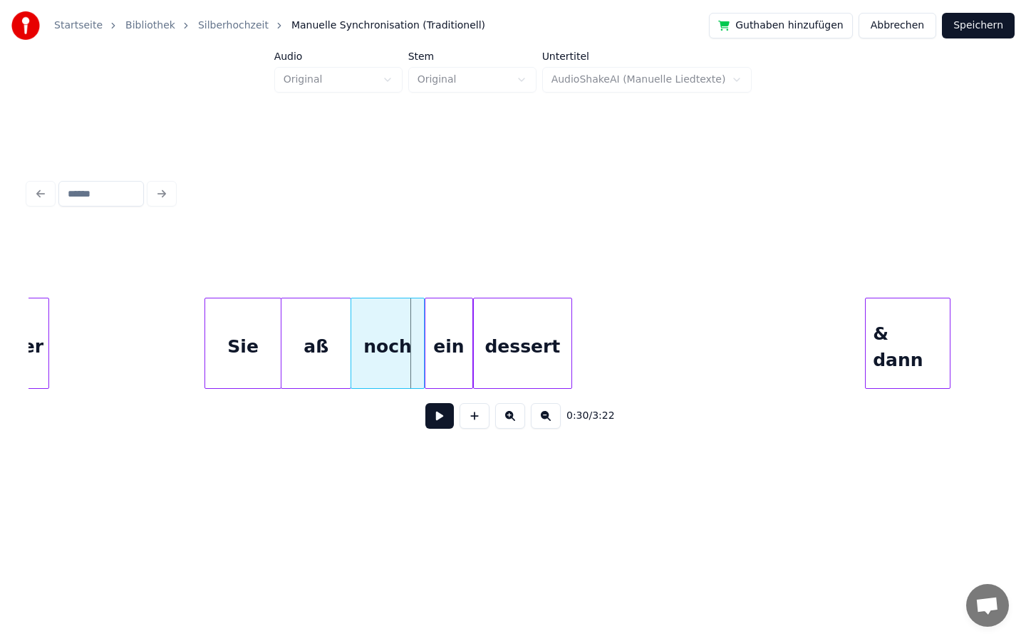
click at [205, 355] on div at bounding box center [207, 343] width 4 height 90
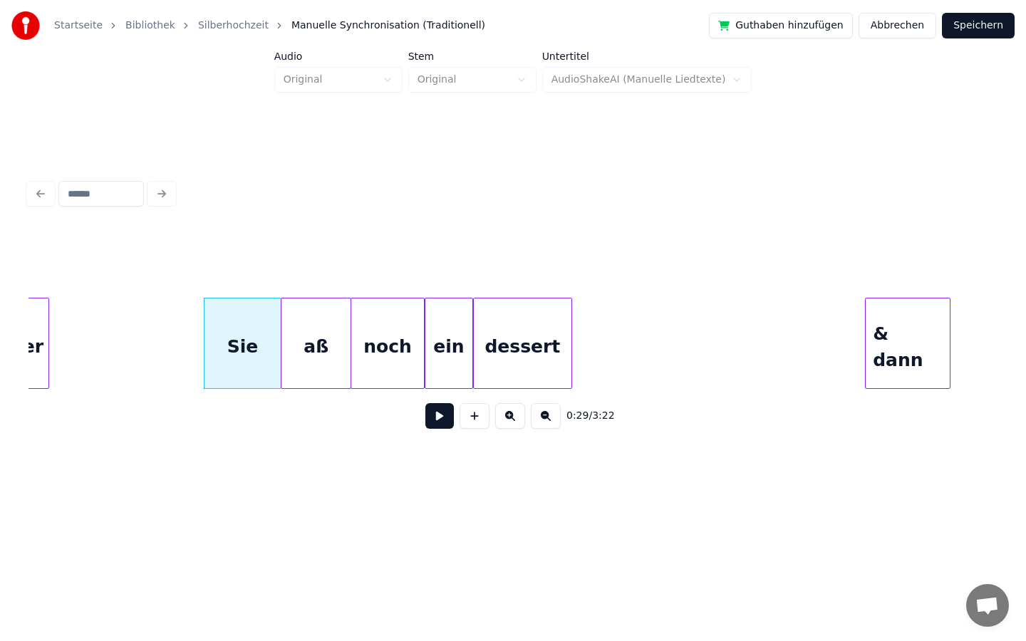
click at [447, 423] on button at bounding box center [439, 416] width 28 height 26
click at [440, 410] on button at bounding box center [439, 416] width 28 height 26
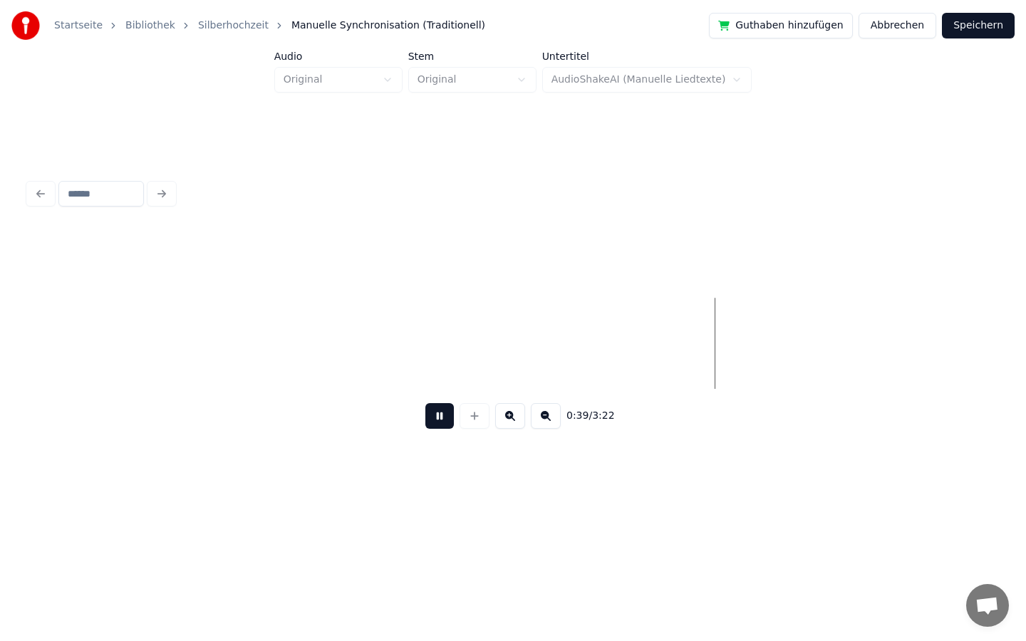
click at [437, 405] on button at bounding box center [439, 416] width 28 height 26
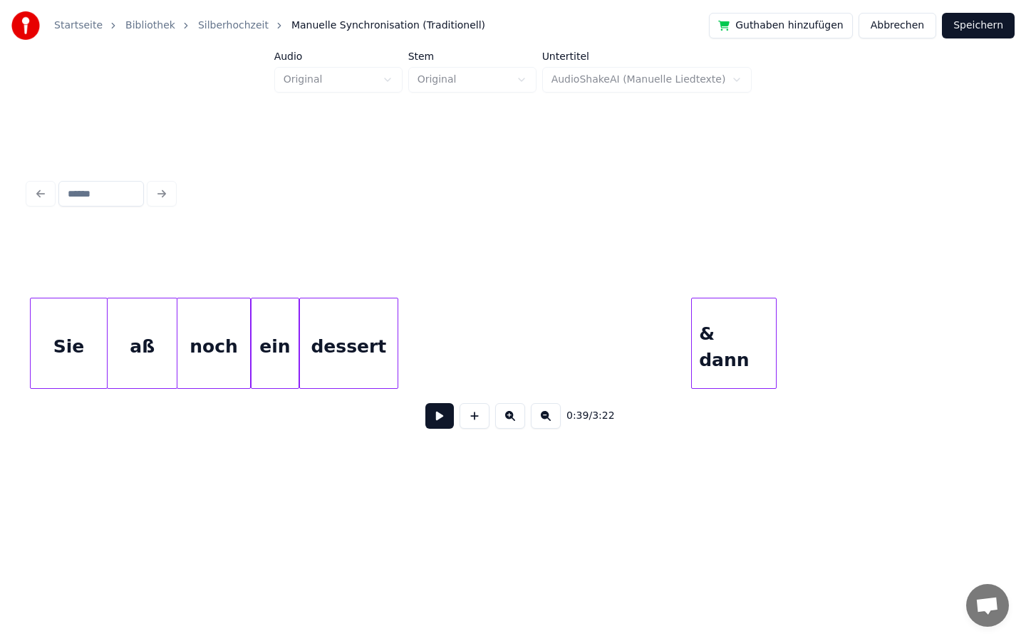
click at [432, 400] on div "0:31 / 3:22" at bounding box center [513, 415] width 946 height 31
click at [439, 411] on button at bounding box center [439, 416] width 28 height 26
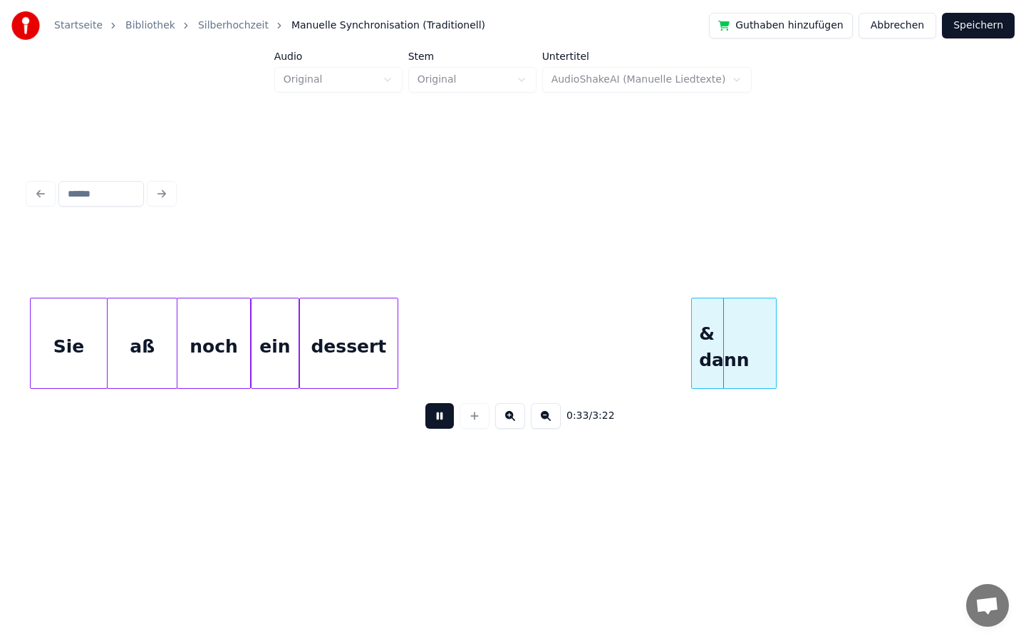
click at [439, 411] on button at bounding box center [439, 416] width 28 height 26
click at [688, 363] on div "& dann" at bounding box center [704, 346] width 84 height 97
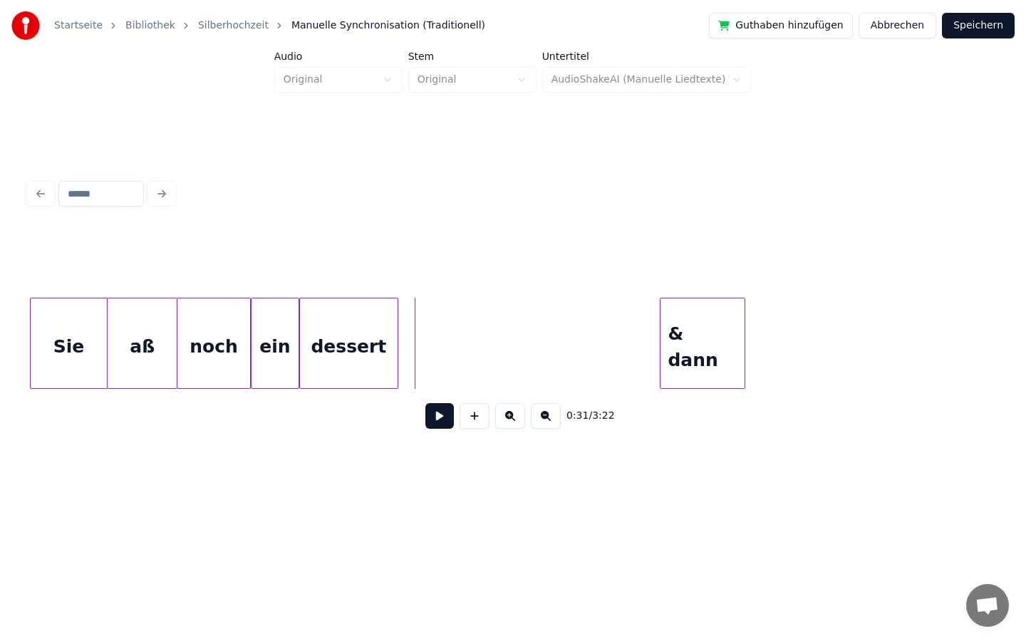
click at [437, 417] on button at bounding box center [439, 416] width 28 height 26
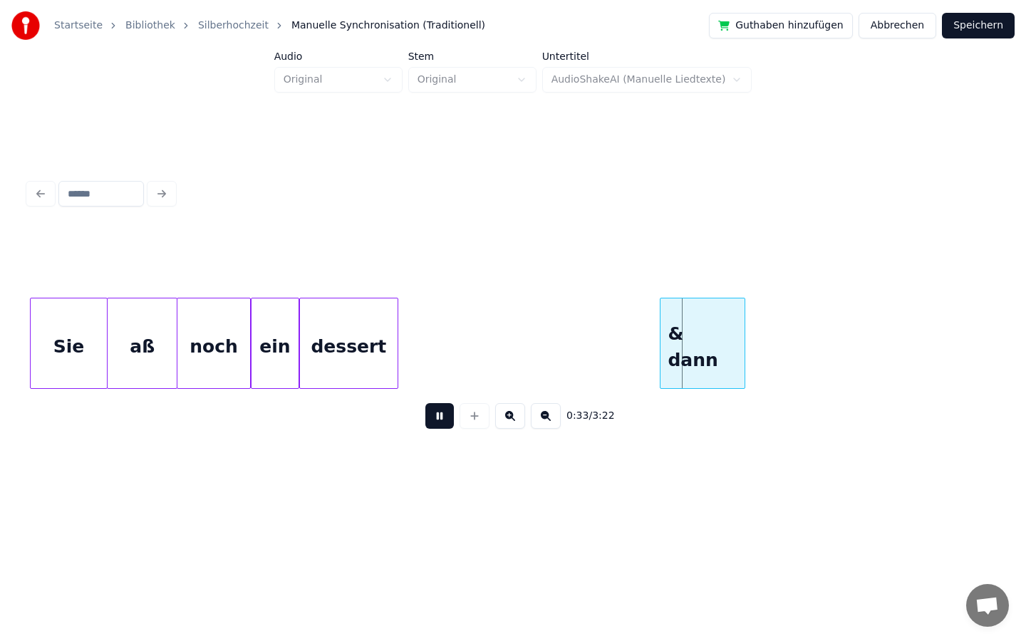
click at [437, 416] on button at bounding box center [439, 416] width 28 height 26
click at [658, 360] on div "& dann" at bounding box center [680, 346] width 84 height 97
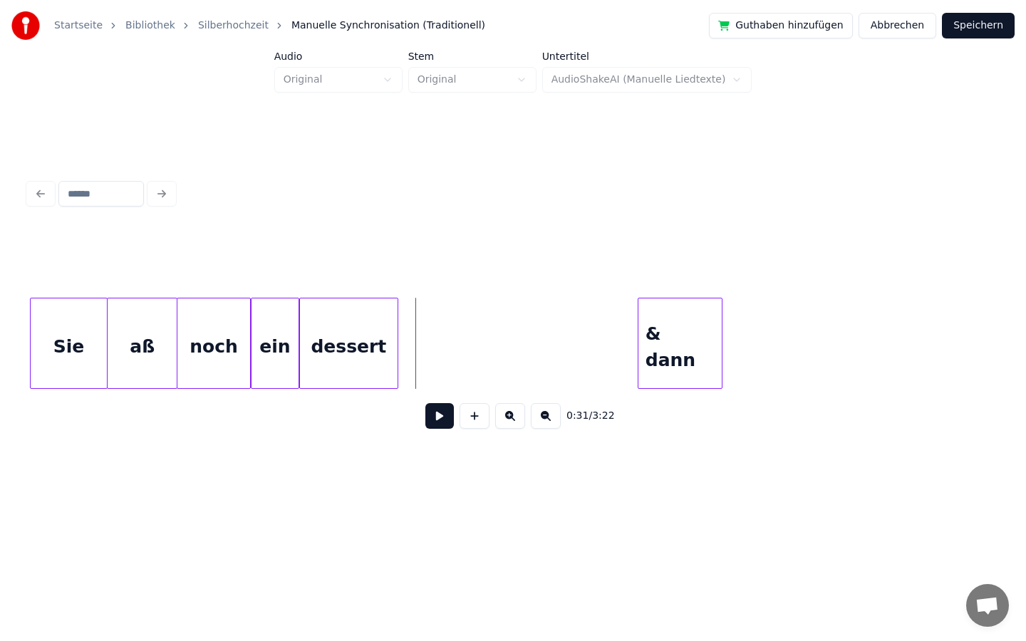
click at [437, 408] on button at bounding box center [439, 416] width 28 height 26
click at [439, 416] on button at bounding box center [439, 416] width 28 height 26
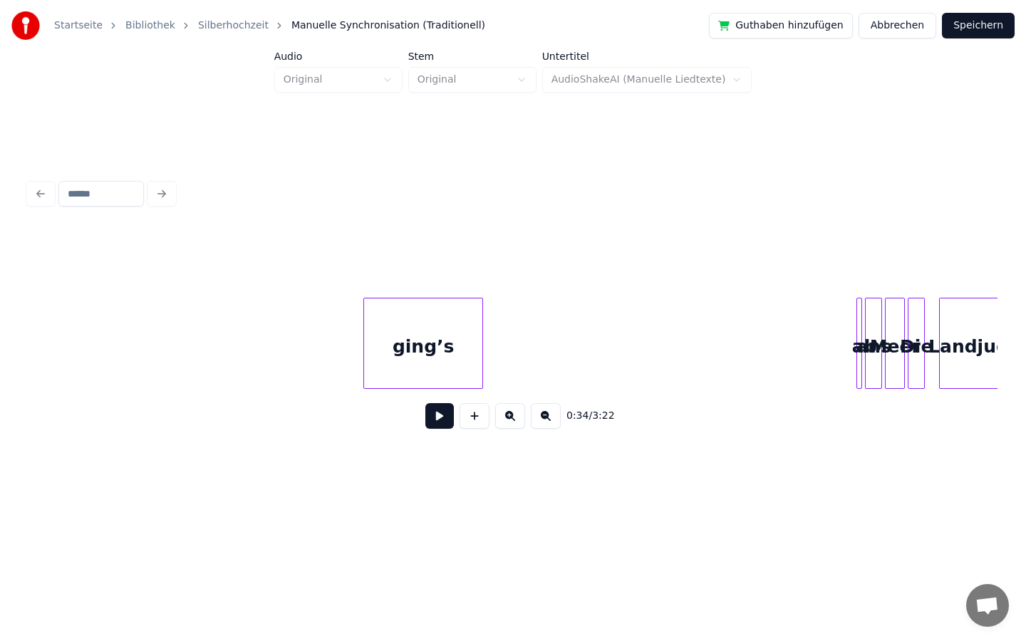
scroll to position [0, 9328]
click at [471, 345] on div at bounding box center [469, 343] width 4 height 90
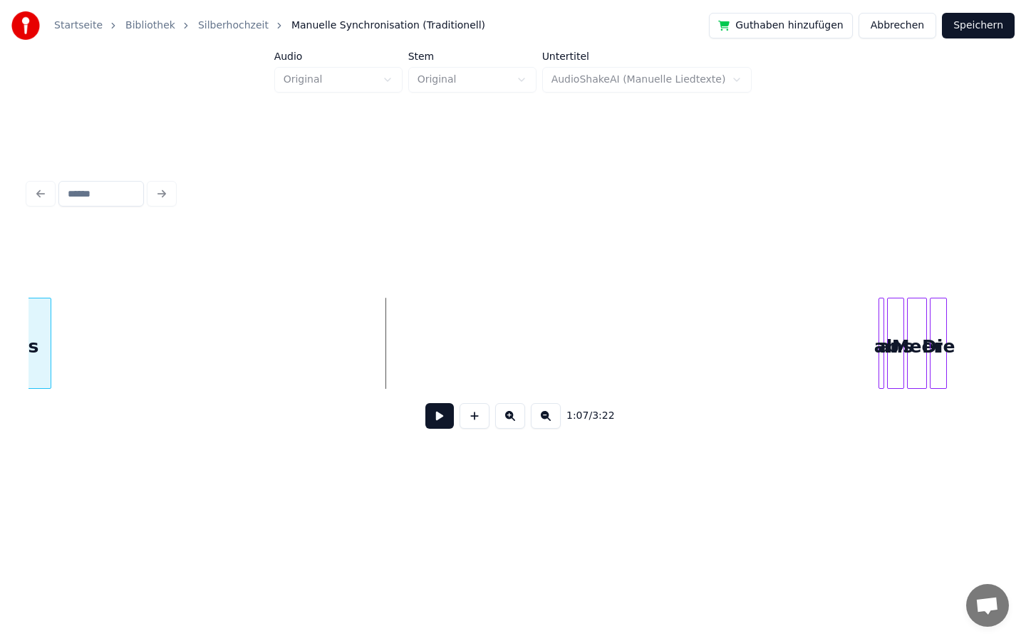
scroll to position [0, 9264]
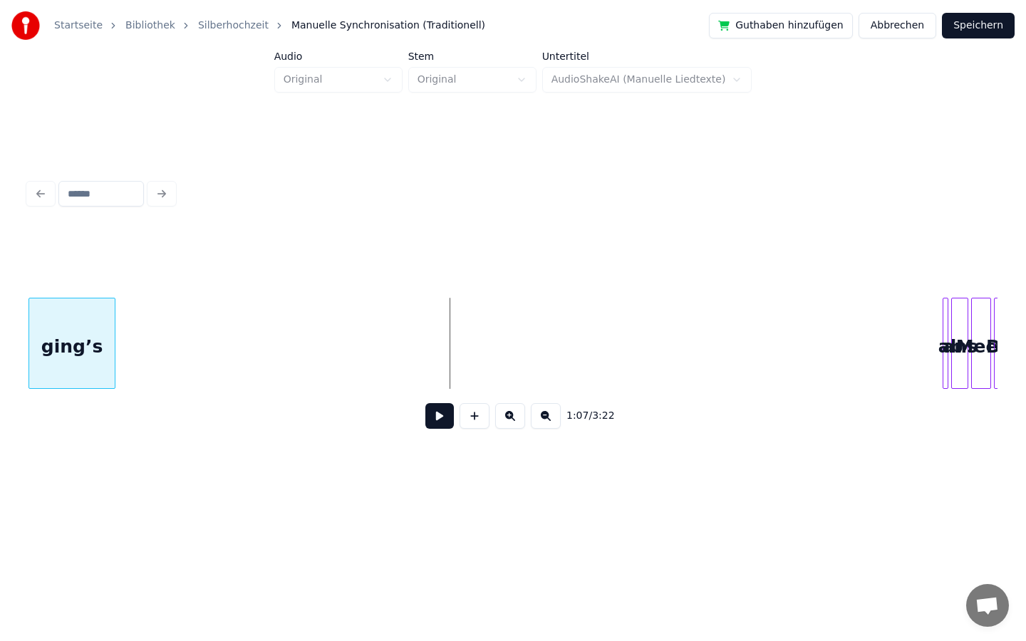
click at [0, 310] on div "Startseite Bibliothek Silberhochzeit Manuelle Synchronisation (Traditionell) Gu…" at bounding box center [513, 250] width 1026 height 500
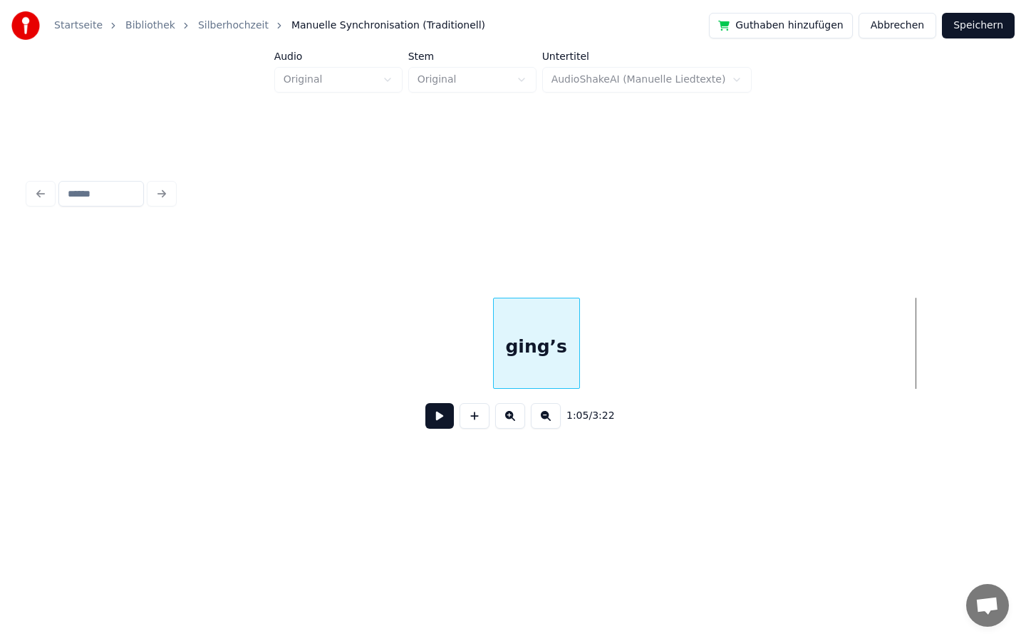
scroll to position [0, 8313]
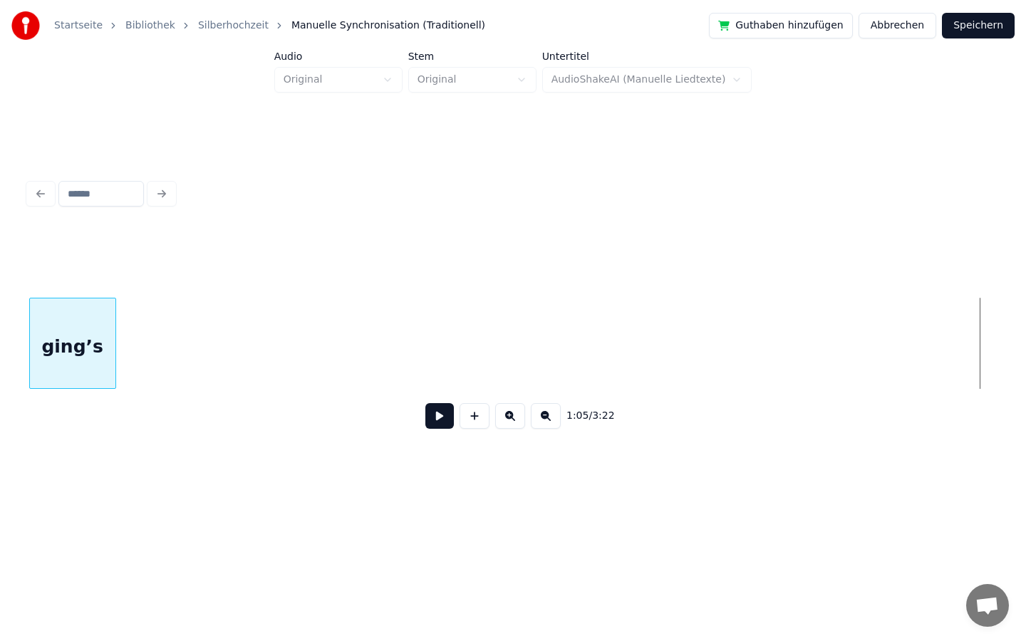
click at [26, 353] on div "1:05 / 3:22" at bounding box center [513, 308] width 980 height 282
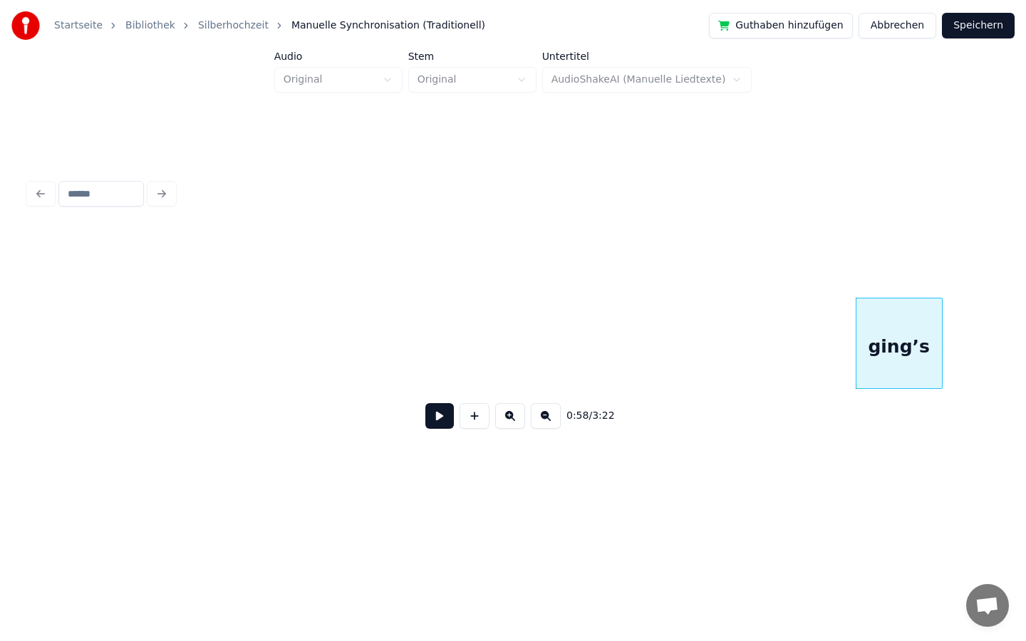
scroll to position [0, 7476]
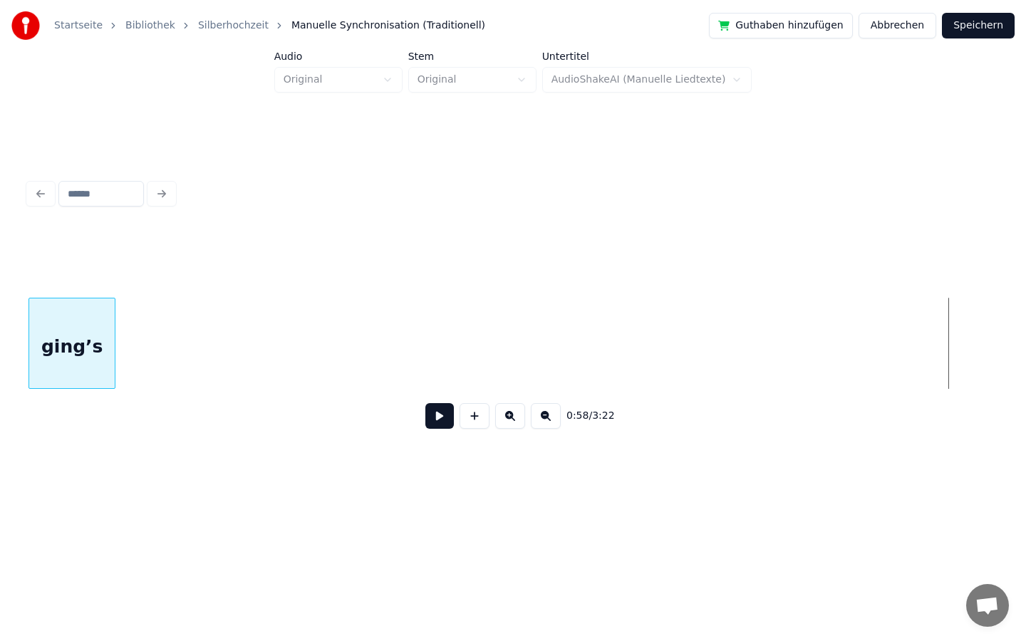
click at [0, 225] on div "Startseite Bibliothek Silberhochzeit Manuelle Synchronisation (Traditionell) Gu…" at bounding box center [513, 250] width 1026 height 500
click at [0, 271] on div "Startseite Bibliothek Silberhochzeit Manuelle Synchronisation (Traditionell) Gu…" at bounding box center [513, 250] width 1026 height 500
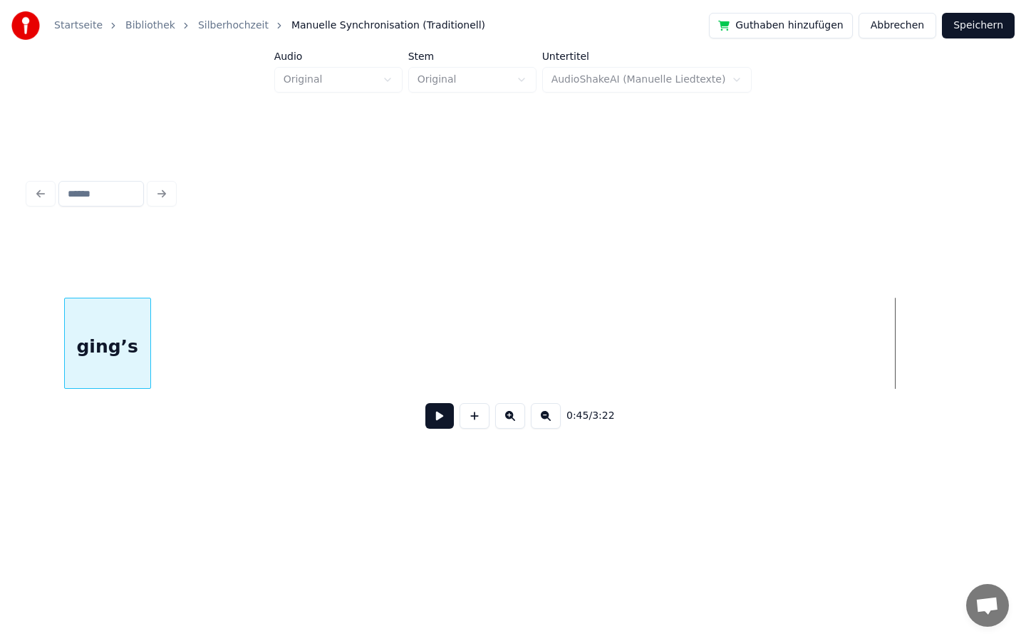
scroll to position [0, 5484]
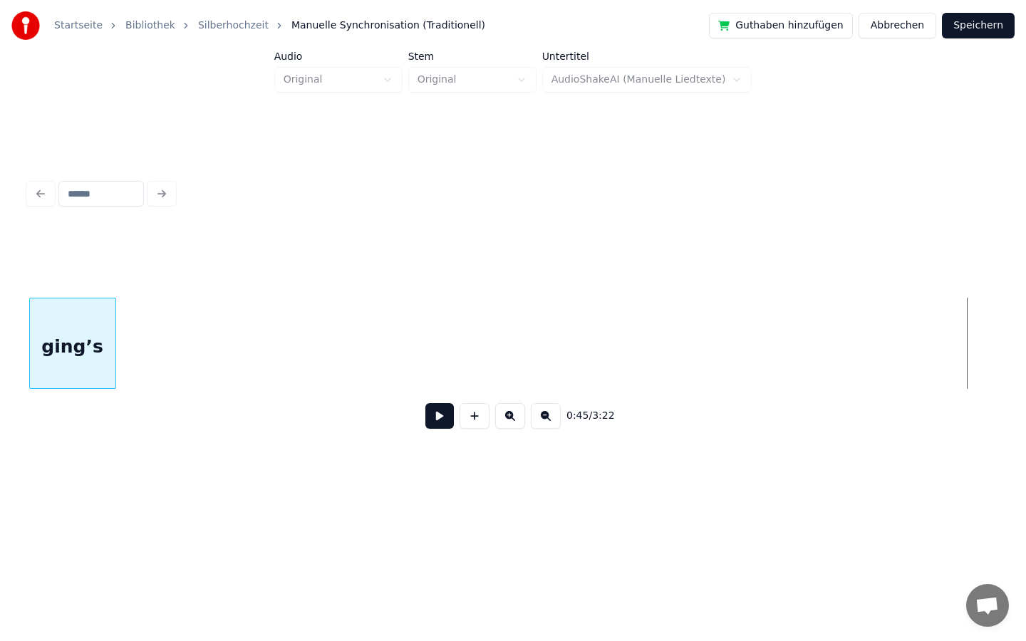
click at [0, 357] on div "Startseite Bibliothek Silberhochzeit Manuelle Synchronisation (Traditionell) Gu…" at bounding box center [513, 250] width 1026 height 500
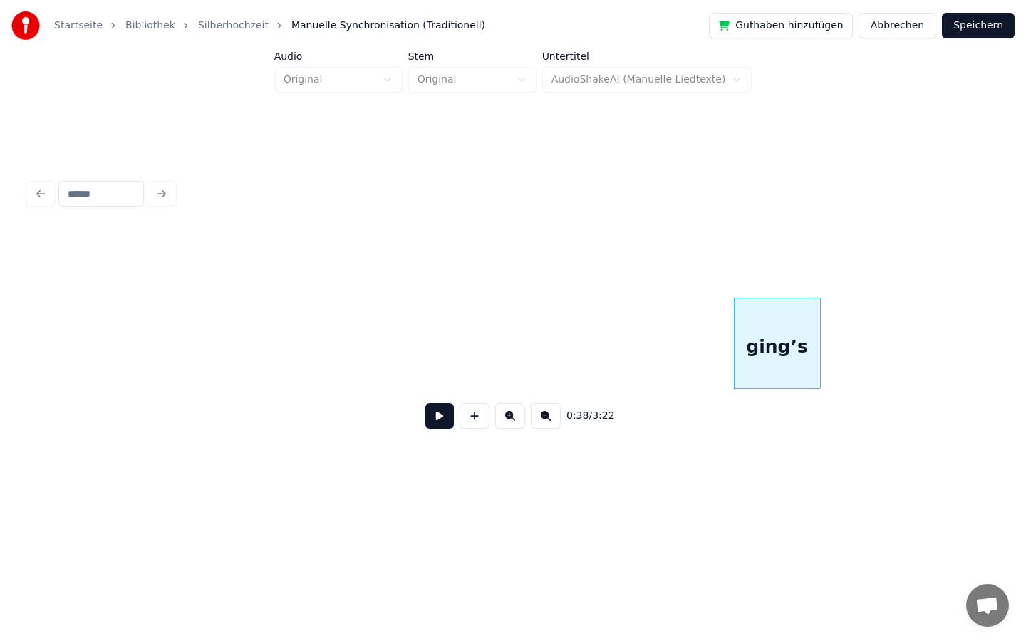
scroll to position [0, 4714]
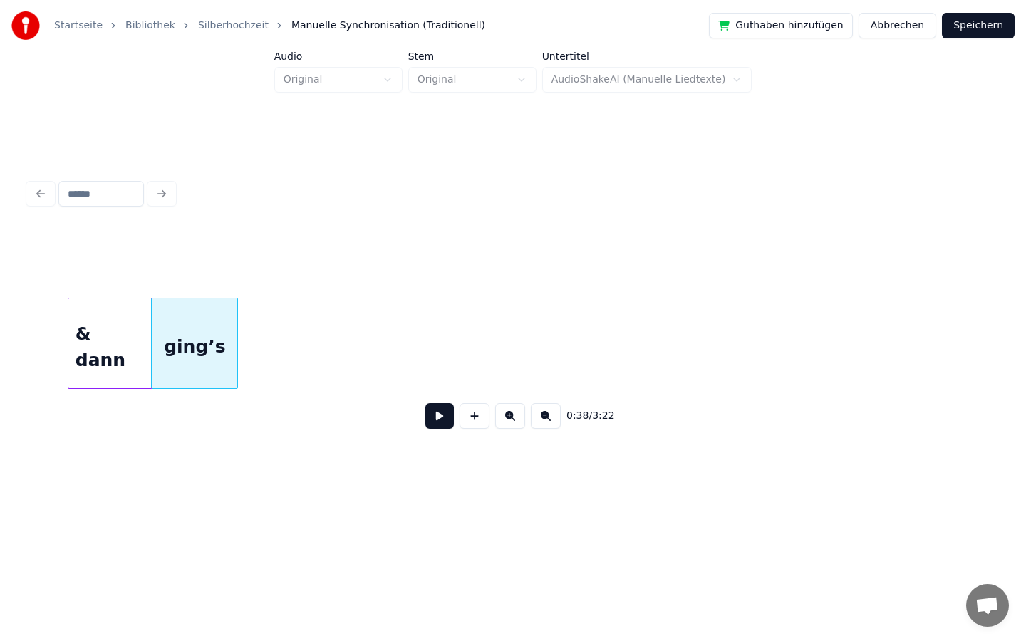
click at [199, 375] on div "ging’s" at bounding box center [194, 346] width 85 height 97
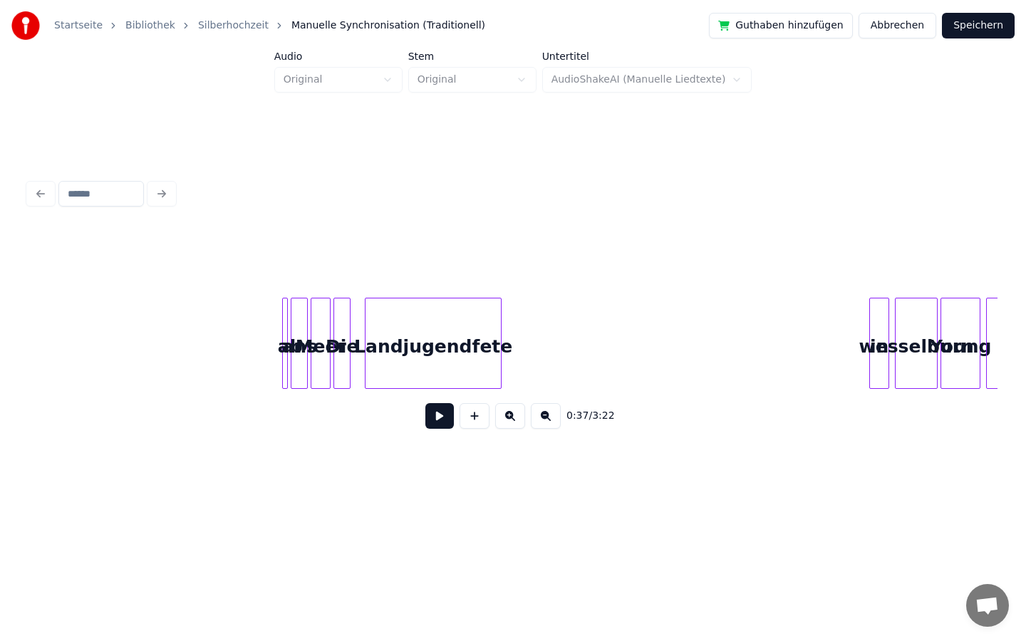
scroll to position [0, 9926]
click at [281, 324] on div "ab" at bounding box center [284, 343] width 6 height 91
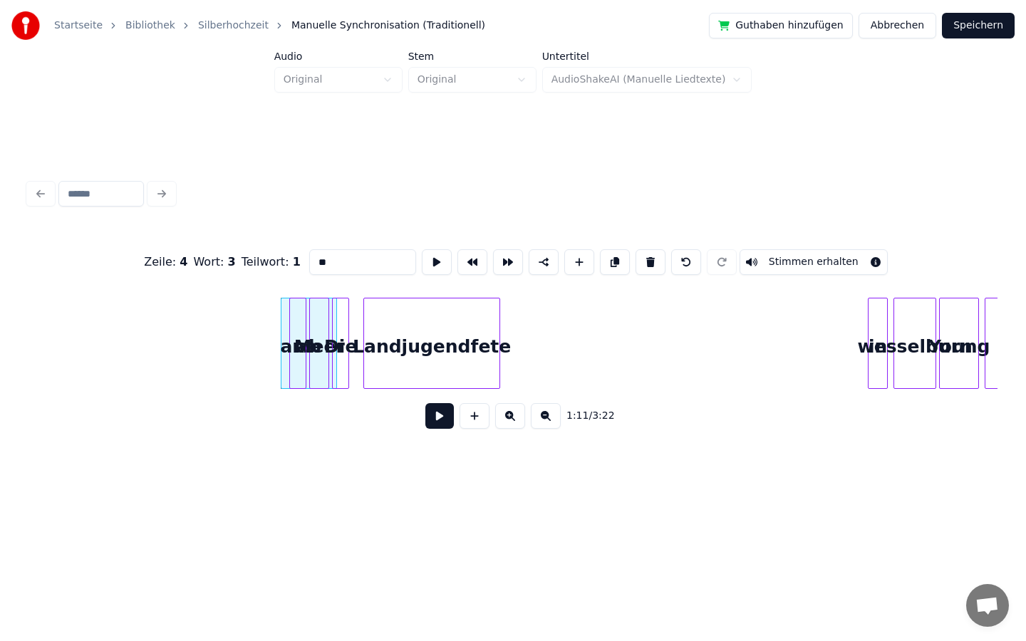
click at [253, 326] on div at bounding box center [255, 343] width 4 height 90
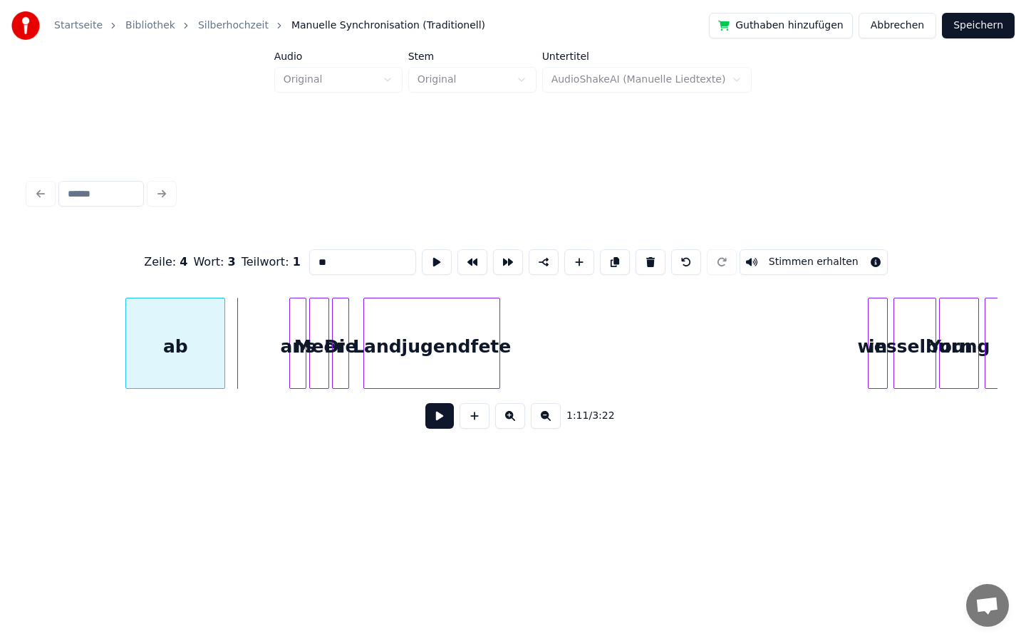
click at [144, 343] on div "ab" at bounding box center [175, 346] width 98 height 97
click at [182, 348] on div at bounding box center [182, 343] width 4 height 90
click at [194, 407] on div "1:10 / 3:22" at bounding box center [513, 415] width 946 height 31
click at [71, 253] on div "Zeile : 4 Wort : 3 Teilwort : 1 ** Stimmen erhalten" at bounding box center [512, 262] width 969 height 71
click at [292, 336] on div at bounding box center [292, 343] width 4 height 90
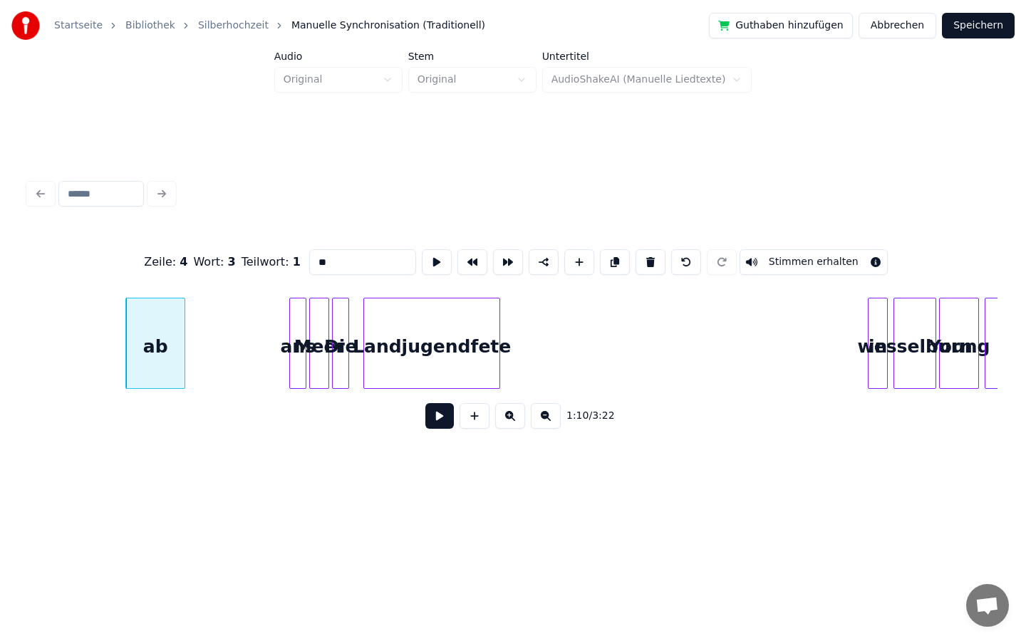
type input "***"
click at [285, 424] on div "1:11 / 3:22" at bounding box center [513, 415] width 946 height 31
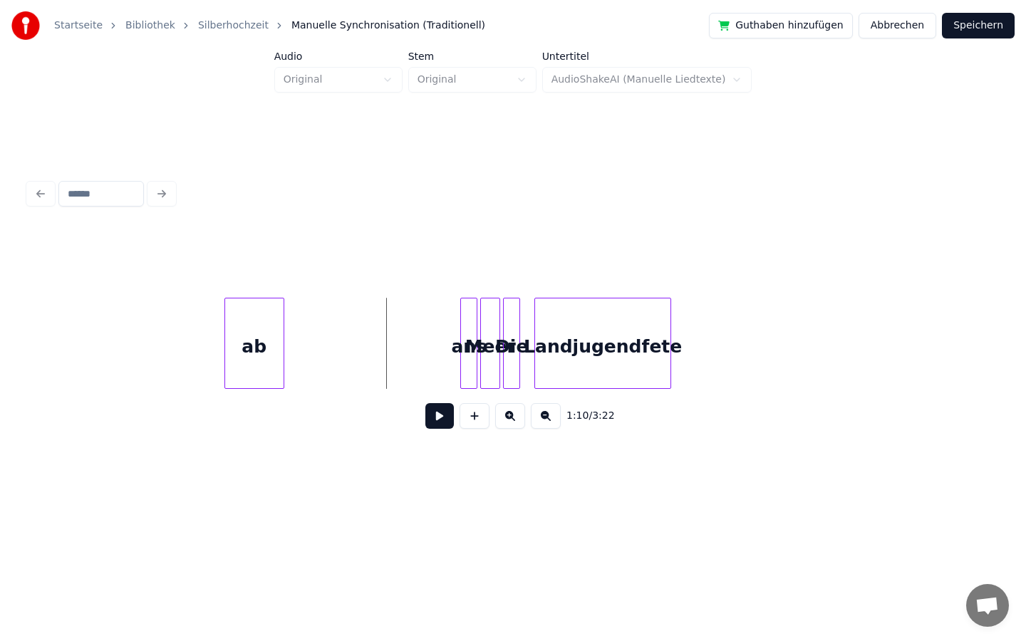
scroll to position [0, 9692]
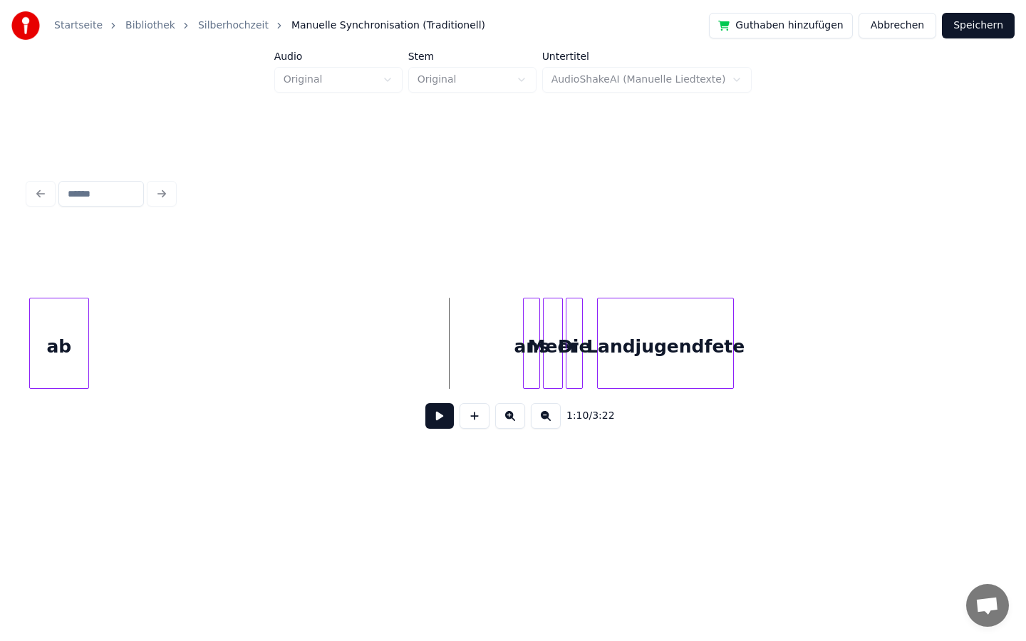
click at [0, 339] on div "Startseite Bibliothek Silberhochzeit Manuelle Synchronisation (Traditionell) Gu…" at bounding box center [513, 250] width 1026 height 500
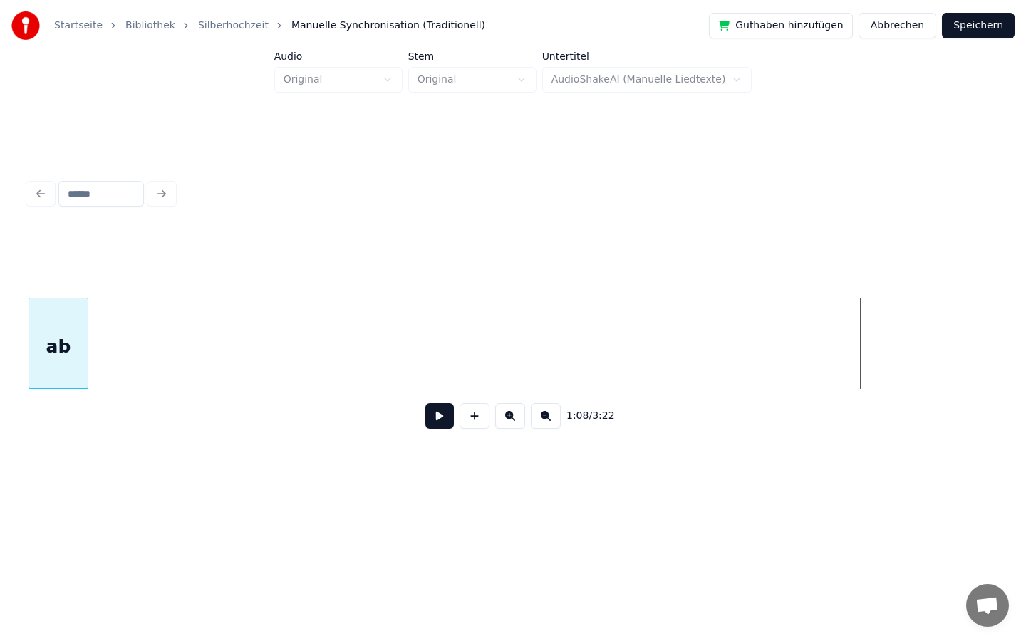
scroll to position [0, 8789]
click at [0, 341] on div "Startseite Bibliothek Silberhochzeit Manuelle Synchronisation (Traditionell) Gu…" at bounding box center [513, 250] width 1026 height 500
click at [0, 323] on div "Startseite Bibliothek Silberhochzeit Manuelle Synchronisation (Traditionell) Gu…" at bounding box center [513, 250] width 1026 height 500
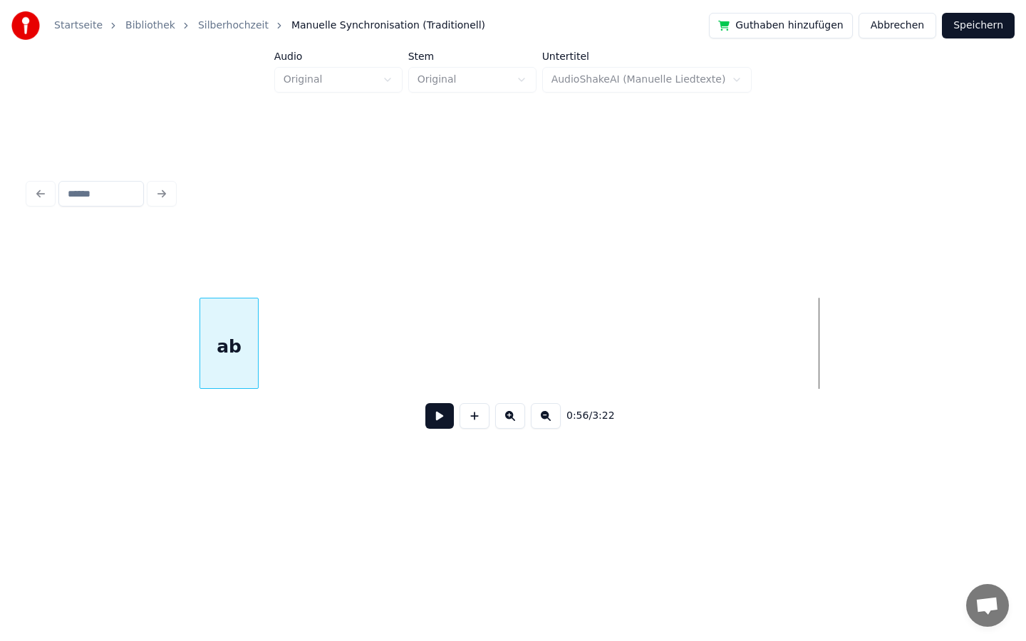
scroll to position [0, 7247]
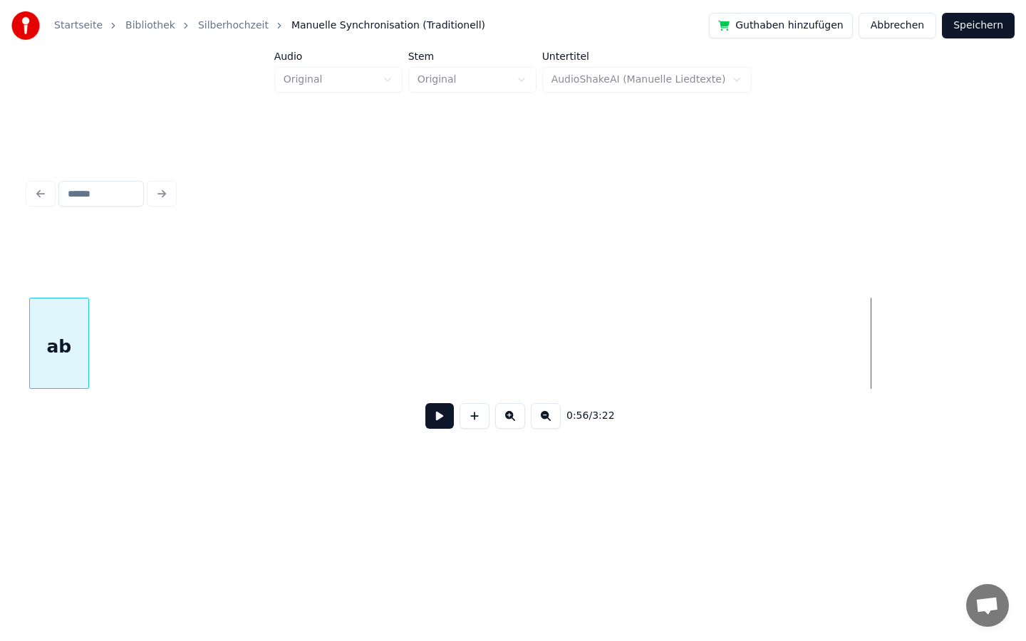
click at [0, 387] on div "Startseite Bibliothek Silberhochzeit Manuelle Synchronisation (Traditionell) Gu…" at bounding box center [513, 250] width 1026 height 500
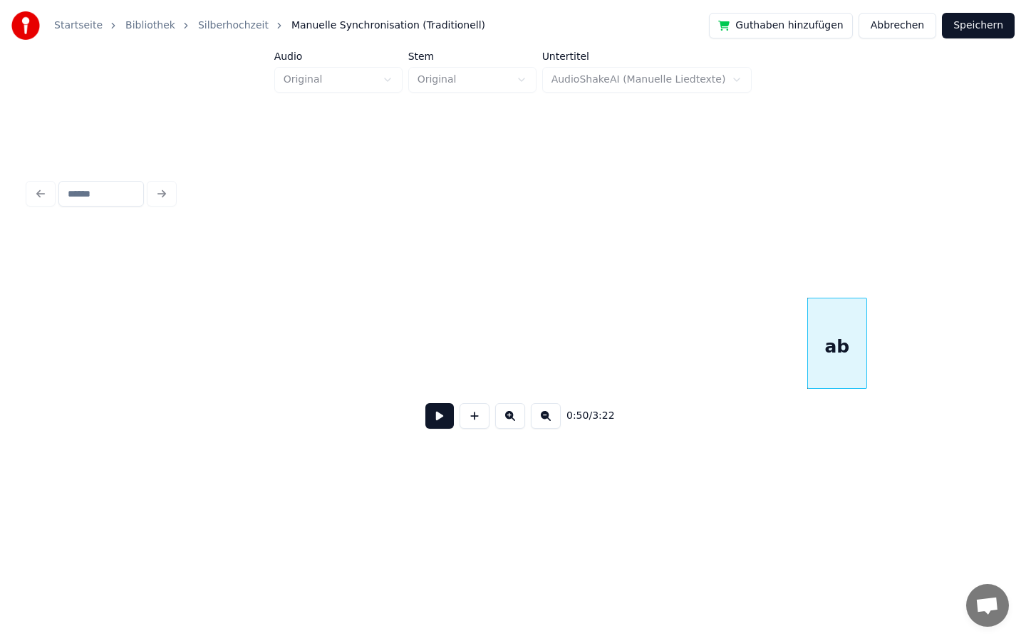
scroll to position [0, 6470]
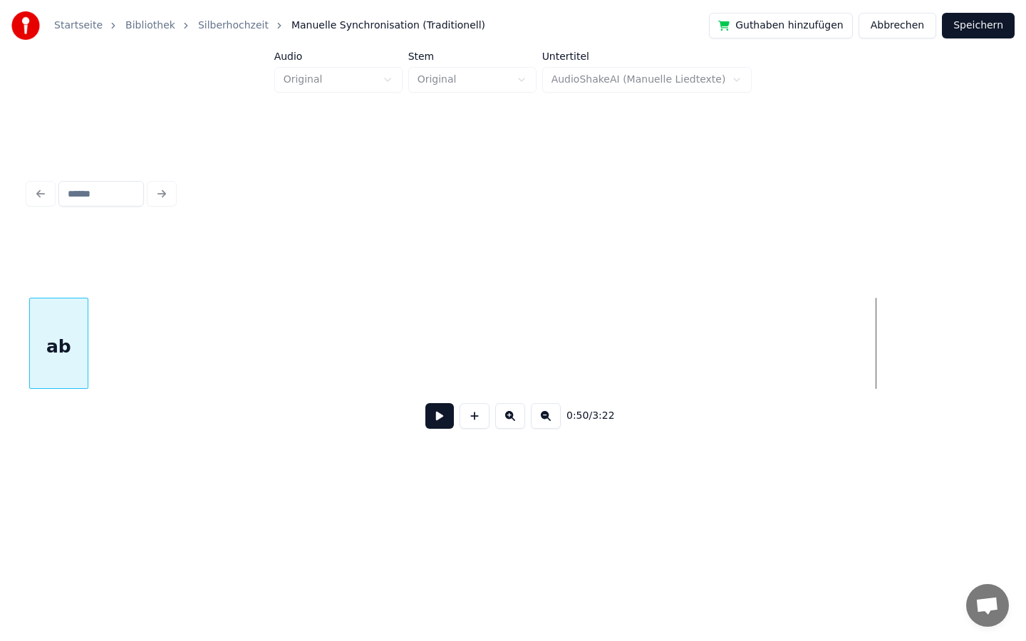
click at [0, 240] on div "Startseite Bibliothek Silberhochzeit Manuelle Synchronisation (Traditionell) Gu…" at bounding box center [513, 250] width 1026 height 500
click at [0, 256] on div "Startseite Bibliothek Silberhochzeit Manuelle Synchronisation (Traditionell) Gu…" at bounding box center [513, 250] width 1026 height 500
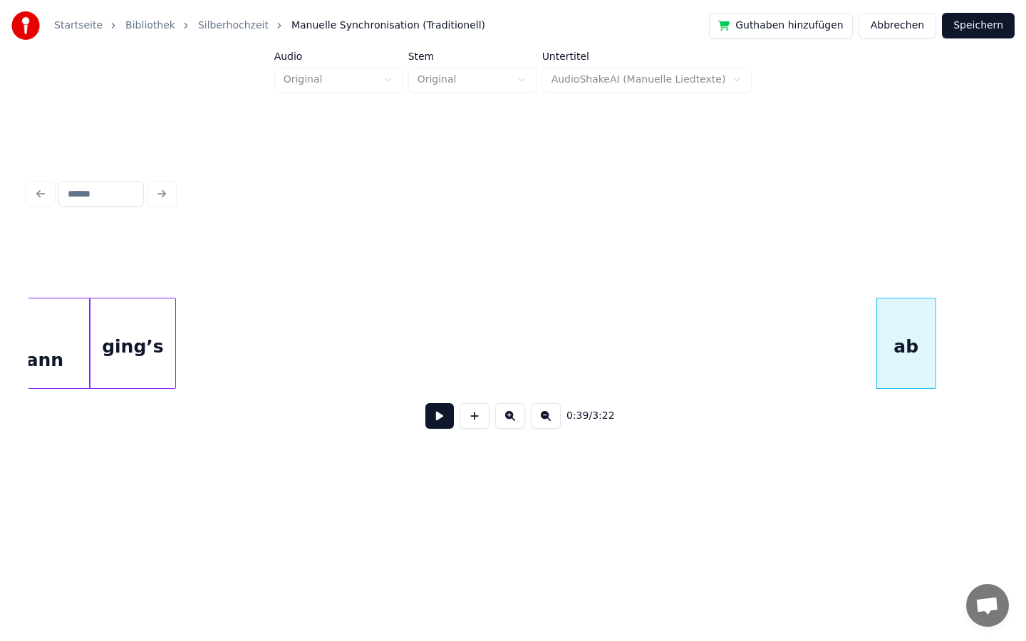
scroll to position [0, 4764]
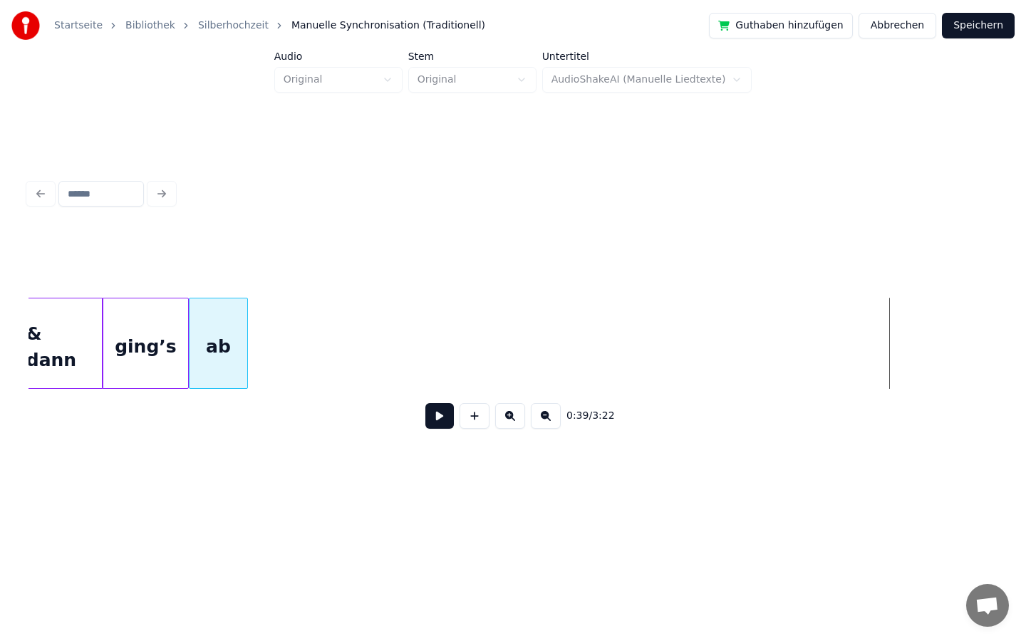
click at [229, 329] on div "ab" at bounding box center [218, 346] width 58 height 97
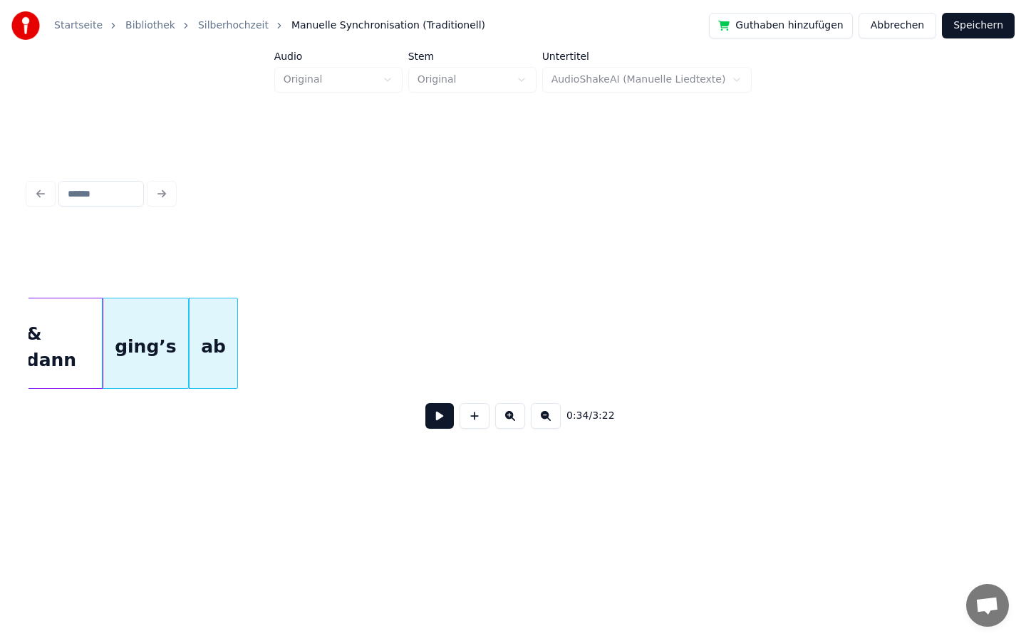
click at [237, 339] on div at bounding box center [235, 343] width 4 height 90
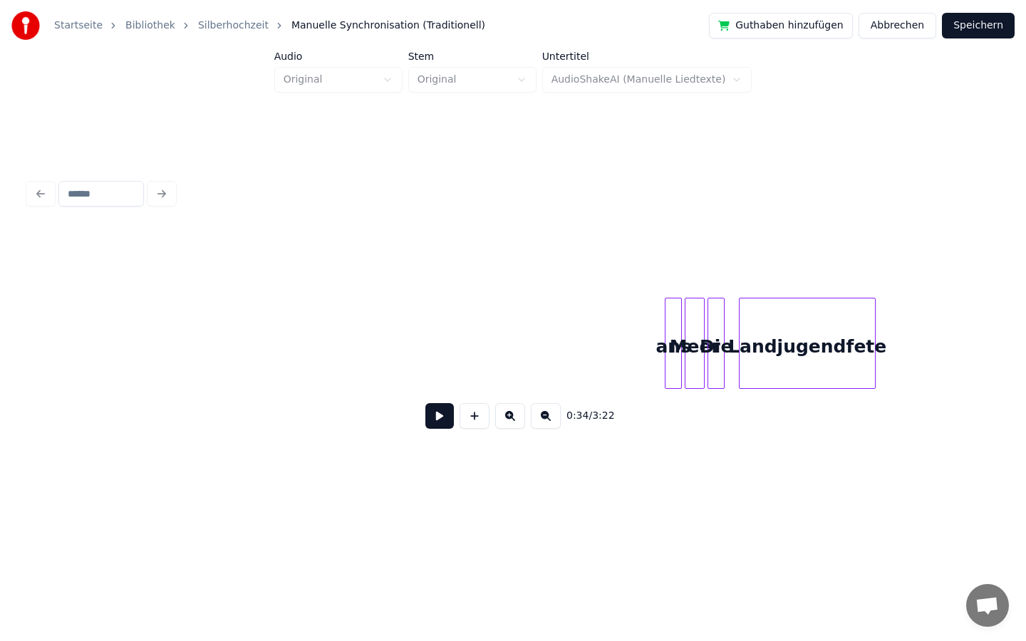
scroll to position [0, 9573]
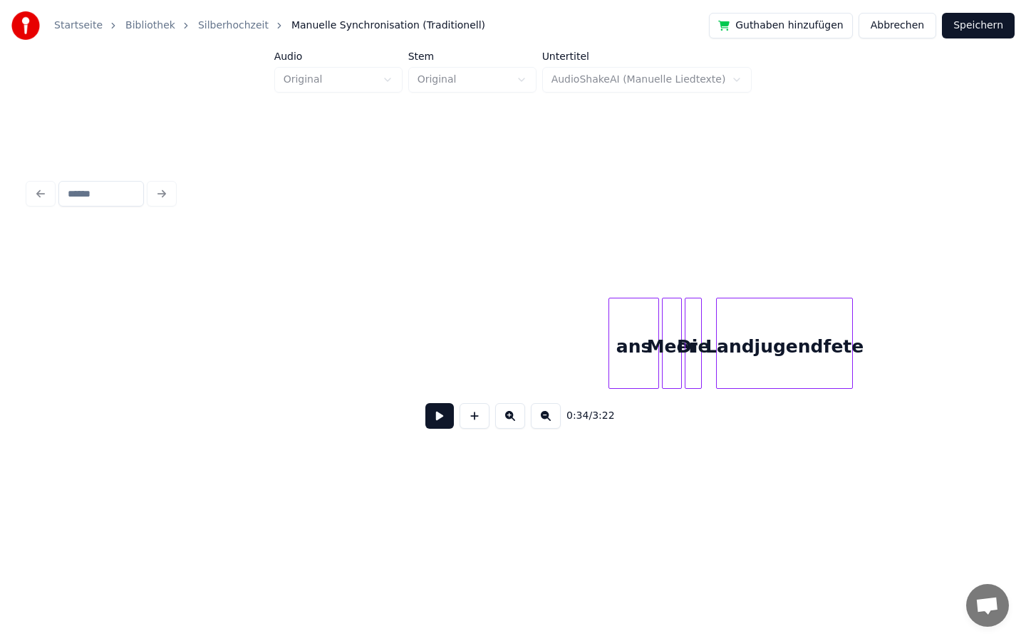
click at [610, 350] on div at bounding box center [611, 343] width 4 height 90
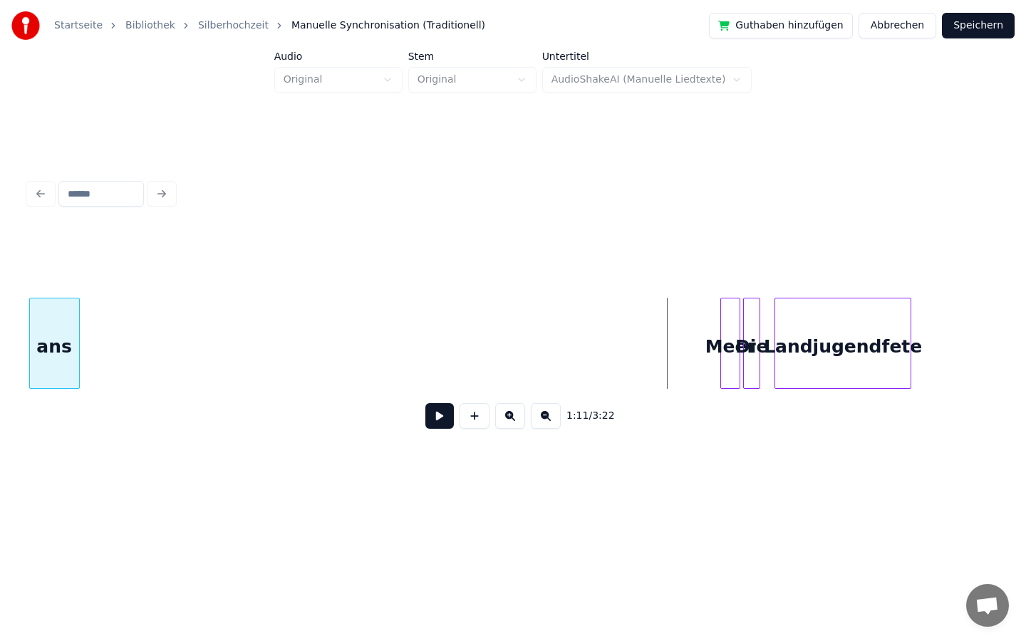
click at [0, 388] on div "Startseite Bibliothek Silberhochzeit Manuelle Synchronisation (Traditionell) Gu…" at bounding box center [513, 250] width 1026 height 500
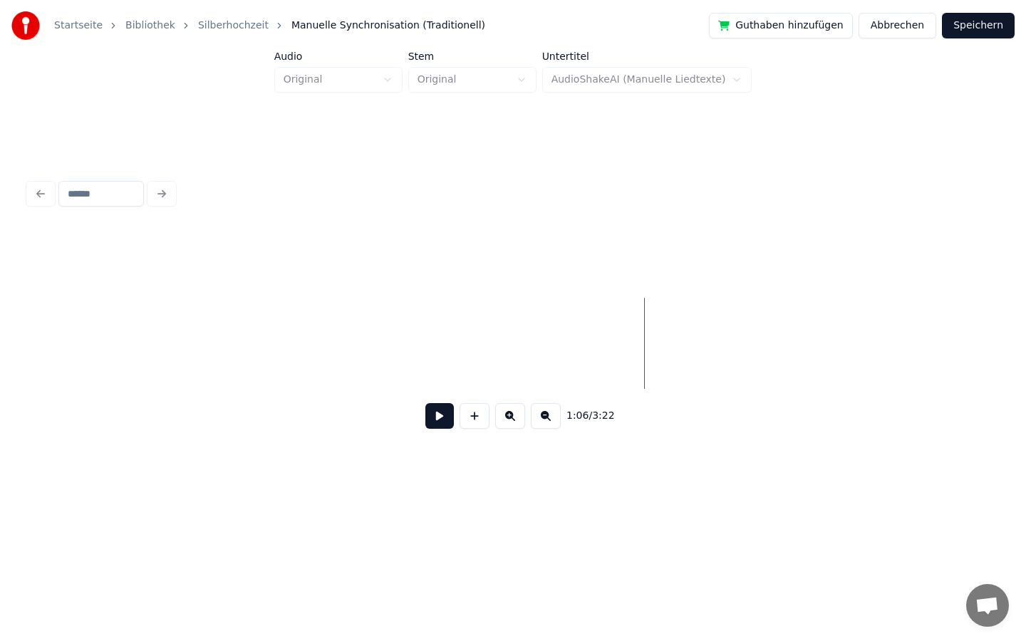
scroll to position [0, 8840]
click at [0, 323] on div "Startseite Bibliothek Silberhochzeit Manuelle Synchronisation (Traditionell) Gu…" at bounding box center [513, 250] width 1026 height 500
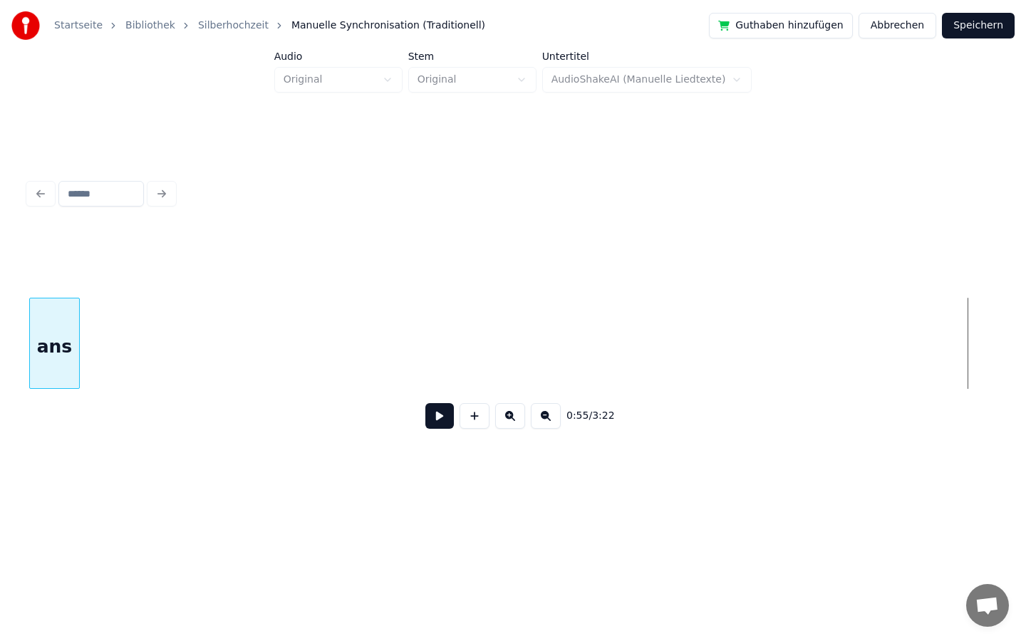
click at [0, 351] on div "Startseite Bibliothek Silberhochzeit Manuelle Synchronisation (Traditionell) Gu…" at bounding box center [513, 250] width 1026 height 500
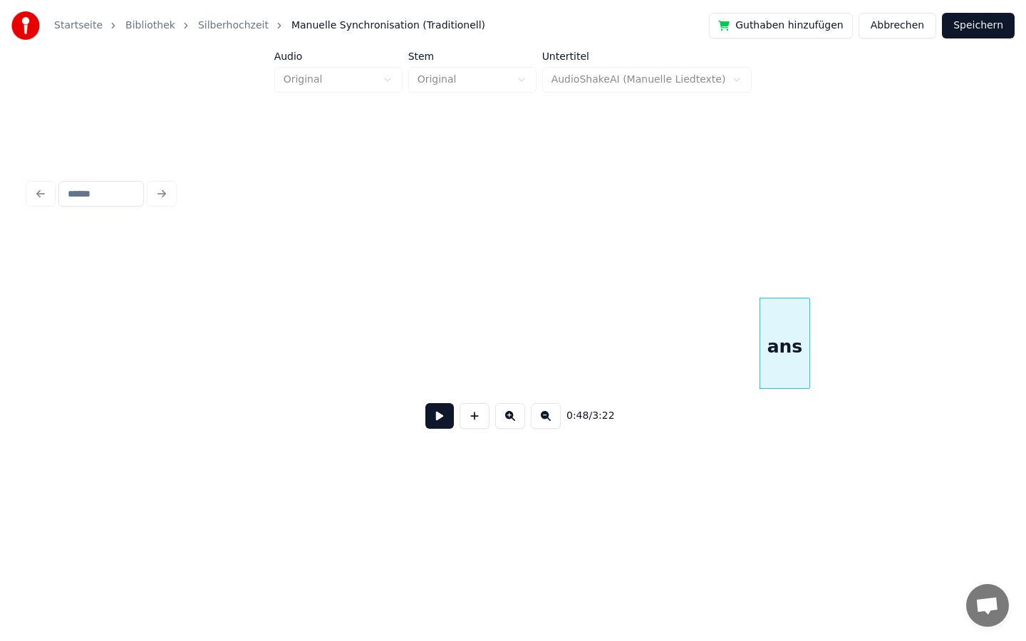
scroll to position [0, 6215]
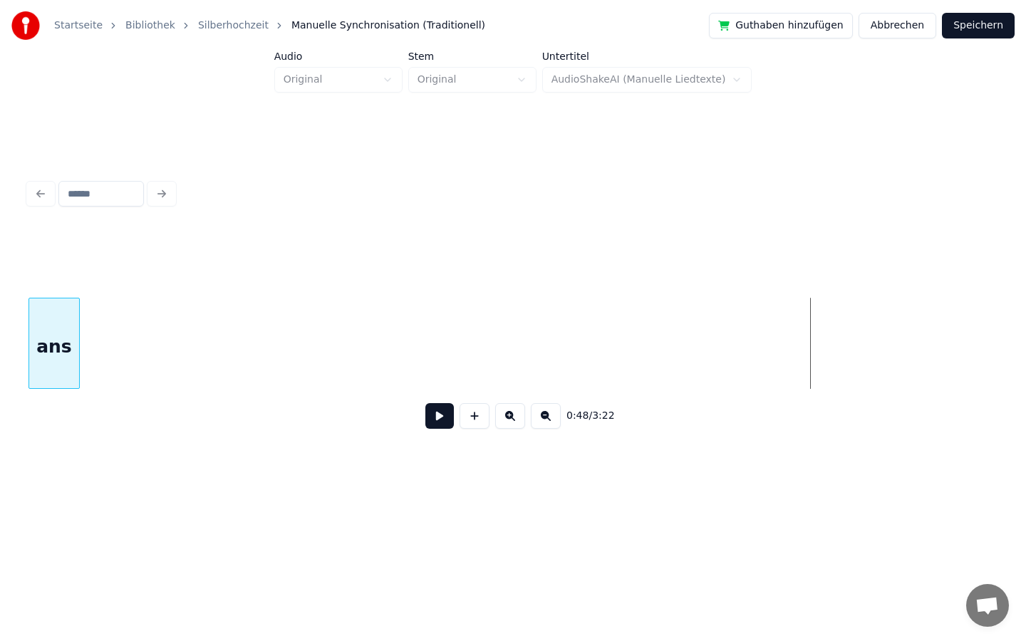
click at [0, 392] on div "Startseite Bibliothek Silberhochzeit Manuelle Synchronisation (Traditionell) Gu…" at bounding box center [513, 250] width 1026 height 500
click at [0, 360] on div "Startseite Bibliothek Silberhochzeit Manuelle Synchronisation (Traditionell) Gu…" at bounding box center [513, 250] width 1026 height 500
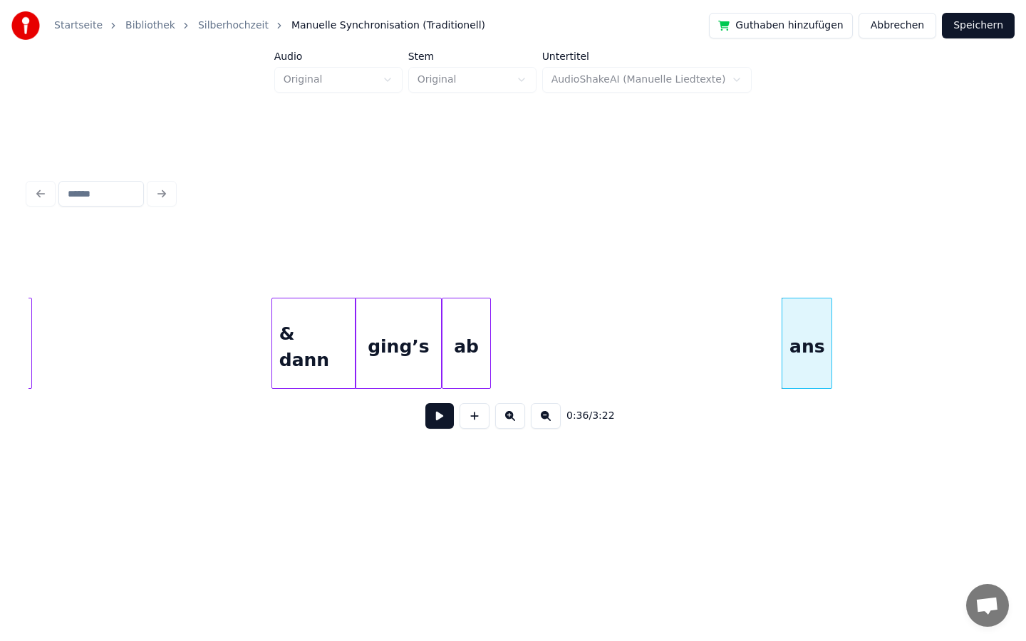
scroll to position [0, 4511]
click at [820, 343] on div at bounding box center [819, 343] width 4 height 90
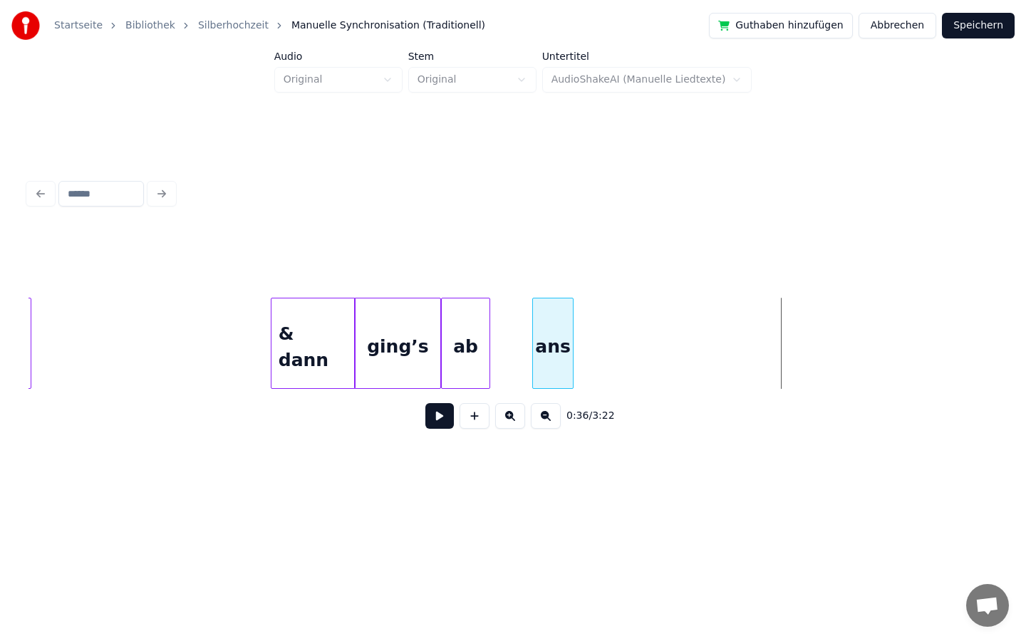
click at [551, 355] on div "ans" at bounding box center [553, 346] width 40 height 97
click at [587, 350] on div at bounding box center [585, 343] width 4 height 90
click at [519, 358] on div "ans" at bounding box center [518, 346] width 55 height 97
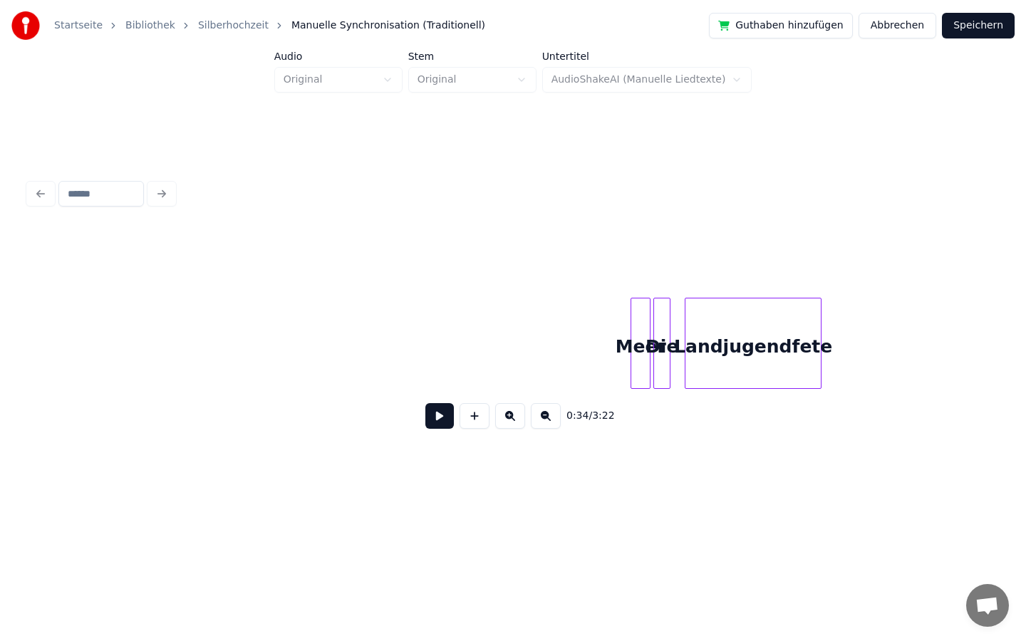
scroll to position [0, 9612]
click at [584, 353] on div at bounding box center [586, 343] width 4 height 90
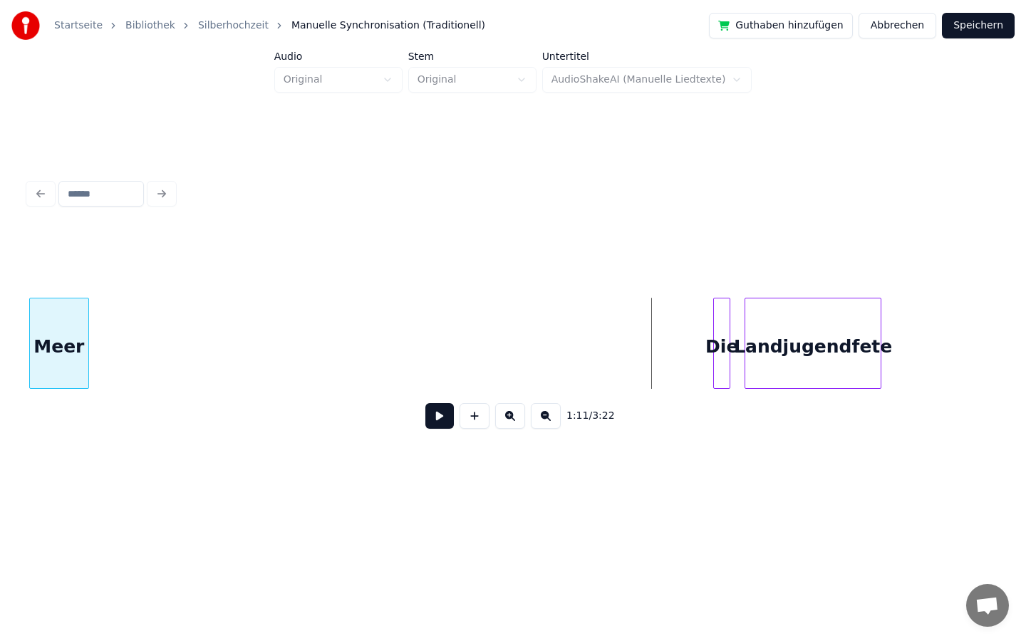
click at [0, 332] on div "Startseite Bibliothek Silberhochzeit Manuelle Synchronisation (Traditionell) Gu…" at bounding box center [513, 250] width 1026 height 500
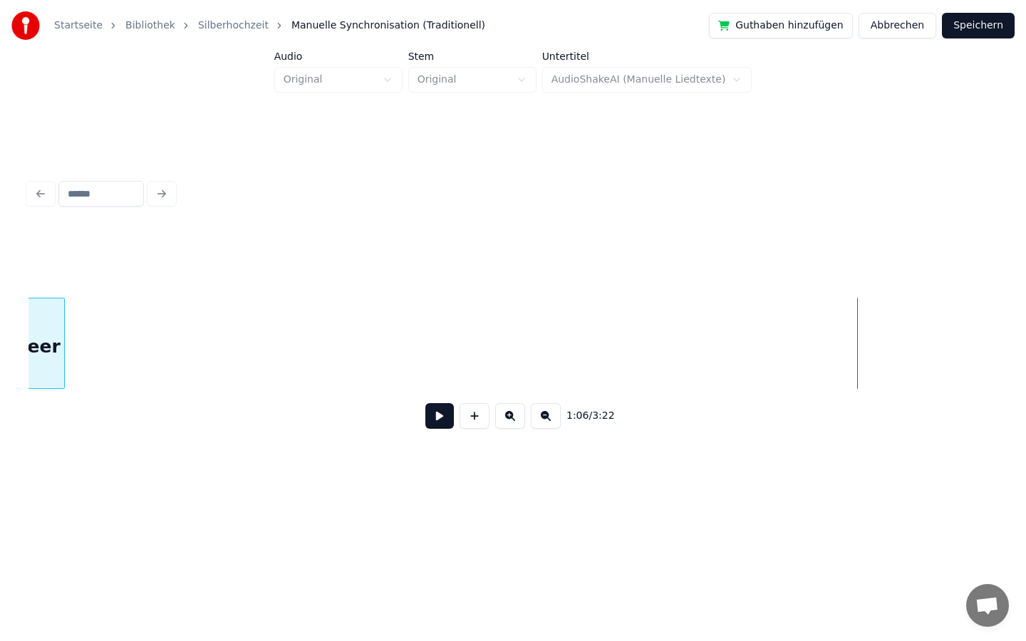
scroll to position [0, 8677]
click at [16, 216] on div "Startseite Bibliothek Silberhochzeit Manuelle Synchronisation (Traditionell) Gu…" at bounding box center [513, 250] width 1026 height 500
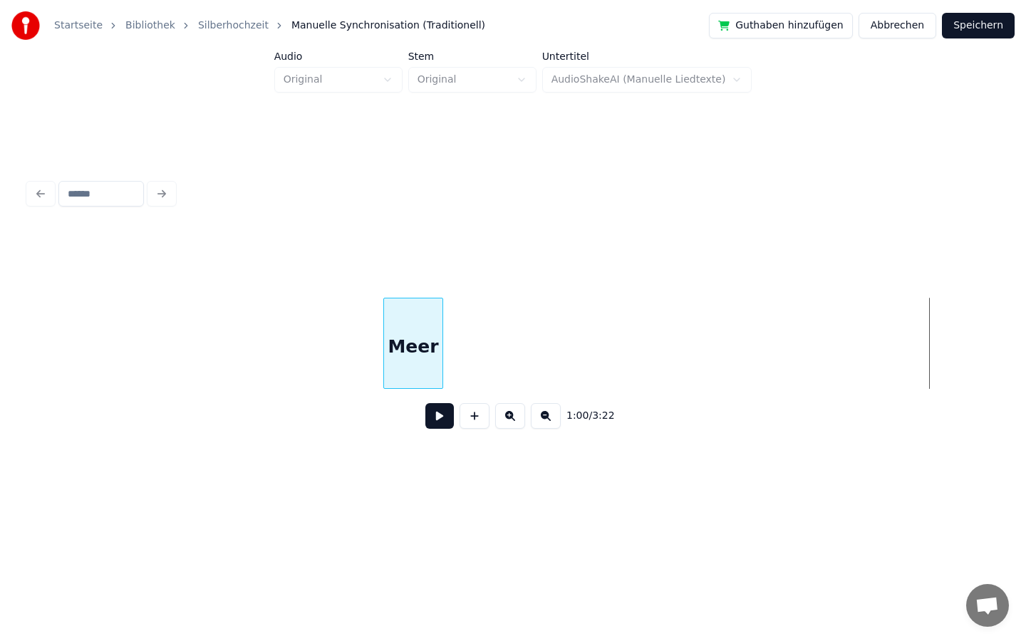
scroll to position [0, 7712]
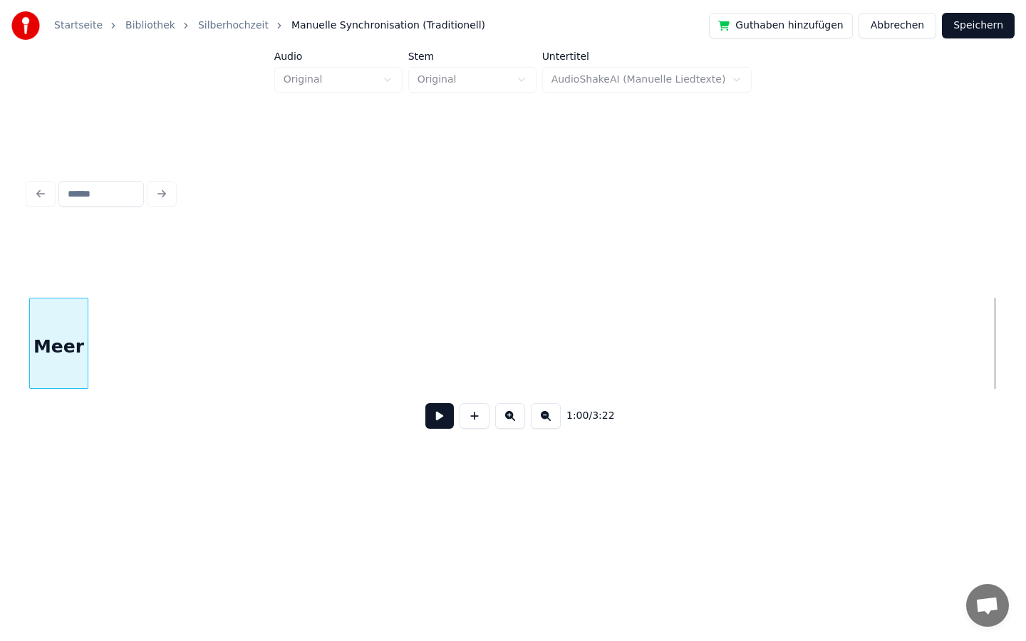
click at [0, 336] on div "Startseite Bibliothek Silberhochzeit Manuelle Synchronisation (Traditionell) Gu…" at bounding box center [513, 250] width 1026 height 500
click at [0, 362] on div "Startseite Bibliothek Silberhochzeit Manuelle Synchronisation (Traditionell) Gu…" at bounding box center [513, 250] width 1026 height 500
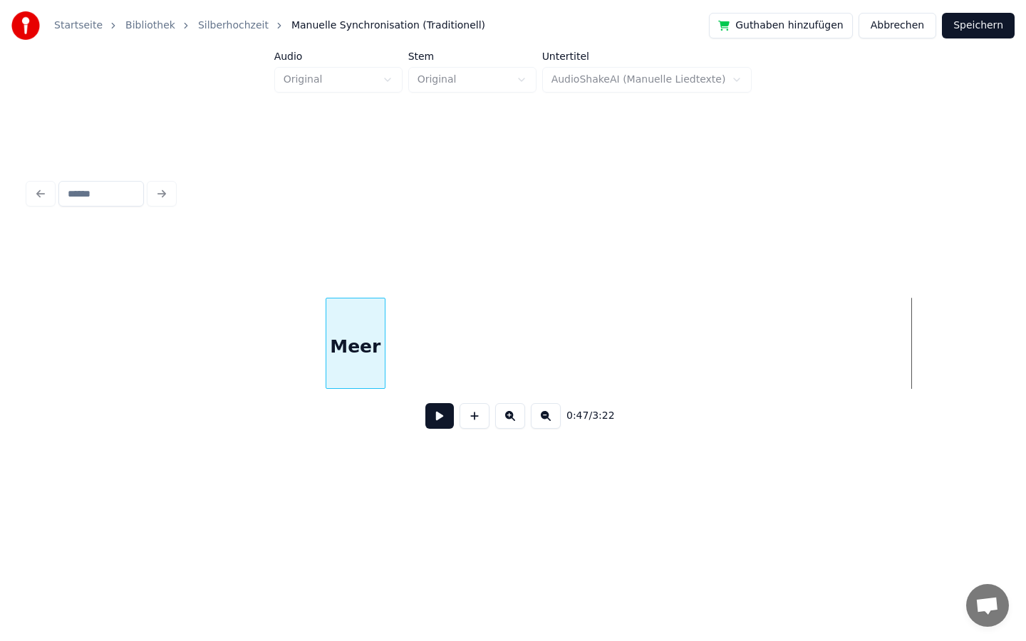
scroll to position [0, 5790]
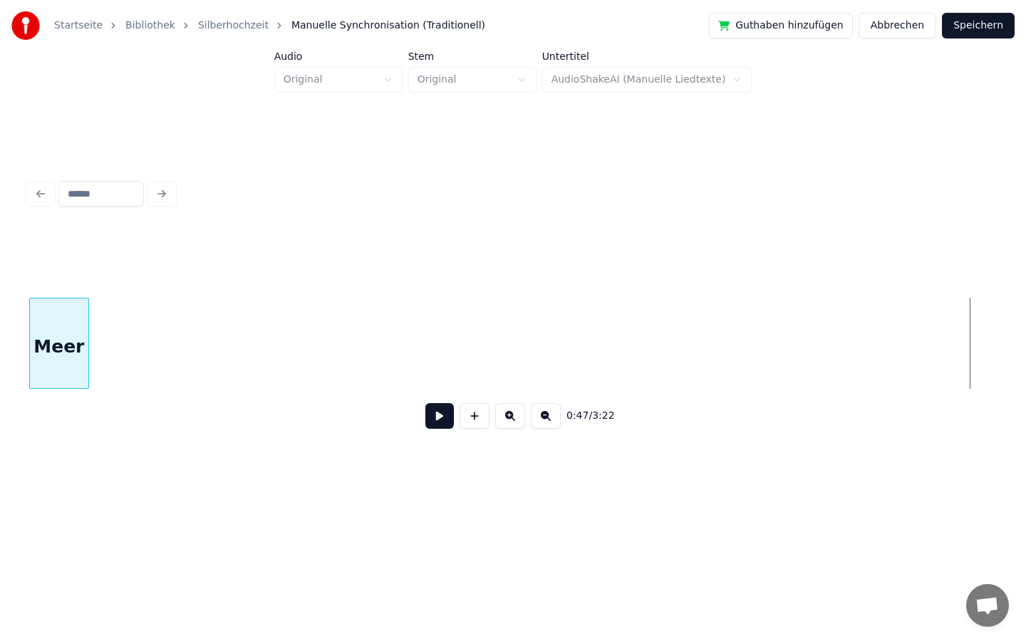
click at [0, 217] on div "Startseite Bibliothek Silberhochzeit Manuelle Synchronisation (Traditionell) Gu…" at bounding box center [513, 250] width 1026 height 500
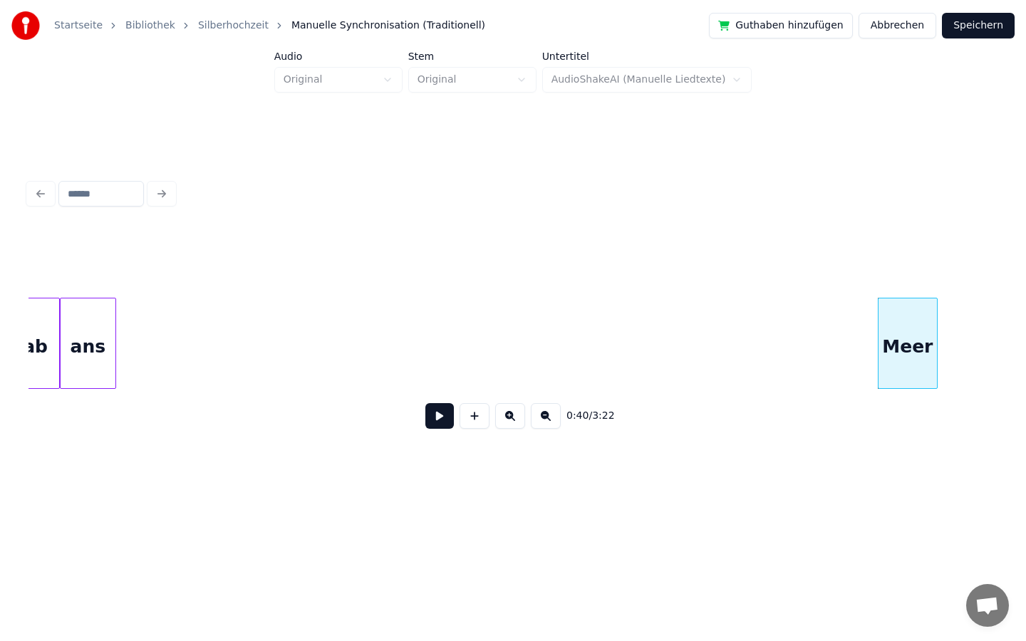
scroll to position [0, 4925]
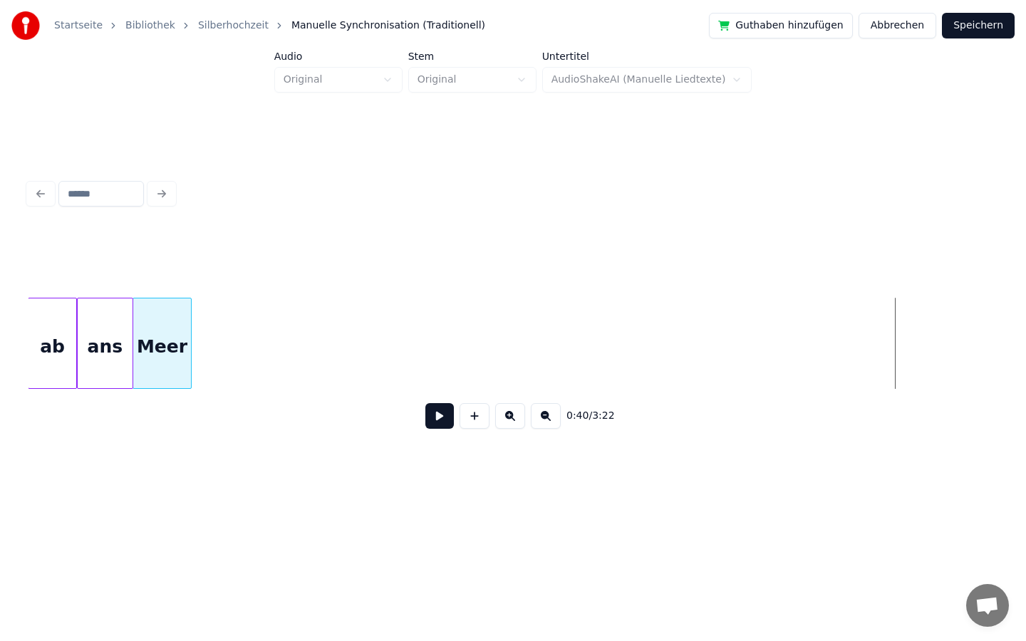
click at [155, 353] on div "Meer" at bounding box center [162, 346] width 58 height 97
click at [195, 345] on div at bounding box center [194, 343] width 4 height 90
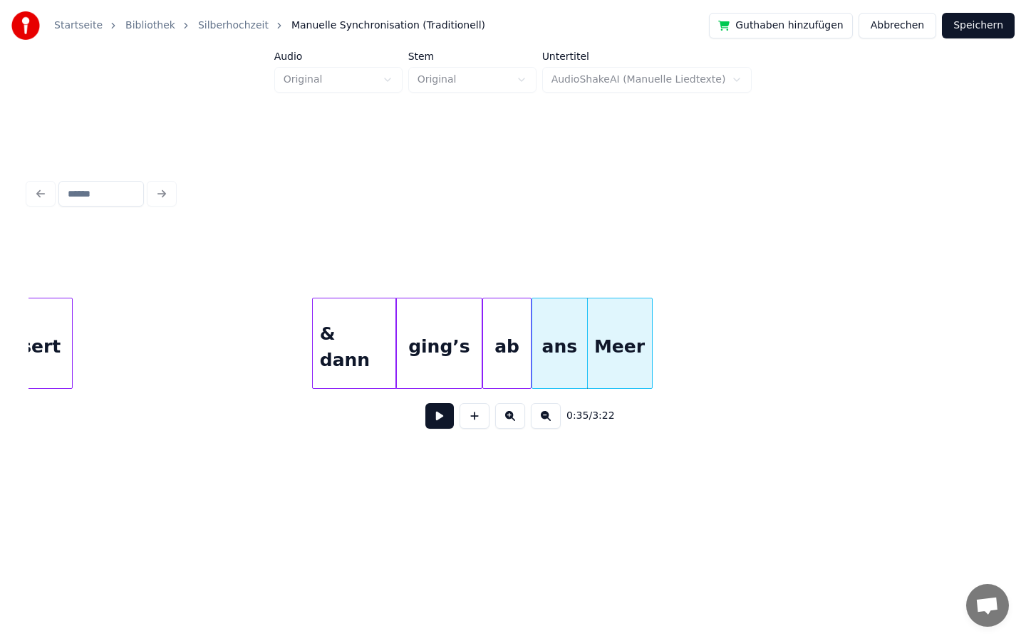
scroll to position [0, 4473]
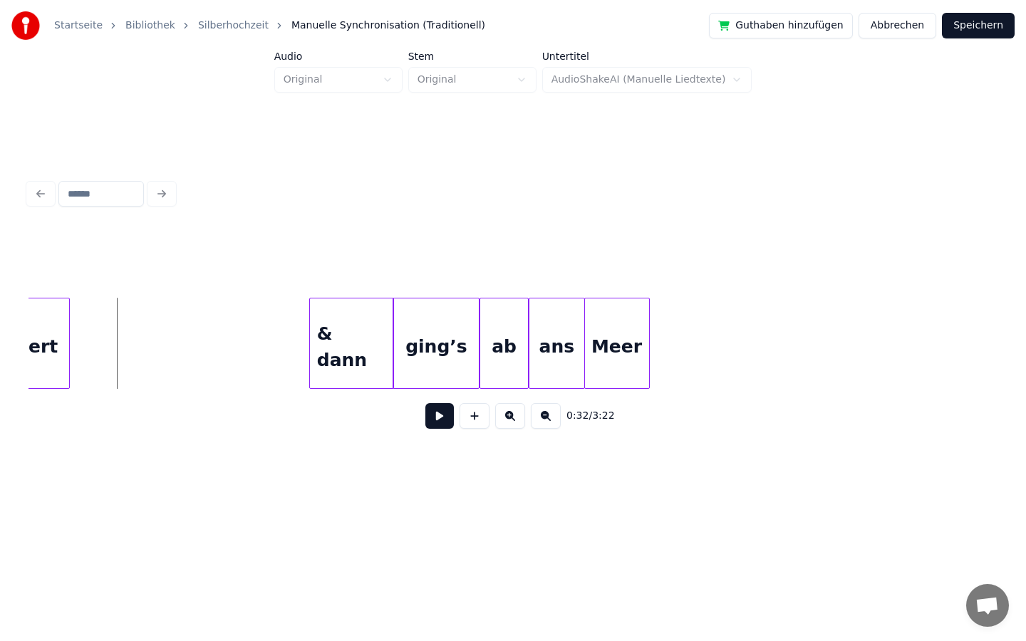
click at [431, 415] on button at bounding box center [439, 416] width 28 height 26
click at [437, 419] on button at bounding box center [439, 416] width 28 height 26
